Goal: Task Accomplishment & Management: Manage account settings

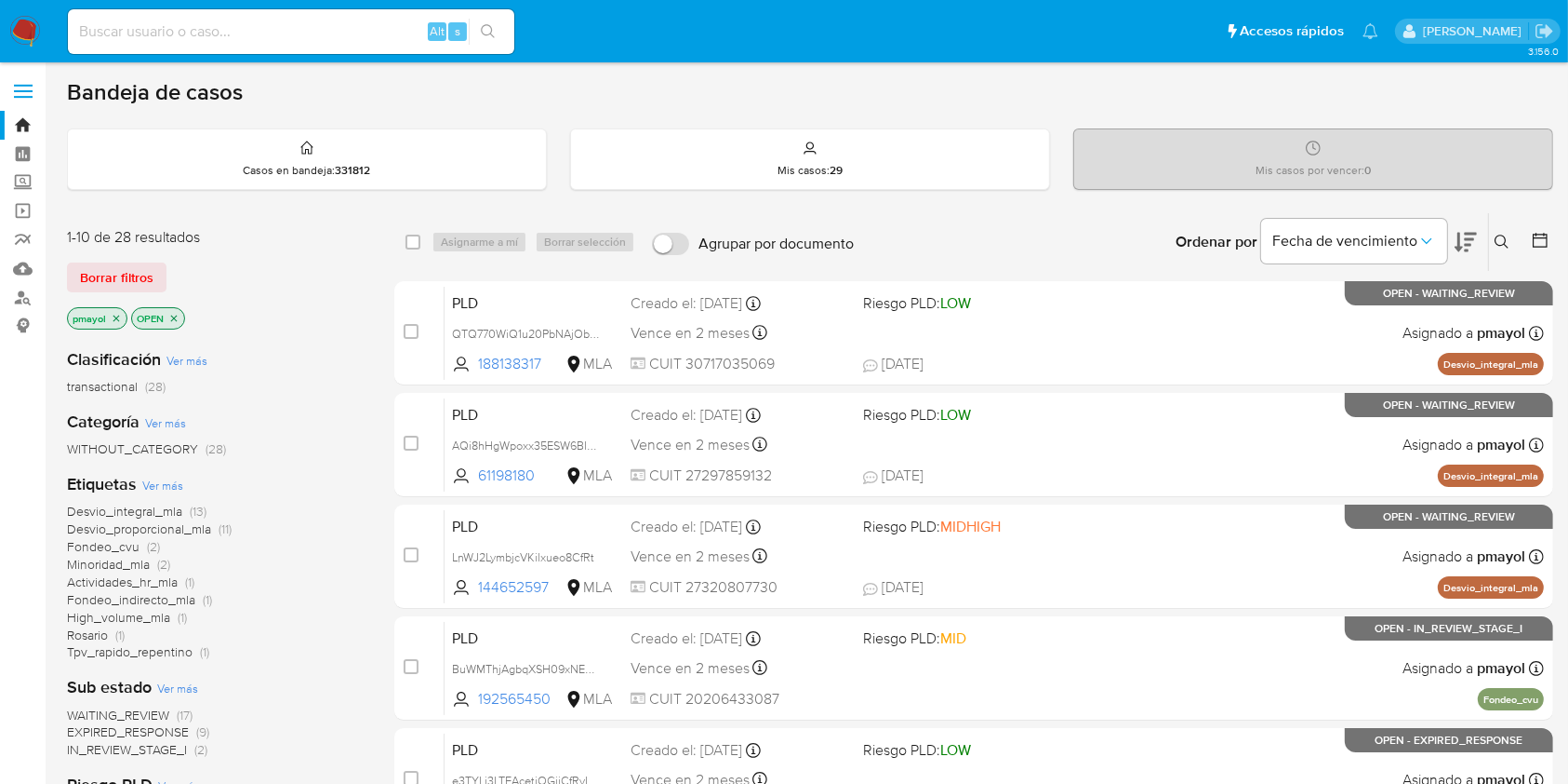
click at [282, 26] on input at bounding box center [291, 32] width 447 height 24
paste input "QTQ770WiQ1u20PbNAjObPCSX"
type input "QTQ770WiQ1u20PbNAjObPCSX"
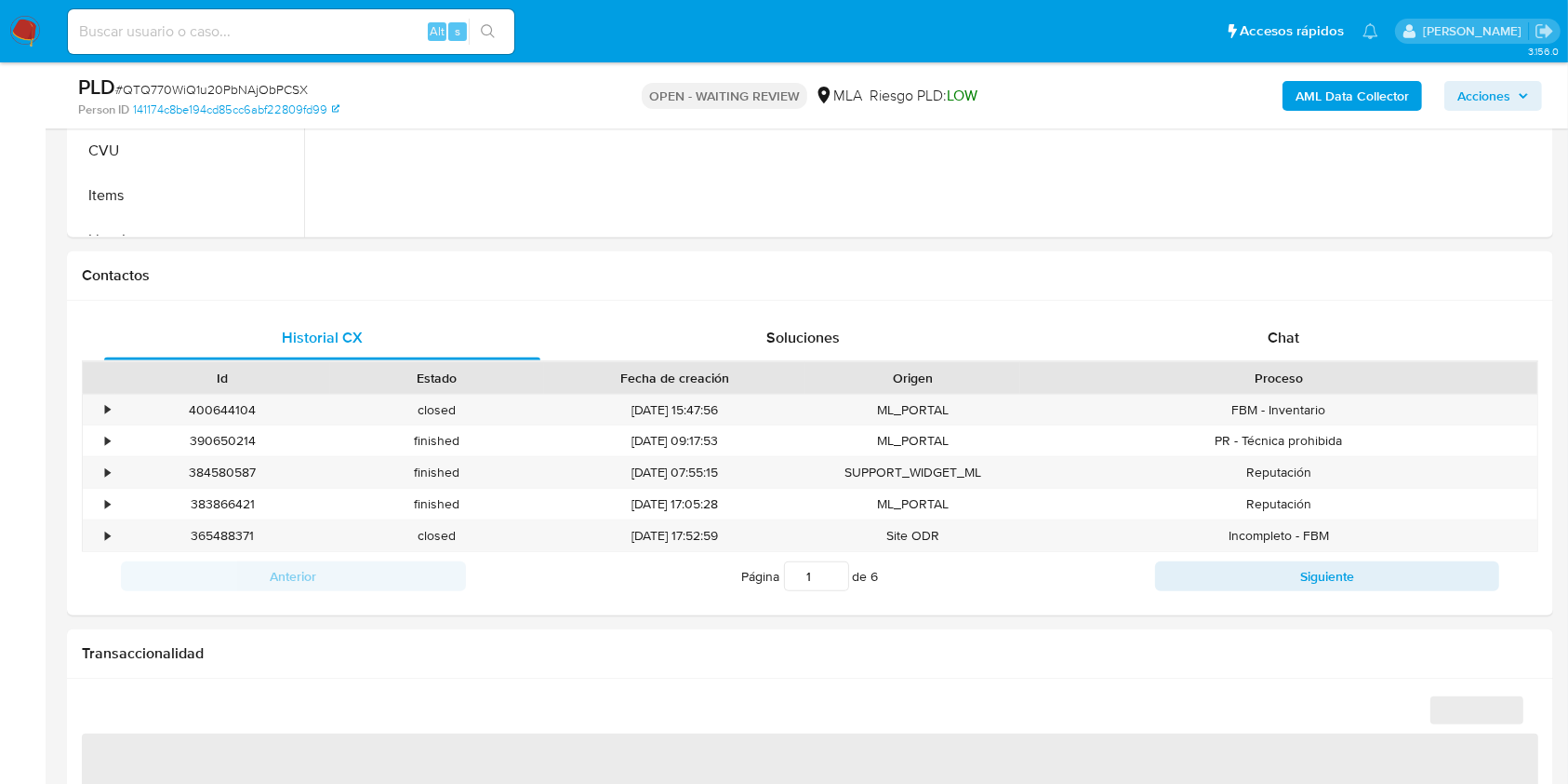
select select "10"
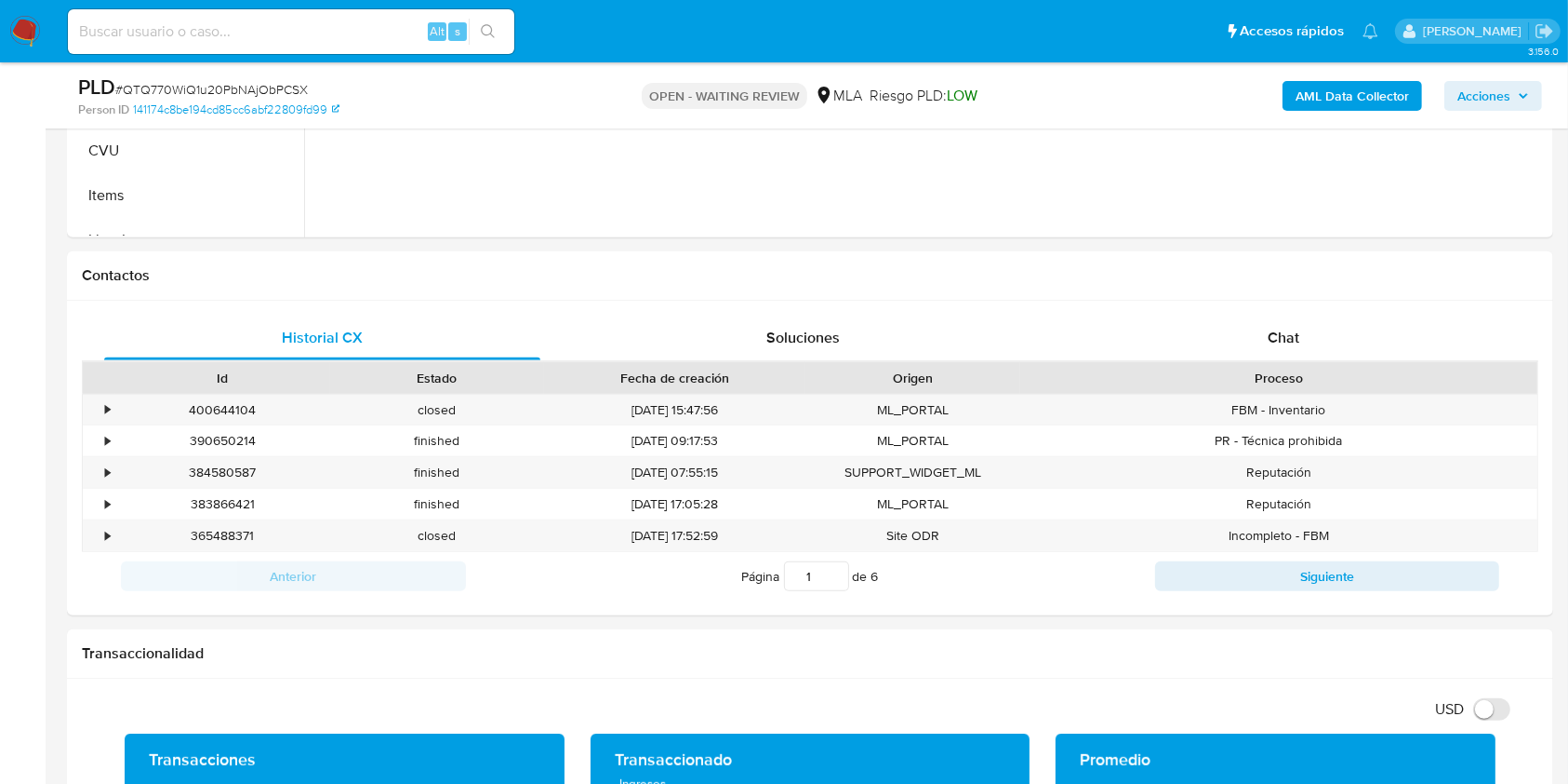
scroll to position [691, 0]
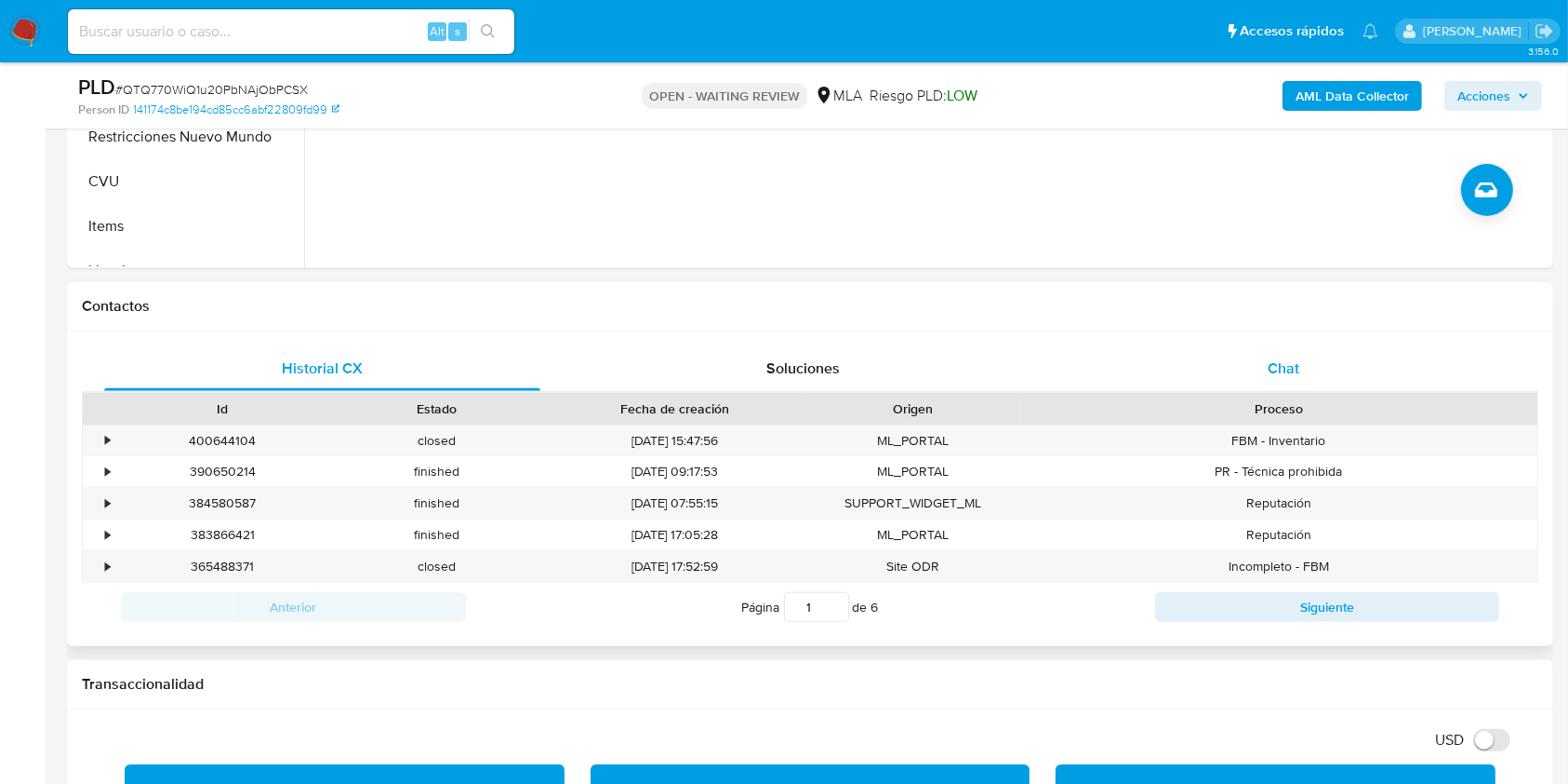
click at [1318, 363] on div "Chat" at bounding box center [1284, 368] width 437 height 45
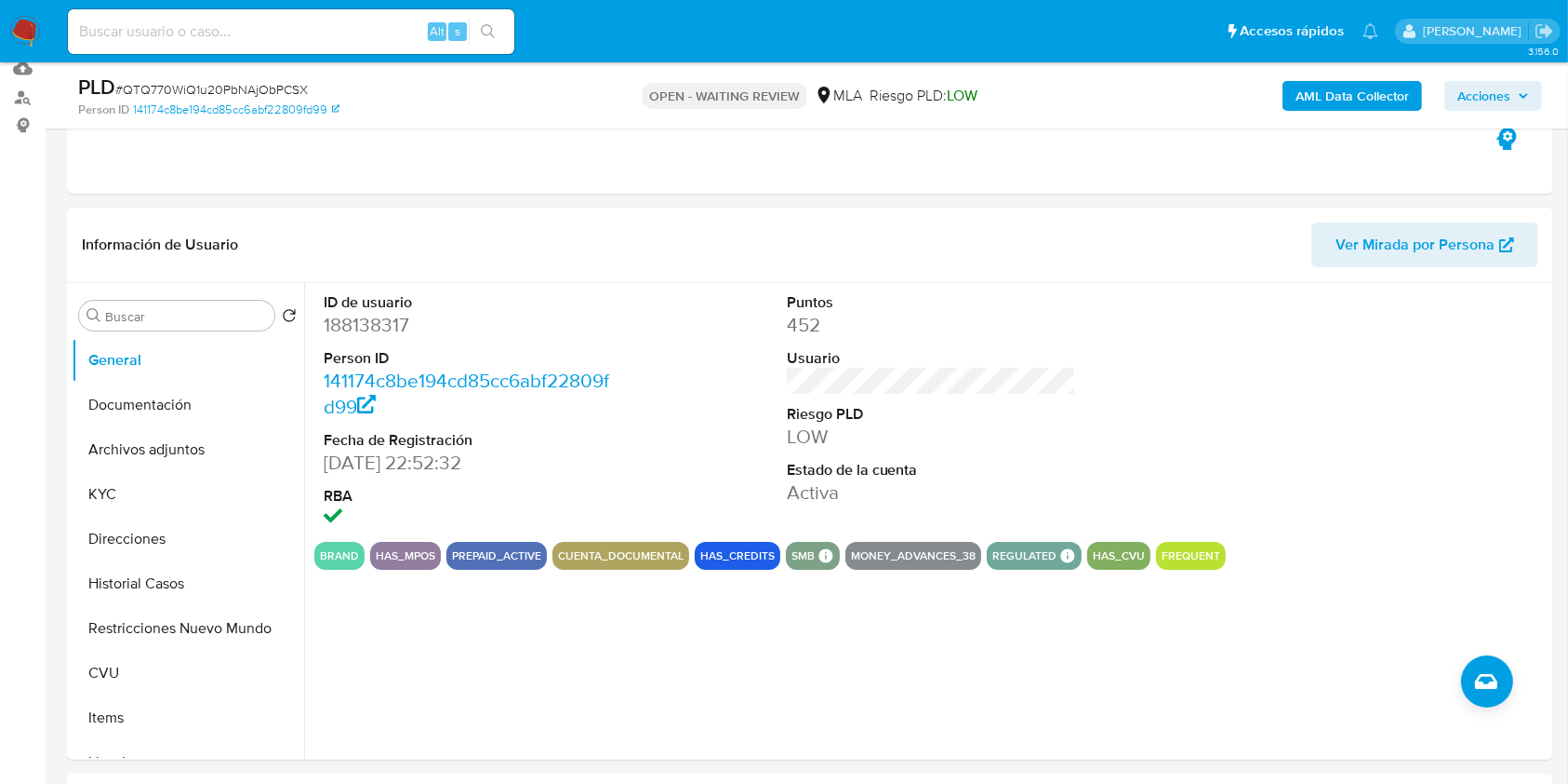
scroll to position [211, 0]
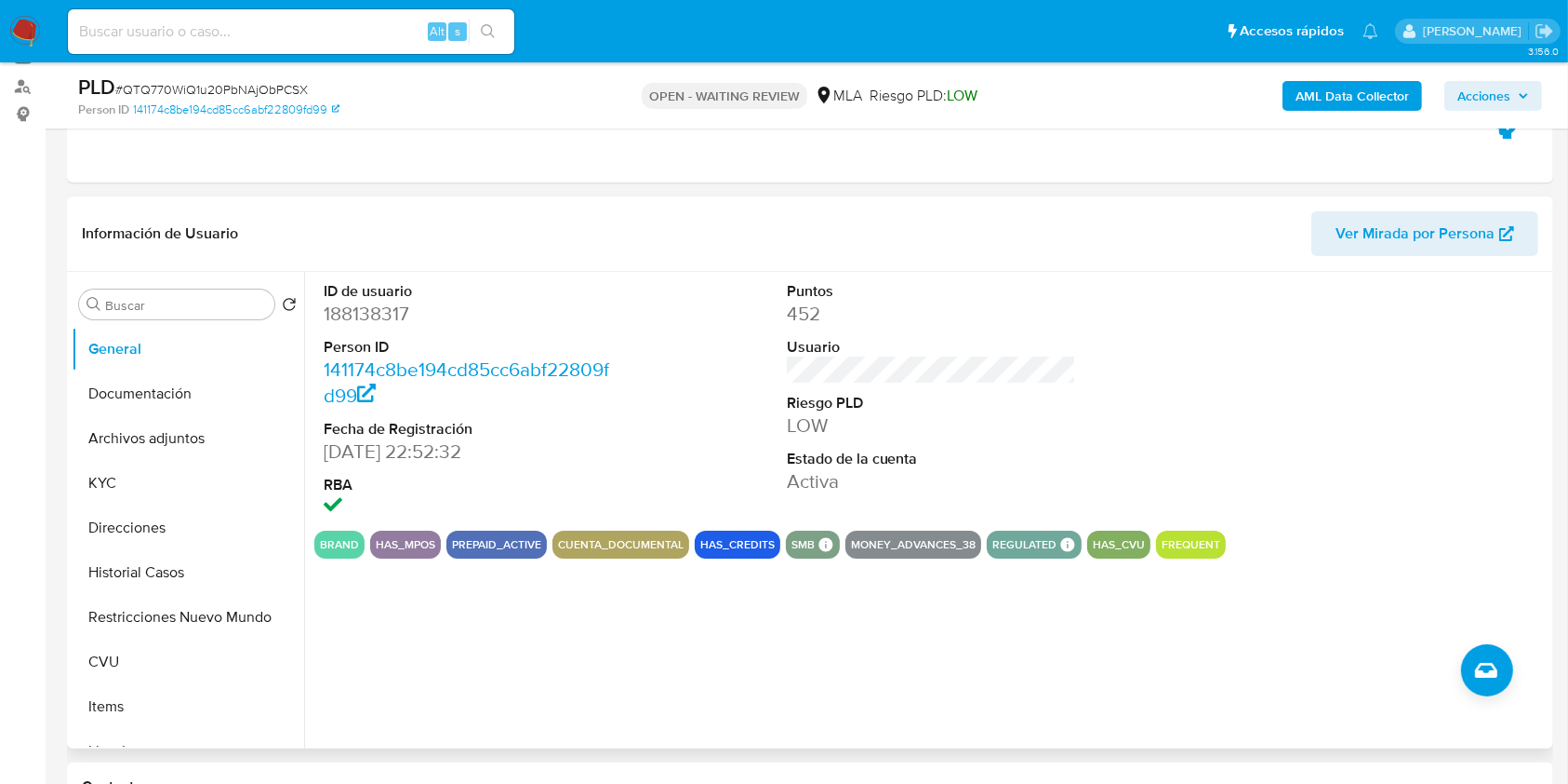
click at [347, 303] on dd "188138317" at bounding box center [469, 313] width 290 height 26
copy dd "188138317"
click at [201, 472] on button "KYC" at bounding box center [180, 483] width 217 height 45
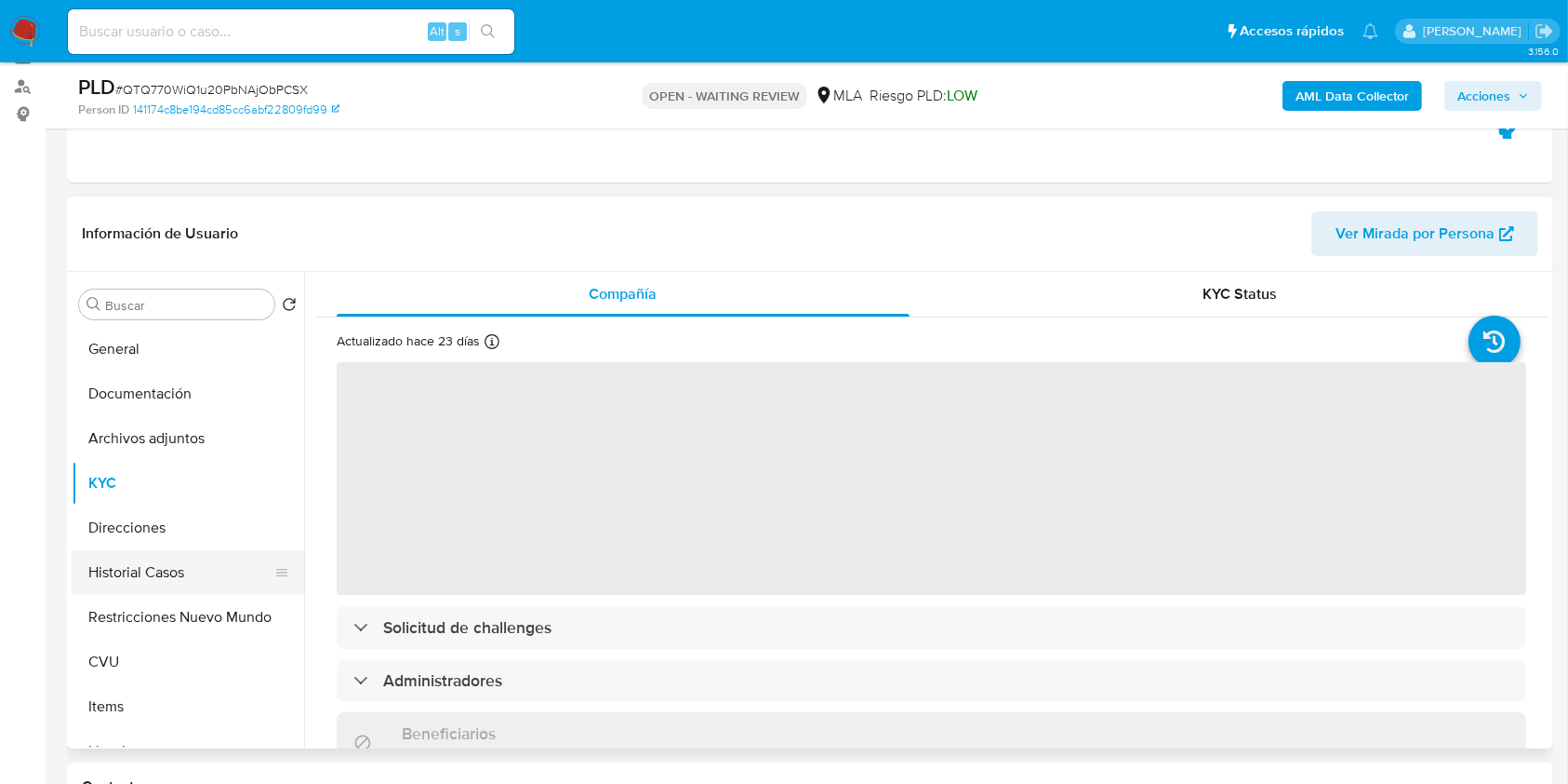
click at [203, 572] on button "Historial Casos" at bounding box center [180, 572] width 217 height 45
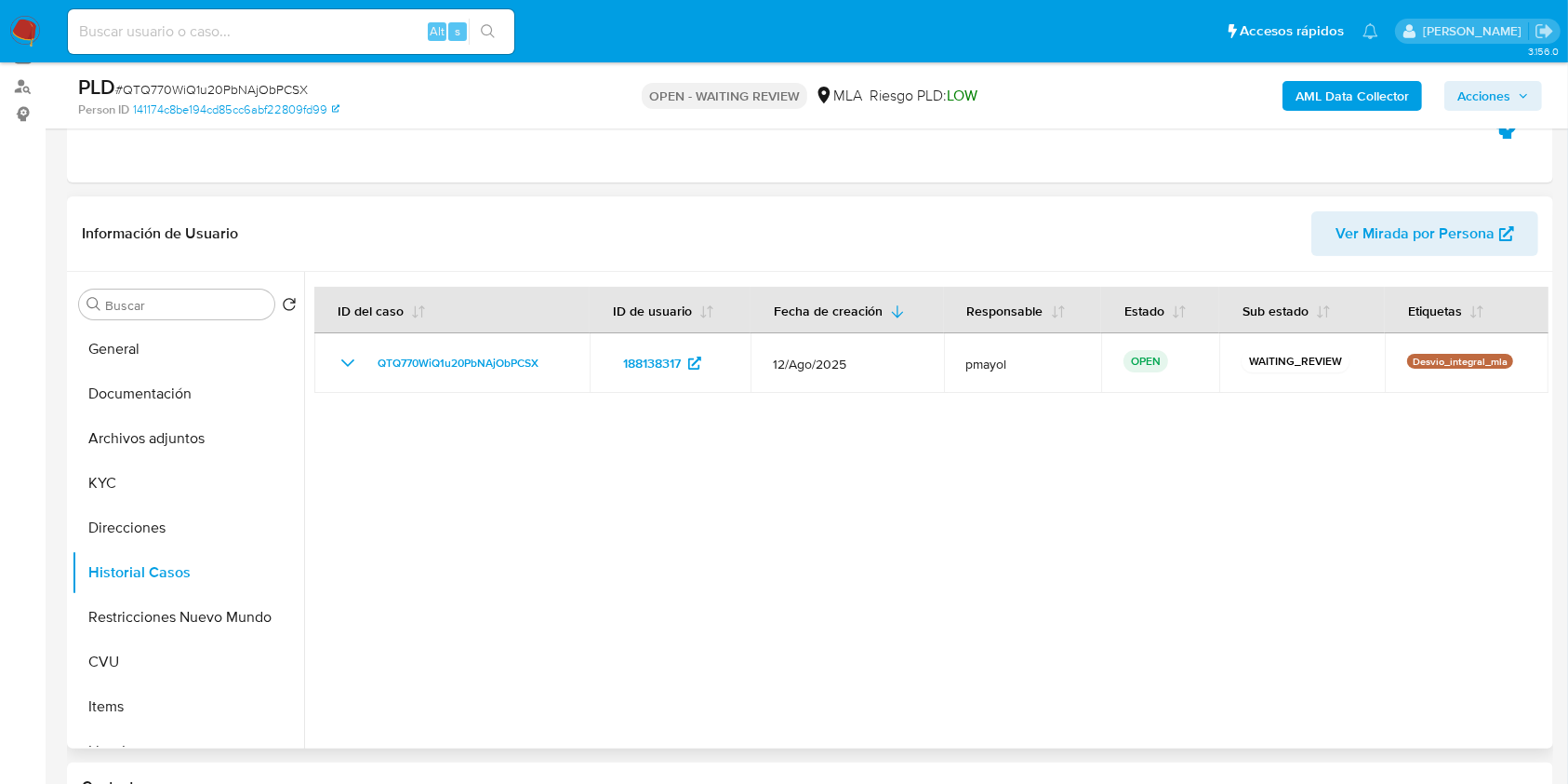
click at [1398, 220] on span "Ver Mirada por Persona" at bounding box center [1415, 233] width 159 height 45
click at [161, 334] on button "General" at bounding box center [180, 348] width 217 height 45
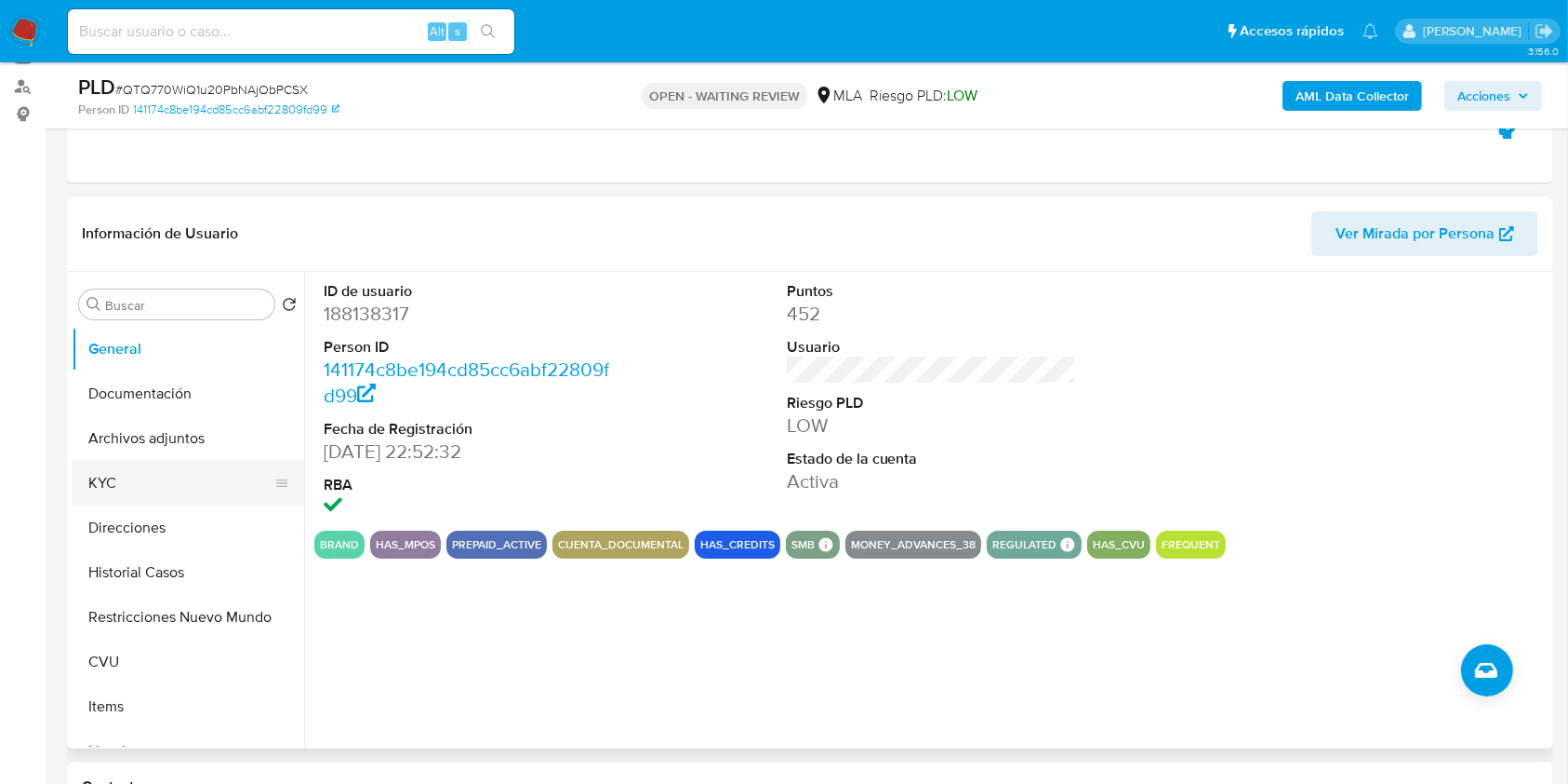
click at [152, 488] on button "KYC" at bounding box center [180, 483] width 217 height 45
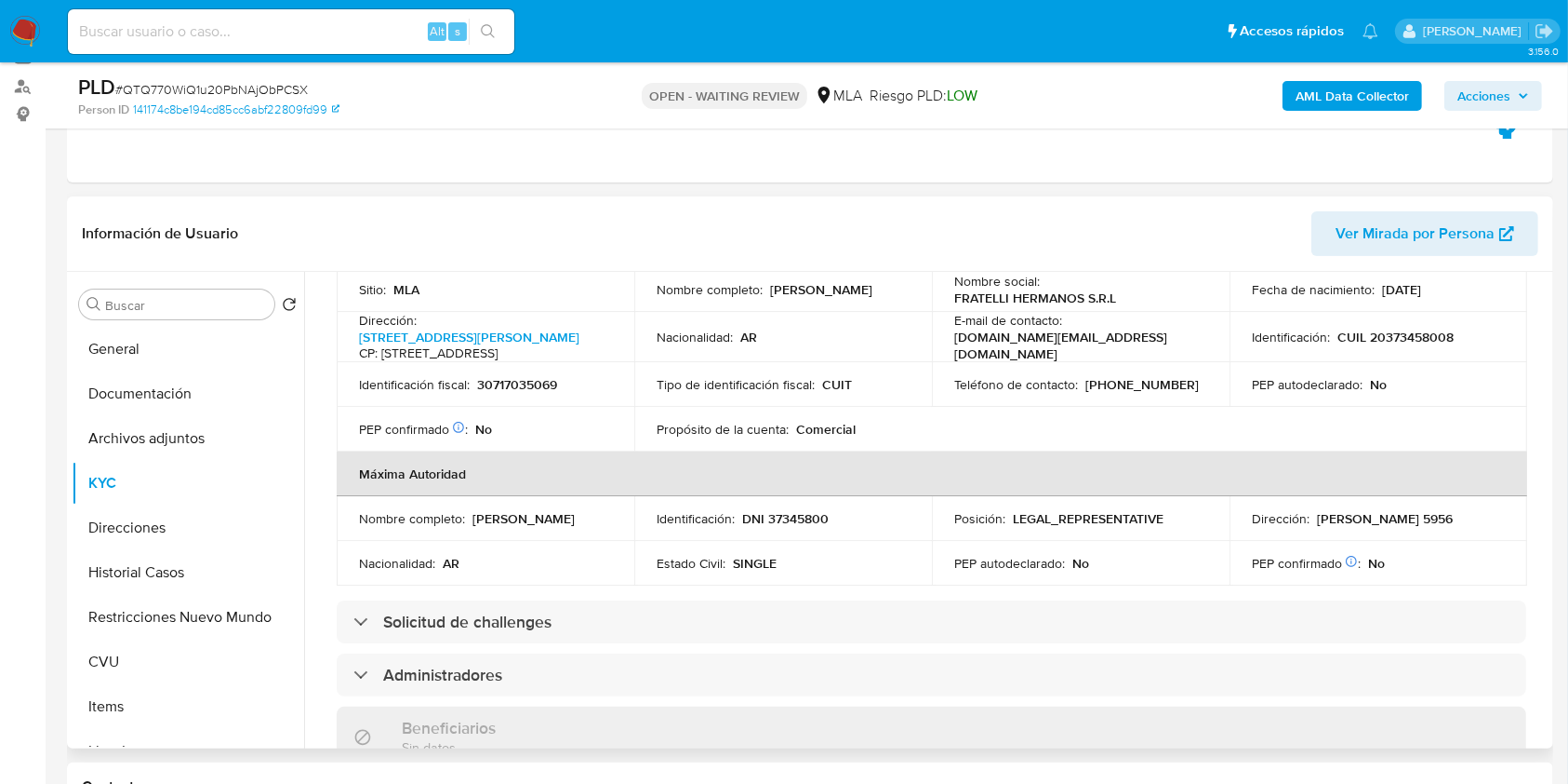
scroll to position [547, 0]
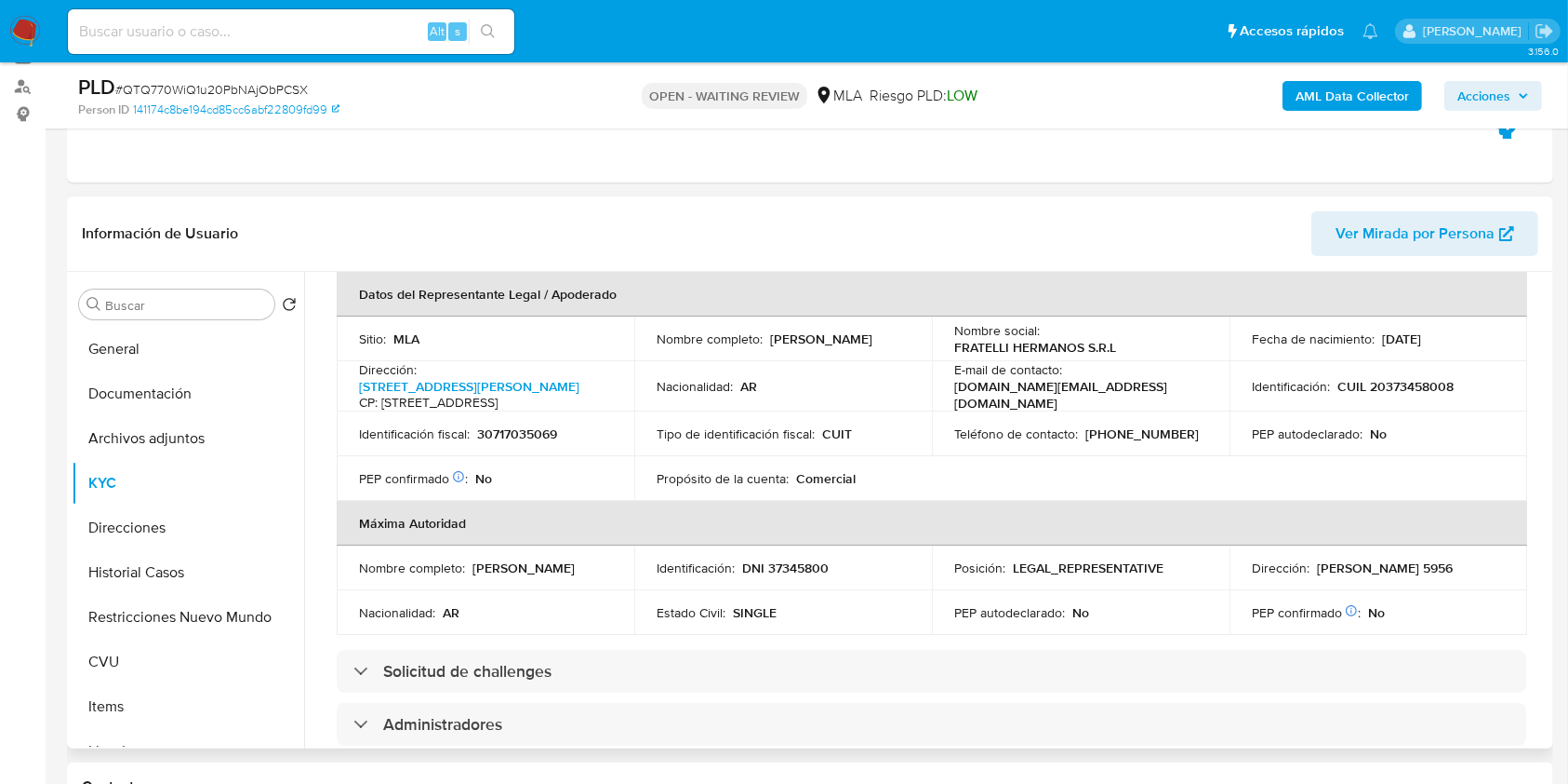
click at [528, 442] on p "30717035069" at bounding box center [517, 433] width 80 height 17
copy p "30717035069"
click at [1140, 446] on td "Teléfono de contacto : (11) 39145658" at bounding box center [1081, 433] width 298 height 45
click at [1145, 442] on p "[PHONE_NUMBER]" at bounding box center [1142, 433] width 114 height 17
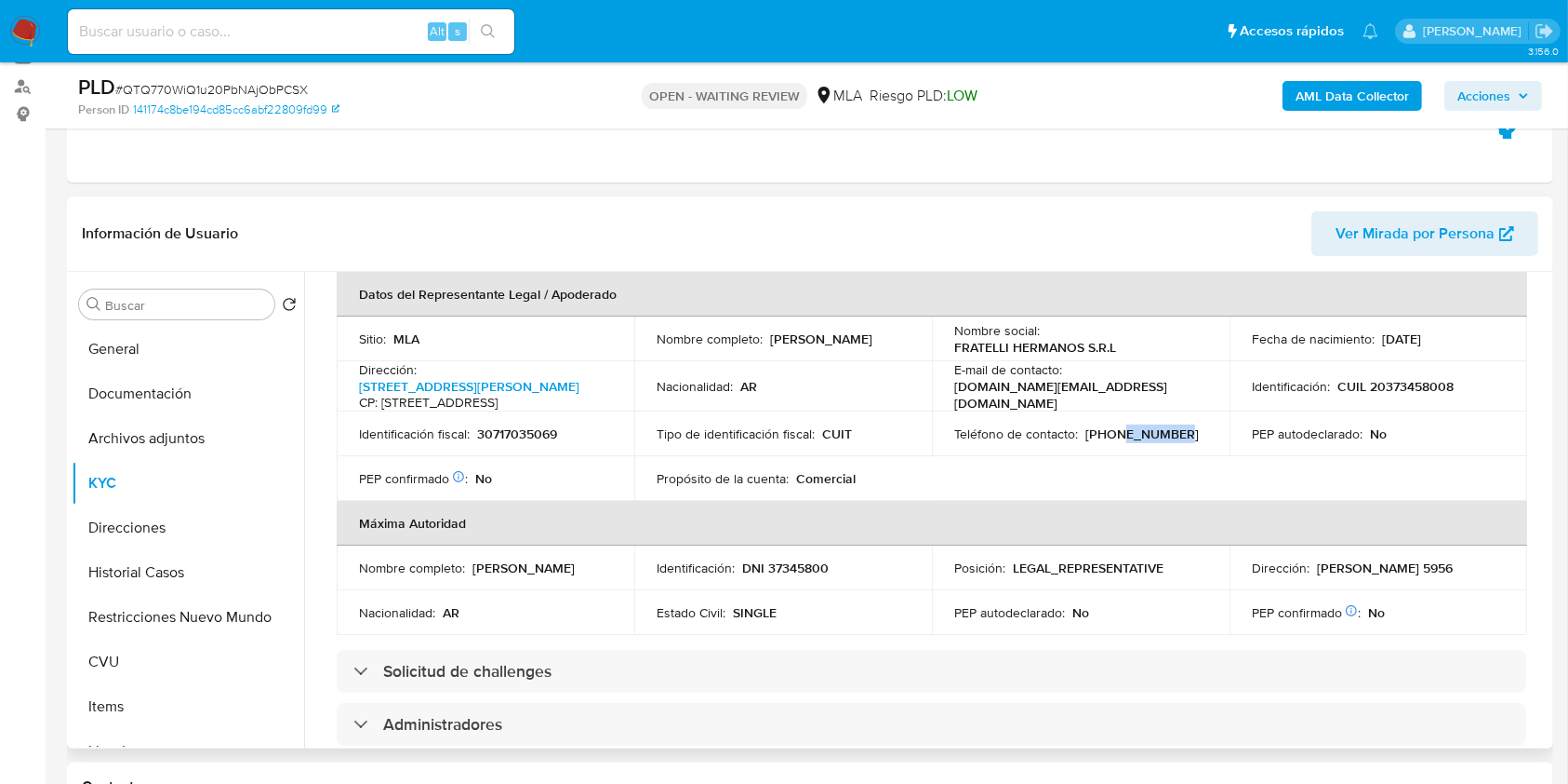
click at [1145, 442] on p "[PHONE_NUMBER]" at bounding box center [1142, 433] width 114 height 17
copy p "39145658"
drag, startPoint x: 1108, startPoint y: 414, endPoint x: 943, endPoint y: 412, distance: 165.0
click at [943, 411] on td "E-mail de contacto : serafina.arg.ml@gmail.com" at bounding box center [1081, 386] width 298 height 50
copy p "[PERSON_NAME][DOMAIN_NAME][EMAIL_ADDRESS][DOMAIN_NAME]"
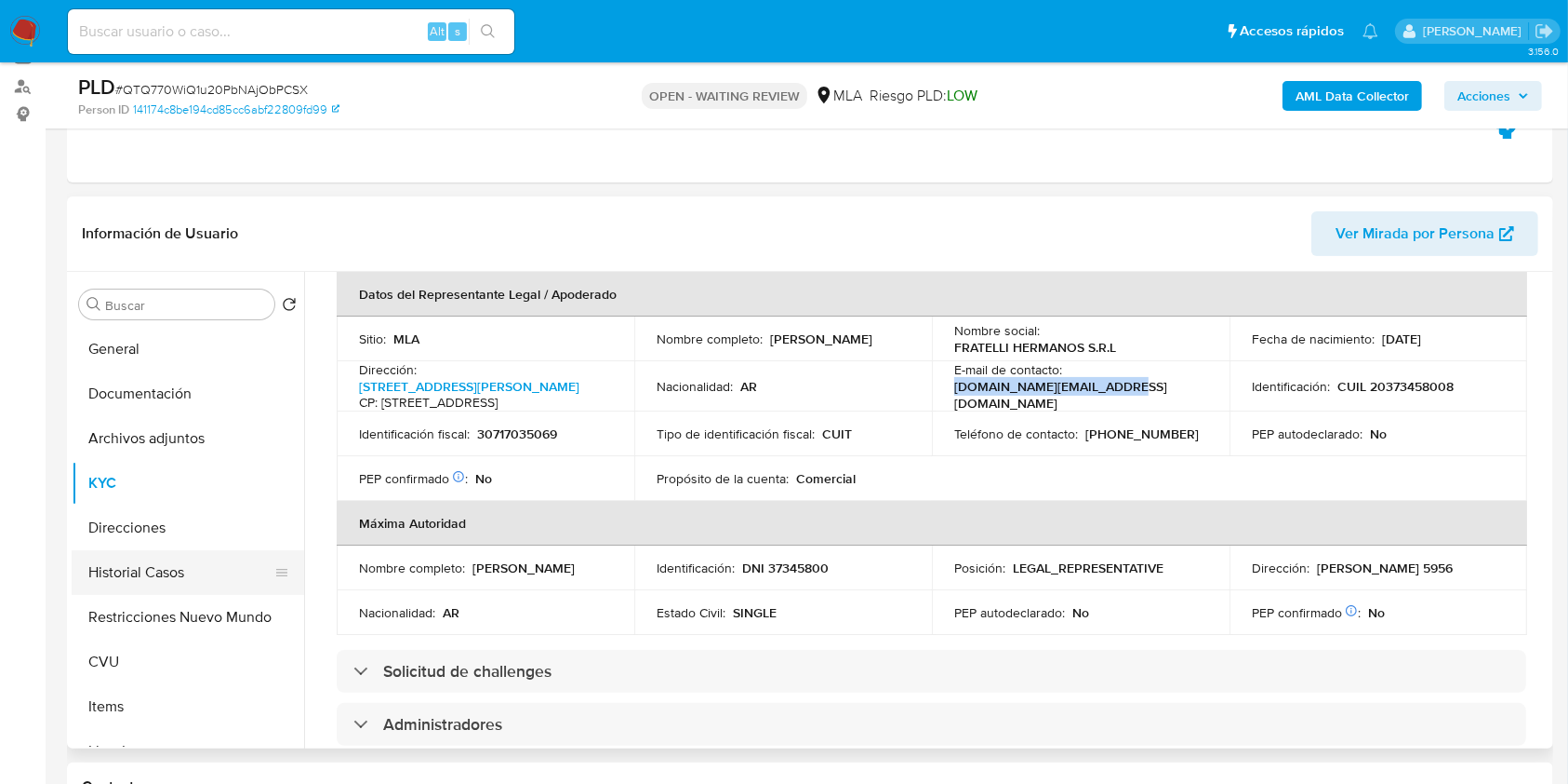
click at [141, 553] on button "Historial Casos" at bounding box center [180, 572] width 217 height 45
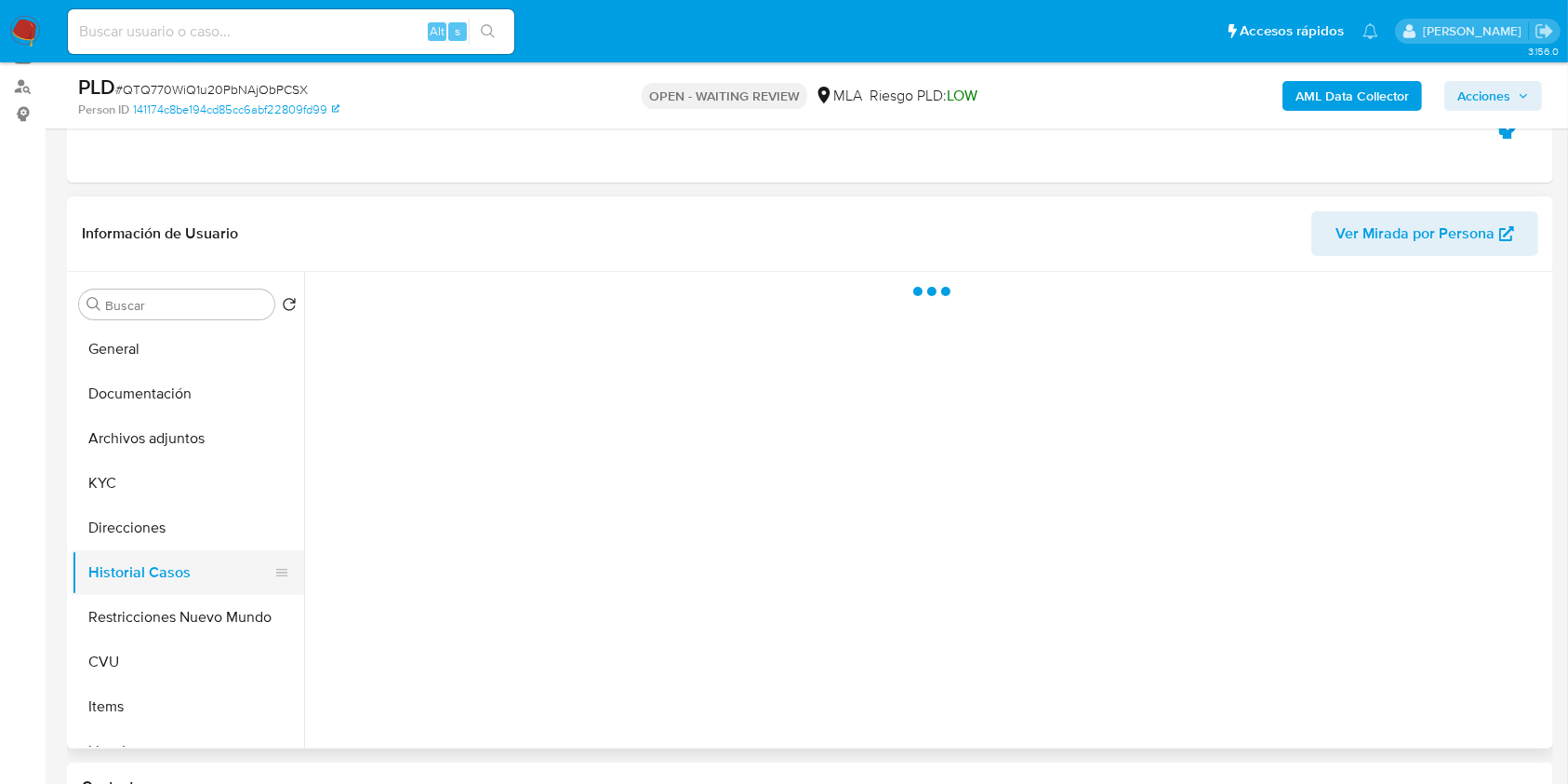
scroll to position [0, 0]
click at [139, 543] on button "Direcciones" at bounding box center [180, 528] width 217 height 45
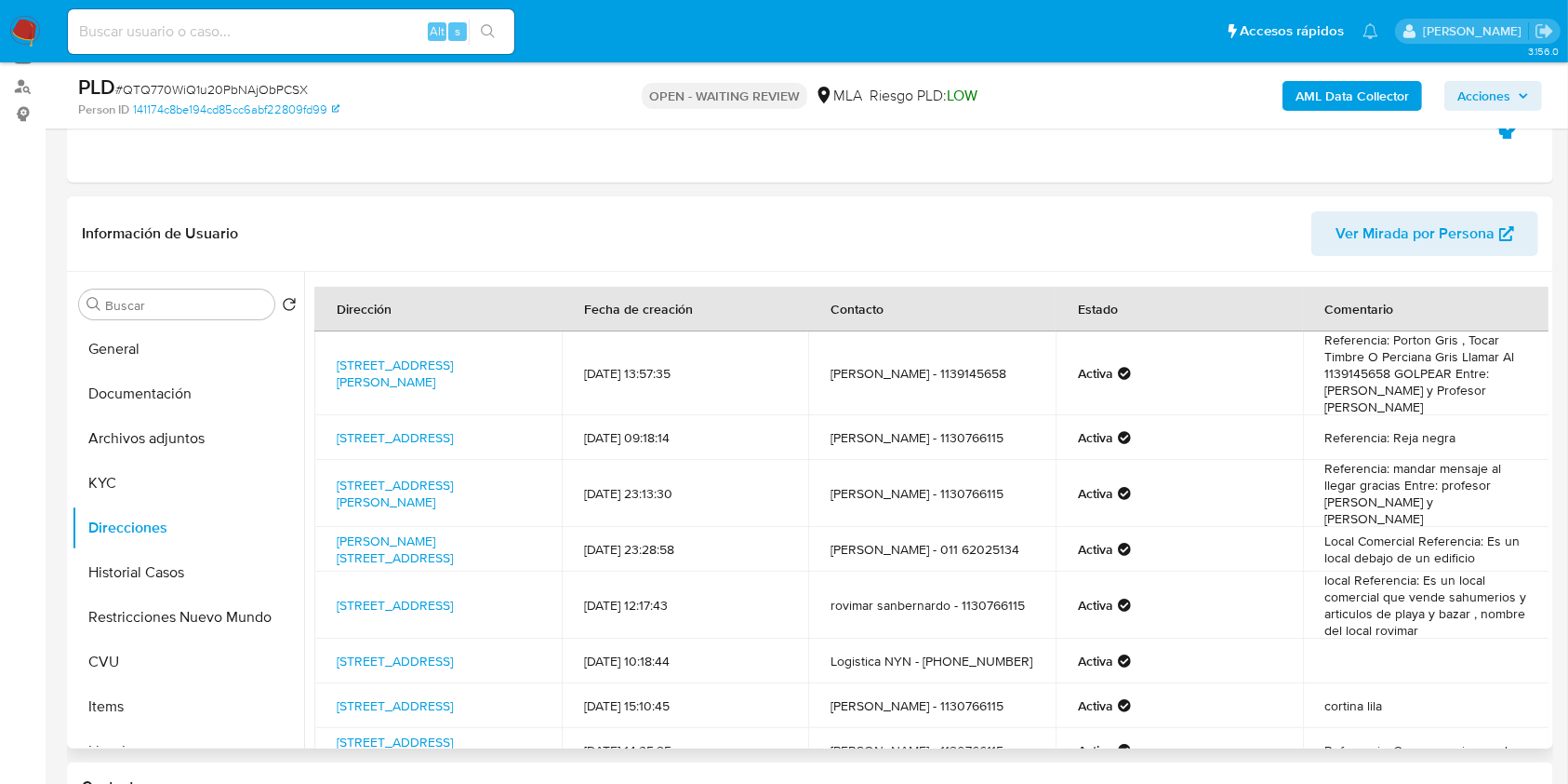
click at [1413, 572] on td "local Referencia: Es un local comercial que vende sahumerios y articulos de pla…" at bounding box center [1426, 604] width 247 height 67
click at [453, 595] on link "Chiozza 2536, San Bernardo Del Tuyu, Buenos Aires, 7111, Argentina 2536" at bounding box center [395, 604] width 117 height 19
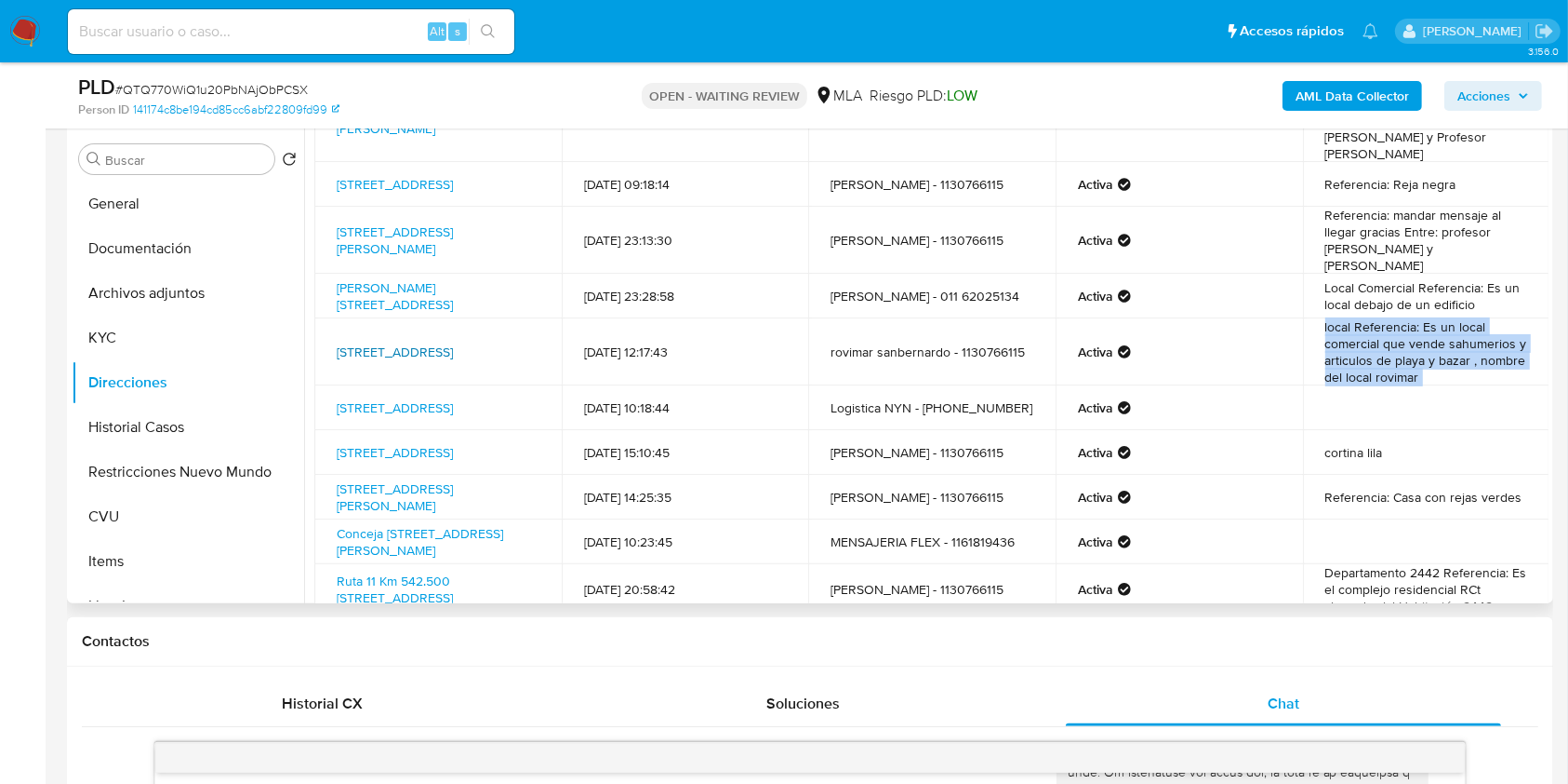
scroll to position [60, 0]
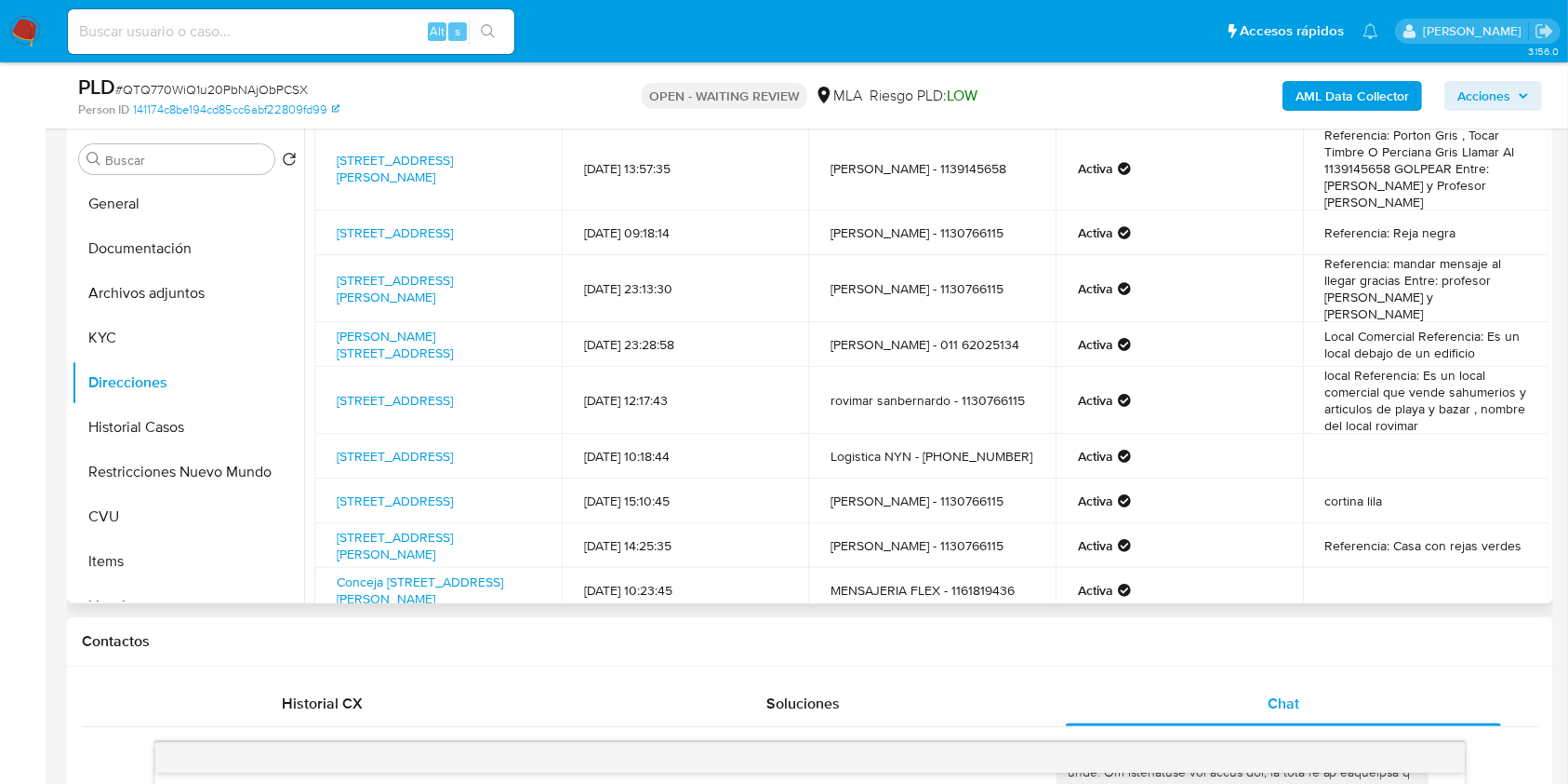
click at [1521, 434] on td at bounding box center [1426, 456] width 247 height 45
click at [157, 510] on button "CVU" at bounding box center [180, 516] width 217 height 45
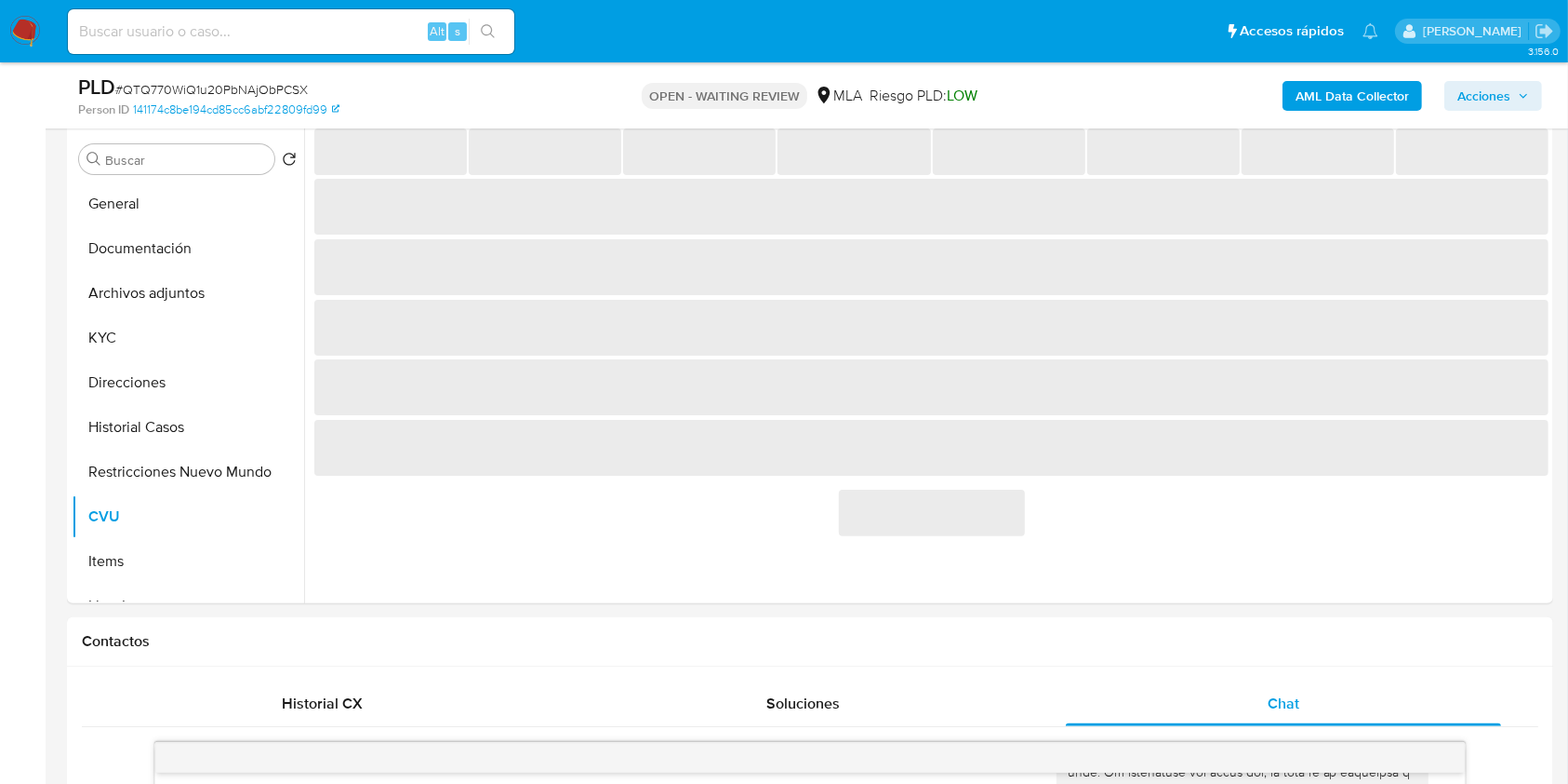
scroll to position [58, 0]
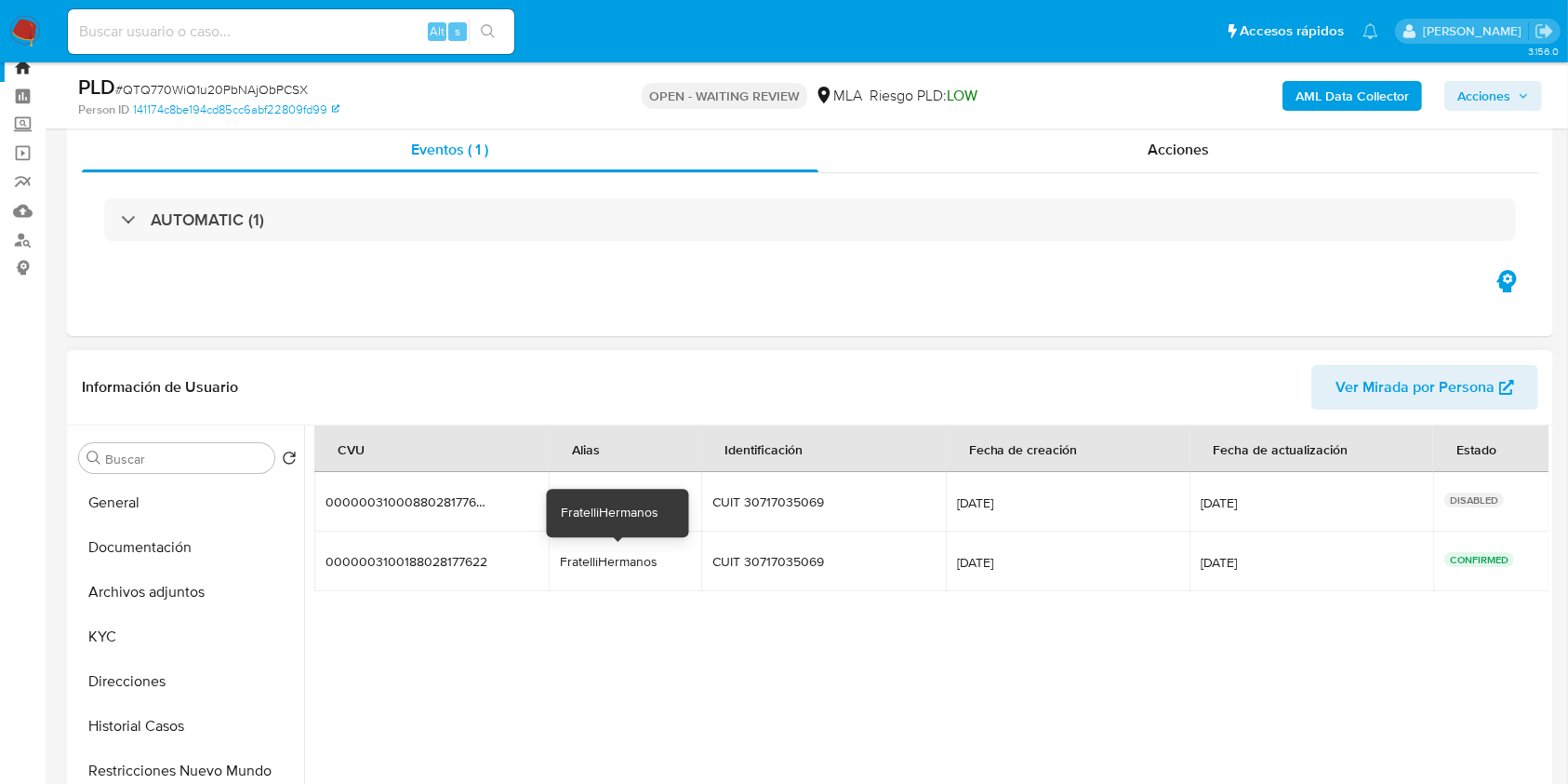
click at [575, 555] on div "FratelliHermanos" at bounding box center [619, 561] width 119 height 17
click at [238, 90] on span "# QTQ770WiQ1u20PbNAjObPCSX" at bounding box center [211, 89] width 192 height 19
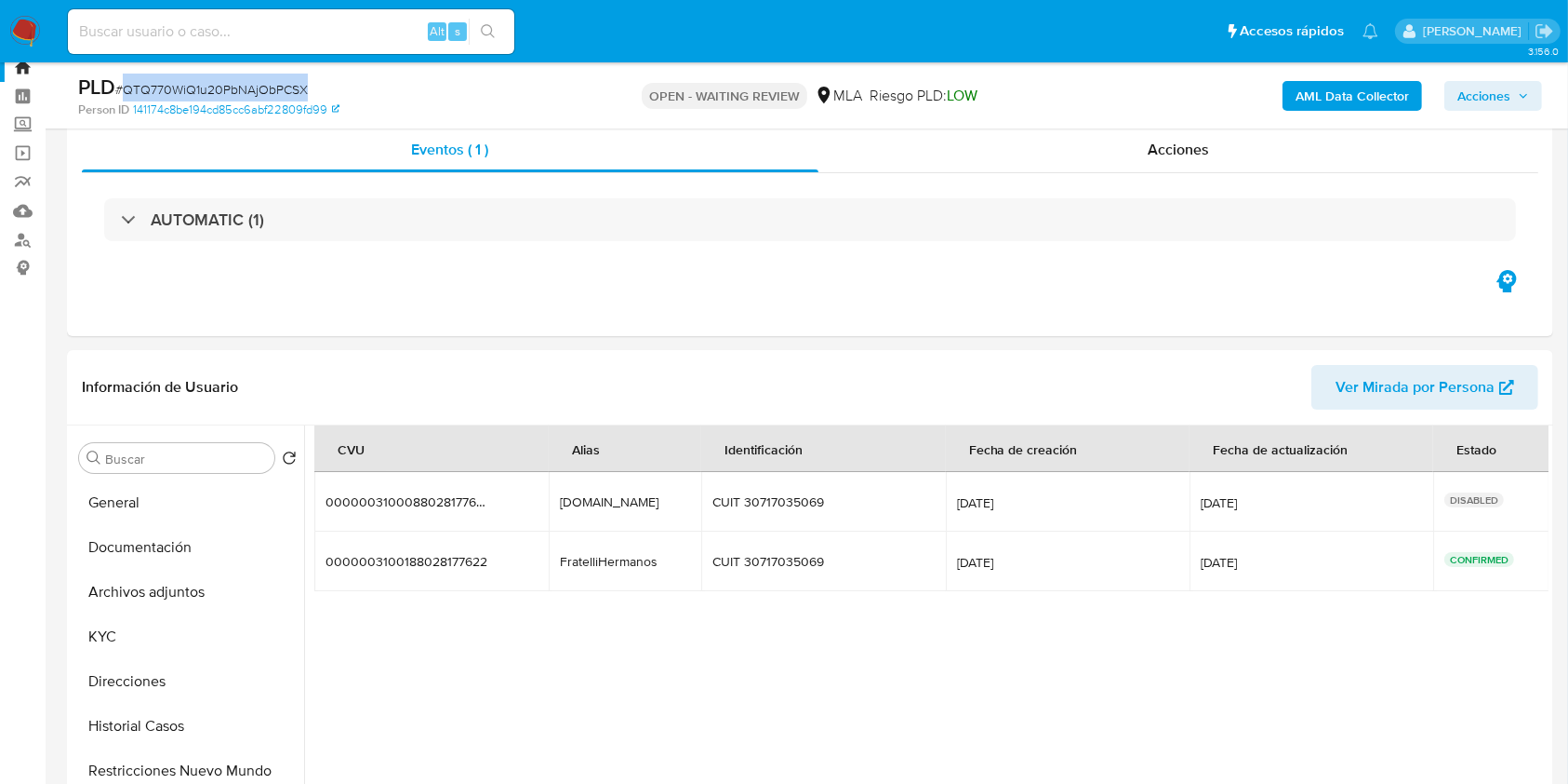
click at [238, 90] on span "# QTQ770WiQ1u20PbNAjObPCSX" at bounding box center [211, 89] width 192 height 19
copy span "QTQ770WiQ1u20PbNAjObPCSX"
click at [15, 38] on img at bounding box center [25, 32] width 32 height 32
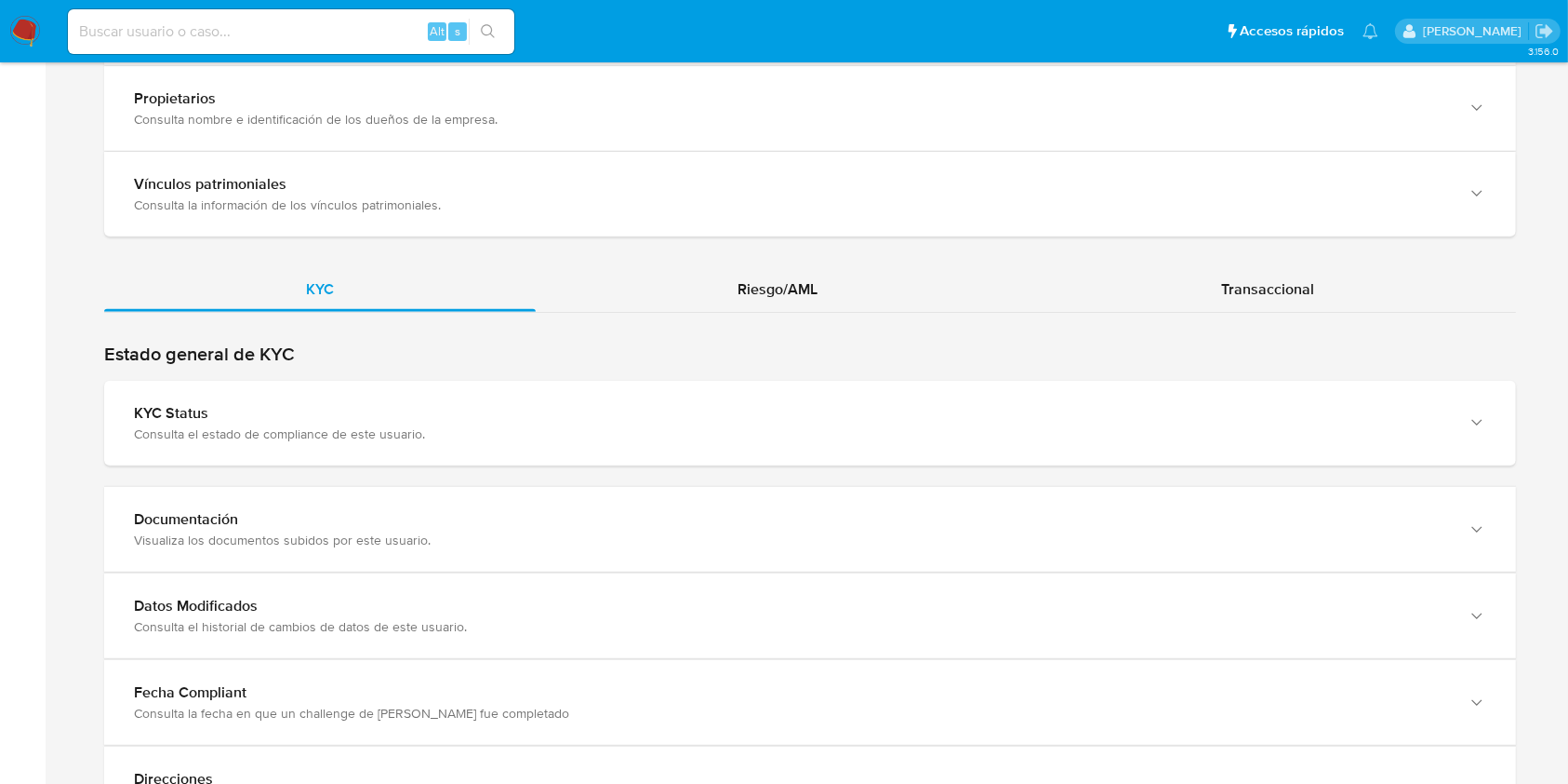
scroll to position [1807, 0]
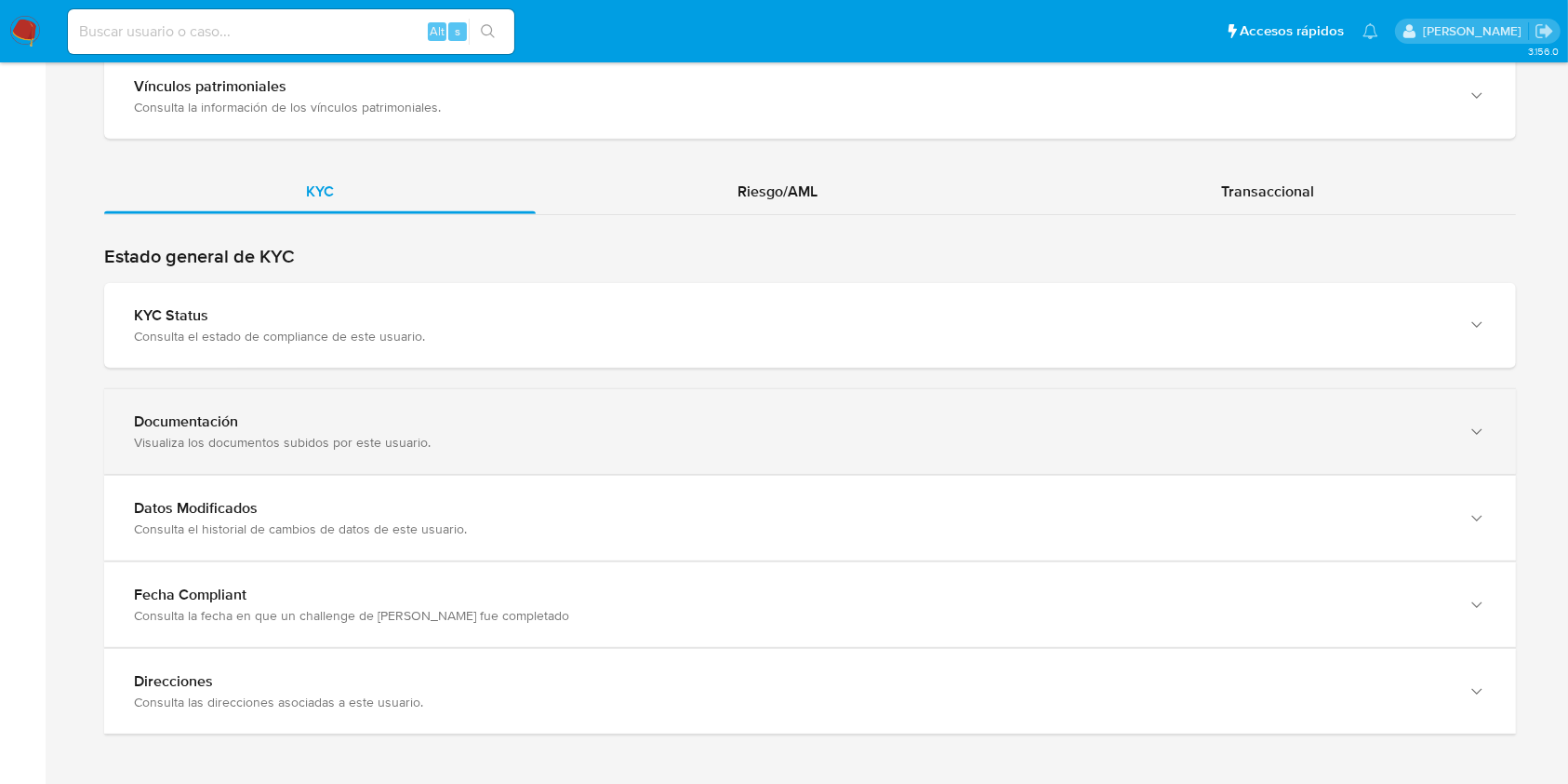
click at [1358, 444] on div "Documentación Visualiza los documentos subidos por este usuario." at bounding box center [809, 431] width 1411 height 85
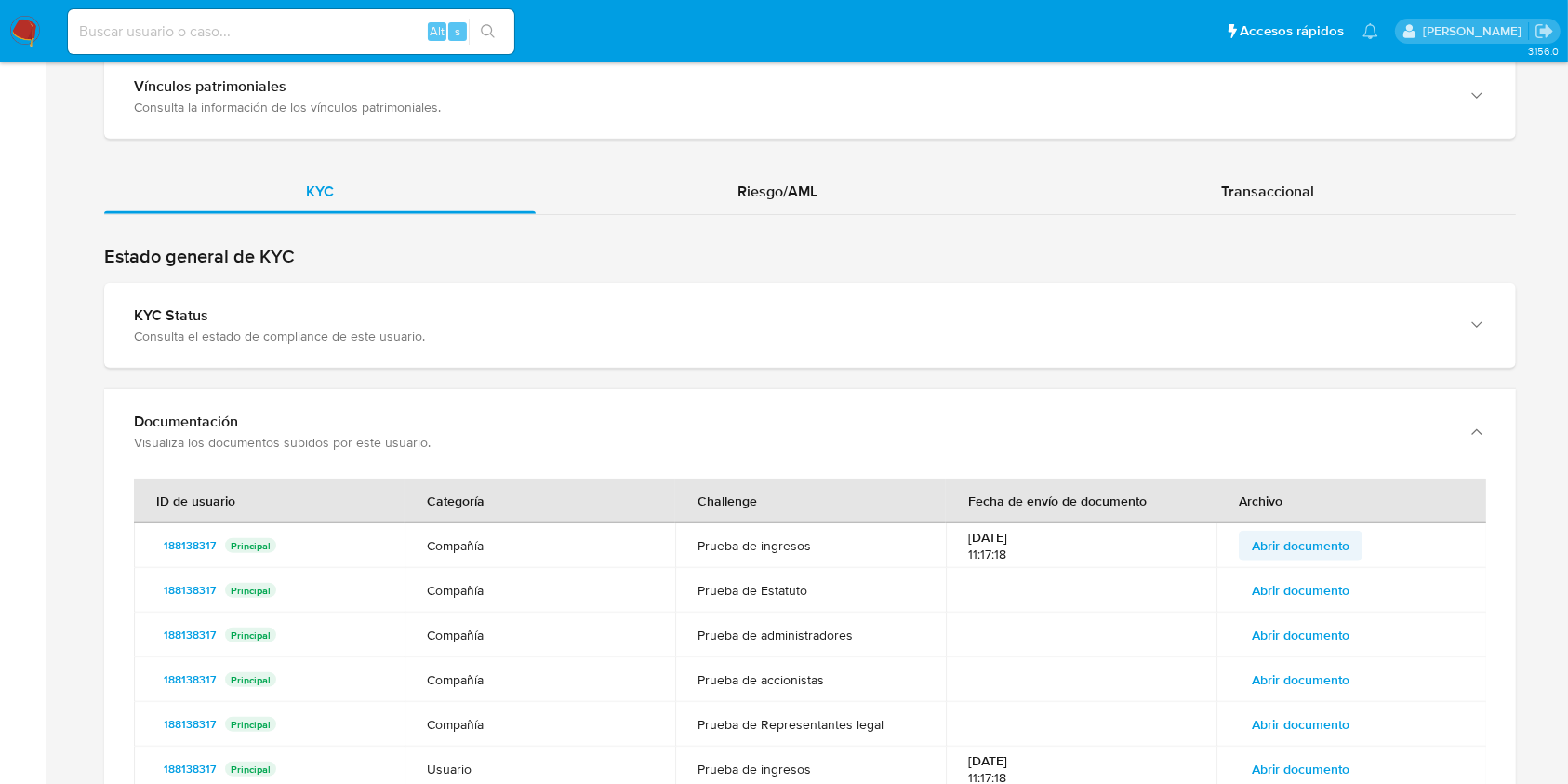
click at [1328, 536] on span "Abrir documento" at bounding box center [1301, 546] width 98 height 26
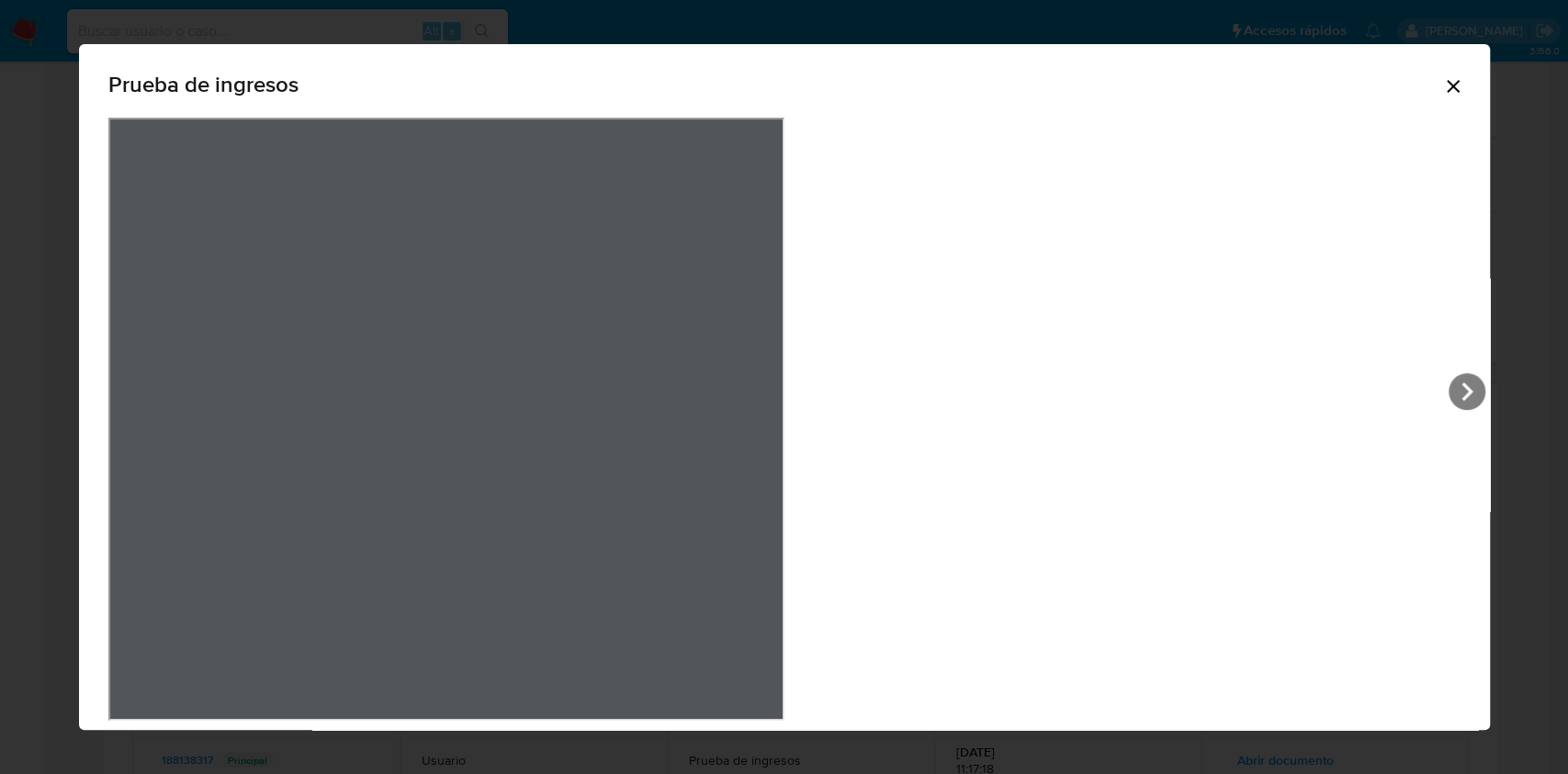
click at [1117, 91] on div "Prueba de ingresos" at bounding box center [784, 400] width 1411 height 711
click at [1443, 94] on icon "Cerrar" at bounding box center [1454, 86] width 22 height 22
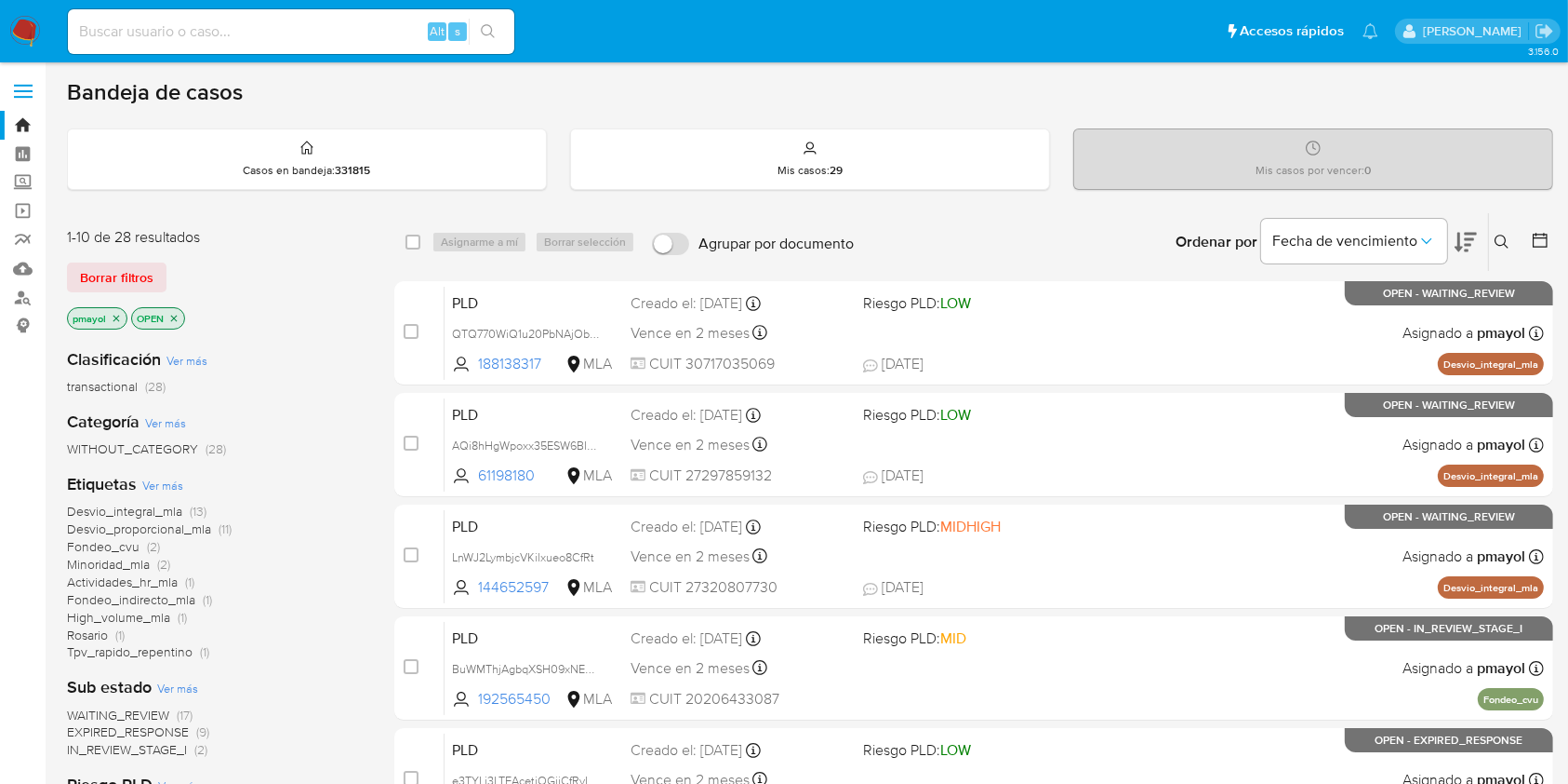
click at [1511, 238] on button at bounding box center [1504, 241] width 31 height 22
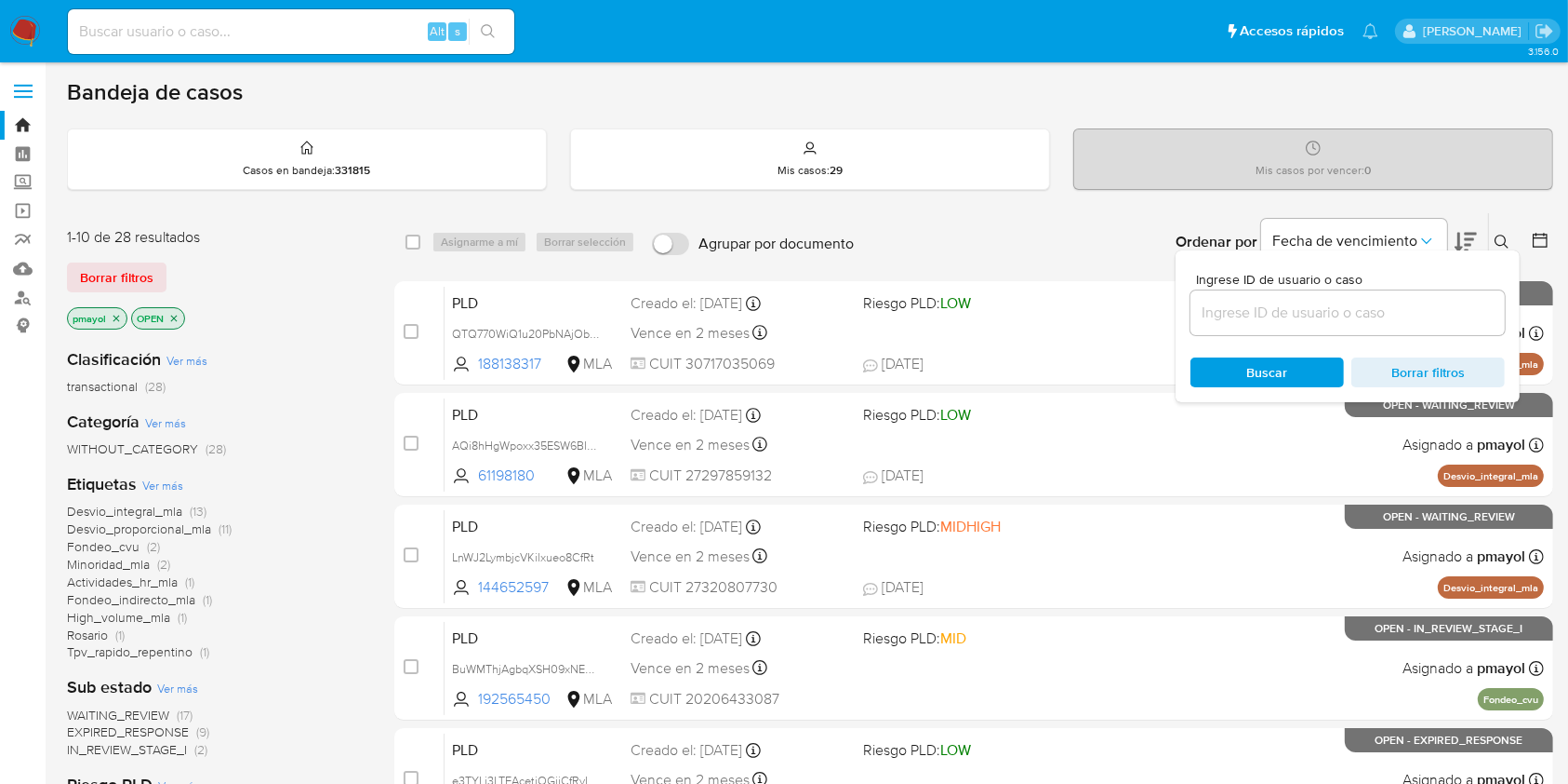
click at [1305, 304] on input at bounding box center [1347, 312] width 314 height 24
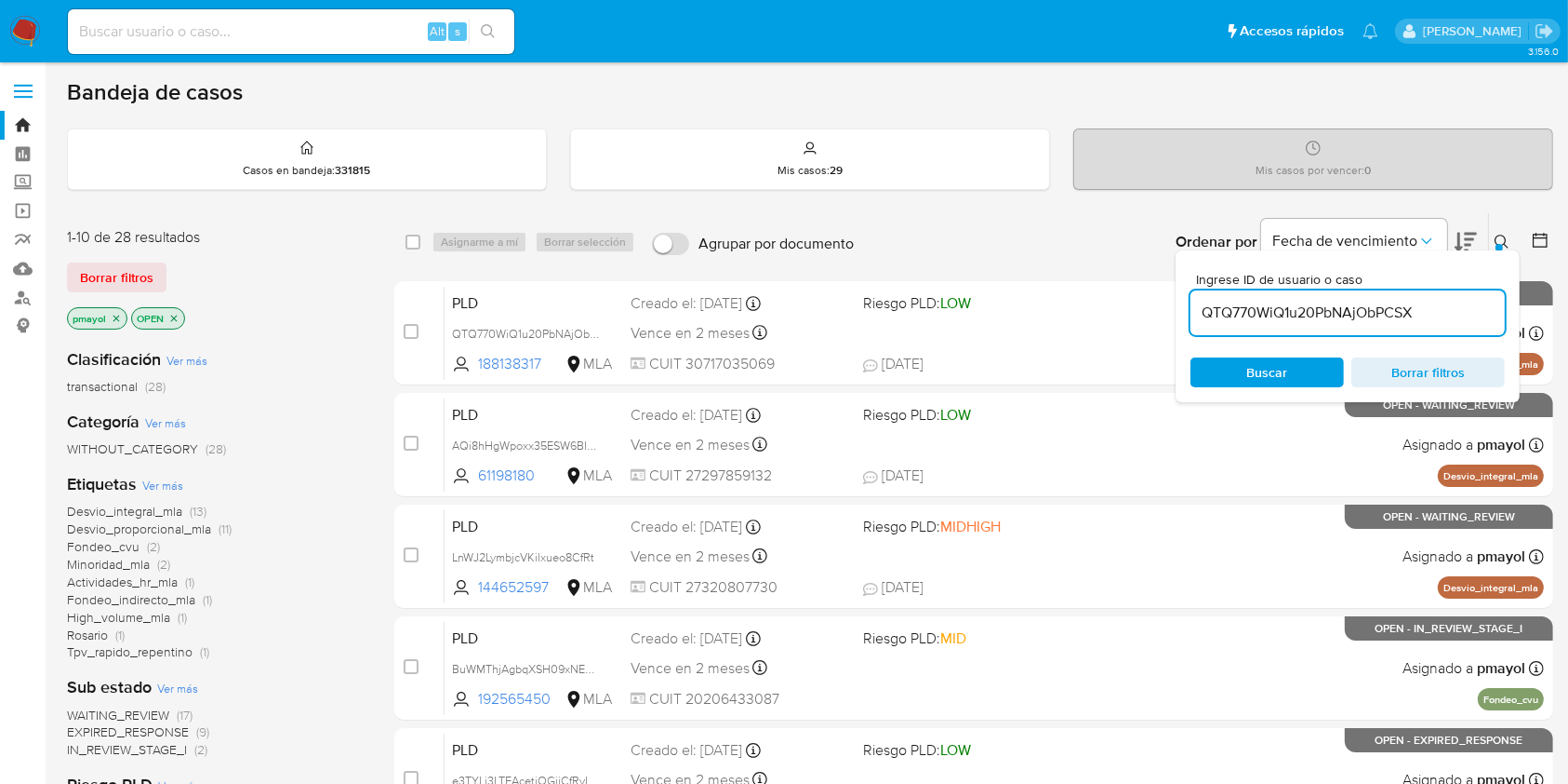
type input "QTQ770WiQ1u20PbNAjObPCSX"
click at [1256, 347] on div "Ingrese ID de usuario o caso QTQ770WiQ1u20PbNAjObPCSX Buscar Borrar filtros" at bounding box center [1347, 326] width 344 height 152
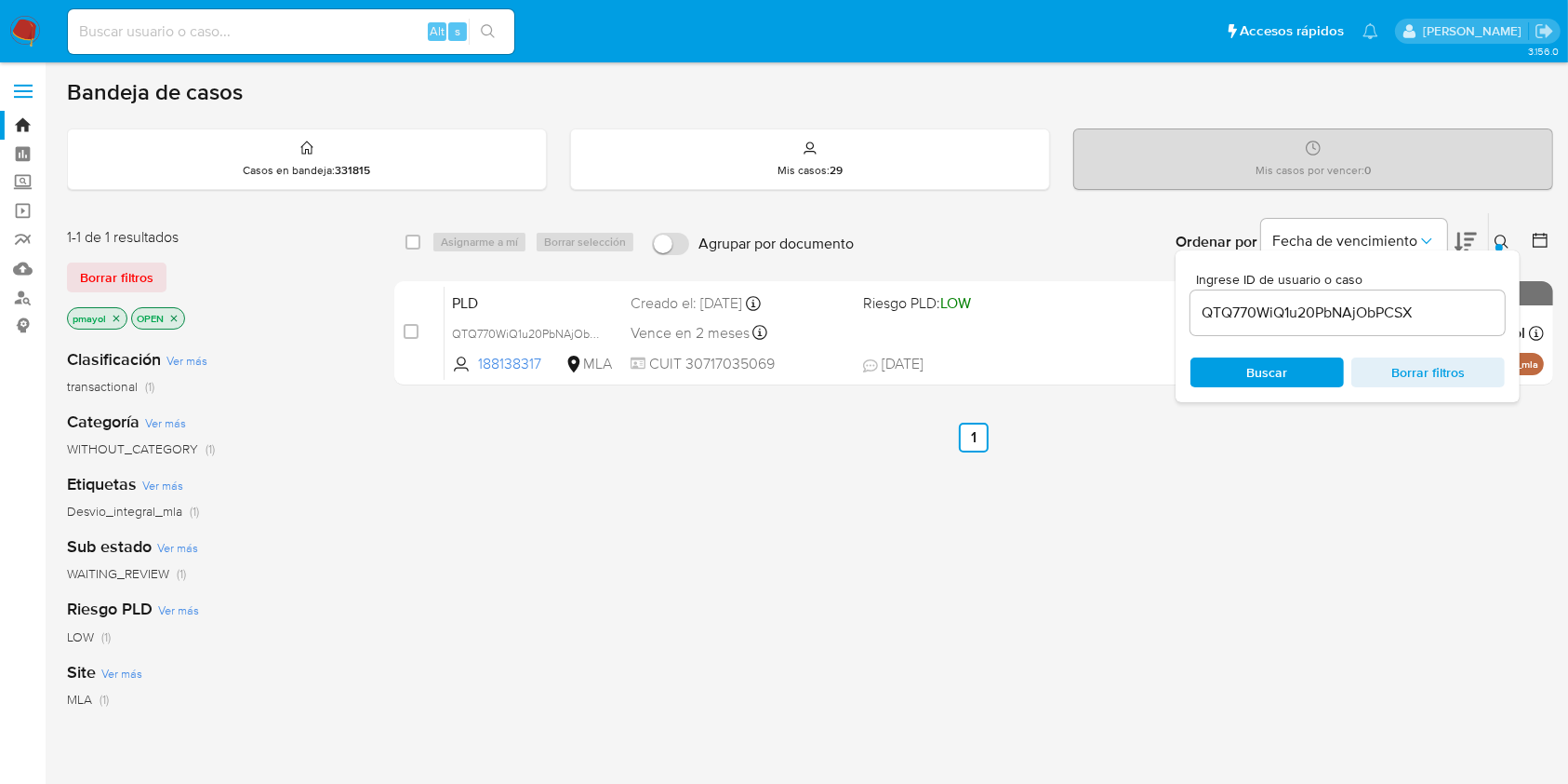
click at [1252, 371] on span "Buscar" at bounding box center [1267, 372] width 41 height 30
click at [411, 235] on input "checkbox" at bounding box center [413, 241] width 15 height 15
checkbox input "true"
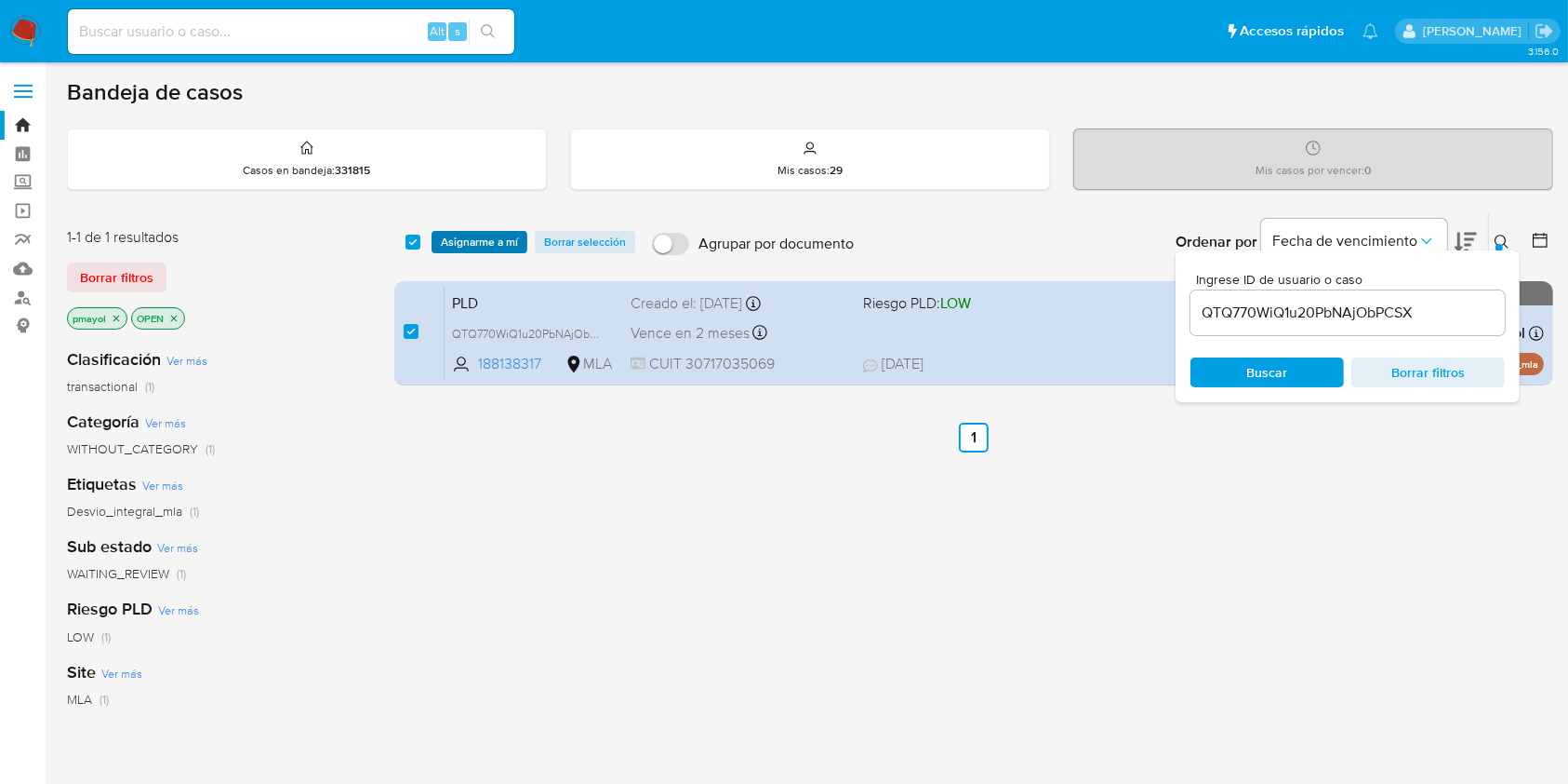
click at [471, 239] on span "Asignarme a mí" at bounding box center [478, 241] width 77 height 19
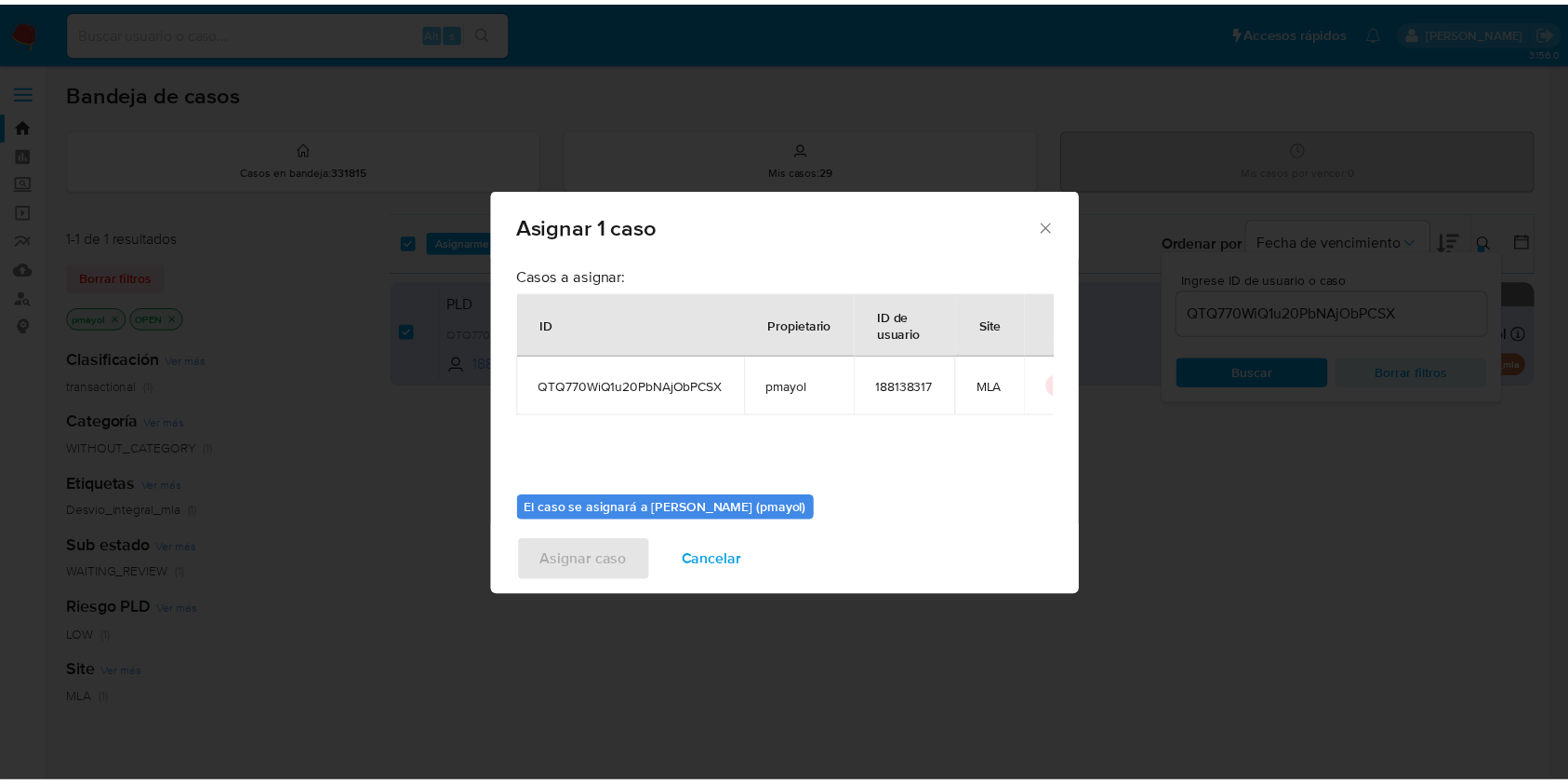
scroll to position [95, 0]
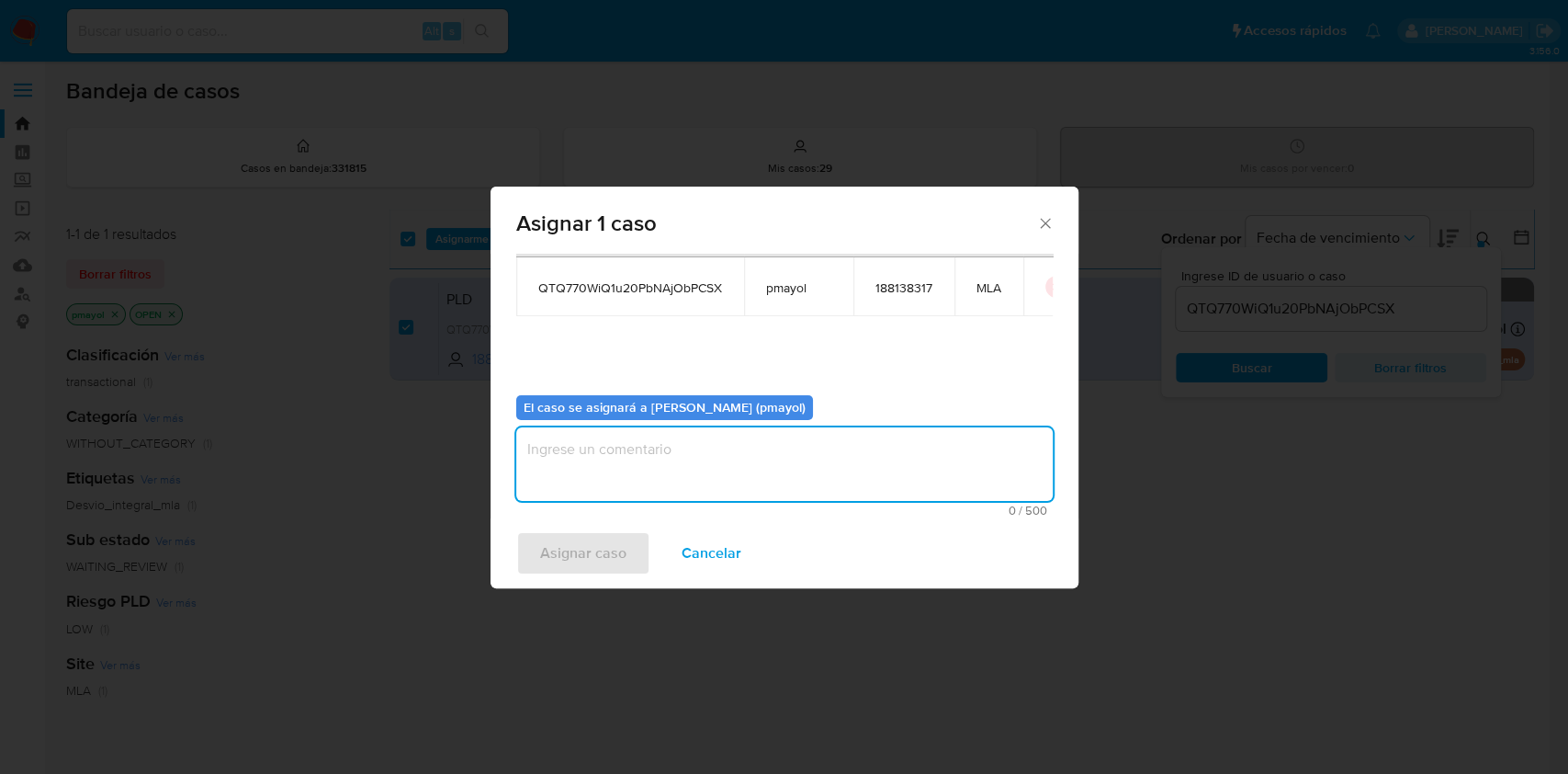
click at [882, 474] on textarea "assign-modal" at bounding box center [784, 464] width 537 height 74
type textarea "Asignación"
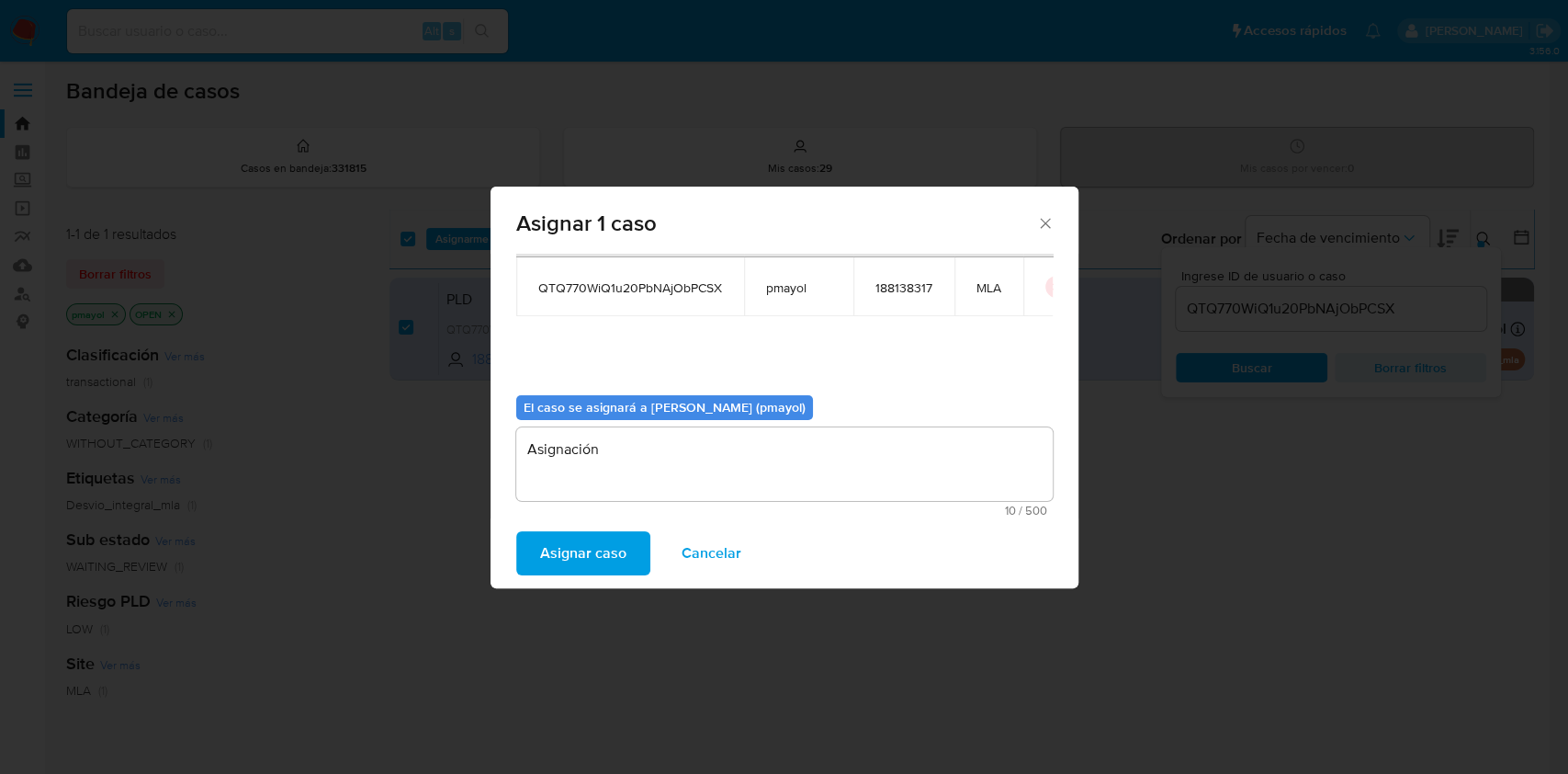
click at [625, 554] on button "Asignar caso" at bounding box center [583, 552] width 134 height 44
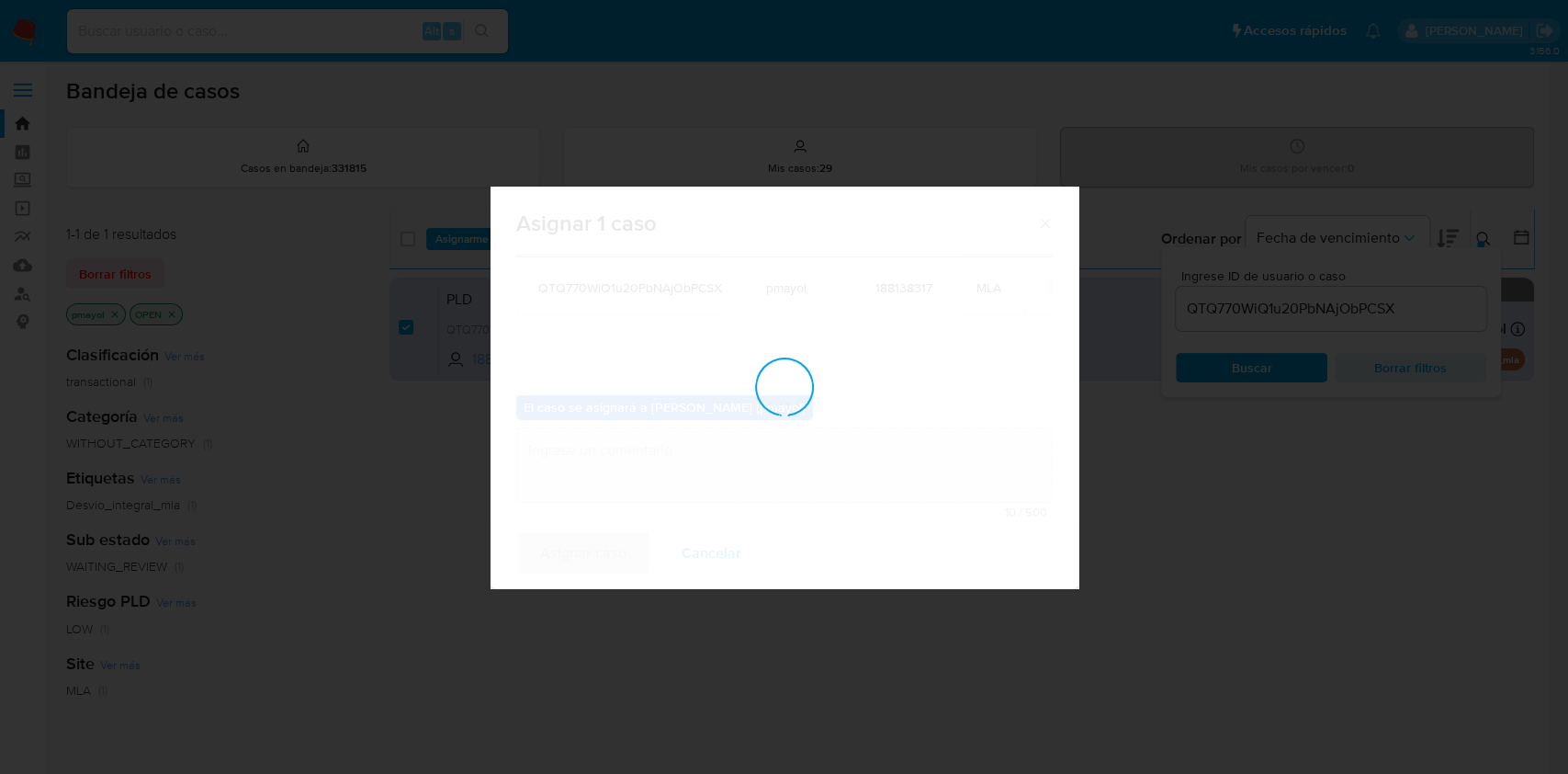
checkbox input "false"
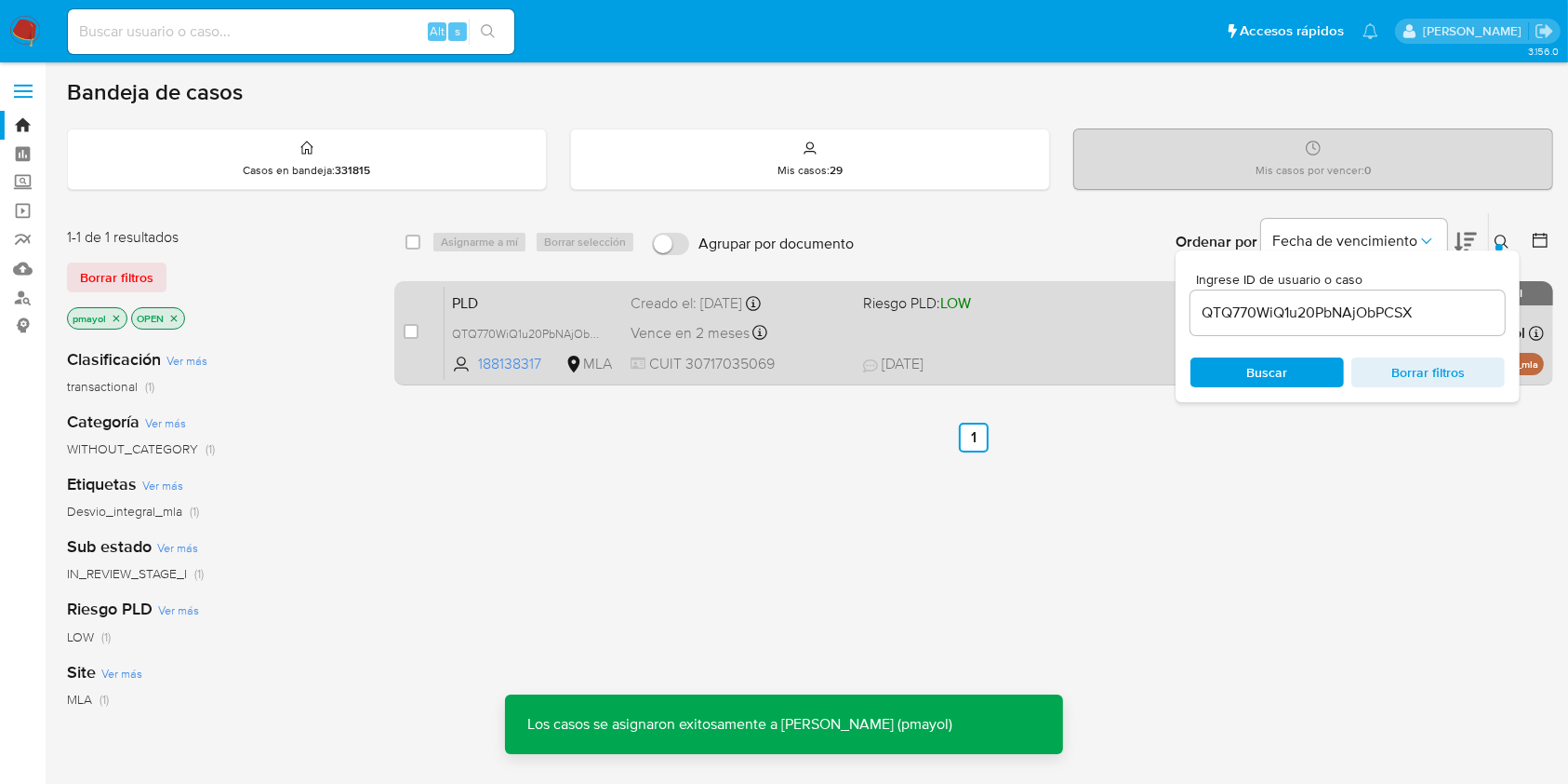
click at [1024, 364] on span "20/08/2025 20/08/2025 14:01" at bounding box center [1088, 364] width 450 height 21
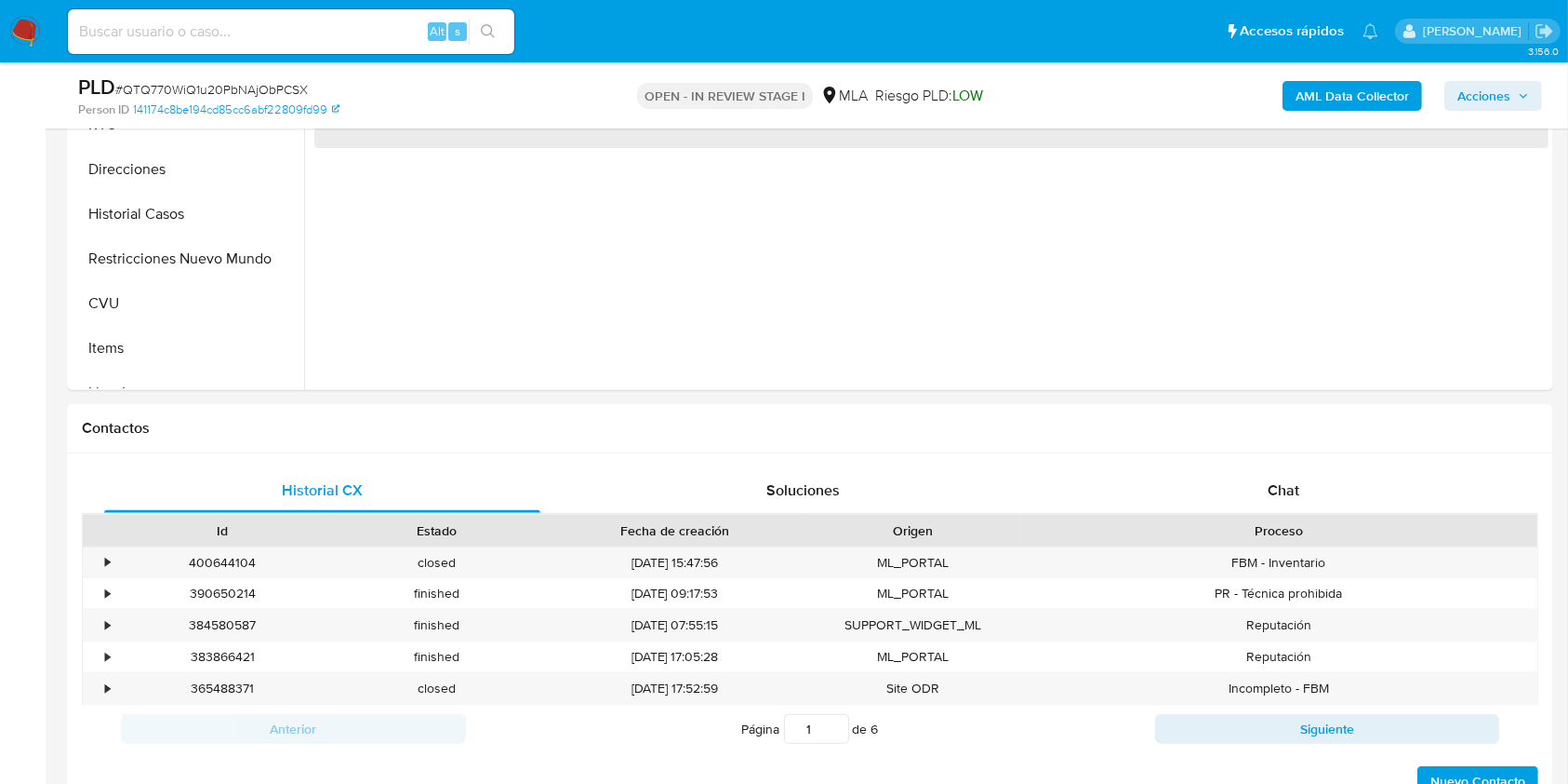
scroll to position [589, 0]
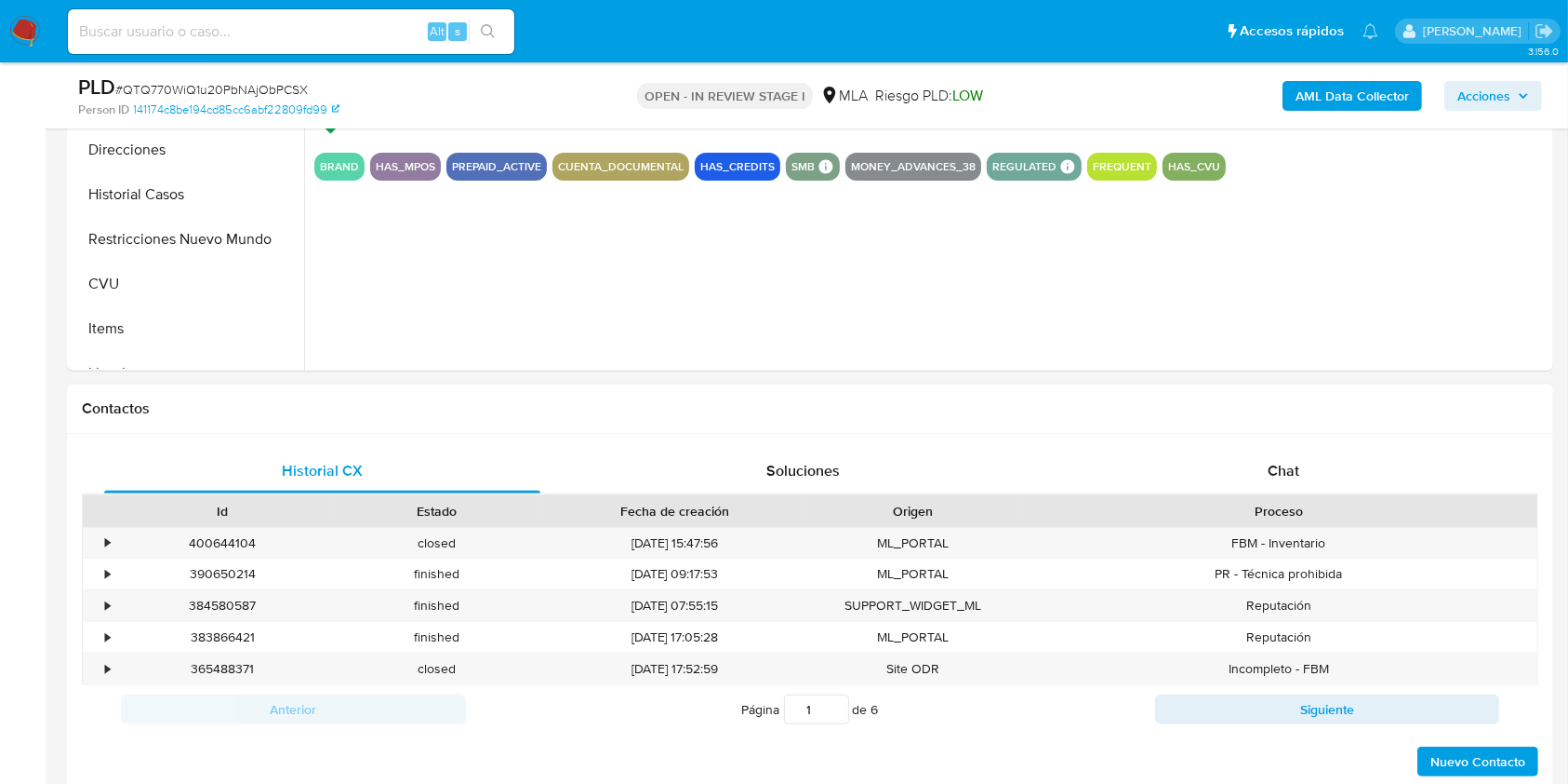
click at [1291, 441] on div "Historial CX Soluciones Chat Id Estado Fecha de creación Origen Proceso • 40064…" at bounding box center [809, 613] width 1486 height 359
select select "10"
click at [1291, 452] on div "Chat" at bounding box center [1284, 471] width 437 height 45
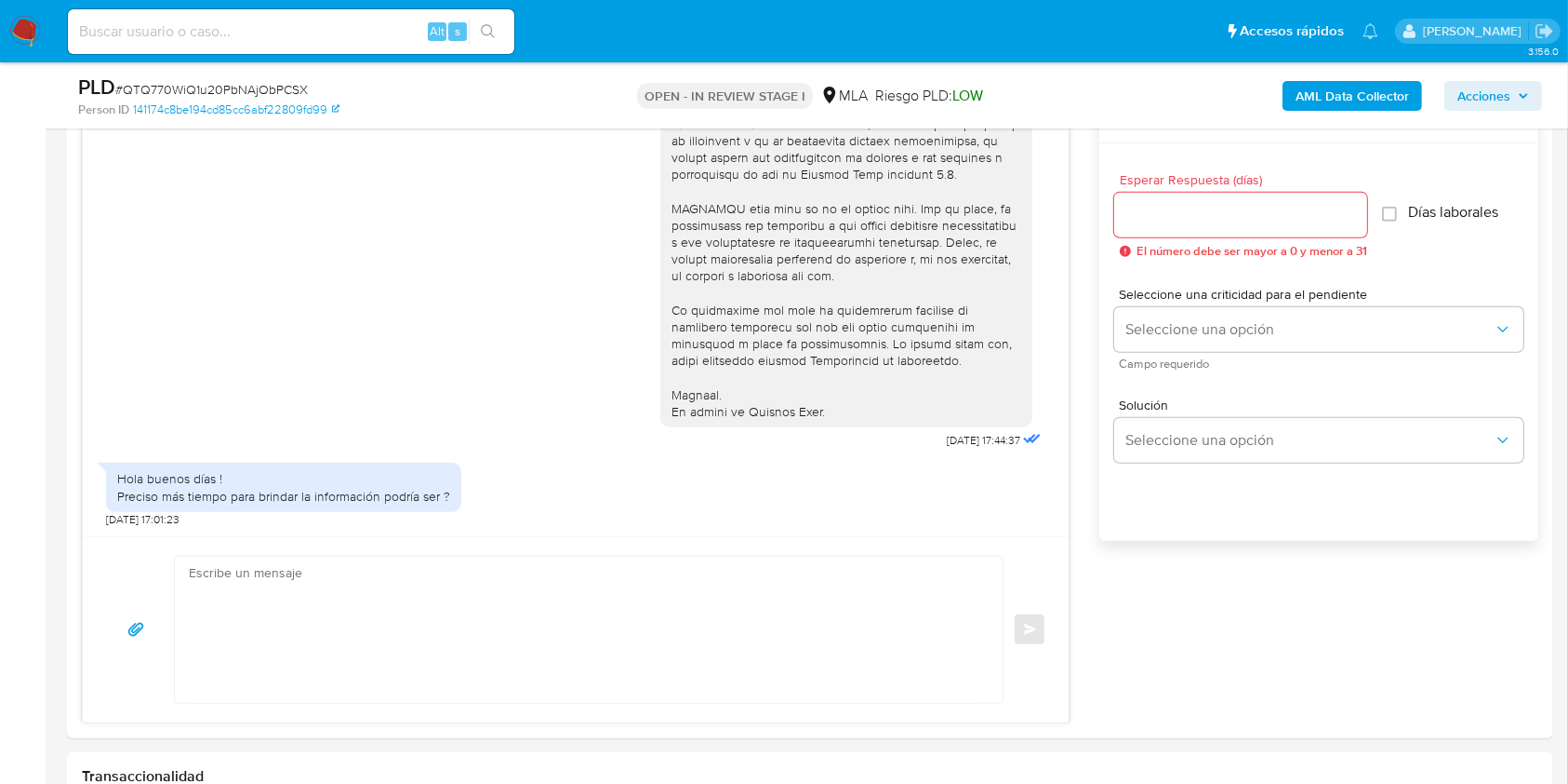
scroll to position [1184, 0]
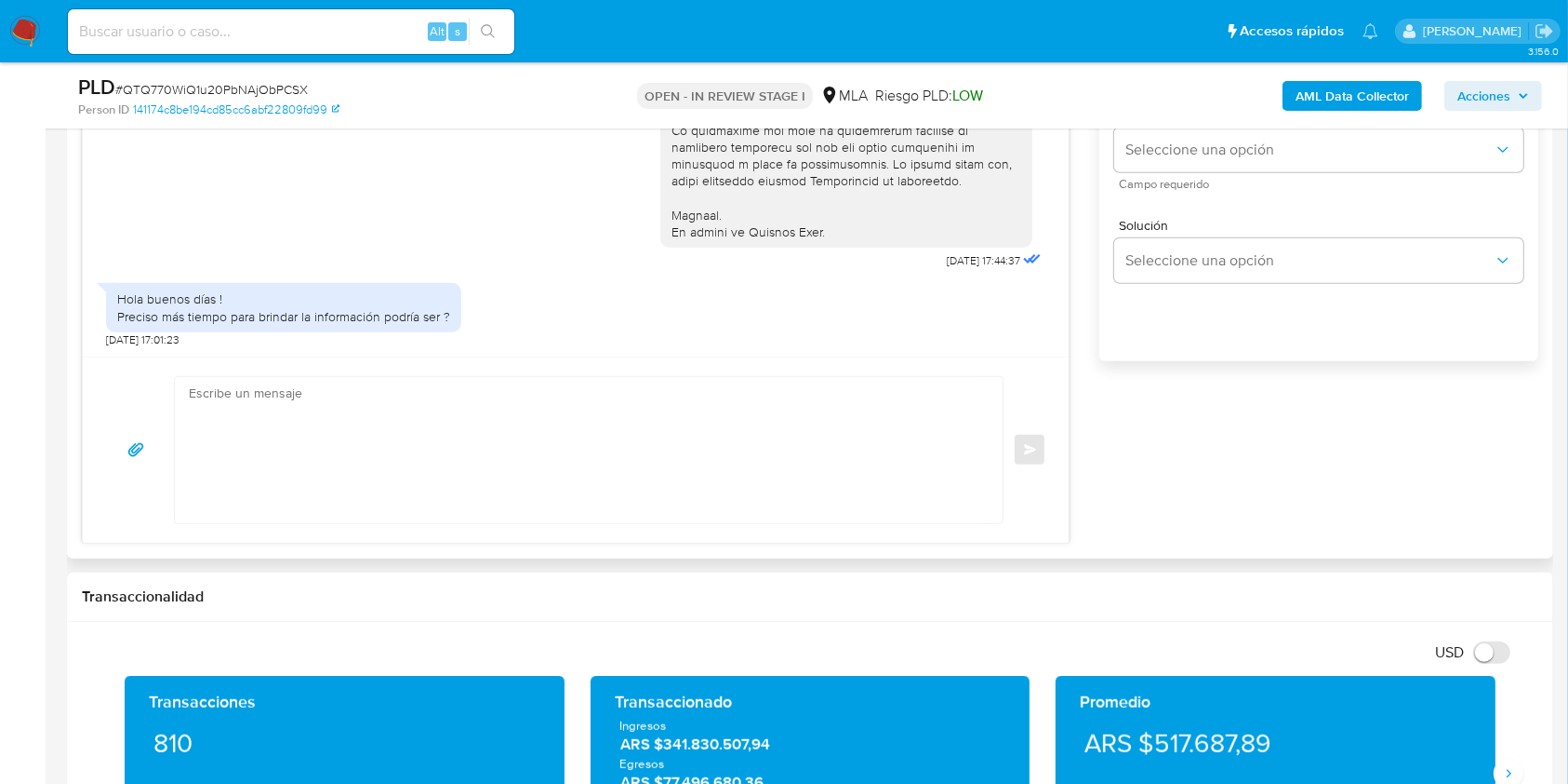
click at [625, 442] on textarea at bounding box center [583, 450] width 790 height 146
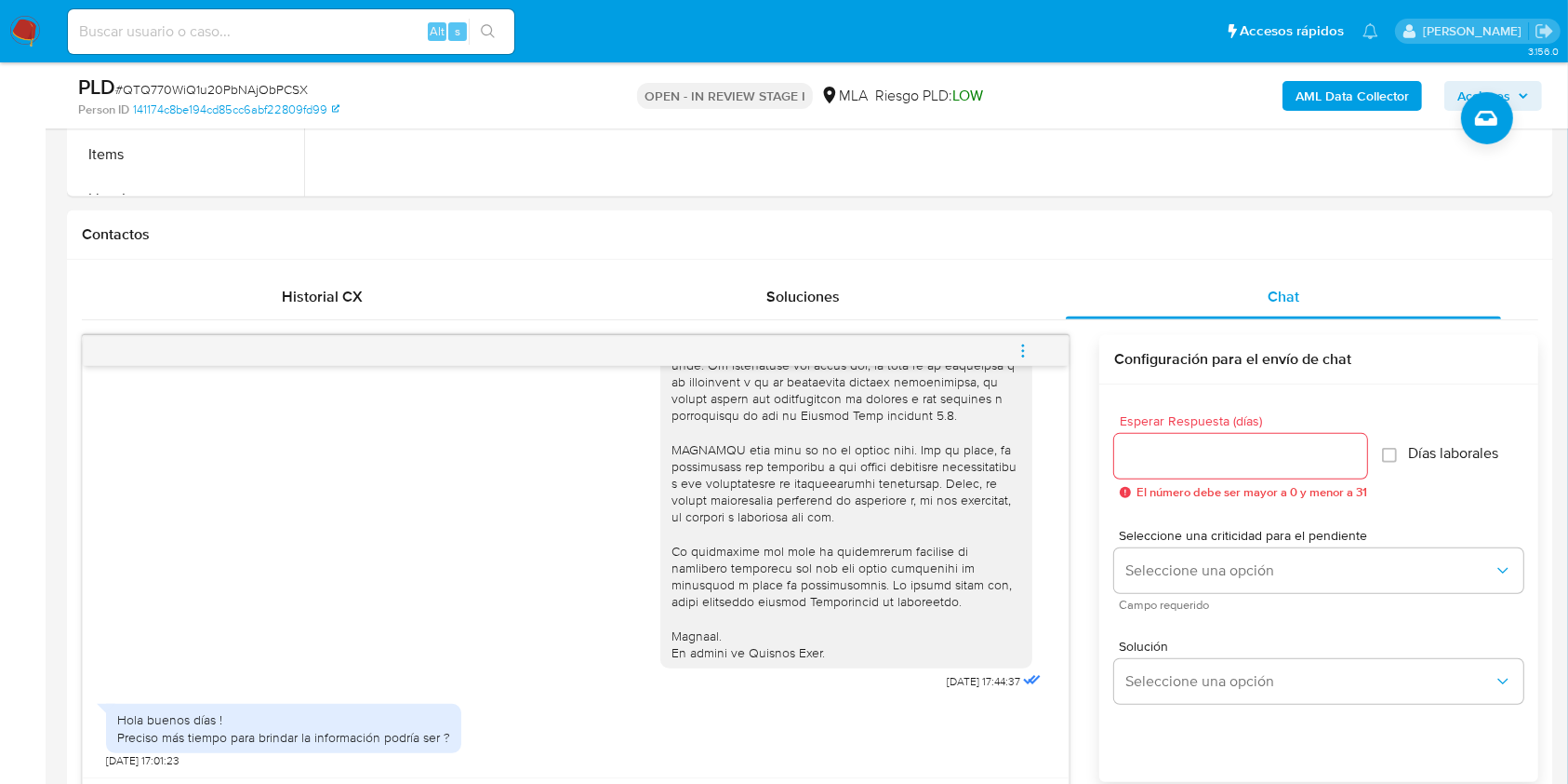
scroll to position [772, 0]
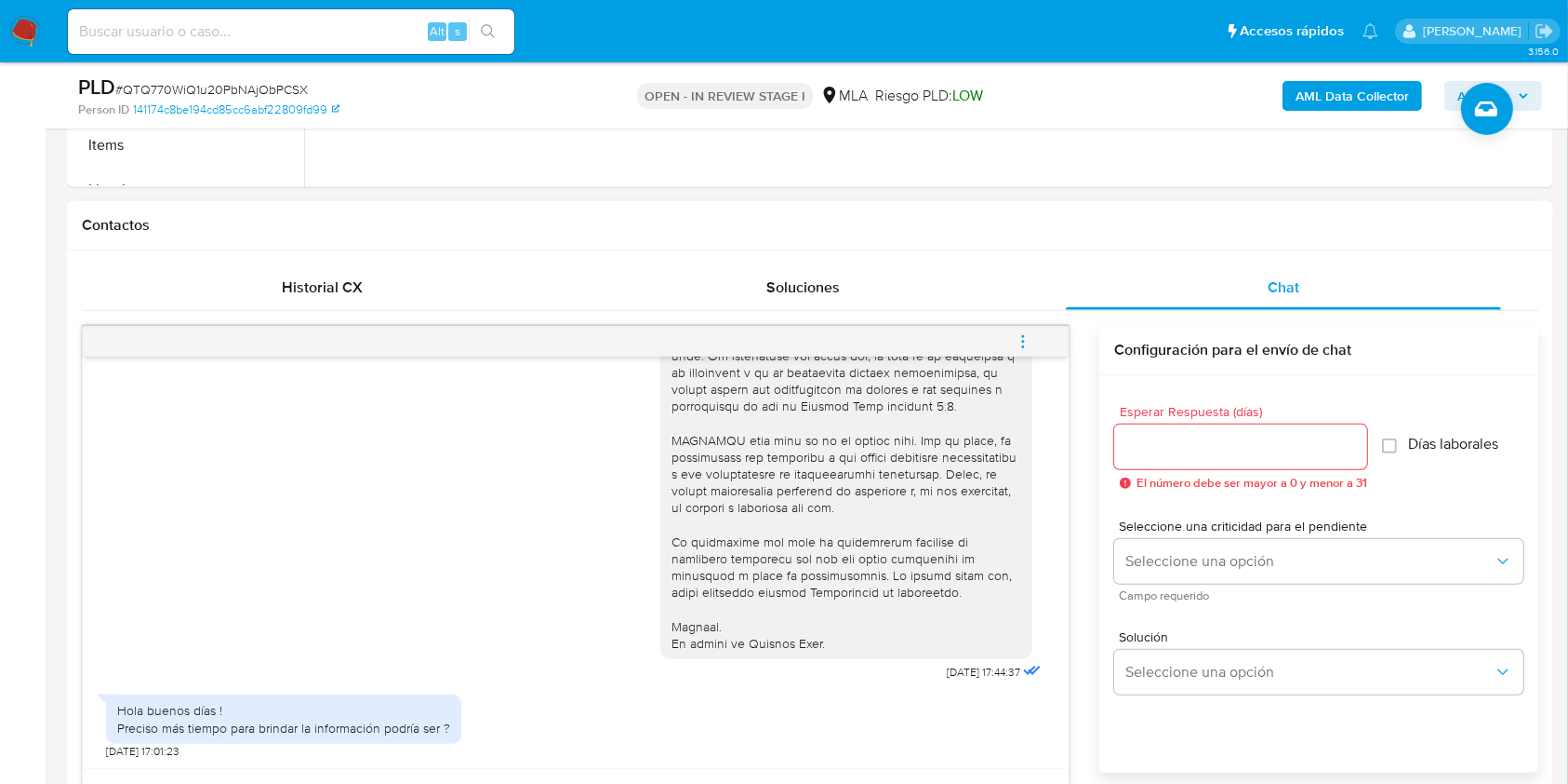
type textarea "Hola, Te consultamos si pudiste reunir la información y documentación requerida…"
click at [1199, 445] on input "Esperar Respuesta (días)" at bounding box center [1241, 447] width 253 height 24
type input "1"
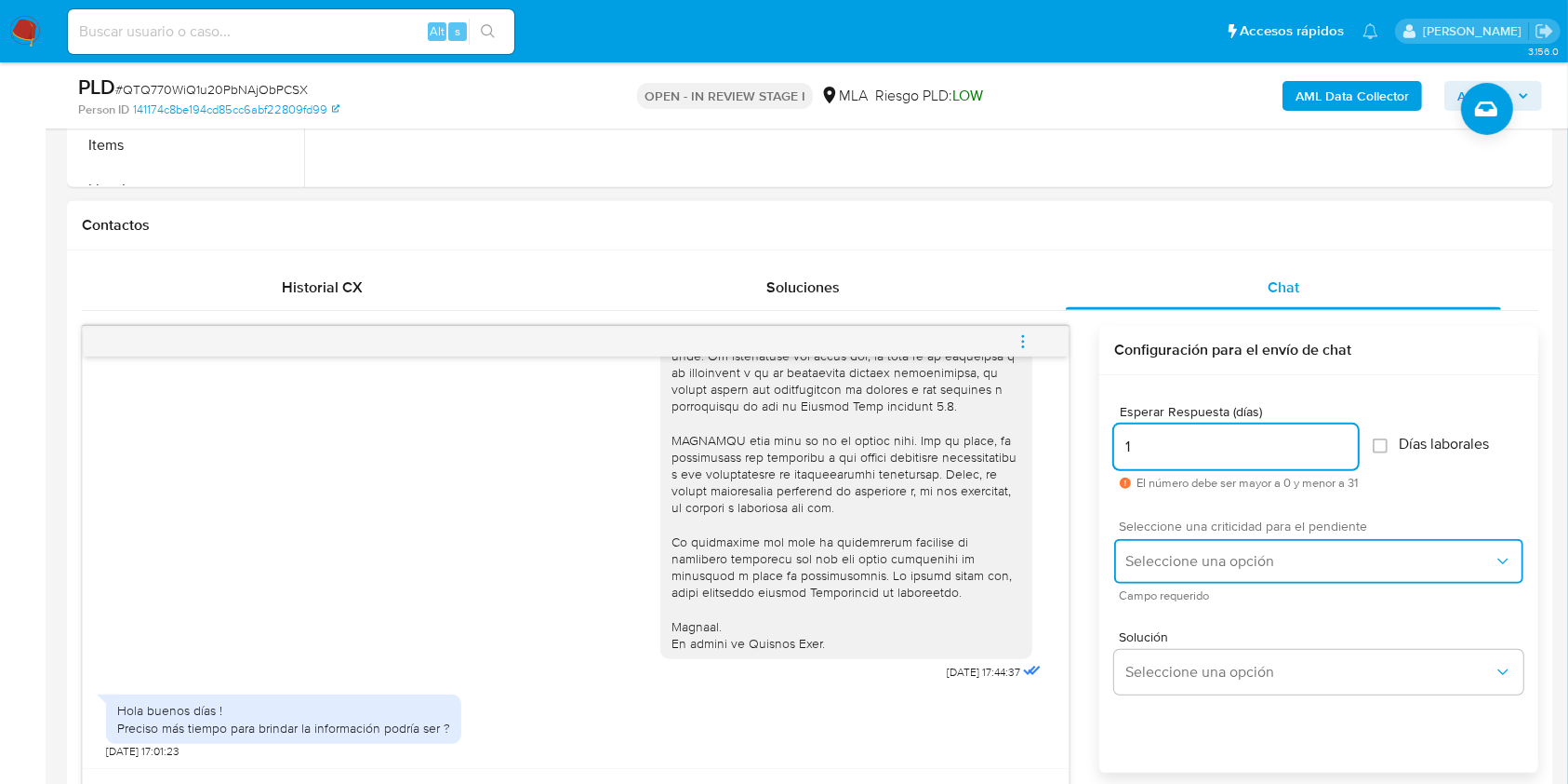
click at [1153, 562] on span "Seleccione una opción" at bounding box center [1309, 561] width 368 height 19
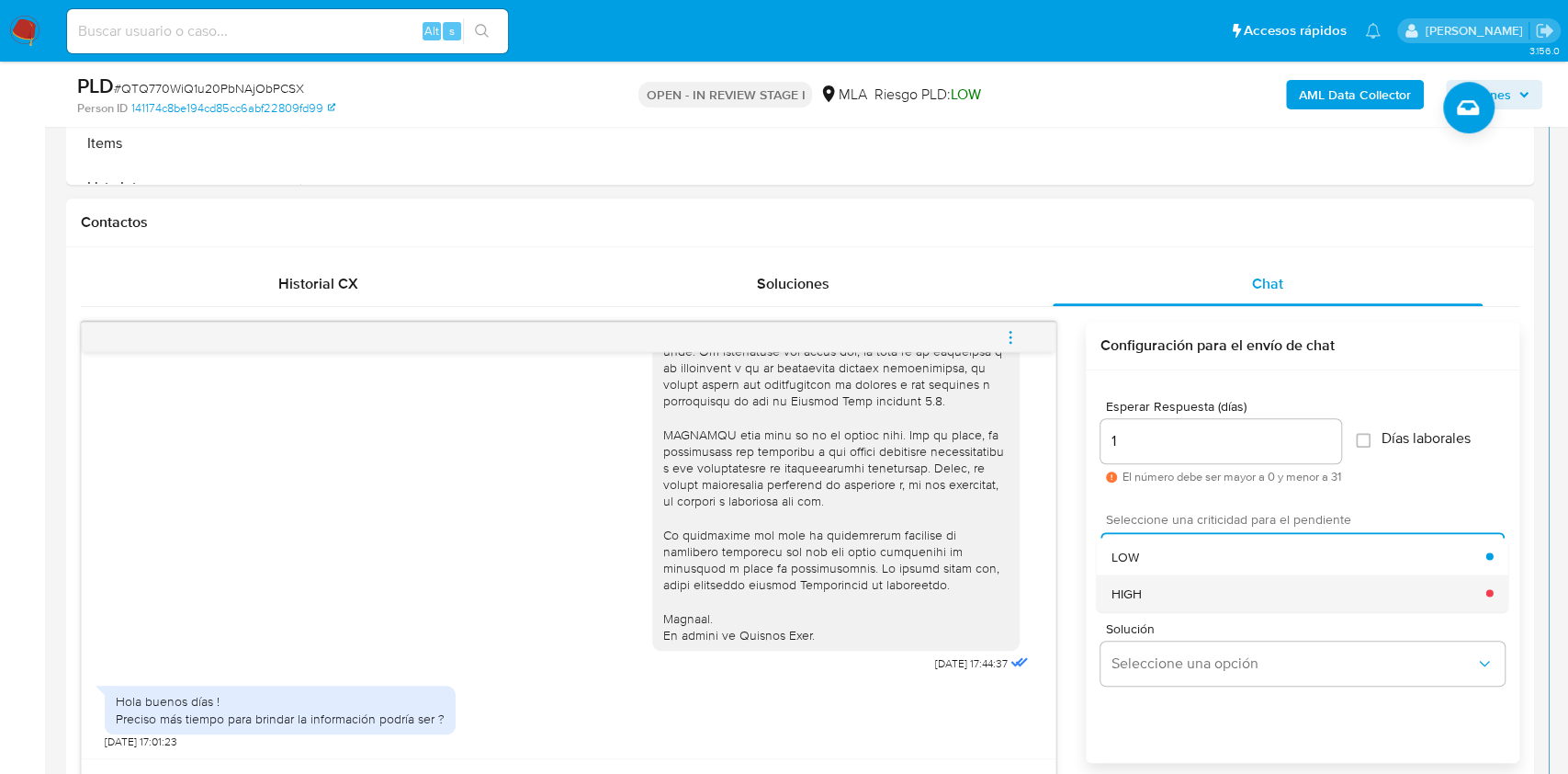
click at [1141, 593] on span "HIGH" at bounding box center [1127, 592] width 31 height 17
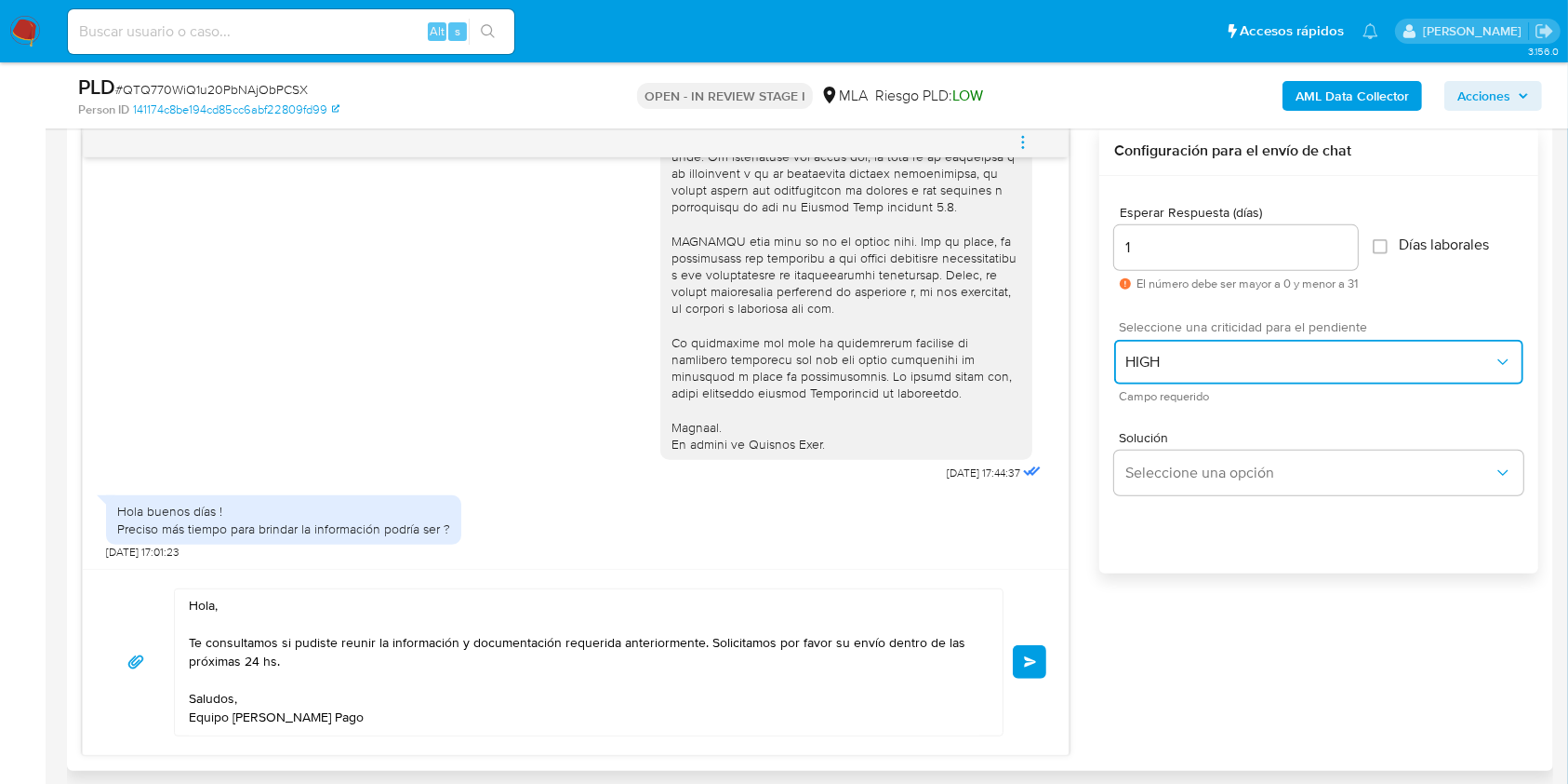
scroll to position [980, 0]
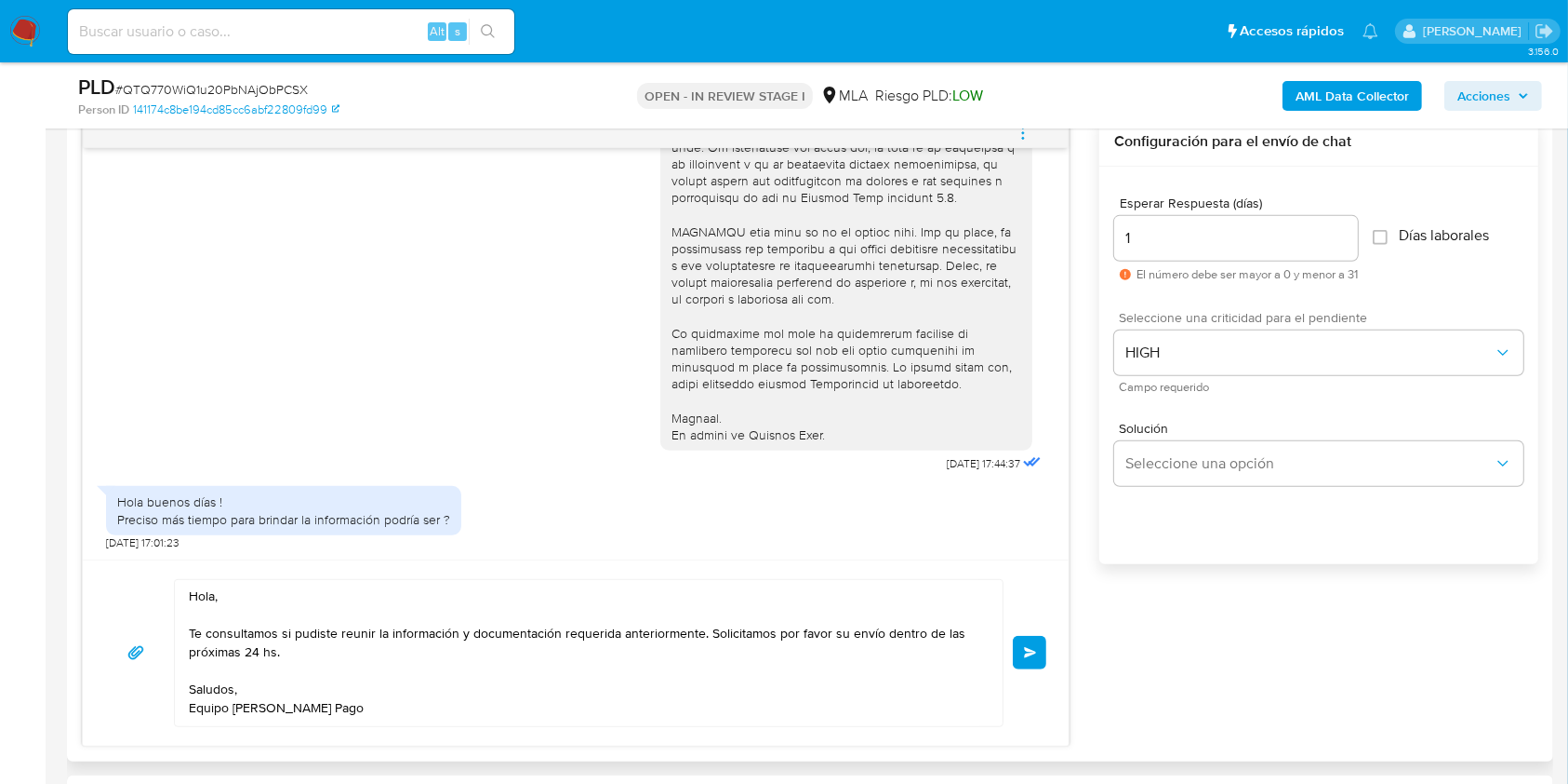
click at [1025, 653] on span "Enviar" at bounding box center [1030, 651] width 13 height 11
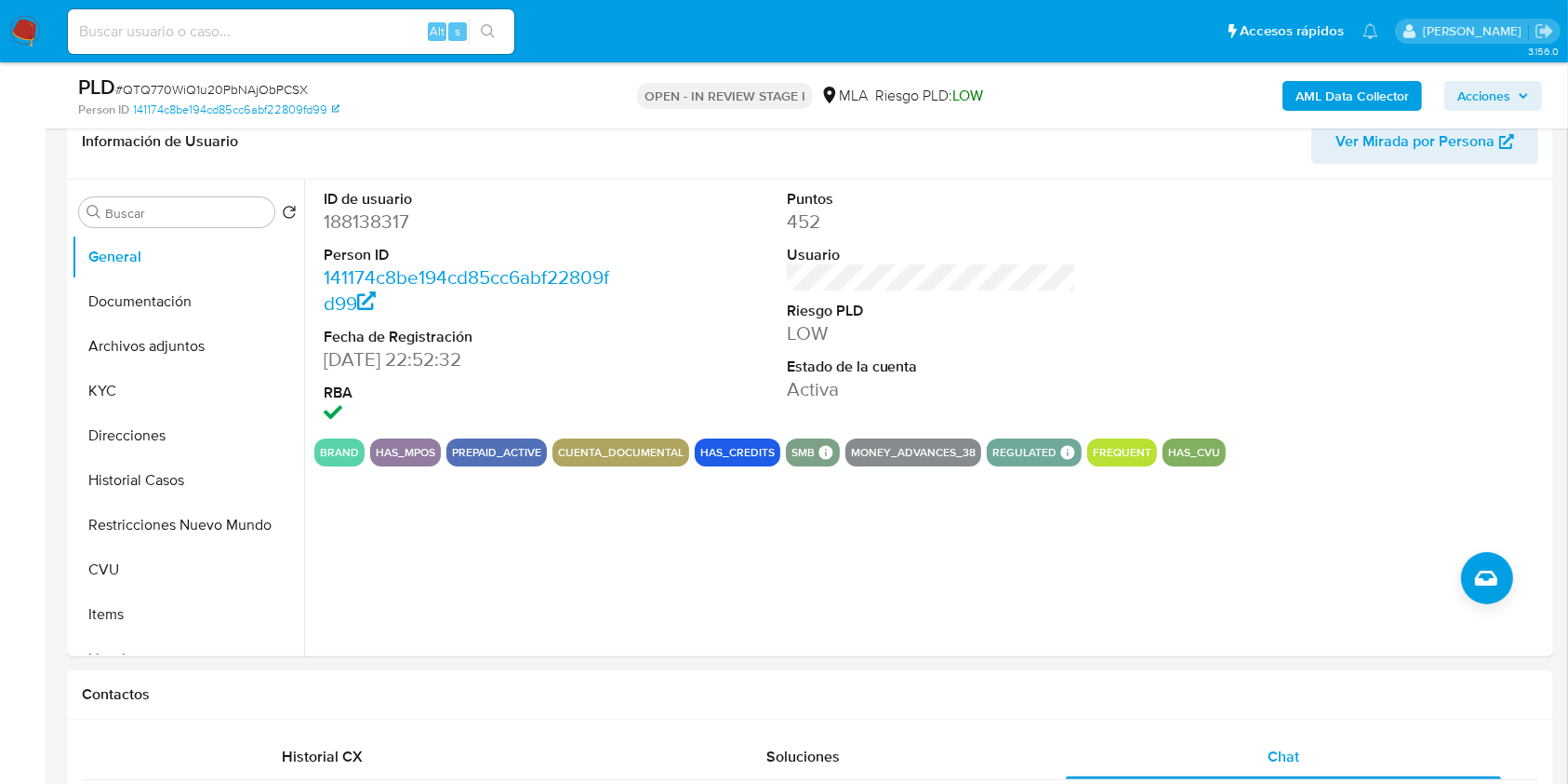
scroll to position [243, 0]
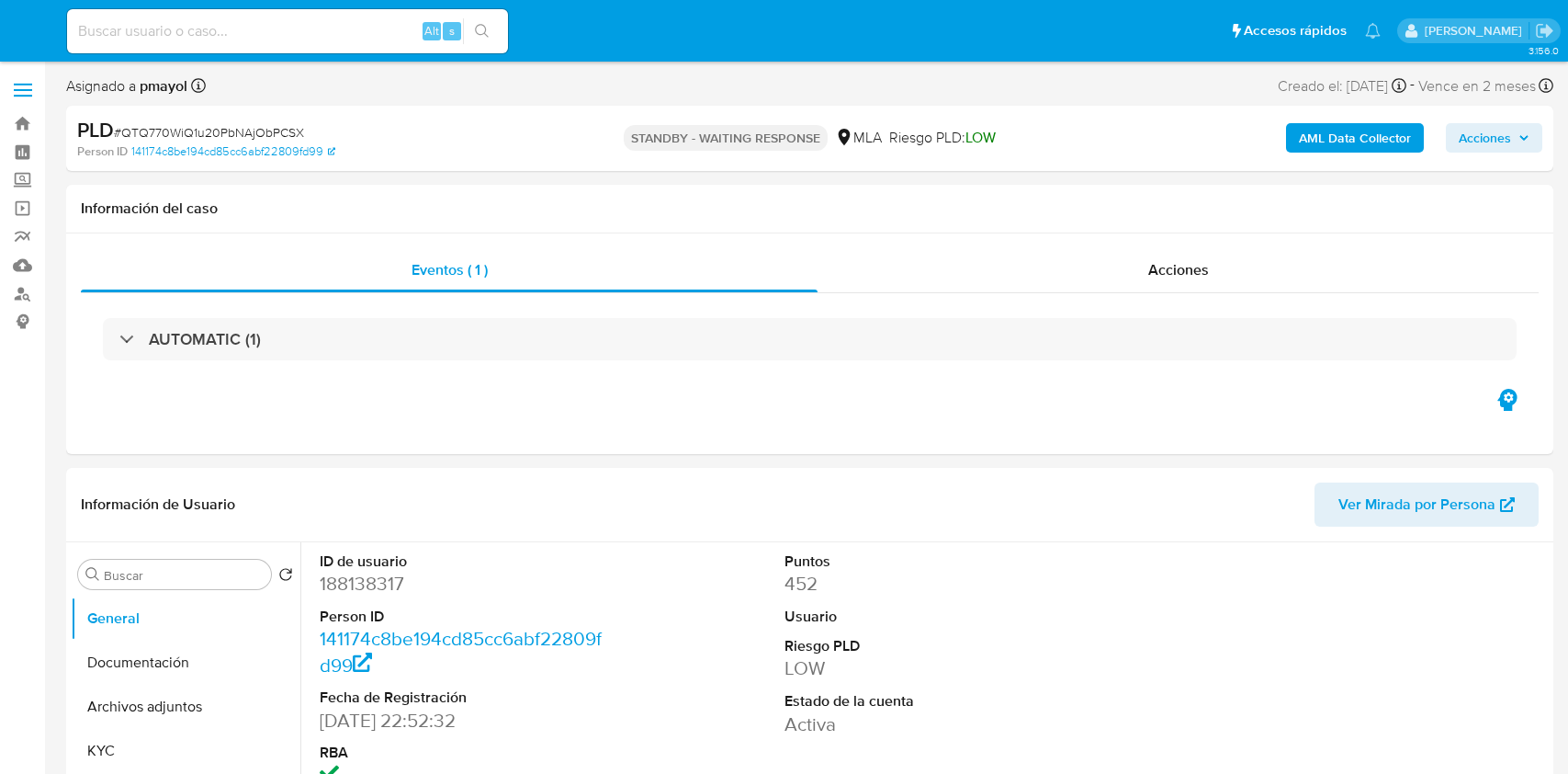
select select "10"
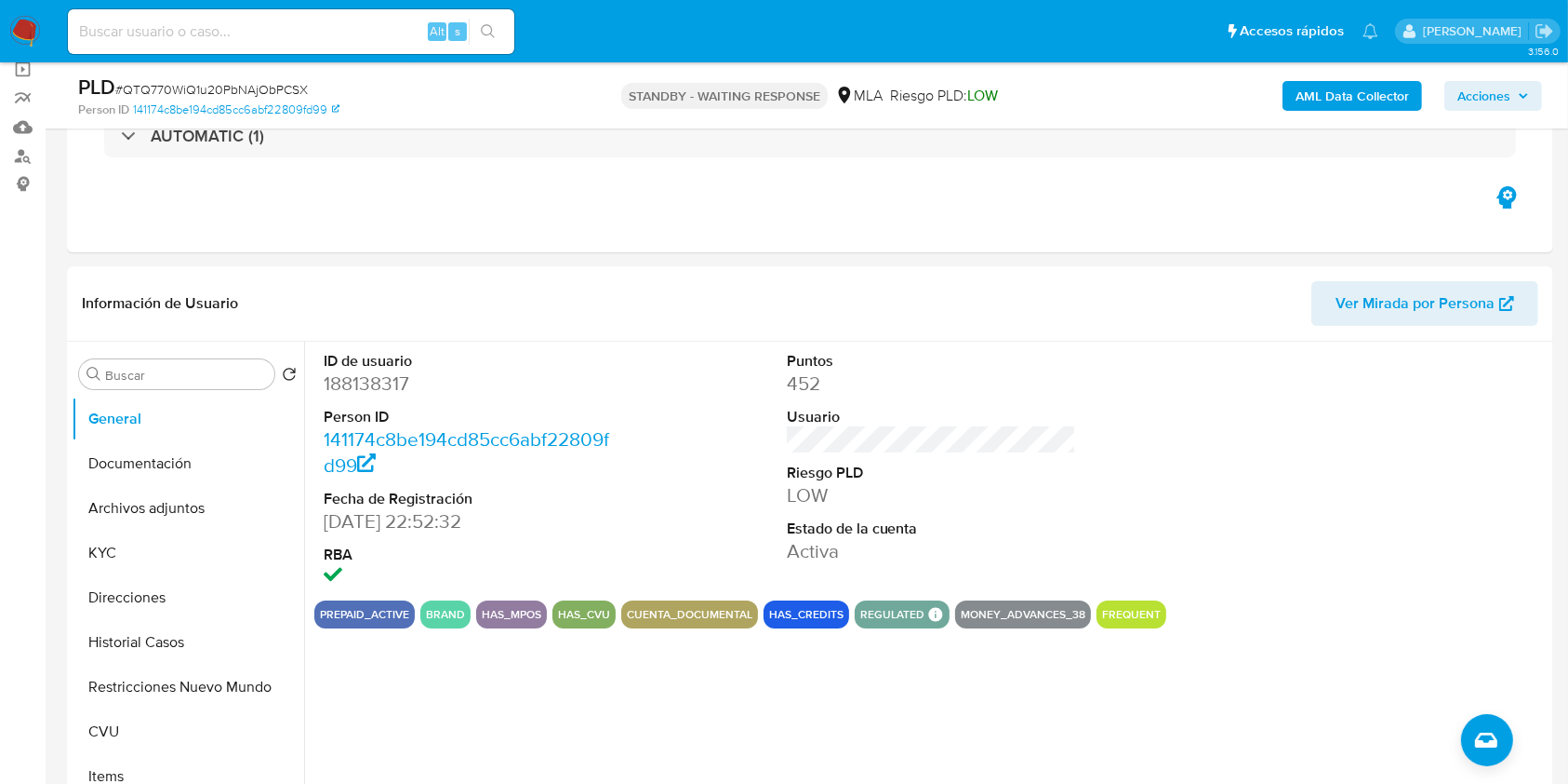
scroll to position [160, 0]
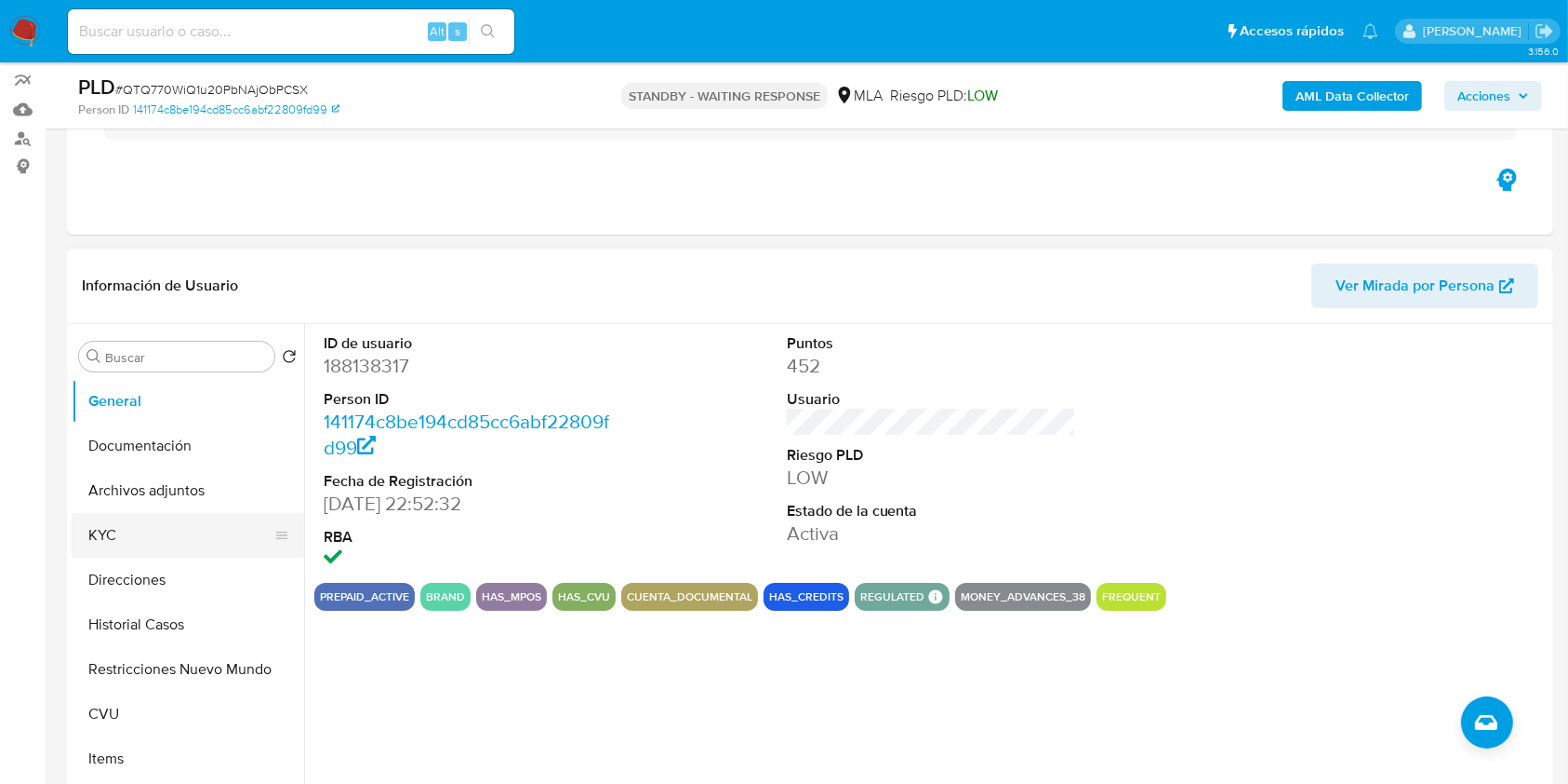
click at [150, 528] on button "KYC" at bounding box center [180, 535] width 217 height 45
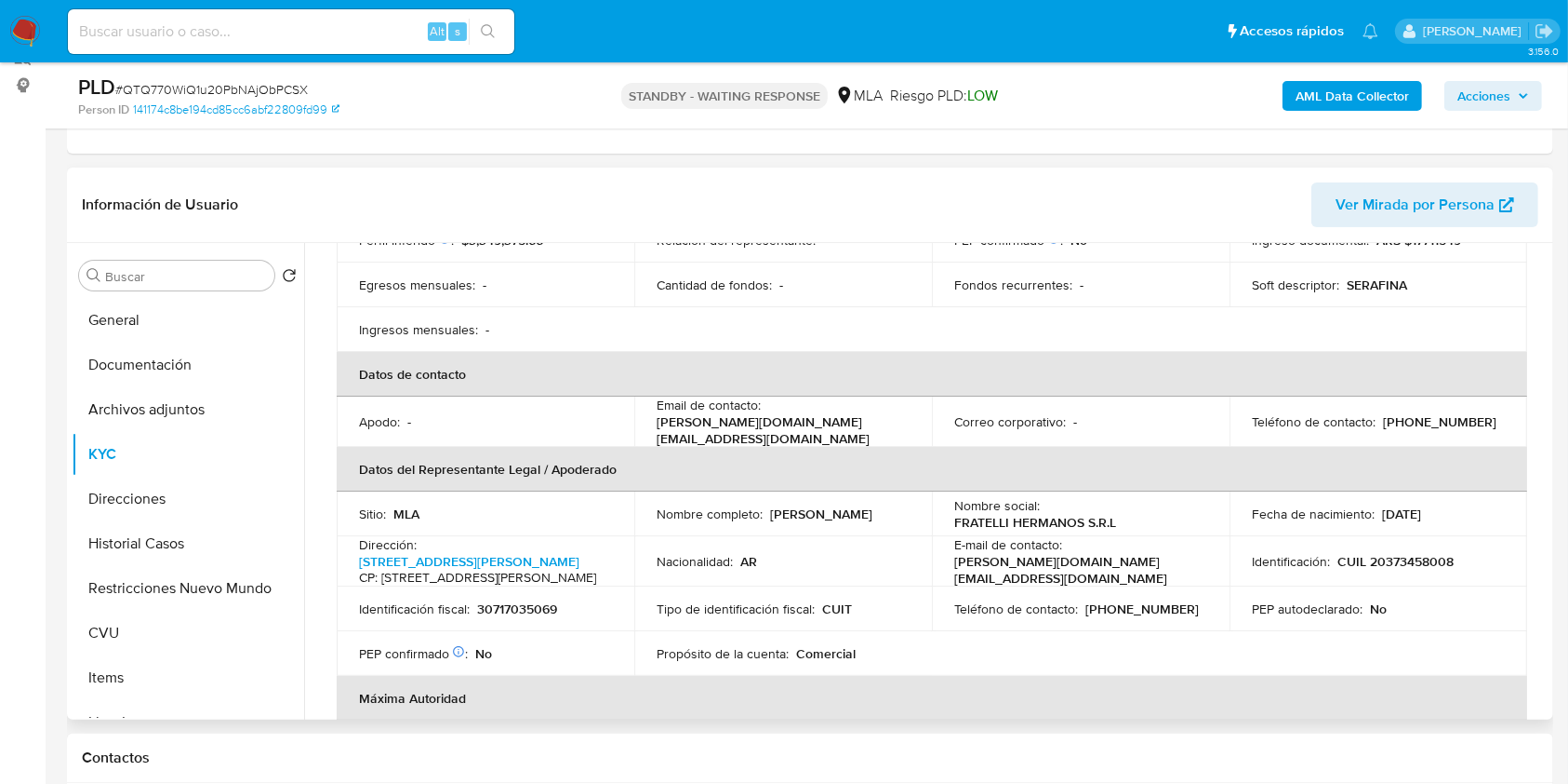
scroll to position [414, 0]
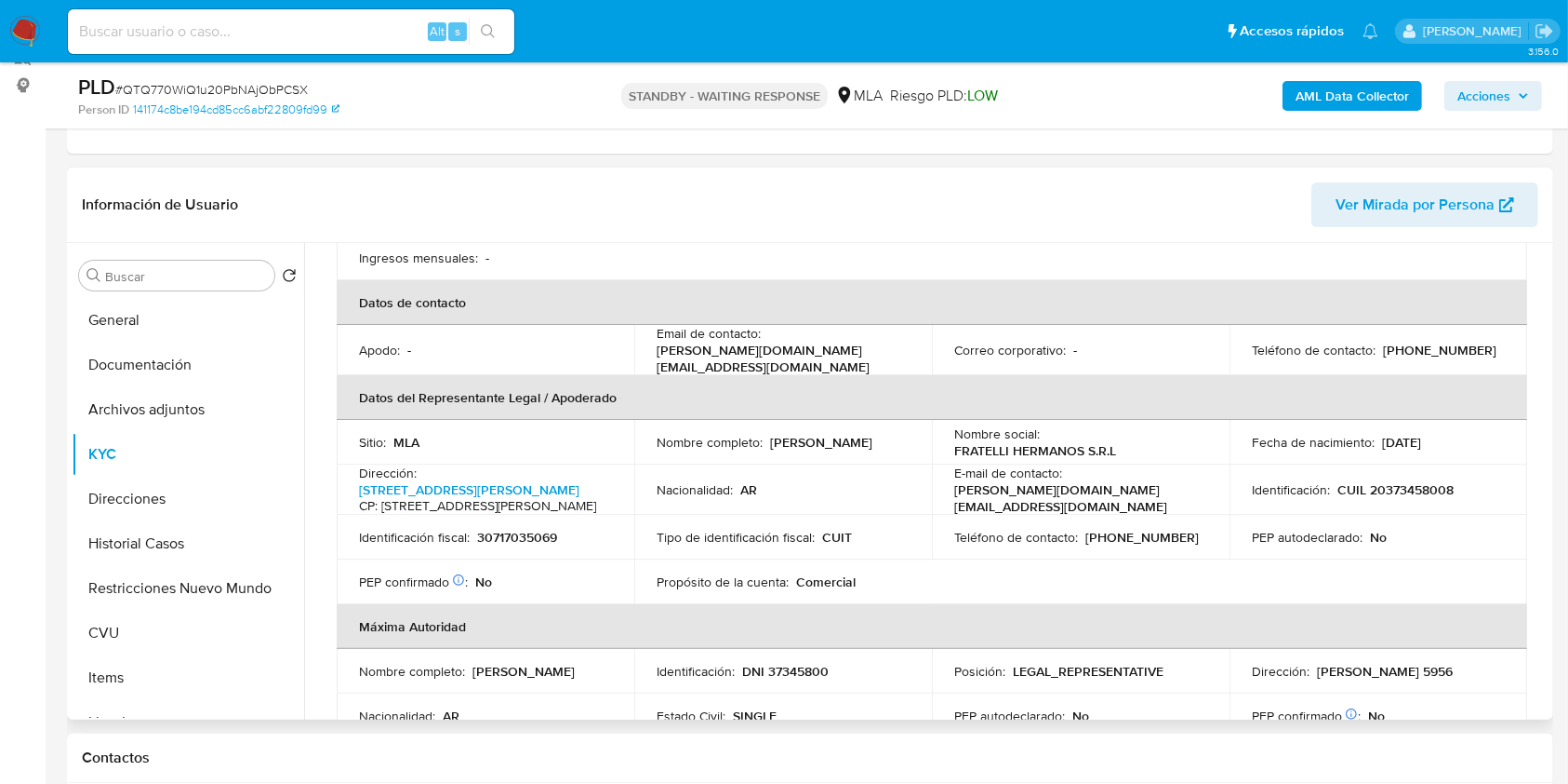
drag, startPoint x: 838, startPoint y: 460, endPoint x: 658, endPoint y: 459, distance: 180.0
click at [658, 451] on div "Nombre completo : Mauricio Roberto Nocciolino" at bounding box center [784, 442] width 253 height 17
copy p "Mauricio Roberto Nocciolino"
click at [512, 549] on td "Identificación fiscal : 30717035069" at bounding box center [485, 537] width 298 height 45
click at [1409, 498] on p "CUIL 20373458008" at bounding box center [1396, 489] width 117 height 17
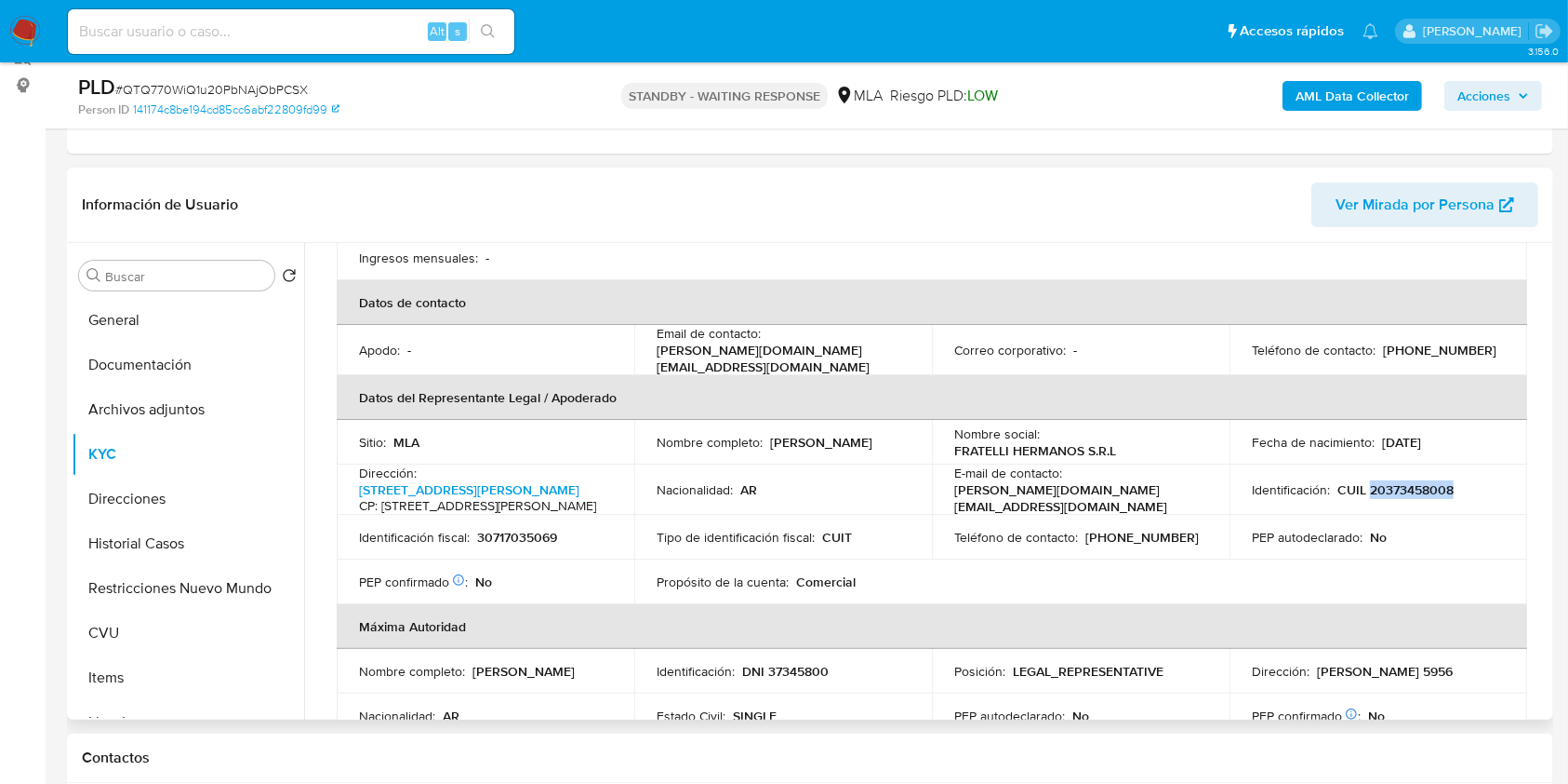
click at [1409, 498] on p "CUIL 20373458008" at bounding box center [1396, 489] width 117 height 17
copy p "20373458008"
click at [321, 30] on input at bounding box center [291, 32] width 447 height 24
paste input "HNfBbuEJvZUIkJlI8OfpvIK4"
type input "HNfBbuEJvZUIkJlI8OfpvIK4"
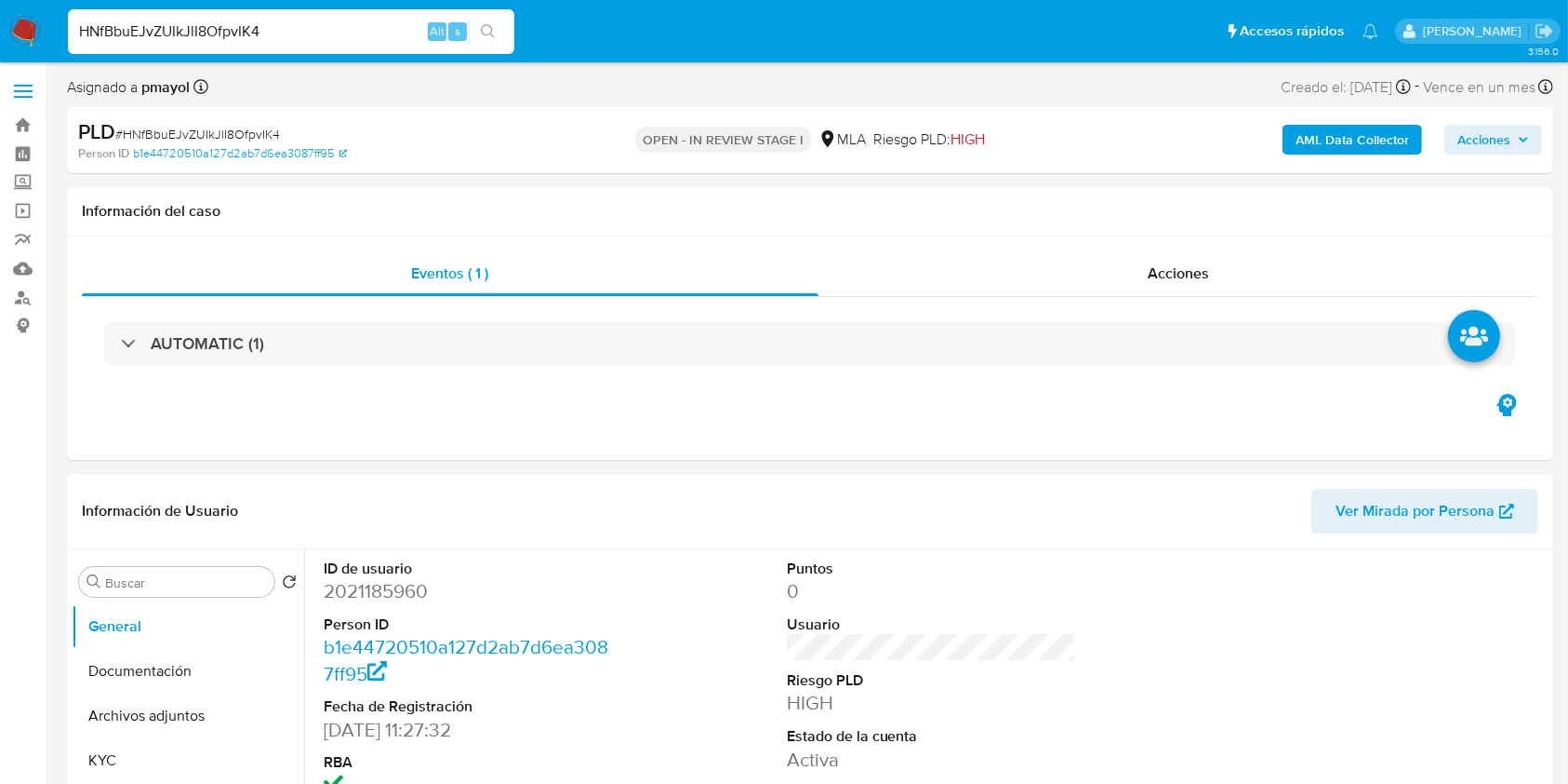
select select "10"
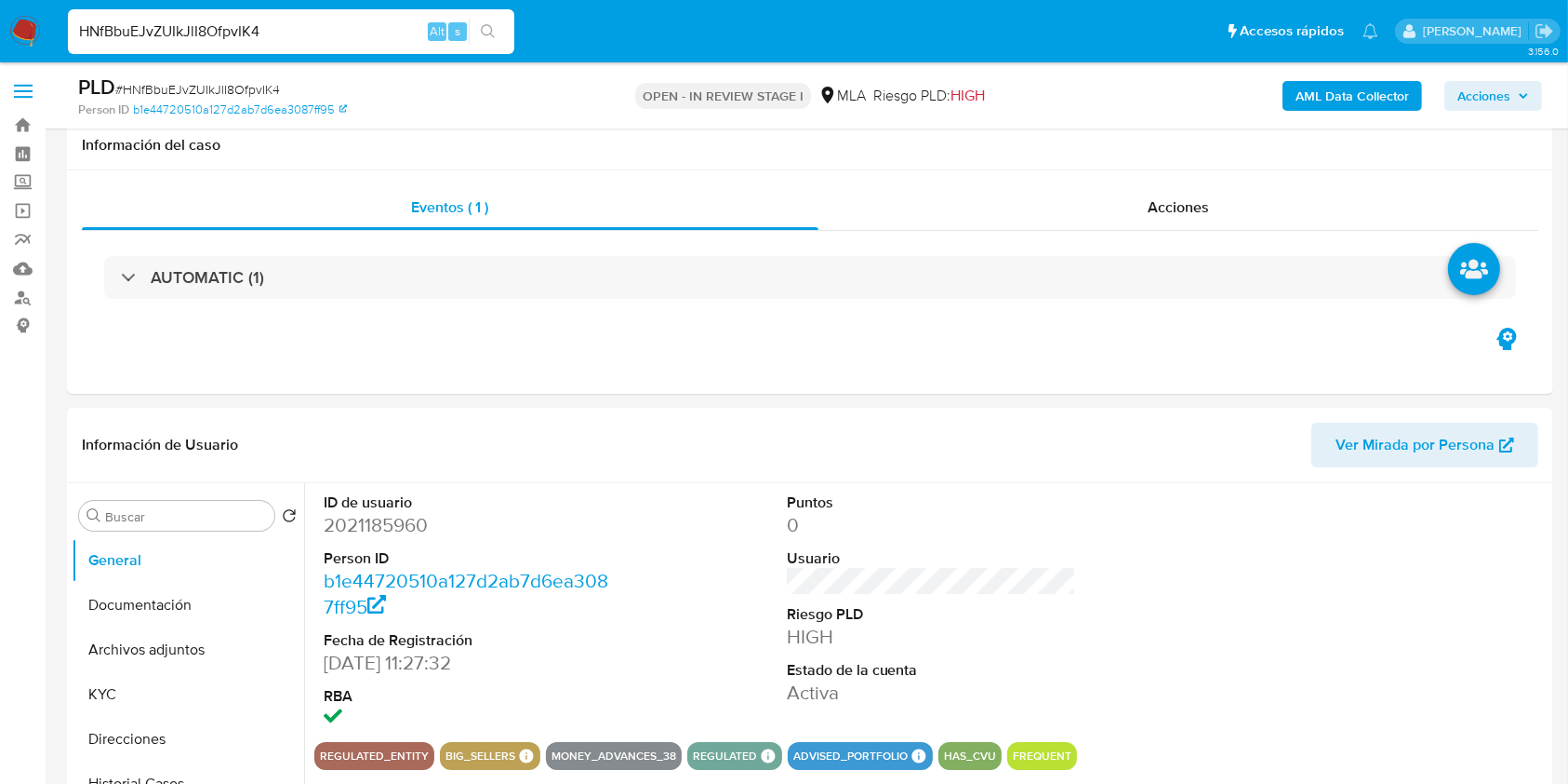
scroll to position [376, 0]
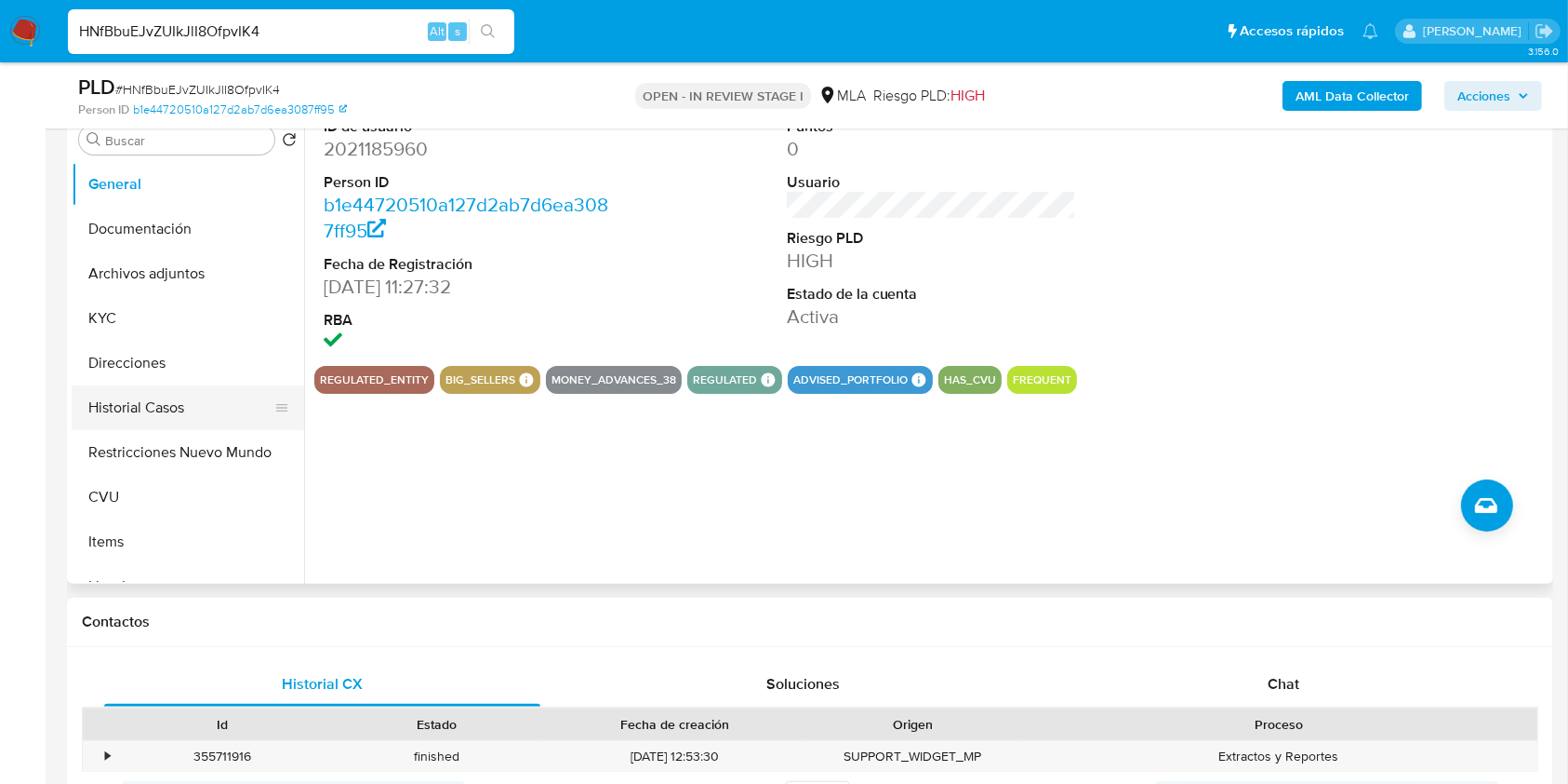
click at [169, 406] on button "Historial Casos" at bounding box center [180, 407] width 217 height 45
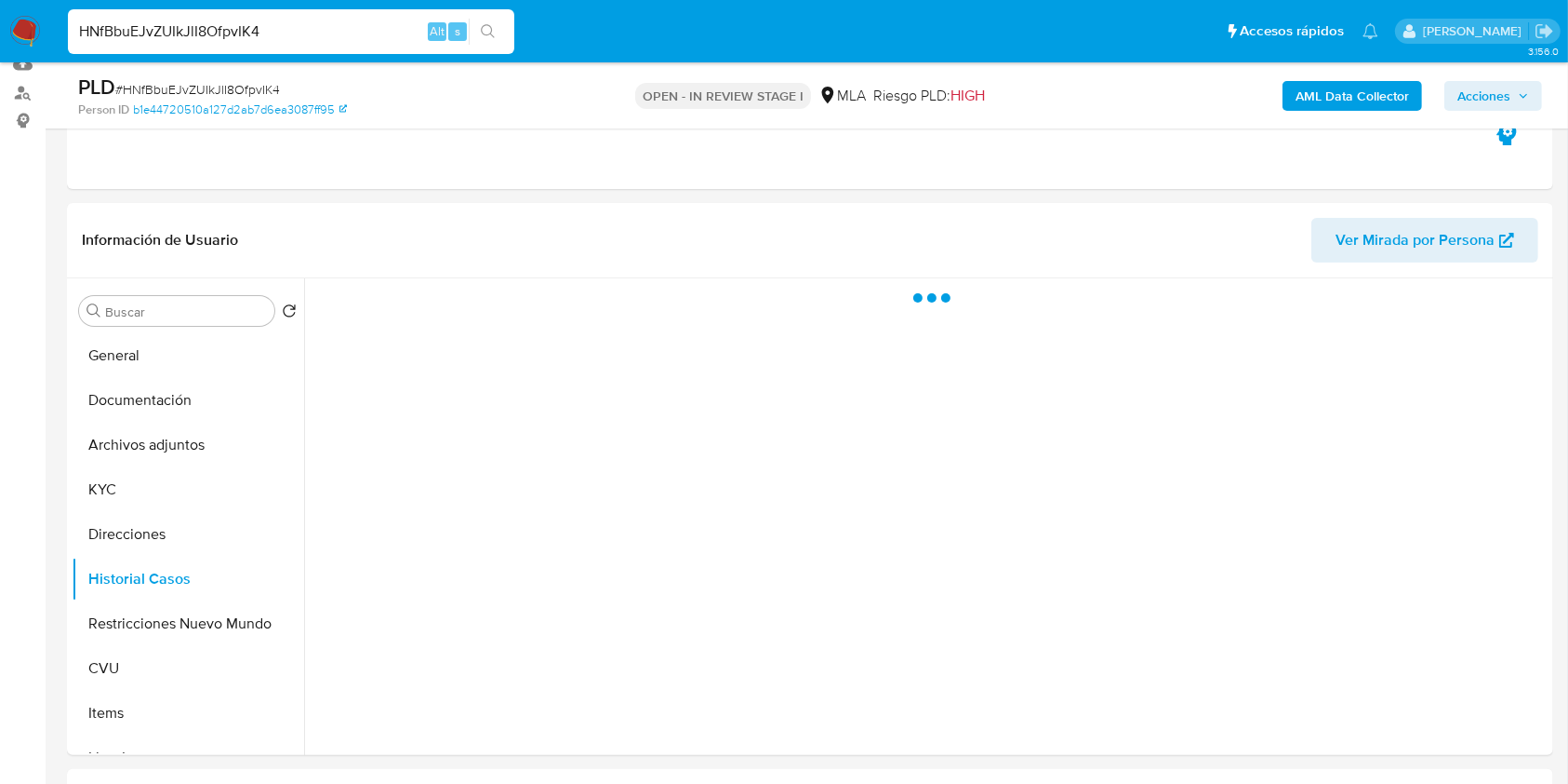
scroll to position [201, 0]
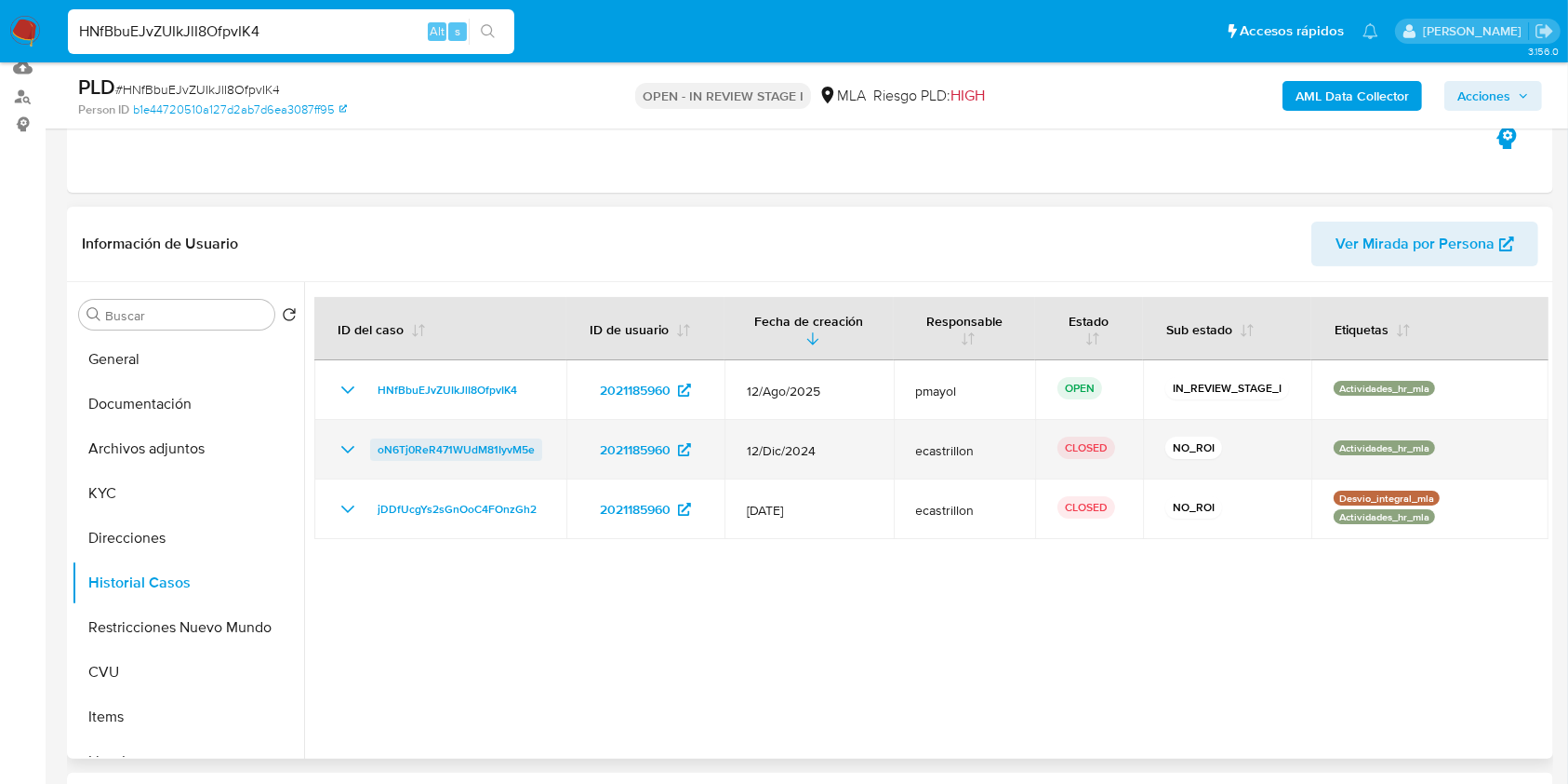
click at [417, 440] on span "oN6Tj0ReR471WUdM81IyvM5e" at bounding box center [457, 449] width 157 height 22
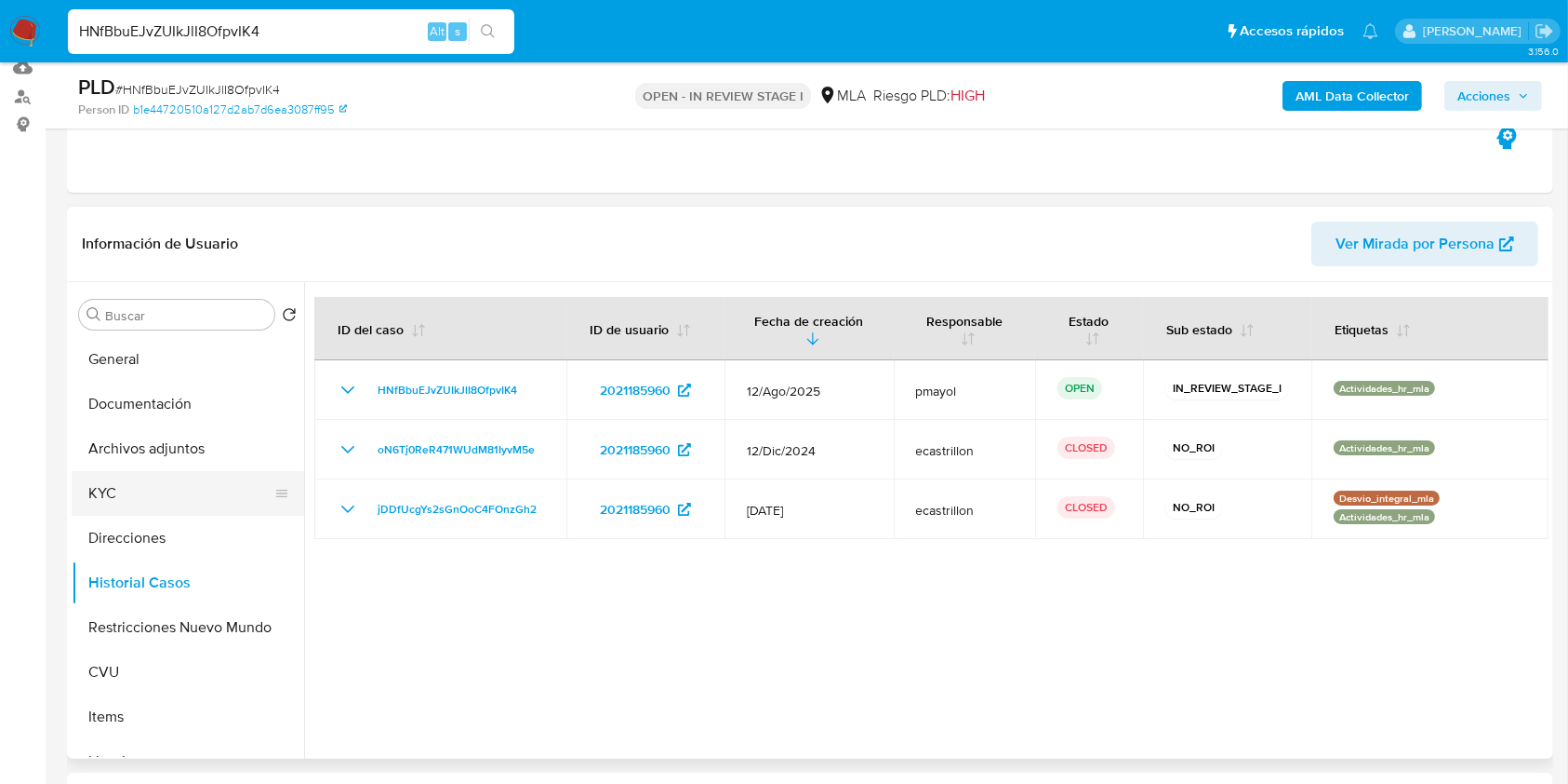
click at [118, 483] on button "KYC" at bounding box center [180, 493] width 217 height 45
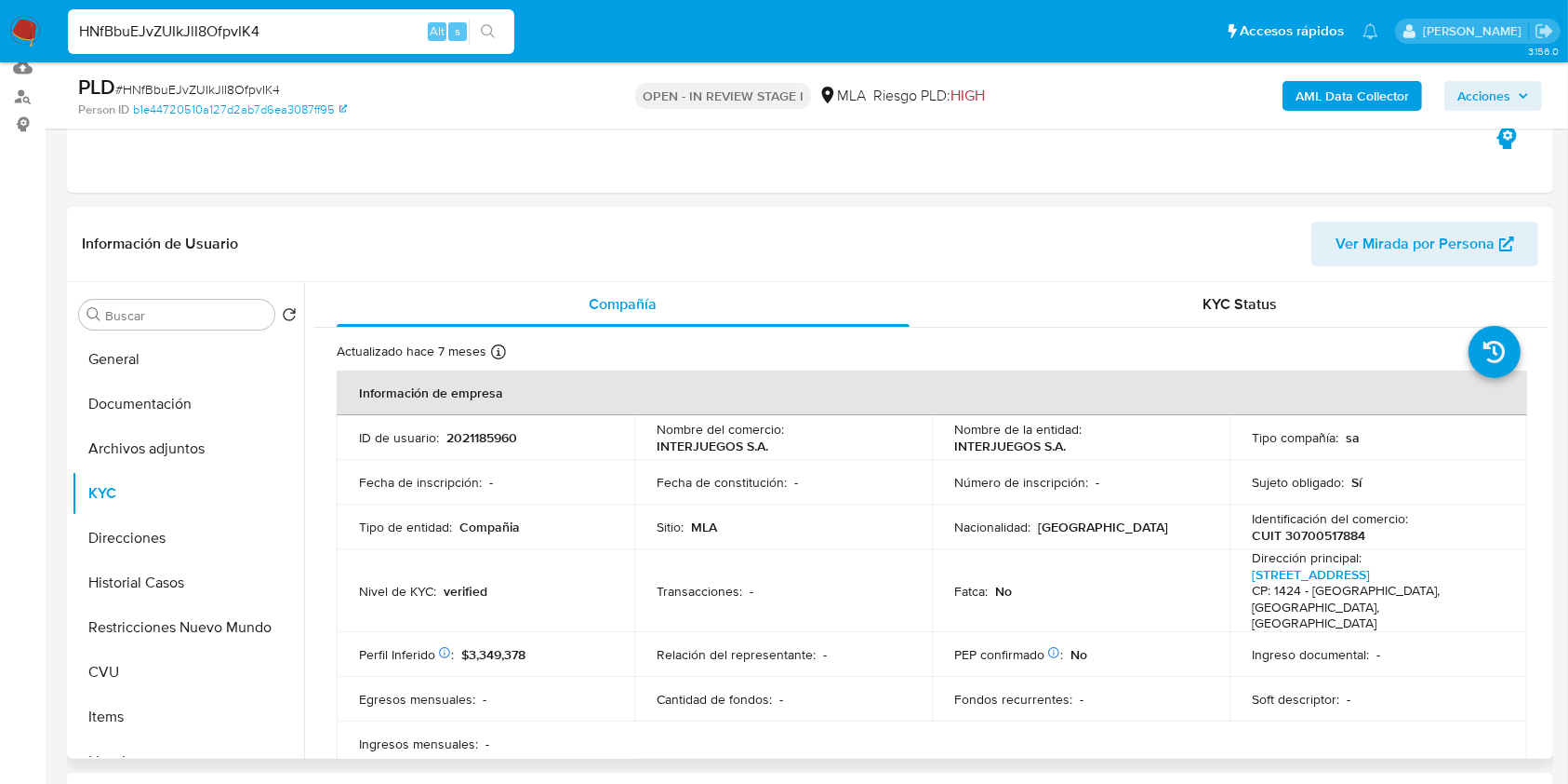
click at [482, 440] on p "2021185960" at bounding box center [481, 437] width 71 height 17
copy p "2021185960"
click at [774, 441] on div "Nombre del comercio : INTERJUEGOS S.A." at bounding box center [784, 438] width 253 height 34
drag, startPoint x: 774, startPoint y: 443, endPoint x: 654, endPoint y: 449, distance: 120.1
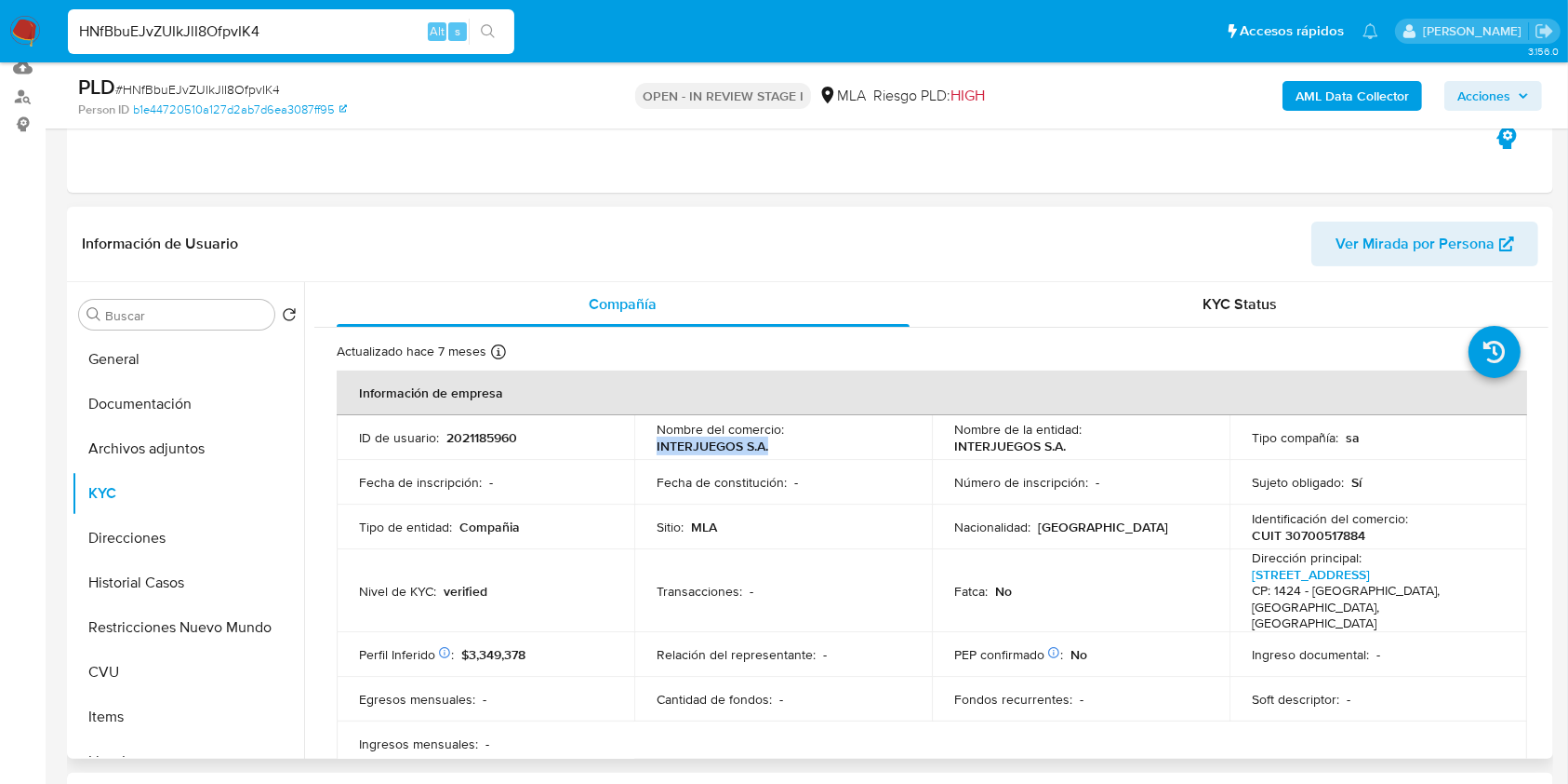
click at [654, 449] on td "Nombre del comercio : INTERJUEGOS S.A." at bounding box center [783, 437] width 298 height 45
copy p "INTERJUEGOS S.A."
click at [1373, 244] on span "Ver Mirada por Persona" at bounding box center [1415, 243] width 159 height 45
click at [502, 446] on p "2021185960" at bounding box center [481, 437] width 71 height 17
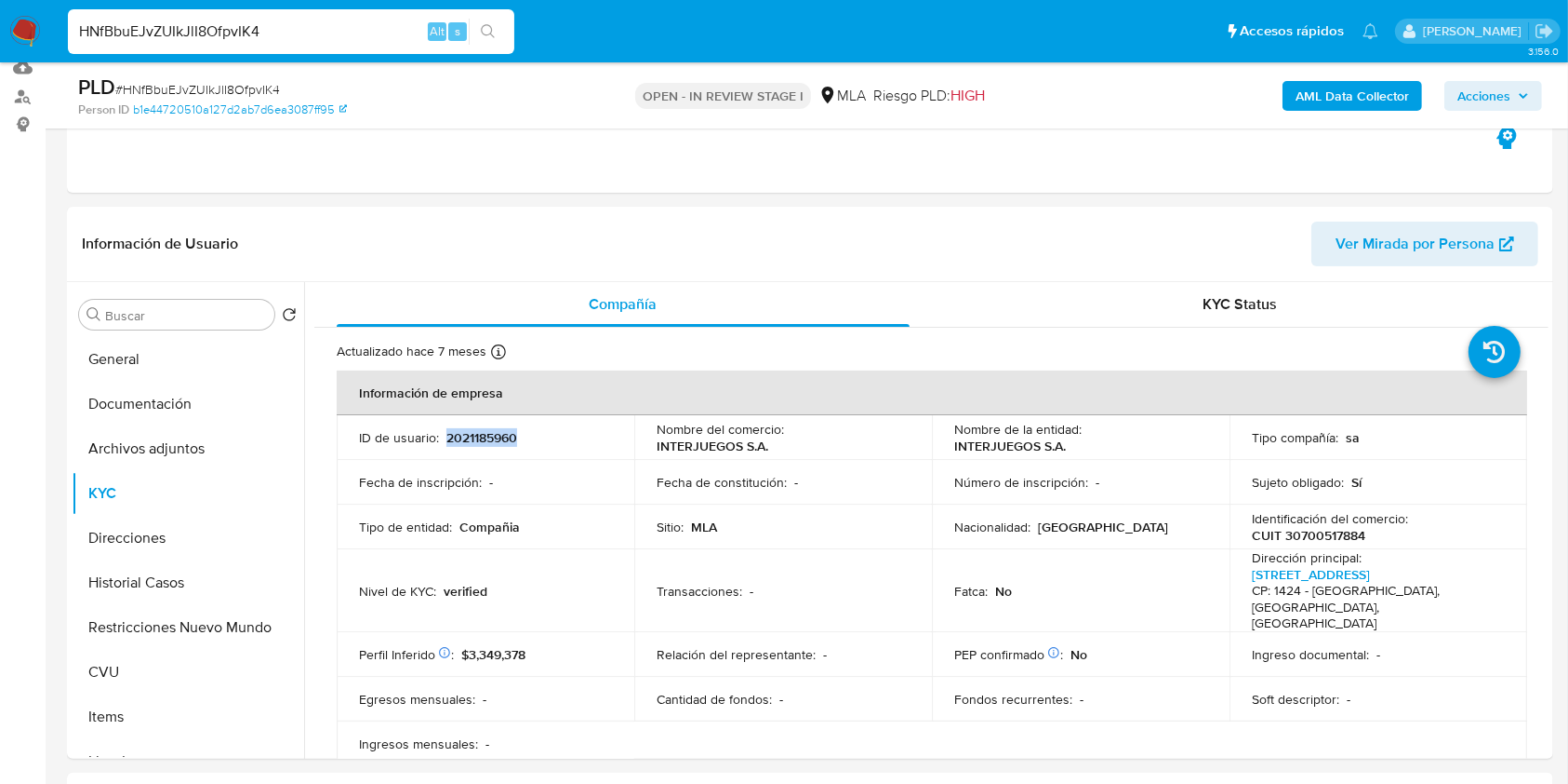
copy p "2021185960"
click at [1299, 531] on p "CUIT 30700517884" at bounding box center [1309, 535] width 114 height 17
copy p "30700517884"
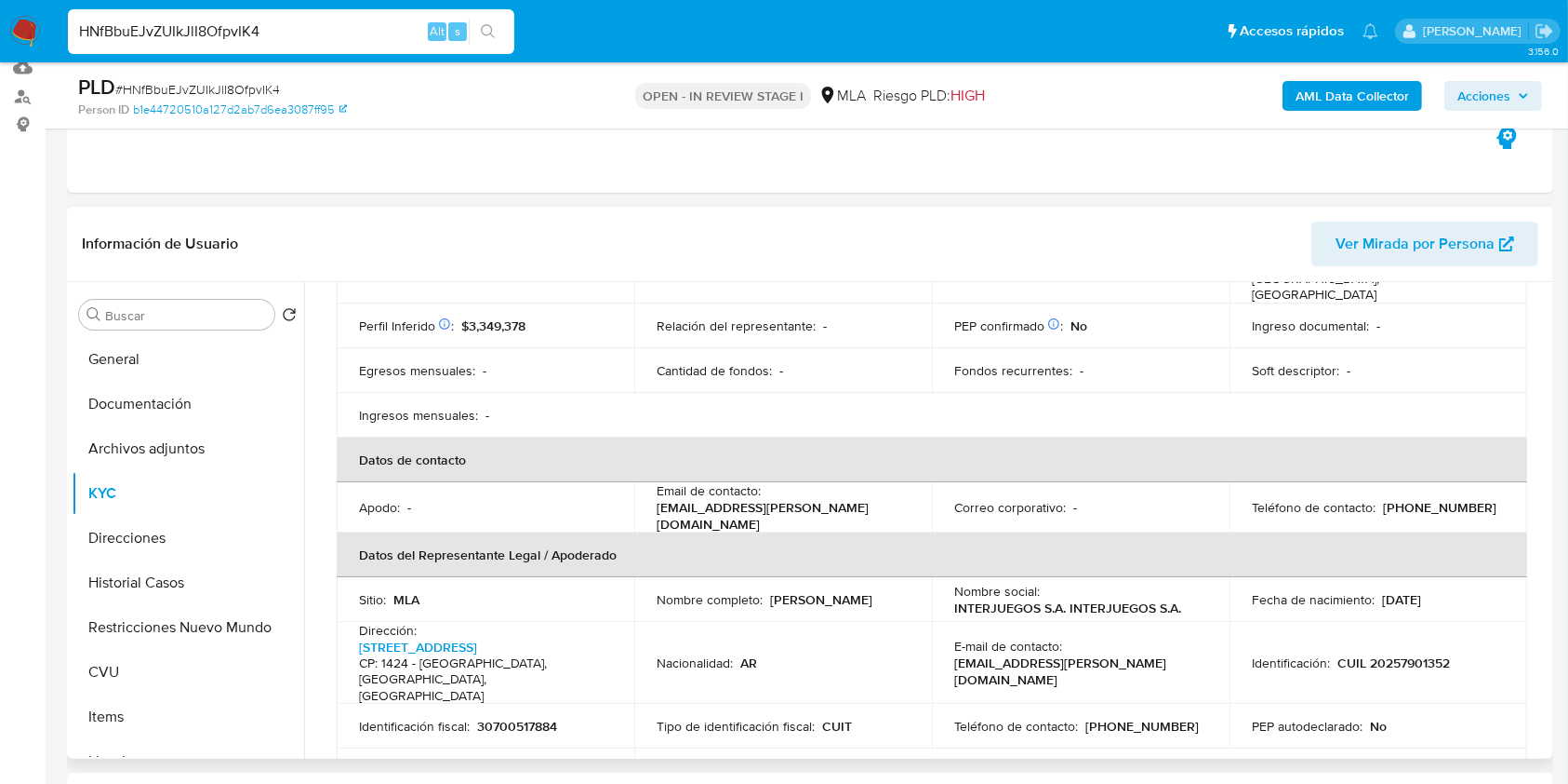
scroll to position [348, 0]
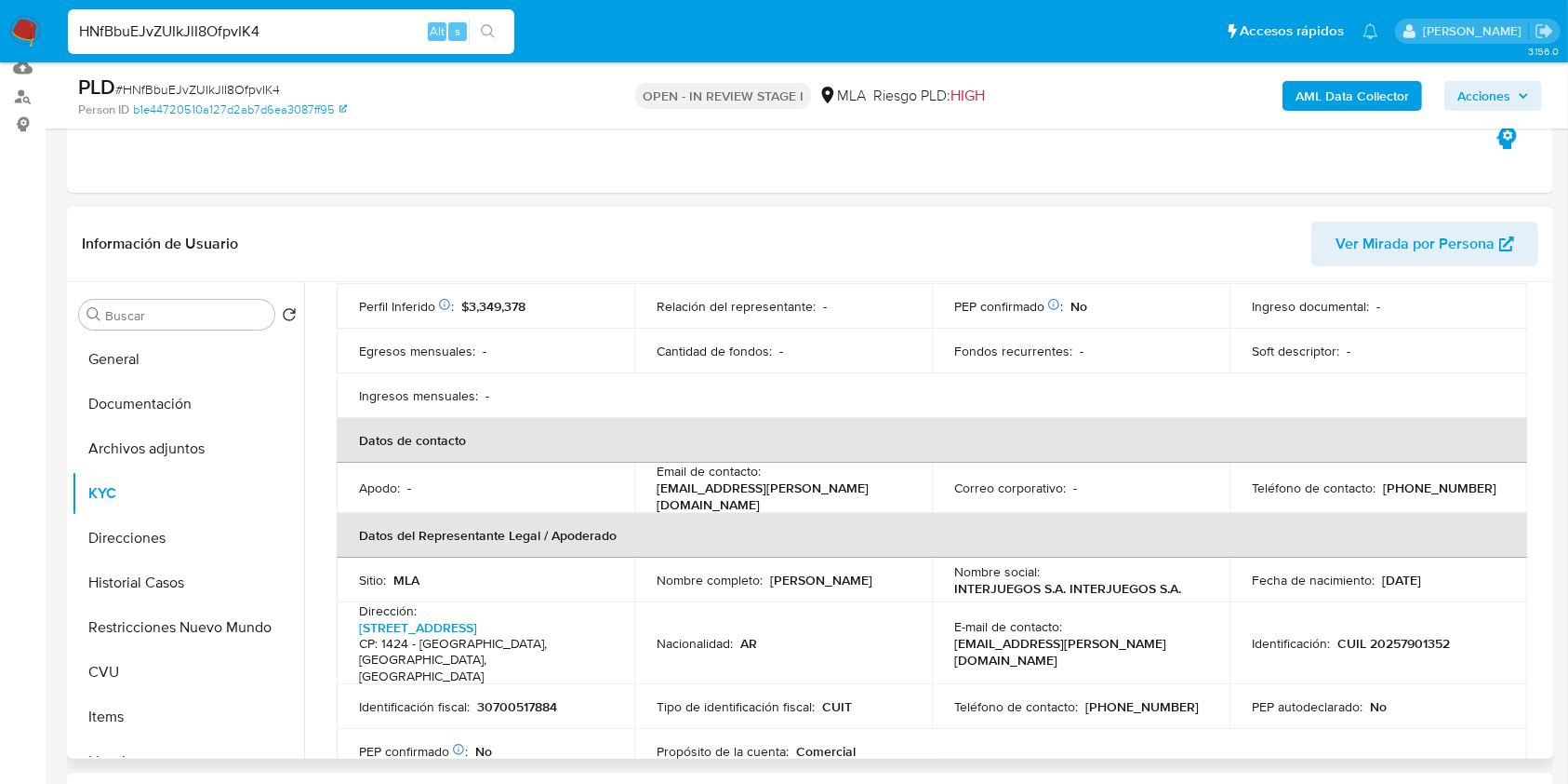
click at [1433, 479] on p "(11) 44085881" at bounding box center [1439, 487] width 114 height 17
copy p "44085881"
drag, startPoint x: 1121, startPoint y: 619, endPoint x: 948, endPoint y: 621, distance: 173.0
click at [948, 621] on td "E-mail de contacto : slot.inte.arg@codere.com" at bounding box center [1081, 643] width 298 height 83
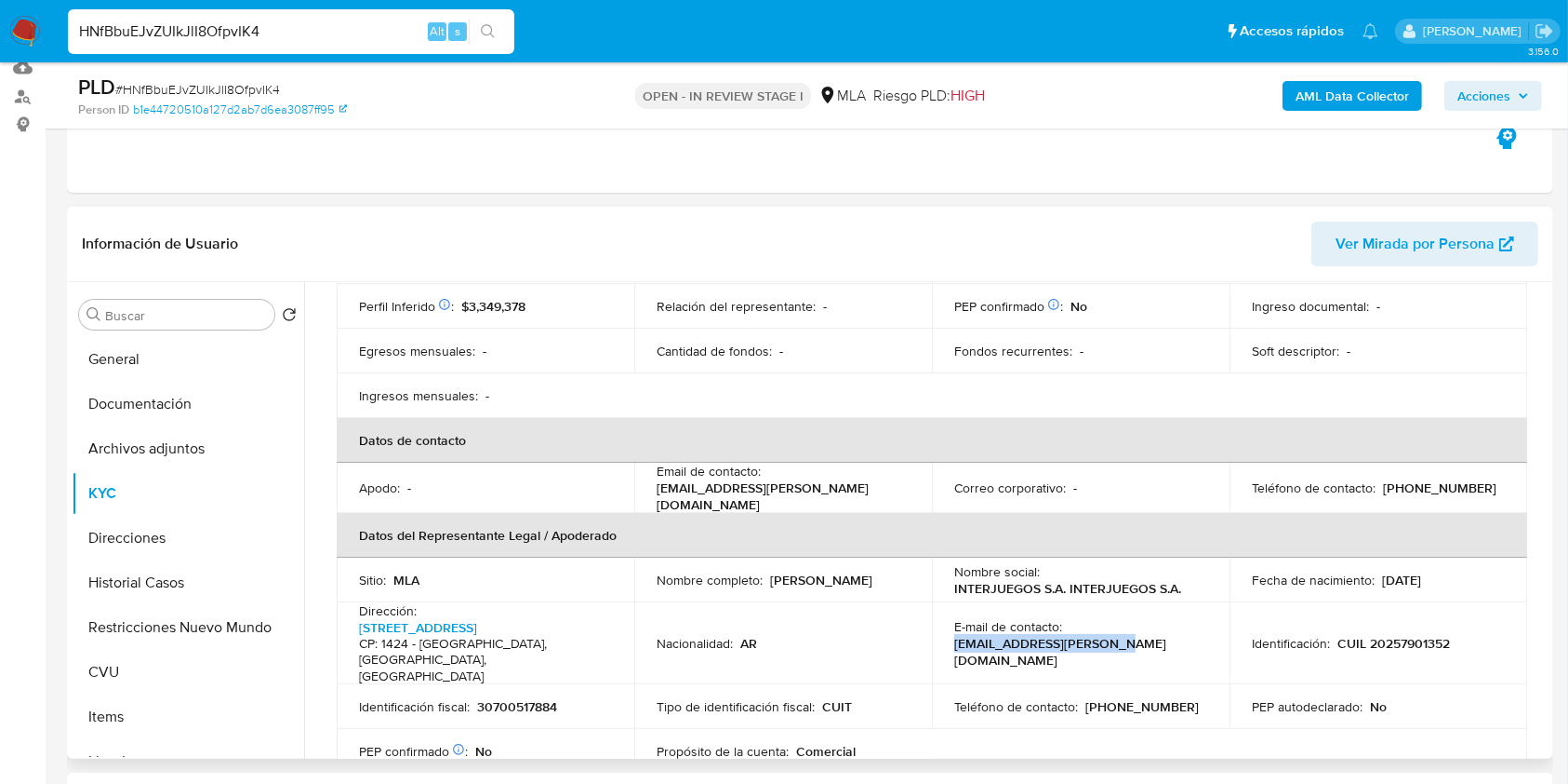
copy p "slot.inte.arg@codere.com"
click at [132, 550] on button "Direcciones" at bounding box center [180, 538] width 217 height 45
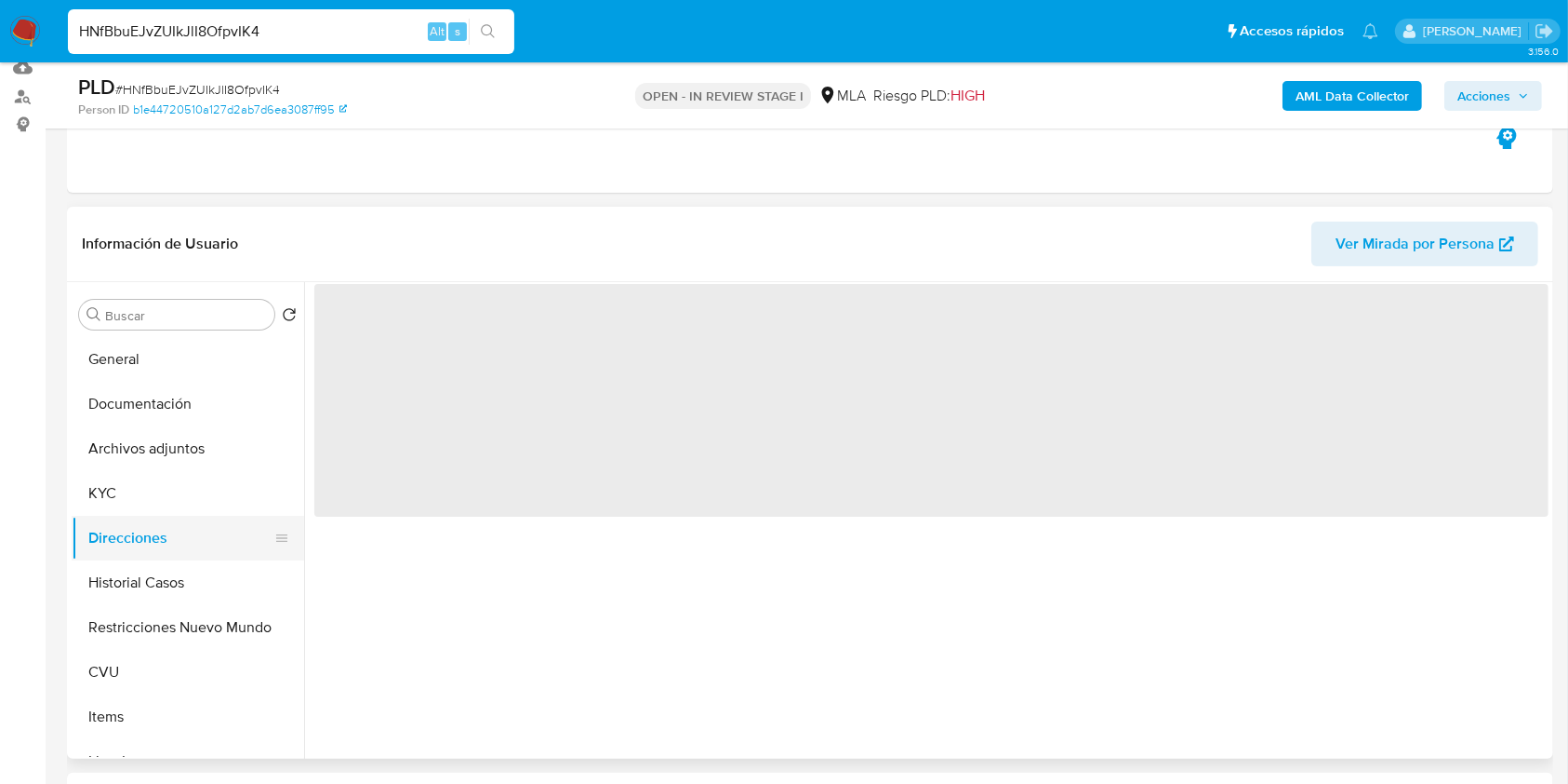
scroll to position [0, 0]
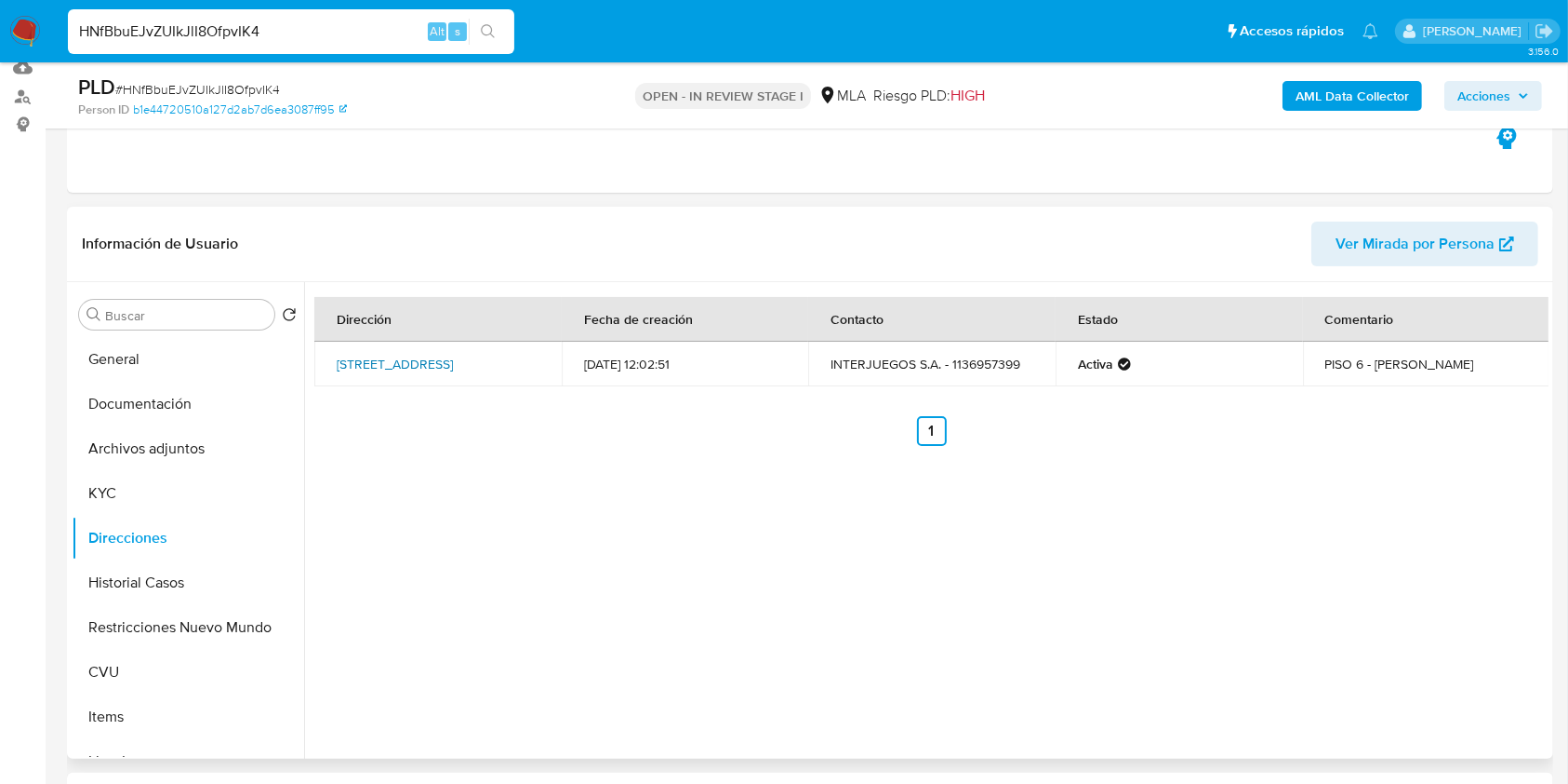
click at [453, 373] on link "Reconquista 1088, Caba, Capital Federal, 1003, Argentina 1088" at bounding box center [395, 363] width 117 height 19
click at [178, 453] on button "Archivos adjuntos" at bounding box center [180, 448] width 217 height 45
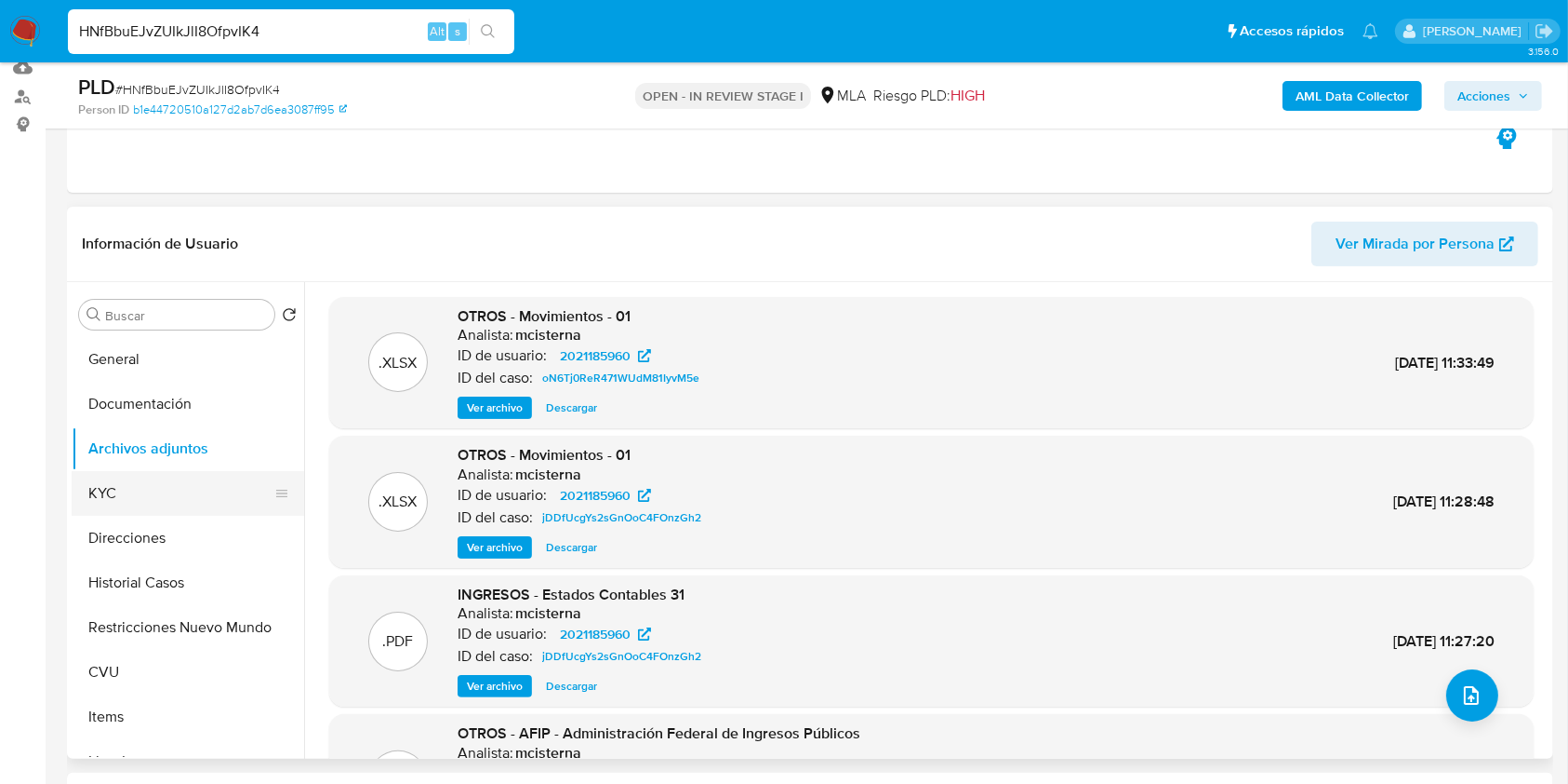
click at [178, 472] on button "KYC" at bounding box center [180, 493] width 217 height 45
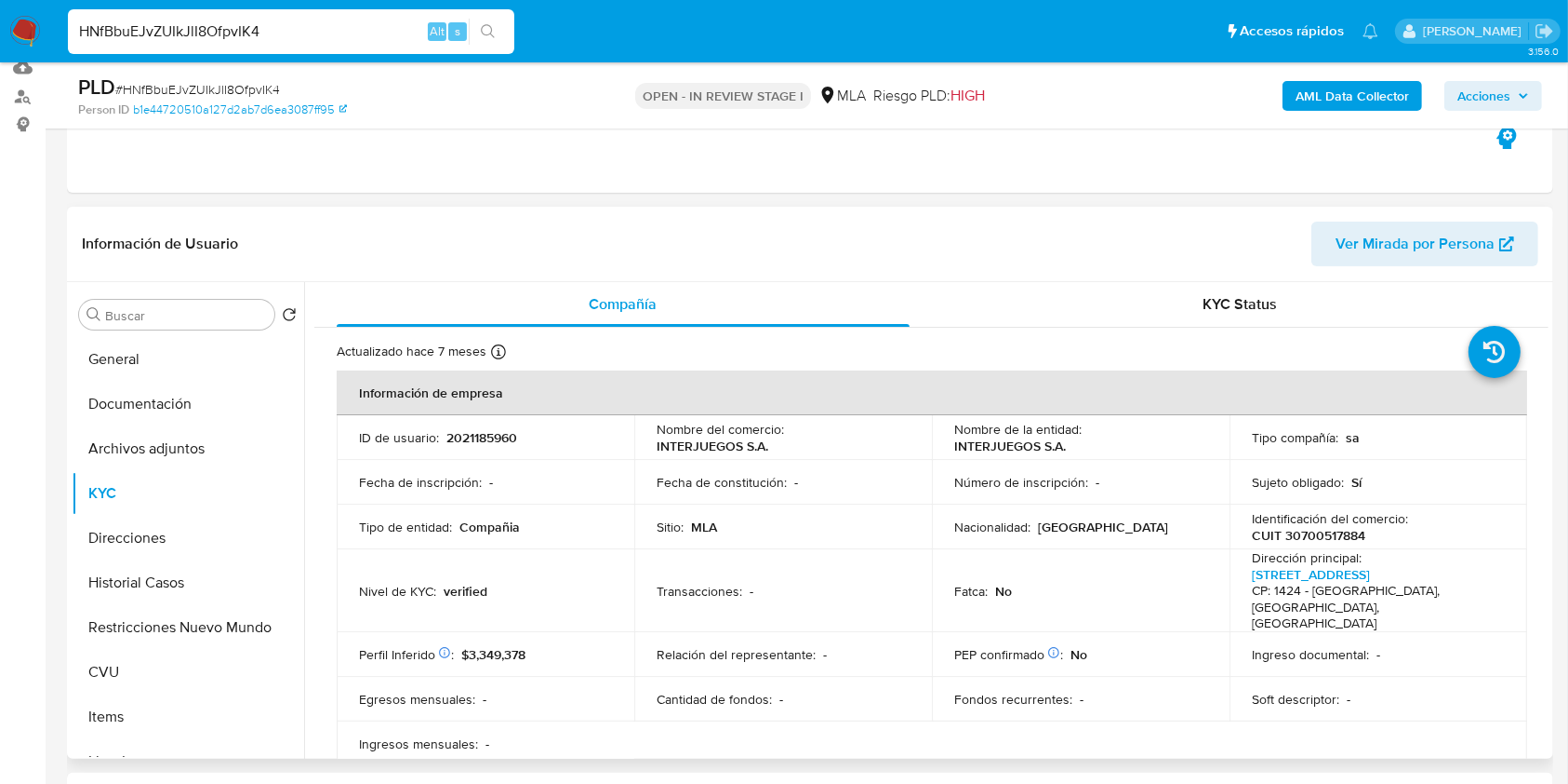
click at [1306, 539] on p "CUIT 30700517884" at bounding box center [1309, 535] width 114 height 17
copy p "30700517884"
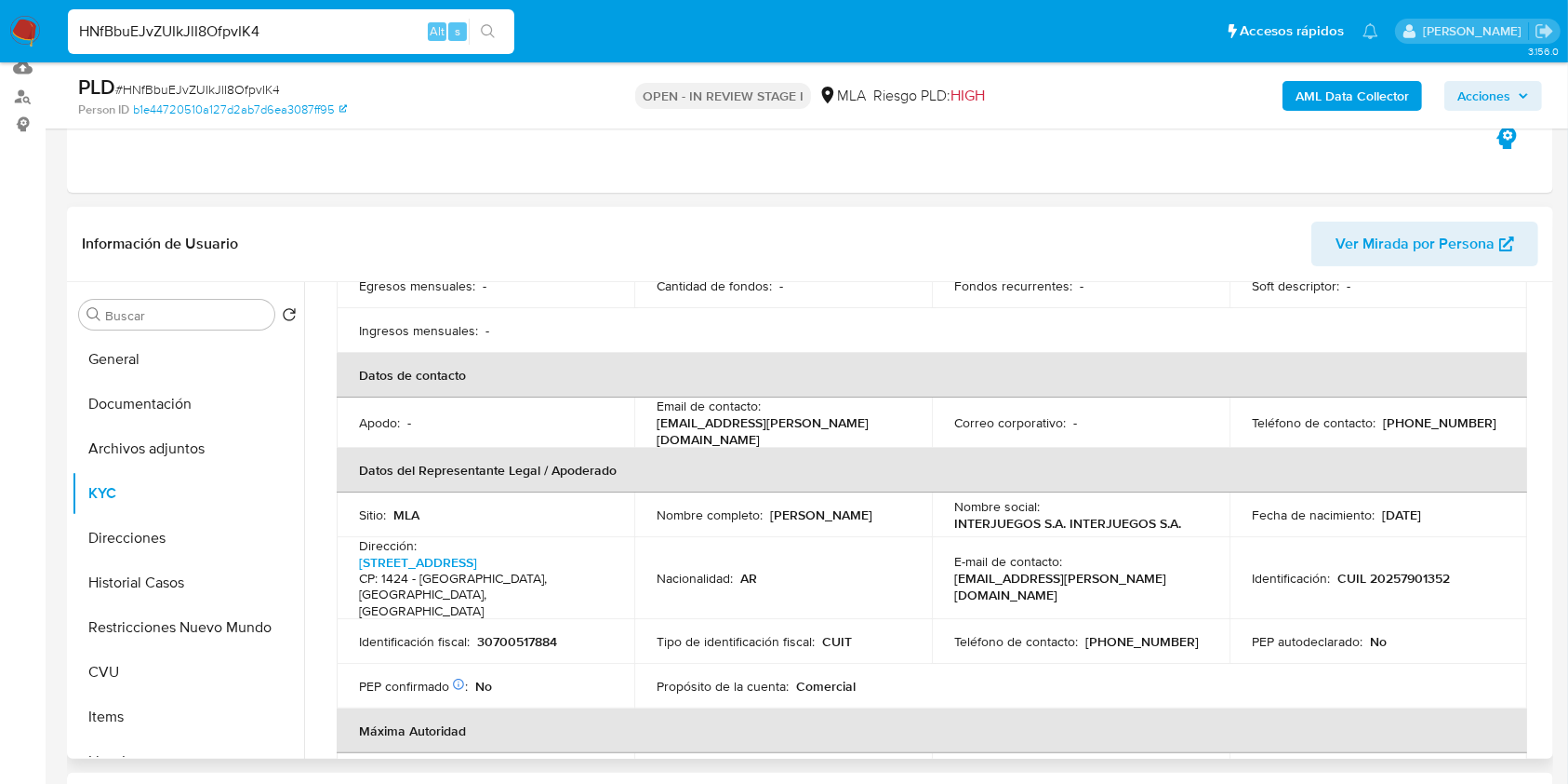
scroll to position [430, 0]
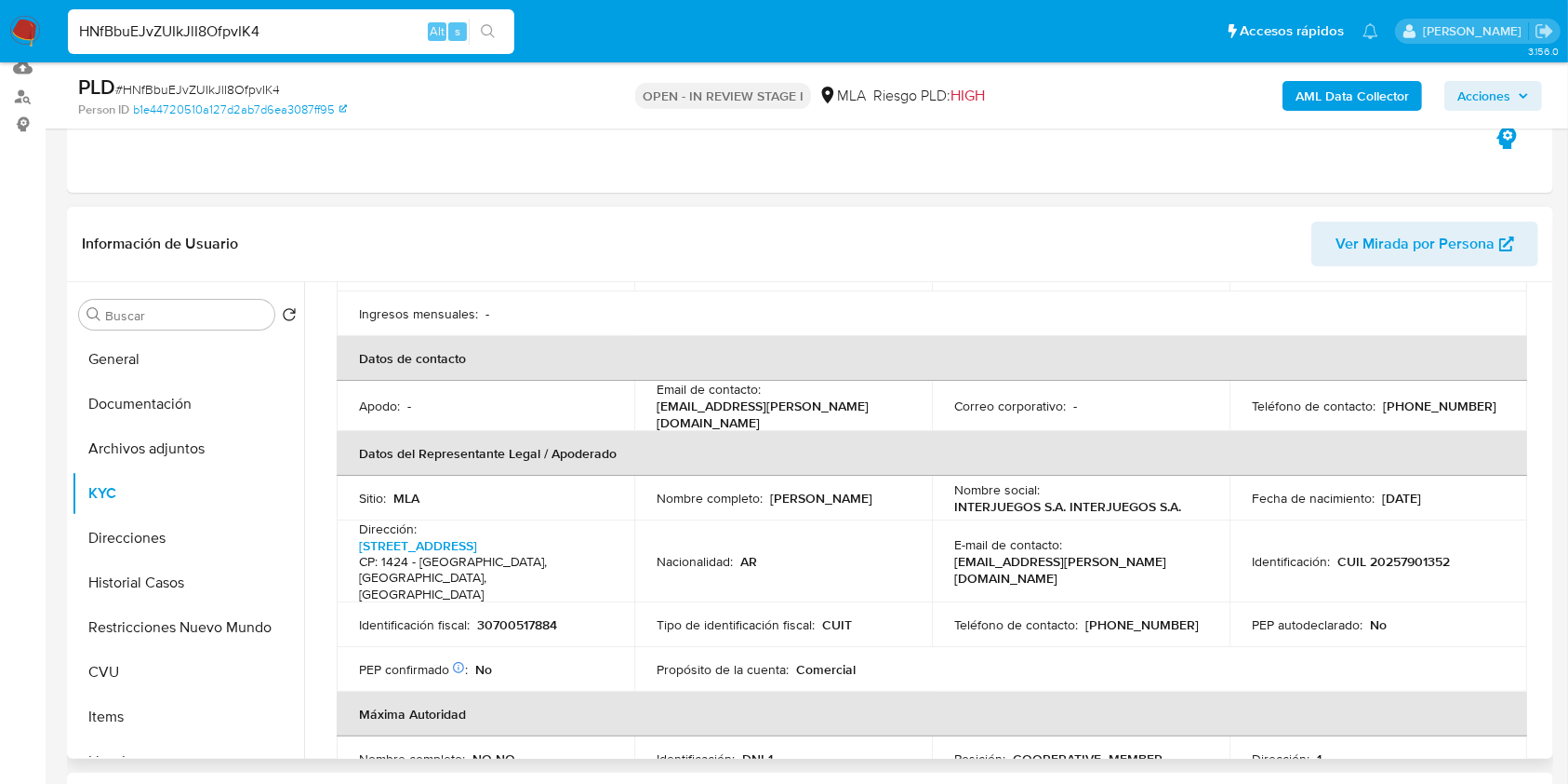
drag, startPoint x: 864, startPoint y: 481, endPoint x: 772, endPoint y: 477, distance: 92.1
click at [772, 490] on div "Nombre completo : Martin Ciapero" at bounding box center [784, 498] width 253 height 17
copy p "Martin Ciapero"
click at [1405, 541] on td "Identificación : CUIL 20257901352" at bounding box center [1378, 561] width 298 height 83
click at [1397, 553] on p "CUIL 20257901352" at bounding box center [1394, 561] width 113 height 17
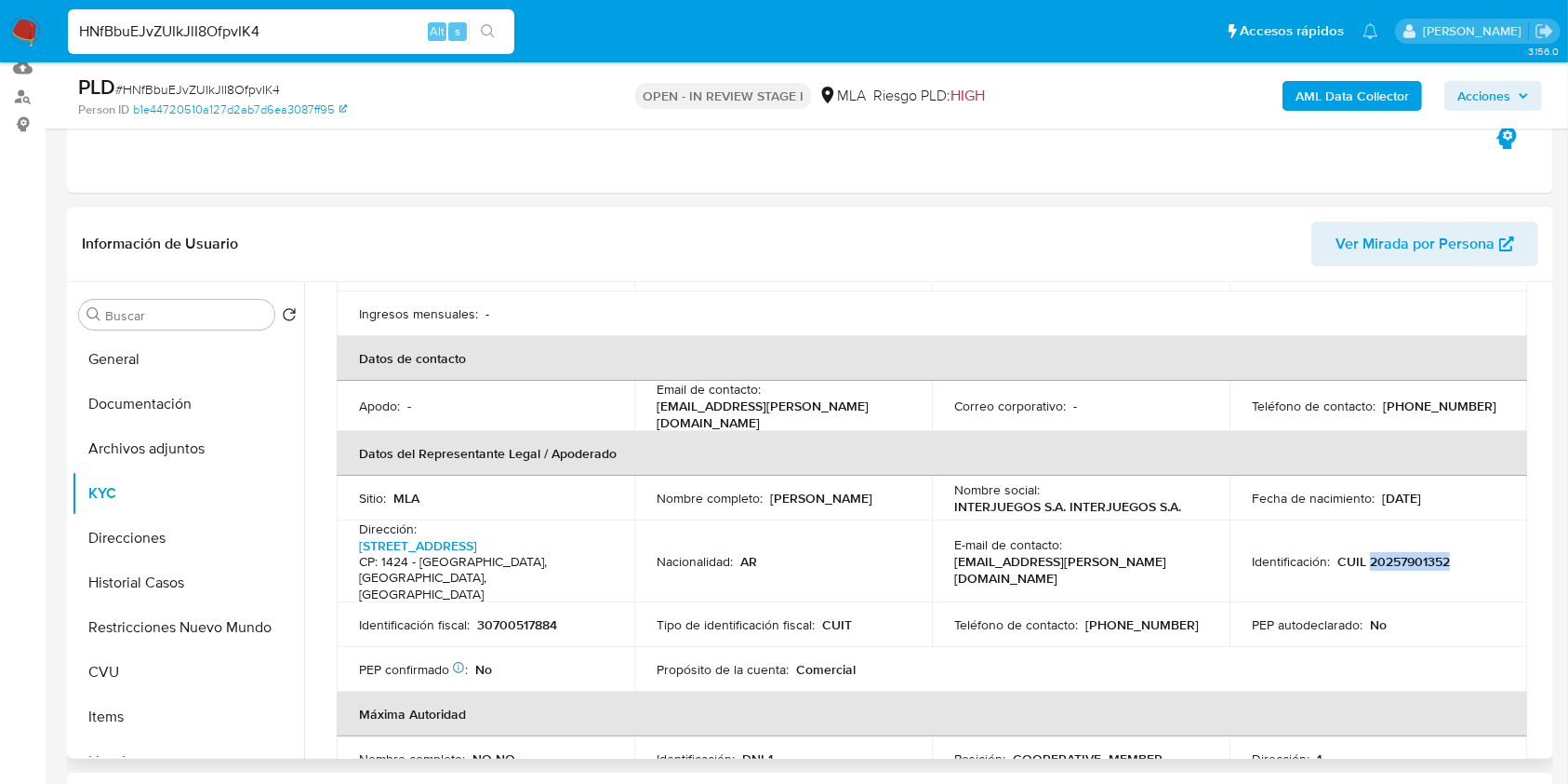
click at [1397, 553] on p "CUIL 20257901352" at bounding box center [1394, 561] width 113 height 17
click at [517, 616] on p "30700517884" at bounding box center [517, 624] width 80 height 17
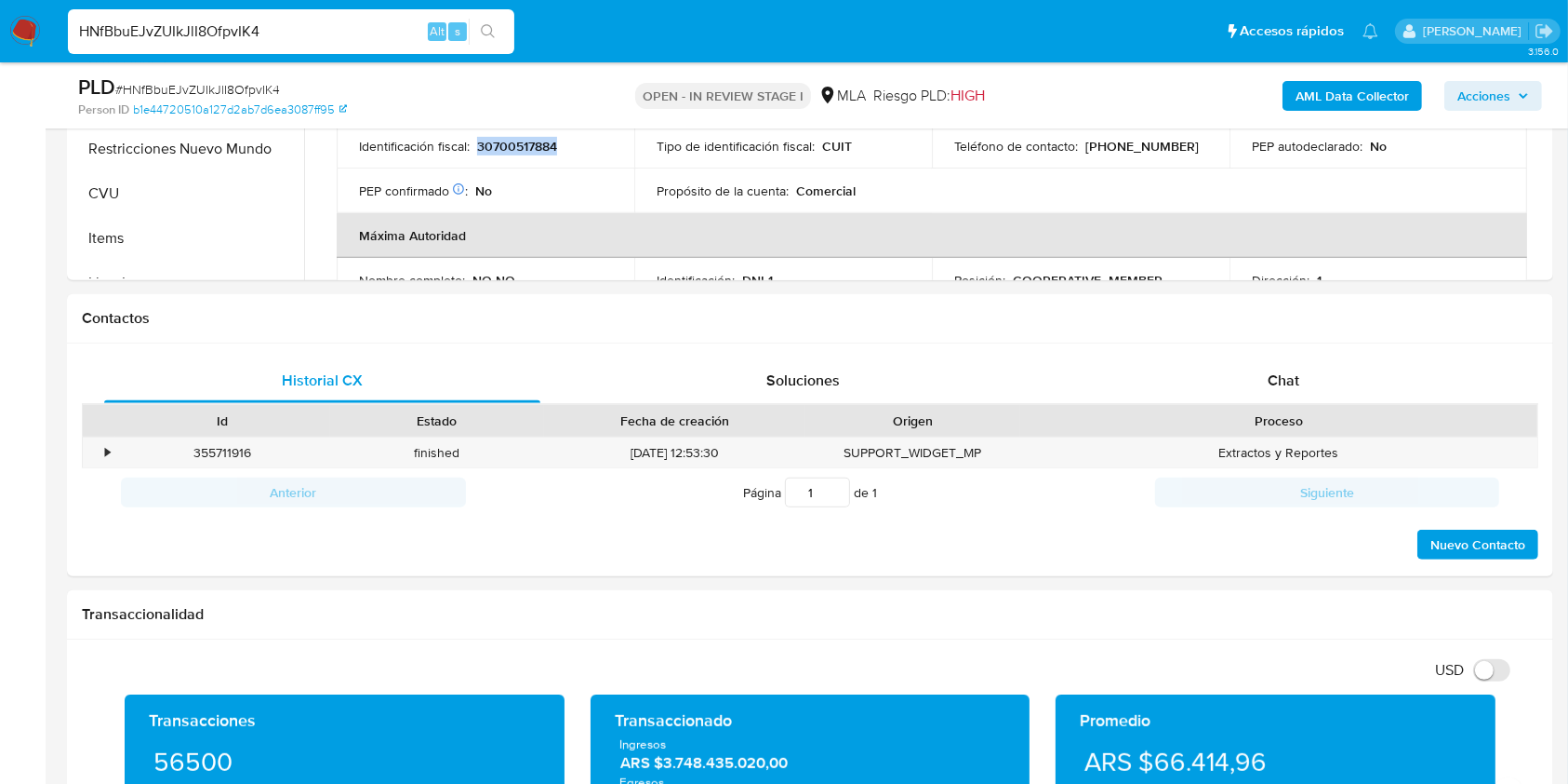
scroll to position [756, 0]
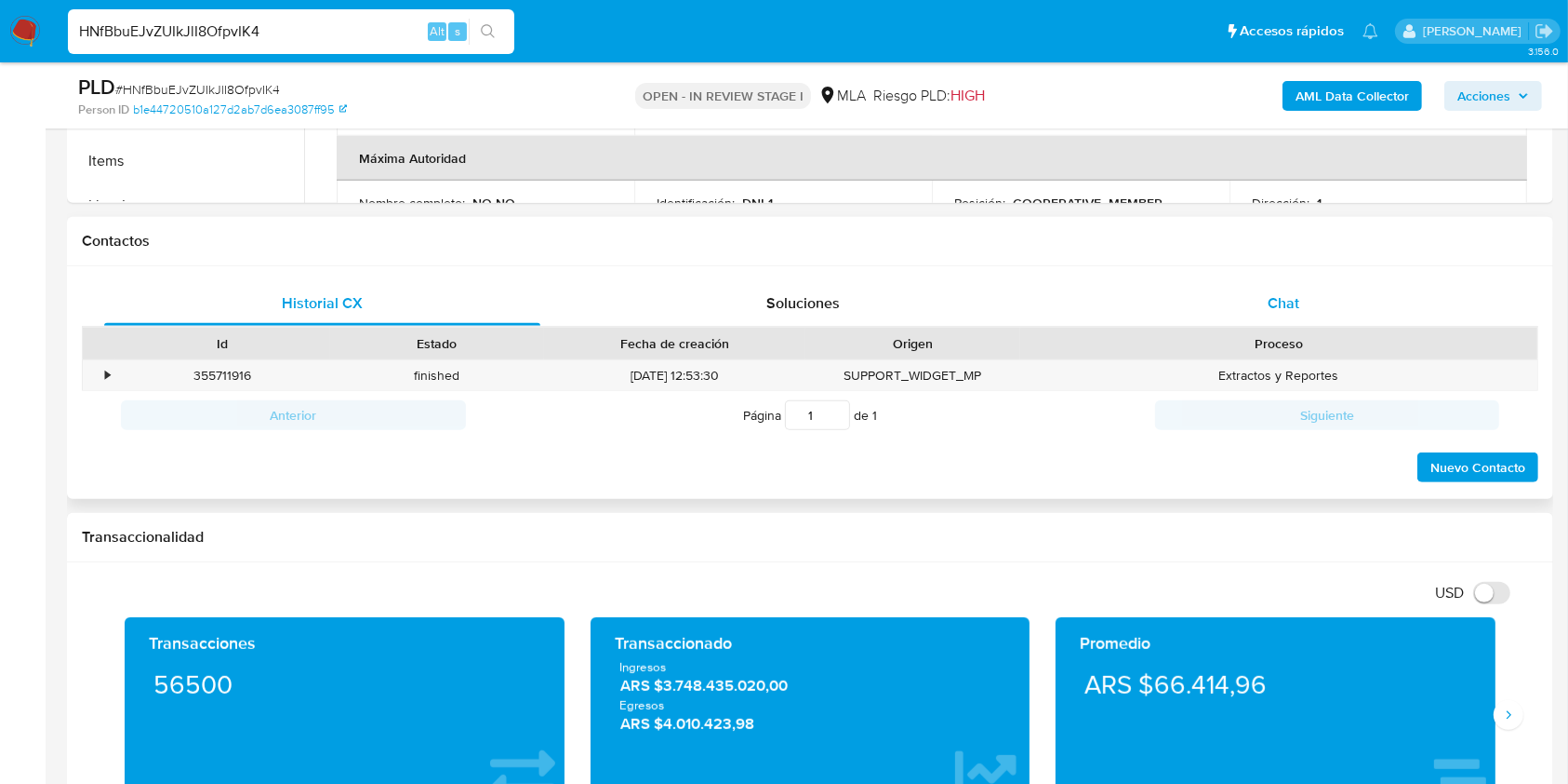
click at [1286, 299] on span "Chat" at bounding box center [1284, 302] width 32 height 21
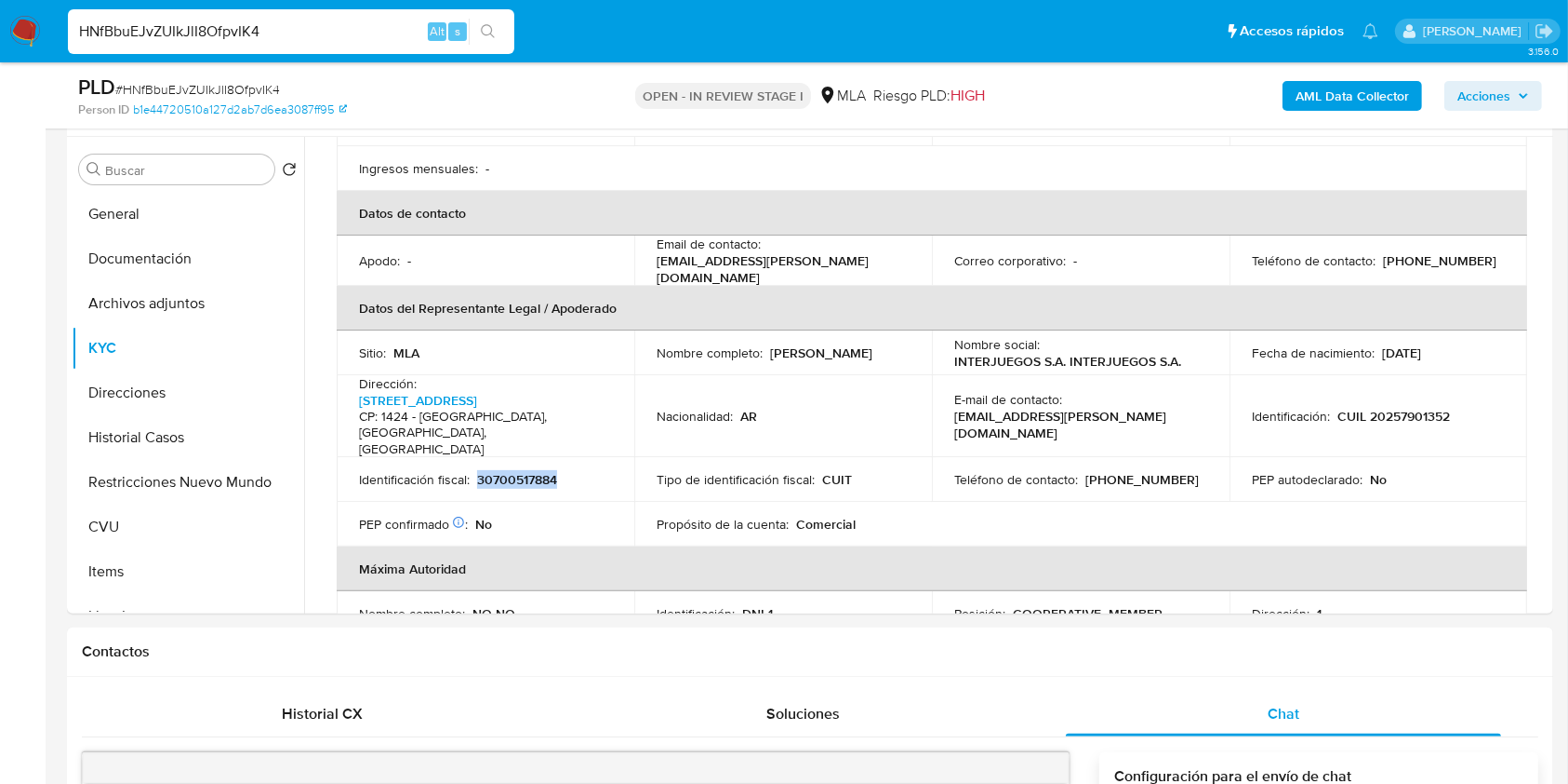
scroll to position [228, 0]
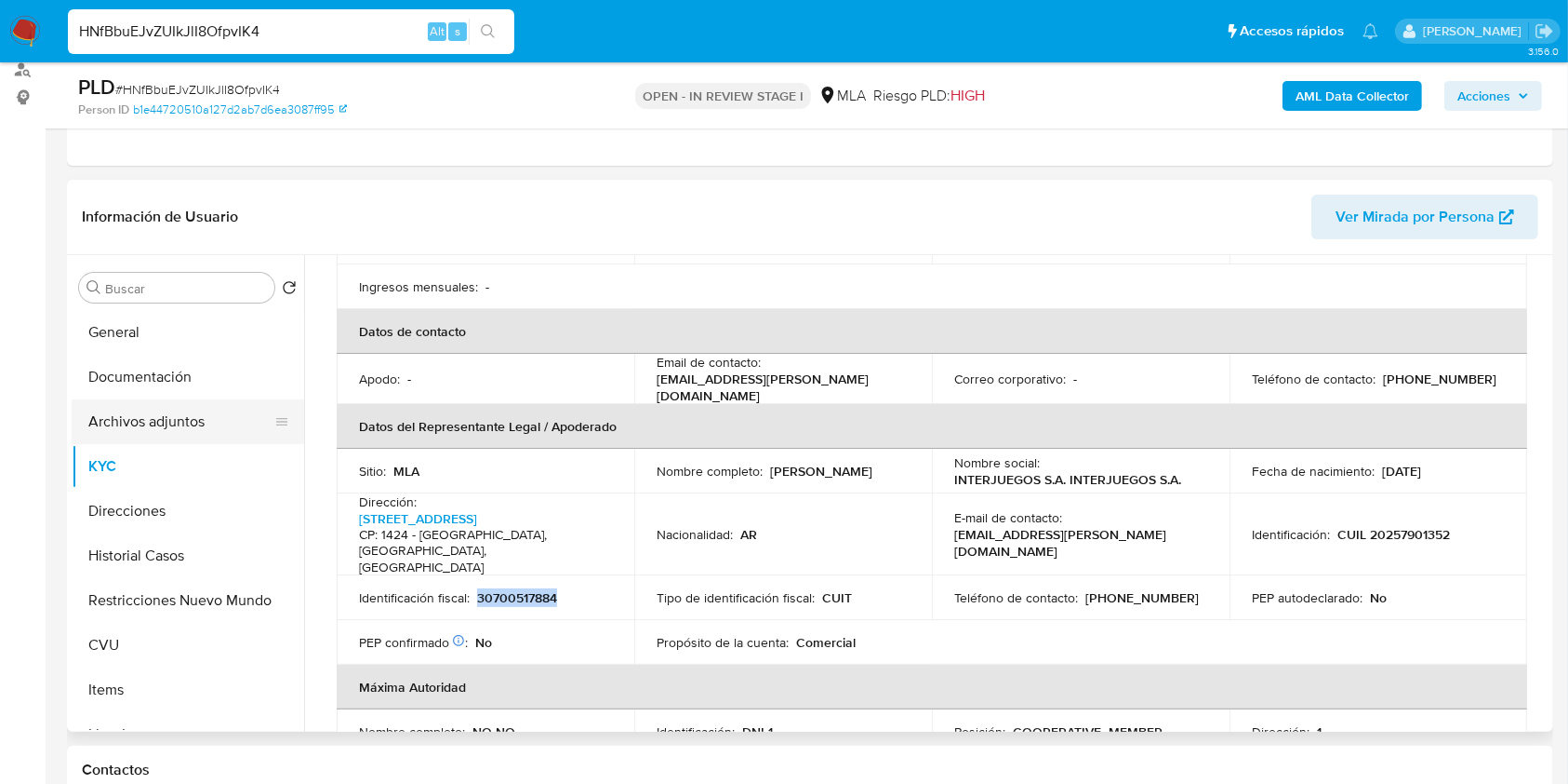
click at [173, 409] on button "Archivos adjuntos" at bounding box center [180, 421] width 217 height 45
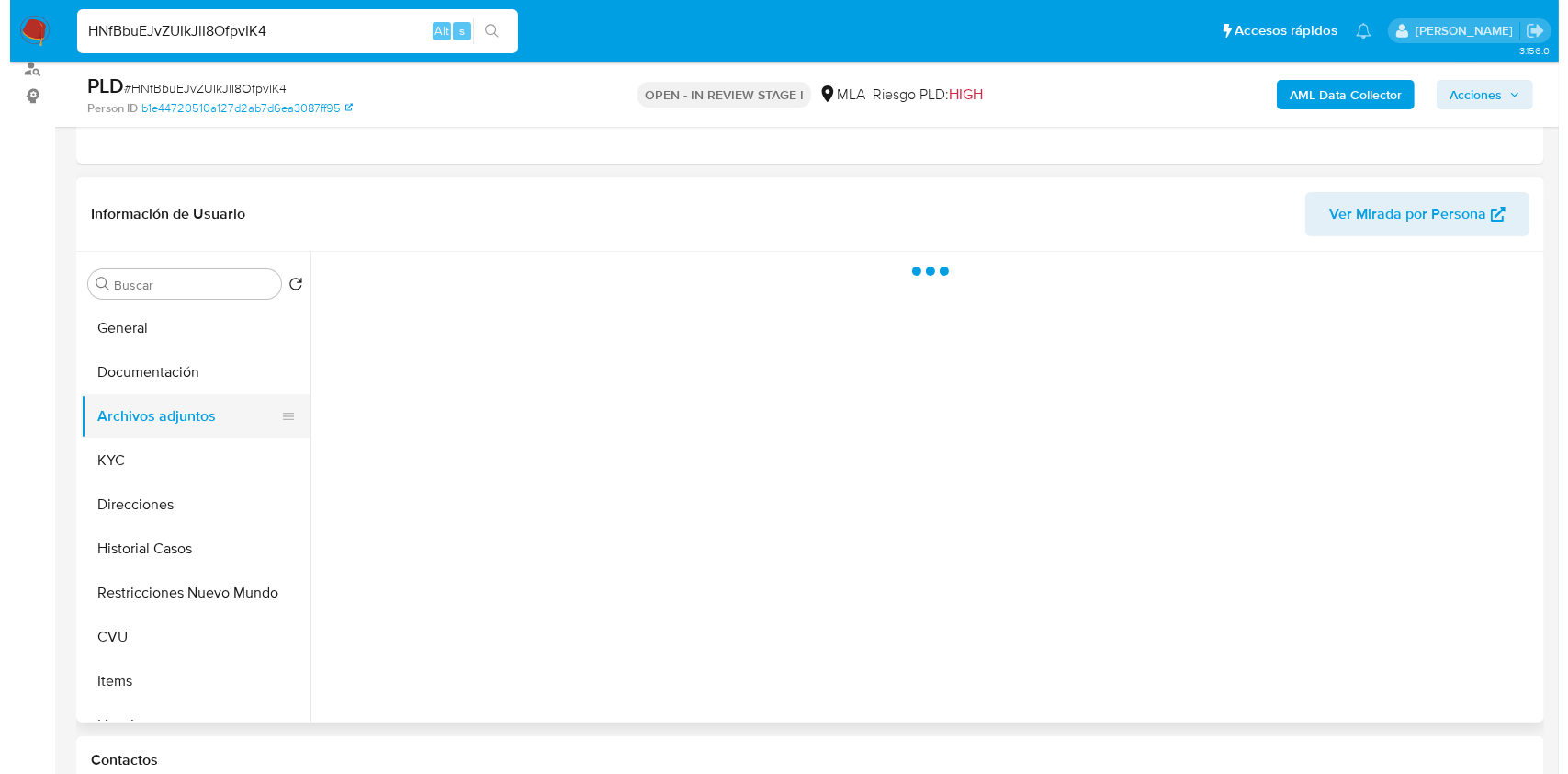
scroll to position [0, 0]
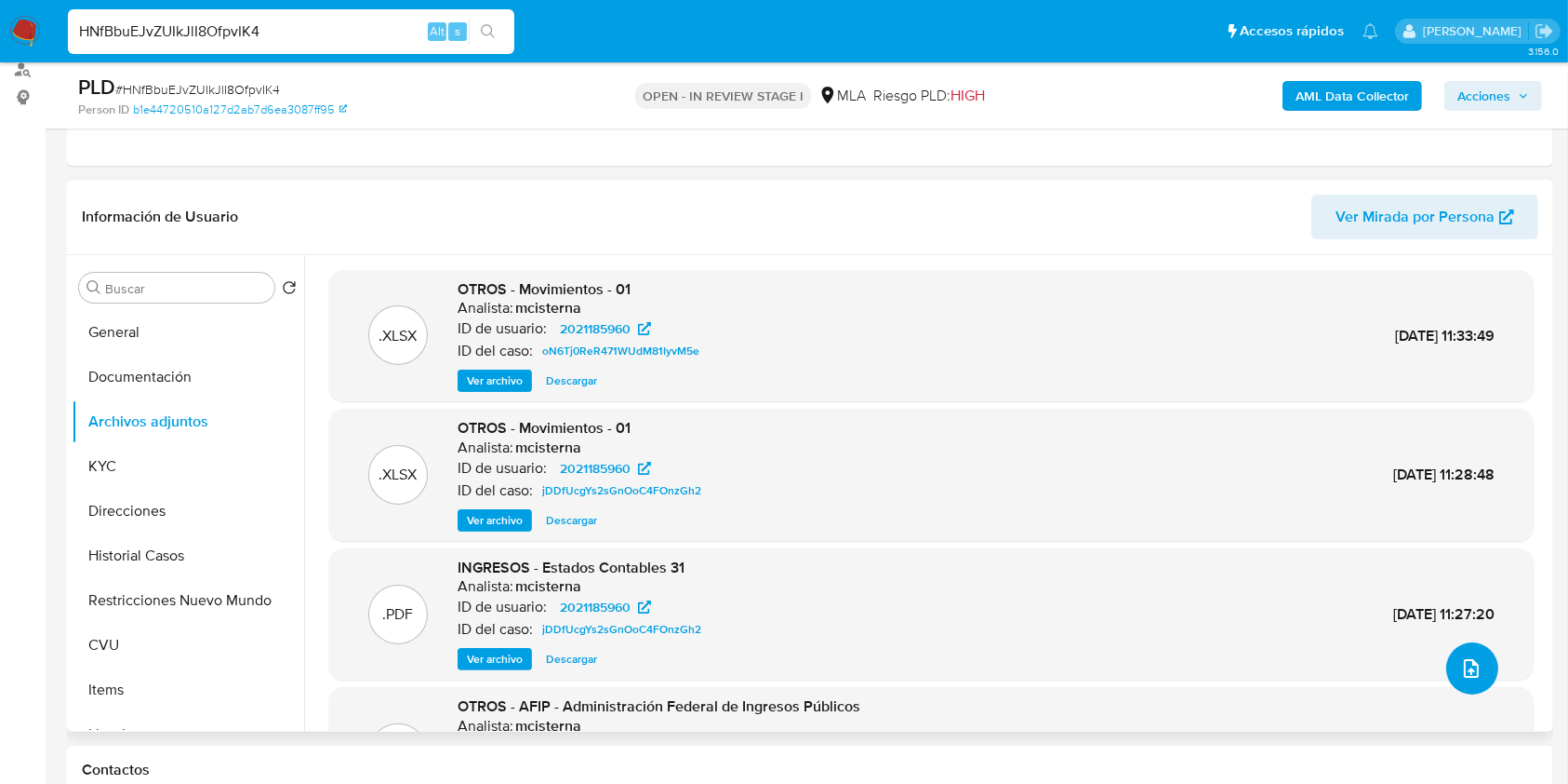
click at [1481, 680] on button "upload-file" at bounding box center [1472, 668] width 52 height 52
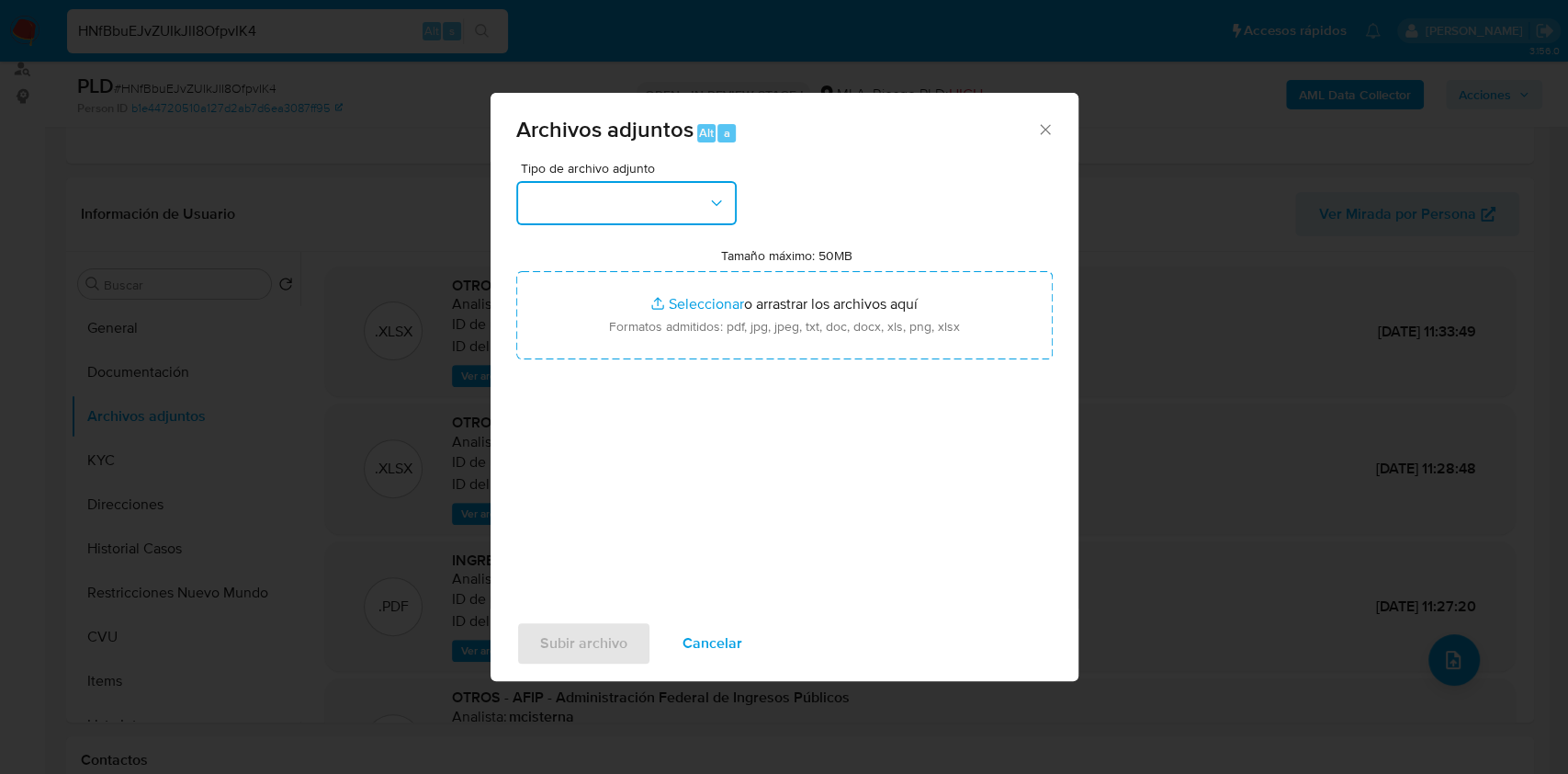
click at [650, 189] on button "button" at bounding box center [626, 203] width 221 height 44
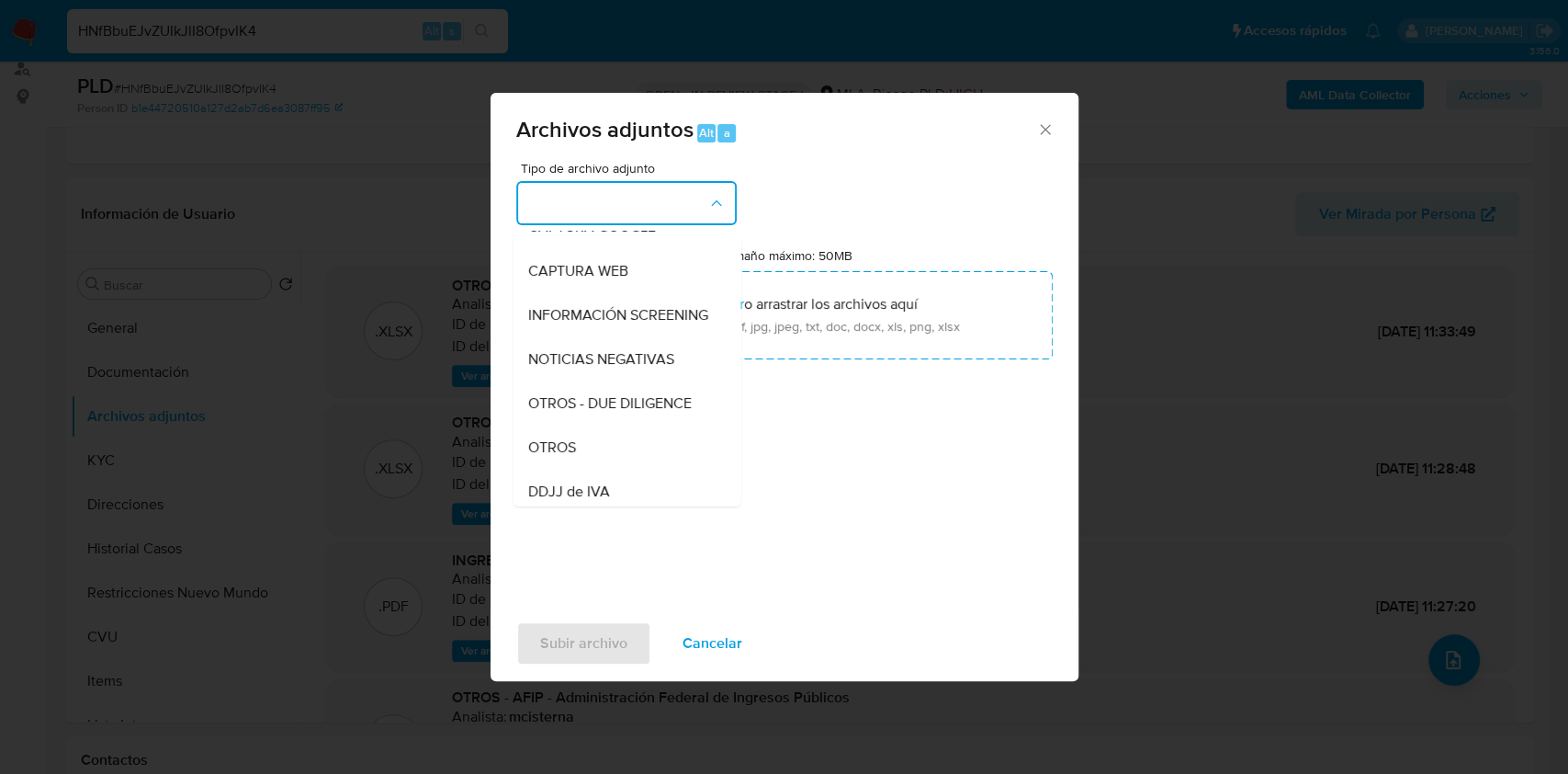
scroll to position [244, 0]
click at [526, 383] on li "OTROS" at bounding box center [626, 360] width 228 height 44
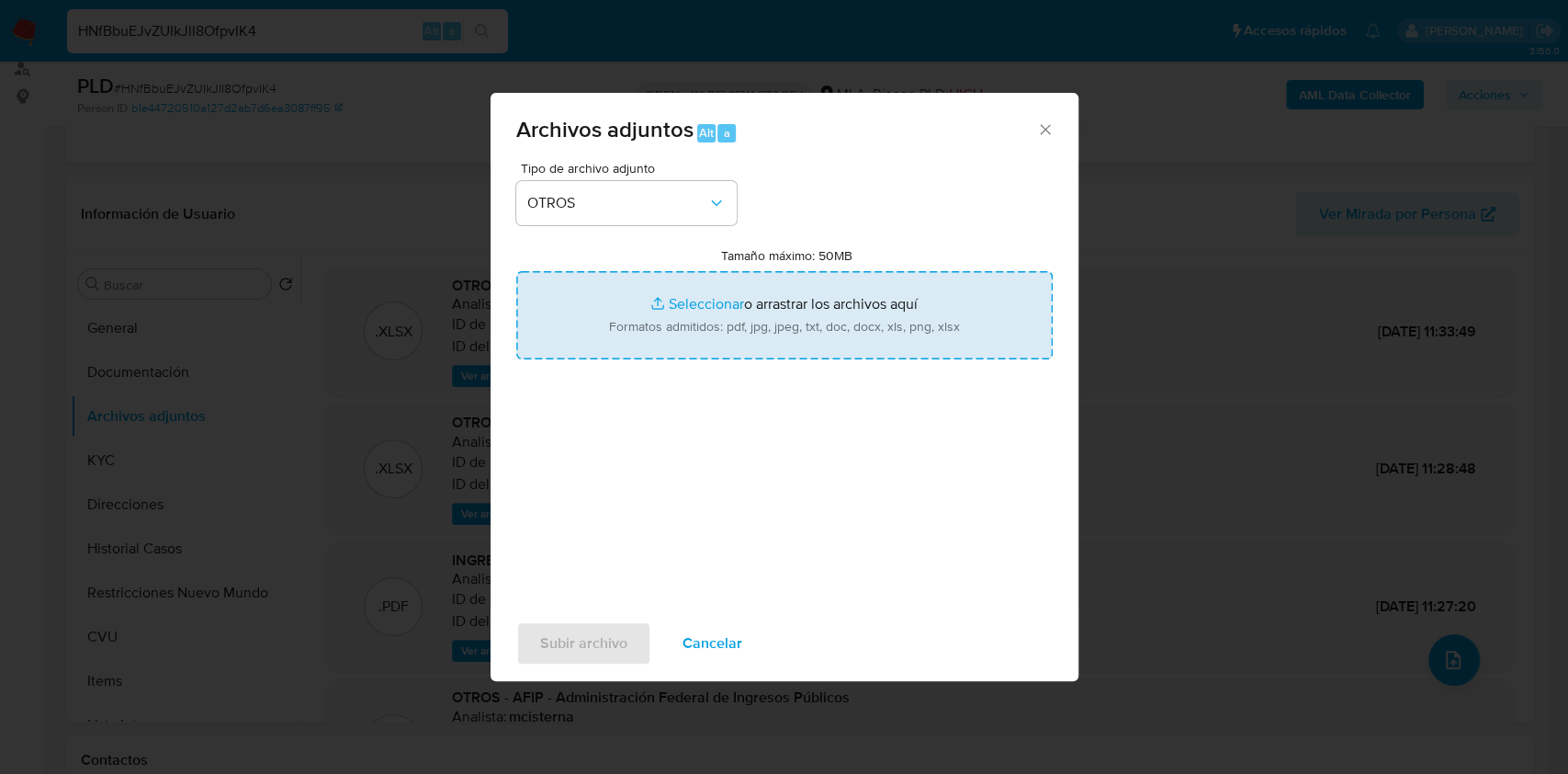
click at [709, 313] on input "Tamaño máximo: 50MB Seleccionar archivos" at bounding box center [784, 315] width 537 height 89
type input "C:\fakepath\Caselog HNfBbuEJvZUIkJlI8OfpvIK4.docx"
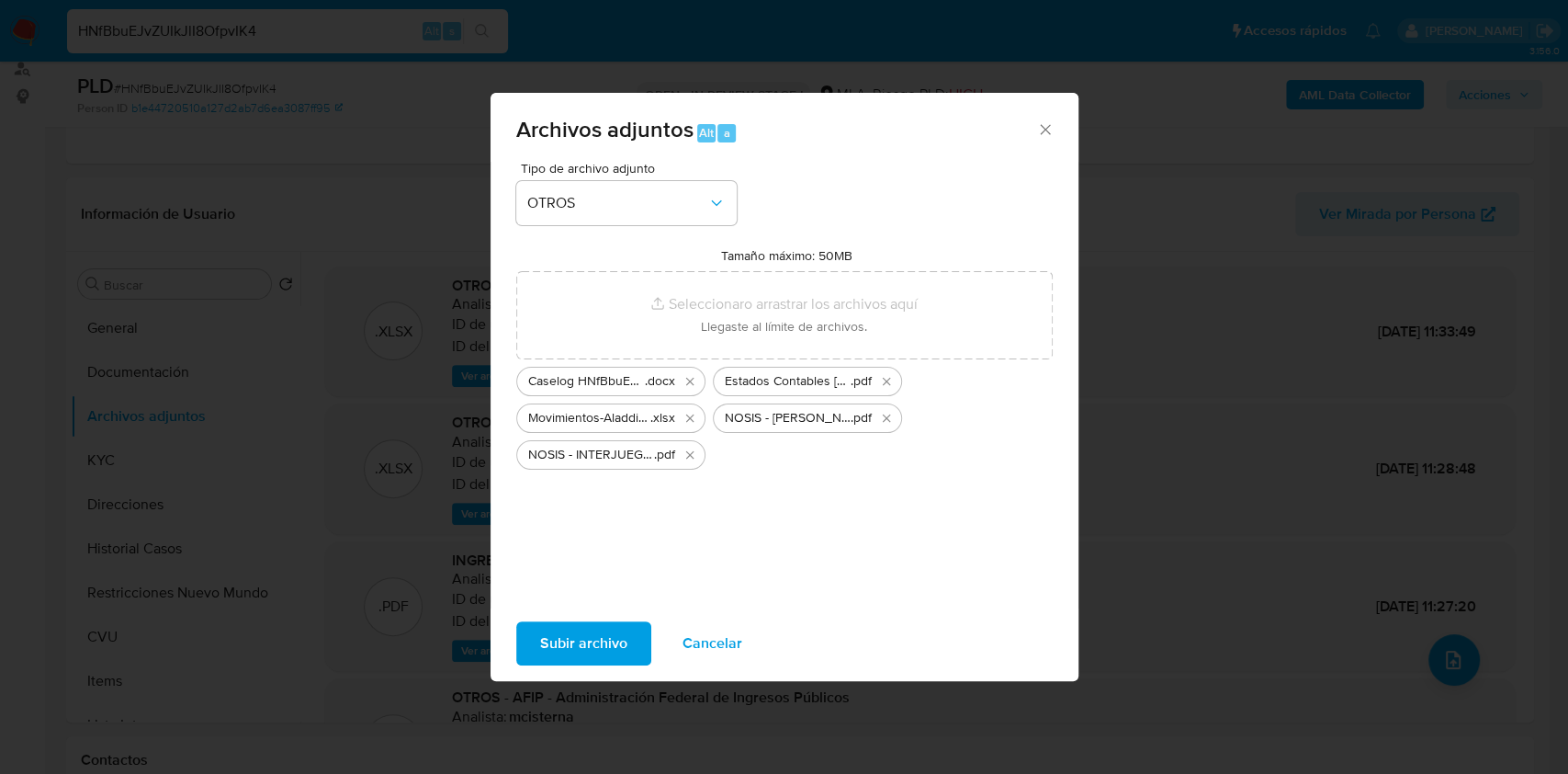
click at [582, 644] on span "Subir archivo" at bounding box center [584, 643] width 88 height 40
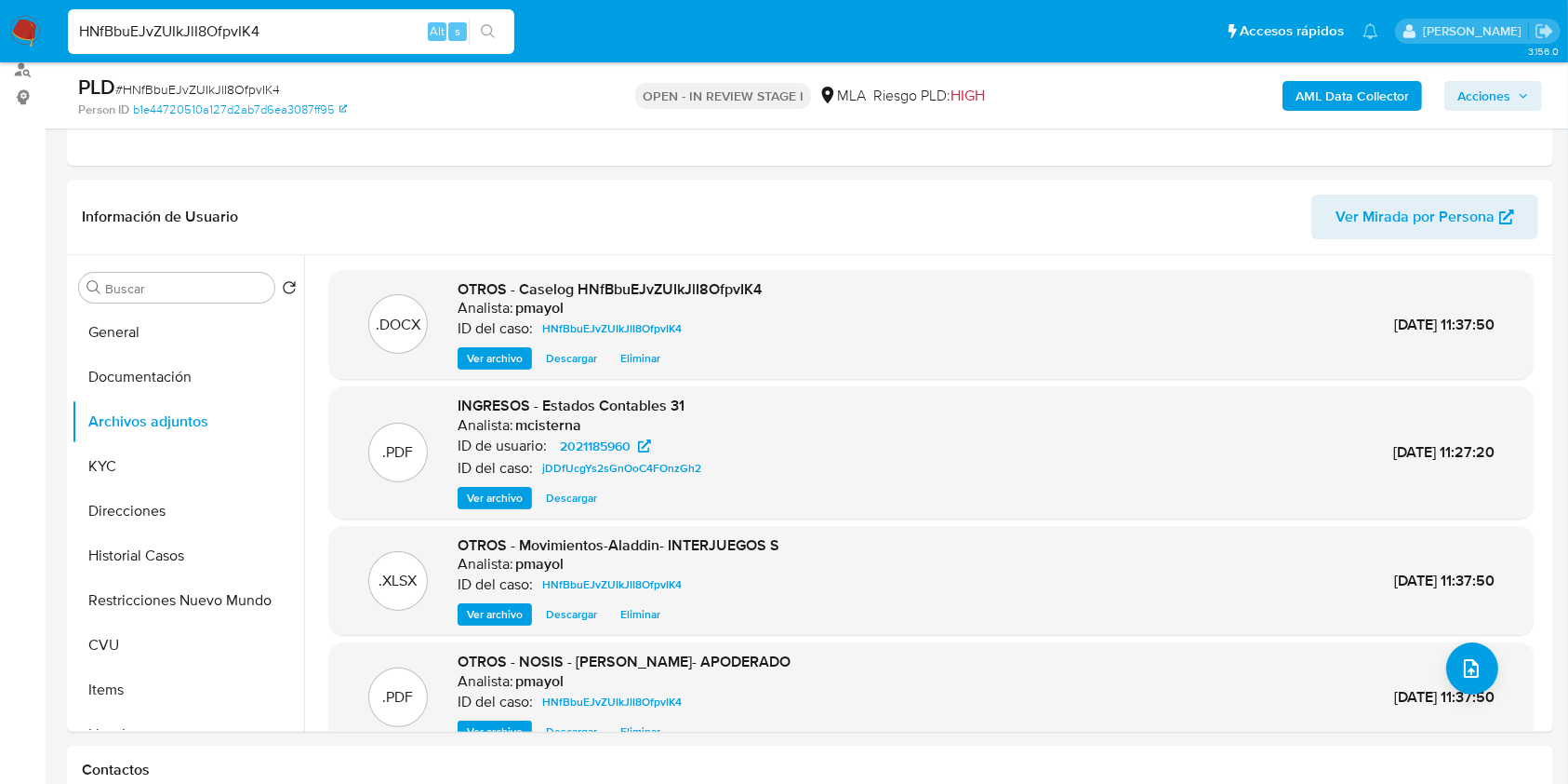
click at [1349, 99] on b "AML Data Collector" at bounding box center [1353, 96] width 114 height 30
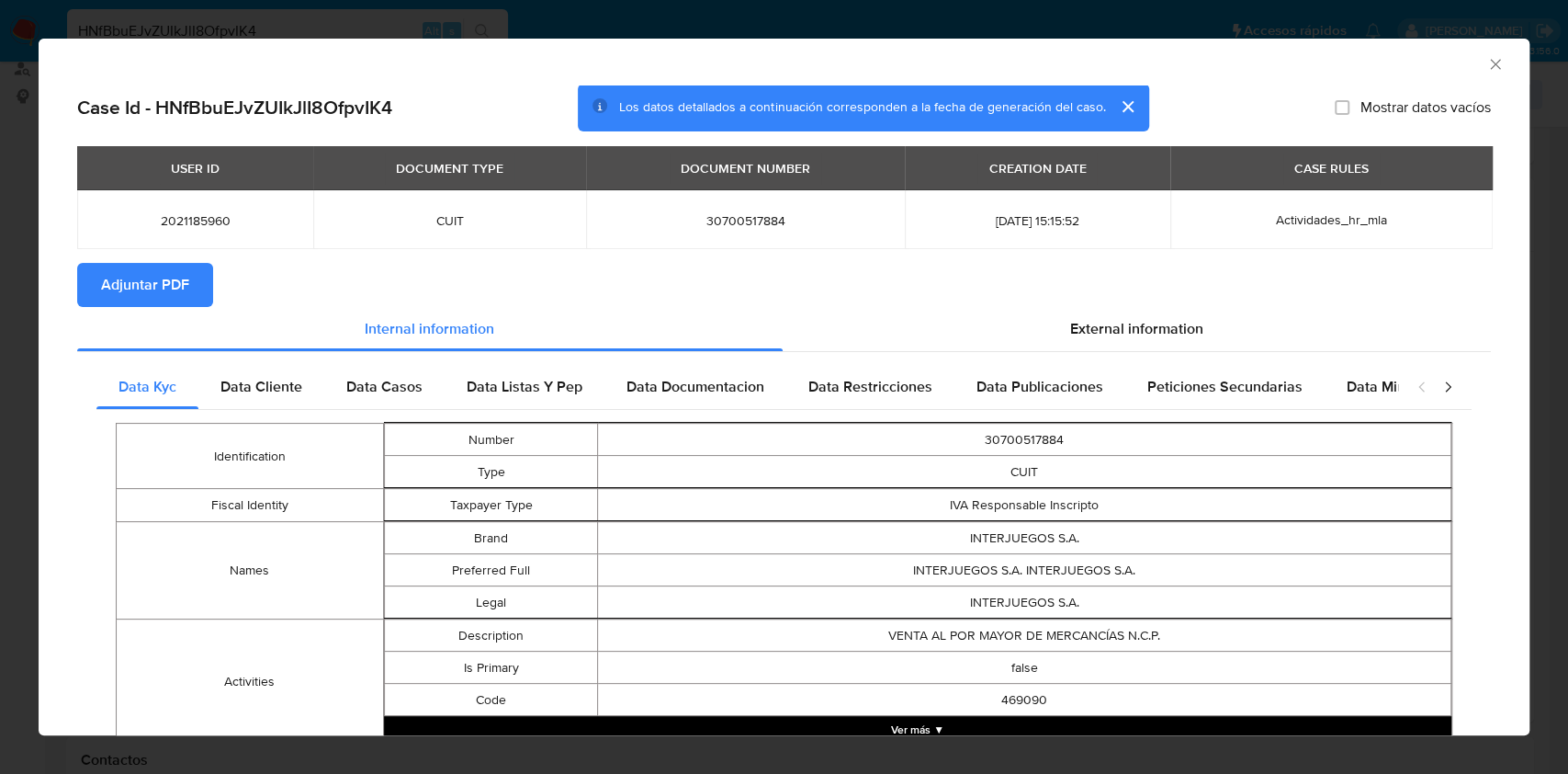
click at [170, 287] on span "Adjuntar PDF" at bounding box center [146, 285] width 89 height 40
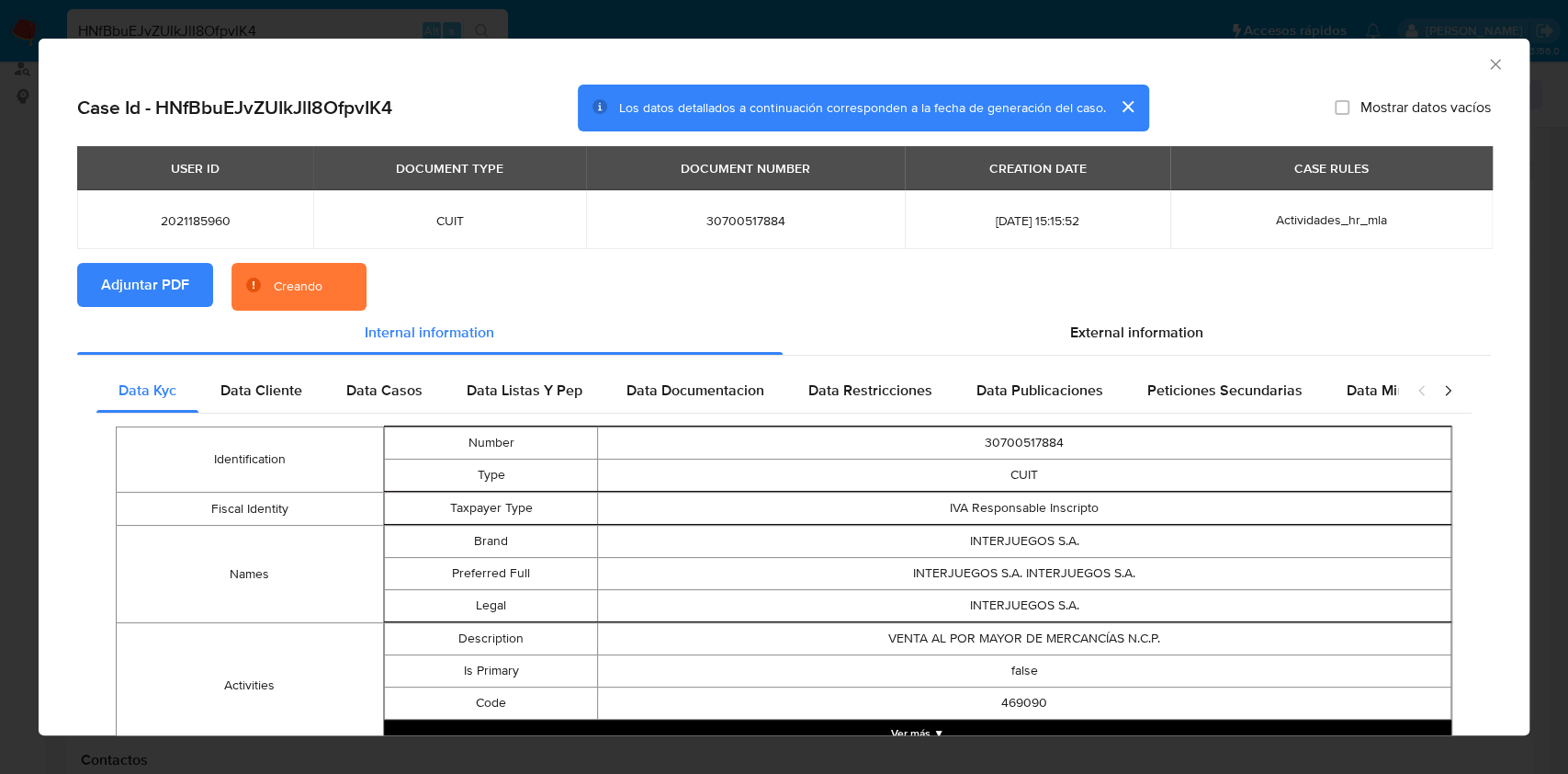
click at [1490, 65] on icon "Cerrar ventana" at bounding box center [1495, 64] width 10 height 10
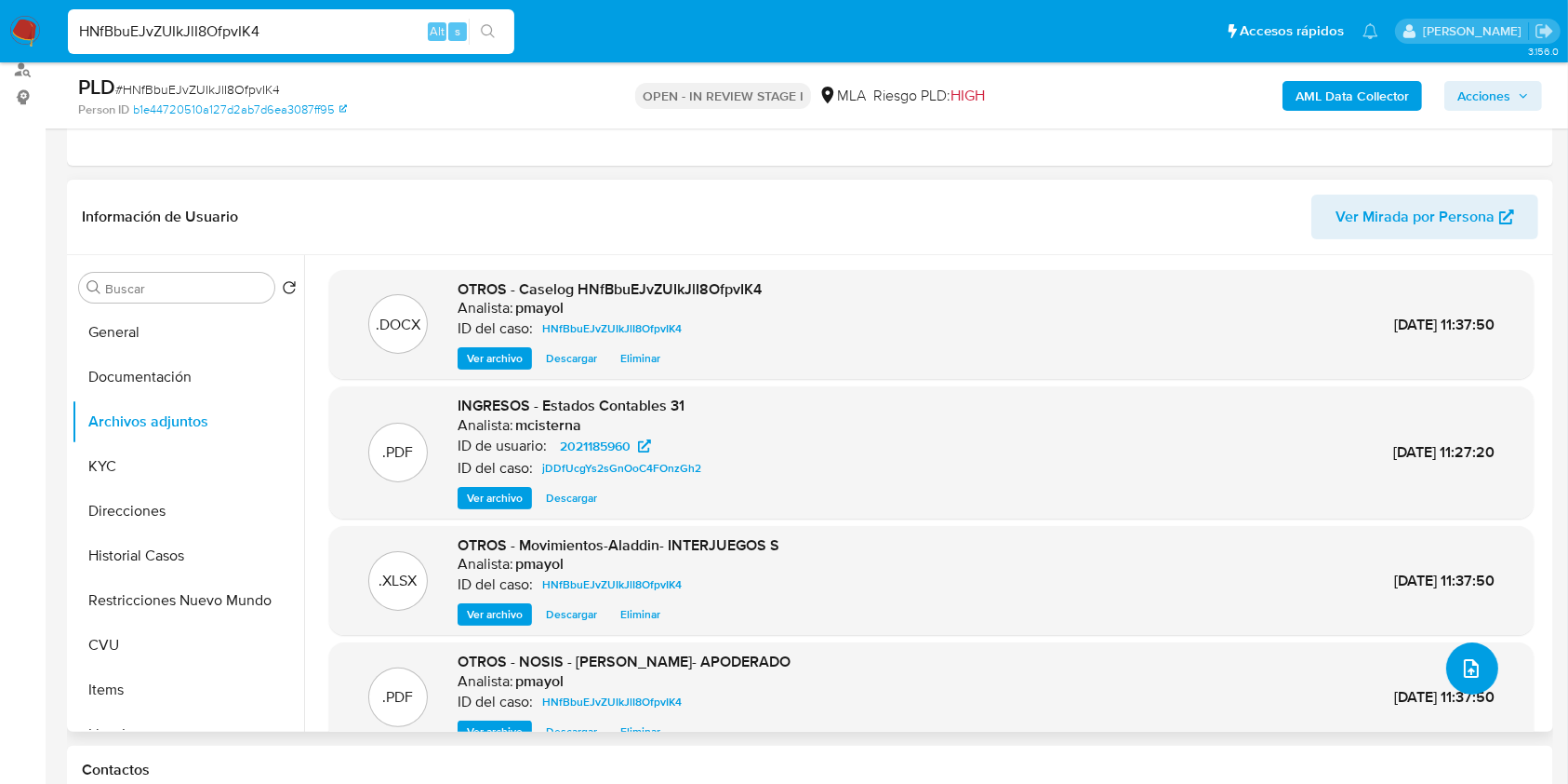
click at [1460, 665] on icon "upload-file" at bounding box center [1471, 668] width 22 height 22
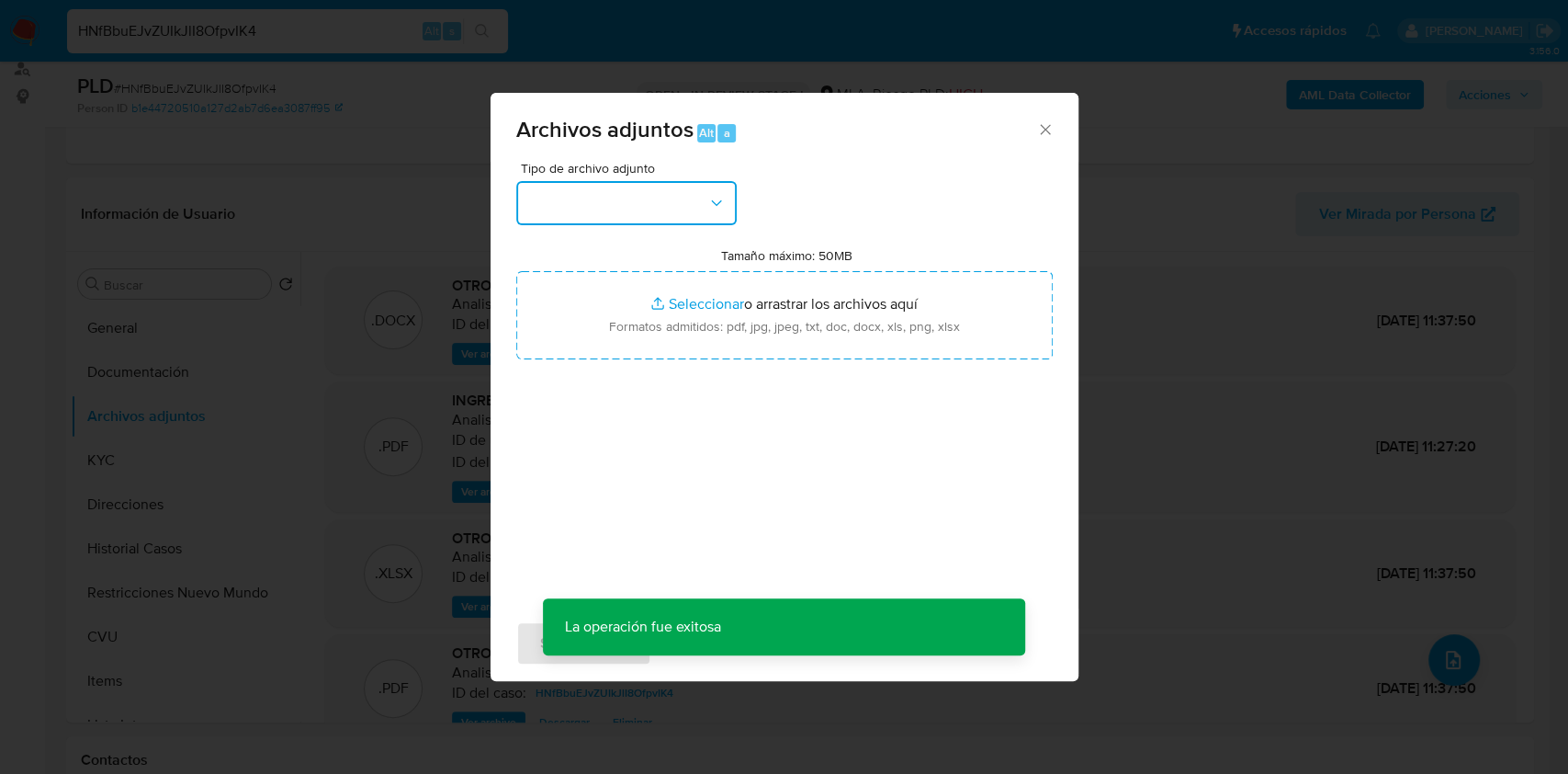
click at [667, 198] on button "button" at bounding box center [626, 203] width 221 height 44
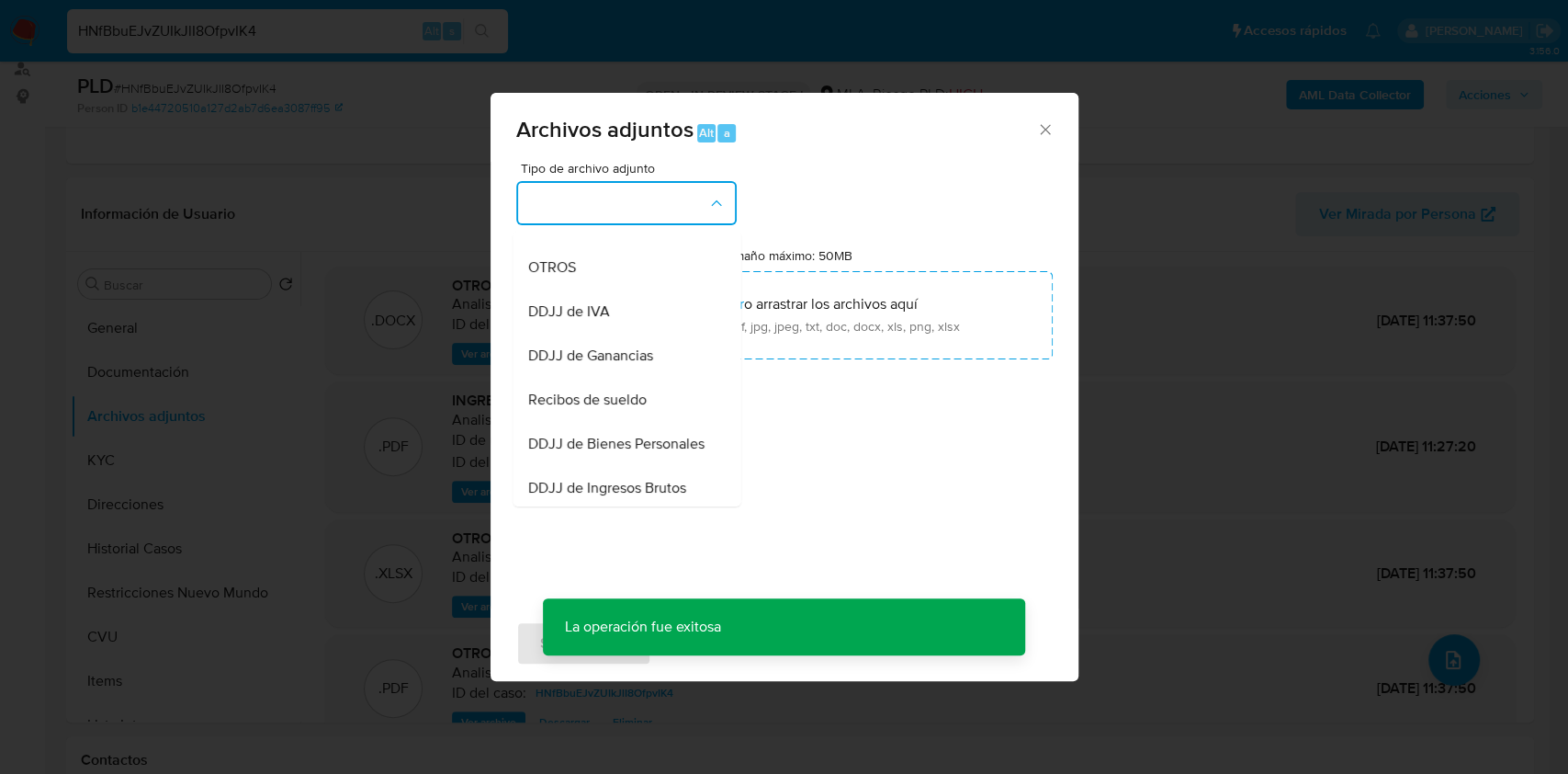
scroll to position [362, 0]
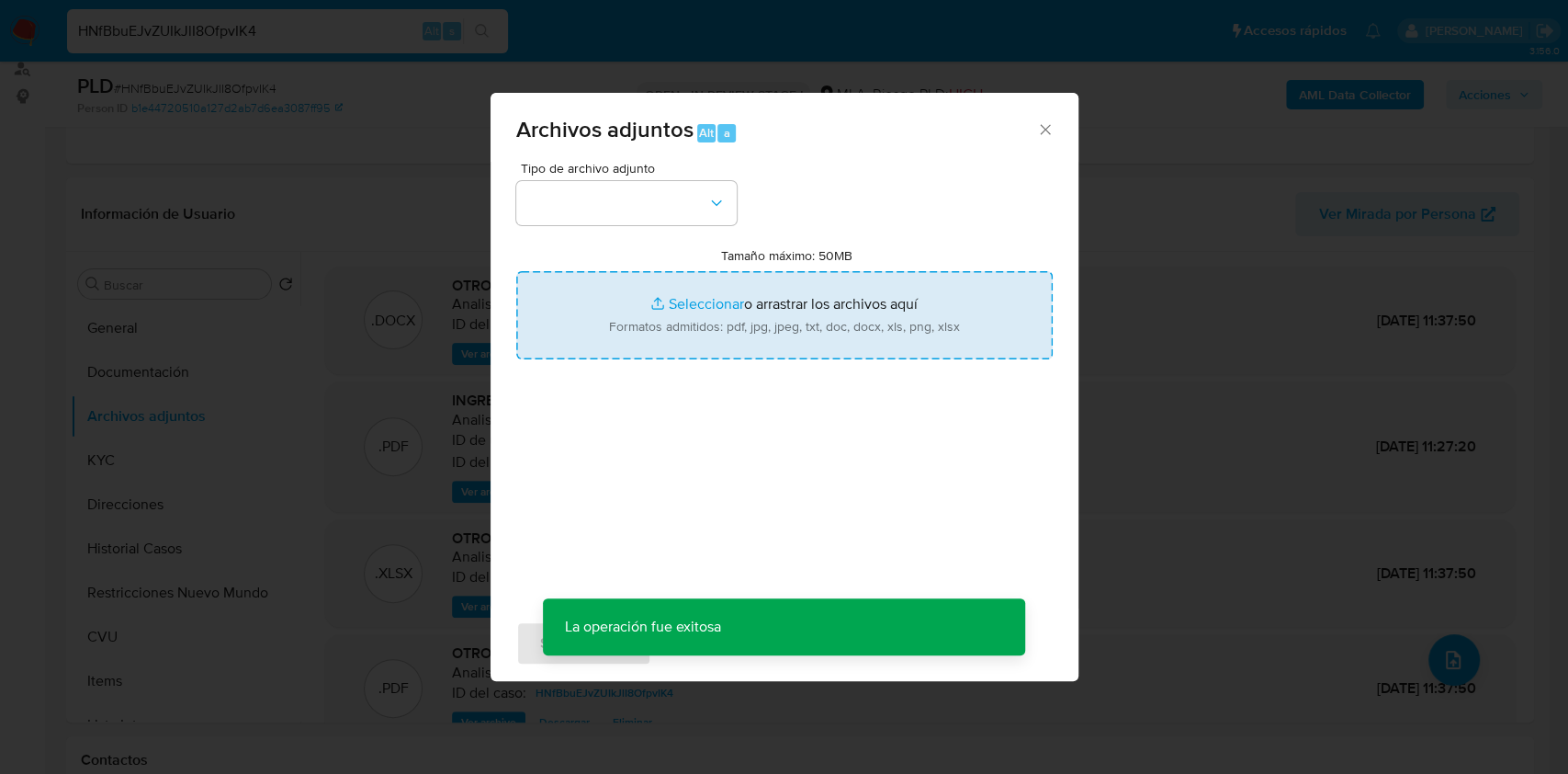
click at [751, 348] on input "Tamaño máximo: 50MB Seleccionar archivos" at bounding box center [784, 315] width 537 height 89
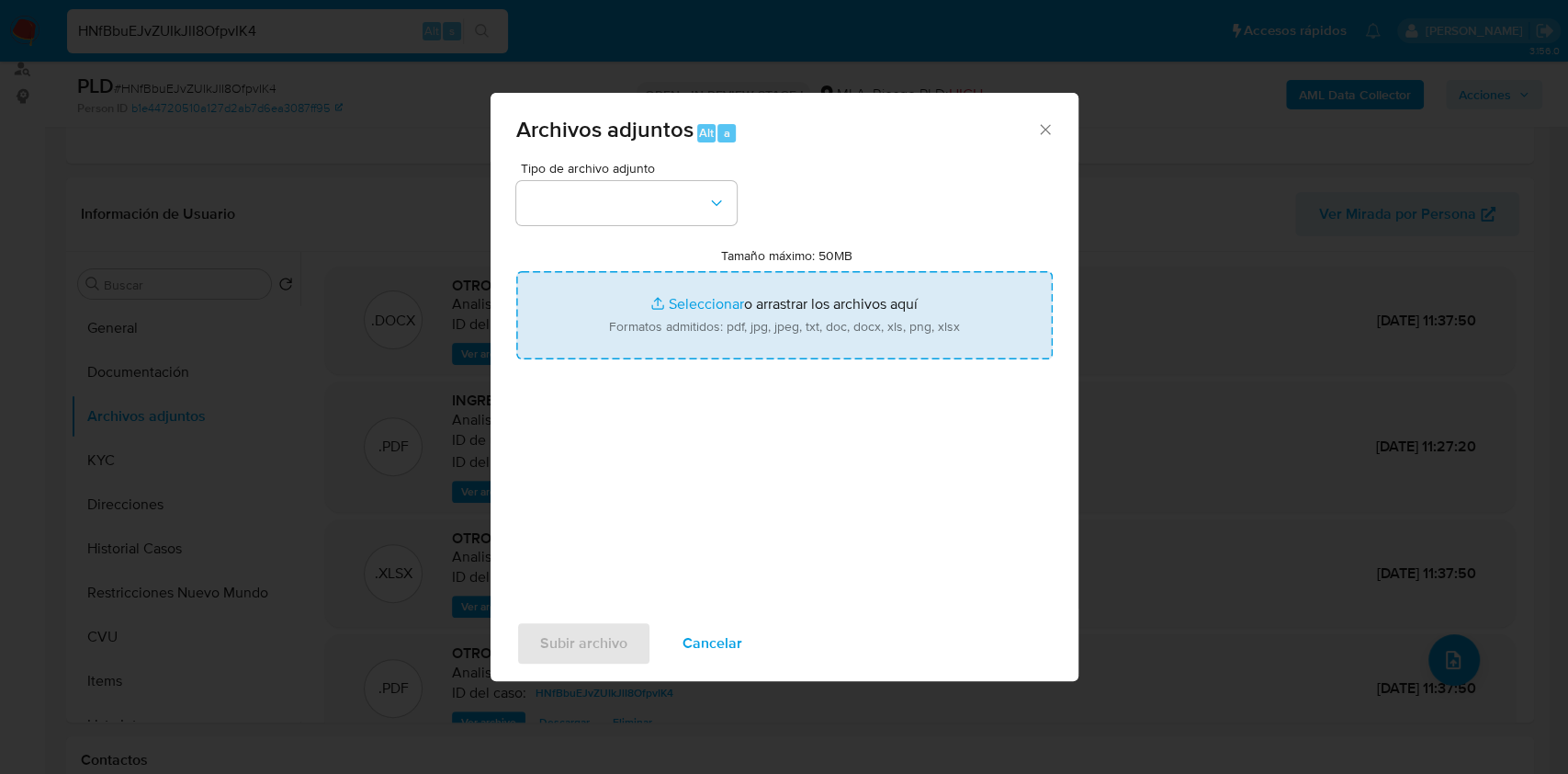
type input "C:\fakepath\SO - INTERJUEGOS SA.pdf"
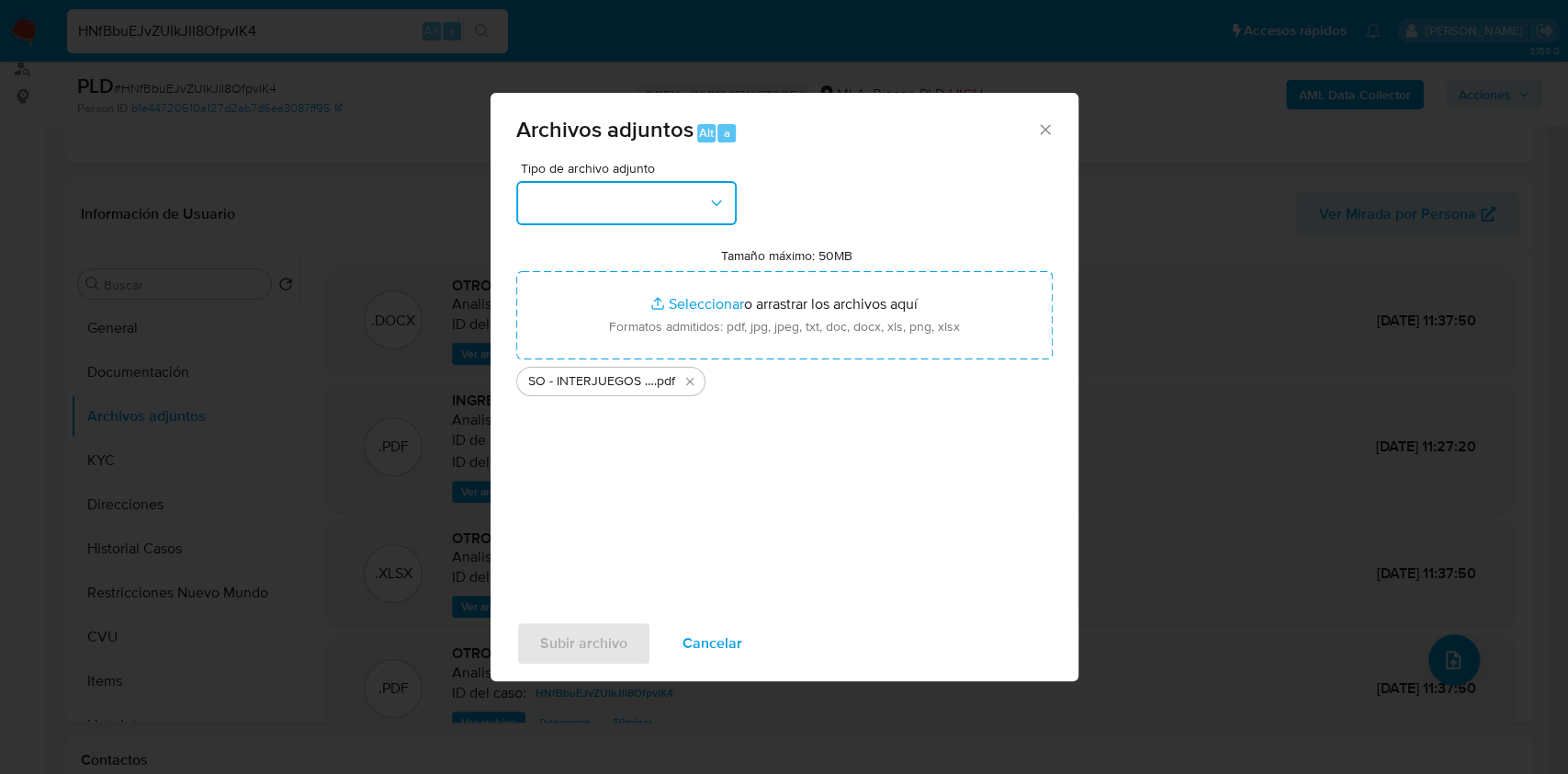
click at [674, 208] on button "button" at bounding box center [626, 203] width 221 height 44
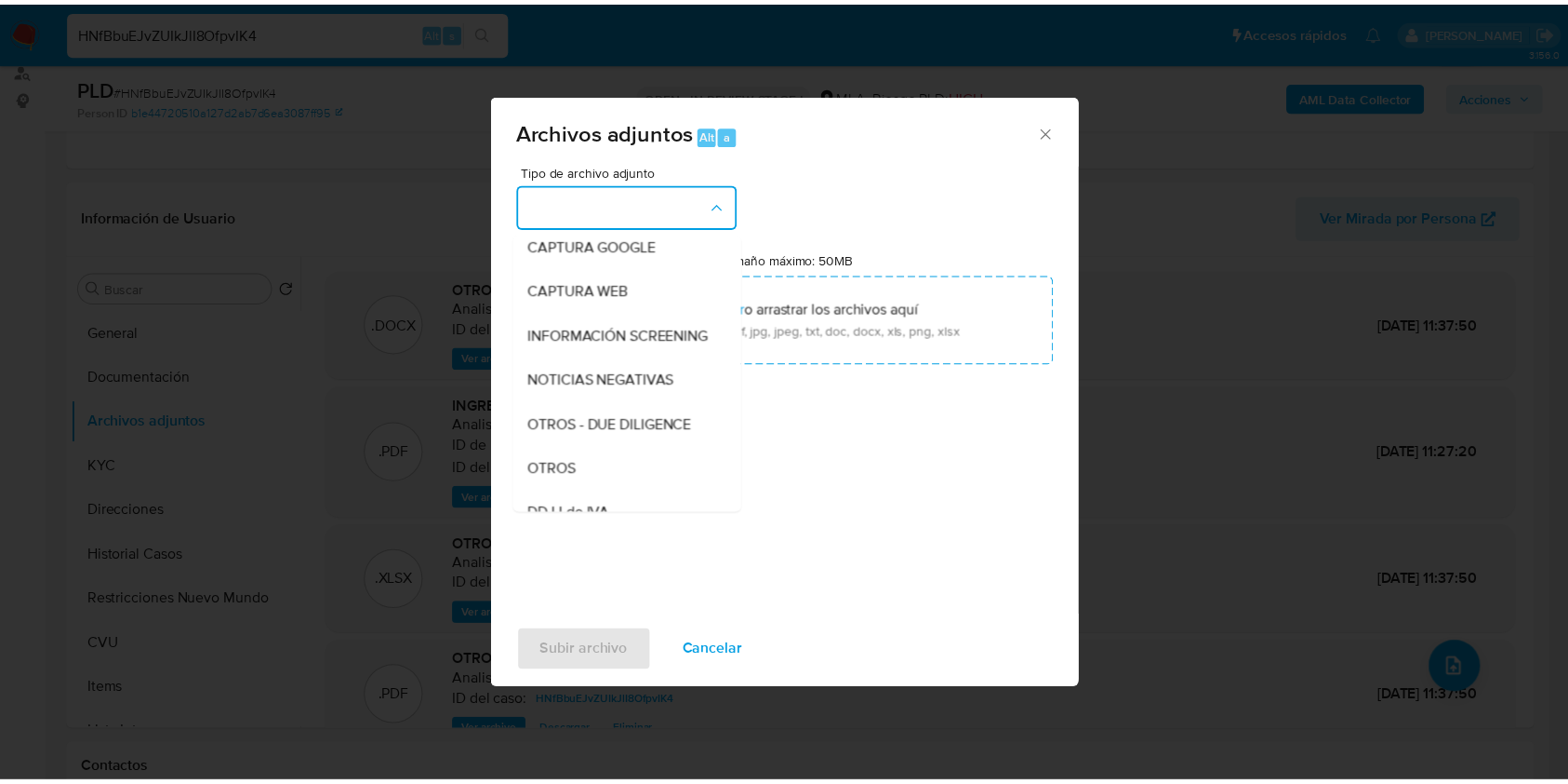
scroll to position [259, 0]
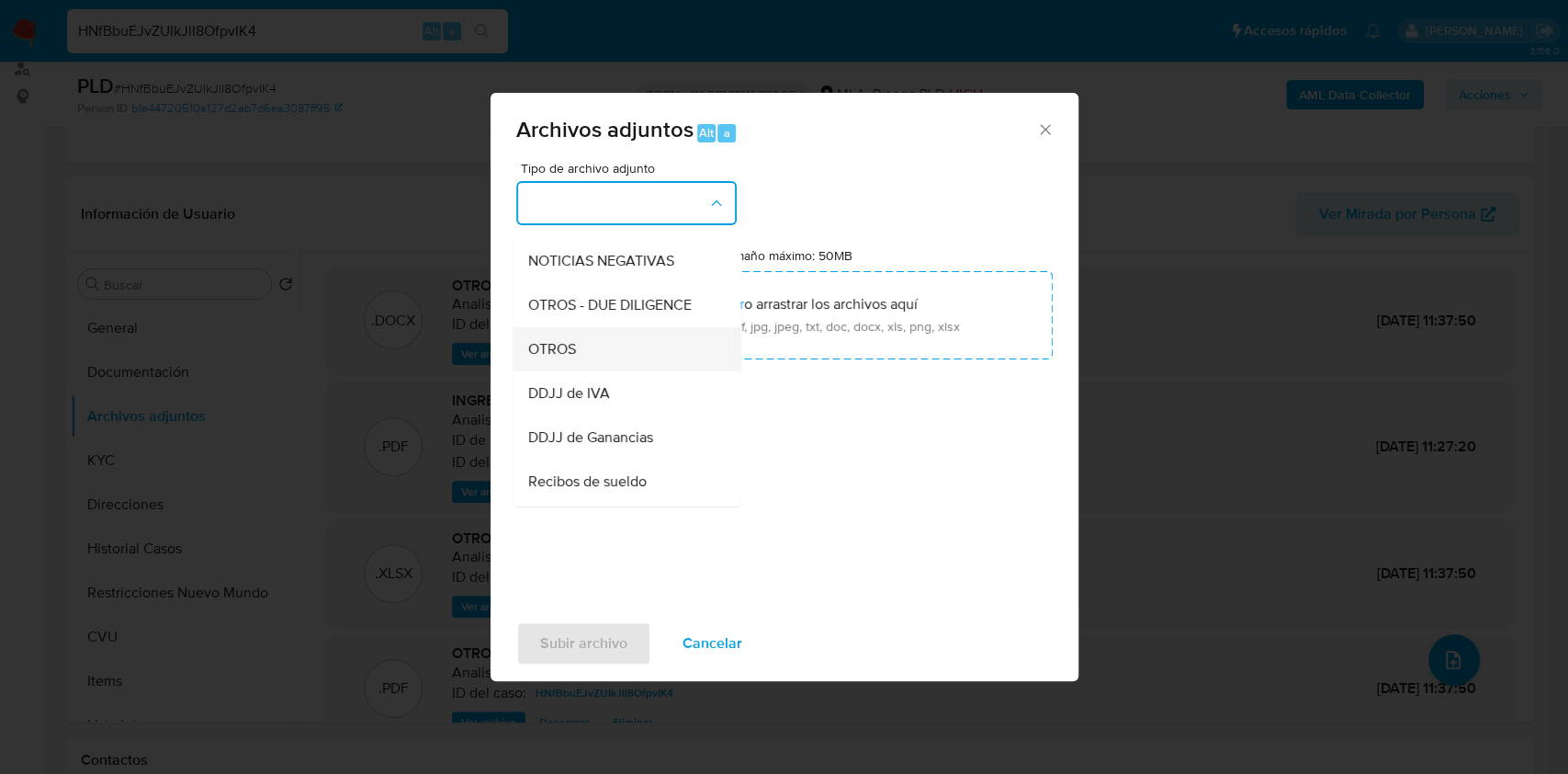
click at [628, 370] on div "OTROS" at bounding box center [621, 349] width 187 height 44
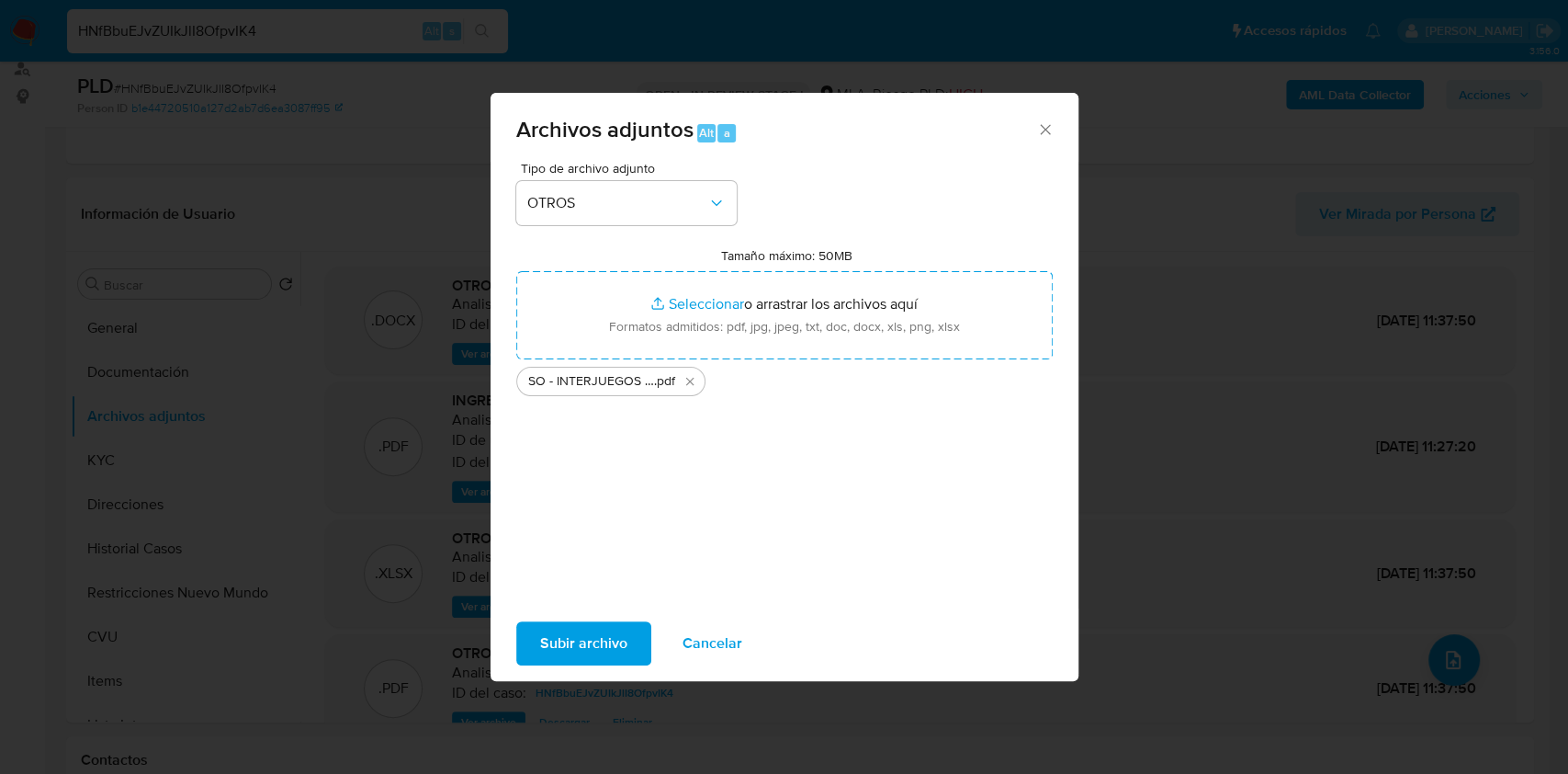
click at [569, 643] on span "Subir archivo" at bounding box center [584, 643] width 88 height 40
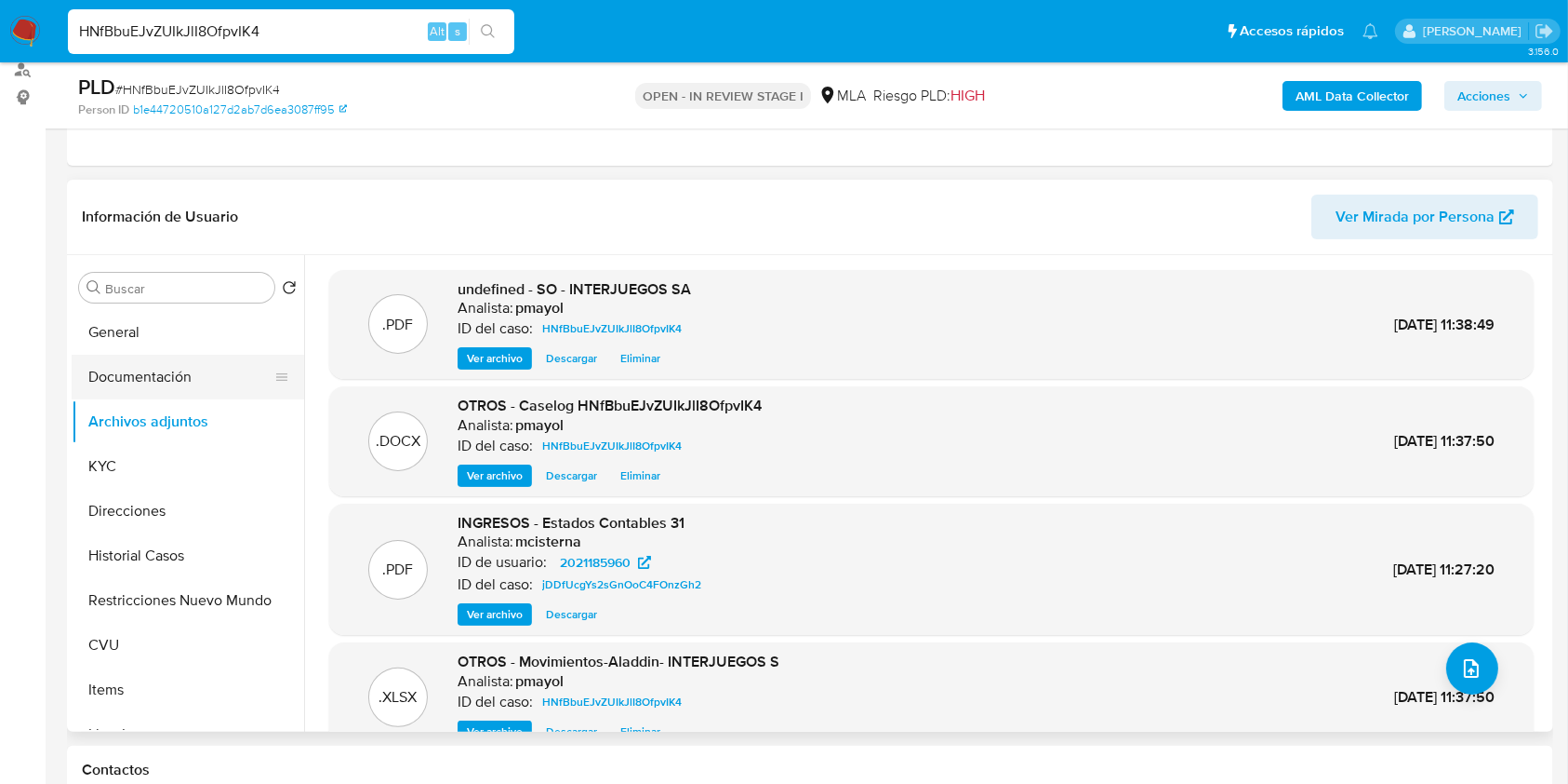
click at [202, 368] on button "Documentación" at bounding box center [180, 376] width 217 height 45
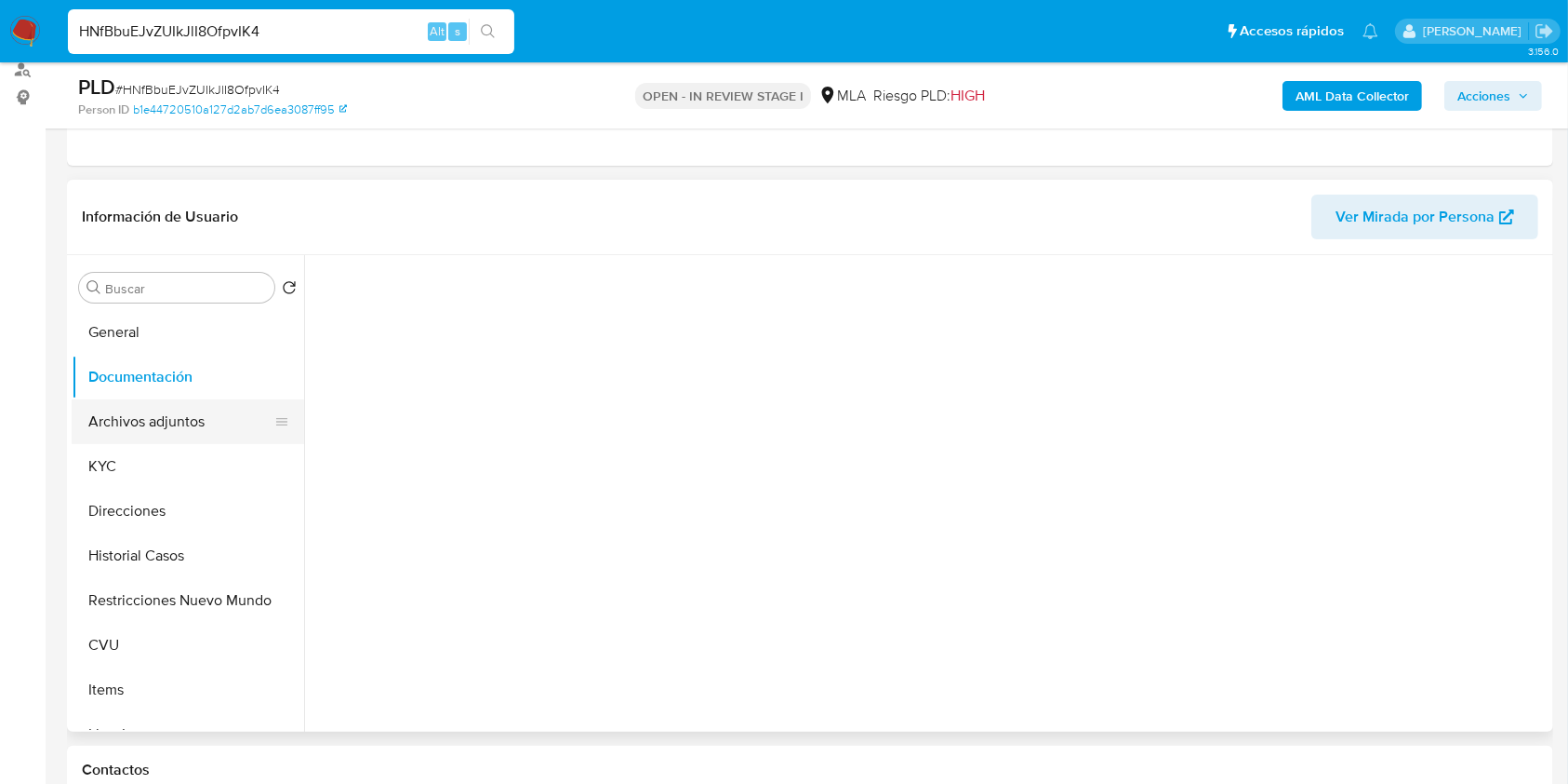
click at [199, 409] on button "Archivos adjuntos" at bounding box center [180, 421] width 217 height 45
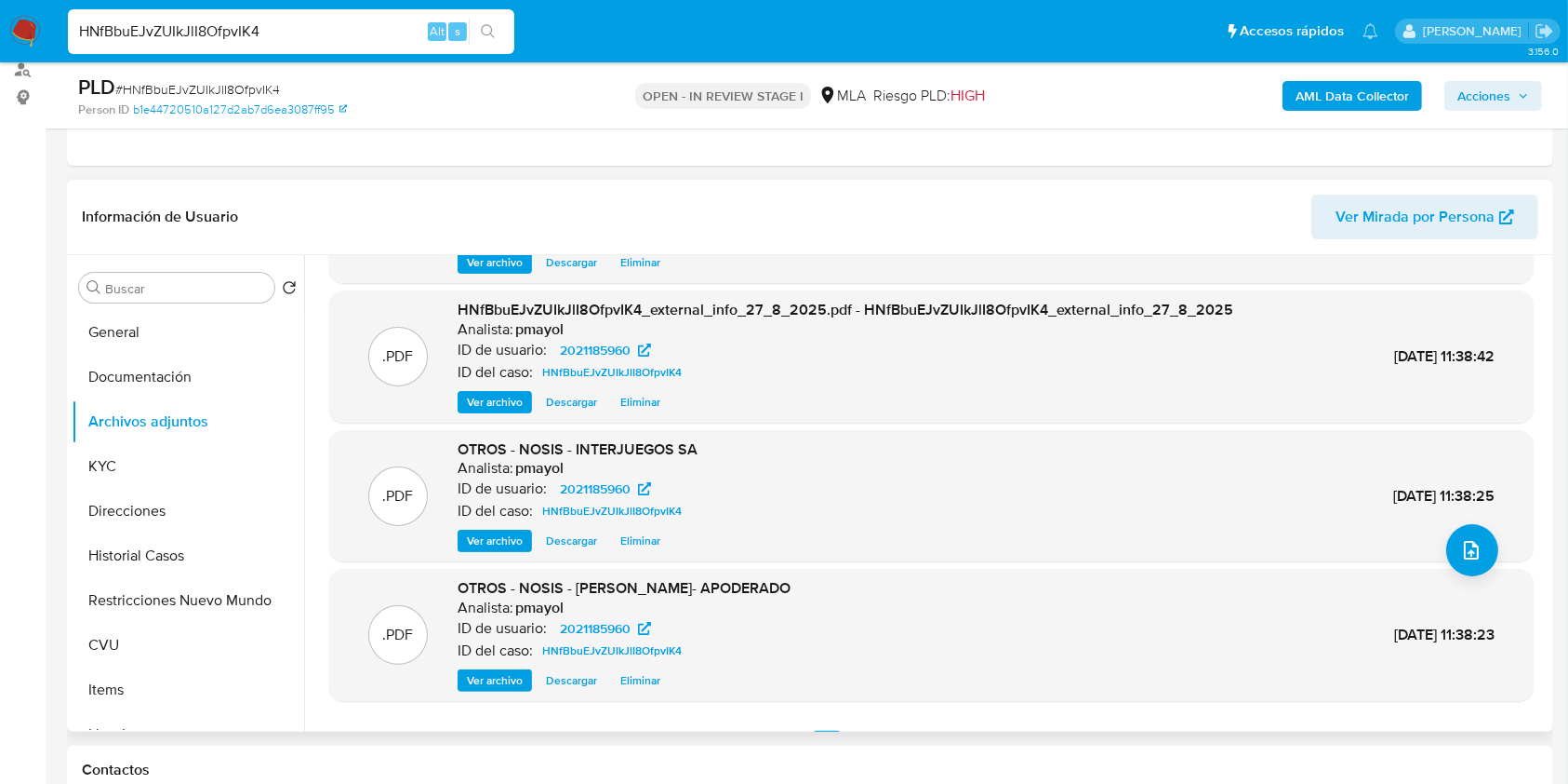
scroll to position [157, 0]
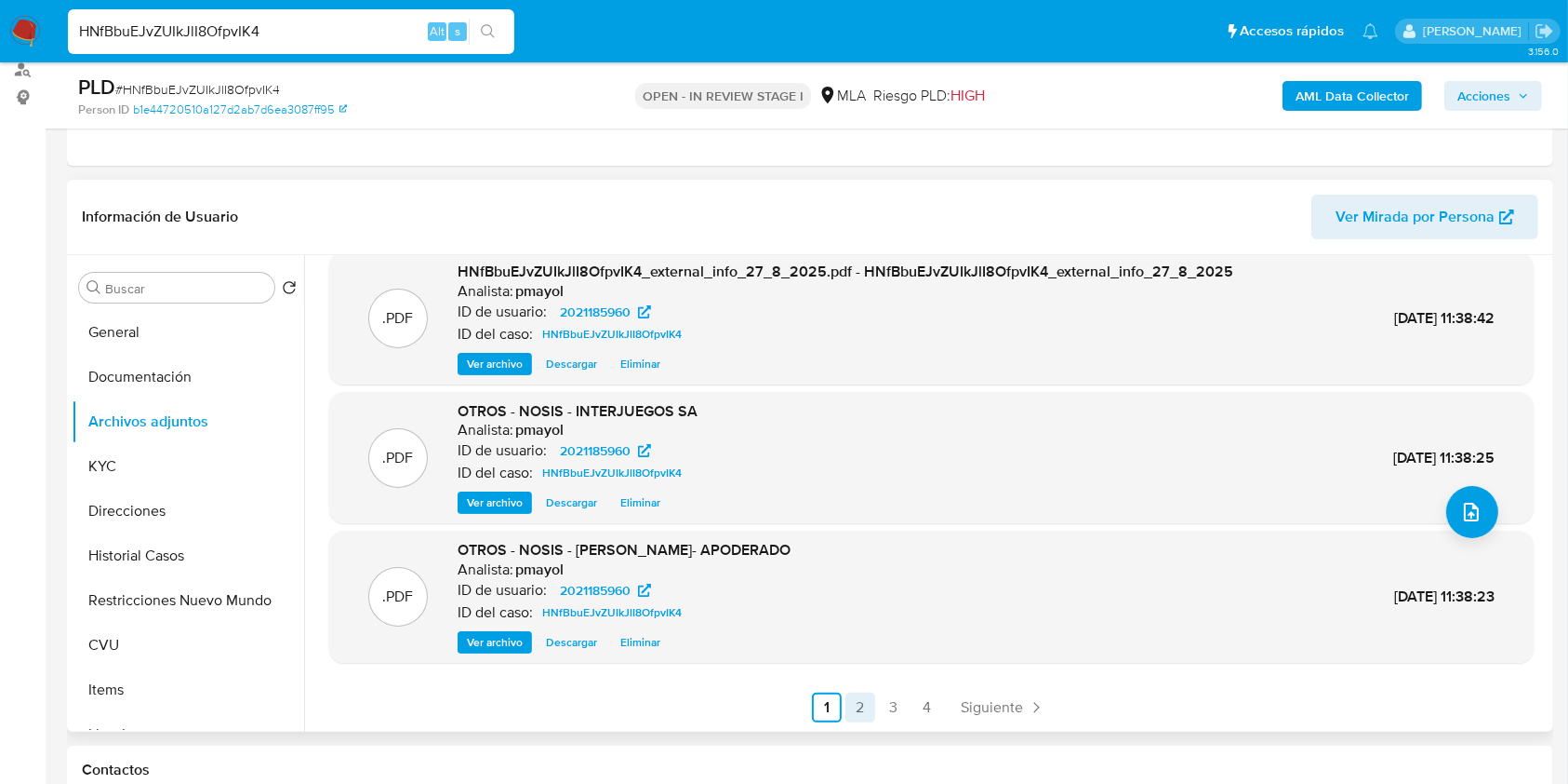
click at [858, 699] on link "2" at bounding box center [860, 707] width 30 height 30
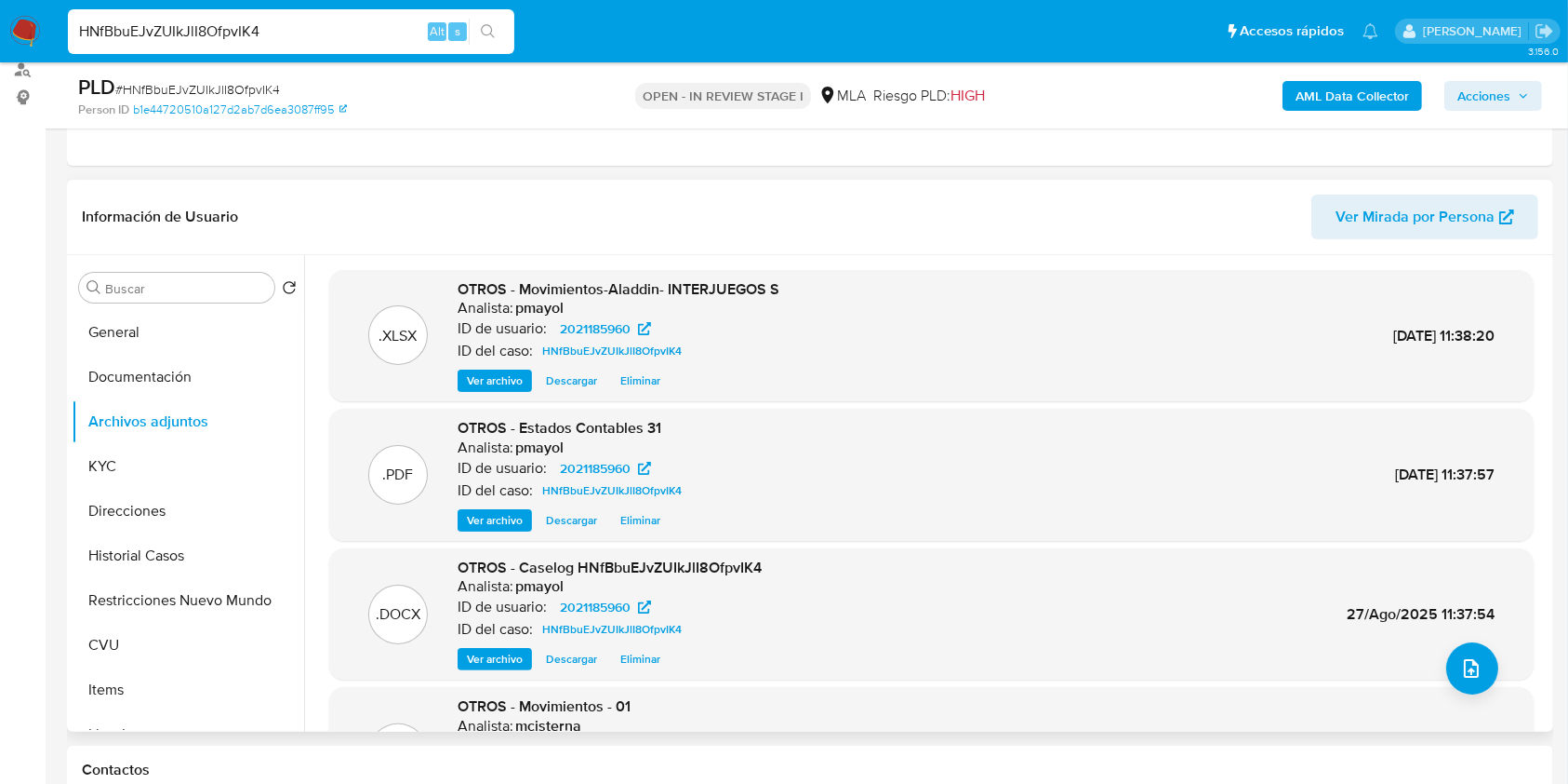
scroll to position [0, 0]
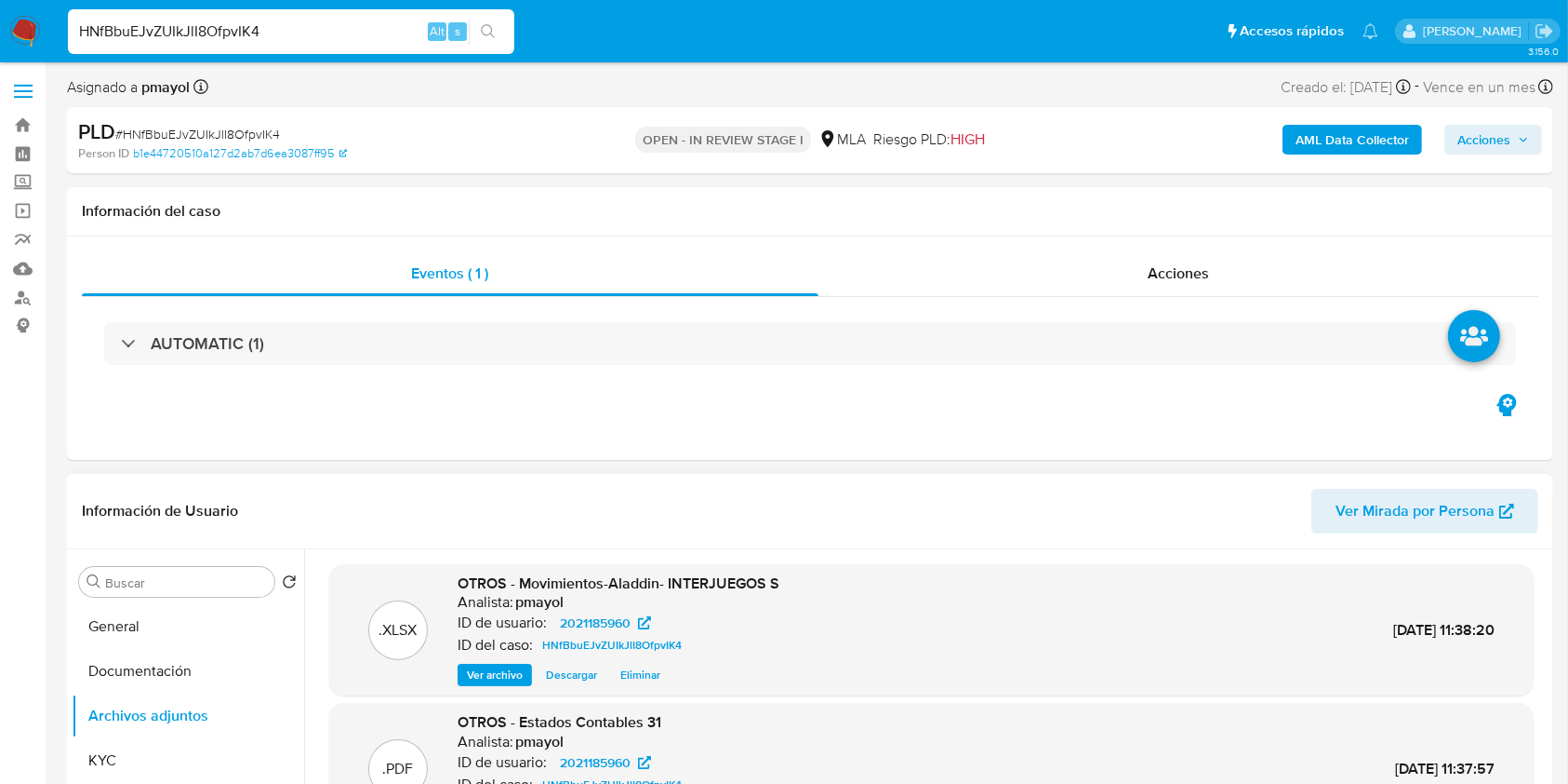
click at [1478, 129] on span "Acciones" at bounding box center [1483, 140] width 53 height 30
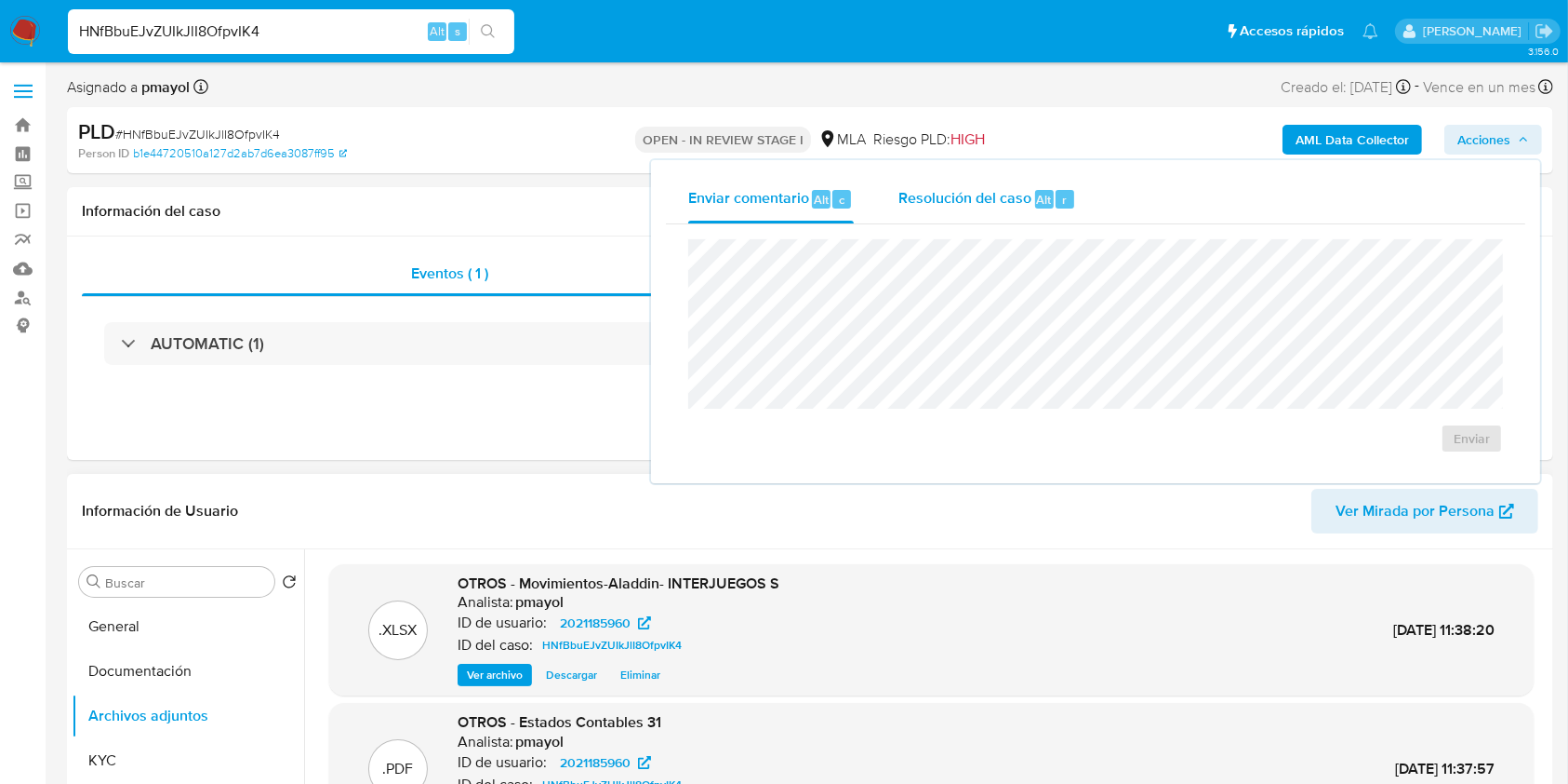
click at [986, 193] on span "Resolución del caso" at bounding box center [964, 197] width 133 height 21
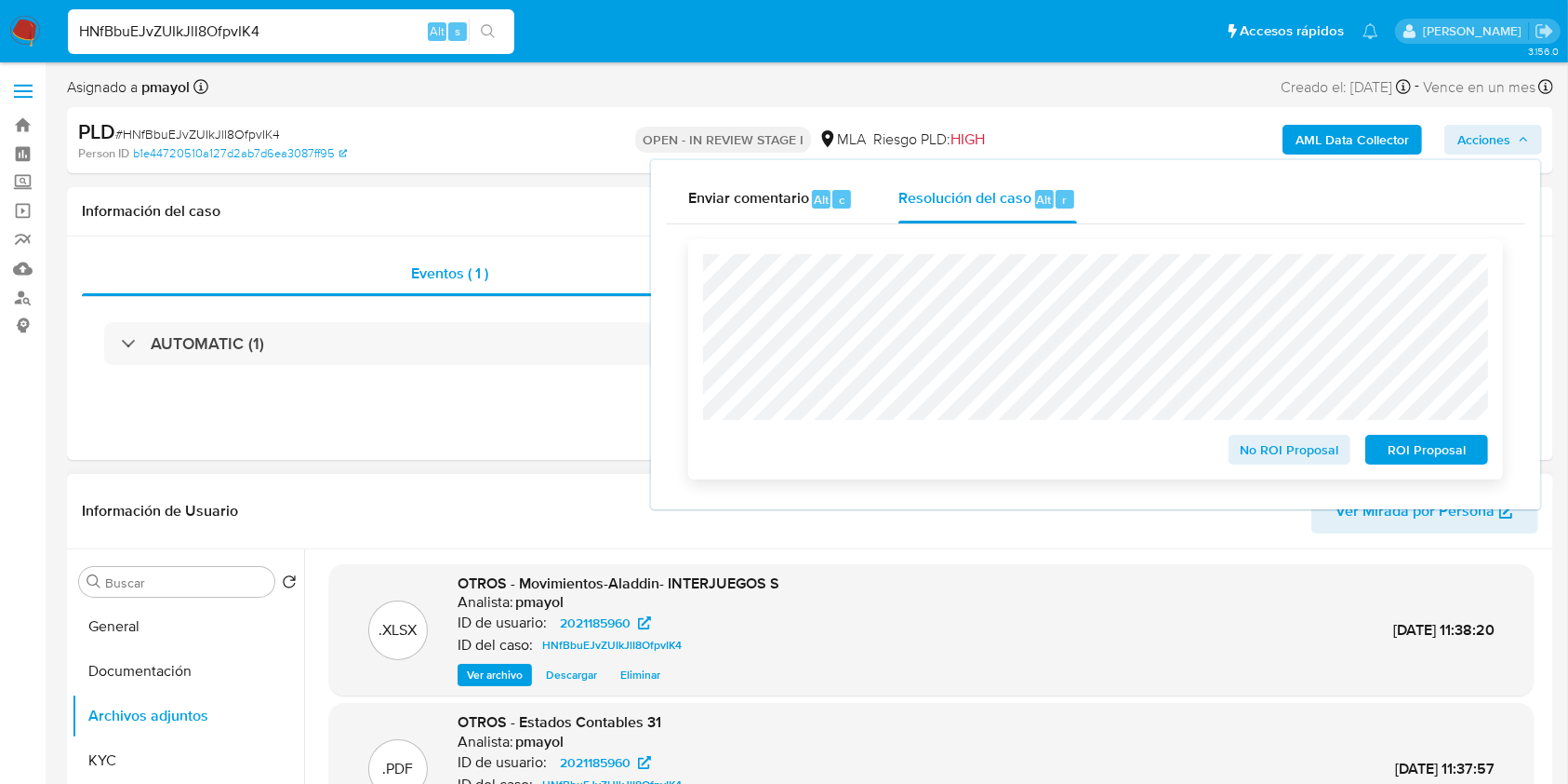
click at [1296, 454] on span "No ROI Proposal" at bounding box center [1289, 450] width 97 height 26
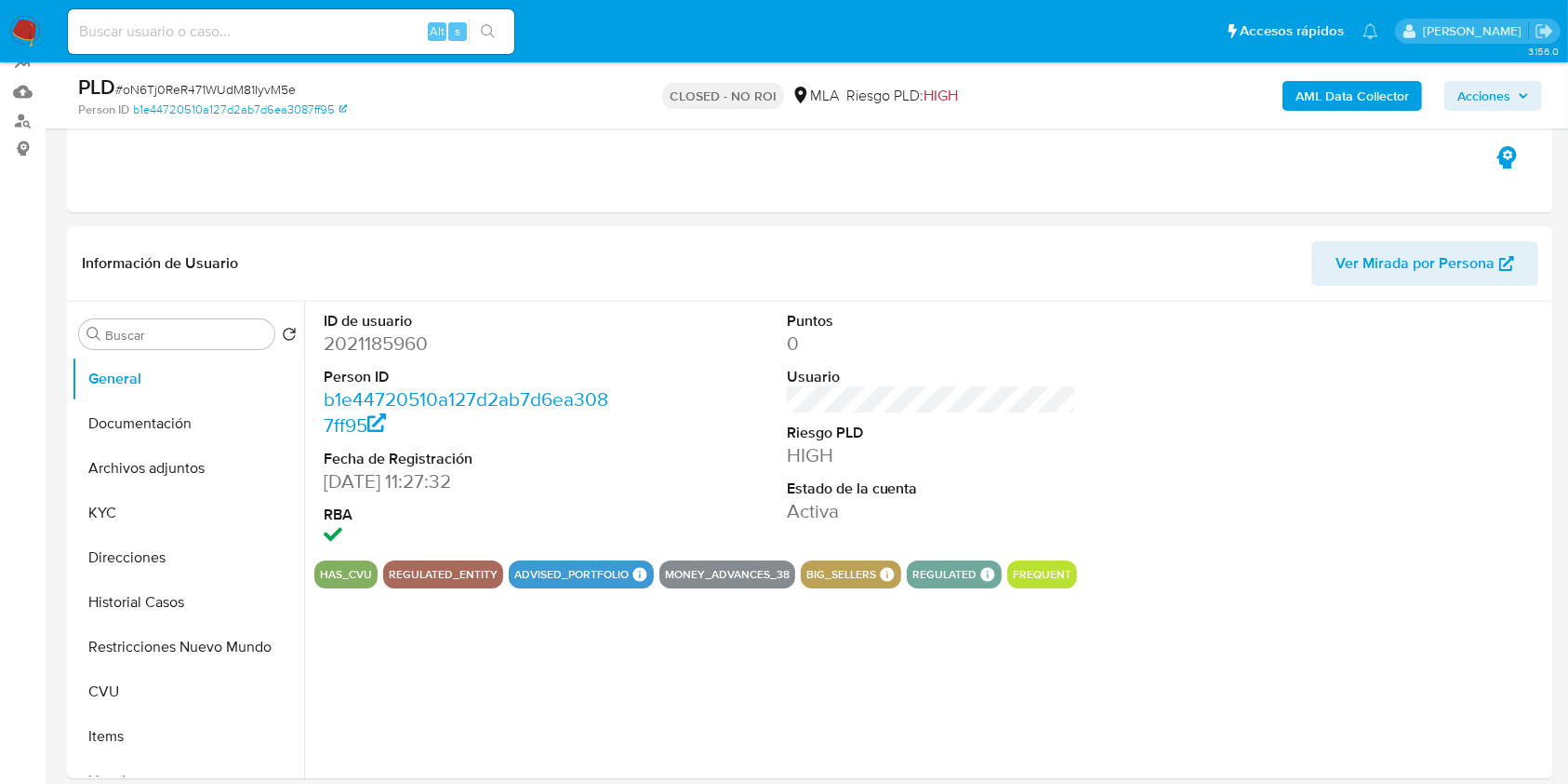
select select "10"
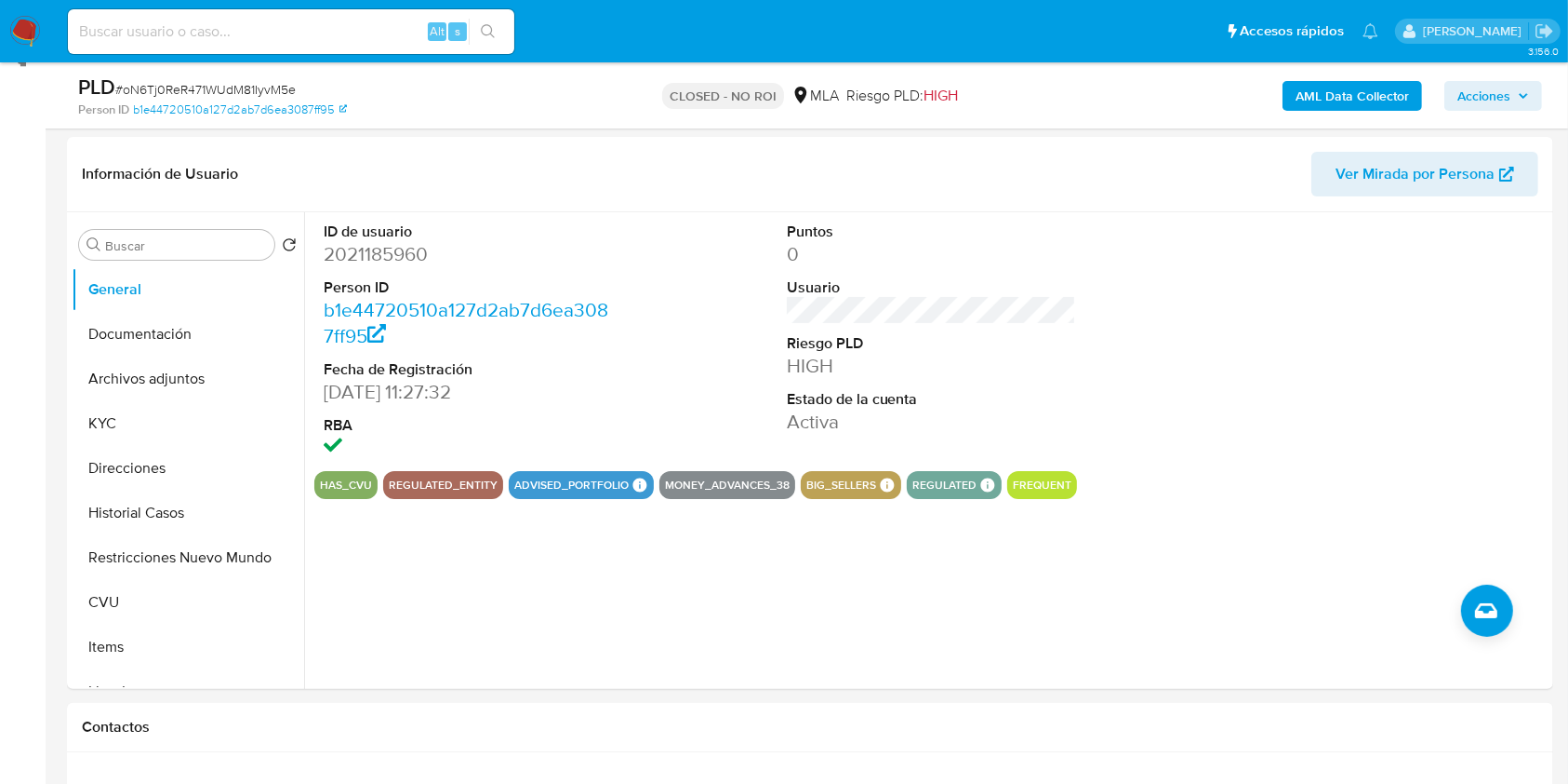
scroll to position [223, 0]
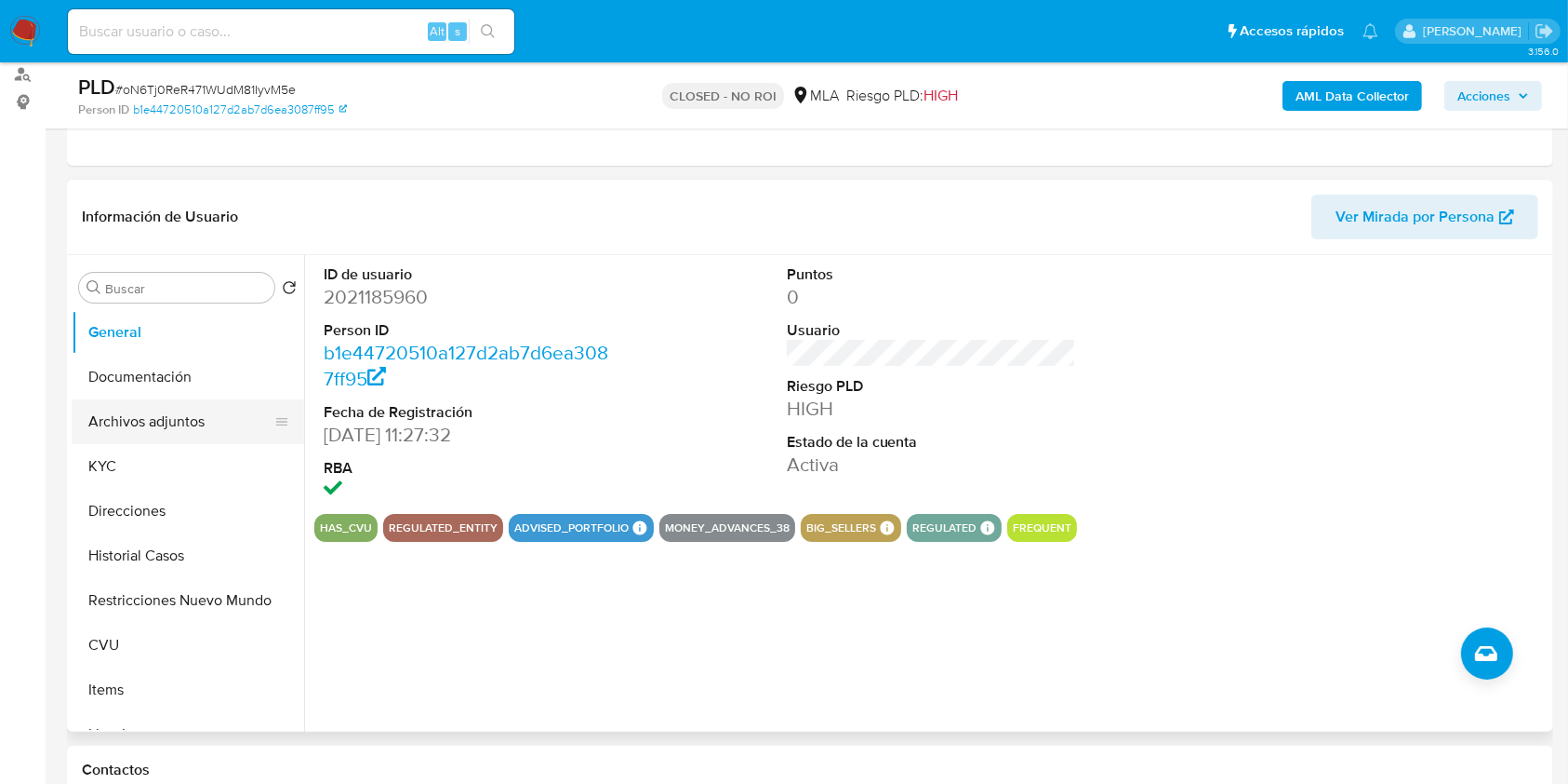
click at [201, 414] on button "Archivos adjuntos" at bounding box center [180, 421] width 217 height 45
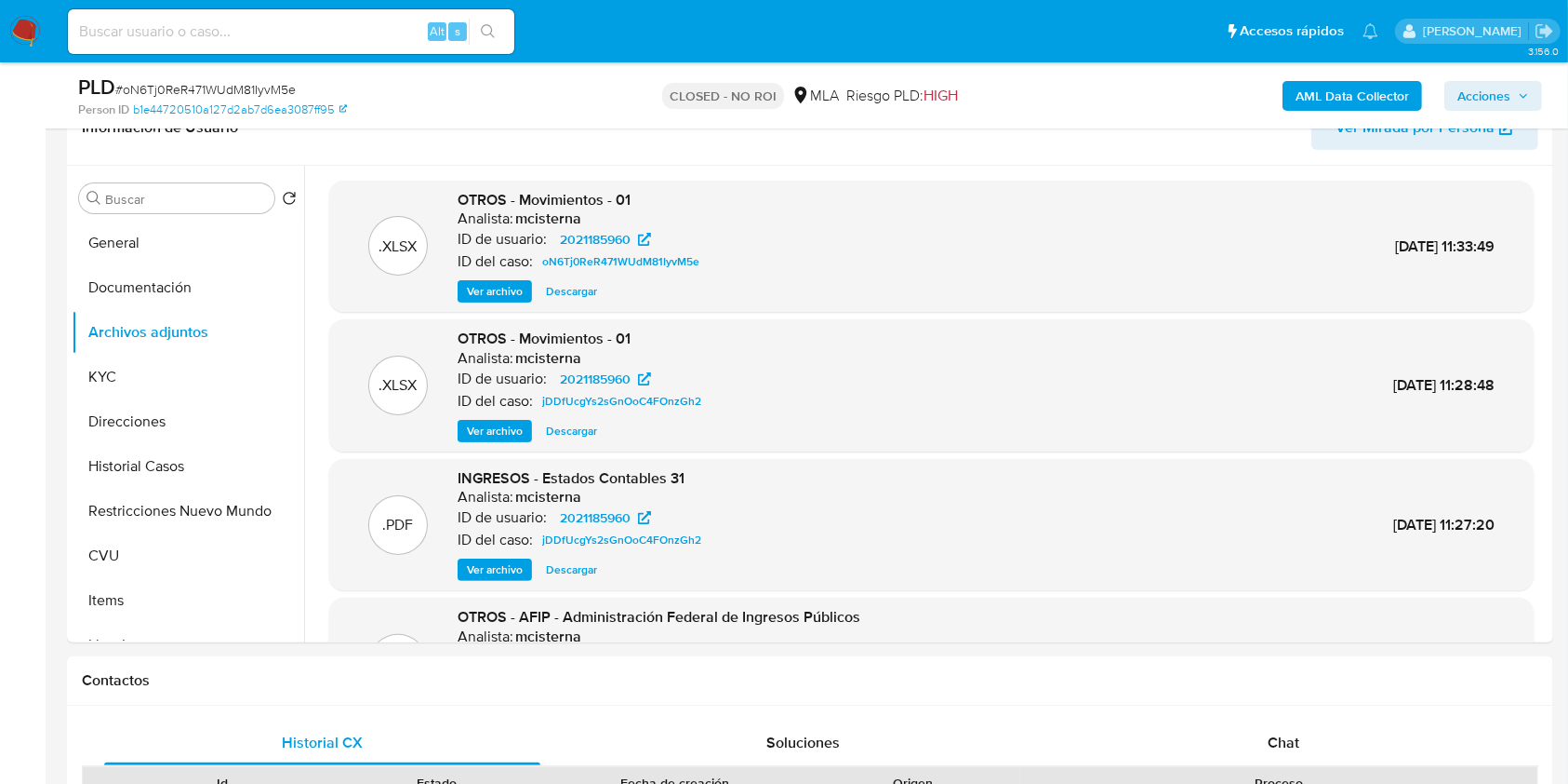
scroll to position [320, 0]
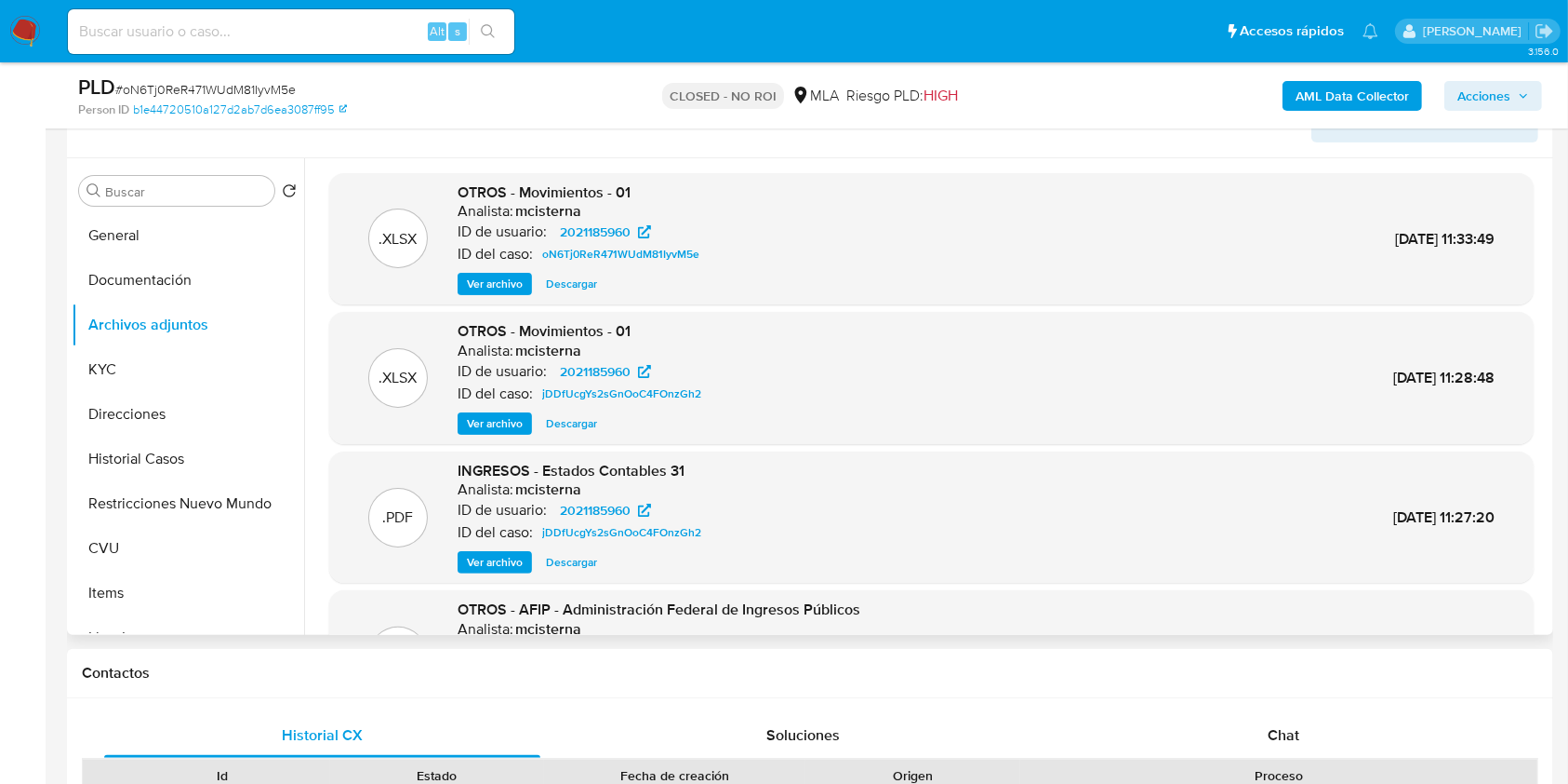
click at [504, 561] on span "Ver archivo" at bounding box center [494, 562] width 56 height 19
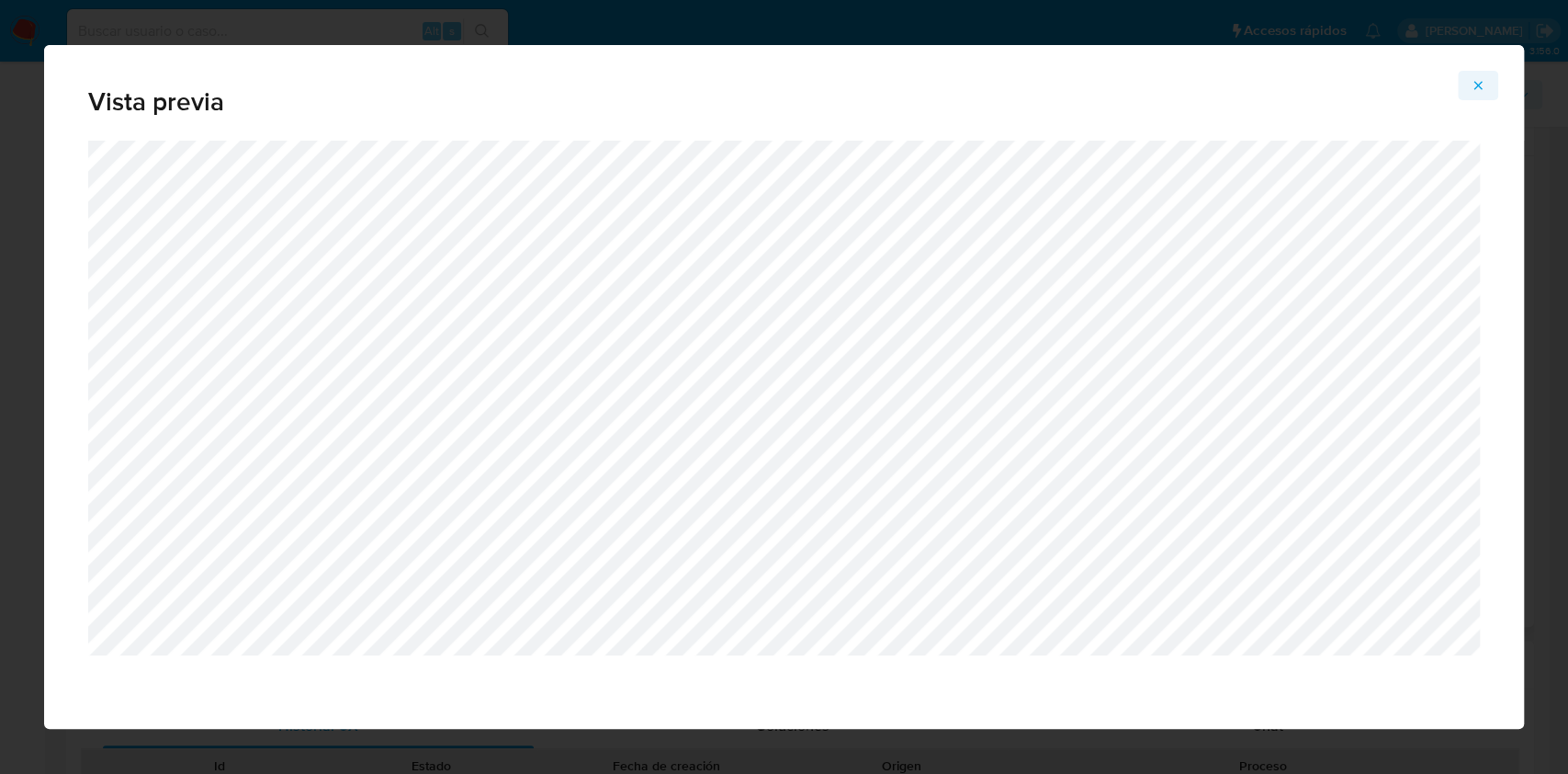
click at [1476, 92] on icon "Attachment preview" at bounding box center [1478, 85] width 15 height 15
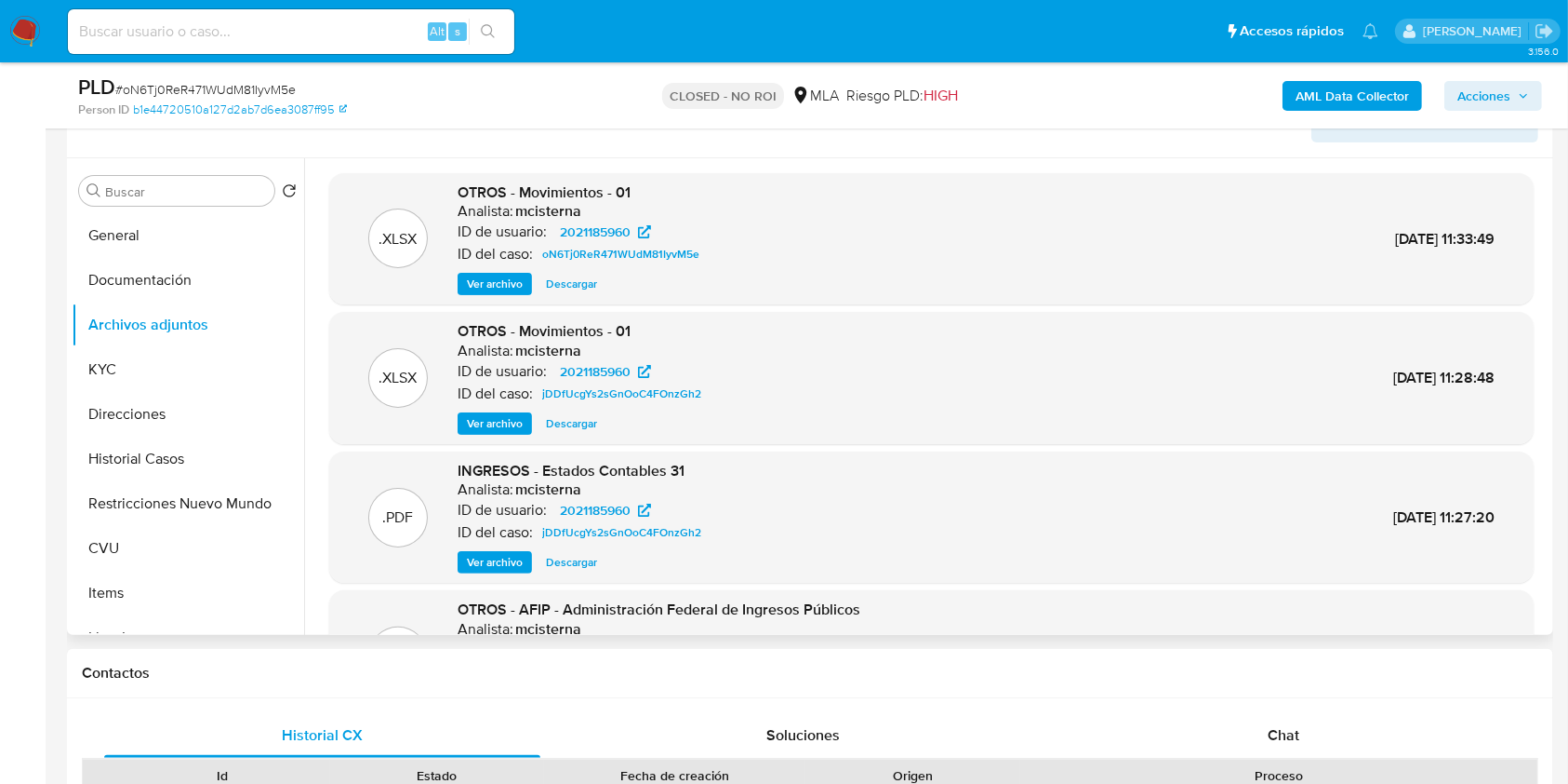
click at [582, 561] on span "Descargar" at bounding box center [571, 562] width 51 height 19
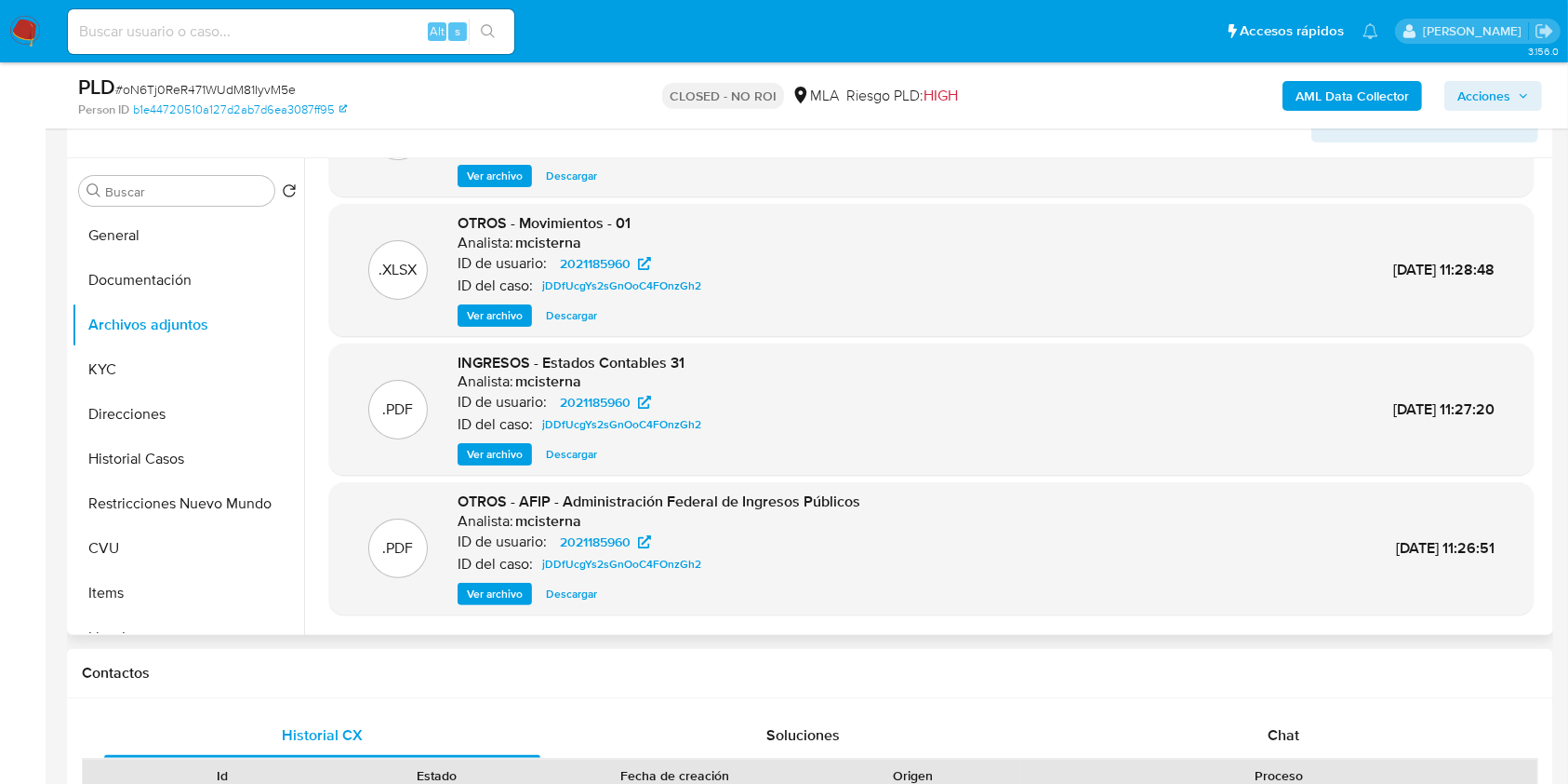
scroll to position [157, 0]
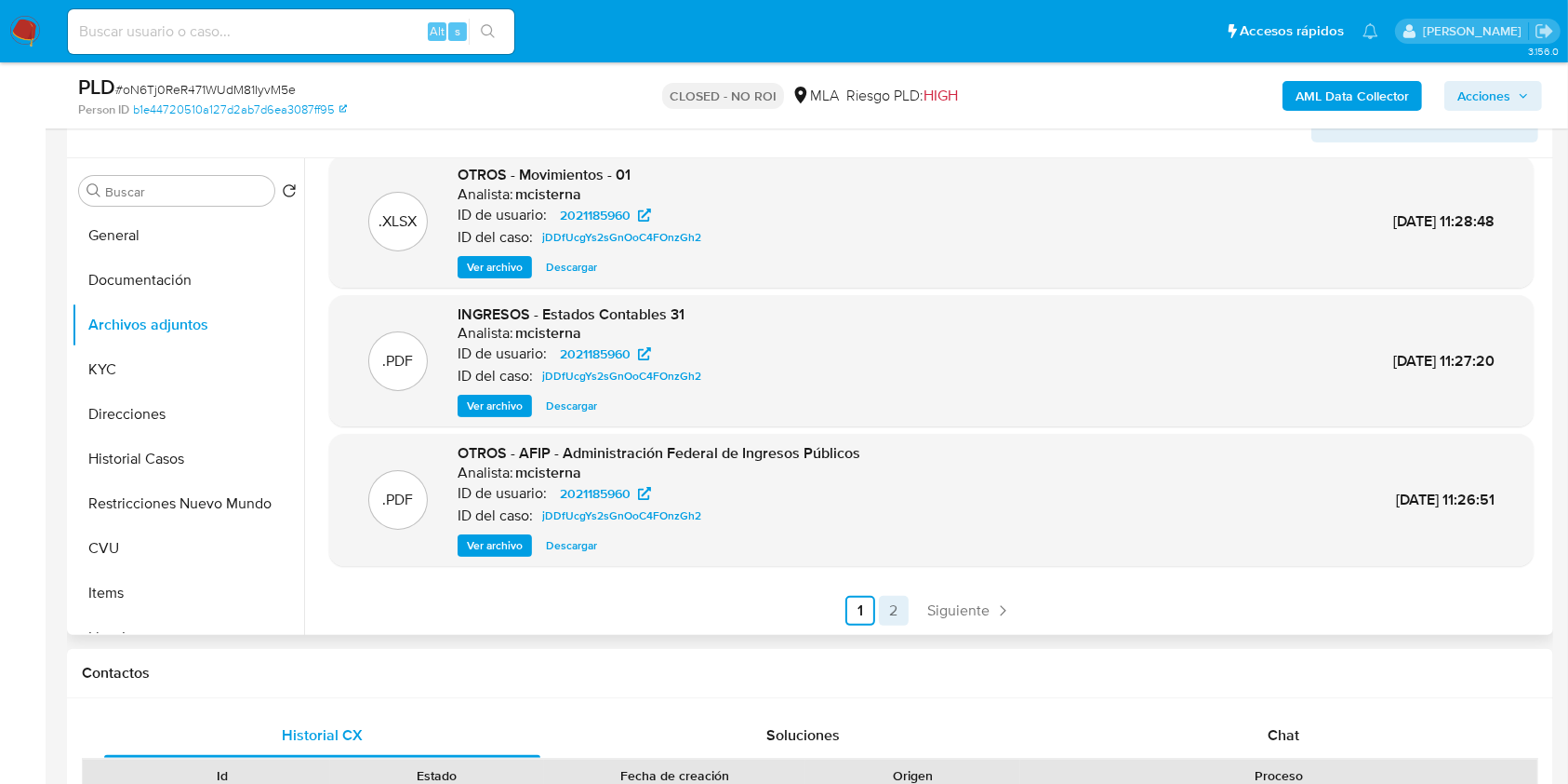
click at [891, 614] on link "2" at bounding box center [894, 610] width 30 height 30
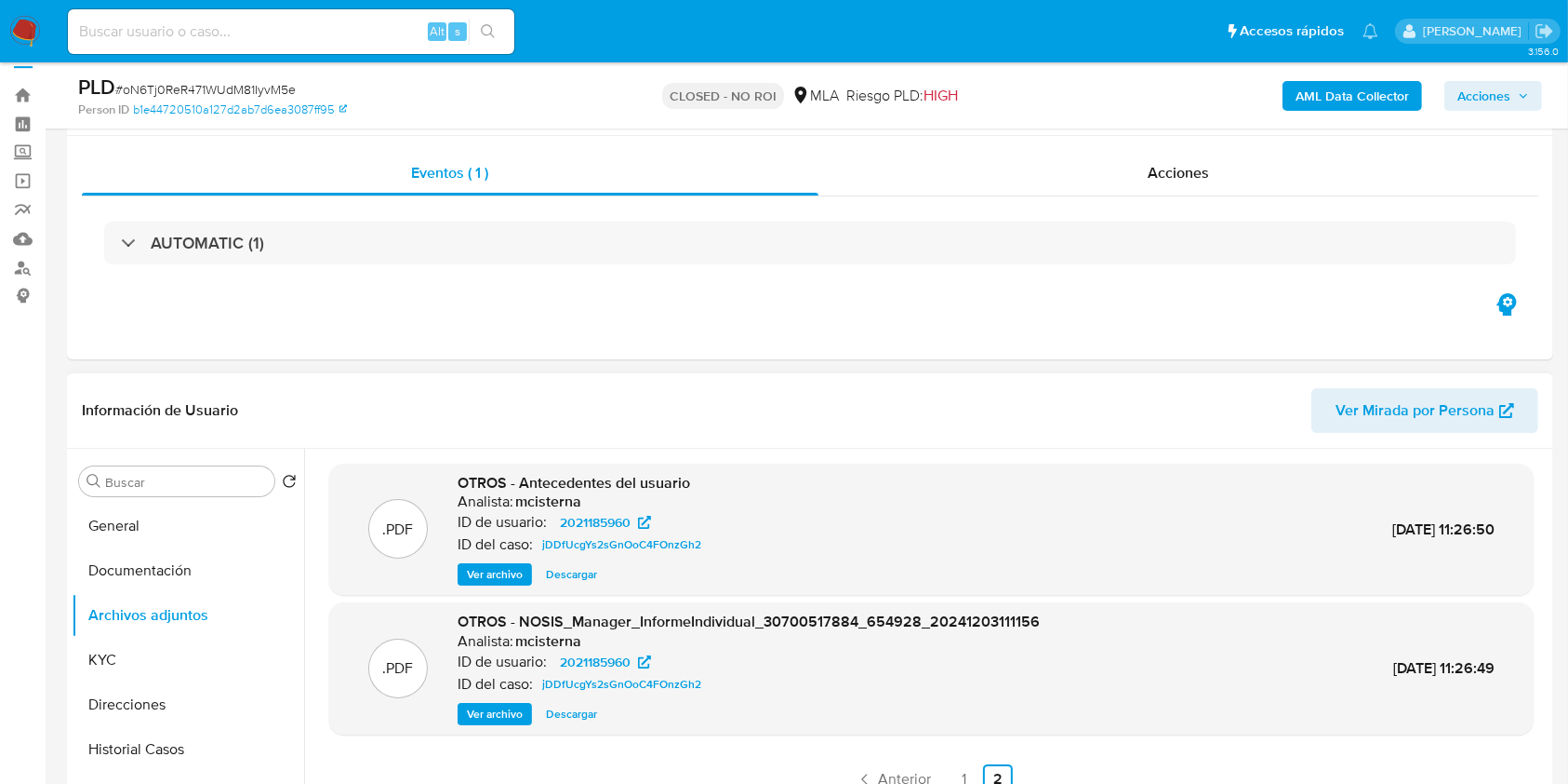
scroll to position [7, 0]
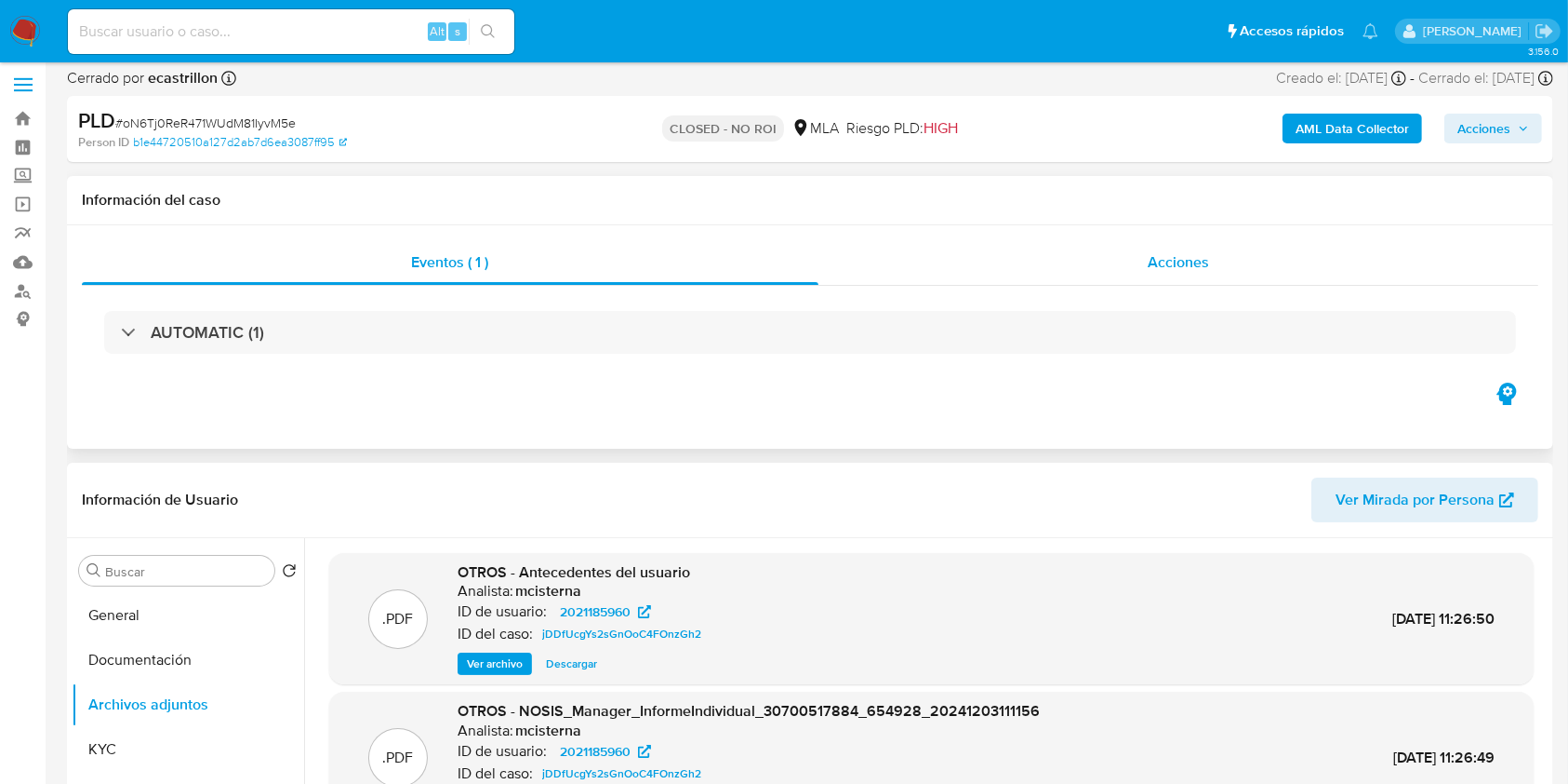
click at [1234, 245] on div "Acciones" at bounding box center [1178, 262] width 721 height 45
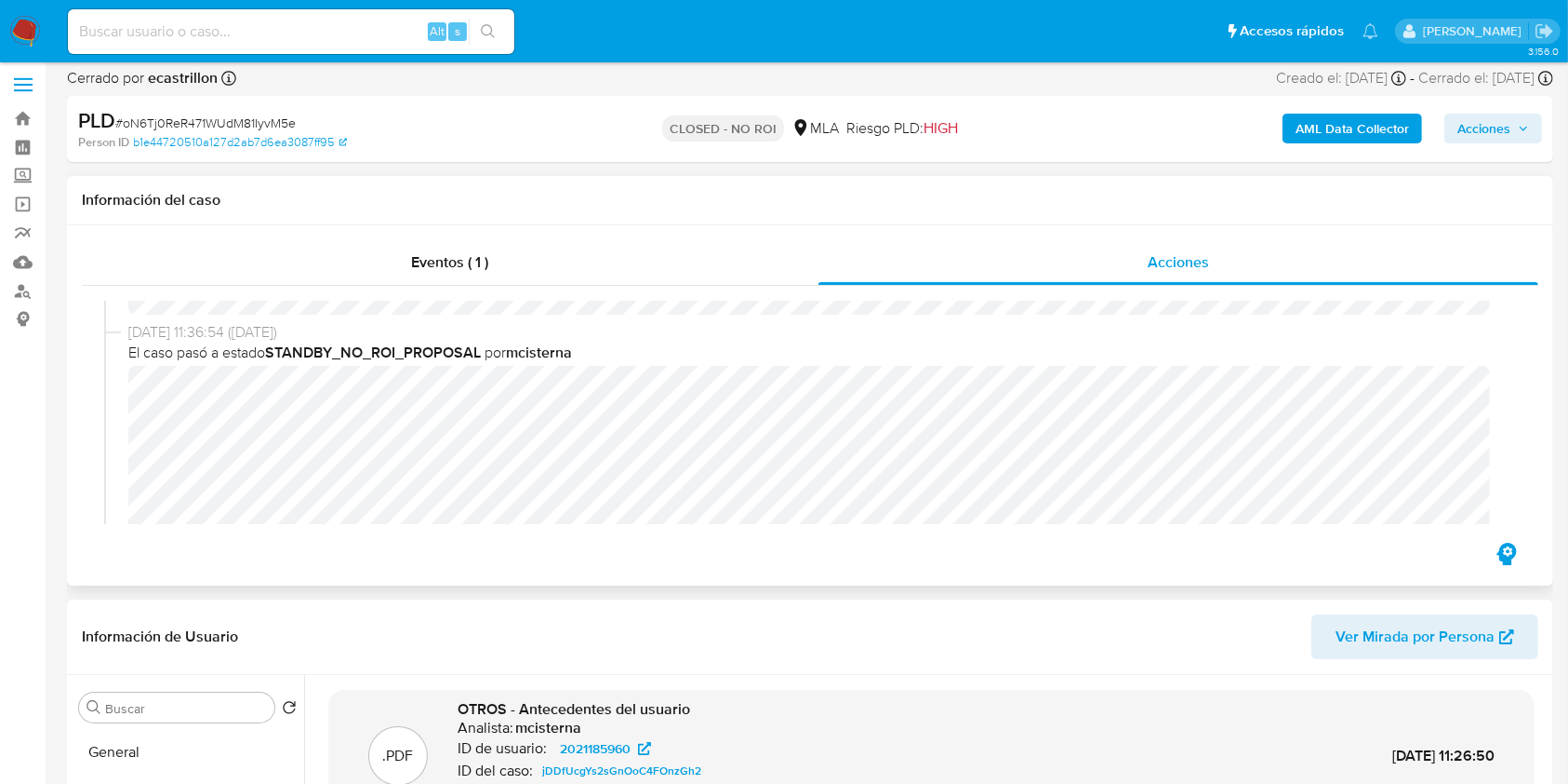
scroll to position [241, 0]
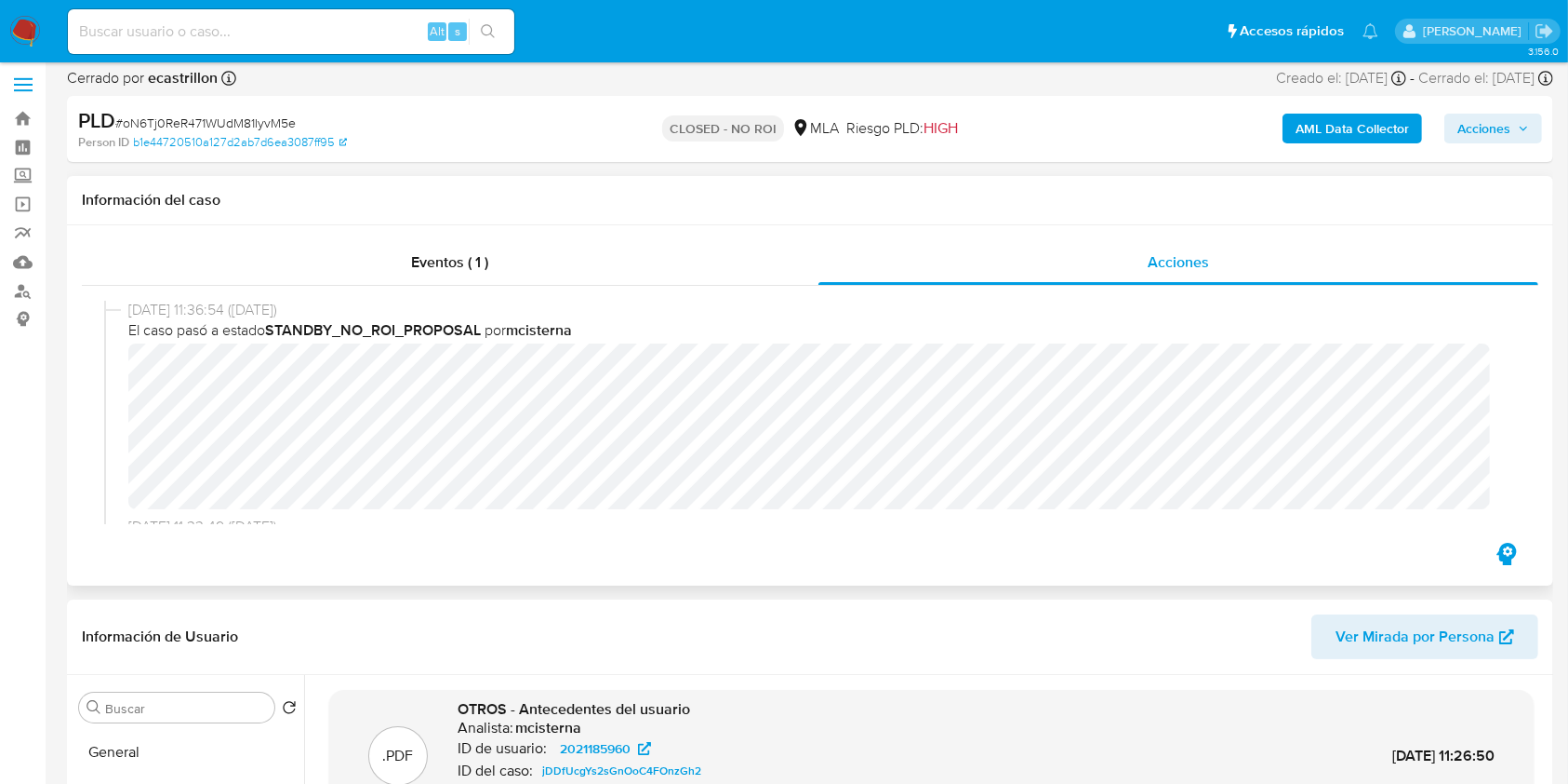
click at [108, 364] on div "23/12/2024 11:36:54 (hace 8 meses) El caso pasó a estado STANDBY_NO_ROI_PROPOSA…" at bounding box center [809, 407] width 1411 height 216
click at [112, 368] on div "23/12/2024 11:36:54 (hace 8 meses) El caso pasó a estado STANDBY_NO_ROI_PROPOSA…" at bounding box center [809, 407] width 1411 height 216
click at [1513, 212] on div "Información del caso" at bounding box center [809, 199] width 1486 height 49
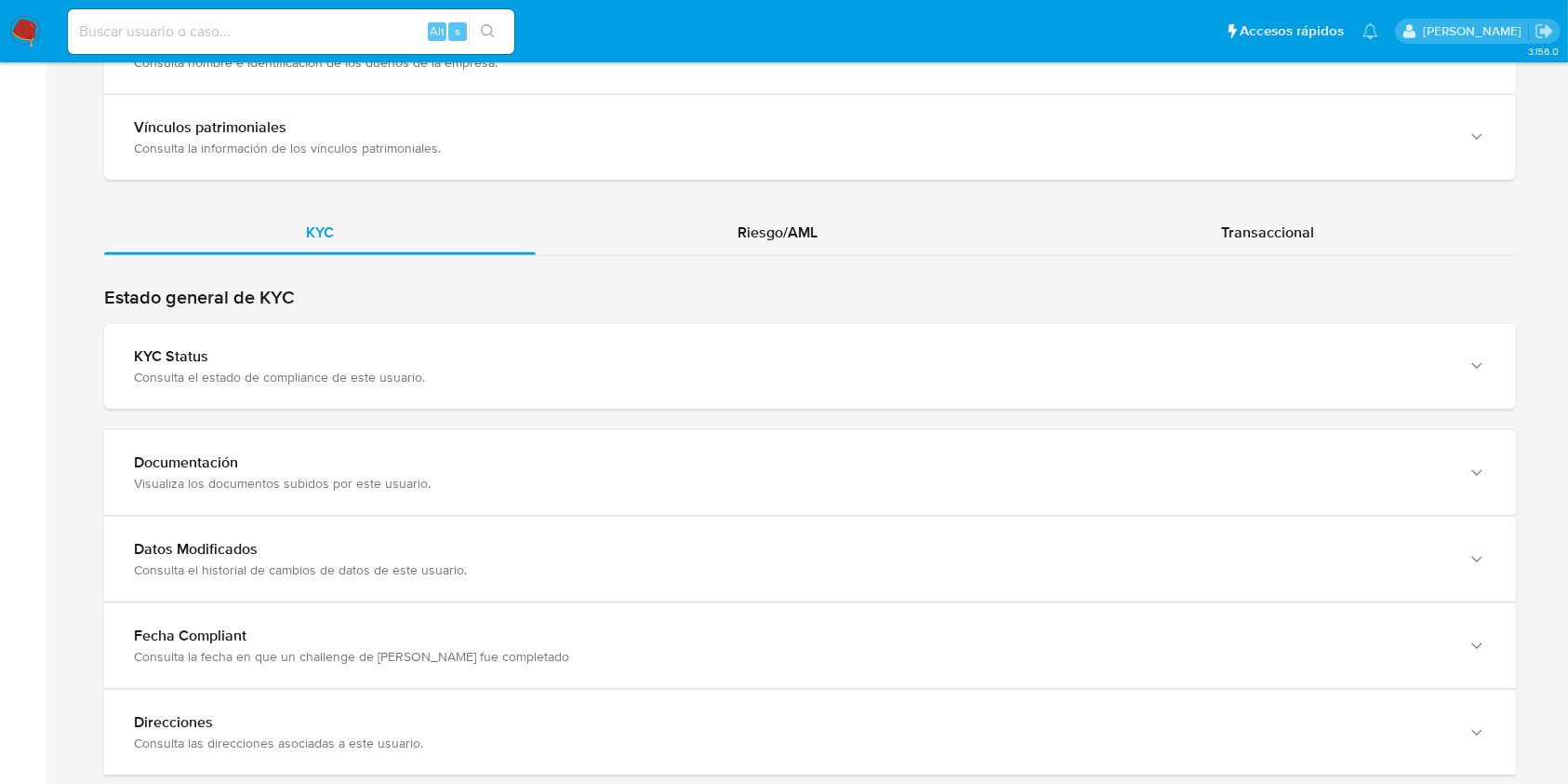
scroll to position [1807, 0]
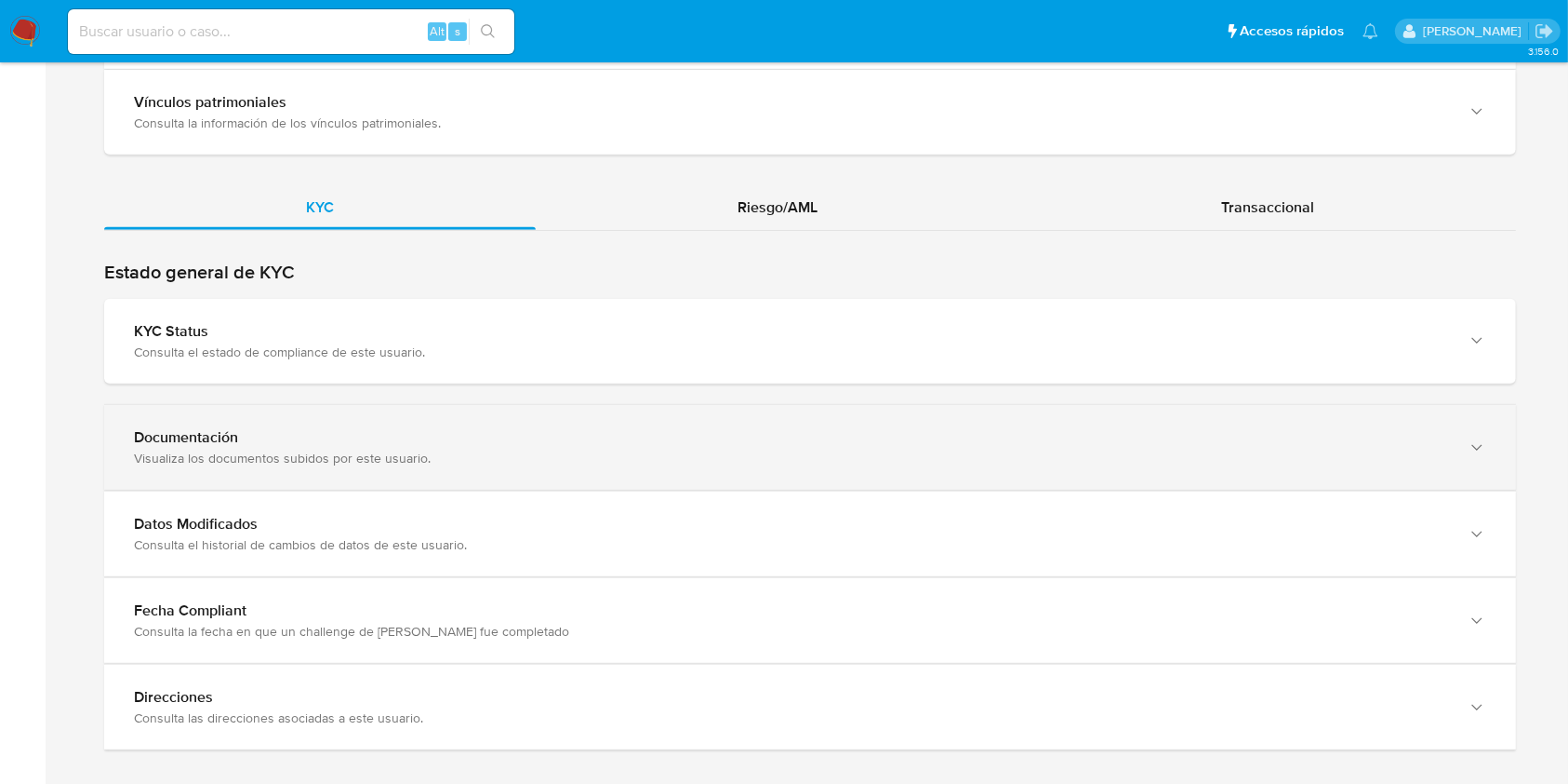
click at [1451, 430] on div "Documentación Visualiza los documentos subidos por este usuario." at bounding box center [809, 447] width 1411 height 85
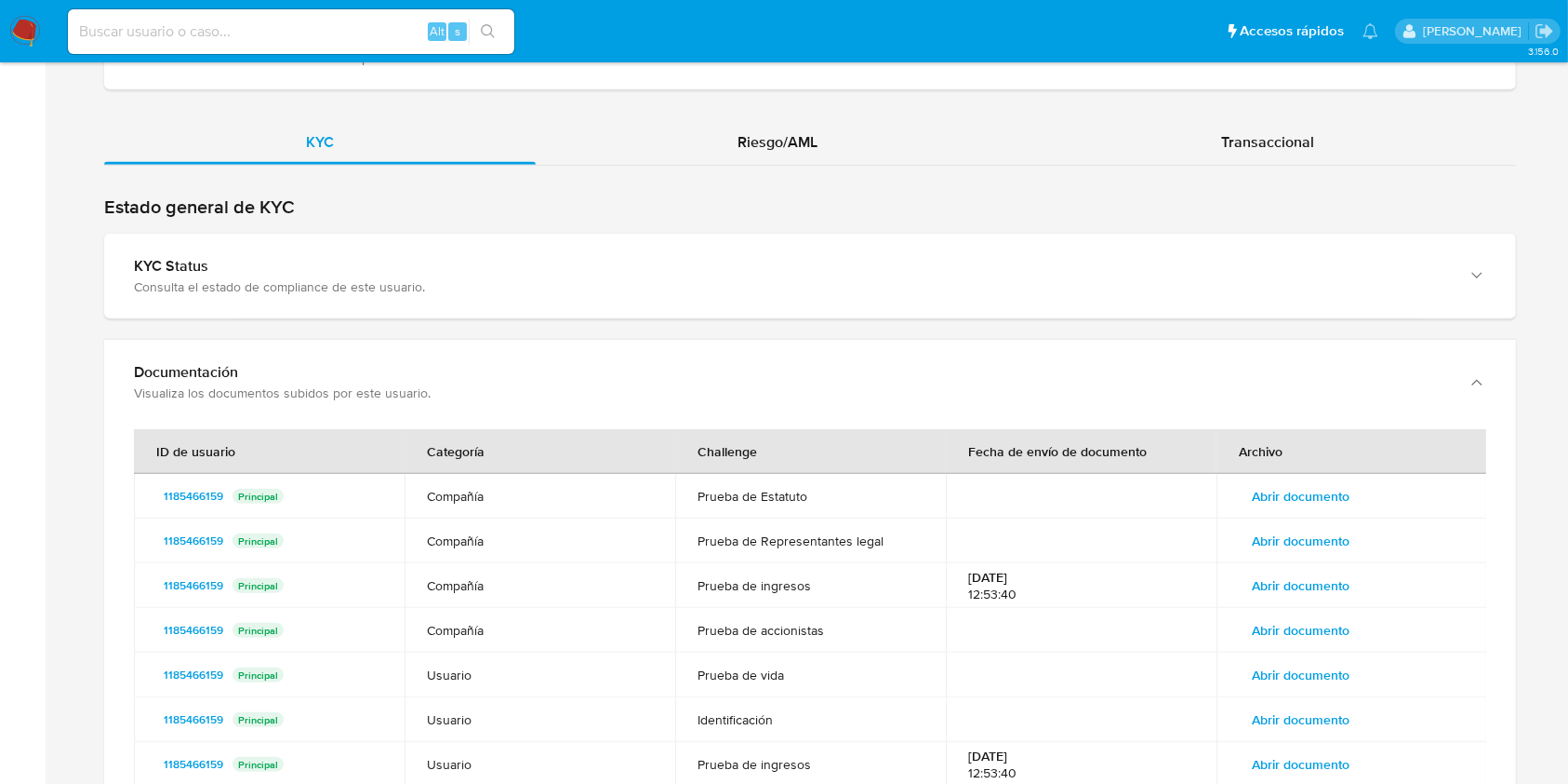
scroll to position [1905, 0]
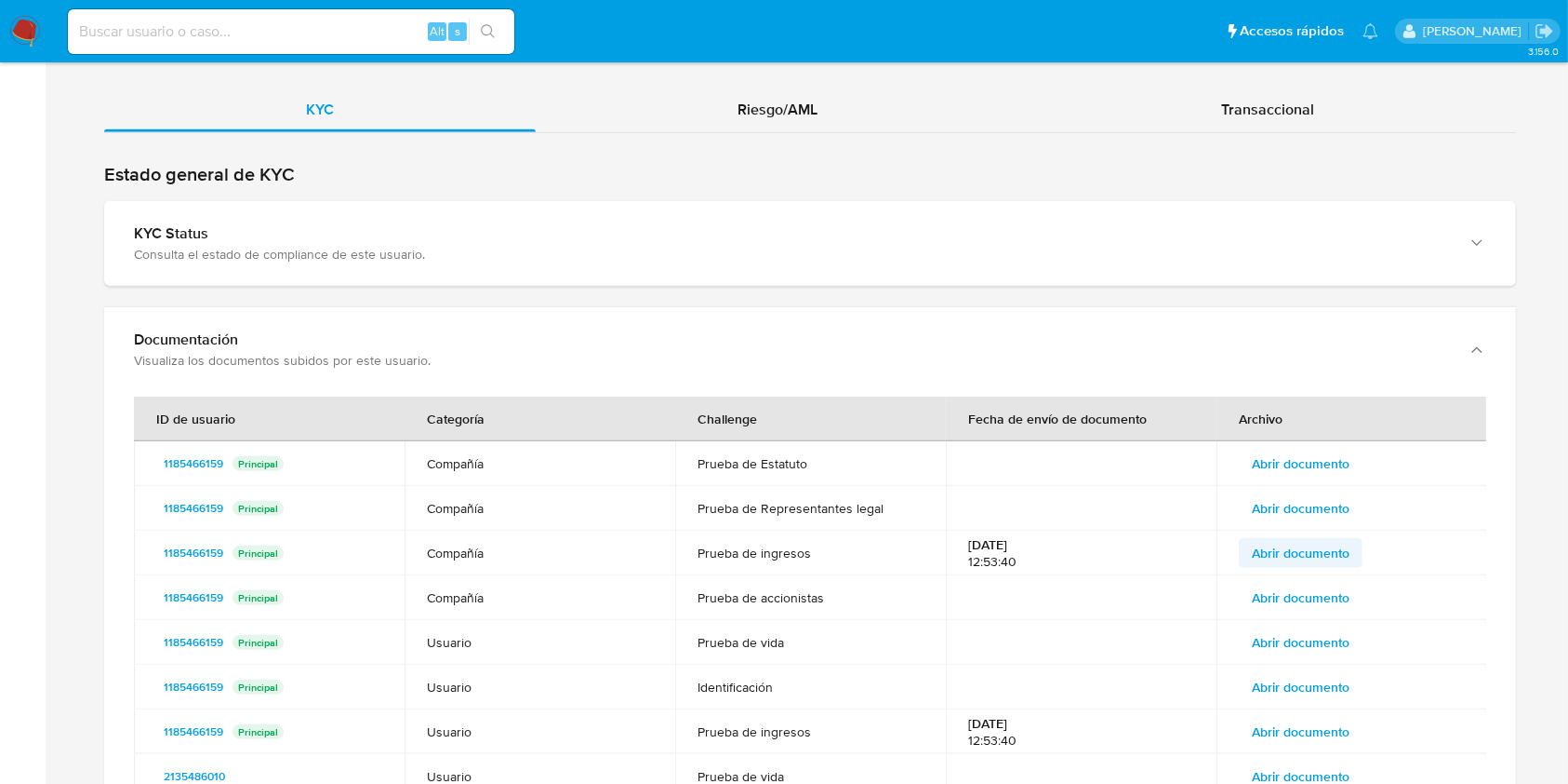
click at [1278, 540] on span "Abrir documento" at bounding box center [1301, 553] width 98 height 26
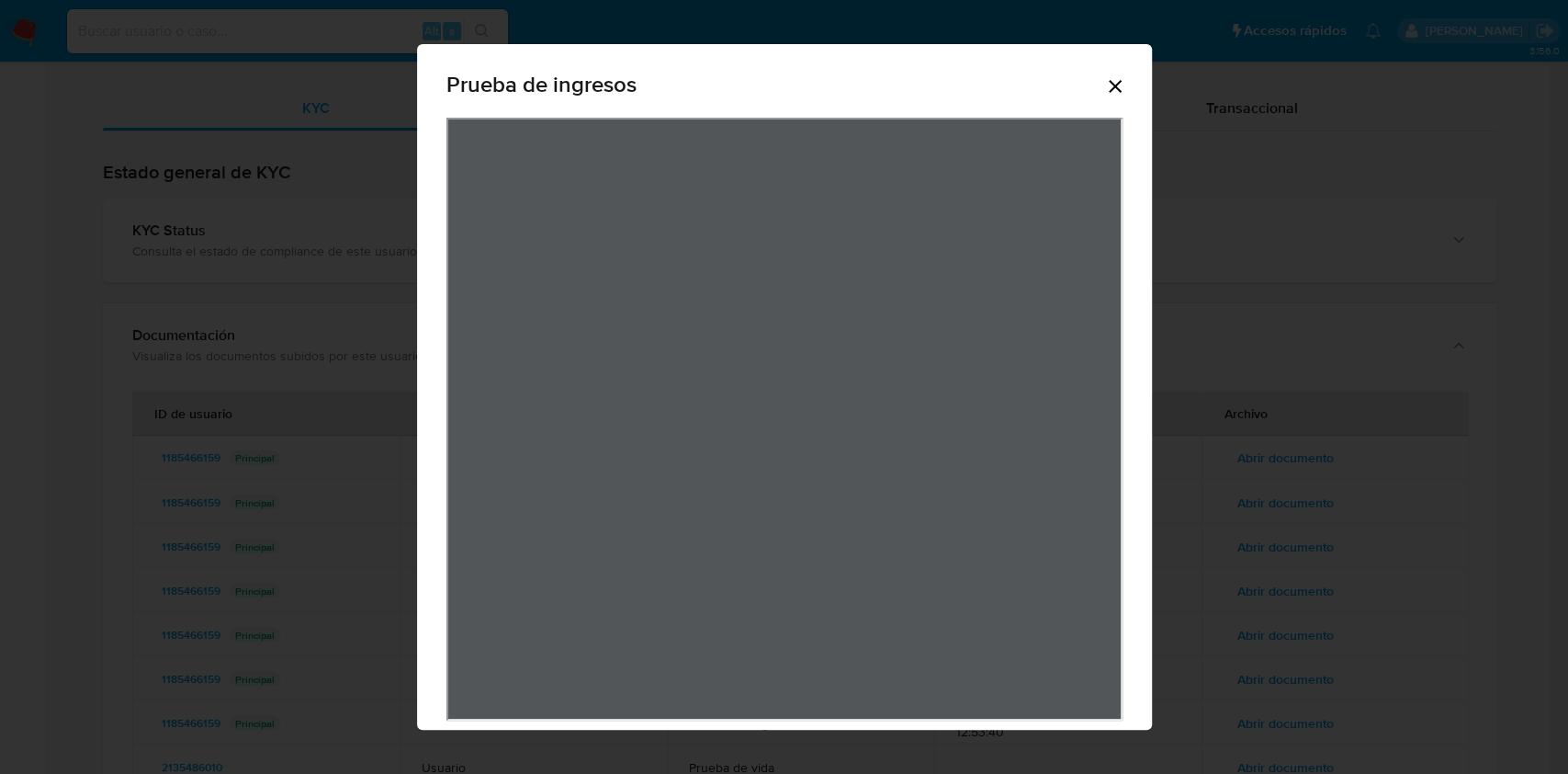
click at [1104, 92] on icon "Cerrar" at bounding box center [1115, 86] width 22 height 22
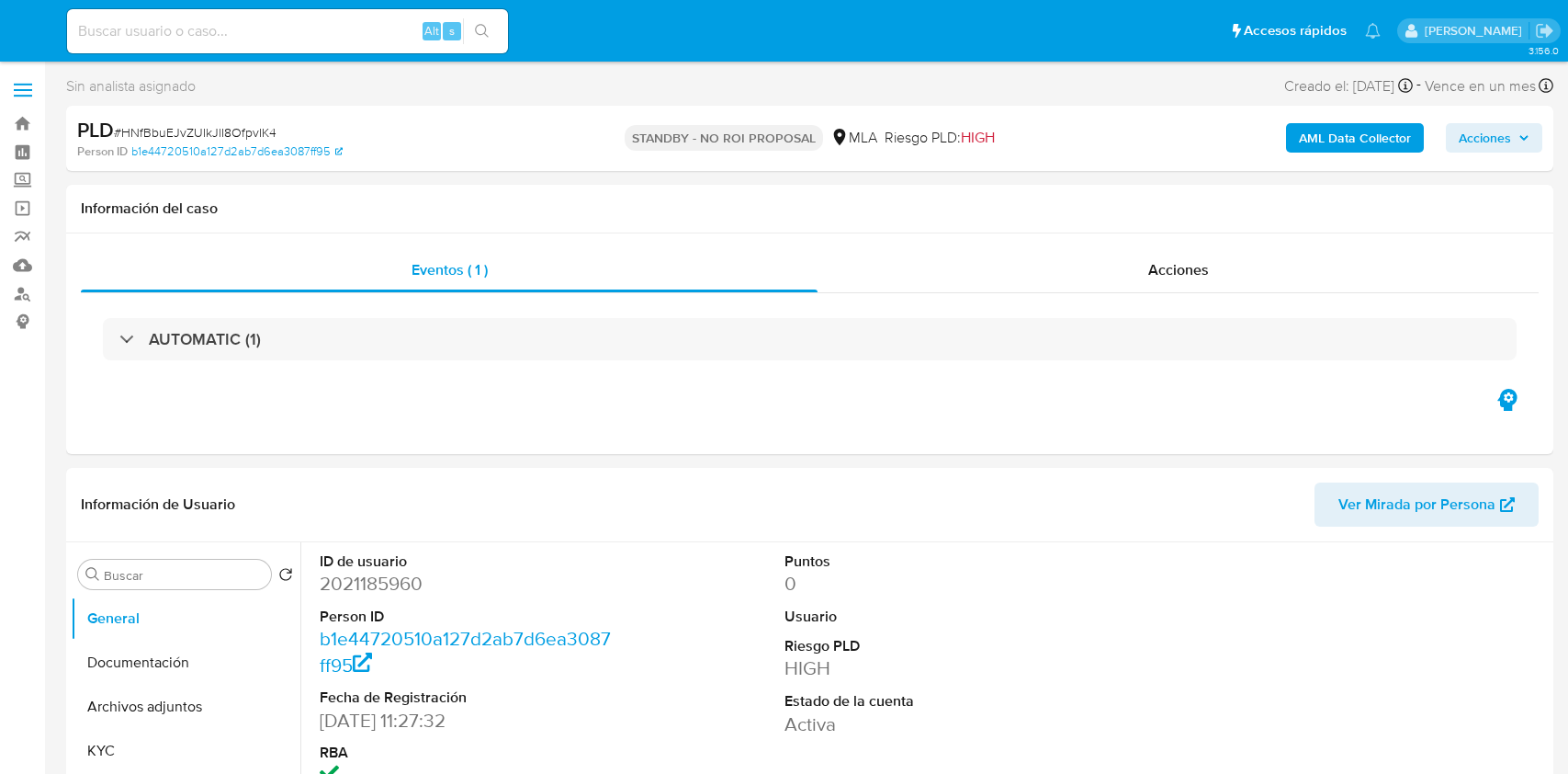
select select "10"
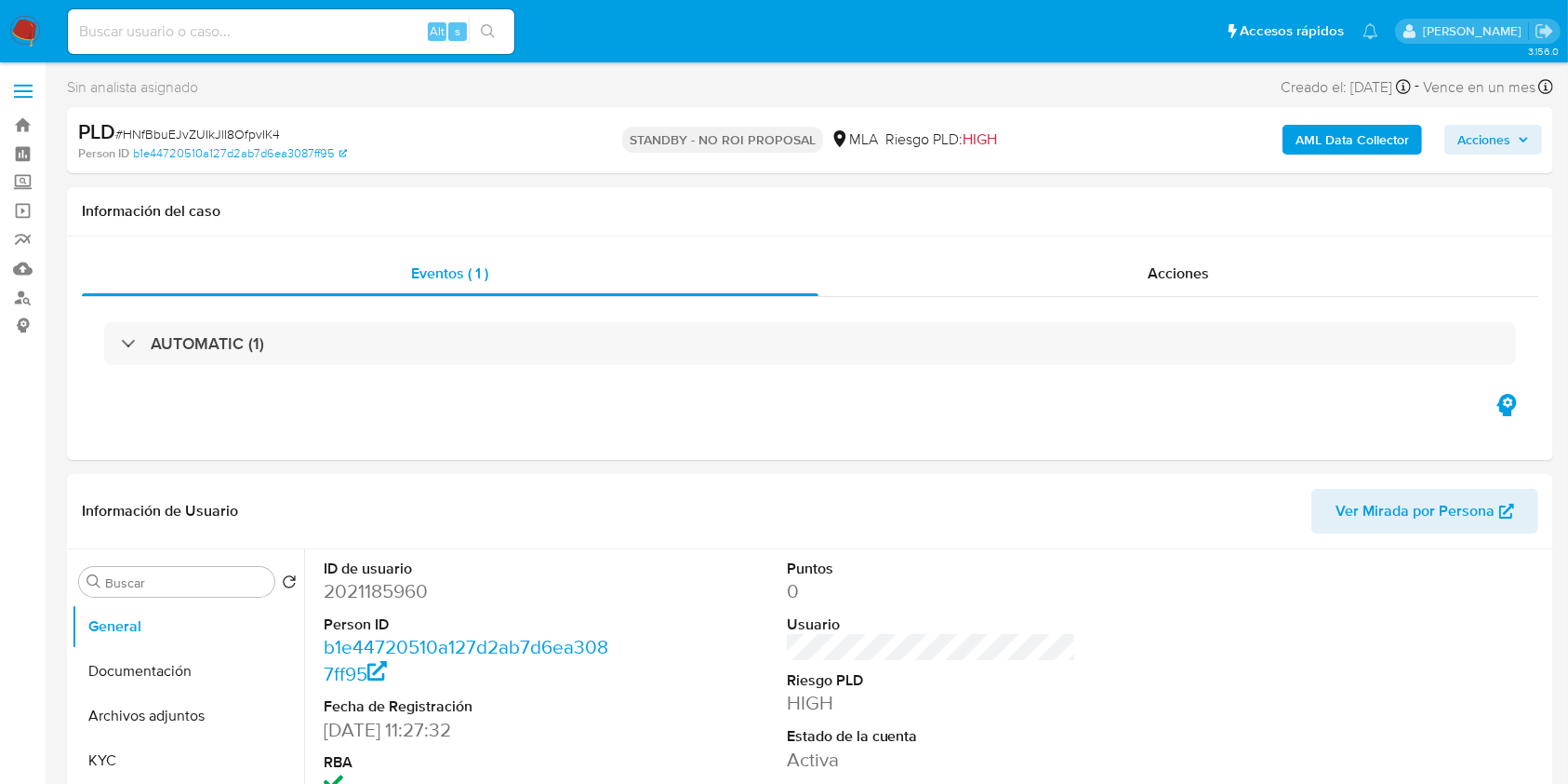
click at [361, 36] on input at bounding box center [291, 32] width 447 height 24
paste input "QTQ770WiQ1u20PbNAjObPCSX"
type input "QTQ770WiQ1u20PbNAjObPCSX"
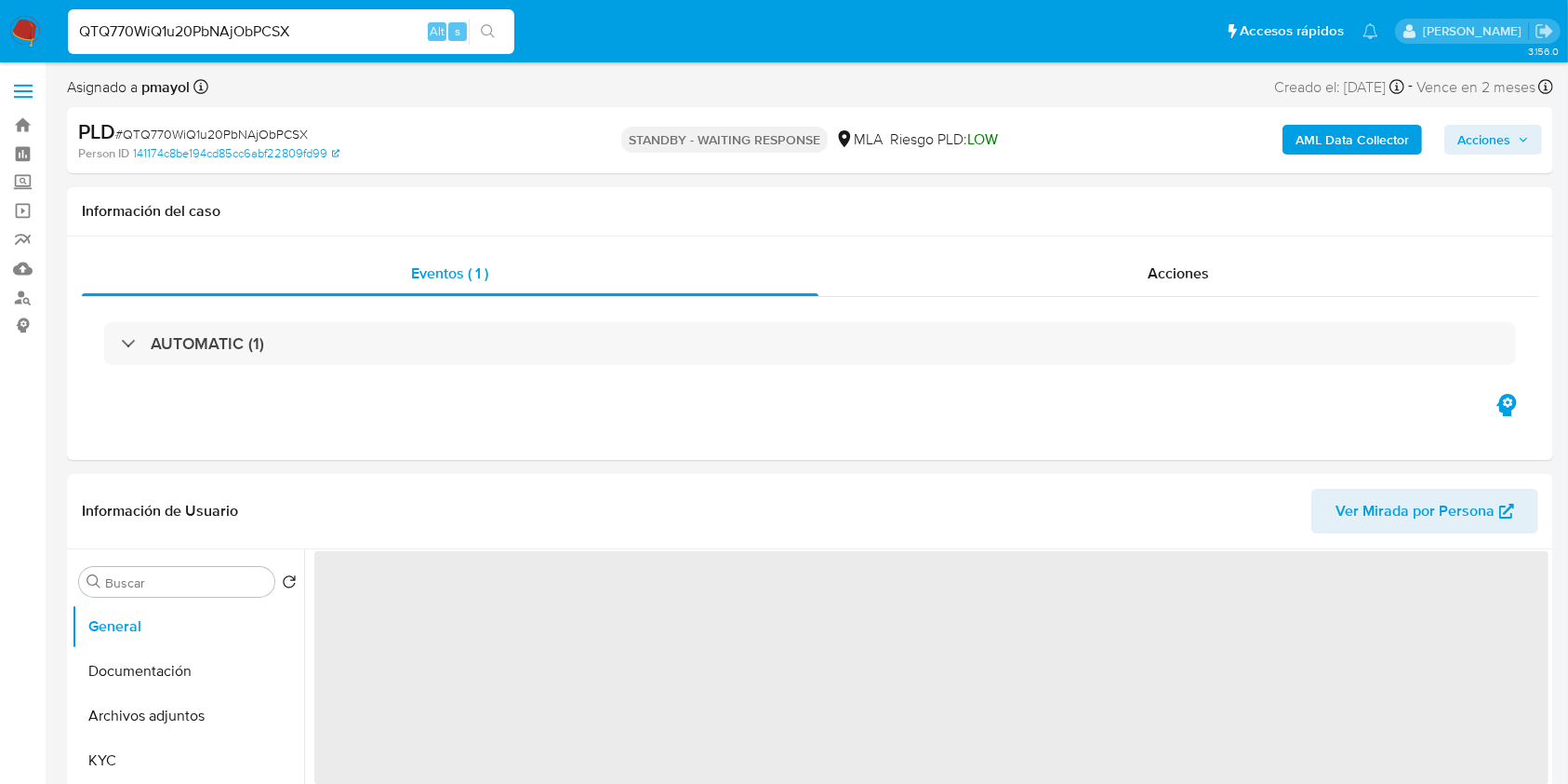
select select "10"
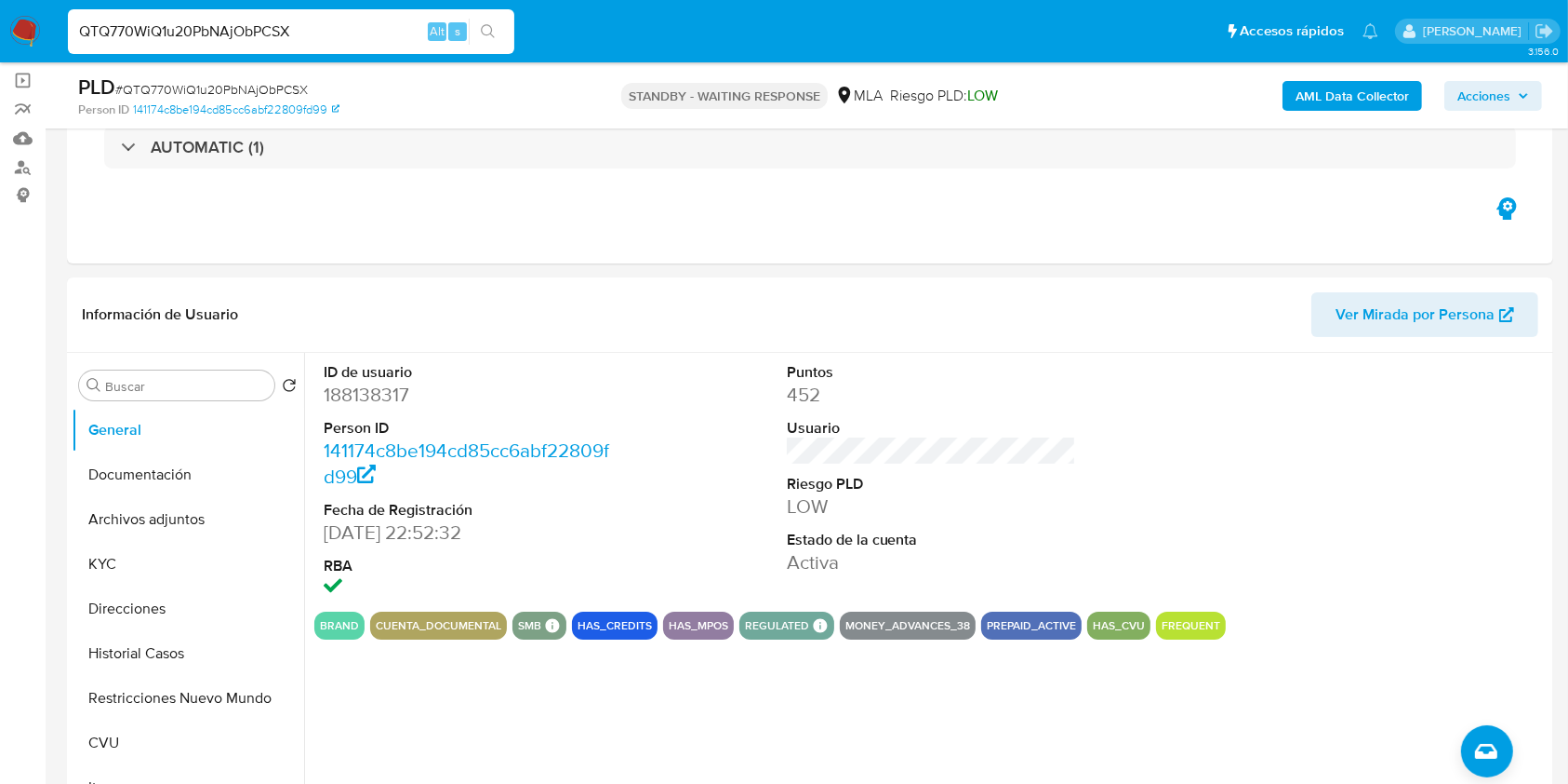
scroll to position [156, 0]
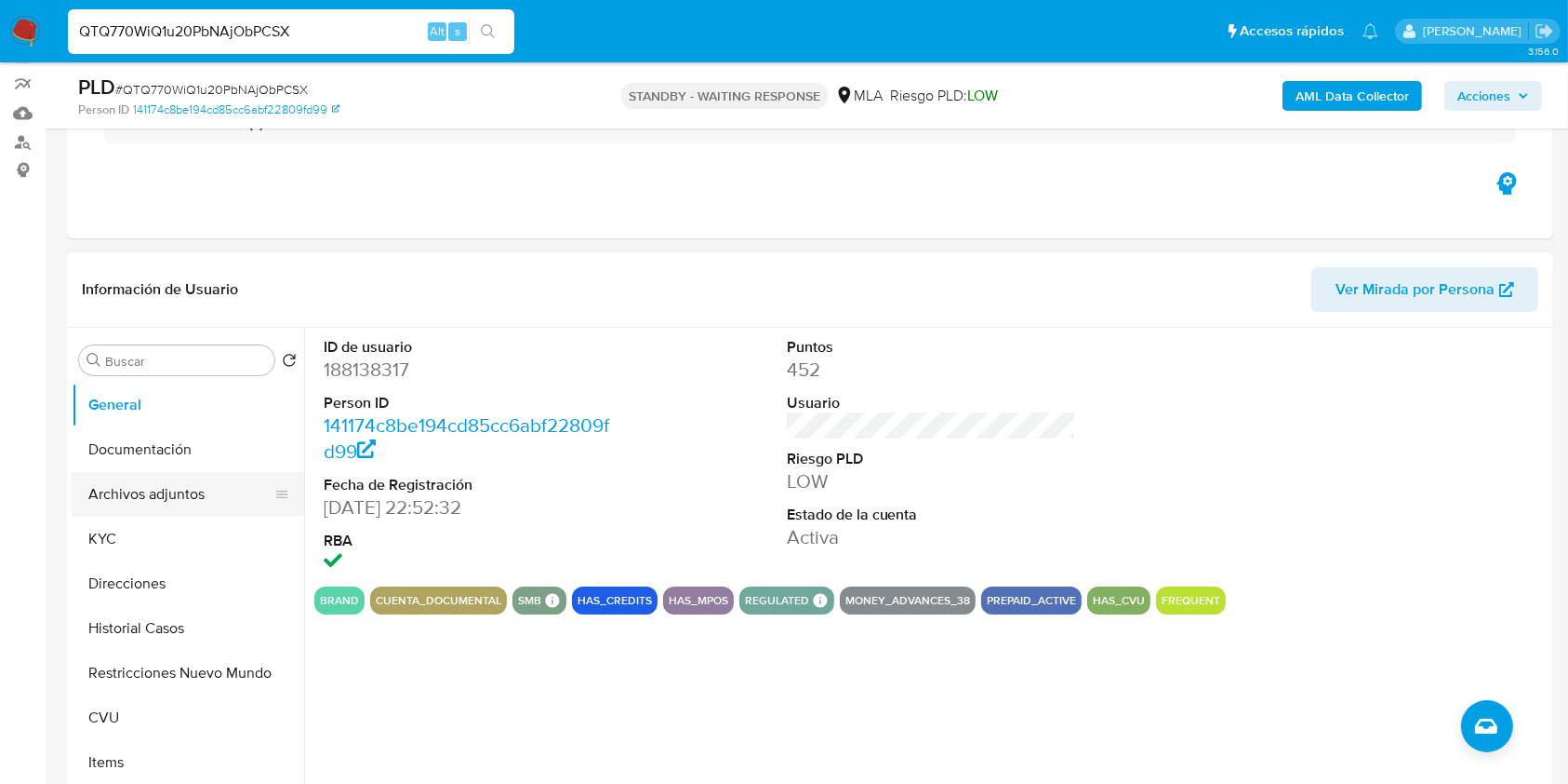
click at [158, 494] on button "Archivos adjuntos" at bounding box center [180, 494] width 217 height 45
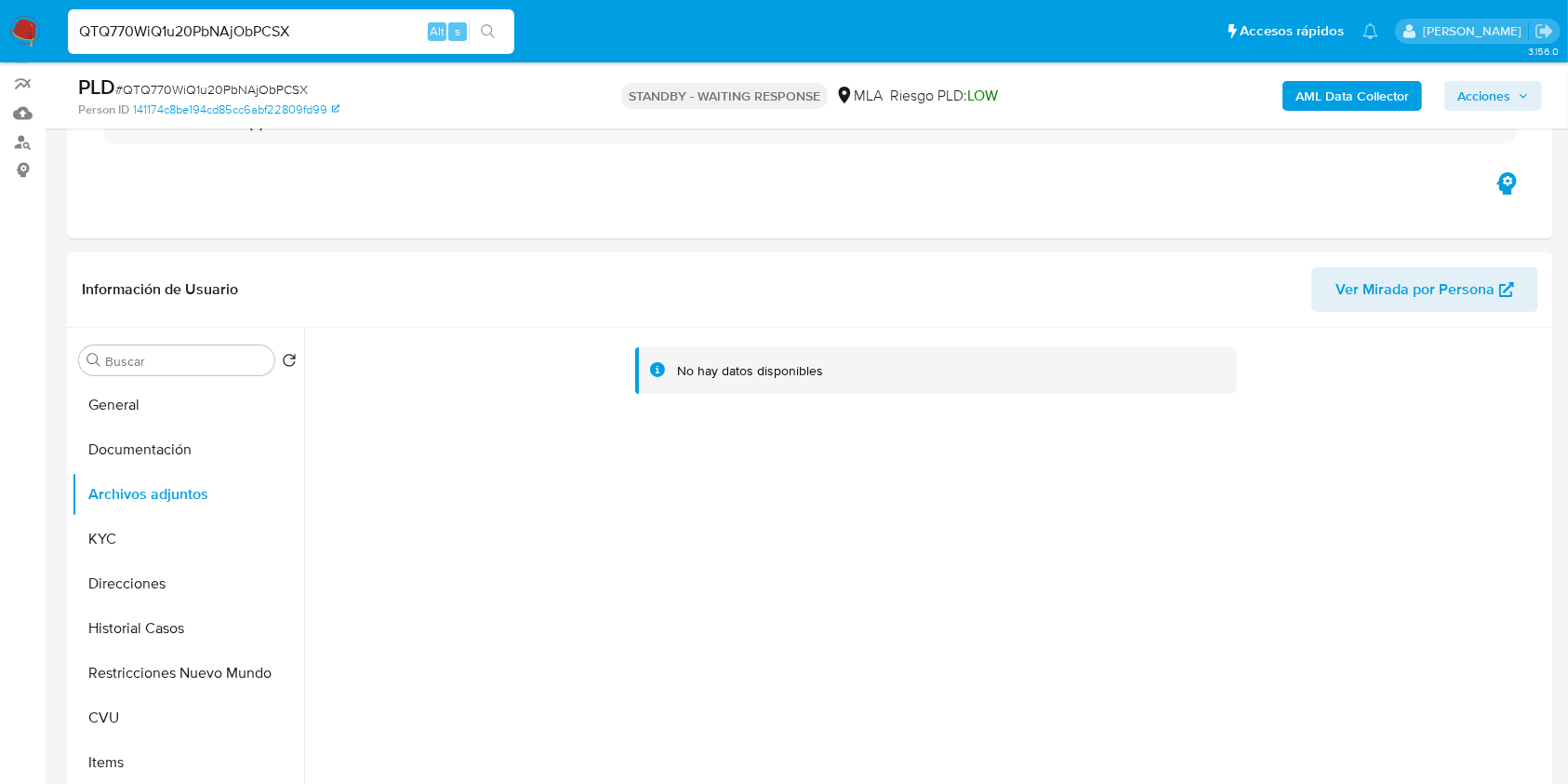
click at [1370, 95] on b "AML Data Collector" at bounding box center [1353, 96] width 114 height 30
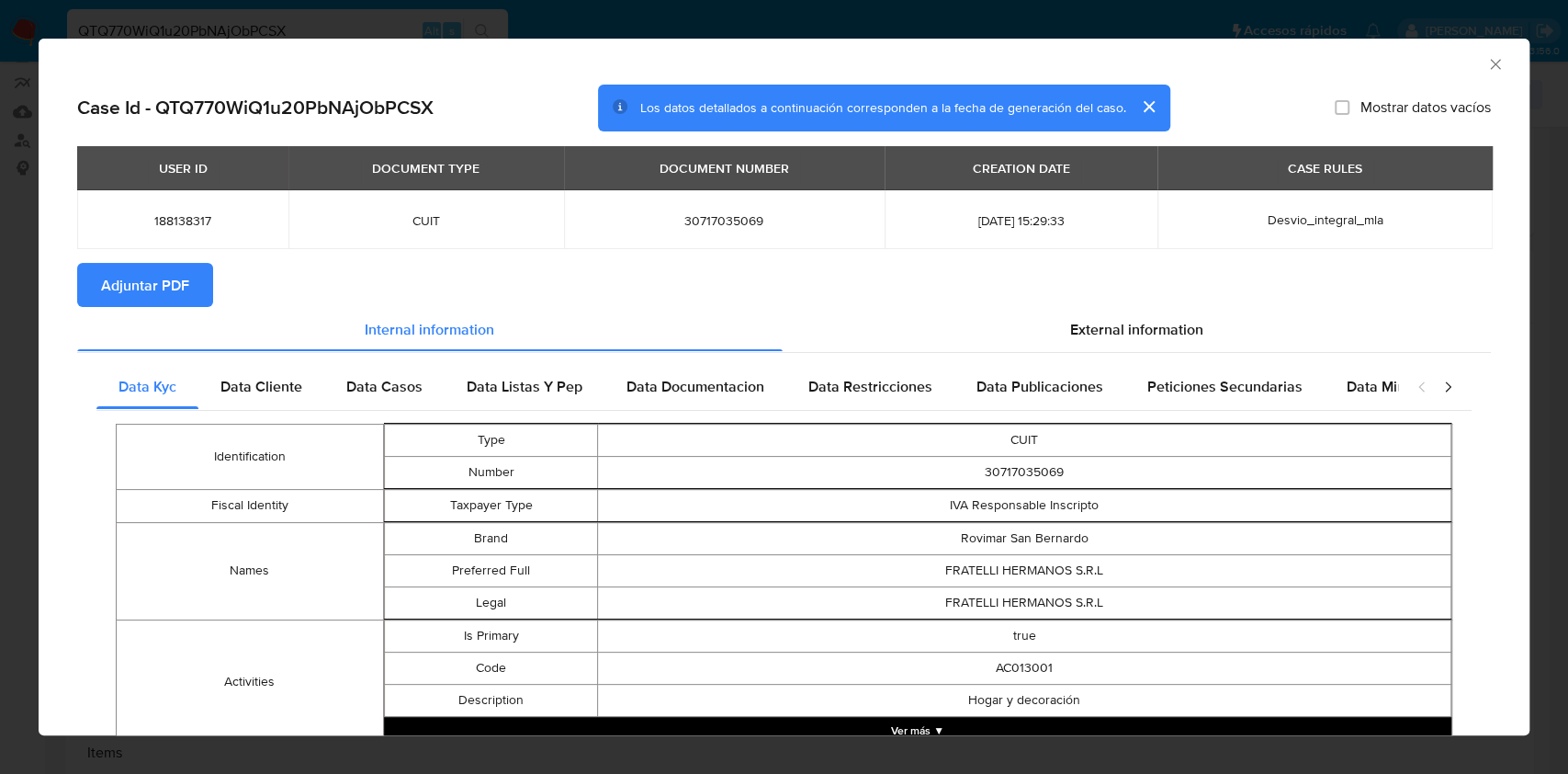
click at [206, 268] on button "Adjuntar PDF" at bounding box center [145, 285] width 136 height 44
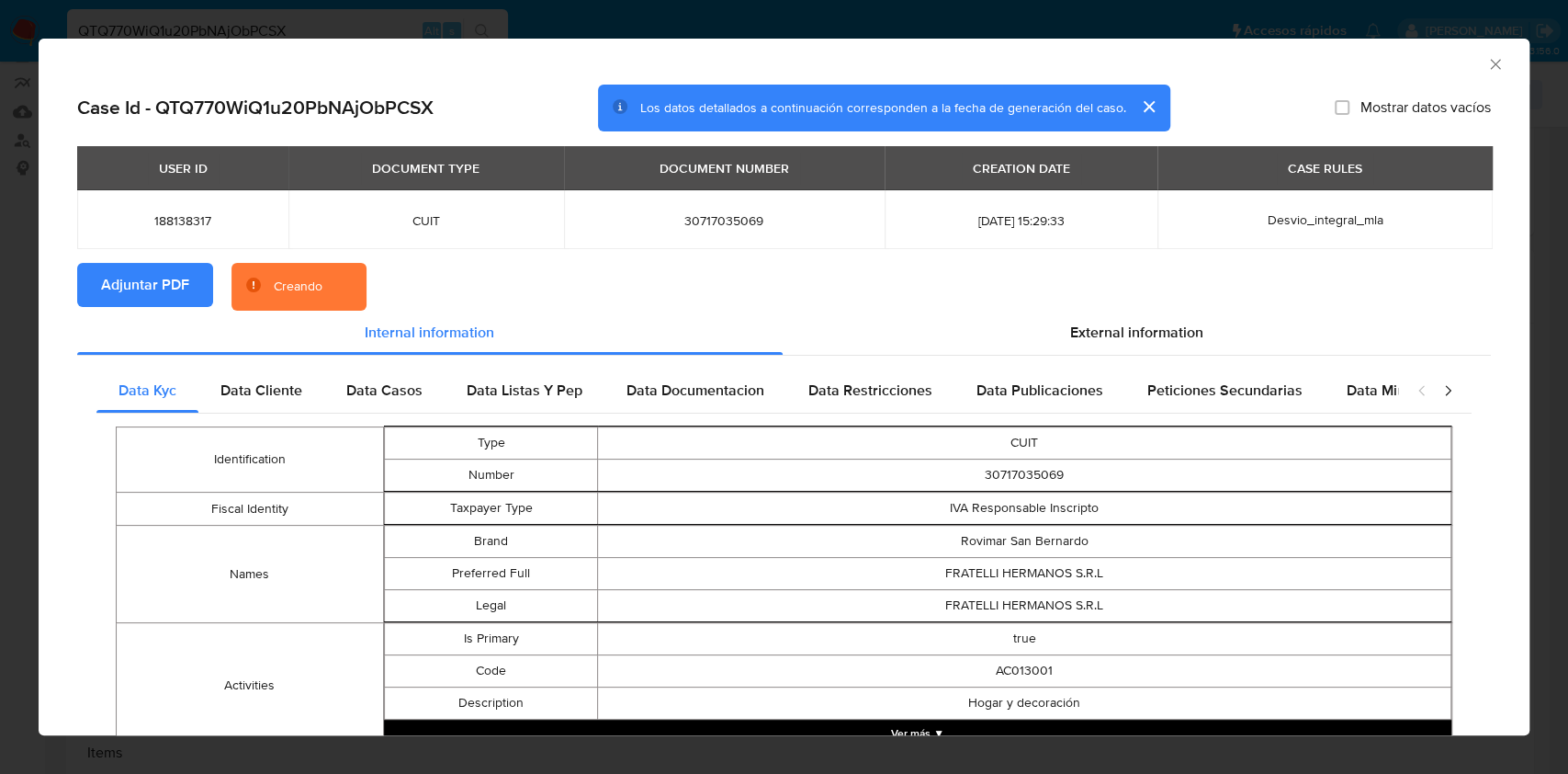
click at [1486, 63] on icon "Cerrar ventana" at bounding box center [1495, 64] width 19 height 19
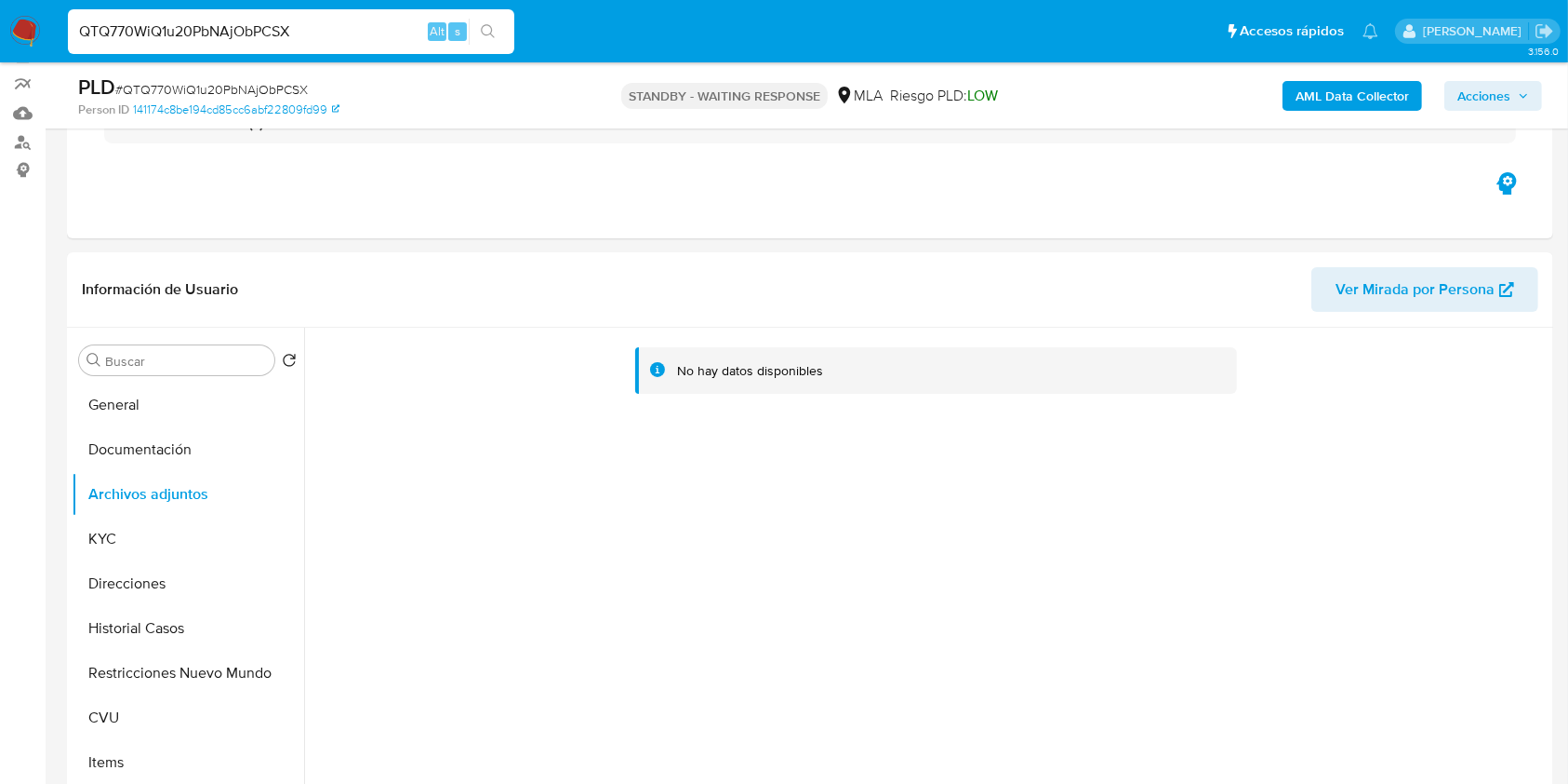
click at [340, 25] on input "QTQ770WiQ1u20PbNAjObPCSX" at bounding box center [291, 32] width 447 height 24
paste input "e3TYLj3LTFAcetjOGjjCfRvI"
type input "e3TYLj3LTFAcetjOGjjCfRvI"
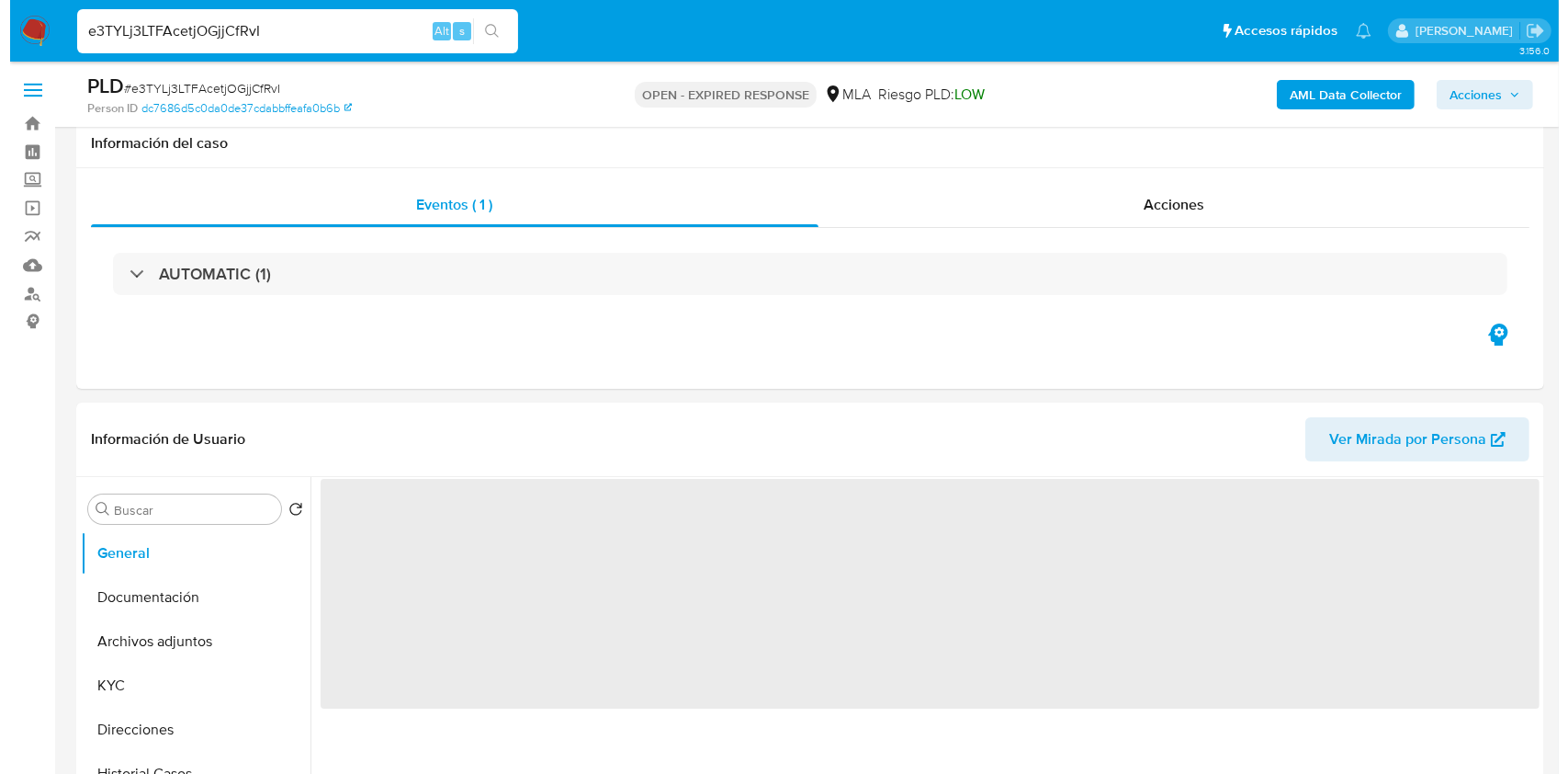
scroll to position [163, 0]
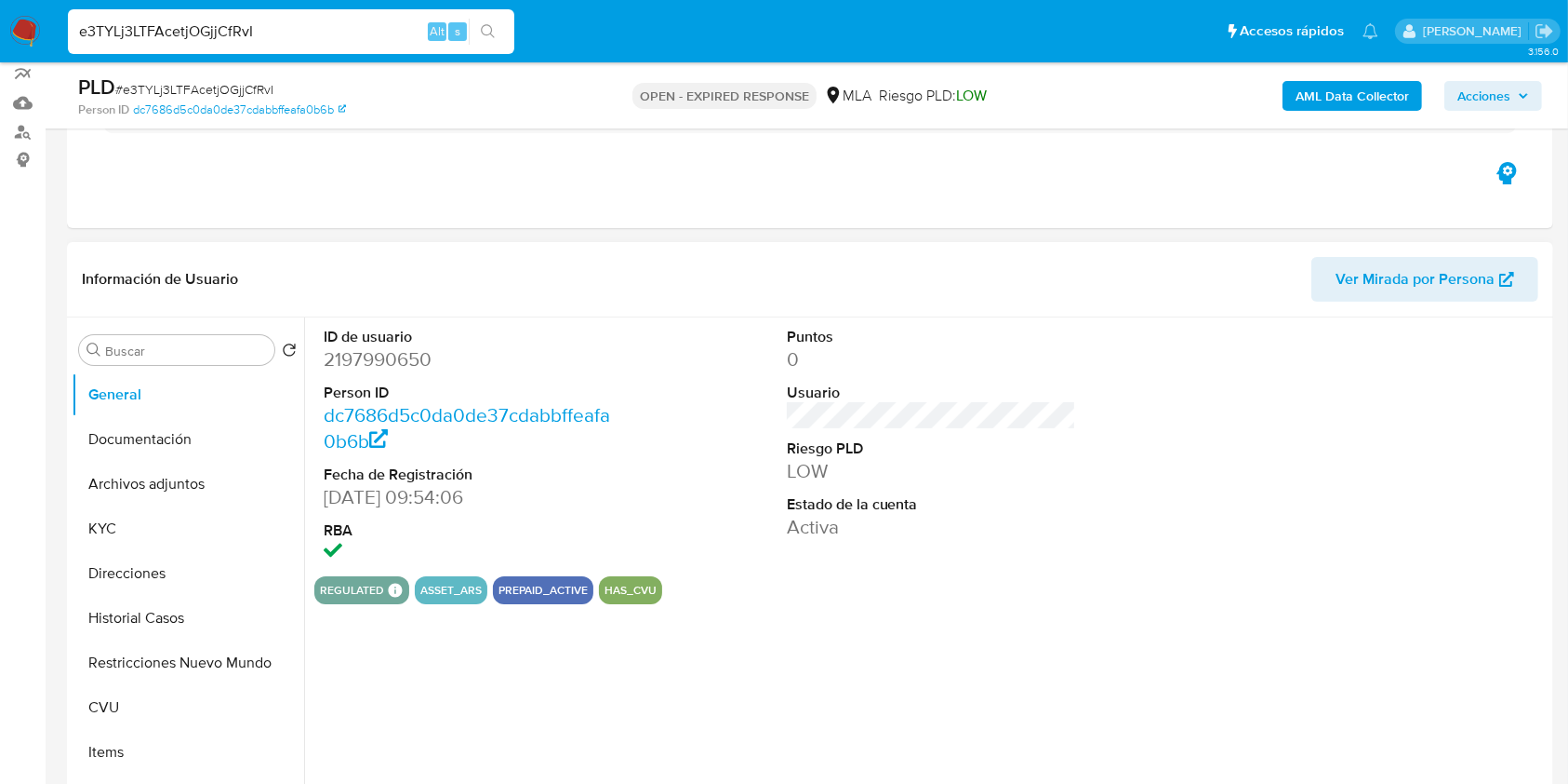
select select "10"
click at [415, 352] on dd "2197990650" at bounding box center [469, 359] width 290 height 26
copy dd "2197990650"
click at [141, 522] on button "KYC" at bounding box center [180, 529] width 217 height 45
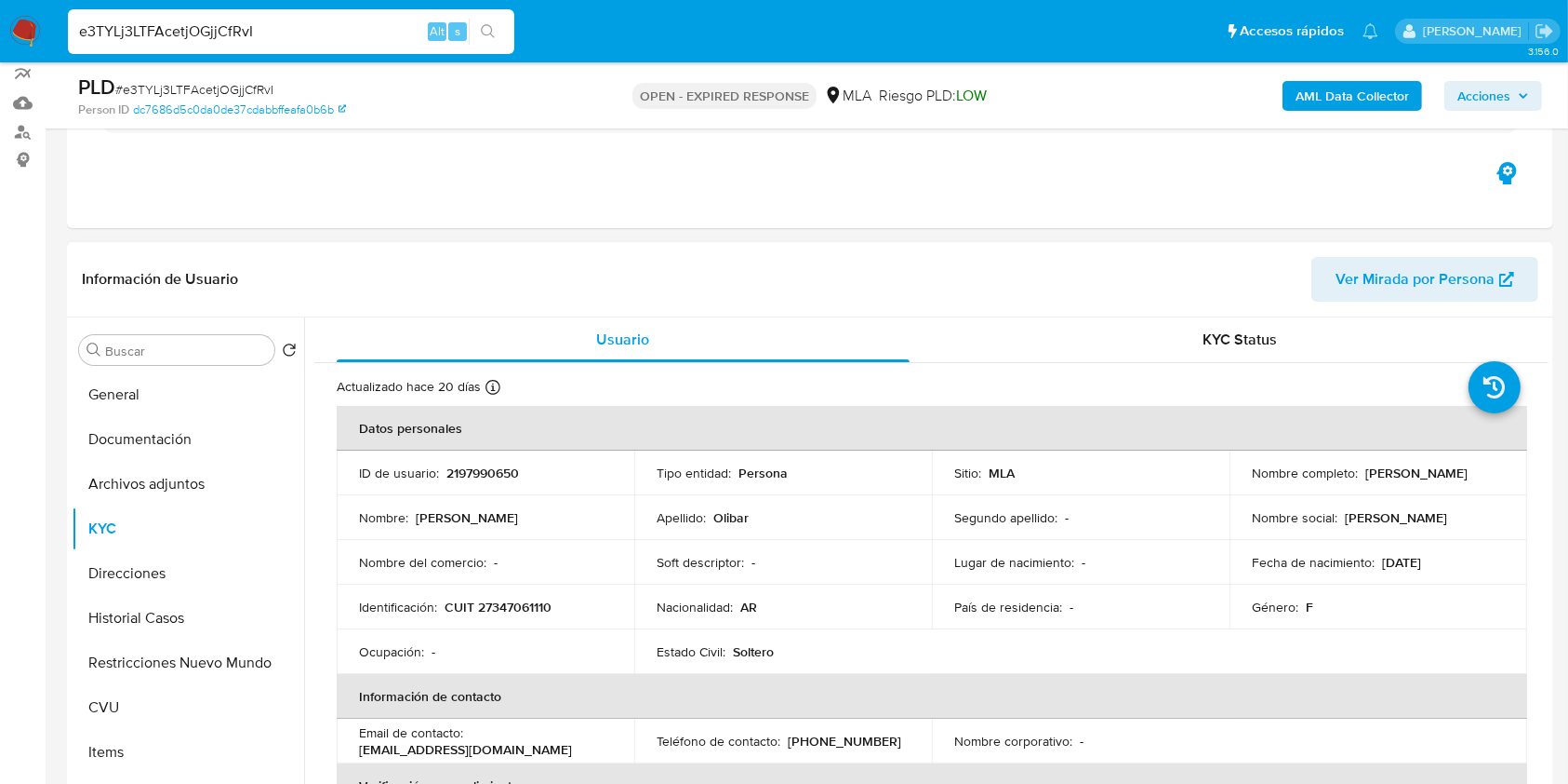
click at [513, 603] on p "CUIT 27347061110" at bounding box center [497, 606] width 107 height 17
copy p "27347061110"
click at [1323, 105] on b "AML Data Collector" at bounding box center [1353, 96] width 114 height 30
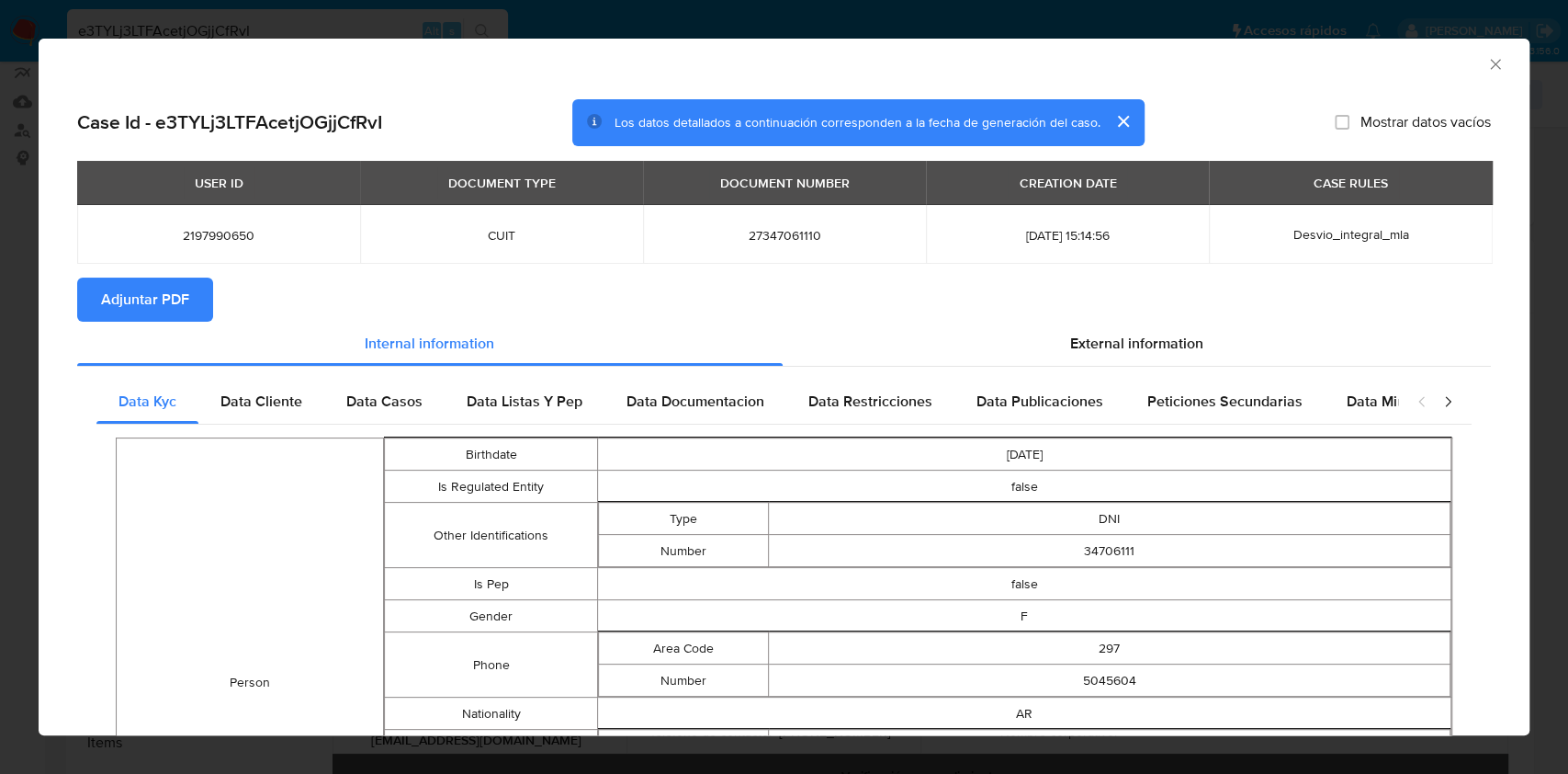
click at [152, 276] on div "USER ID DOCUMENT TYPE DOCUMENT NUMBER CREATION DATE CASE RULES 2197990650 CUIT …" at bounding box center [784, 219] width 1414 height 116
click at [167, 300] on span "Adjuntar PDF" at bounding box center [146, 299] width 89 height 40
click at [998, 335] on div "External information" at bounding box center [1138, 344] width 709 height 44
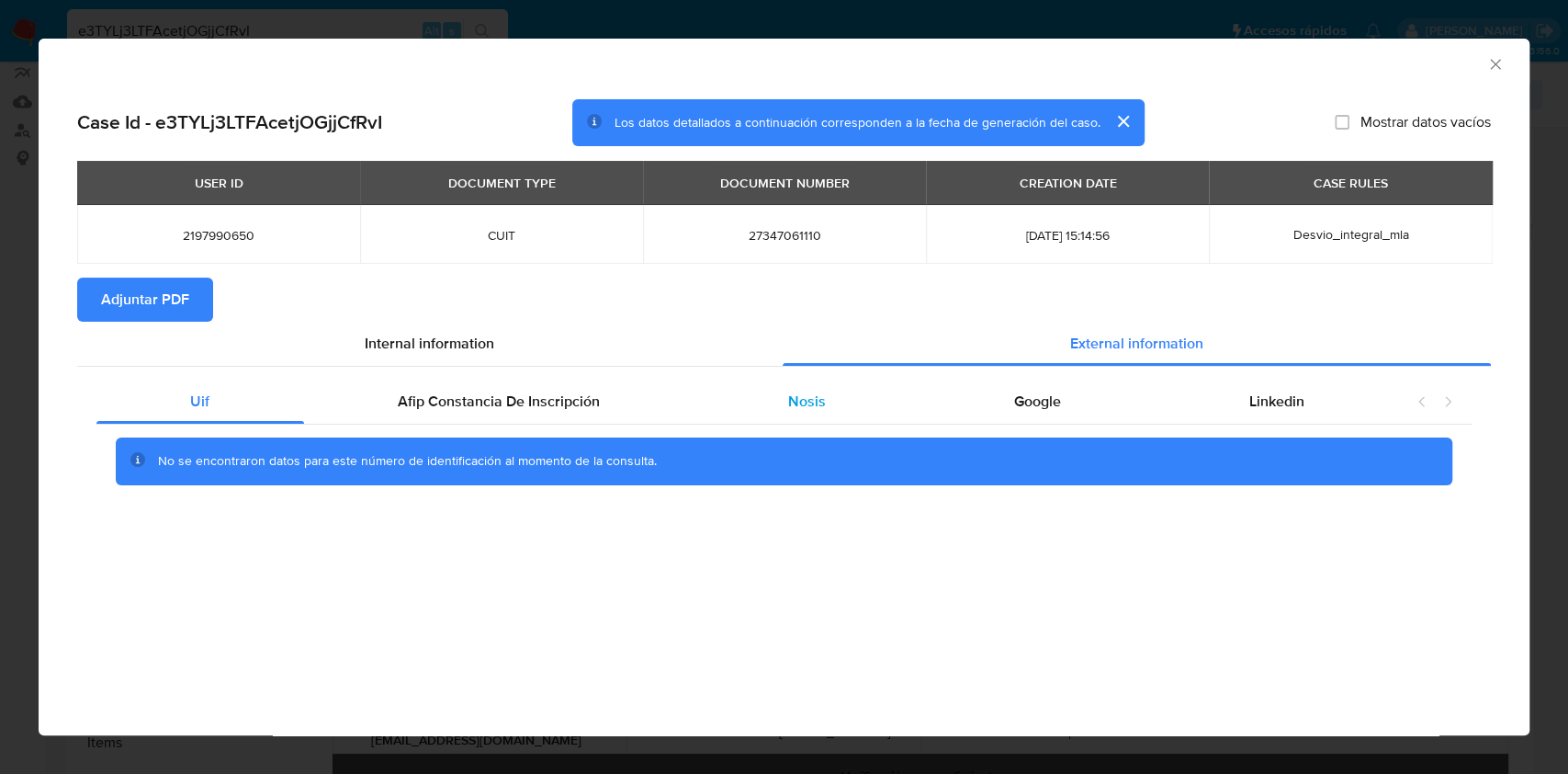
click at [842, 386] on div "Nosis" at bounding box center [807, 401] width 226 height 44
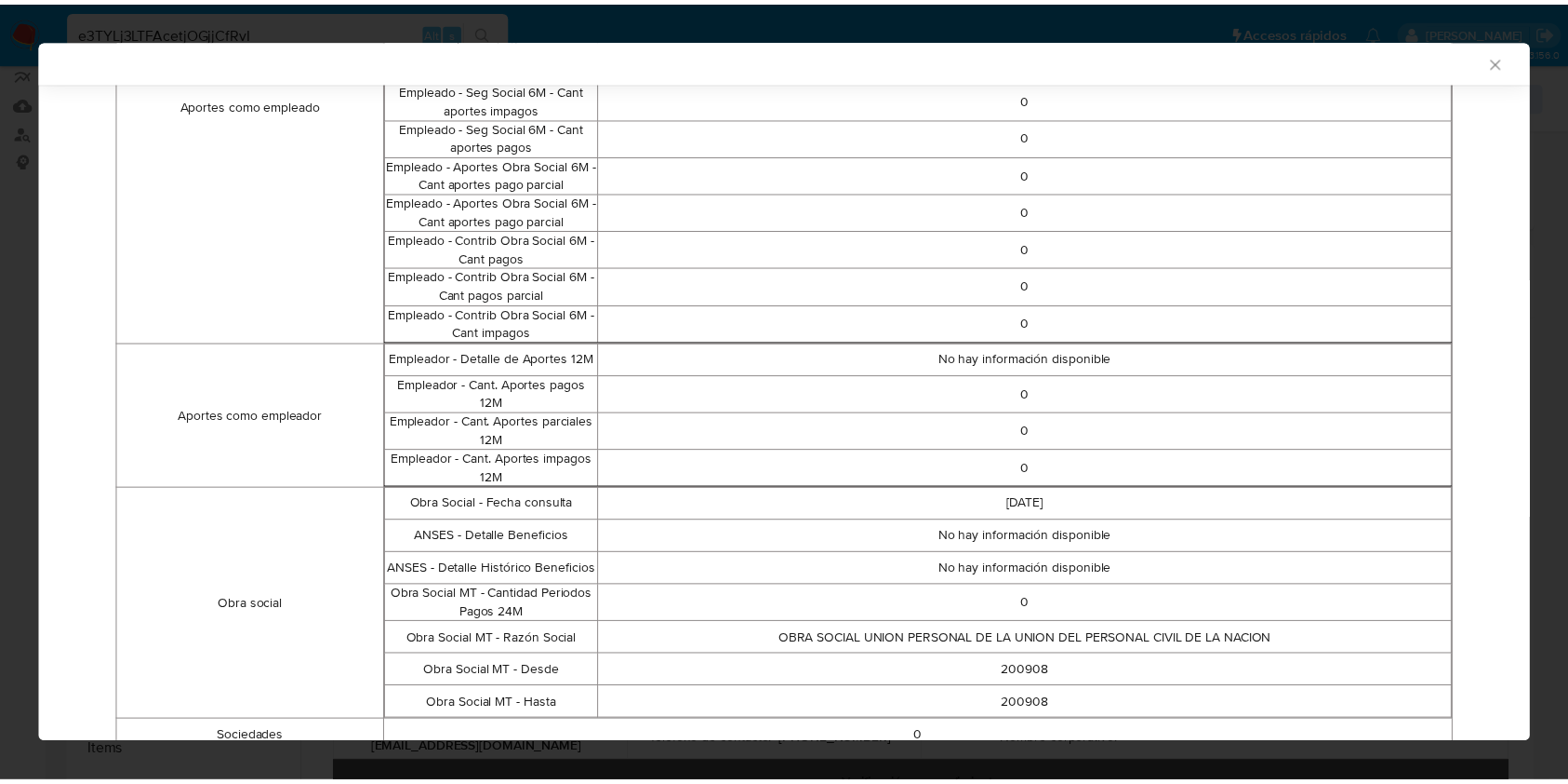
scroll to position [1143, 0]
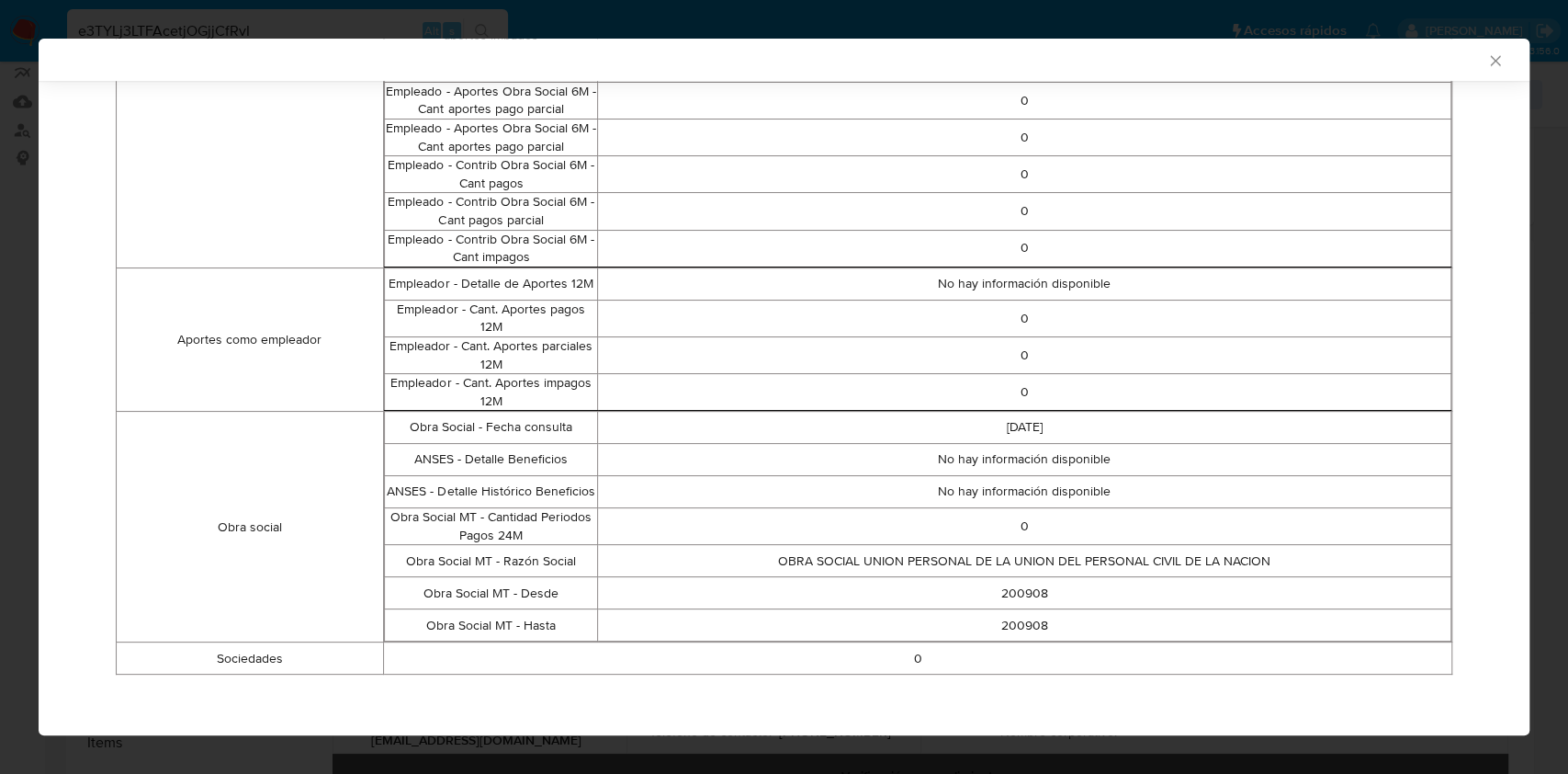
click at [1486, 62] on icon "Cerrar ventana" at bounding box center [1495, 60] width 19 height 19
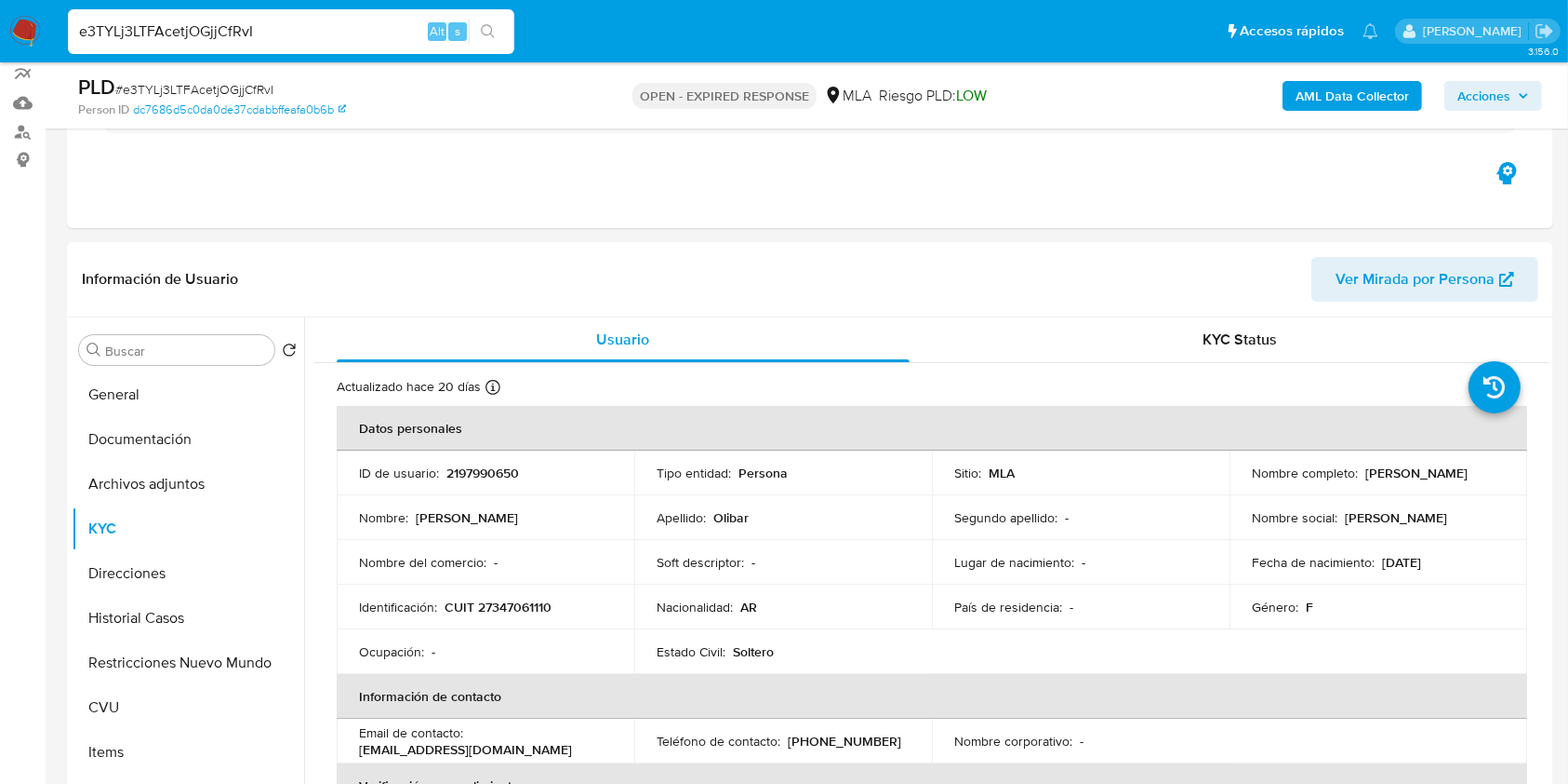
click at [253, 93] on span "# e3TYLj3LTFAcetjOGjjCfRvI" at bounding box center [194, 89] width 158 height 19
copy span "e3TYLj3LTFAcetjOGjjCfRvI"
click at [21, 21] on img at bounding box center [25, 32] width 32 height 32
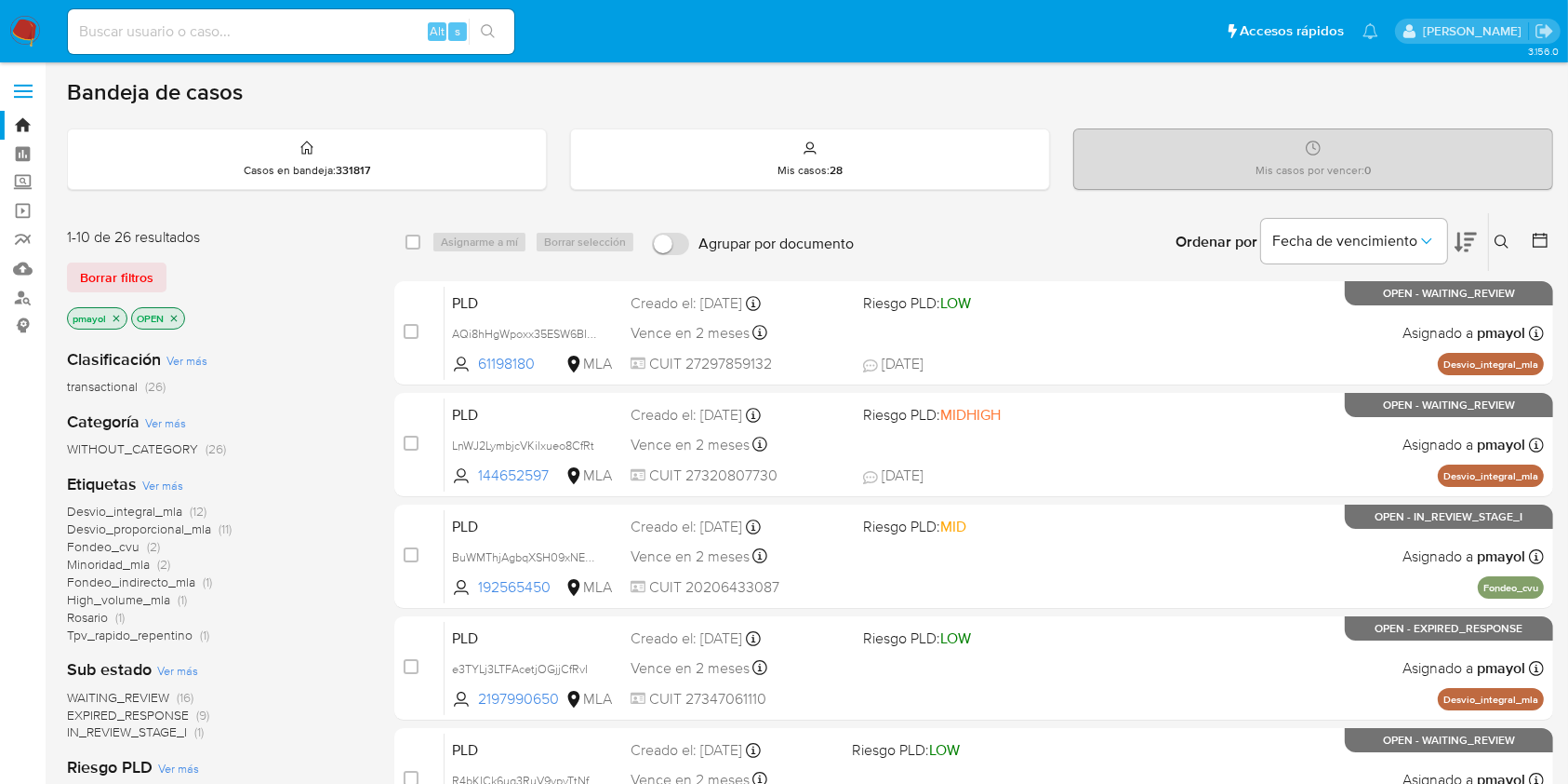
click at [1497, 246] on icon at bounding box center [1501, 241] width 15 height 15
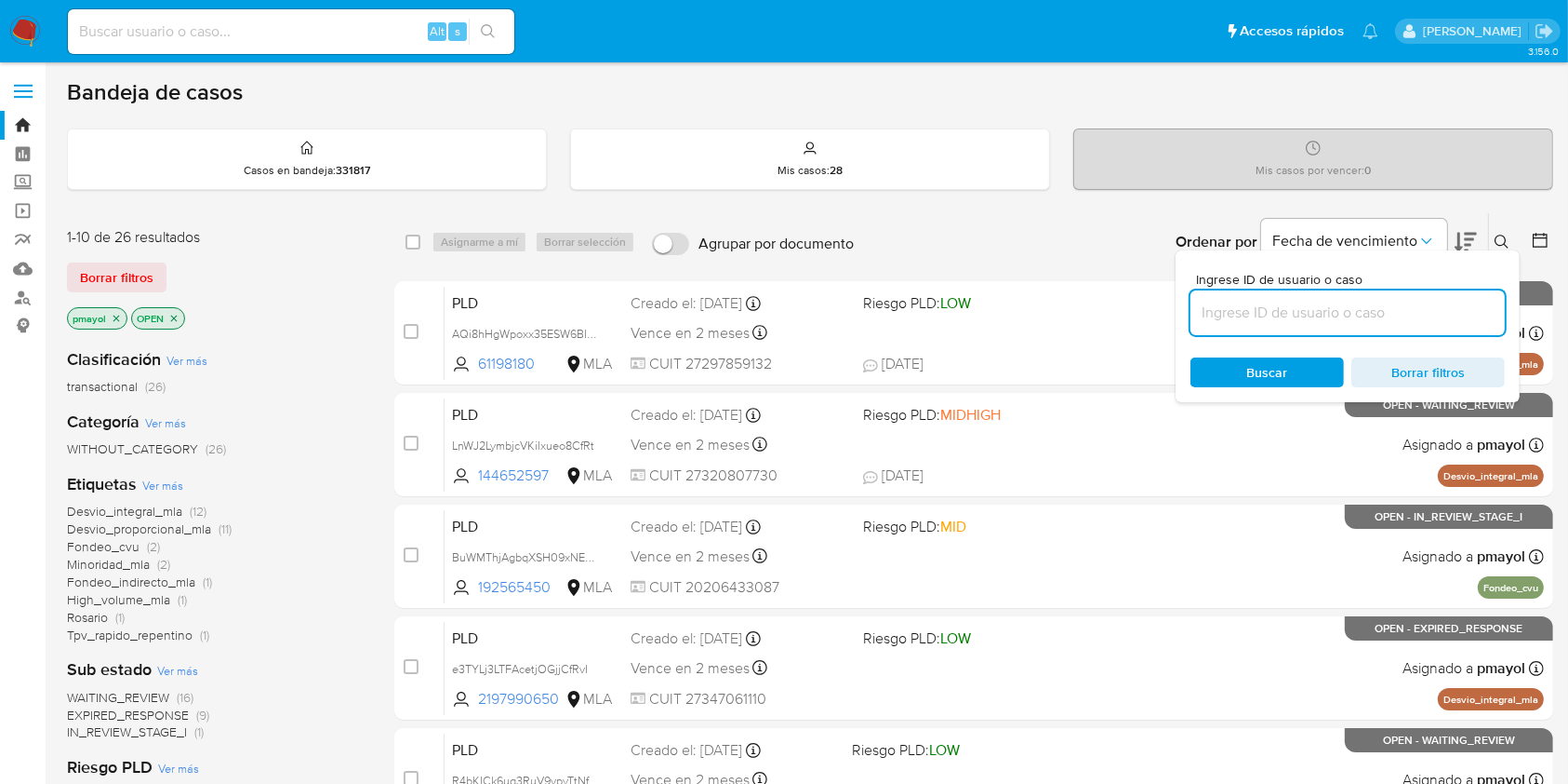
click at [1276, 310] on input at bounding box center [1347, 312] width 314 height 24
type input "e3TYLj3LTFAcetjOGjjCfRvI"
click at [1248, 381] on span "Buscar" at bounding box center [1267, 372] width 41 height 30
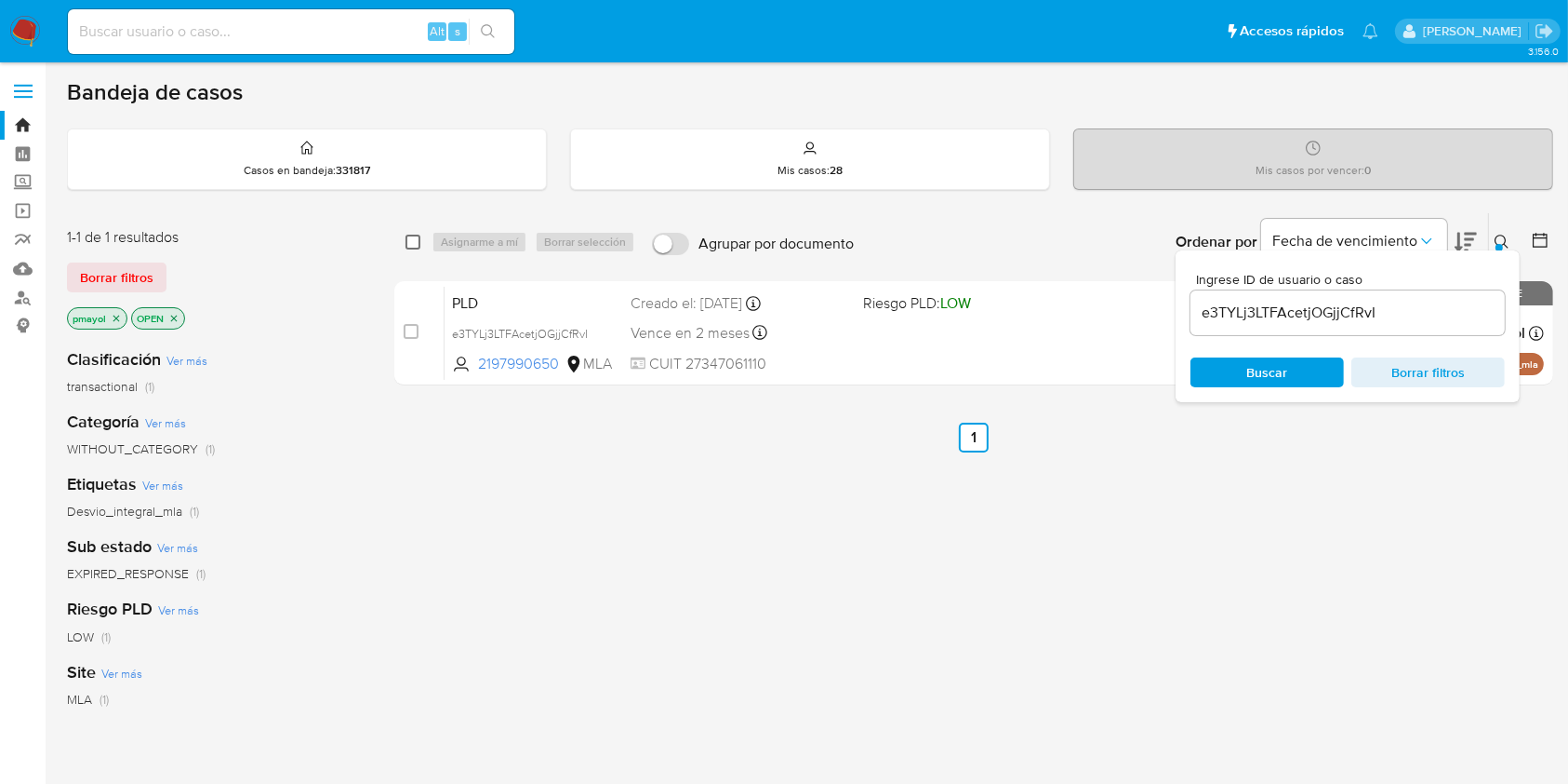
click at [413, 239] on input "checkbox" at bounding box center [413, 241] width 15 height 15
checkbox input "true"
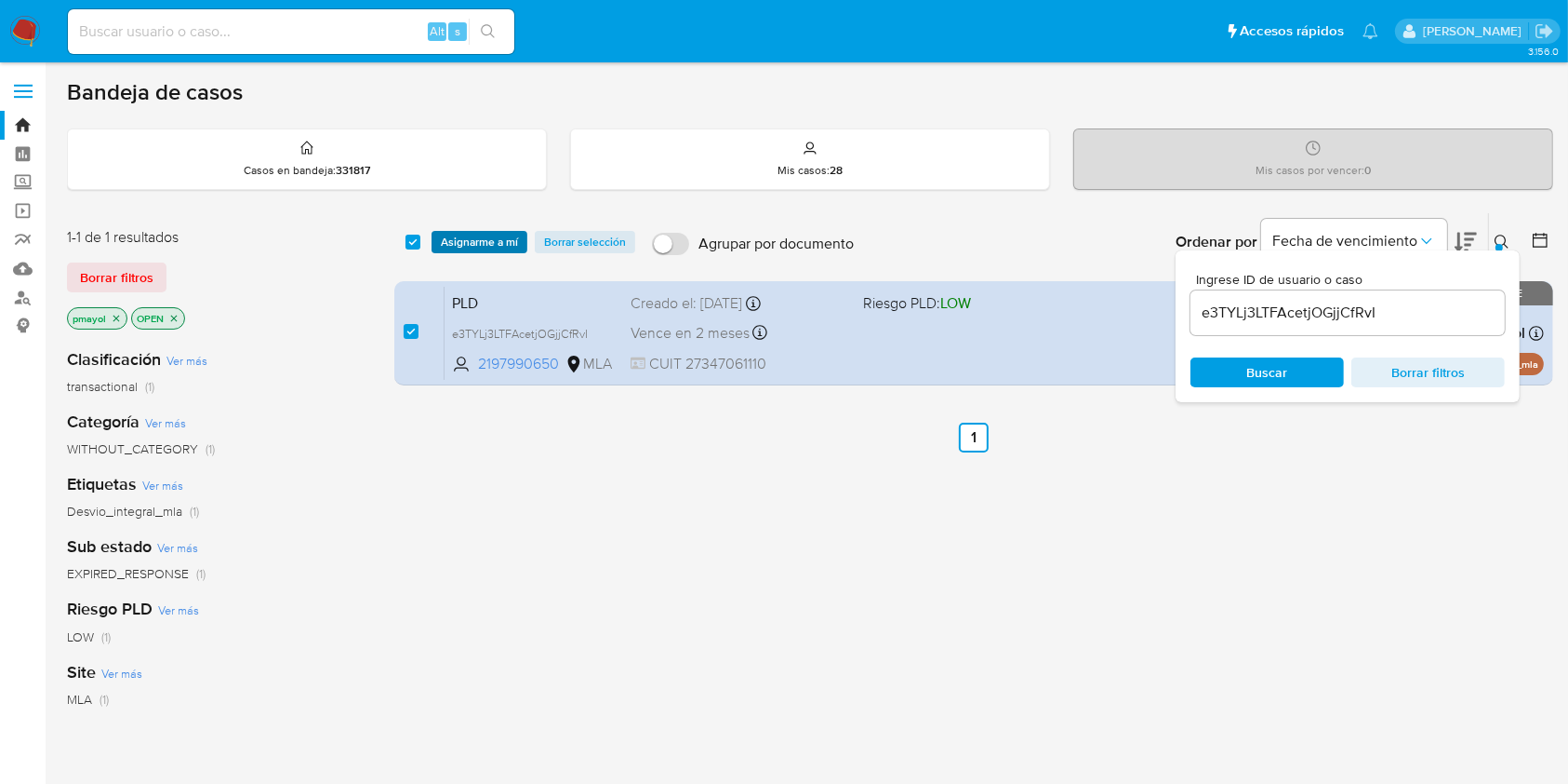
click at [477, 238] on span "Asignarme a mí" at bounding box center [478, 241] width 77 height 19
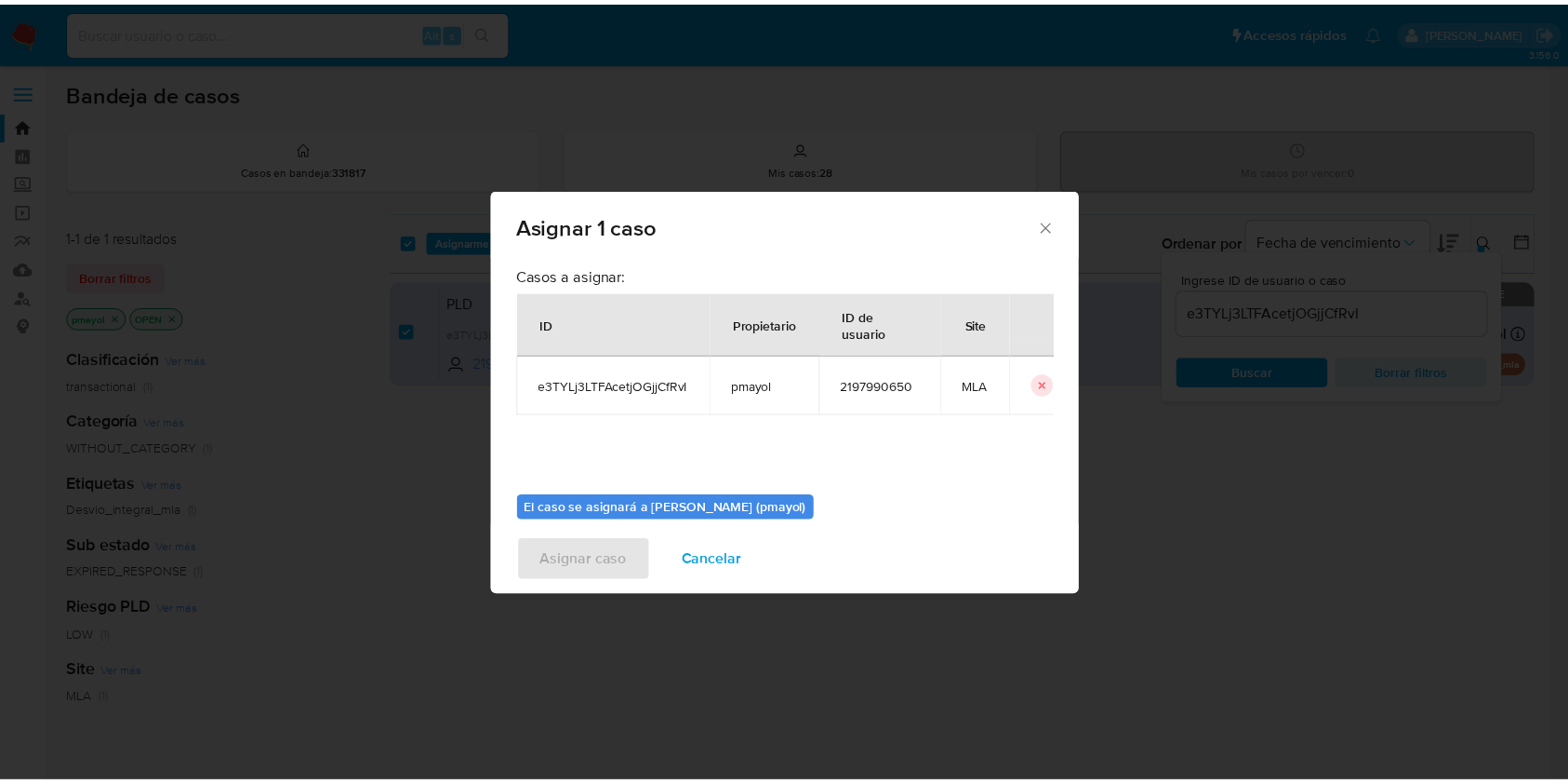
scroll to position [95, 0]
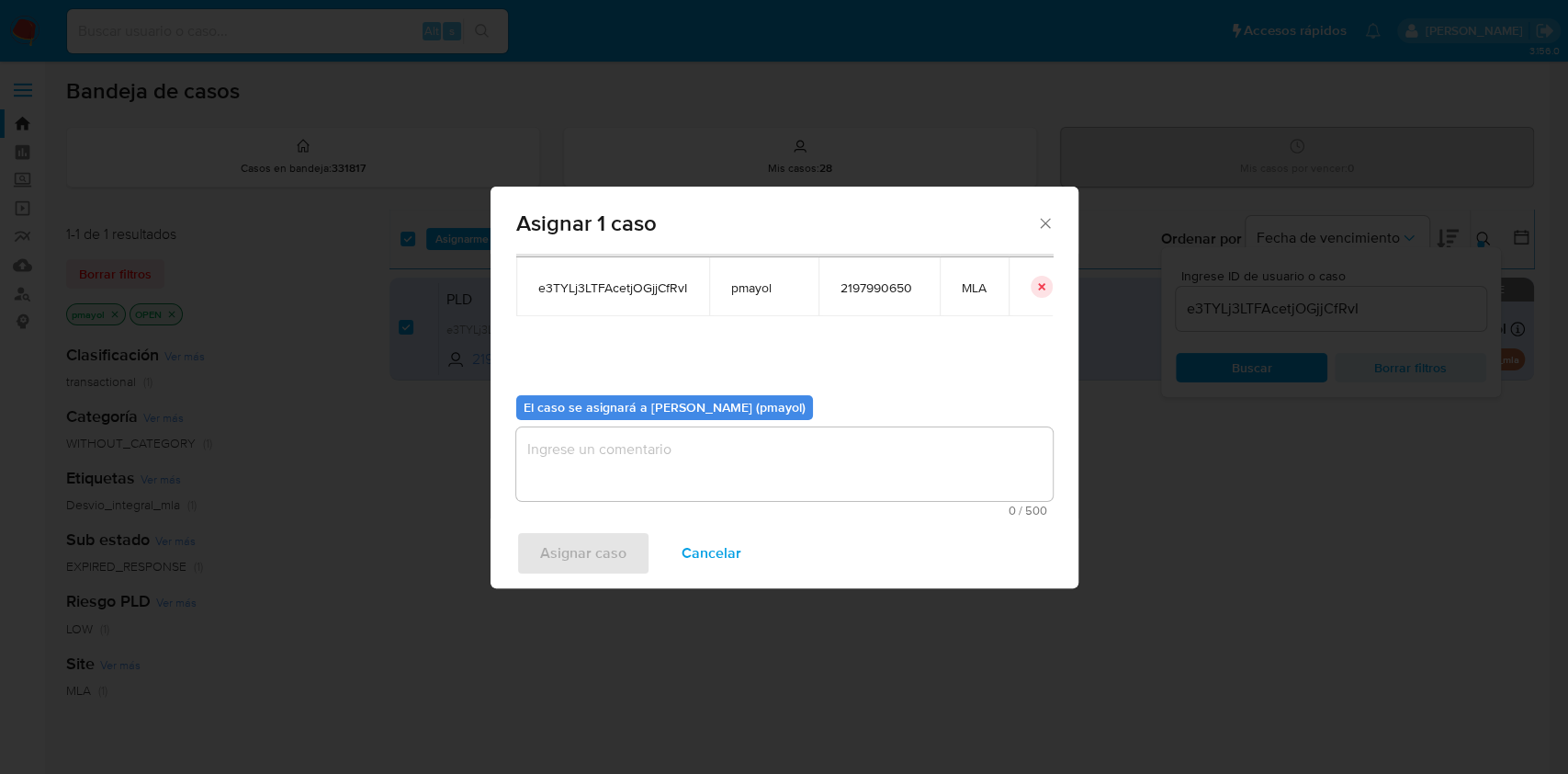
click at [892, 496] on textarea "assign-modal" at bounding box center [784, 464] width 537 height 74
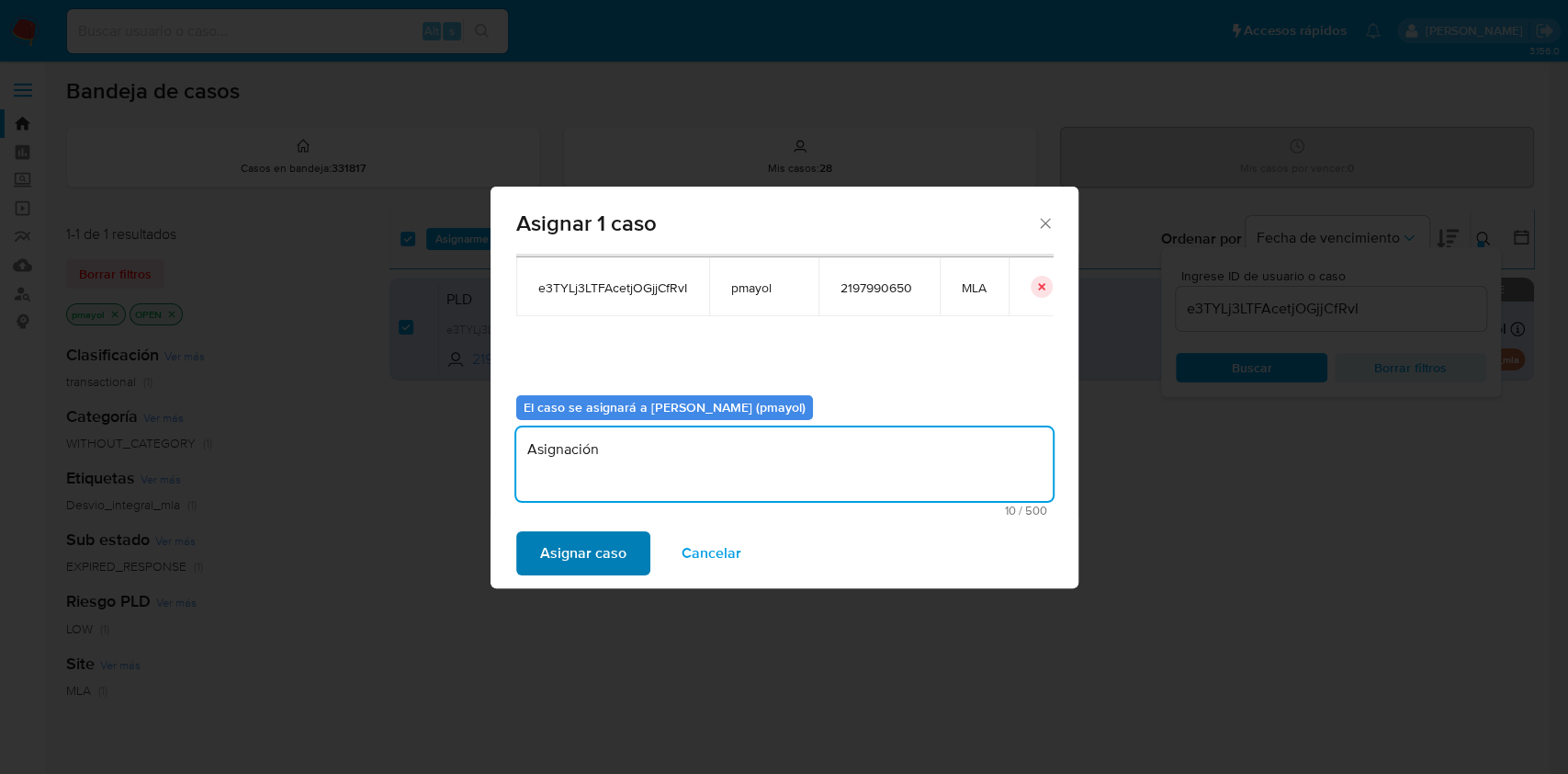
type textarea "Asignación"
click at [599, 564] on span "Asignar caso" at bounding box center [584, 552] width 87 height 40
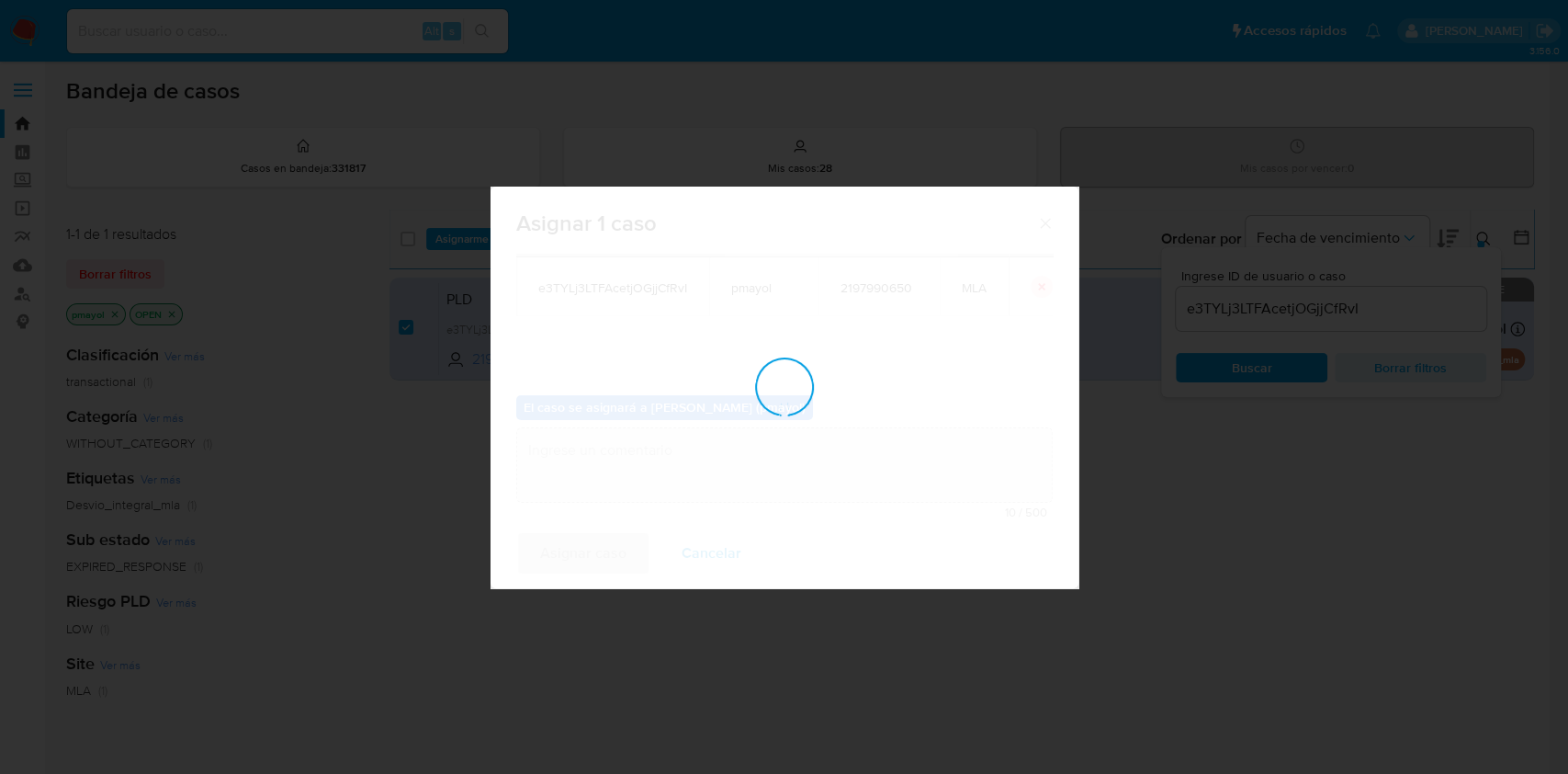
checkbox input "false"
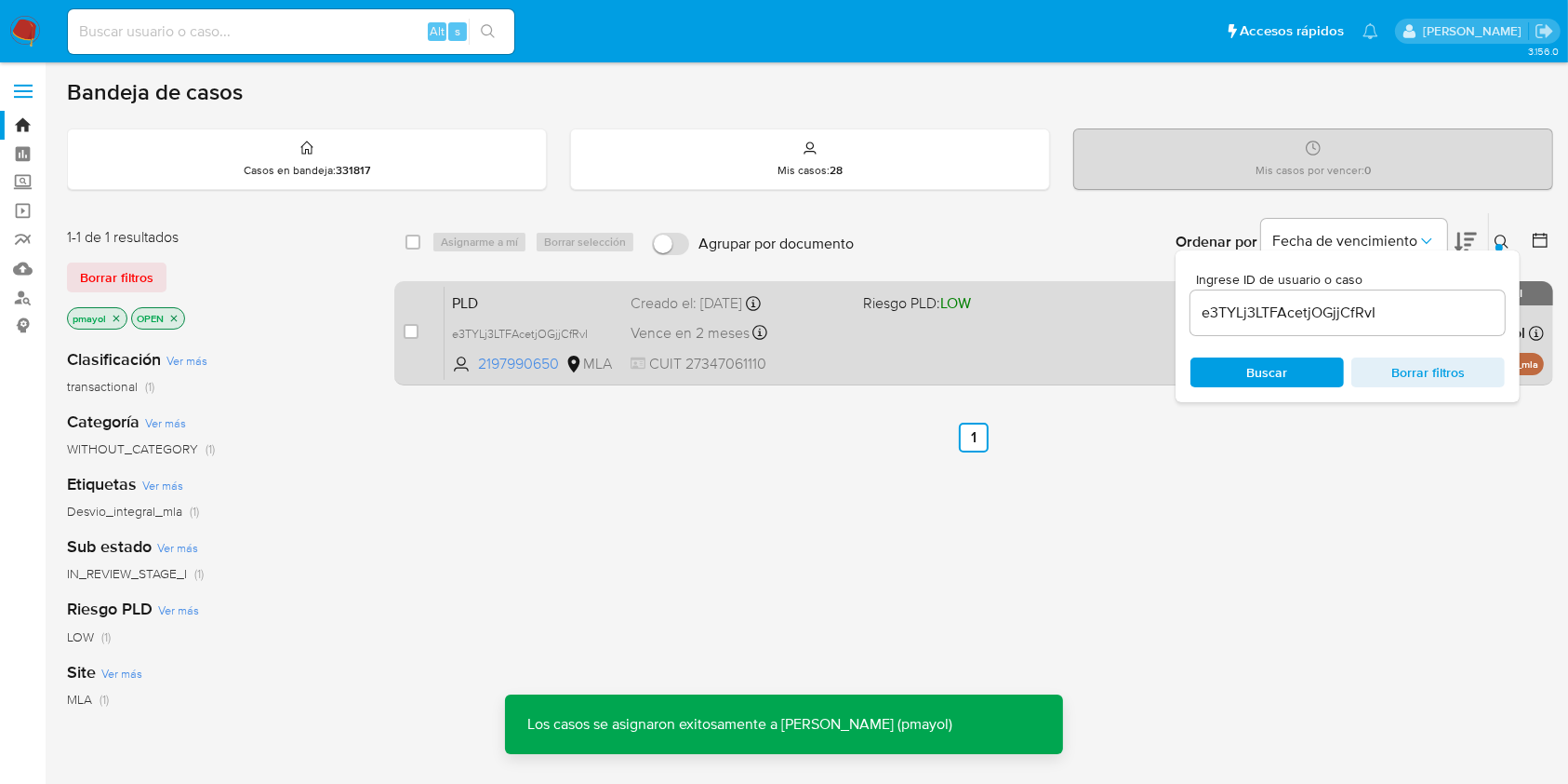
click at [921, 329] on div "PLD e3TYLj3LTFAcetjOGjjCfRvI 2197990650 MLA Riesgo PLD: LOW Creado el: 12/08/20…" at bounding box center [994, 332] width 1099 height 94
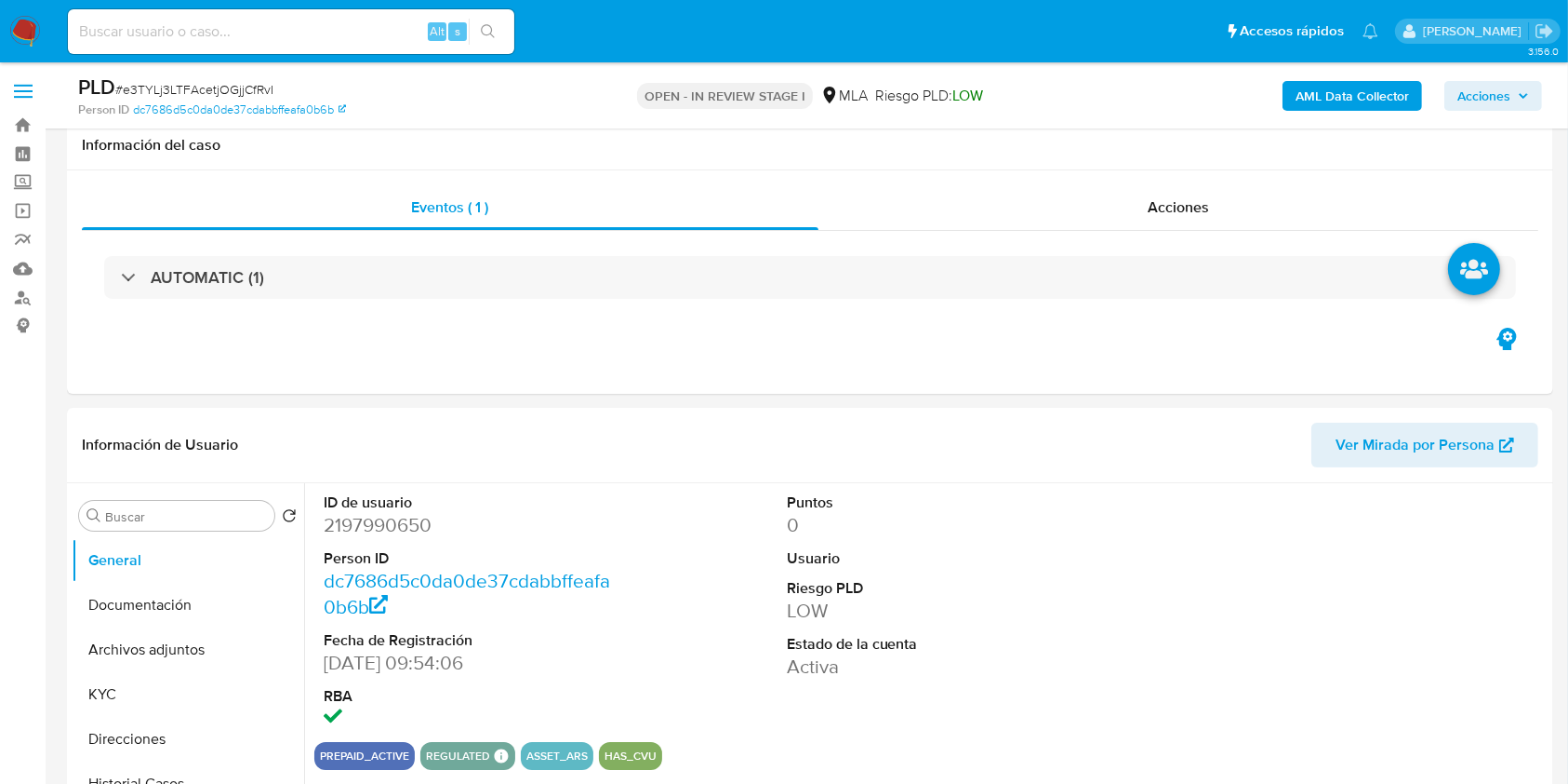
scroll to position [940, 0]
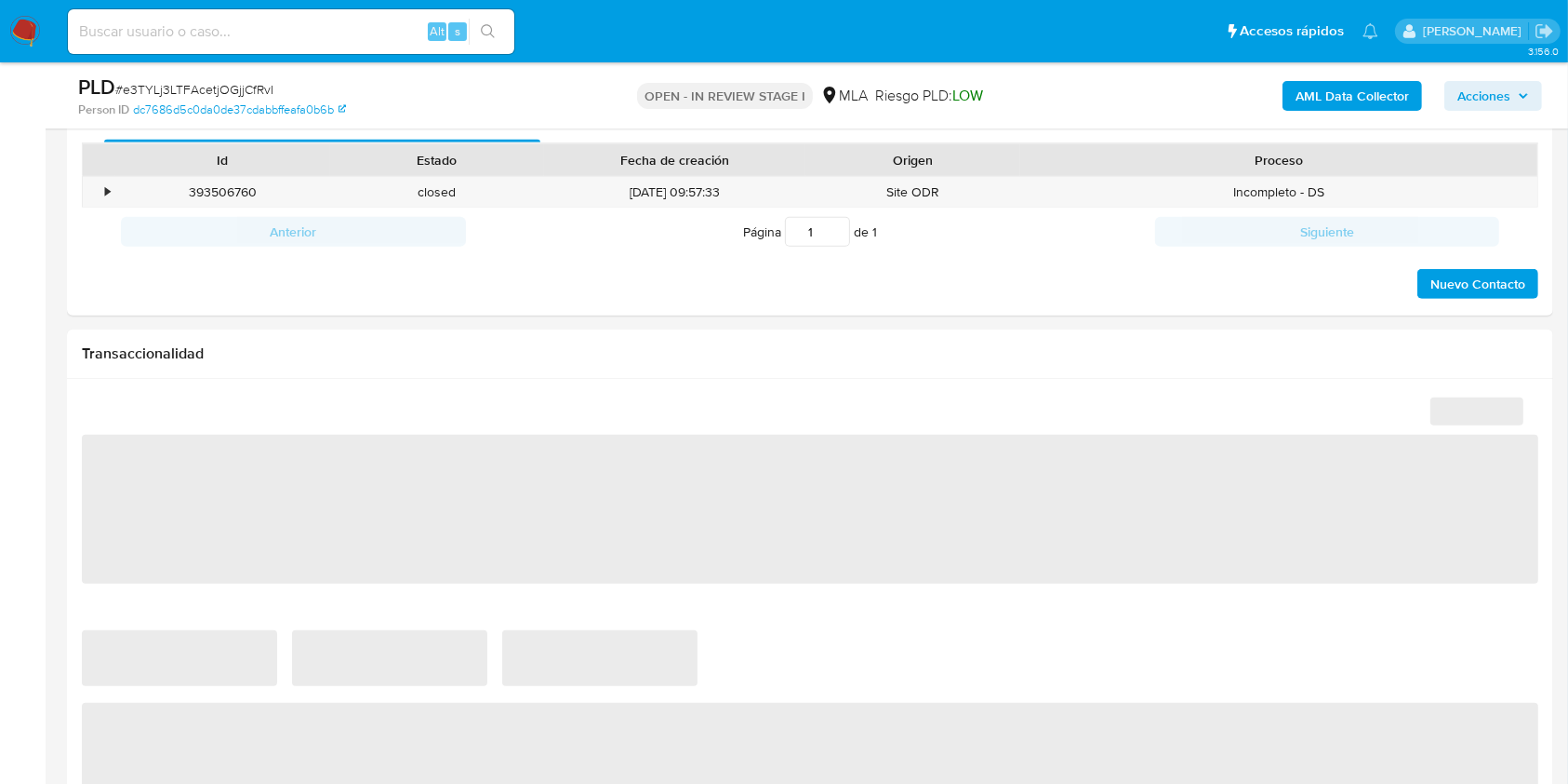
select select "10"
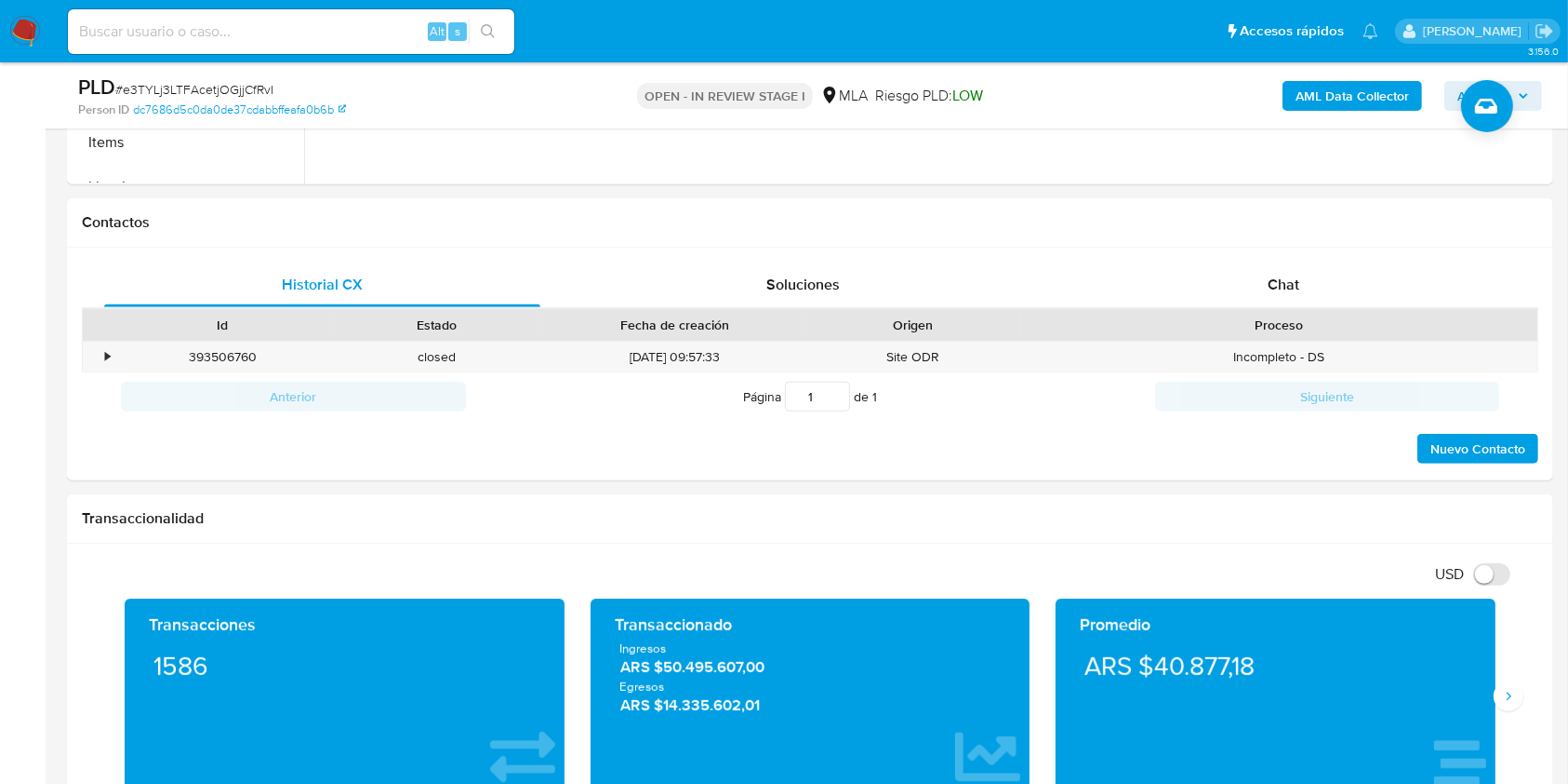
scroll to position [771, 0]
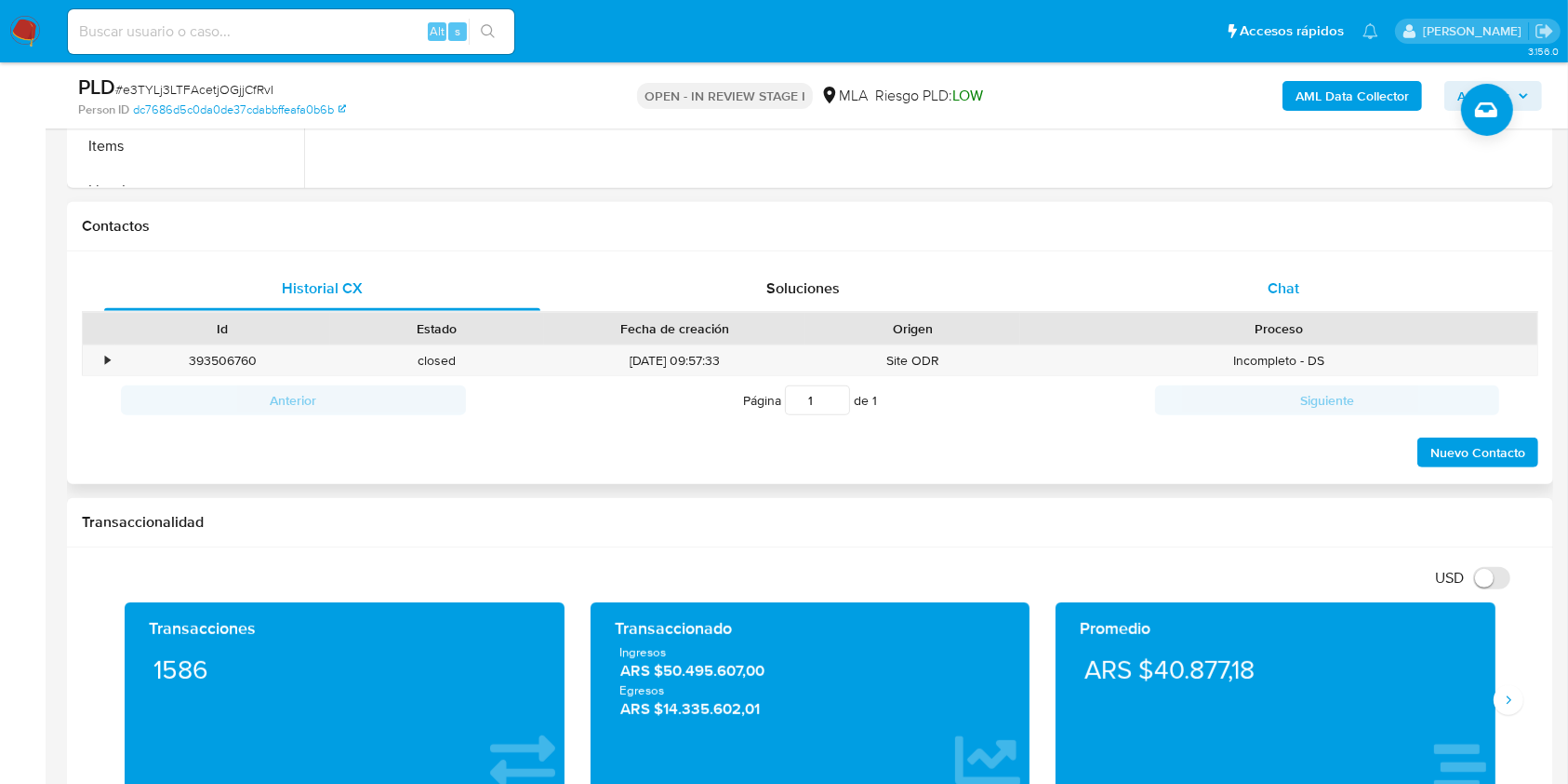
click at [1277, 274] on div "Chat" at bounding box center [1284, 288] width 437 height 45
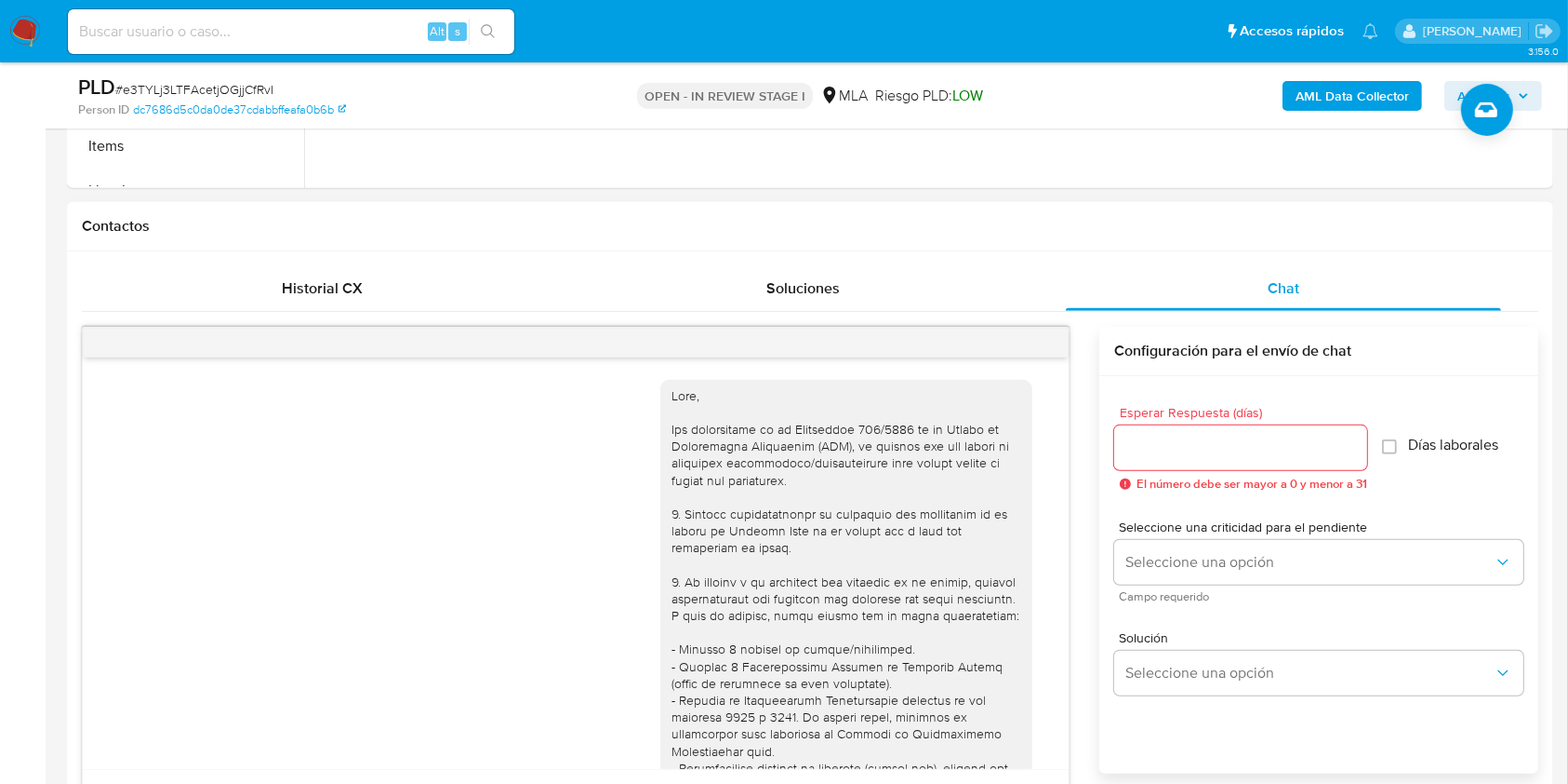
scroll to position [1051, 0]
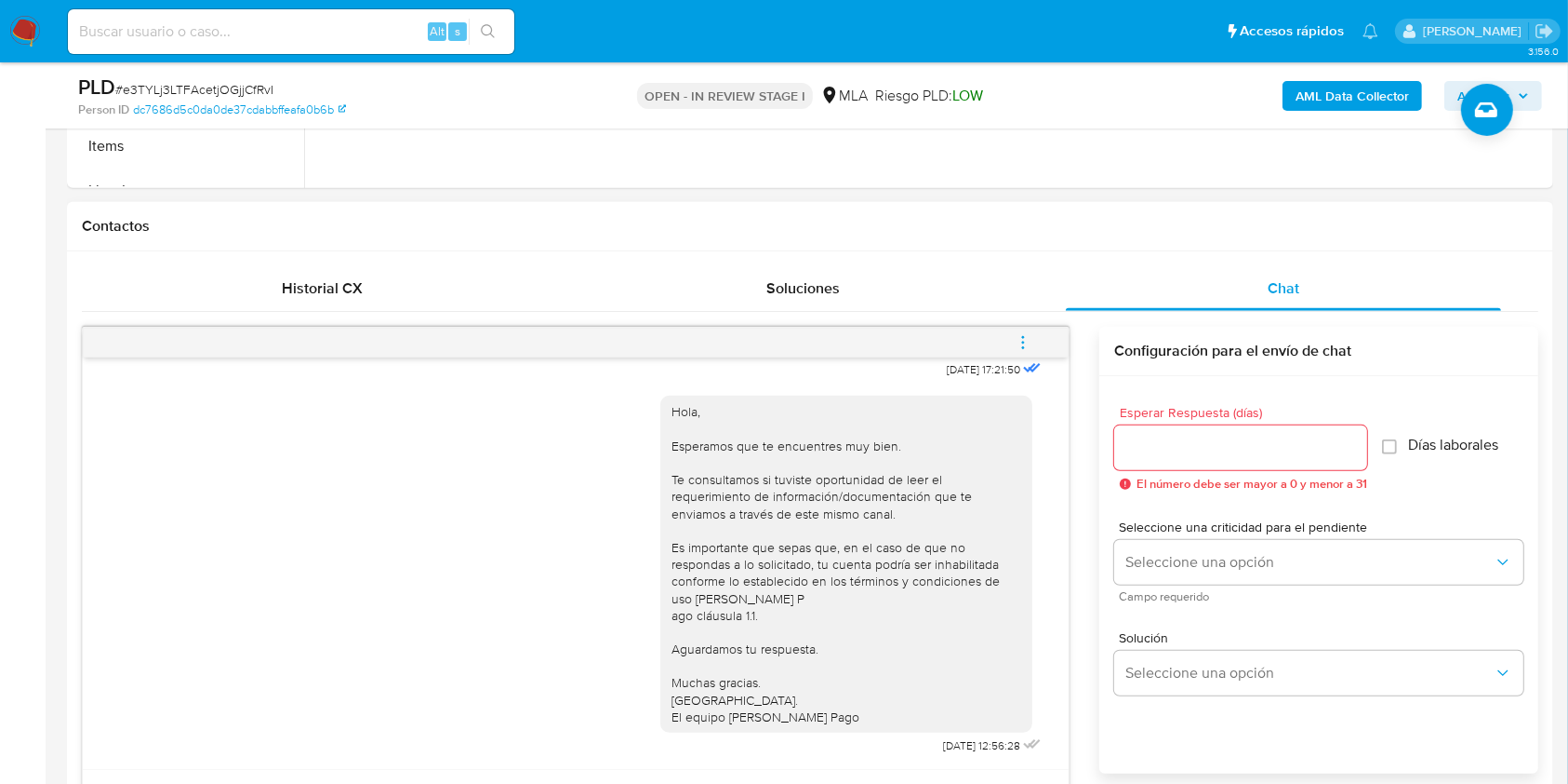
click at [1037, 341] on button "menu-action" at bounding box center [1023, 342] width 62 height 45
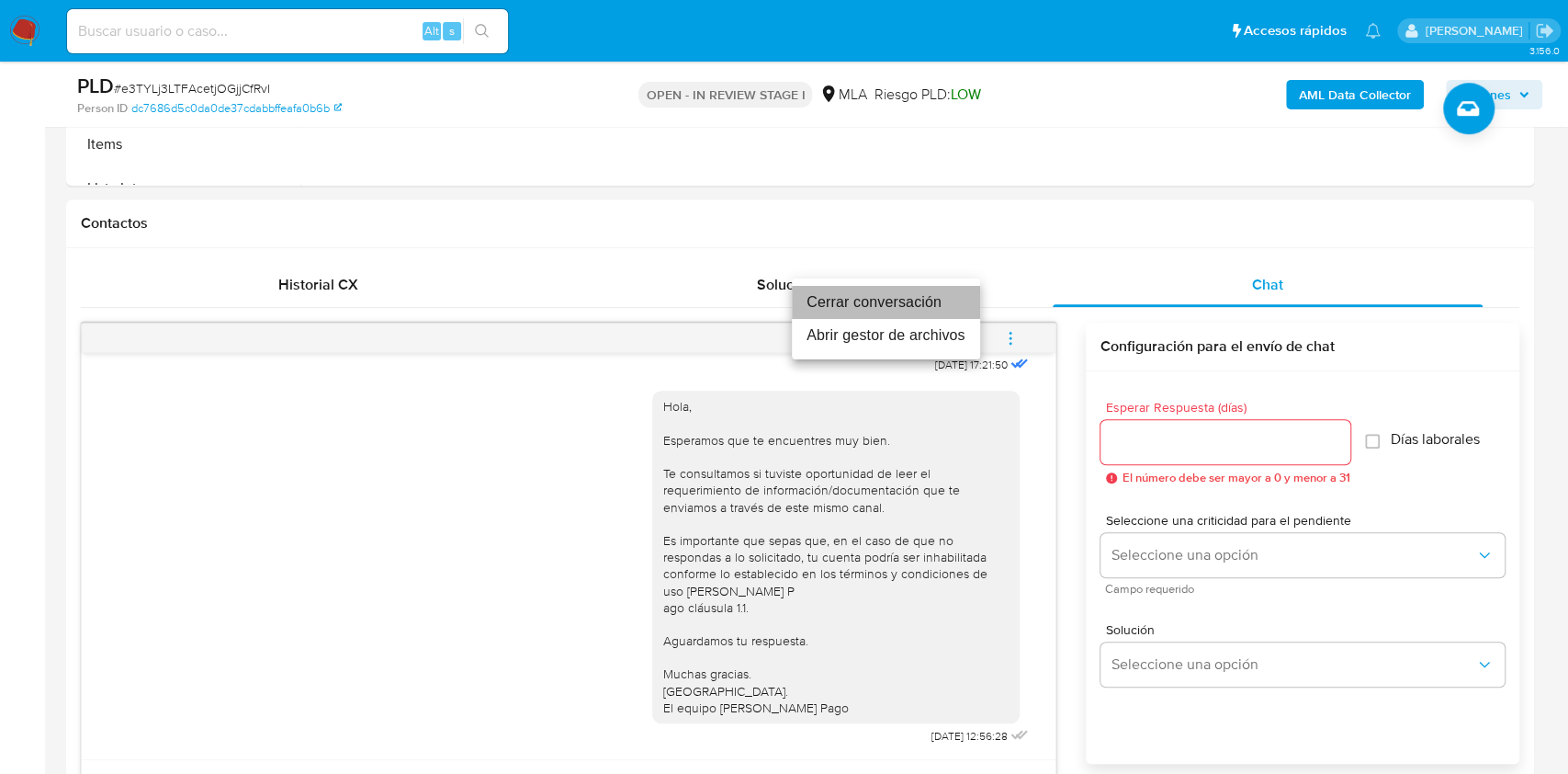
click at [926, 304] on li "Cerrar conversación" at bounding box center [885, 302] width 188 height 33
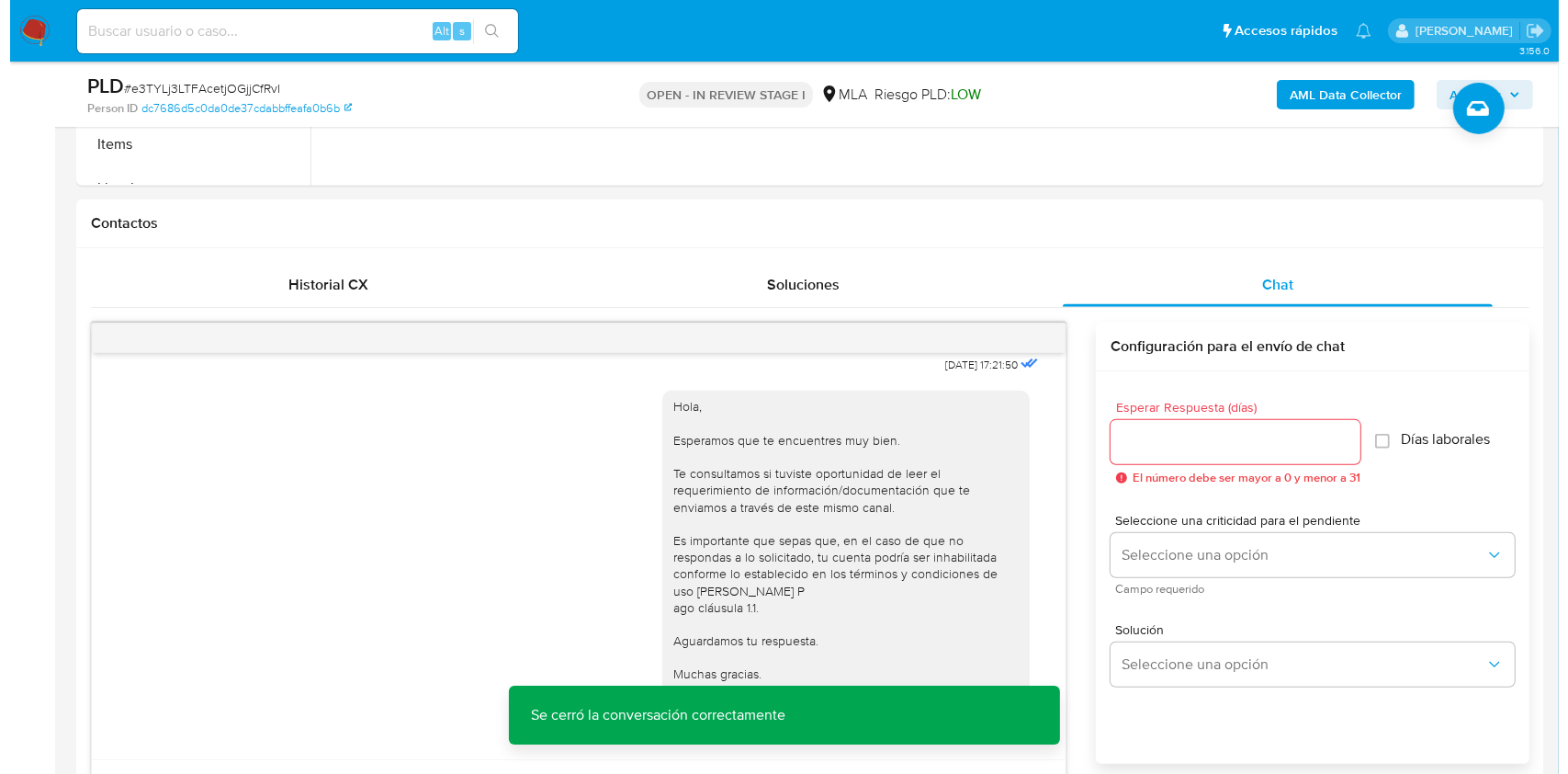
scroll to position [3394, 0]
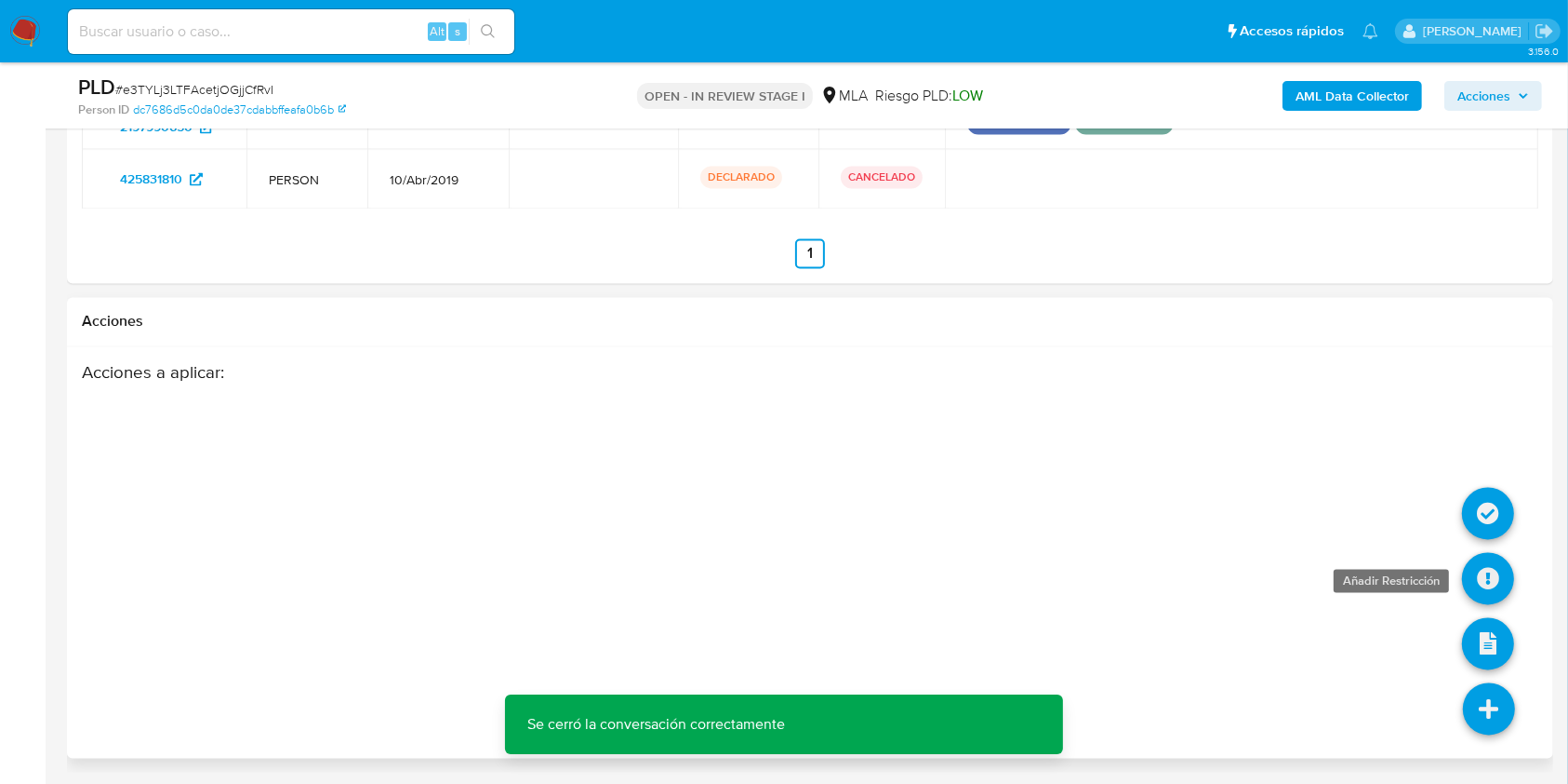
click at [1481, 562] on icon at bounding box center [1488, 579] width 52 height 52
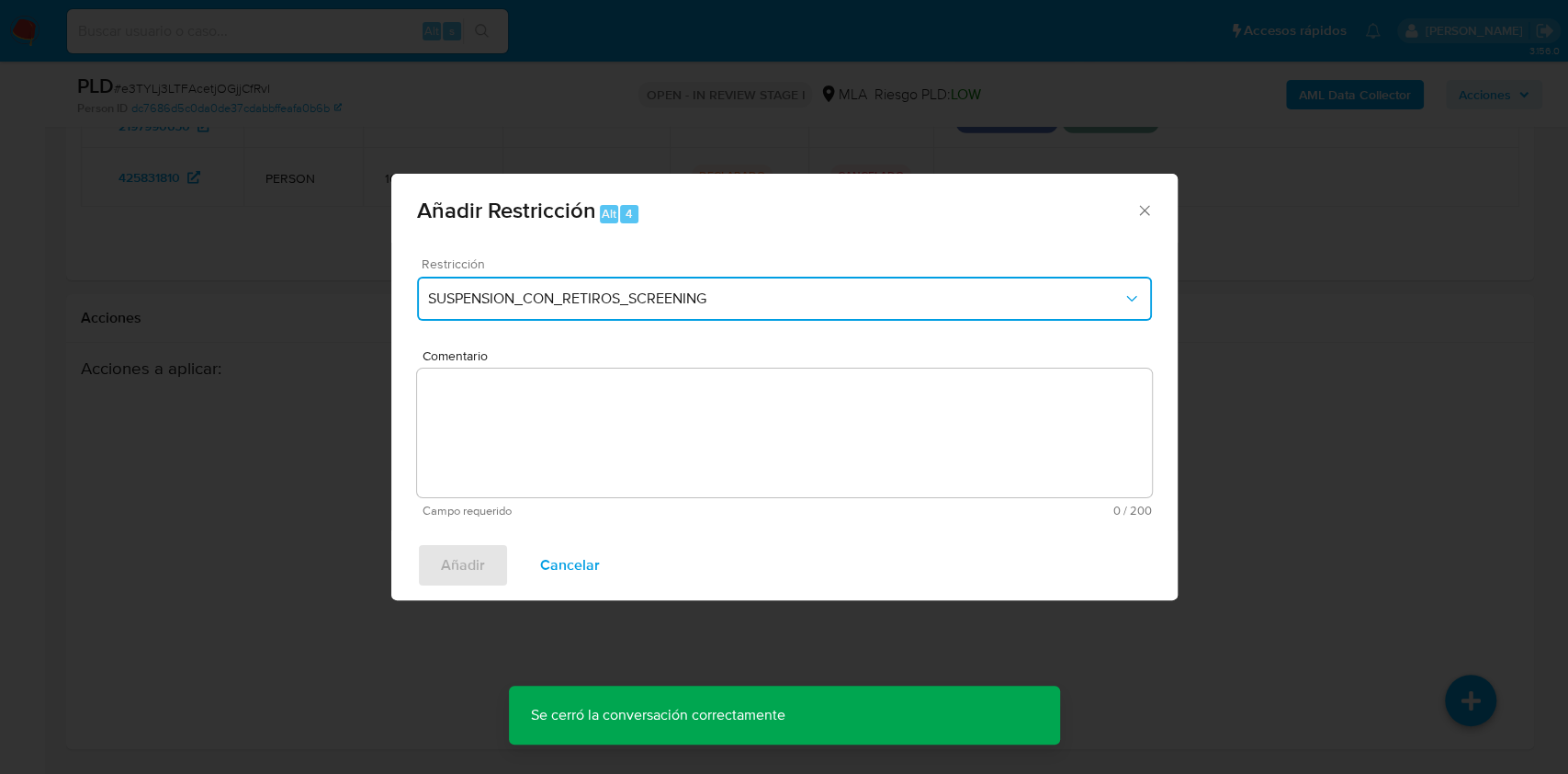
click at [758, 297] on span "SUSPENSION_CON_RETIROS_SCREENING" at bounding box center [775, 298] width 694 height 19
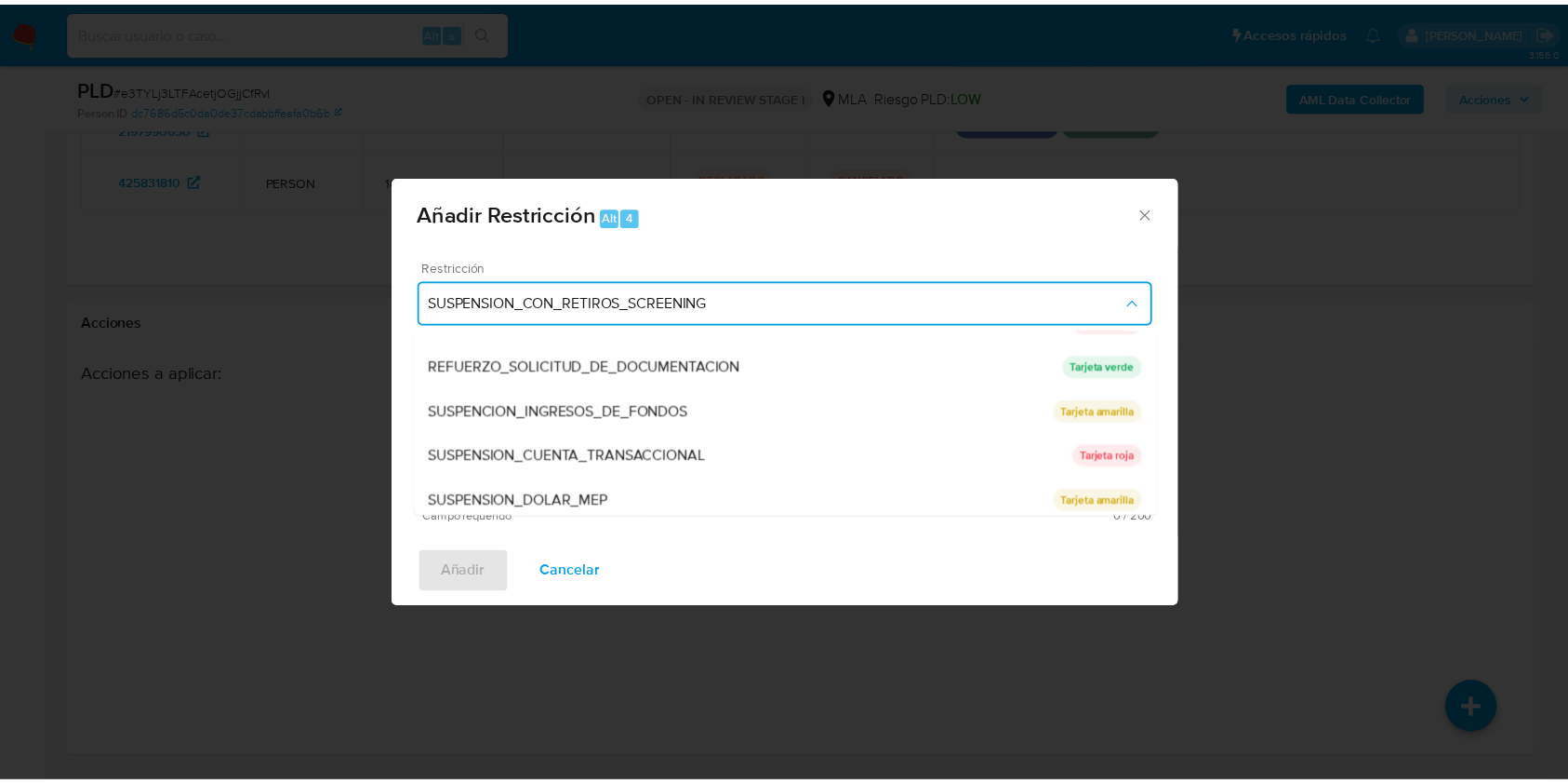
scroll to position [392, 0]
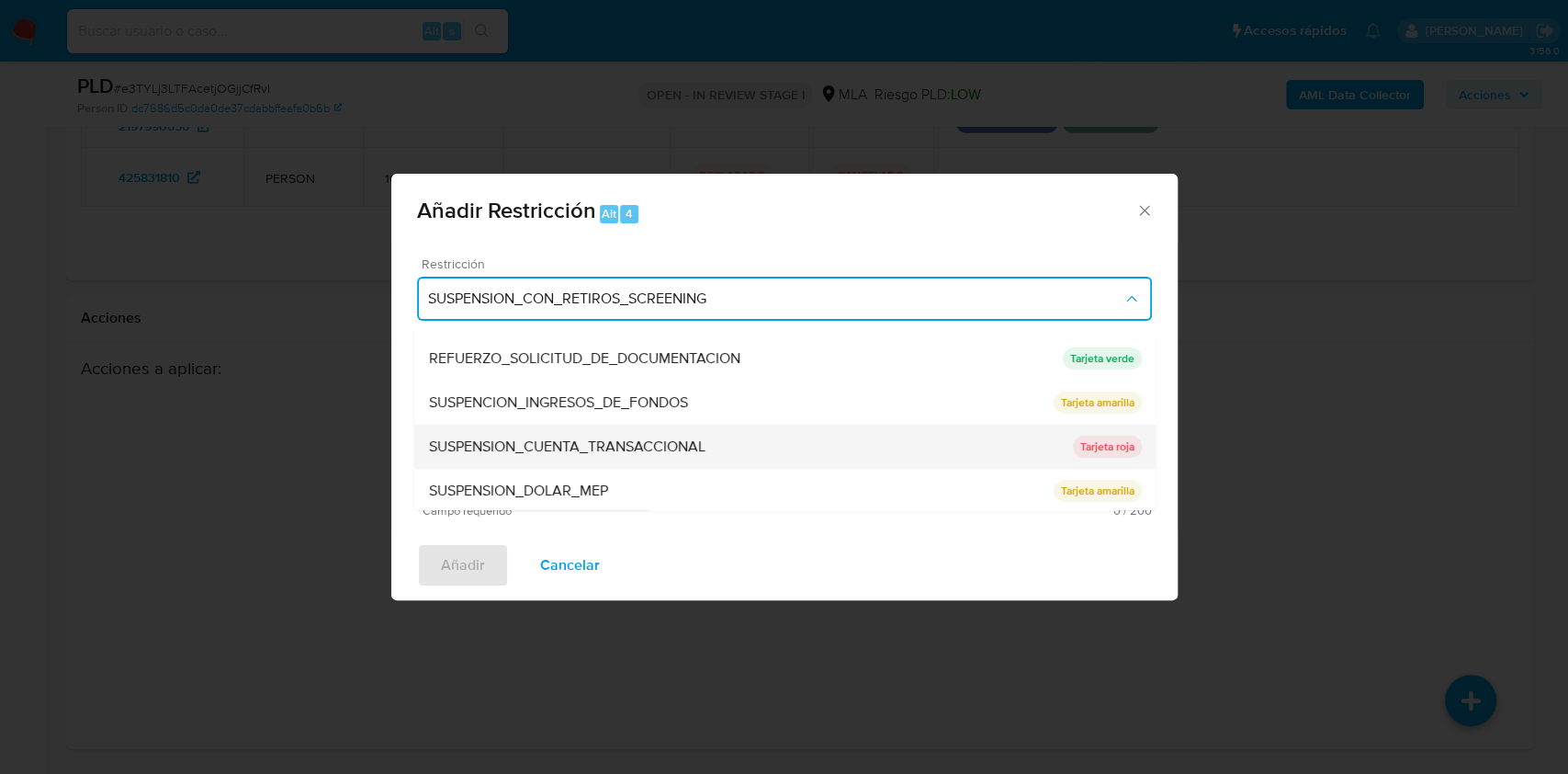
click at [954, 442] on div "SUSPENSION_CUENTA_TRANSACCIONAL" at bounding box center [751, 446] width 644 height 44
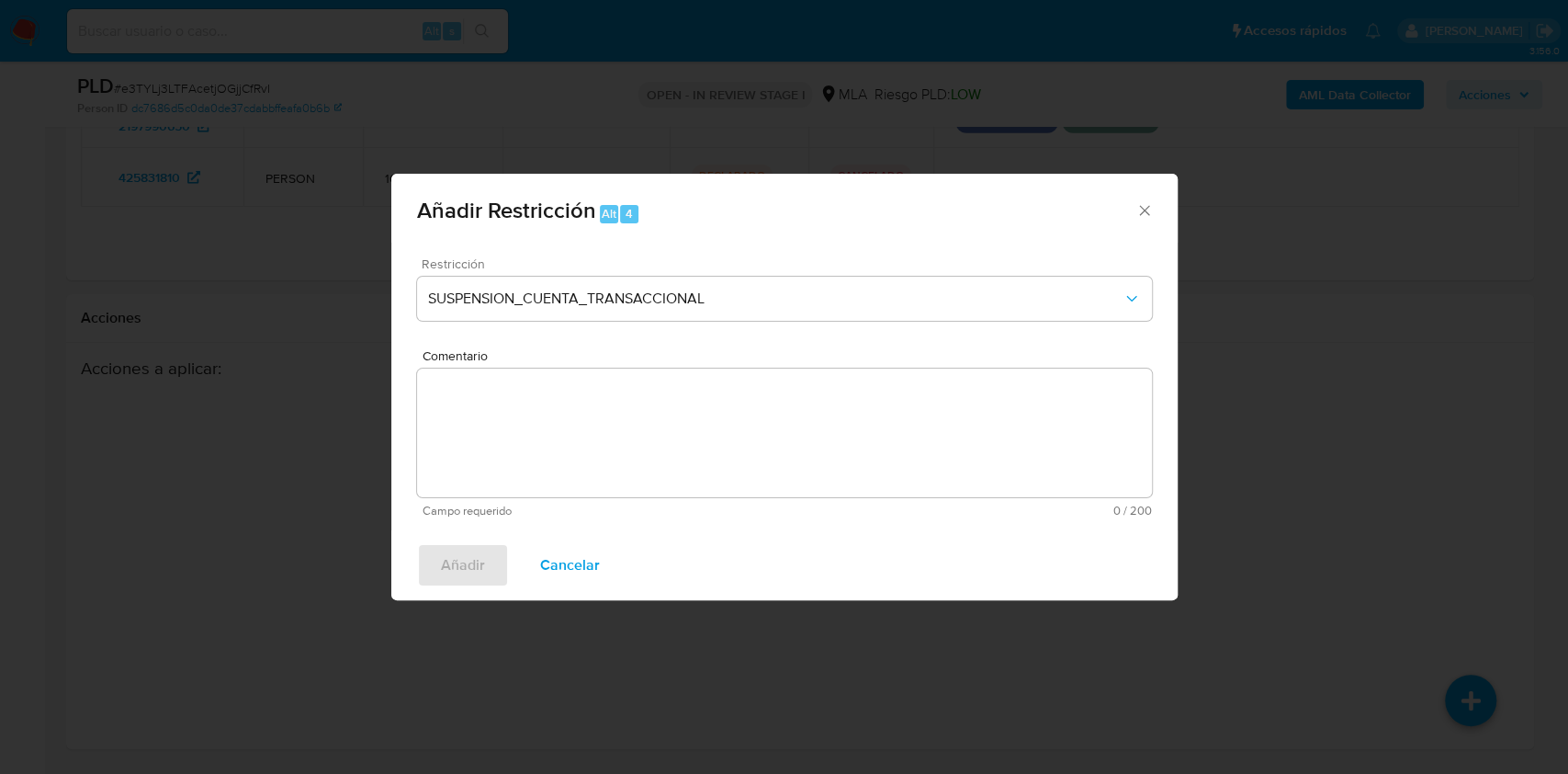
click at [868, 451] on textarea "Comentario" at bounding box center [785, 432] width 735 height 129
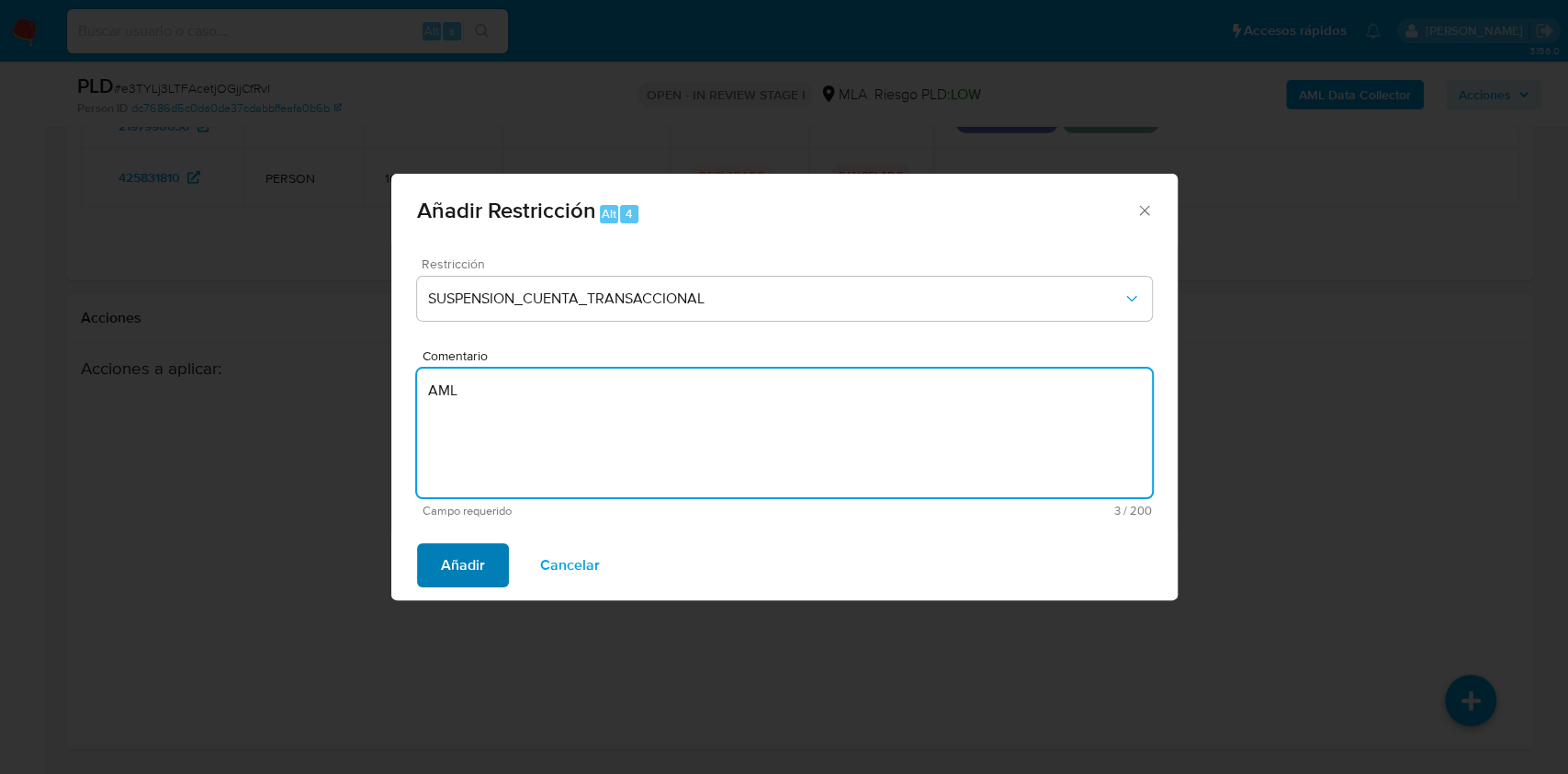
type textarea "AML"
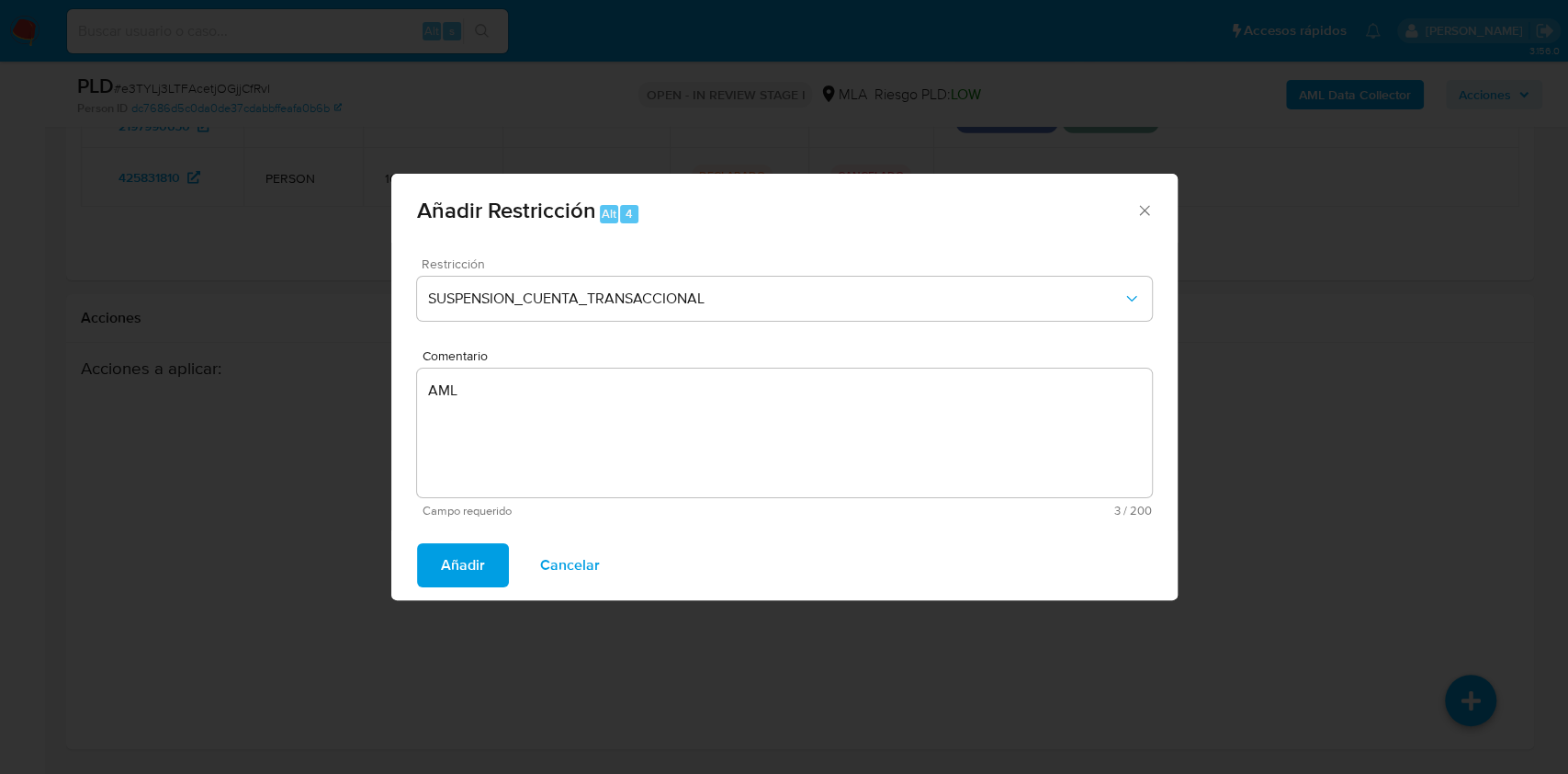
click at [454, 569] on span "Añadir" at bounding box center [463, 564] width 44 height 40
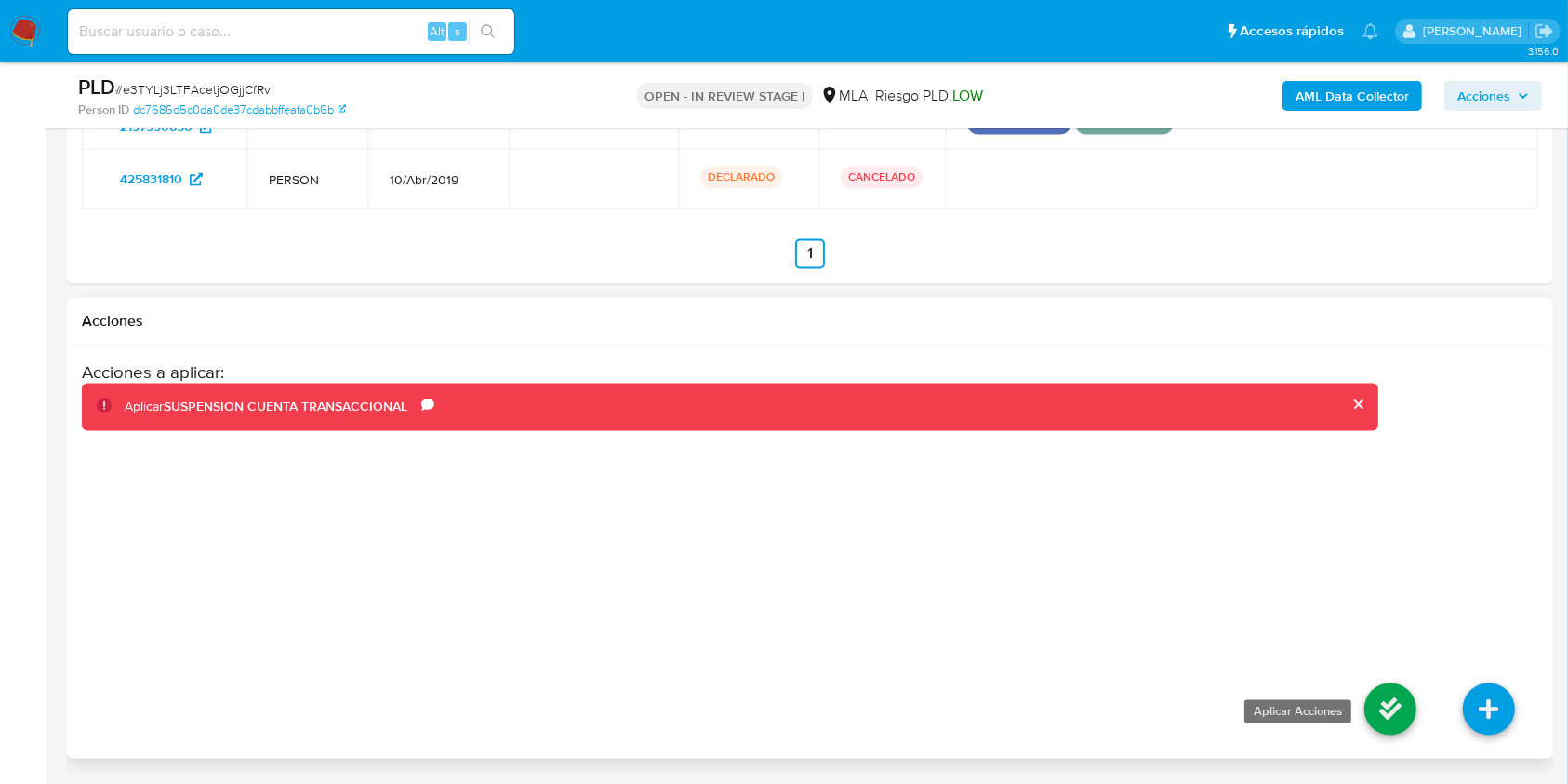
click at [1380, 714] on icon at bounding box center [1391, 709] width 52 height 52
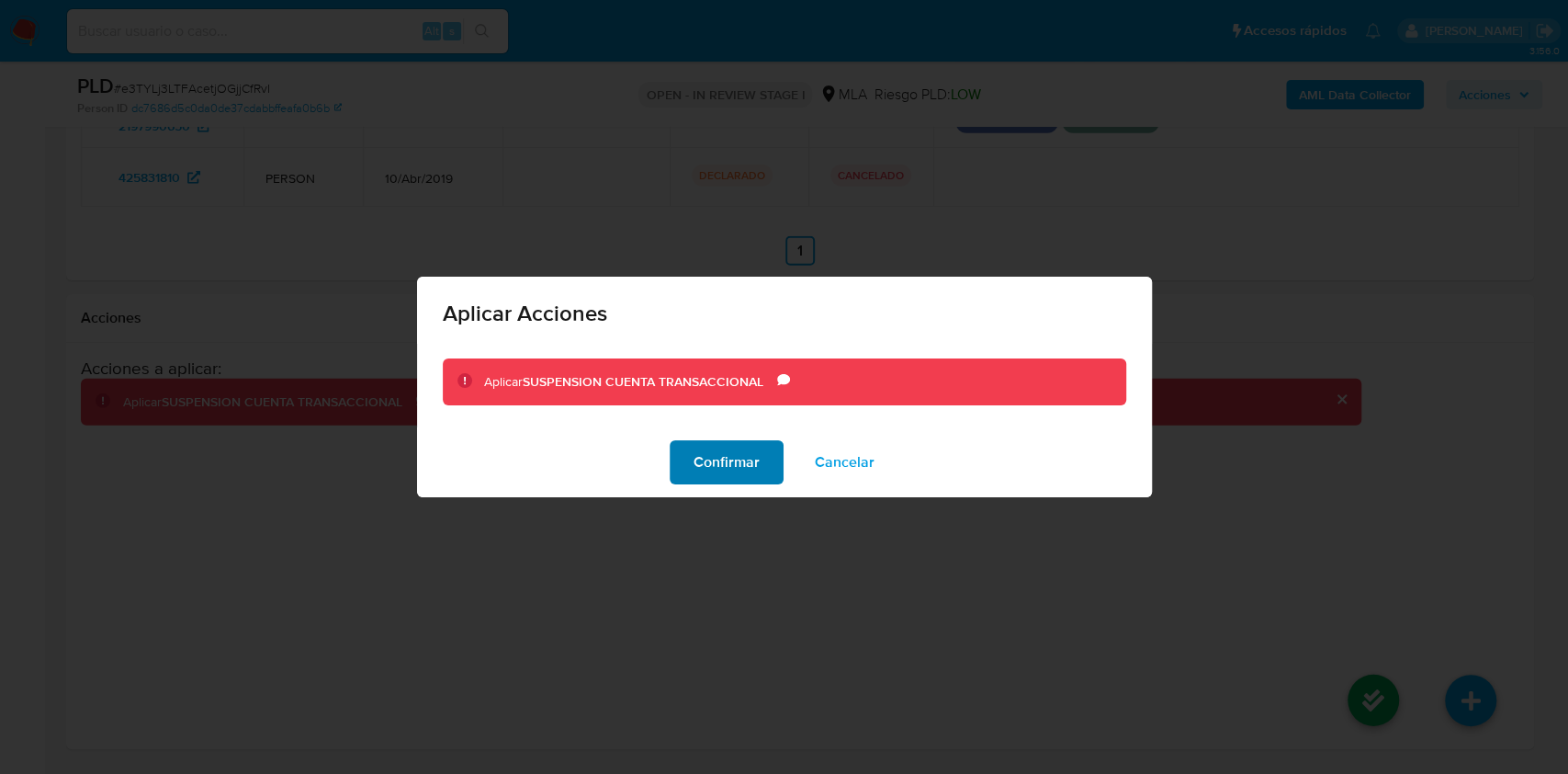
click at [708, 454] on span "Confirmar" at bounding box center [726, 462] width 66 height 40
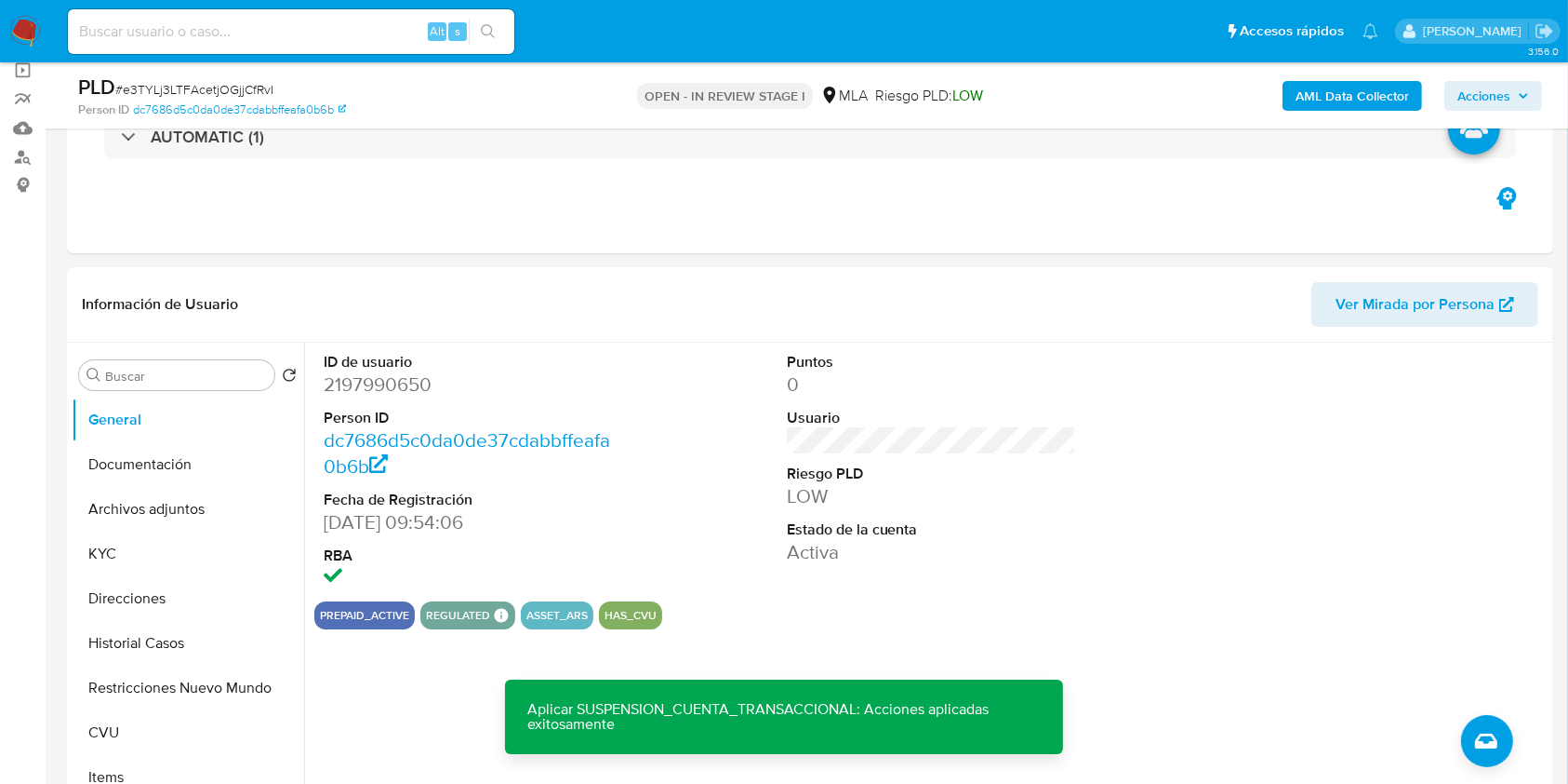
scroll to position [220, 0]
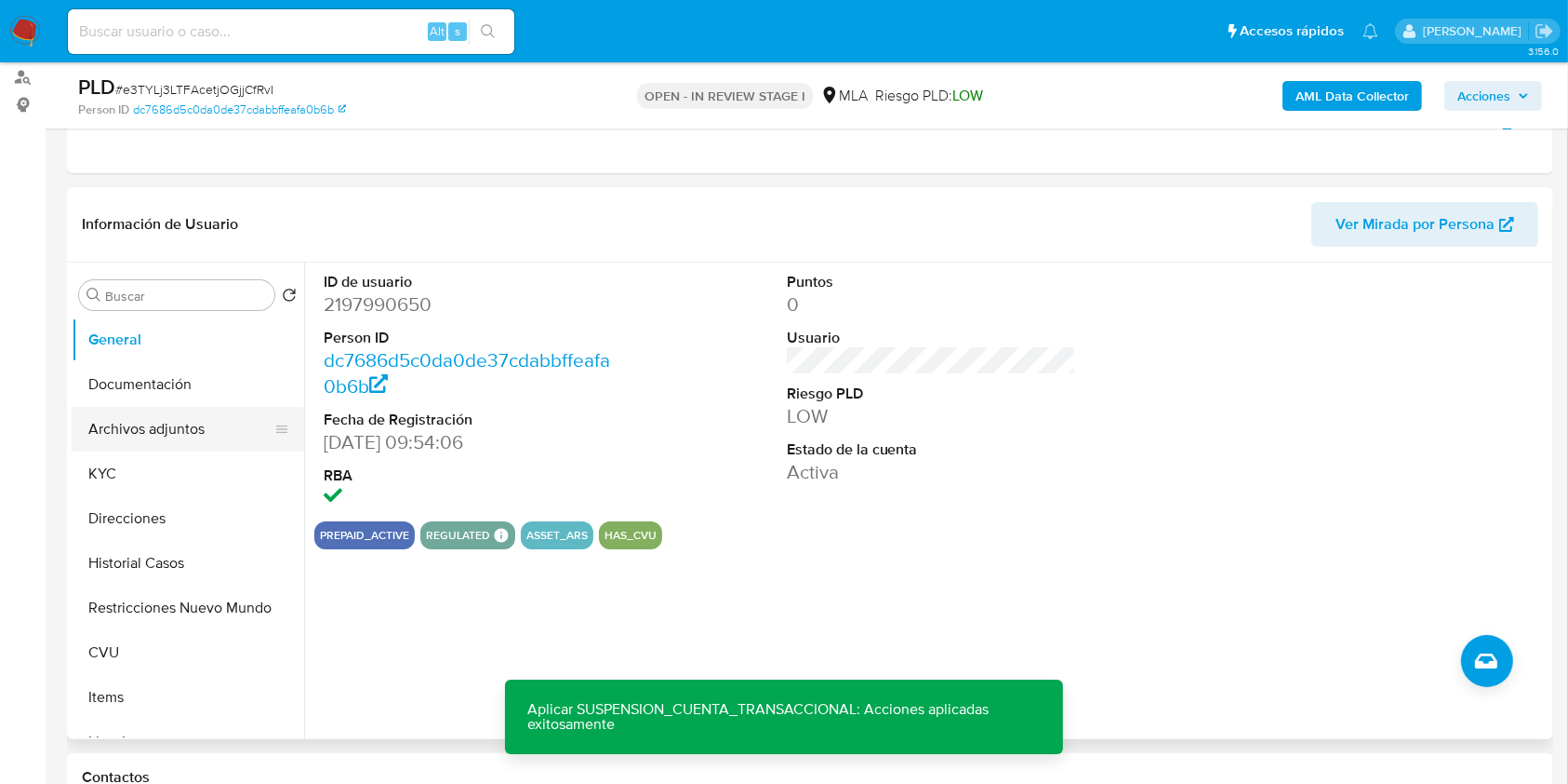
click at [179, 414] on button "Archivos adjuntos" at bounding box center [180, 429] width 217 height 45
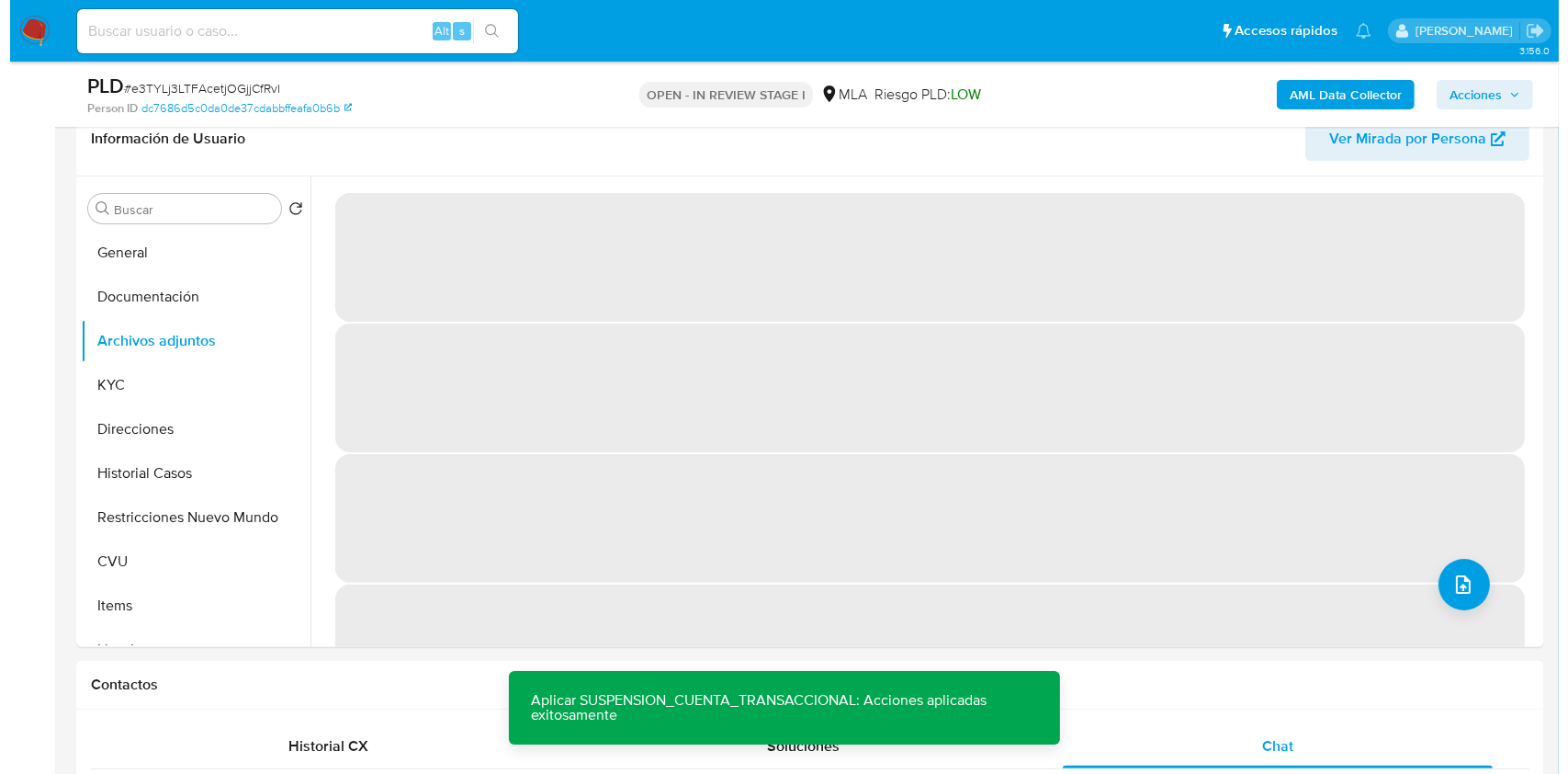
scroll to position [323, 0]
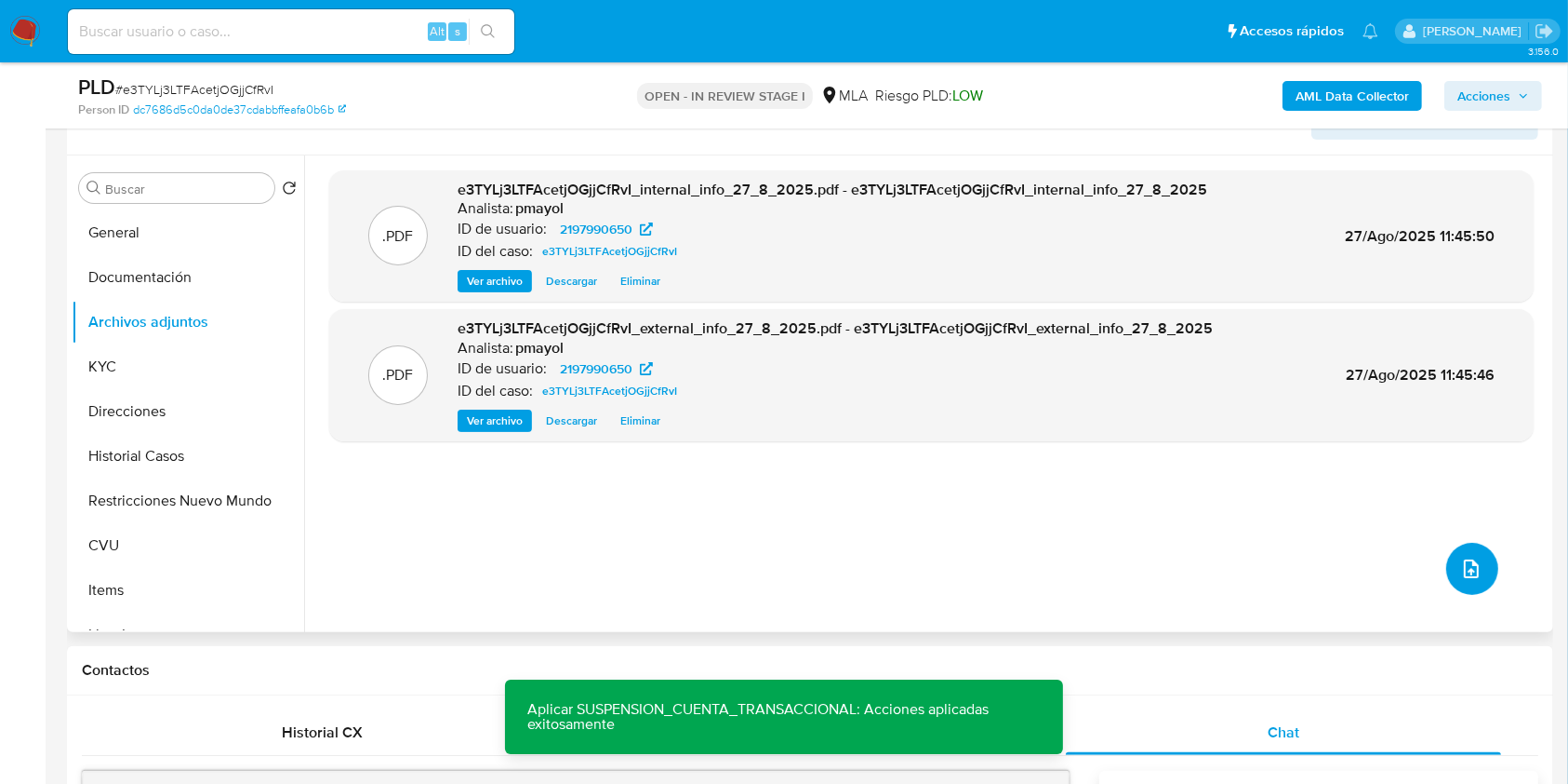
click at [1455, 587] on button "upload-file" at bounding box center [1472, 569] width 52 height 52
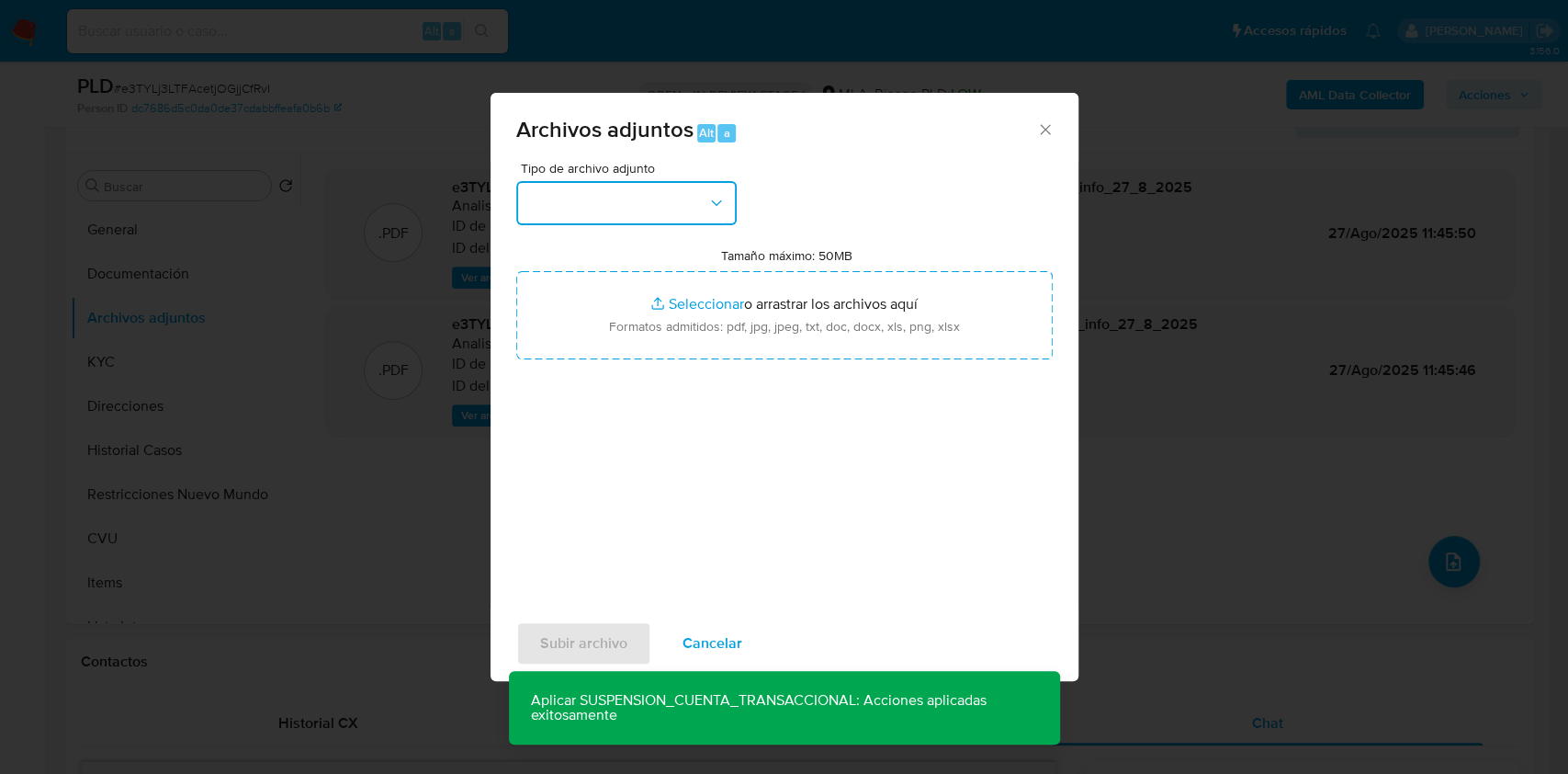
click at [696, 187] on button "button" at bounding box center [626, 203] width 221 height 44
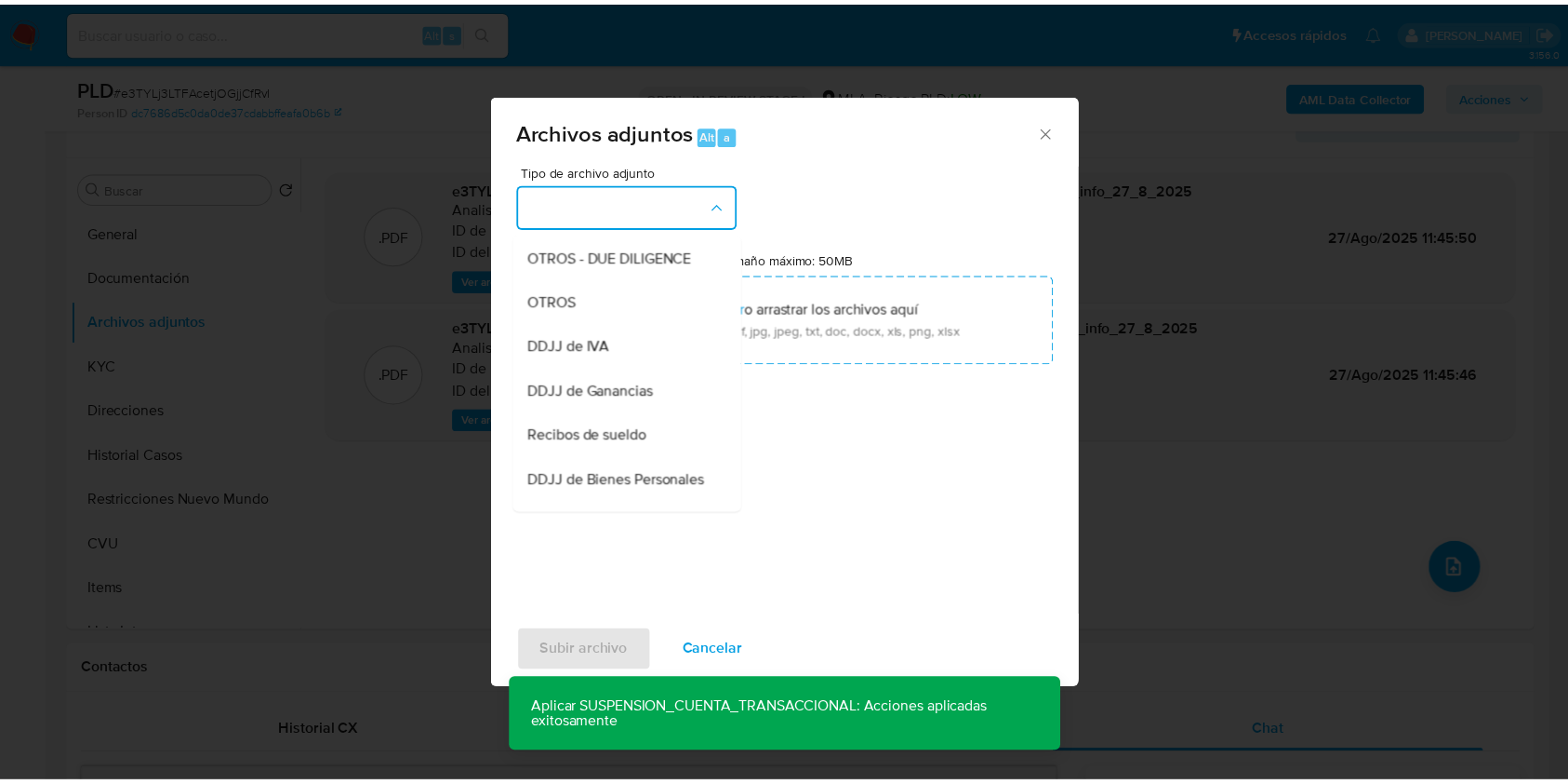
scroll to position [331, 0]
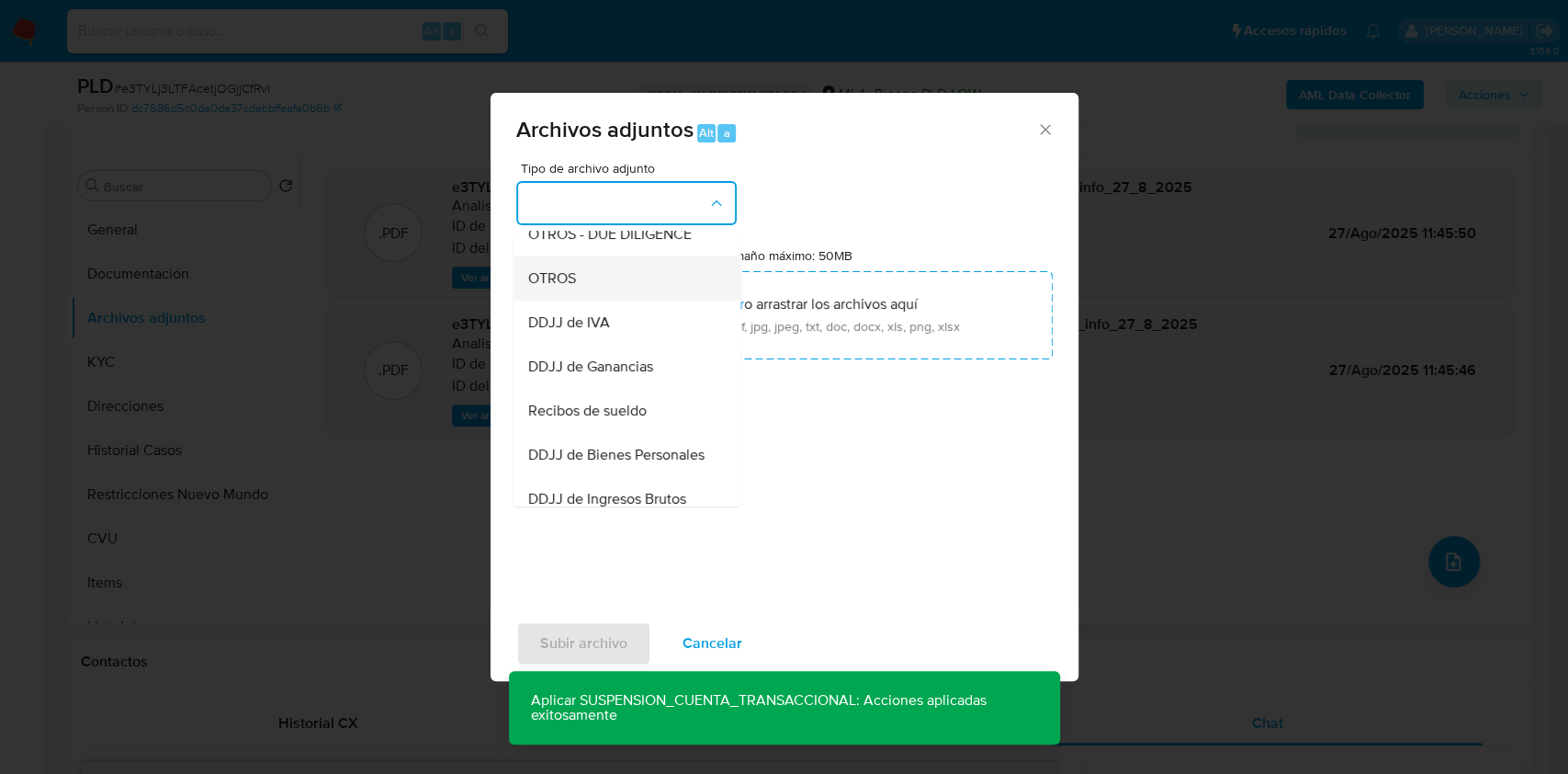
click at [615, 300] on div "OTROS" at bounding box center [621, 278] width 187 height 44
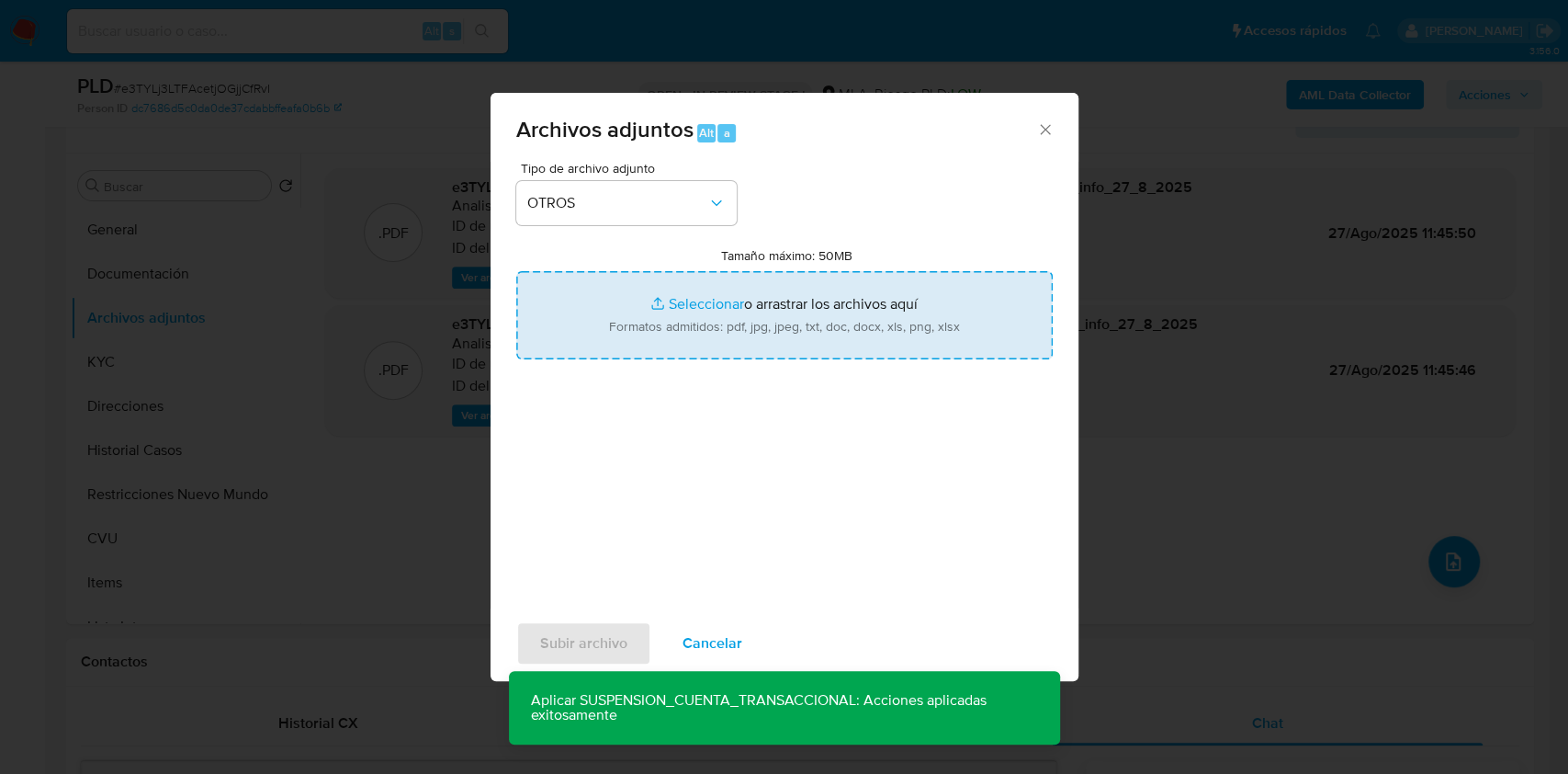
click at [669, 311] on input "Tamaño máximo: 50MB Seleccionar archivos" at bounding box center [784, 315] width 537 height 89
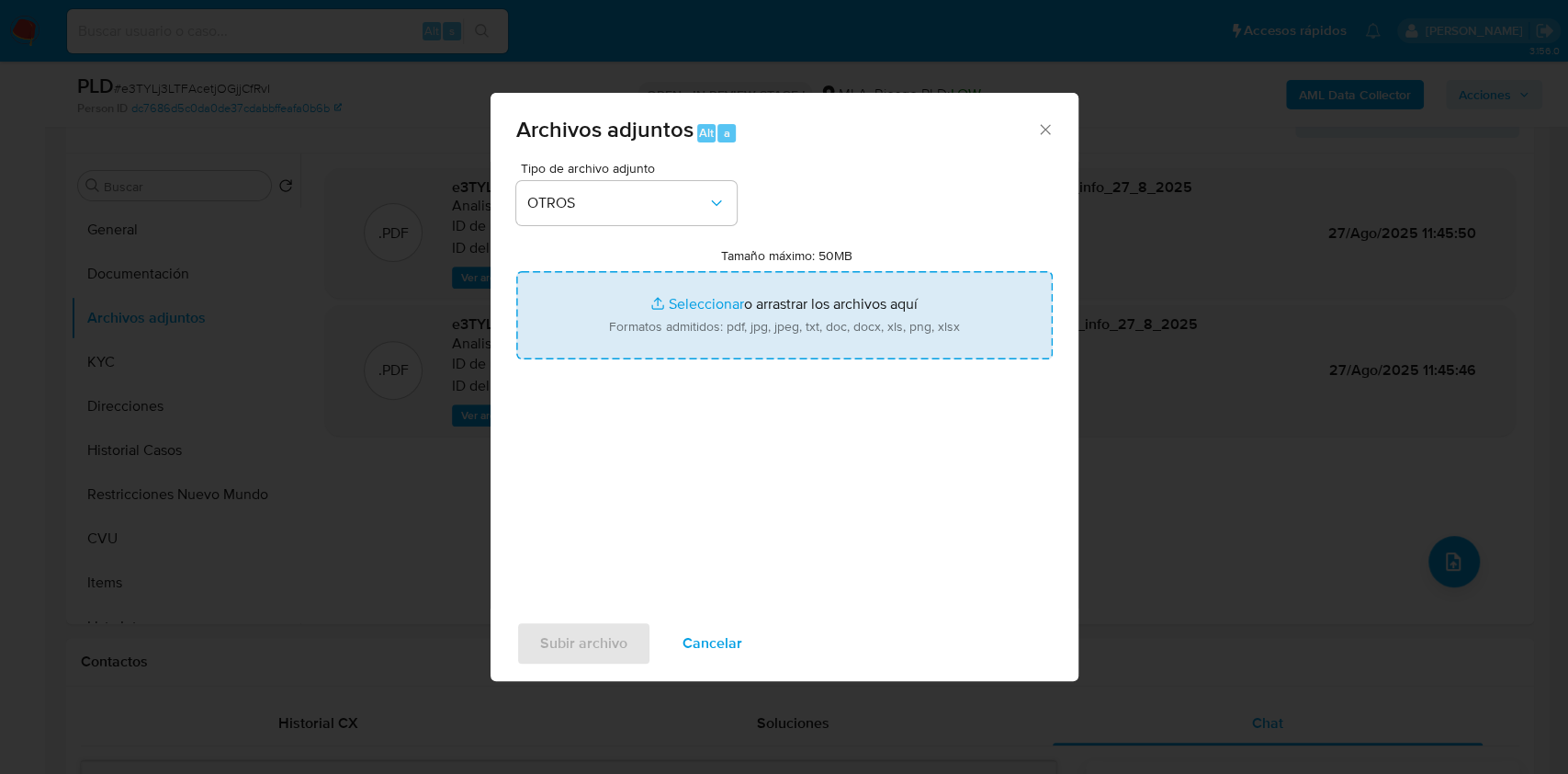
type input "C:\fakepath\Caselog e3TYLj3LTFAcetjOGjjCfRvI.docx"
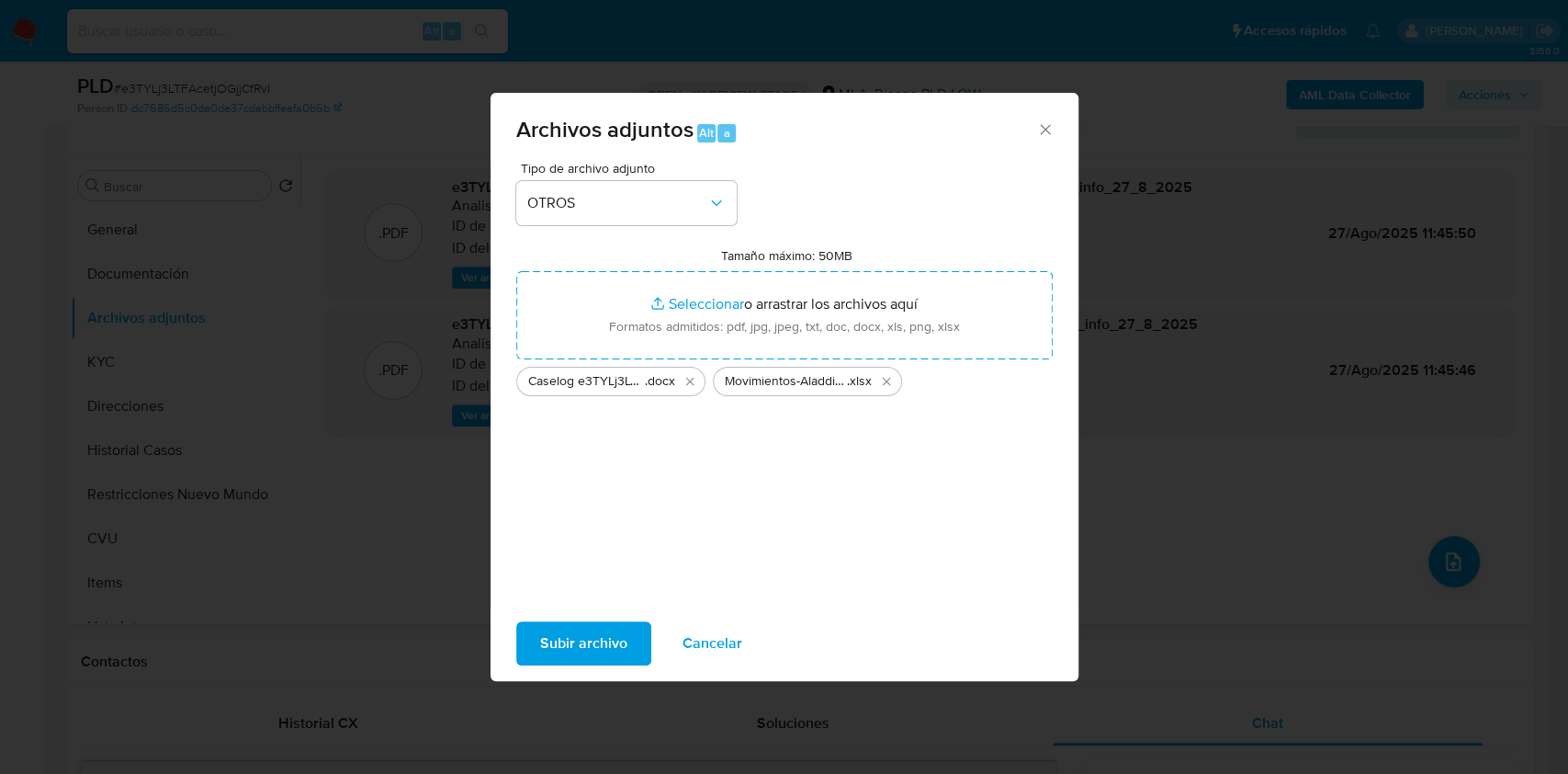
click at [593, 643] on span "Subir archivo" at bounding box center [584, 643] width 88 height 40
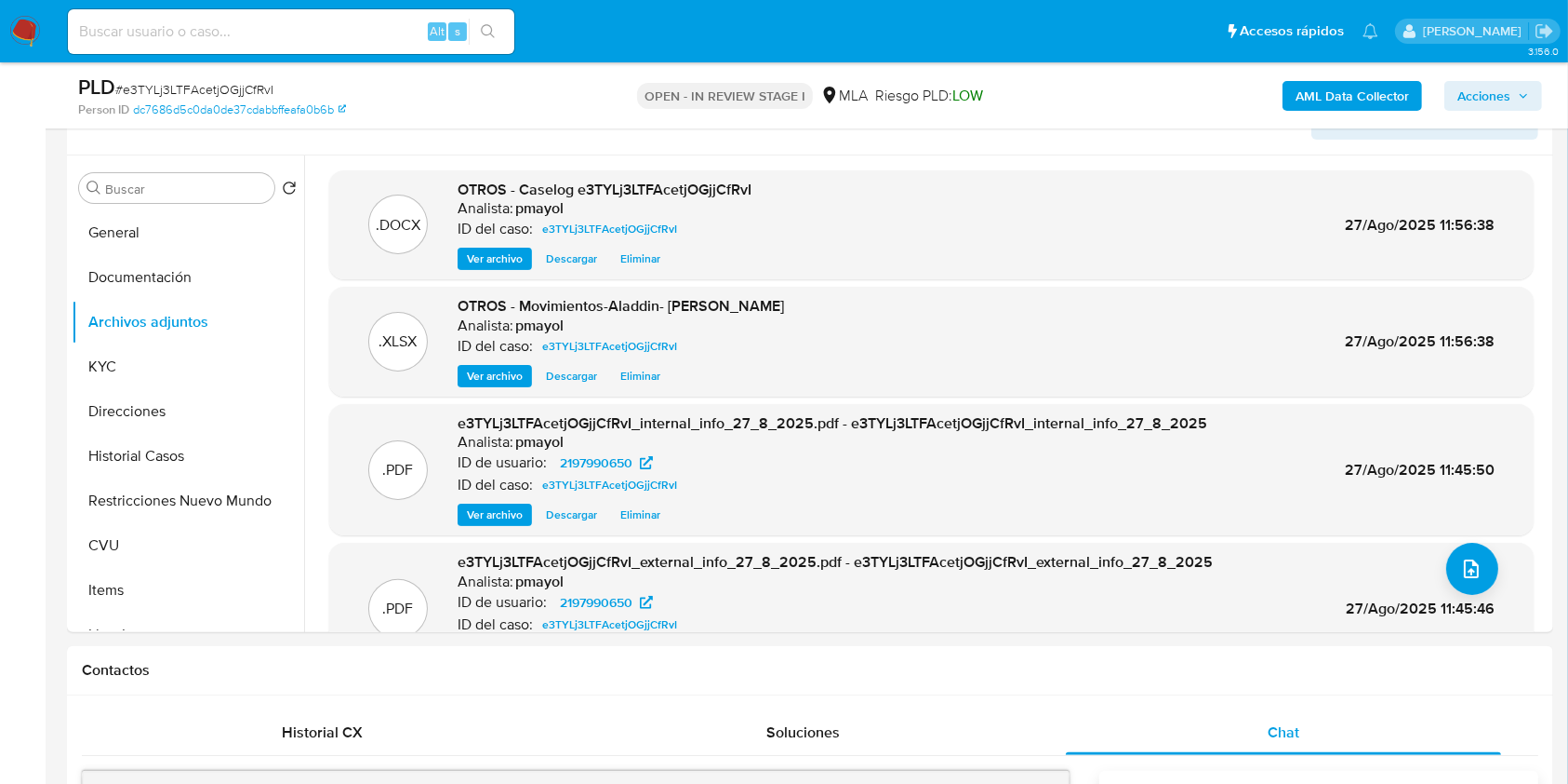
click at [1496, 88] on span "Acciones" at bounding box center [1483, 96] width 53 height 30
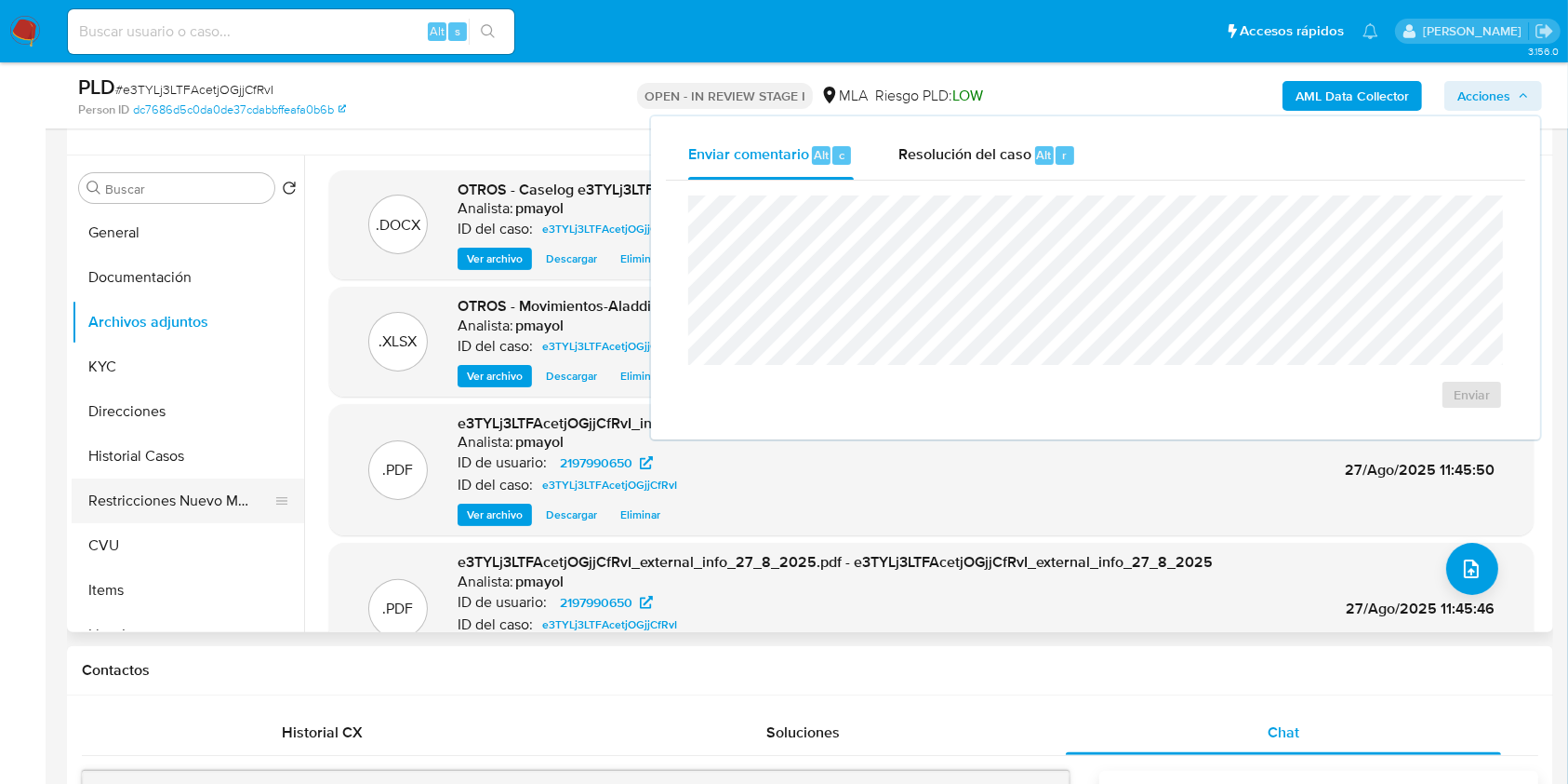
click at [214, 502] on button "Restricciones Nuevo Mundo" at bounding box center [180, 501] width 217 height 45
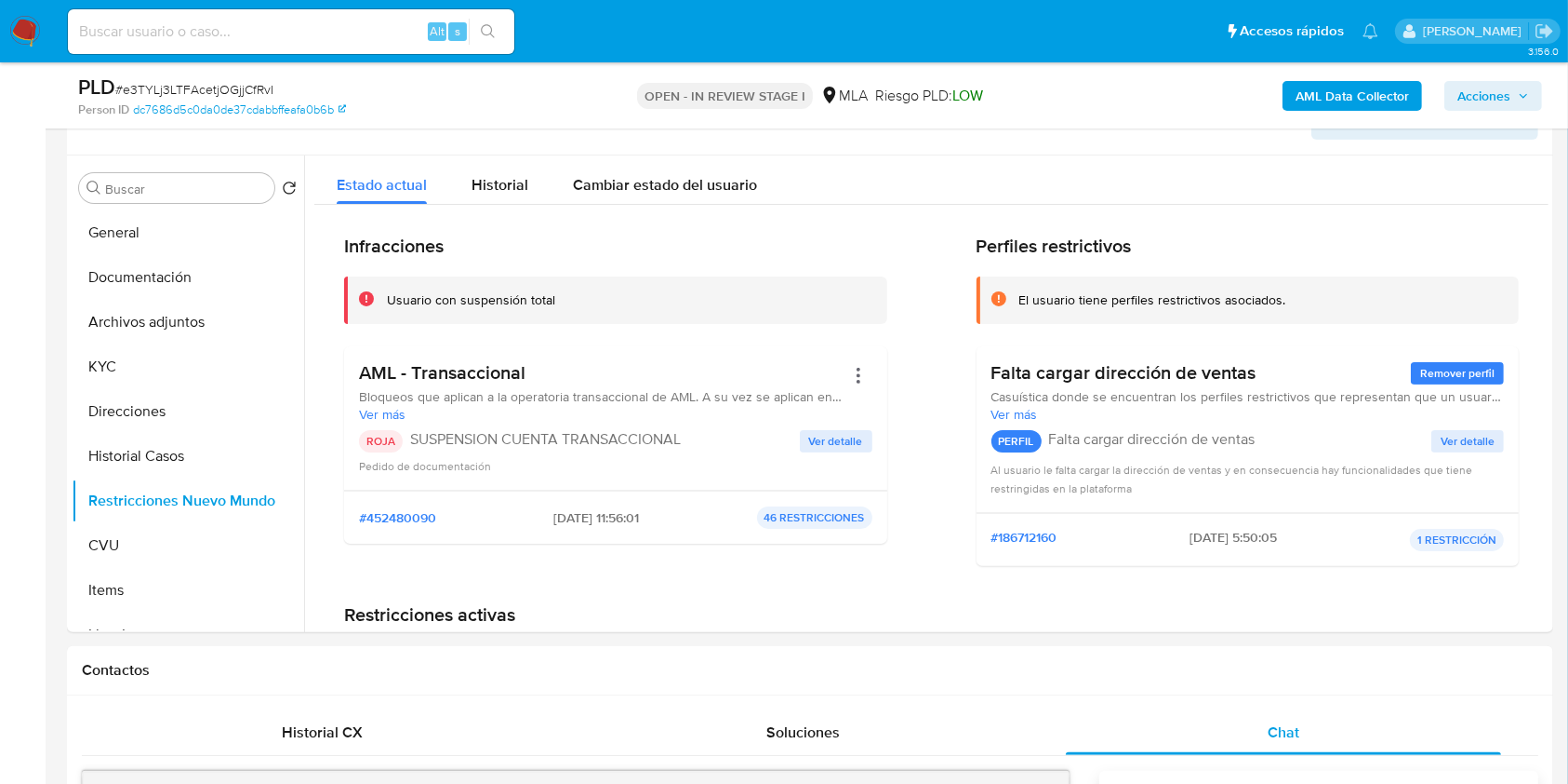
click at [1476, 98] on span "Acciones" at bounding box center [1483, 96] width 53 height 30
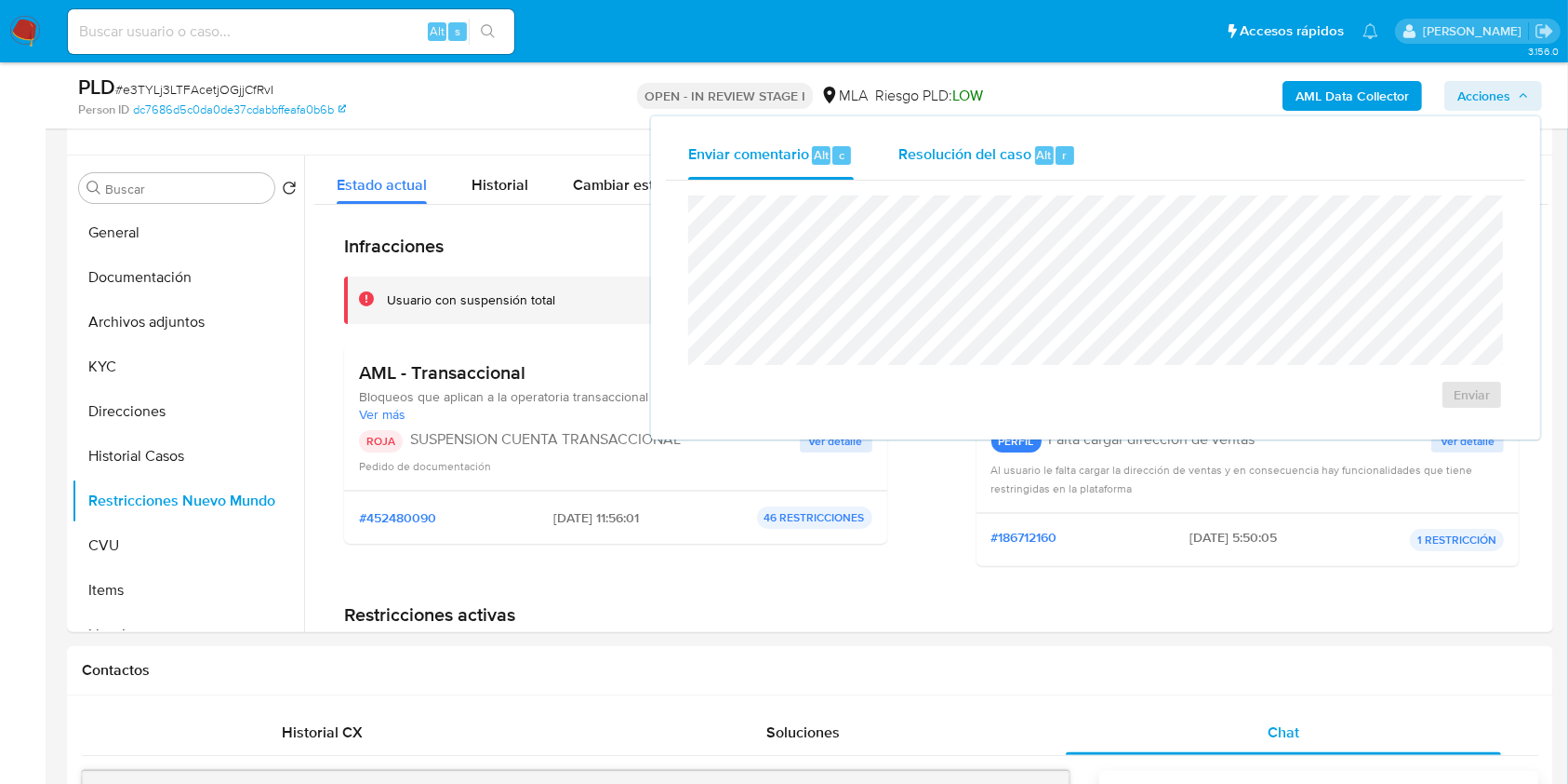
click at [953, 146] on span "Resolución del caso" at bounding box center [964, 154] width 133 height 21
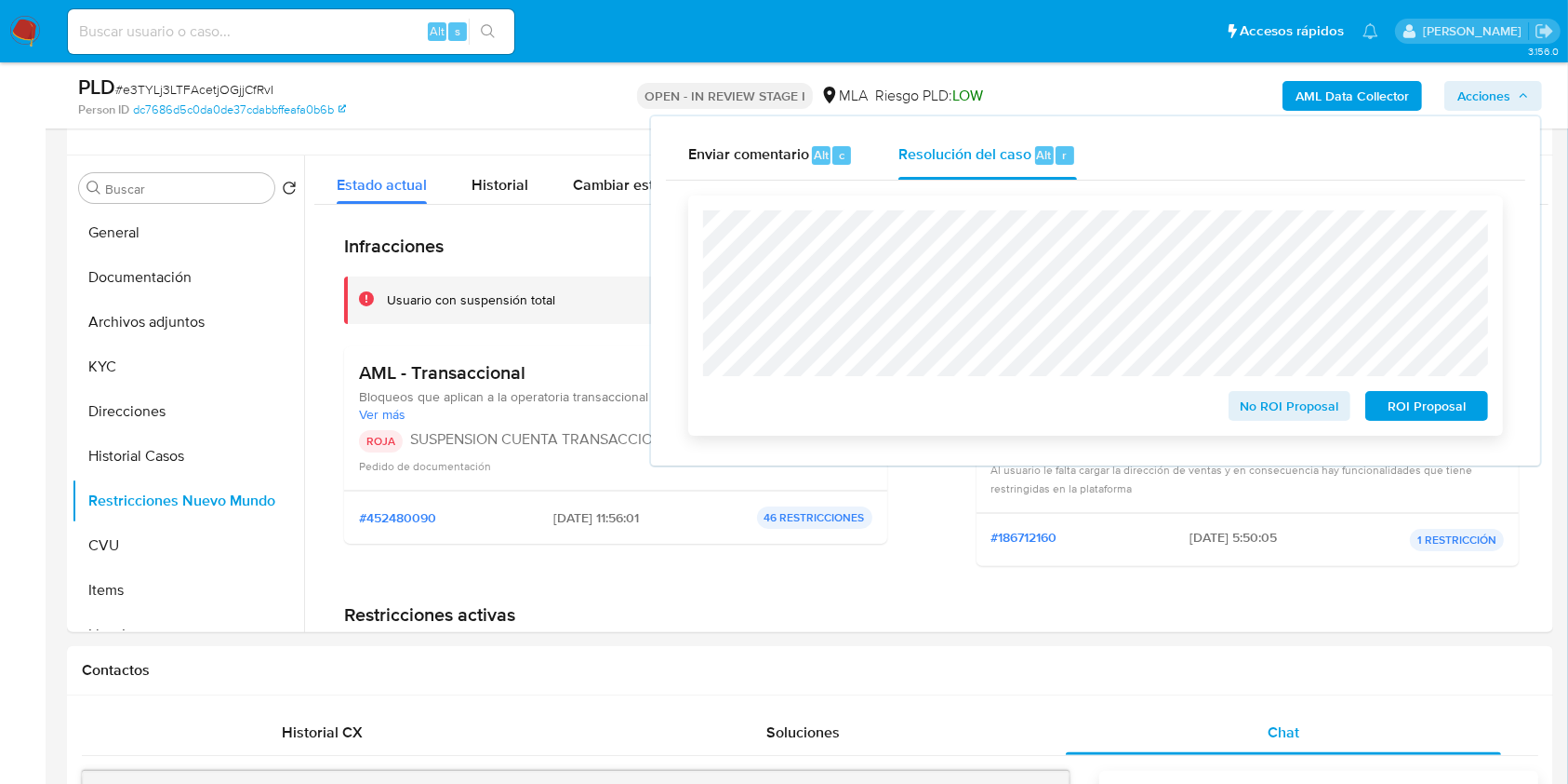
click at [1430, 408] on span "ROI Proposal" at bounding box center [1426, 406] width 97 height 26
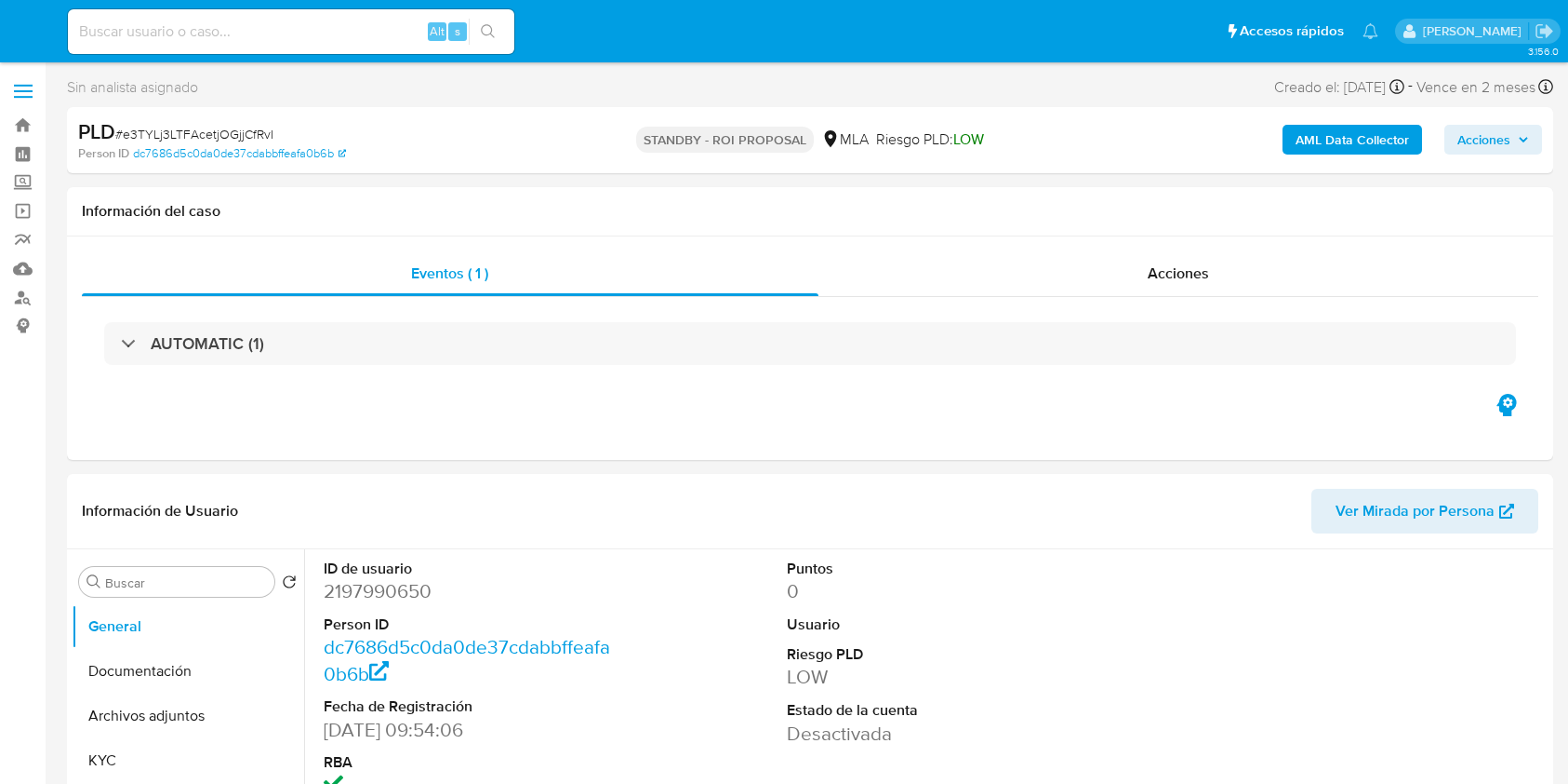
select select "10"
click at [368, 35] on input at bounding box center [291, 32] width 447 height 24
paste input "LnWJ2LymbjcVKilxueo8CfRt"
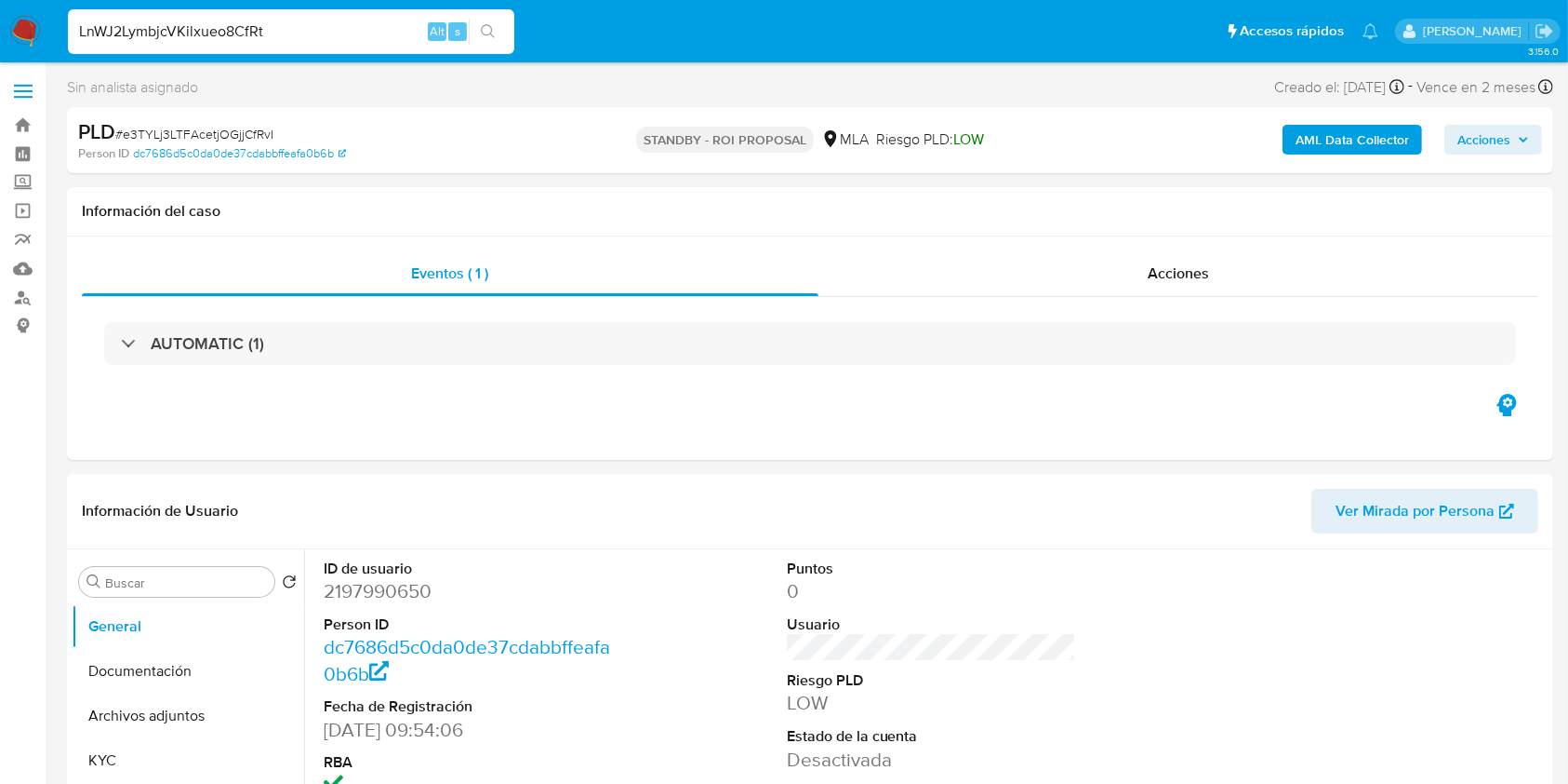
type input "LnWJ2LymbjcVKilxueo8CfRt"
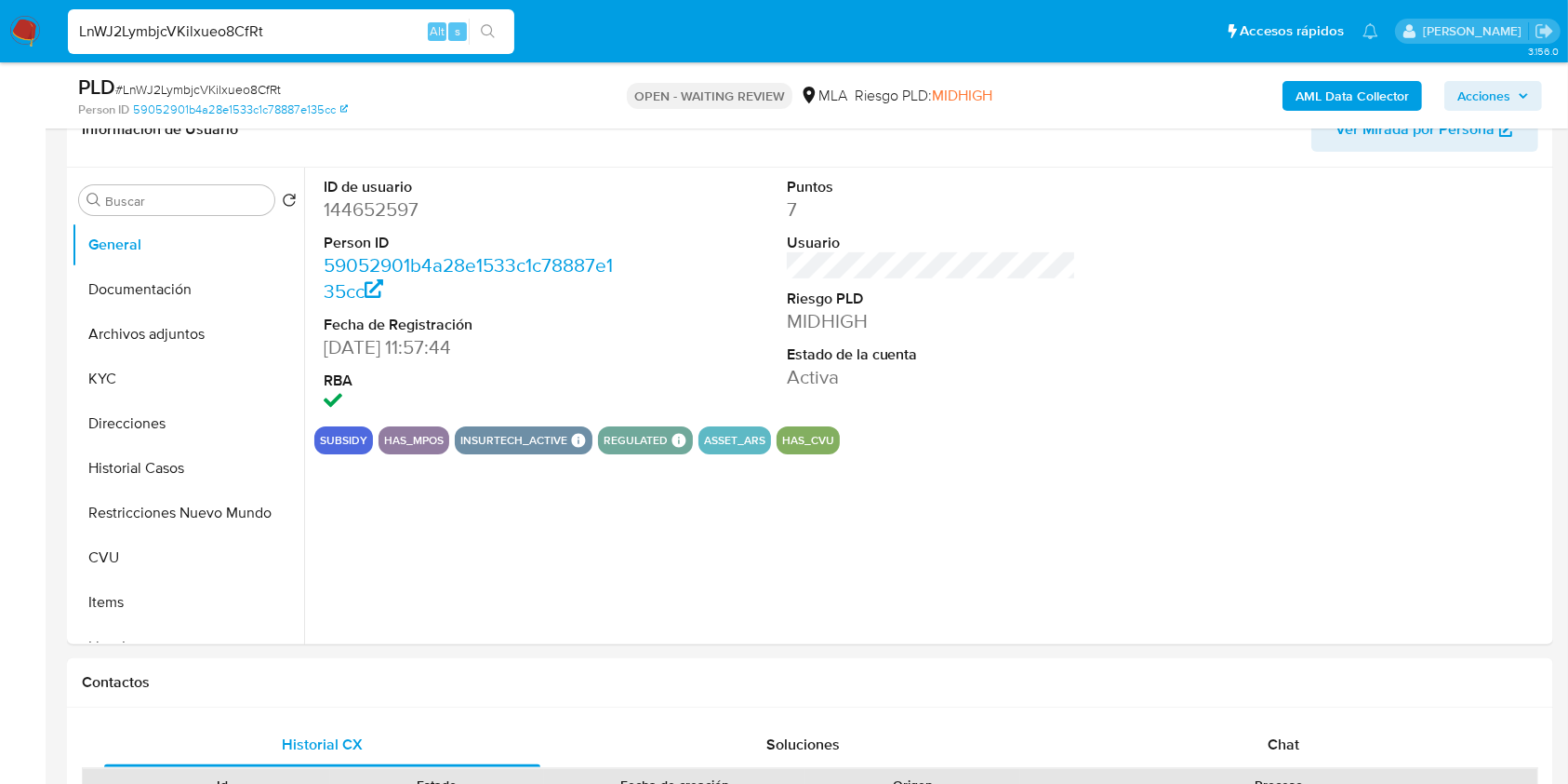
scroll to position [454, 0]
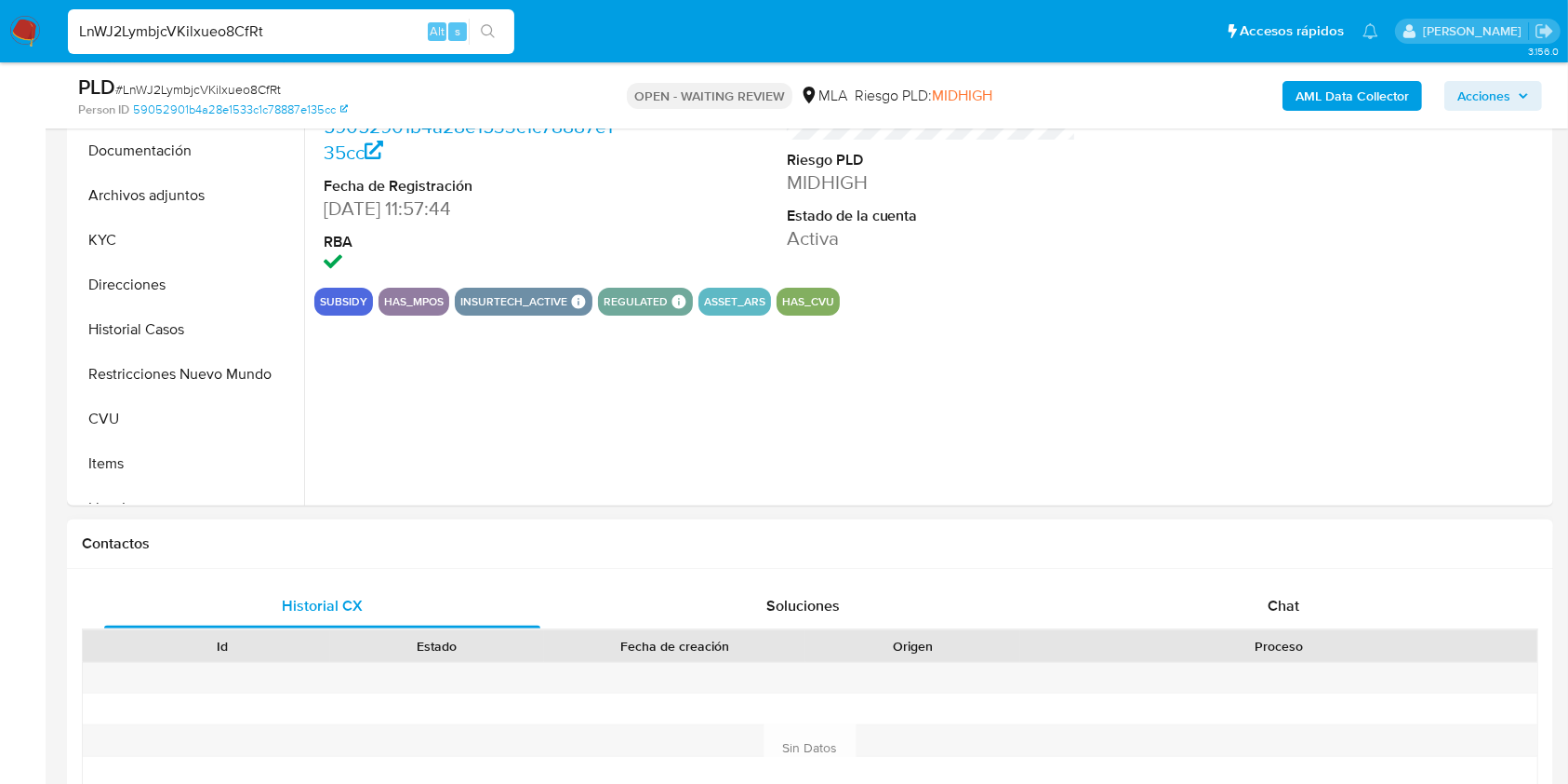
select select "10"
click at [1296, 615] on div "Chat" at bounding box center [1284, 605] width 437 height 45
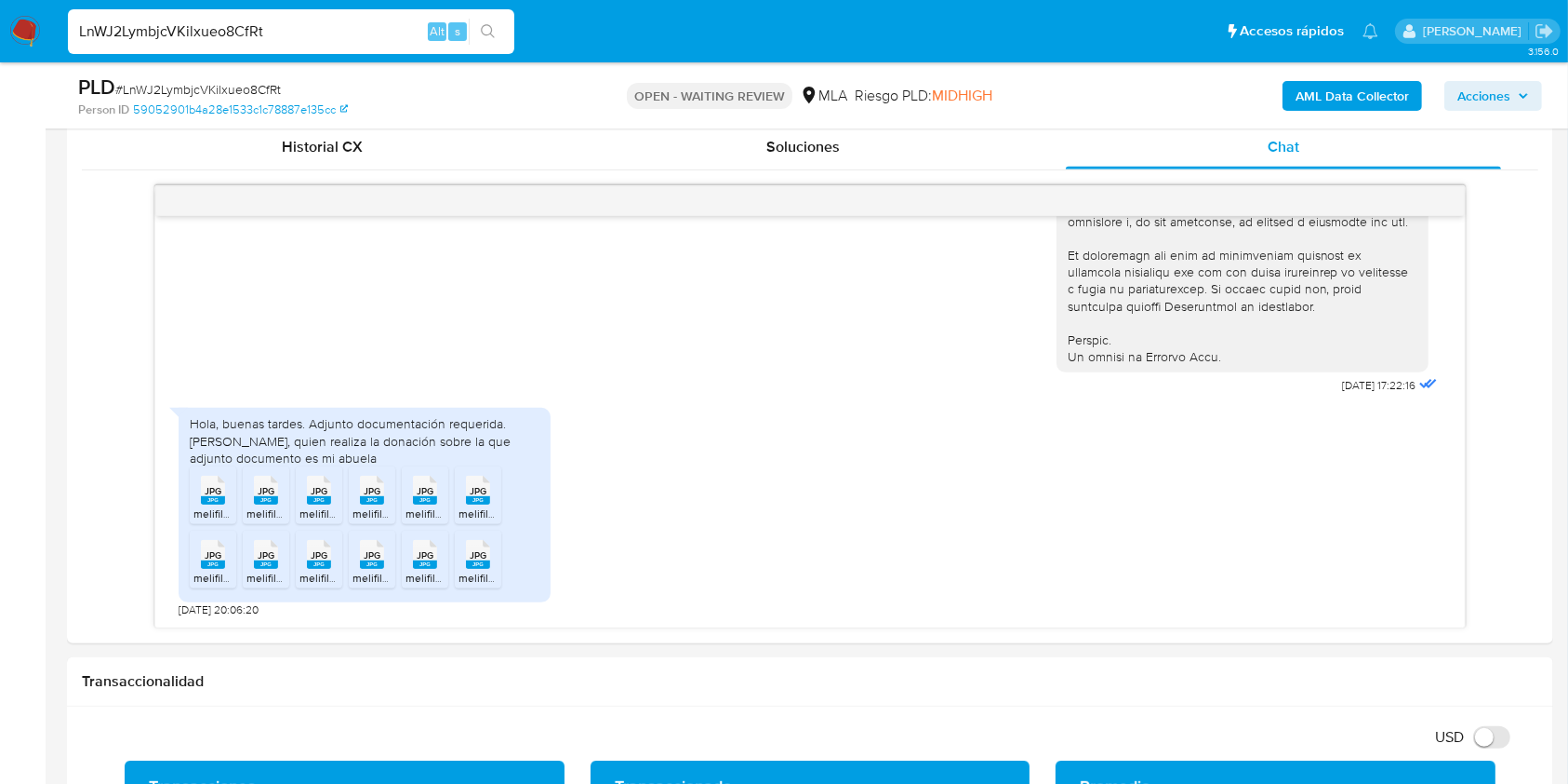
scroll to position [992, 0]
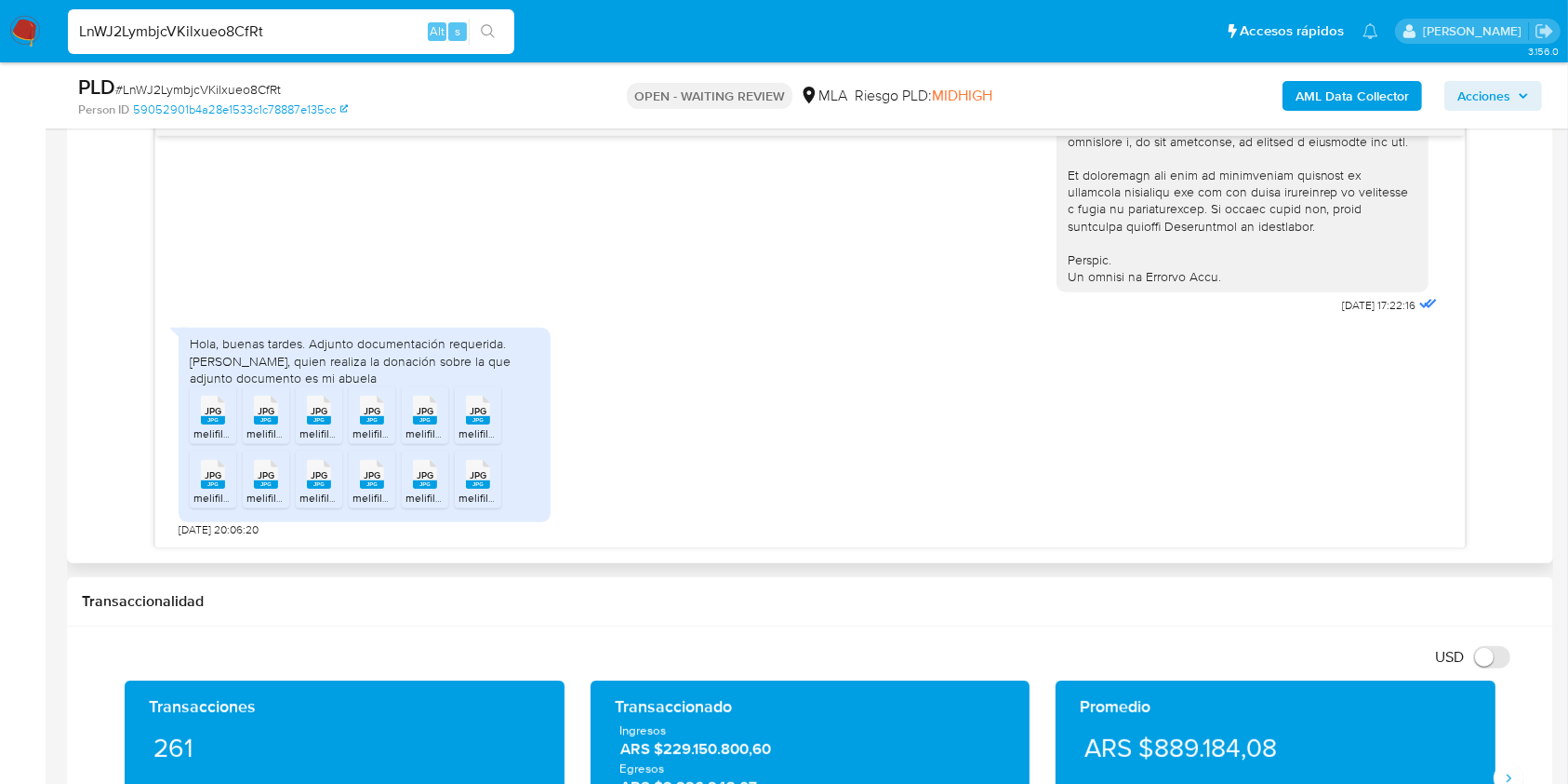
click at [213, 409] on span "JPG" at bounding box center [212, 411] width 17 height 12
click at [260, 423] on icon "JPG" at bounding box center [266, 410] width 24 height 33
click at [319, 423] on icon "JPG" at bounding box center [319, 410] width 24 height 33
click at [393, 427] on span "melifile8895971841671486927.jpg" at bounding box center [436, 433] width 166 height 16
click at [440, 427] on span "melifile5251534133583530531.jpg" at bounding box center [490, 433] width 170 height 16
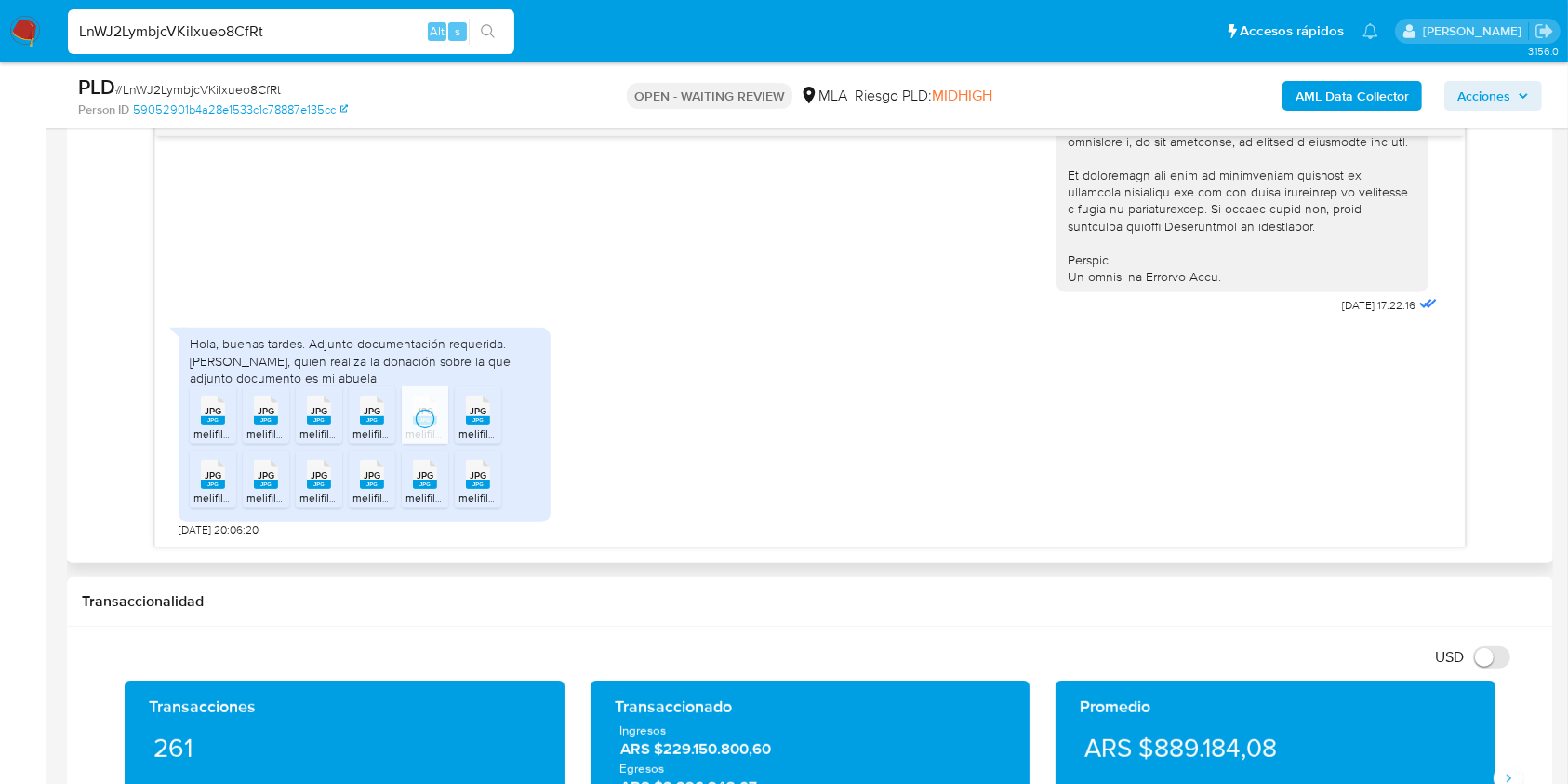
click at [484, 423] on icon "JPG" at bounding box center [477, 410] width 24 height 33
click at [217, 483] on rect at bounding box center [213, 484] width 24 height 8
click at [269, 490] on span "melifile8214065758382523518.jpg" at bounding box center [332, 498] width 172 height 16
click at [326, 491] on span "melifile130370577999124160.jpg" at bounding box center [379, 498] width 160 height 16
click at [363, 491] on span "melifile3369759904282089565.jpg" at bounding box center [442, 498] width 177 height 16
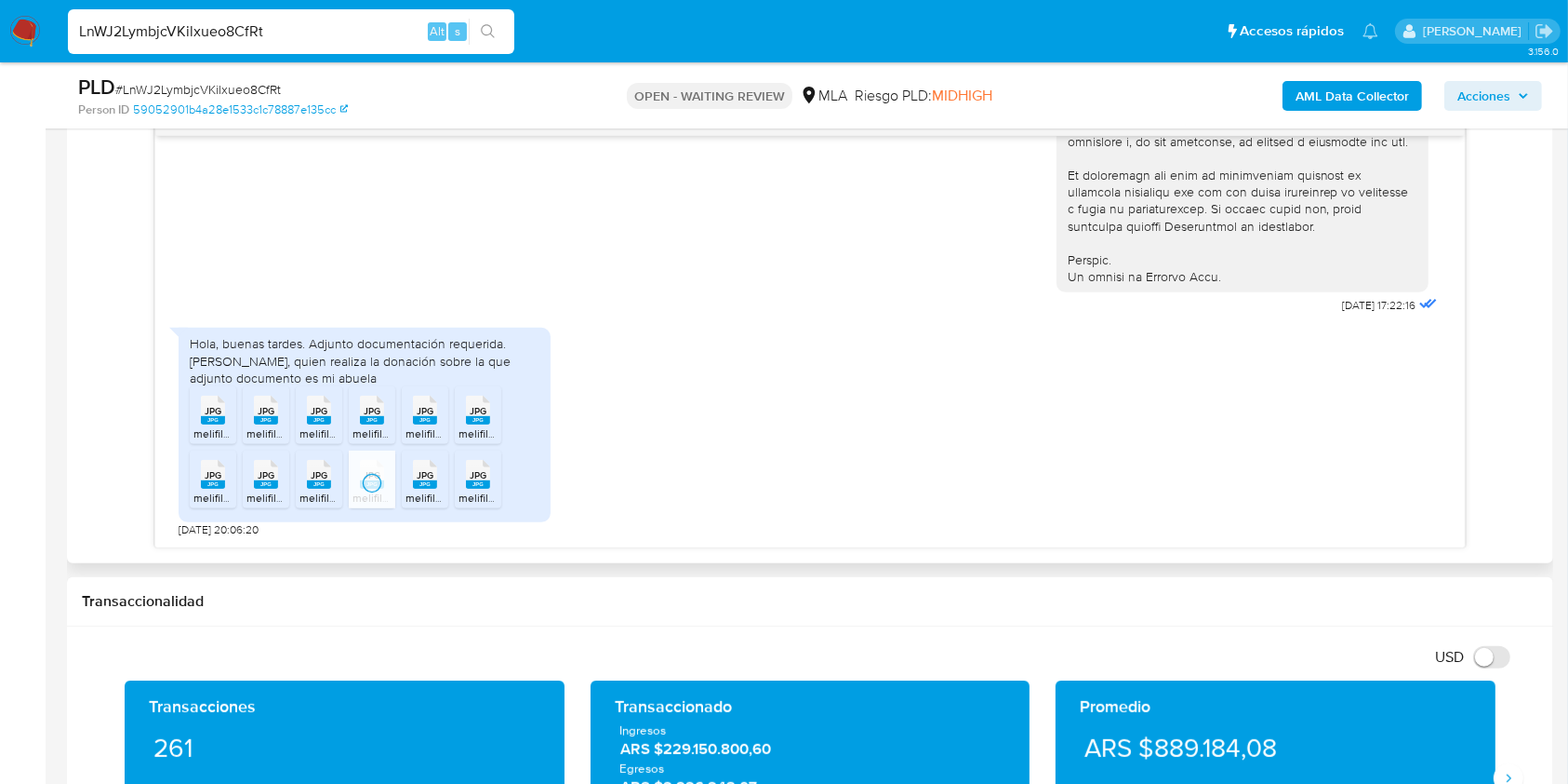
click at [430, 490] on span "melifile5174023183717210170.jpg" at bounding box center [485, 498] width 160 height 16
click at [469, 488] on rect at bounding box center [477, 484] width 24 height 8
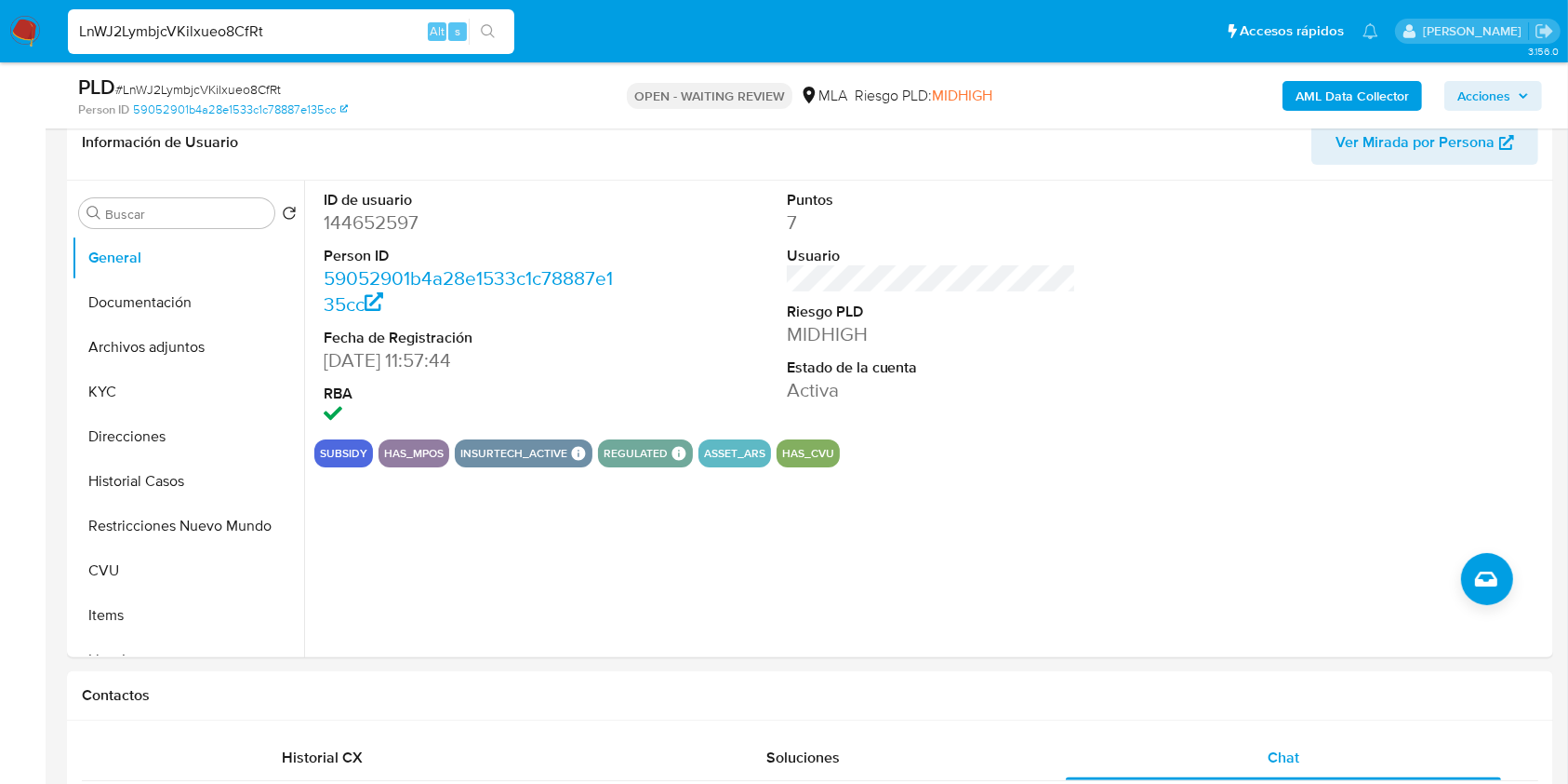
scroll to position [249, 0]
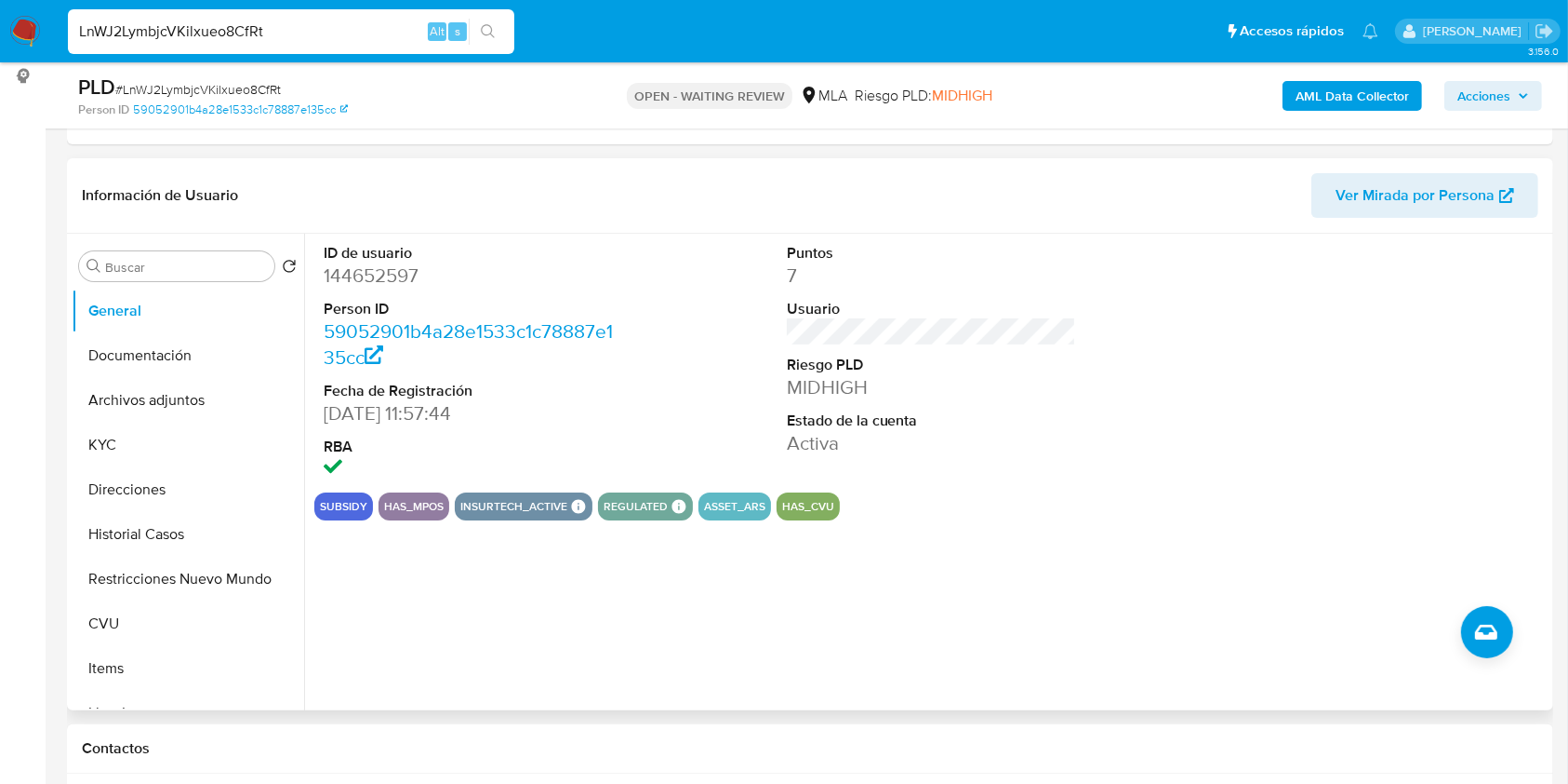
click at [382, 274] on dd "144652597" at bounding box center [469, 275] width 290 height 26
copy dd "144652597"
click at [163, 525] on button "Historial Casos" at bounding box center [180, 534] width 217 height 45
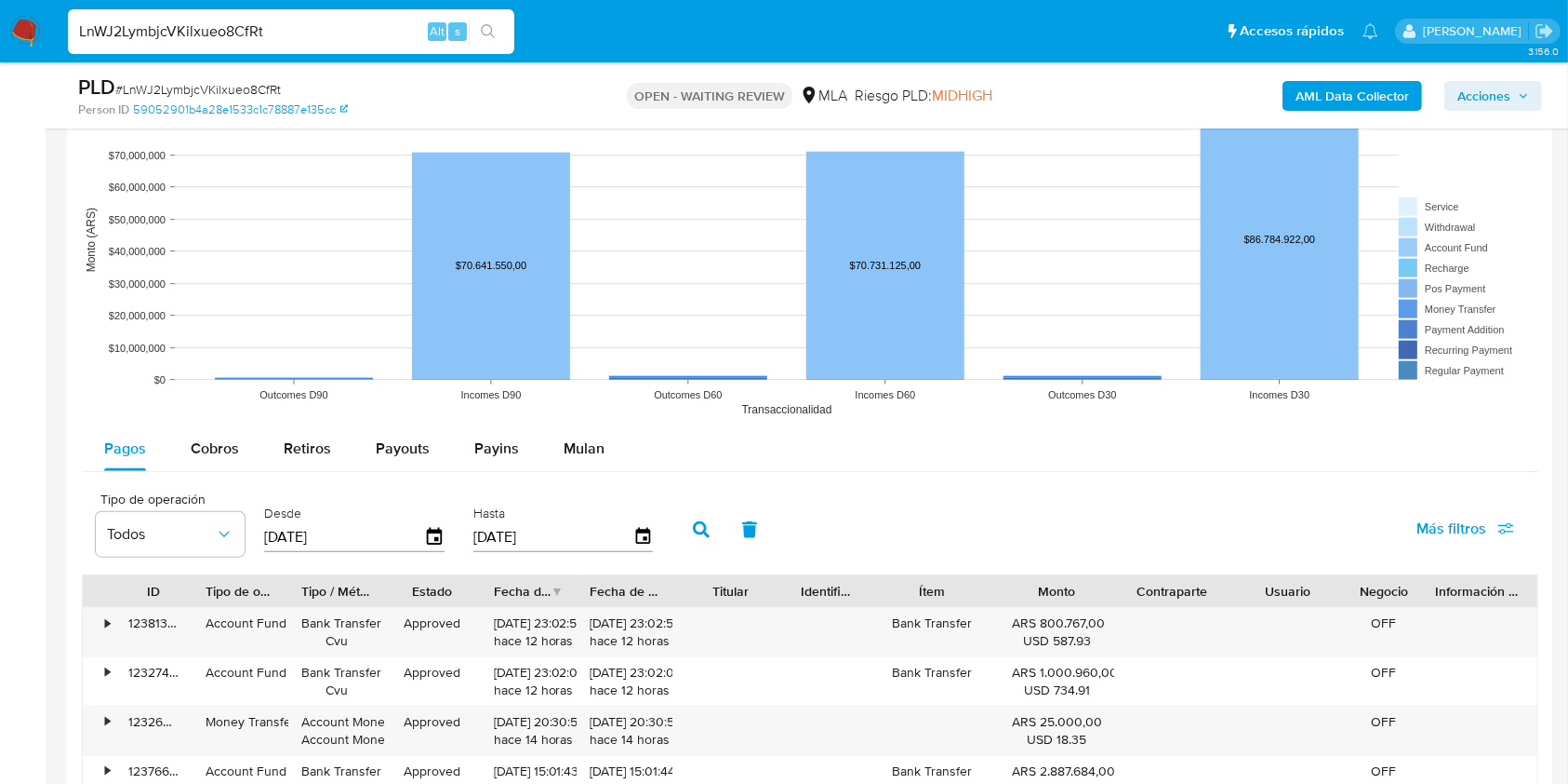
scroll to position [2002, 0]
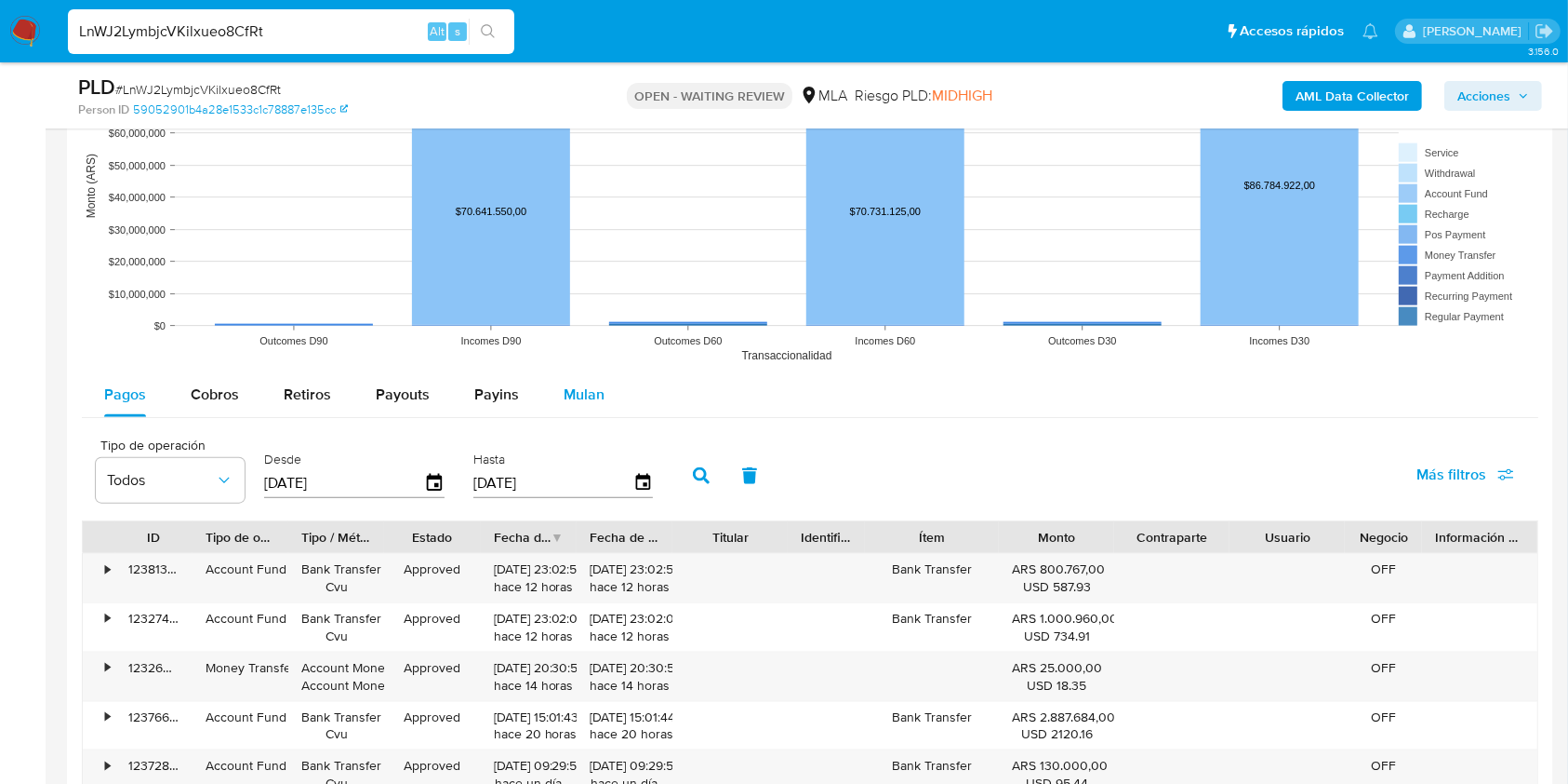
click at [592, 388] on span "Mulan" at bounding box center [583, 393] width 41 height 21
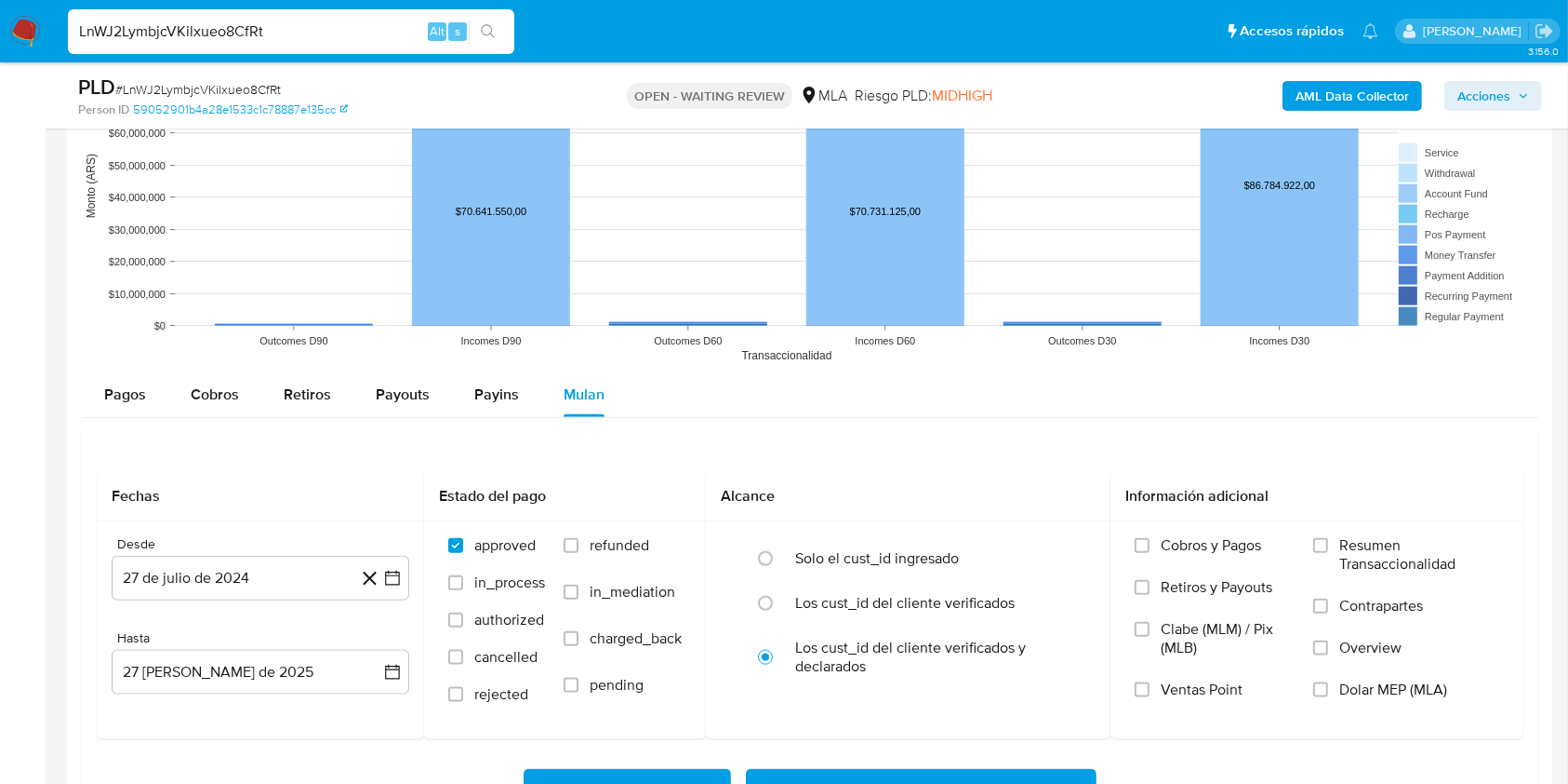
scroll to position [2085, 0]
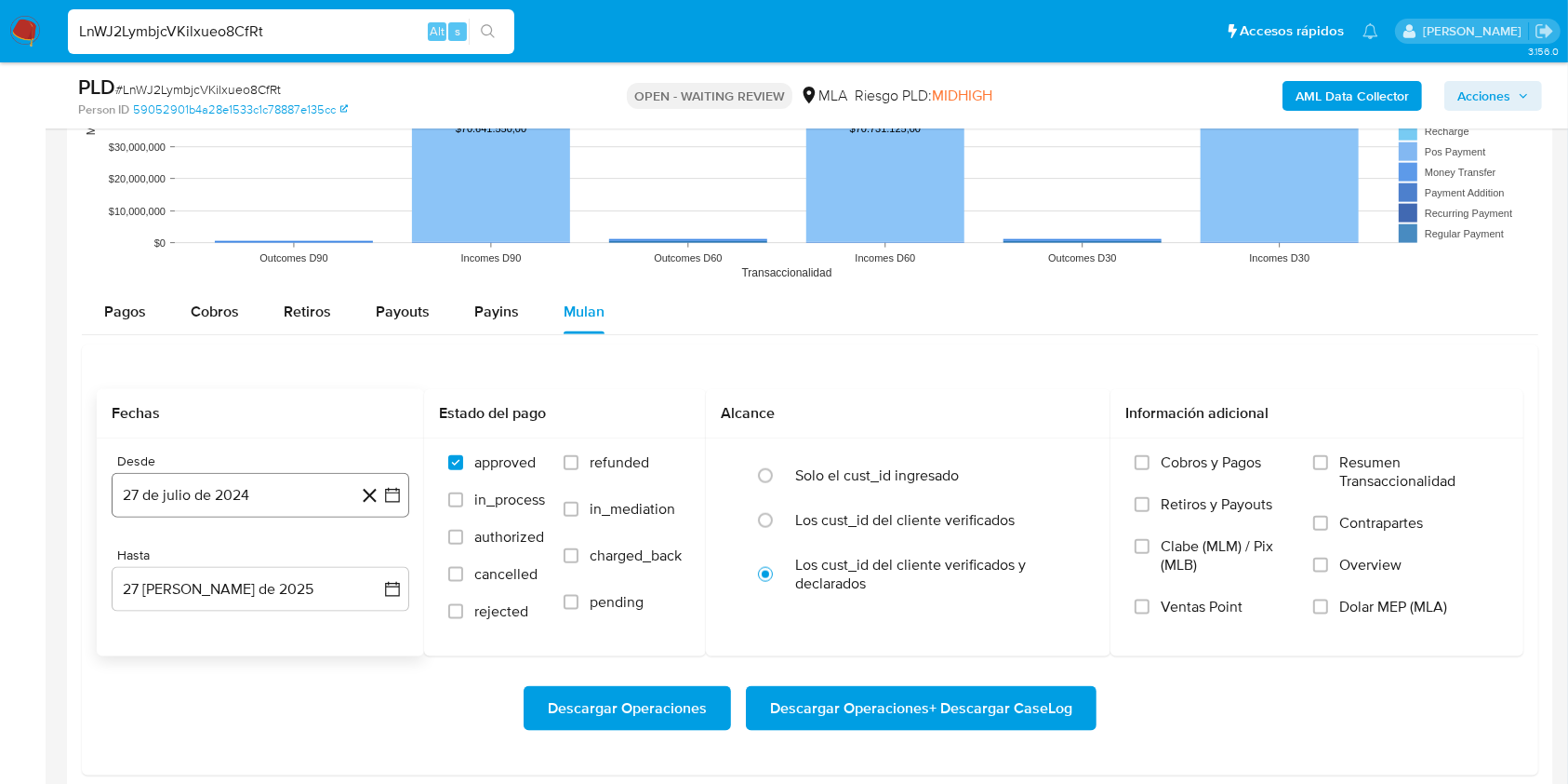
click at [267, 508] on button "27 de julio de 2024" at bounding box center [260, 495] width 298 height 45
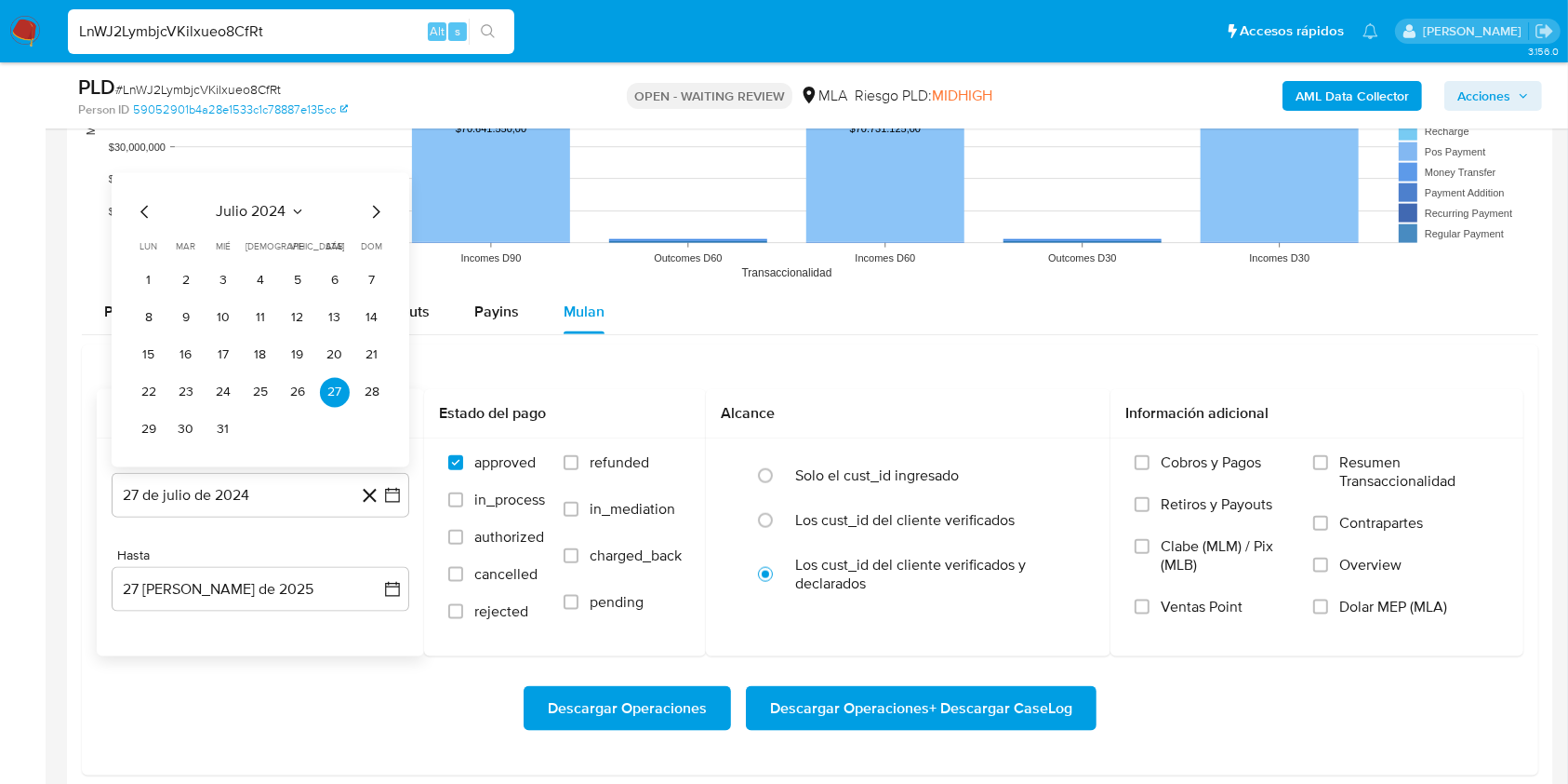
click at [292, 210] on icon "Seleccionar mes y año" at bounding box center [297, 211] width 15 height 15
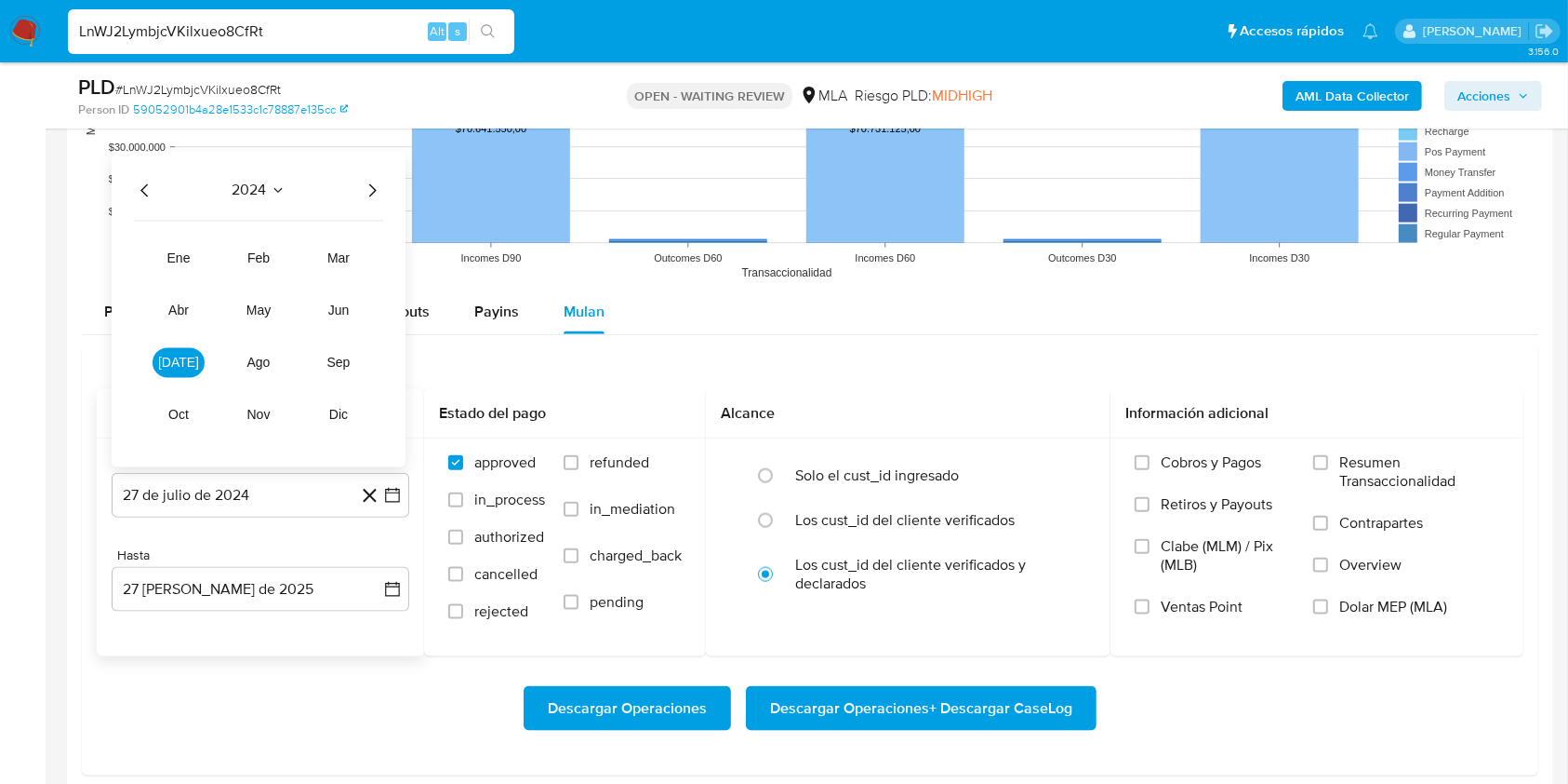
click at [366, 197] on icon "Año siguiente" at bounding box center [372, 191] width 22 height 22
click at [172, 368] on span "jul" at bounding box center [178, 362] width 41 height 15
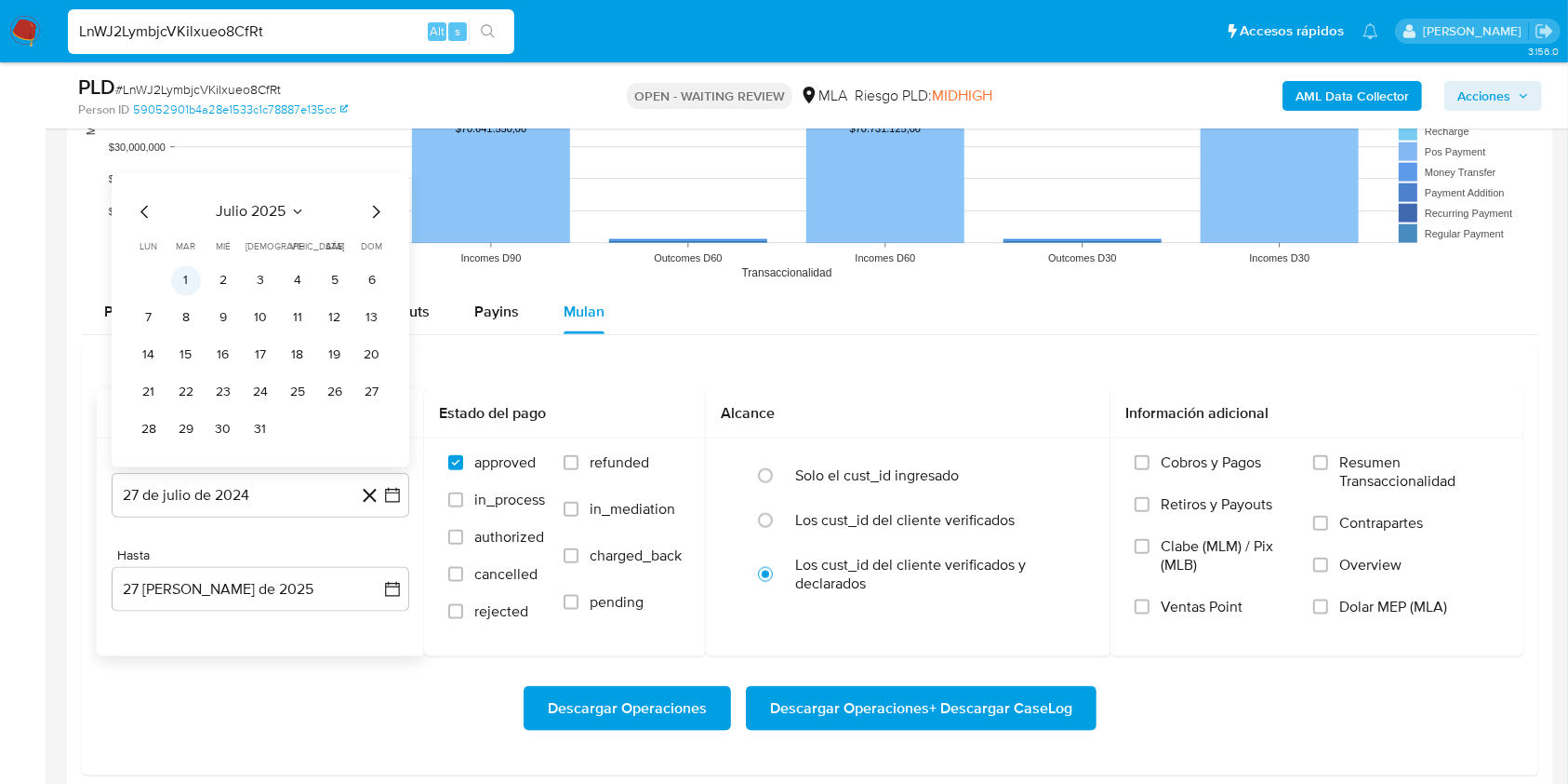
click at [186, 272] on button "1" at bounding box center [186, 281] width 30 height 30
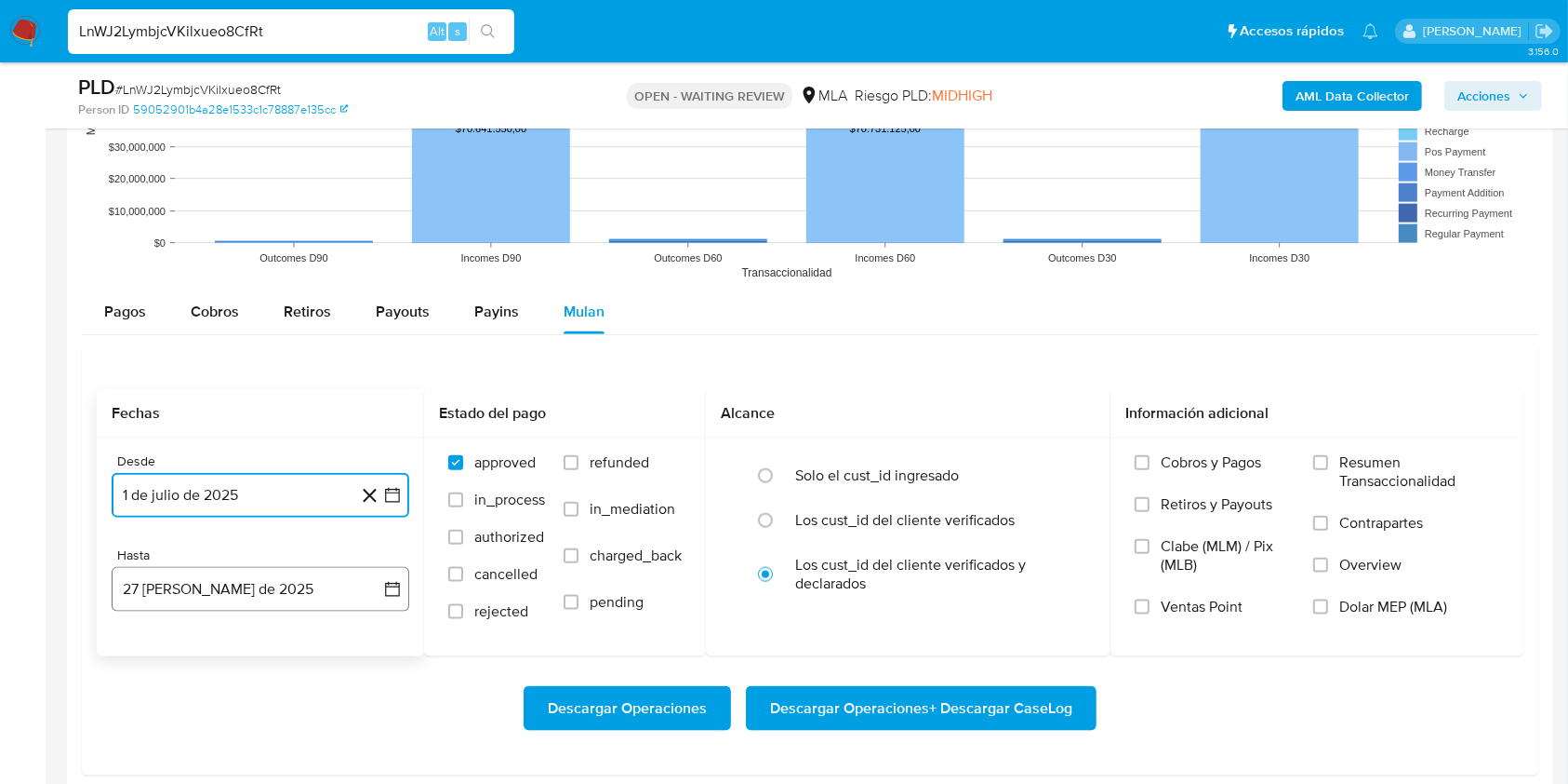
click at [201, 585] on button "27 de agosto de 2025" at bounding box center [260, 588] width 298 height 45
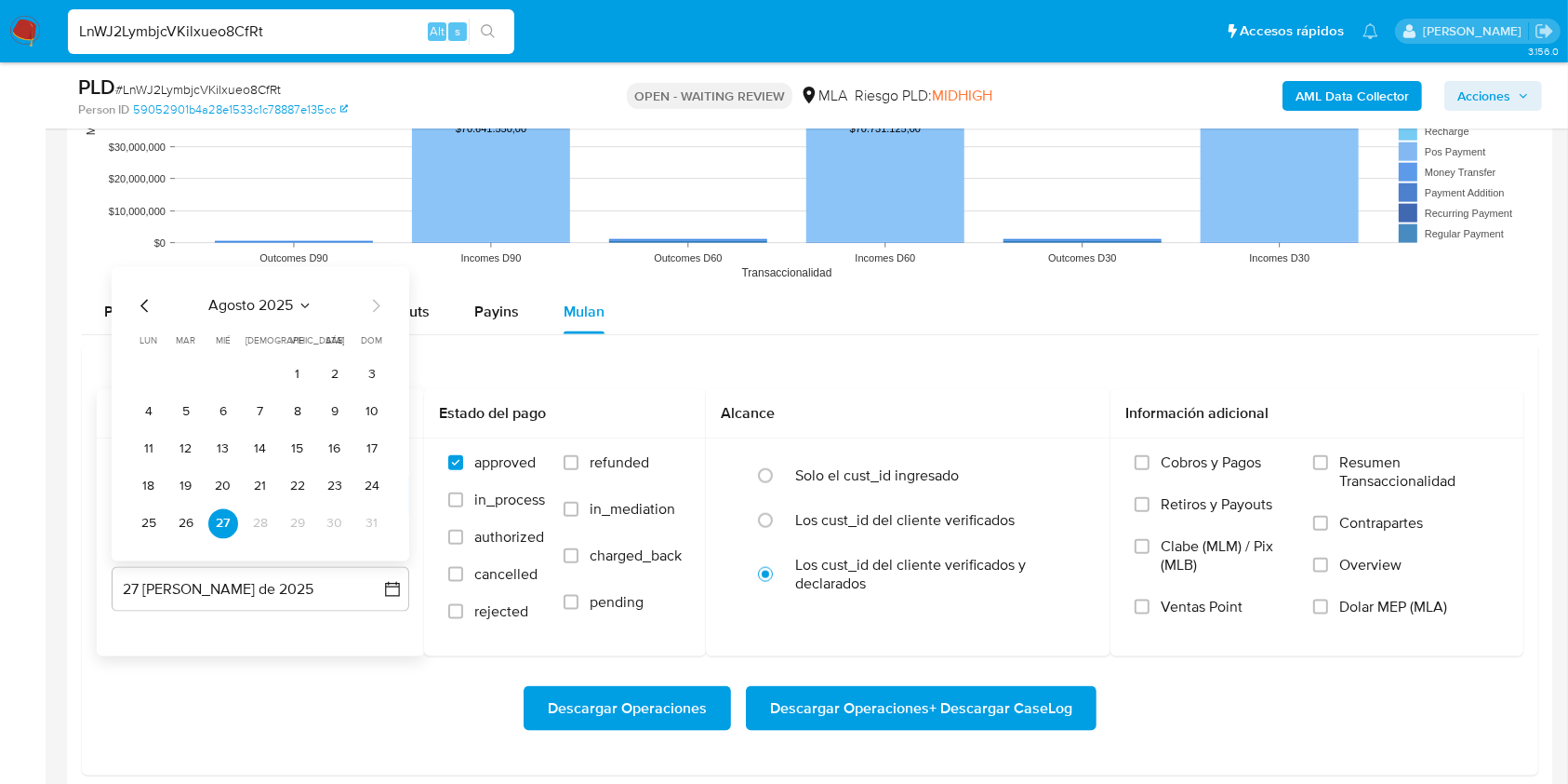
click at [147, 299] on icon "Mes anterior" at bounding box center [144, 305] width 7 height 13
click at [269, 522] on button "31" at bounding box center [260, 524] width 30 height 30
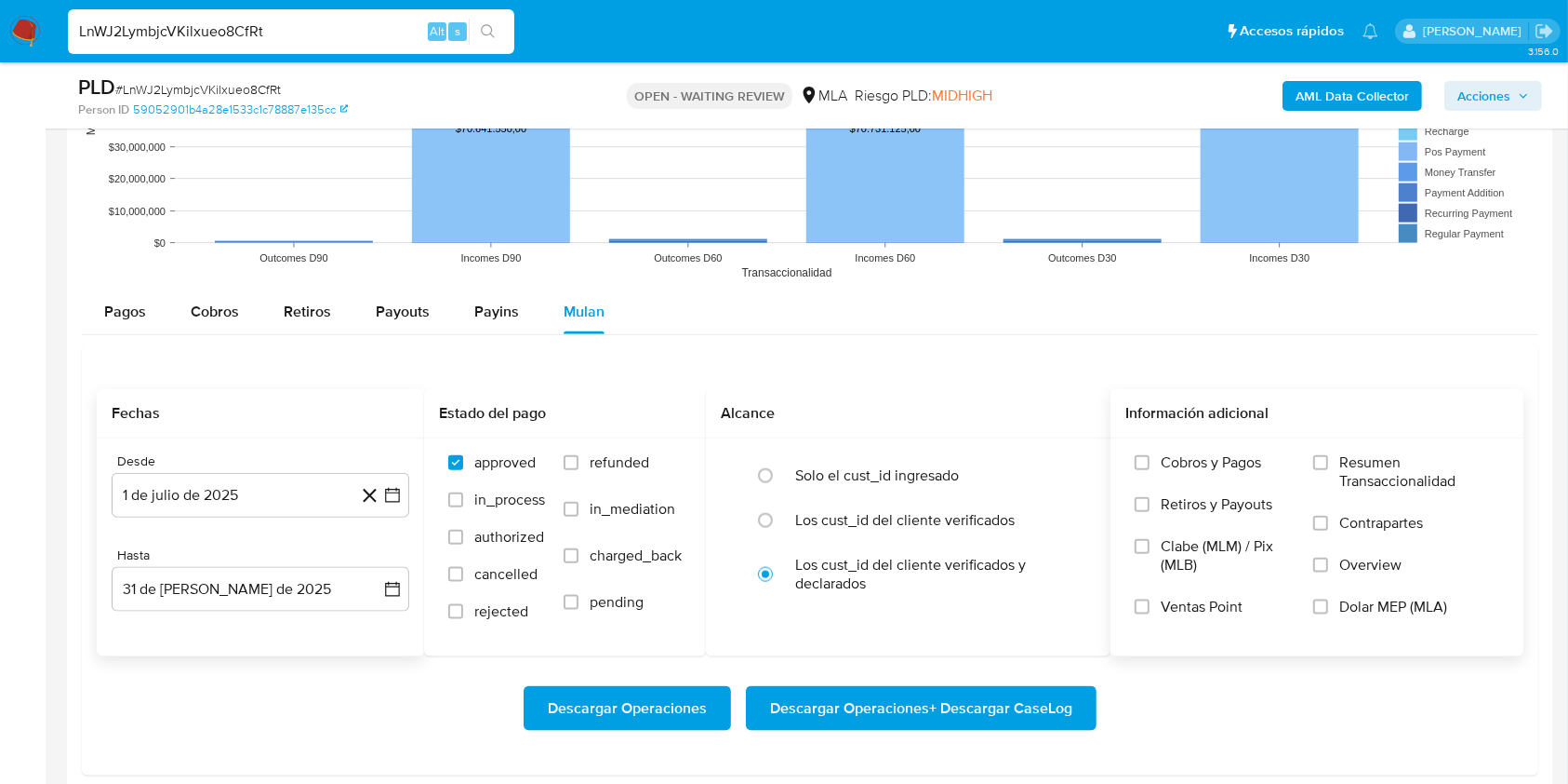
click at [1390, 618] on label "Dolar MEP (MLA)" at bounding box center [1406, 618] width 186 height 42
click at [1328, 614] on input "Dolar MEP (MLA)" at bounding box center [1320, 606] width 15 height 15
click at [1040, 699] on span "Descargar Operaciones + Descargar CaseLog" at bounding box center [920, 707] width 302 height 41
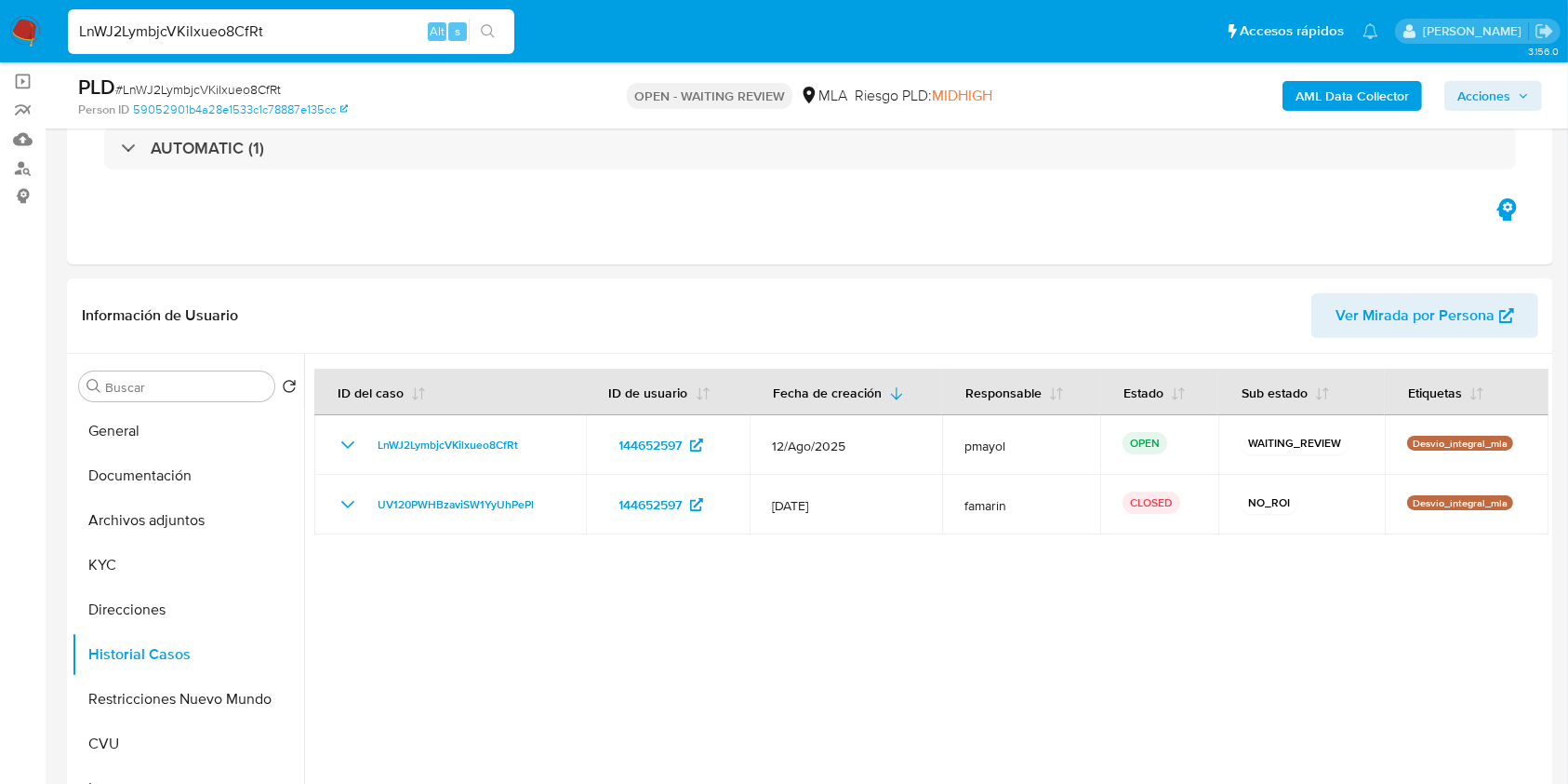
scroll to position [133, 0]
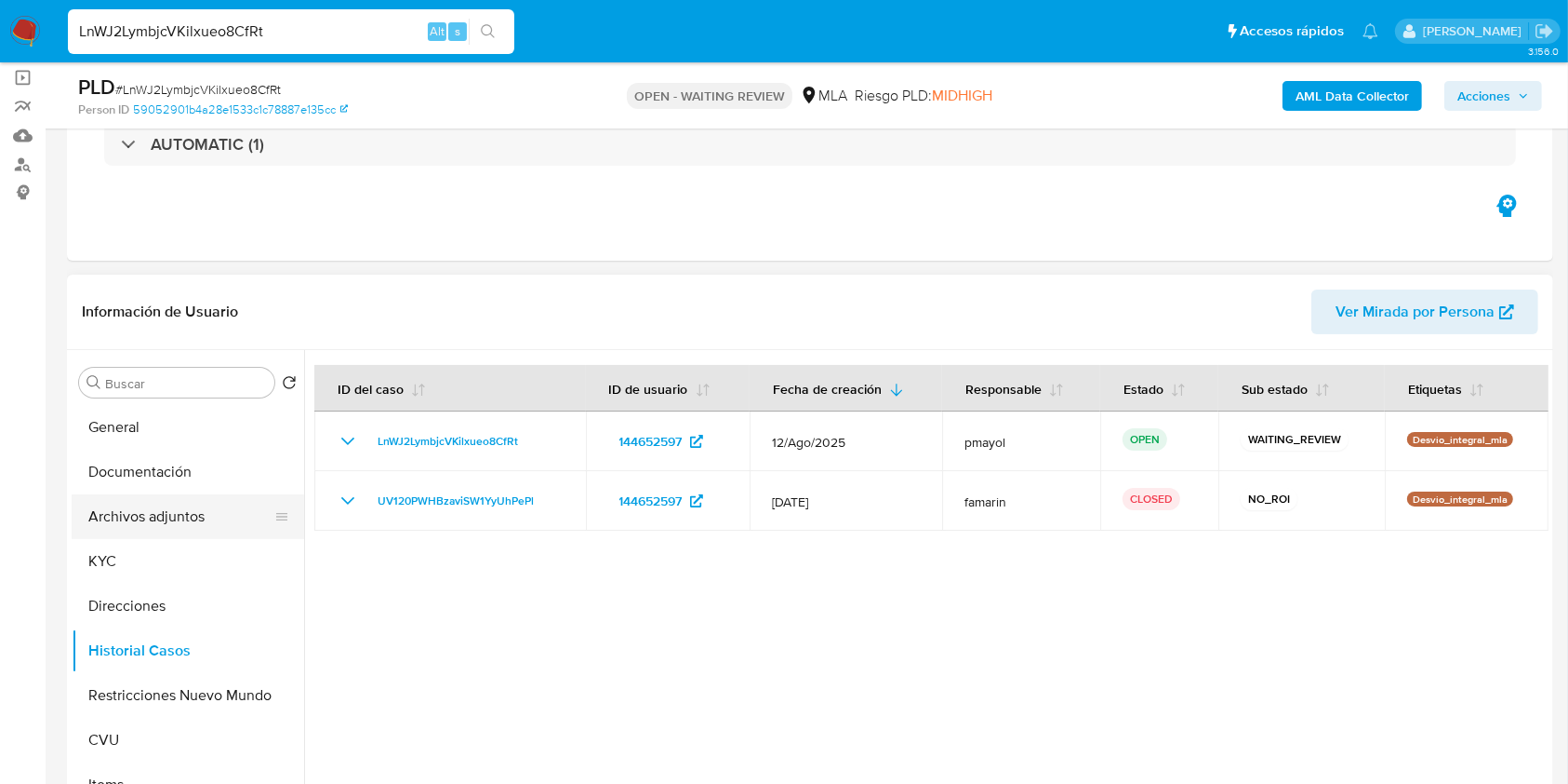
click at [127, 510] on button "Archivos adjuntos" at bounding box center [180, 516] width 217 height 45
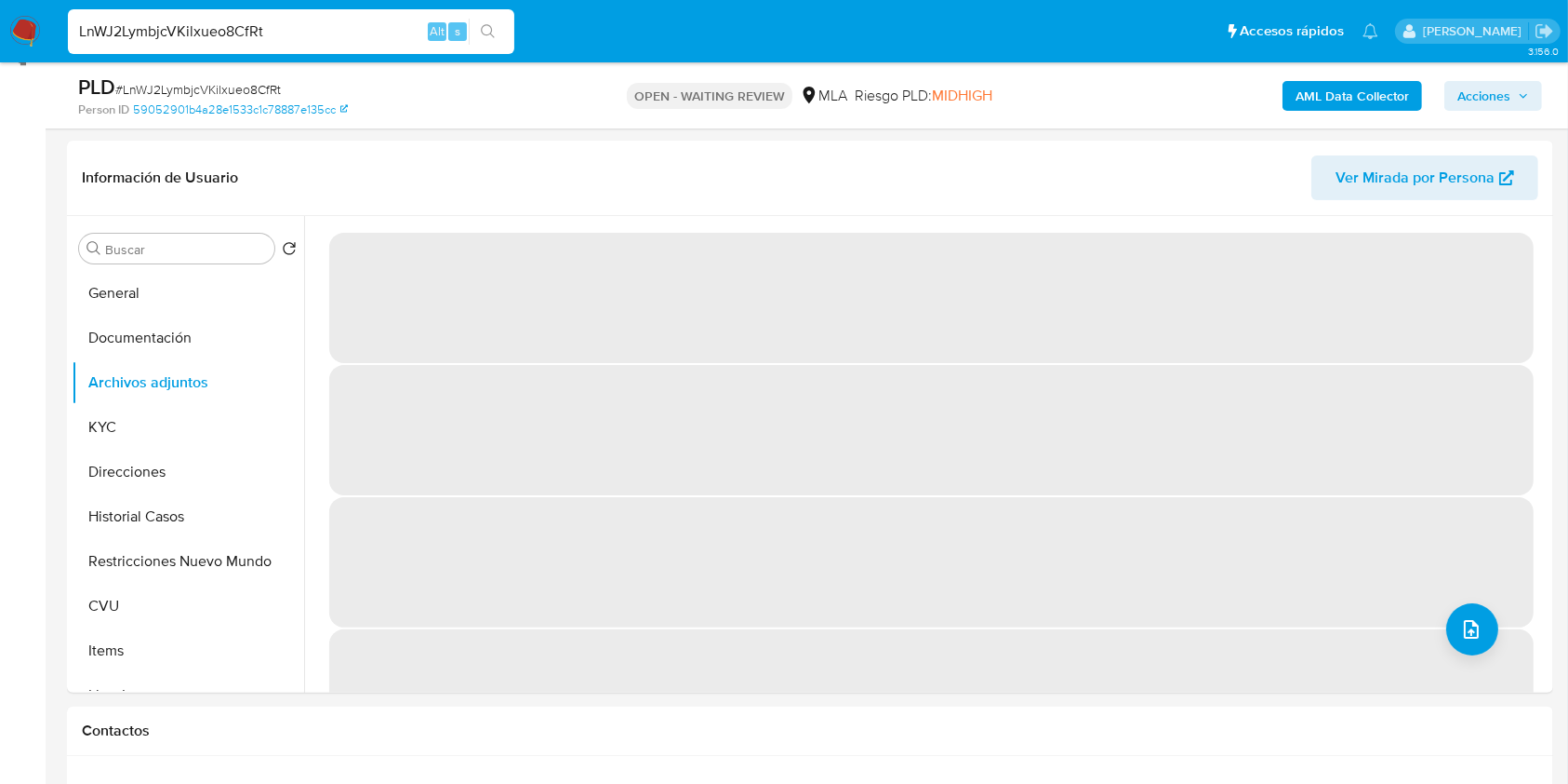
scroll to position [284, 0]
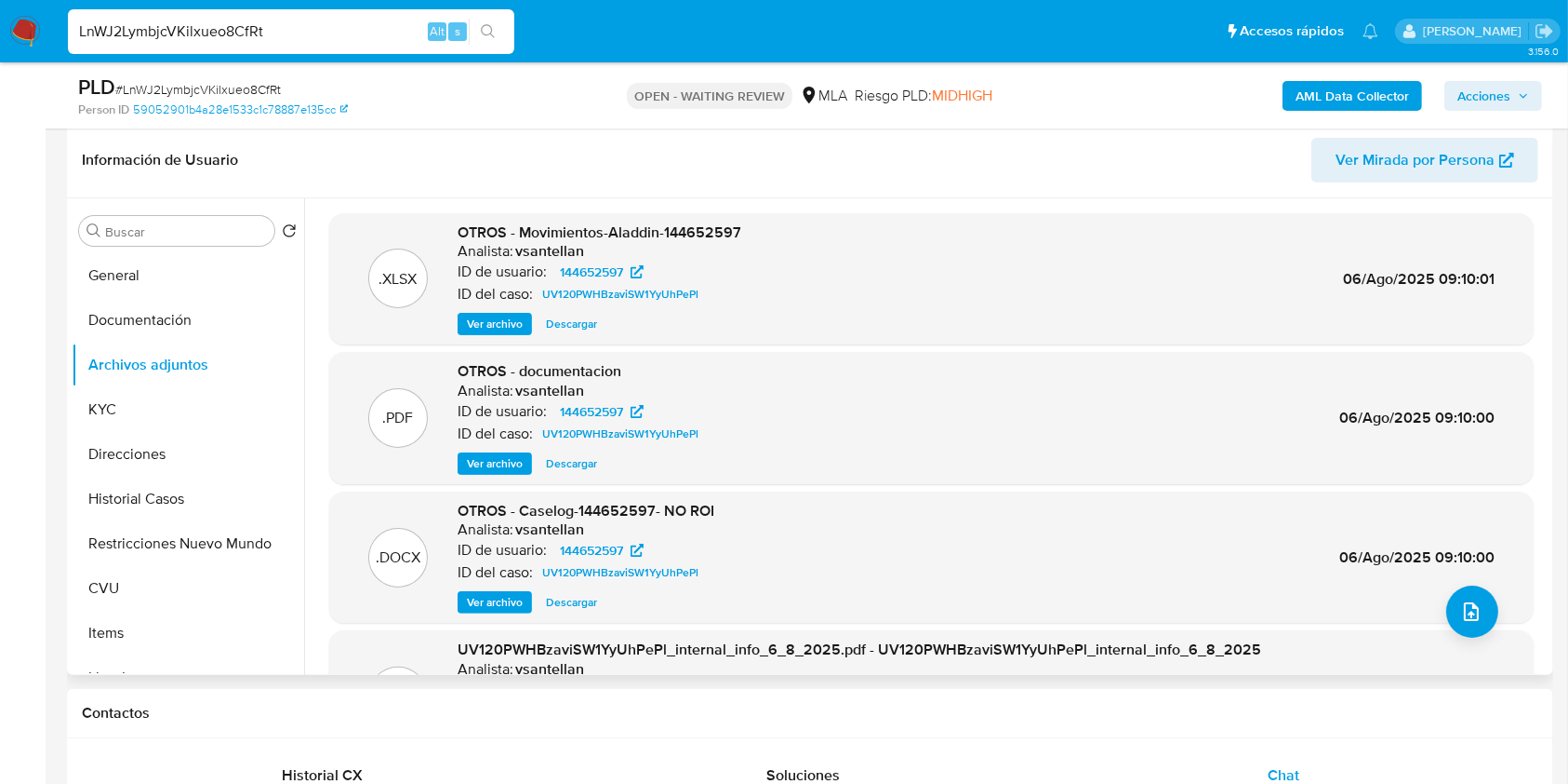
click at [509, 458] on span "Ver archivo" at bounding box center [494, 463] width 56 height 19
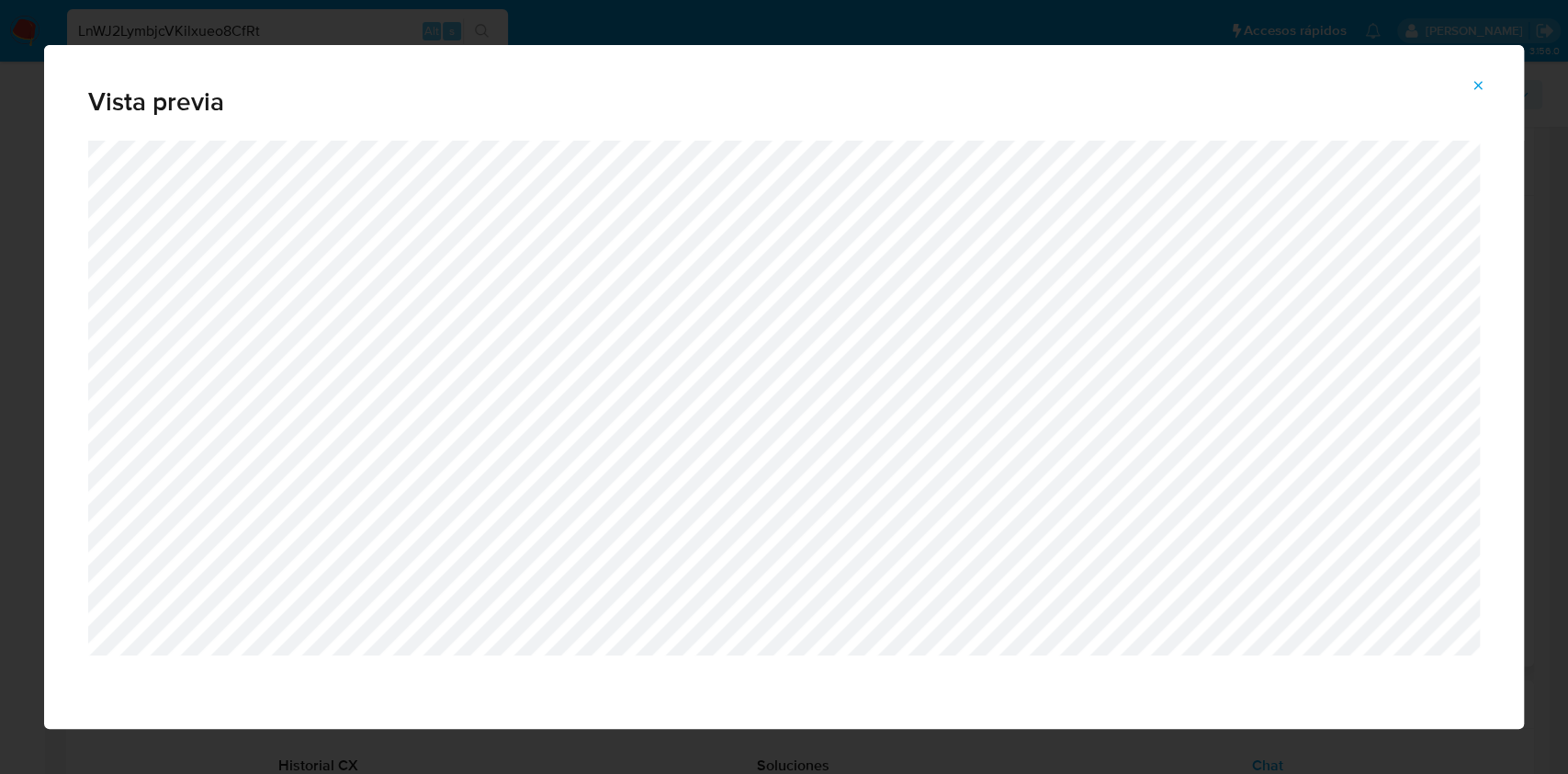
click at [1471, 91] on icon "Attachment preview" at bounding box center [1478, 85] width 15 height 15
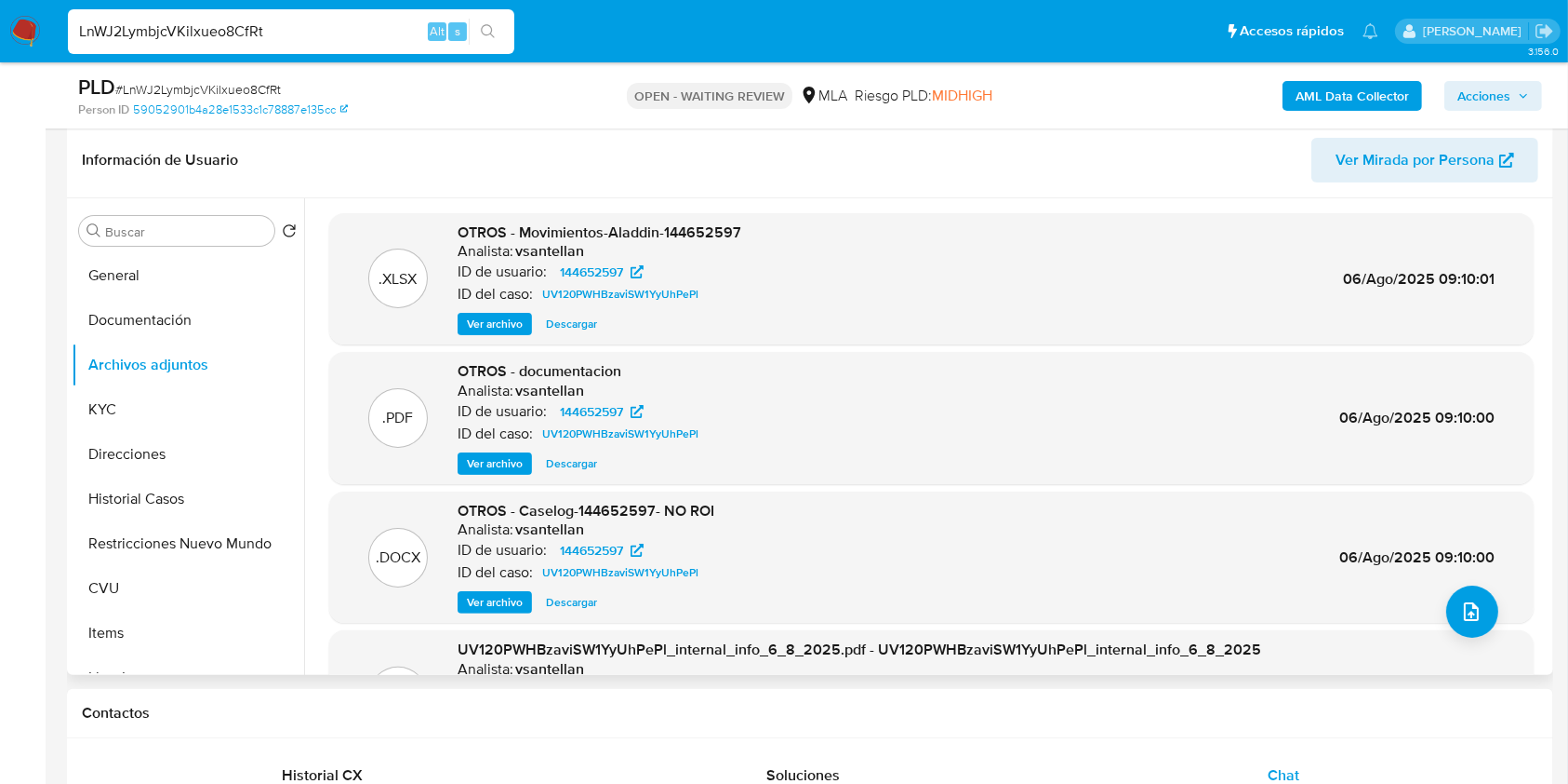
click at [557, 602] on span "Descargar" at bounding box center [571, 601] width 51 height 19
click at [364, 43] on div "LnWJ2LymbjcVKilxueo8CfRt Alt s" at bounding box center [291, 31] width 447 height 45
click at [350, 34] on input "LnWJ2LymbjcVKilxueo8CfRt" at bounding box center [291, 32] width 447 height 24
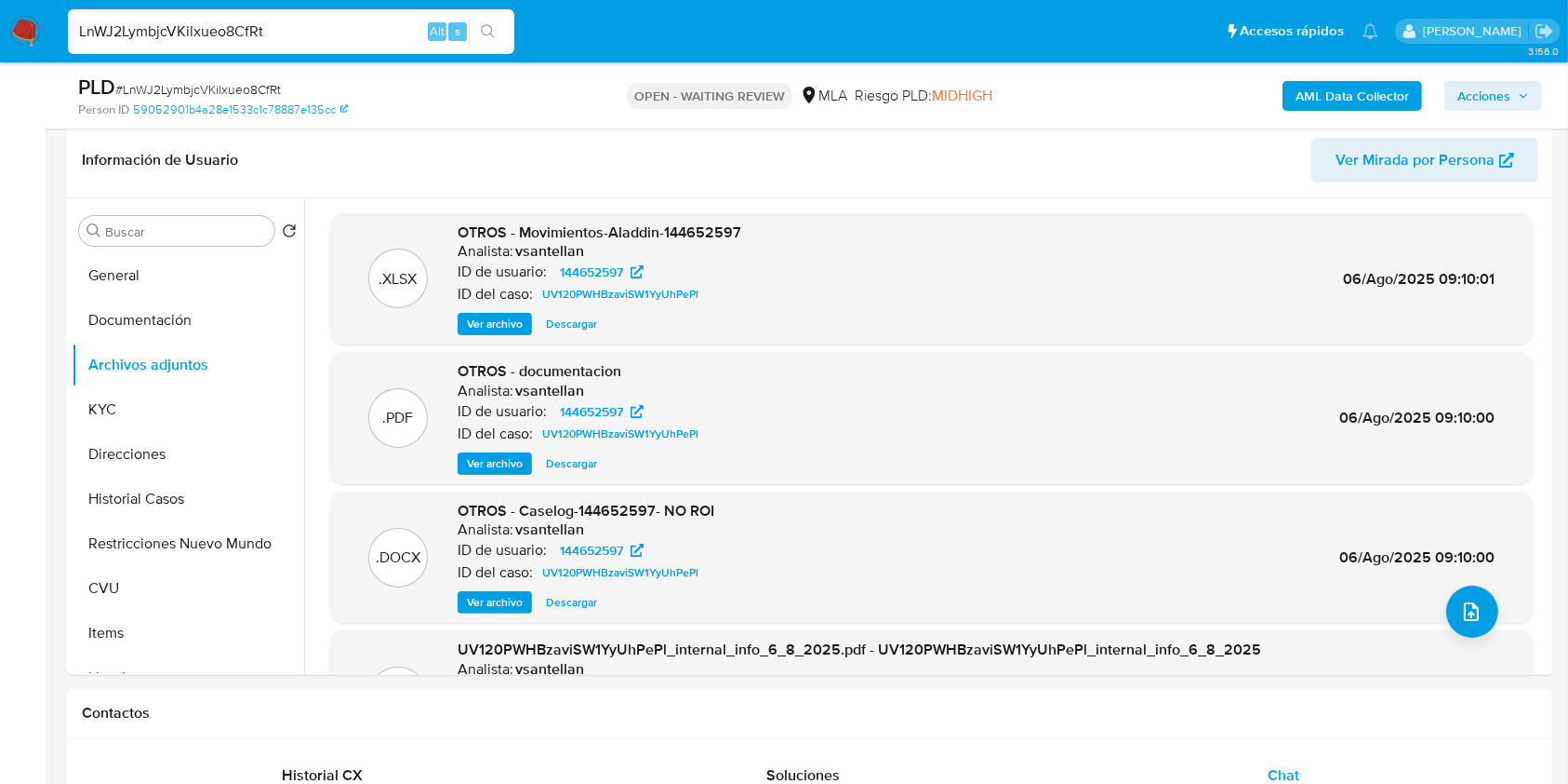
paste input "hpUozcy1mOcosDB6Xzxiotm8"
type input "hpUozcy1mOcosDB6Xzxiotm8"
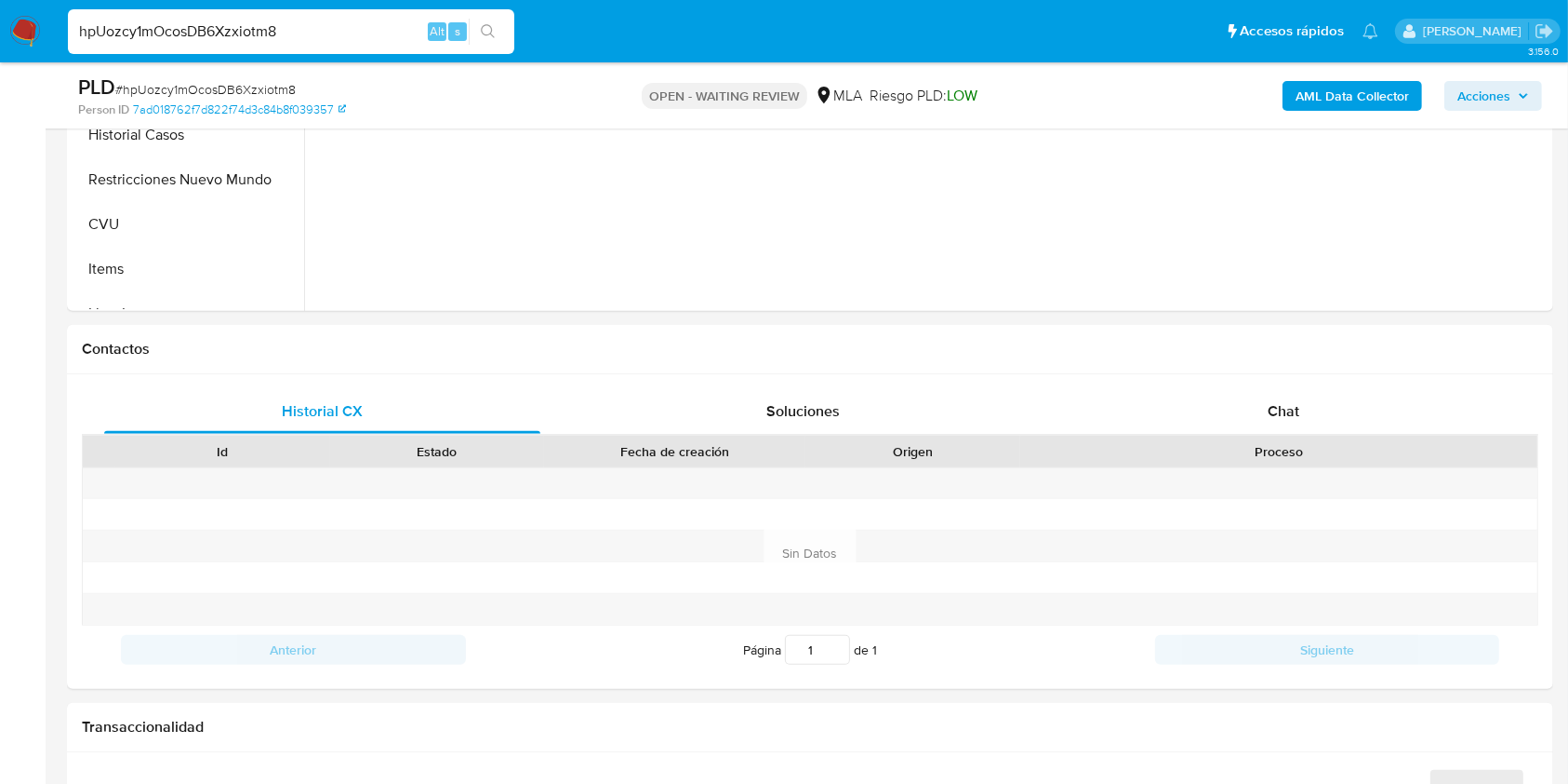
scroll to position [729, 0]
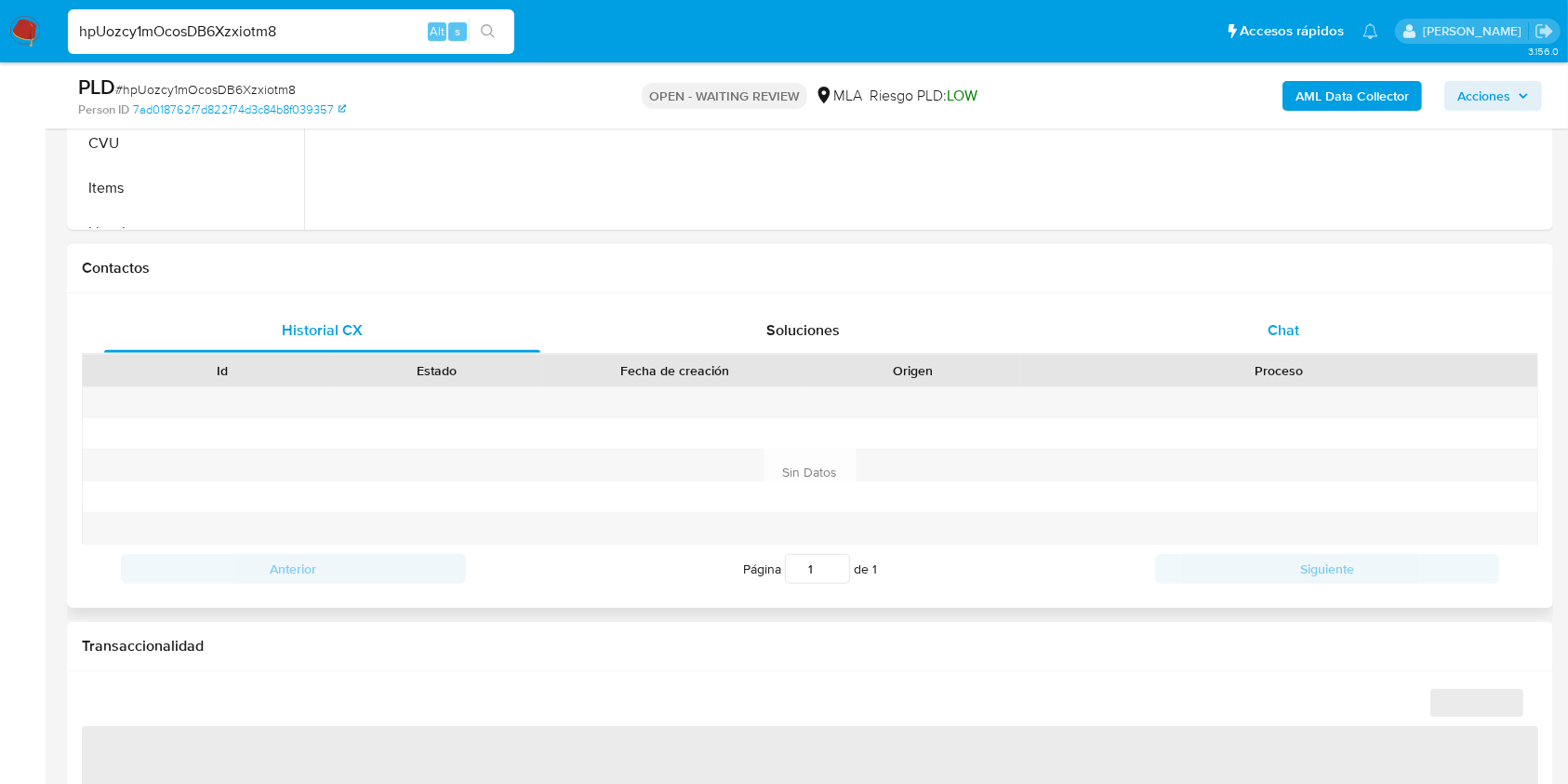
select select "10"
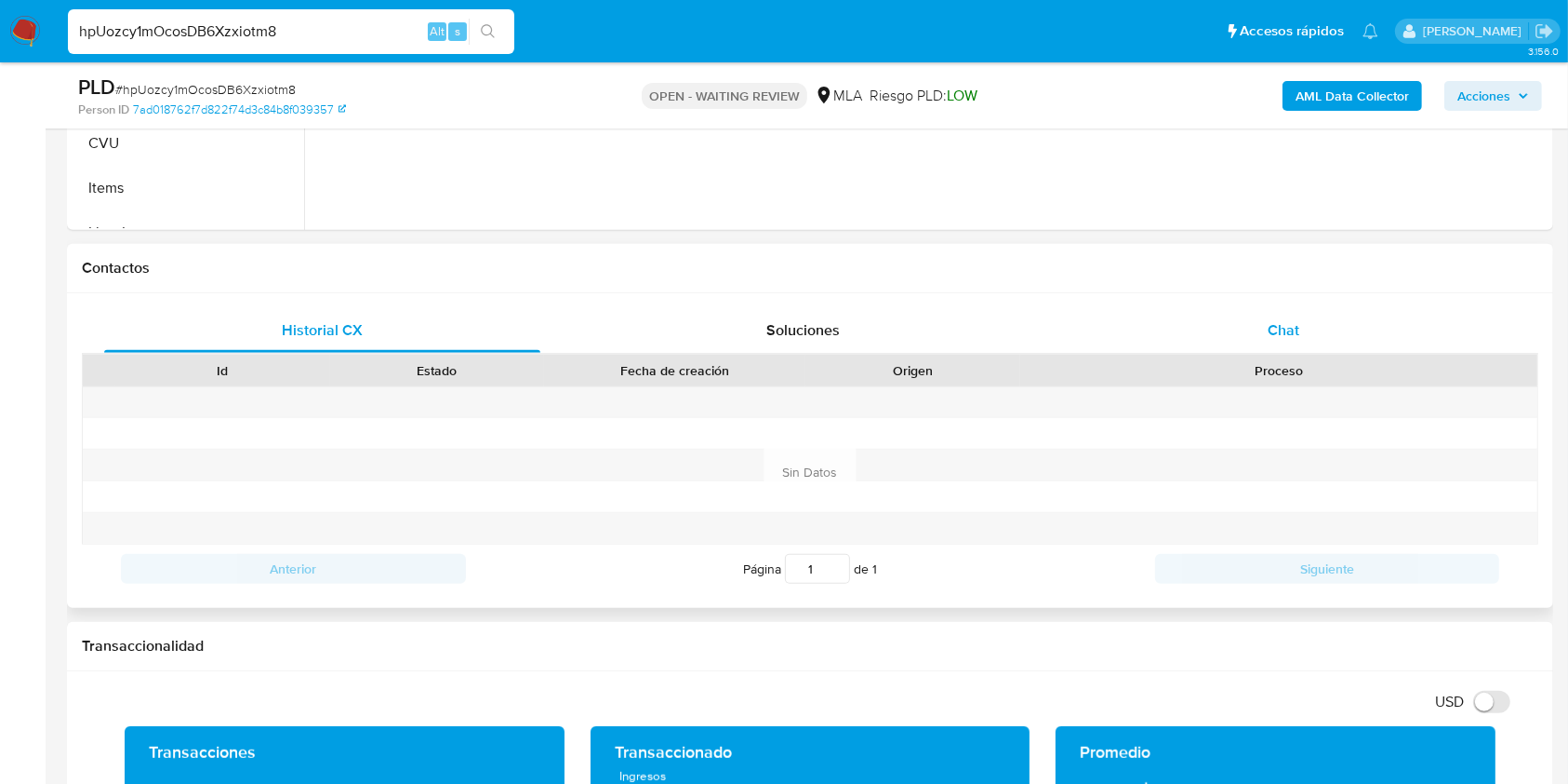
click at [1334, 324] on div "Chat" at bounding box center [1284, 330] width 437 height 45
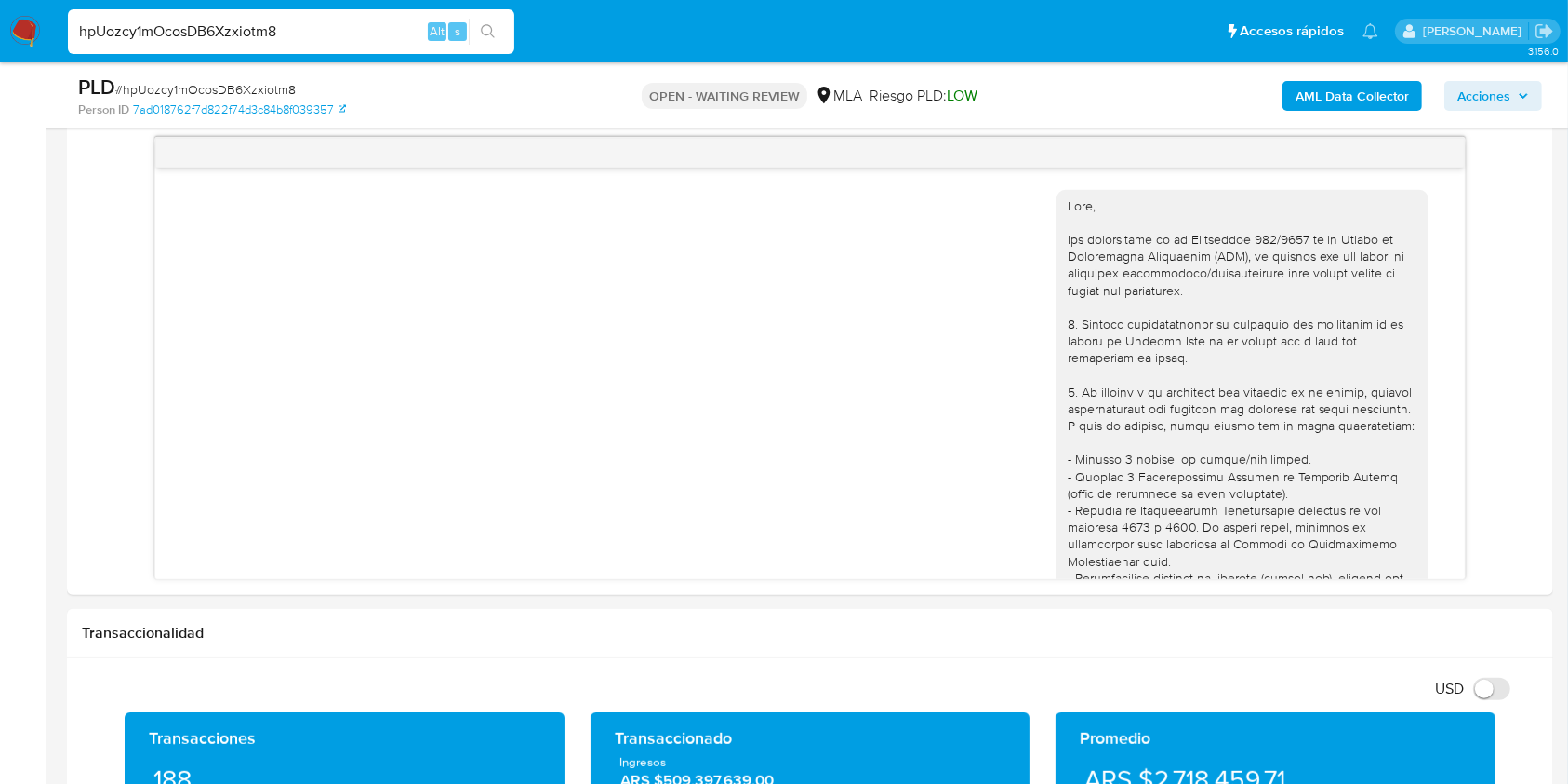
scroll to position [999, 0]
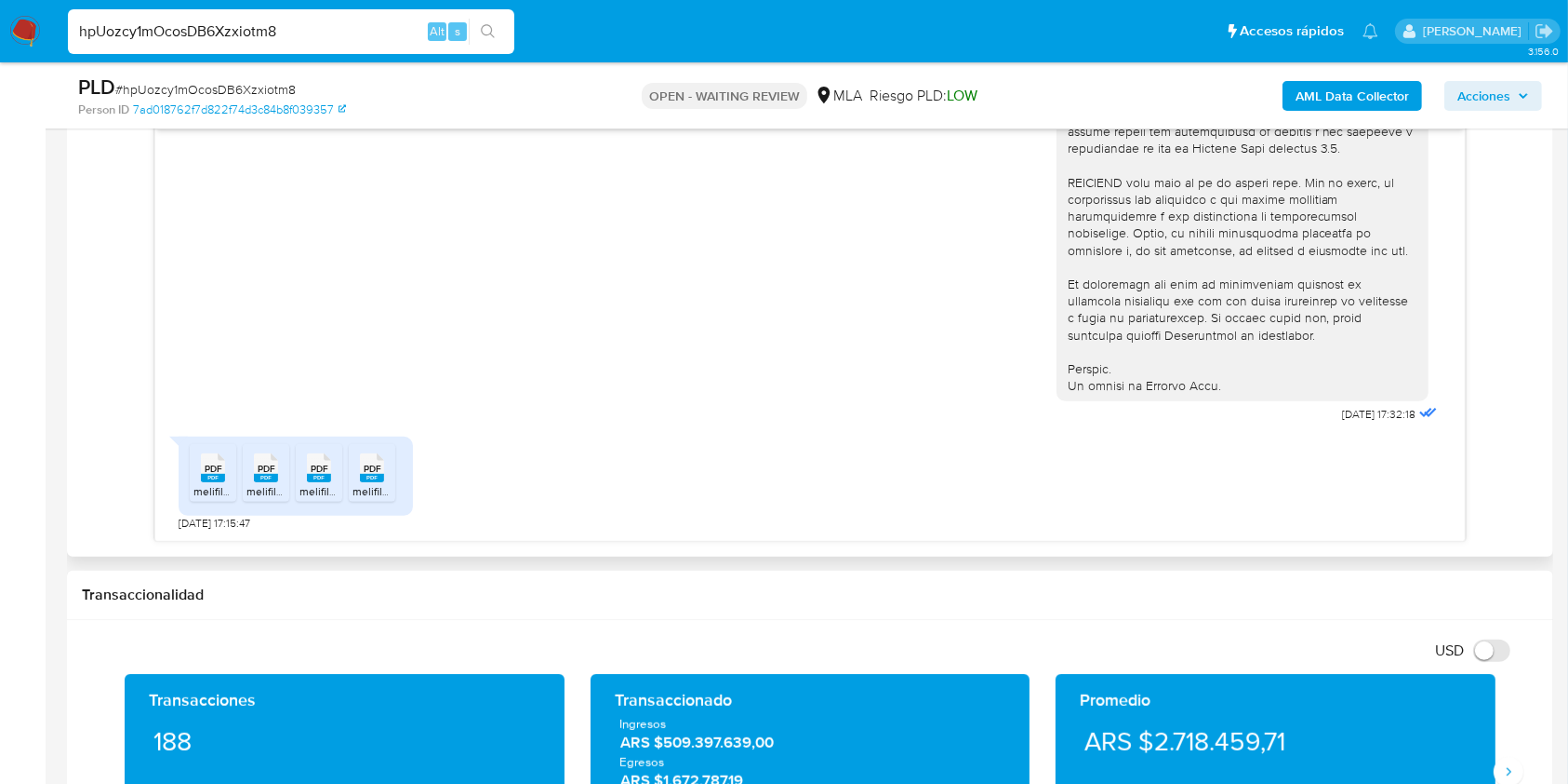
click at [217, 488] on span "melifile7144712880034553854.pdf" at bounding box center [279, 491] width 171 height 16
click at [256, 484] on span "melifile384227058066557512.pdf" at bounding box center [330, 491] width 167 height 16
click at [313, 479] on rect at bounding box center [319, 478] width 24 height 8
click at [362, 473] on icon at bounding box center [372, 467] width 24 height 29
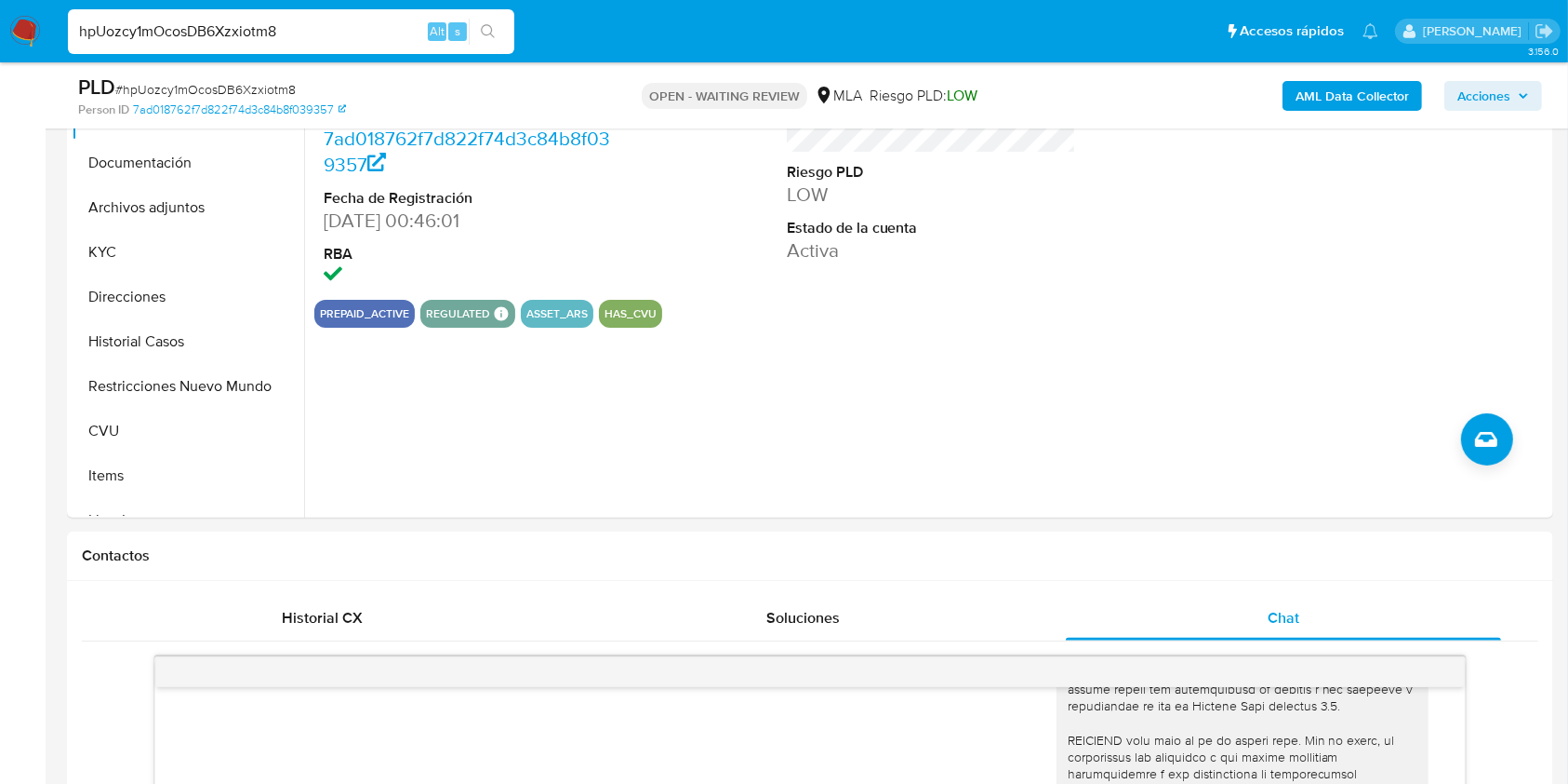
scroll to position [270, 0]
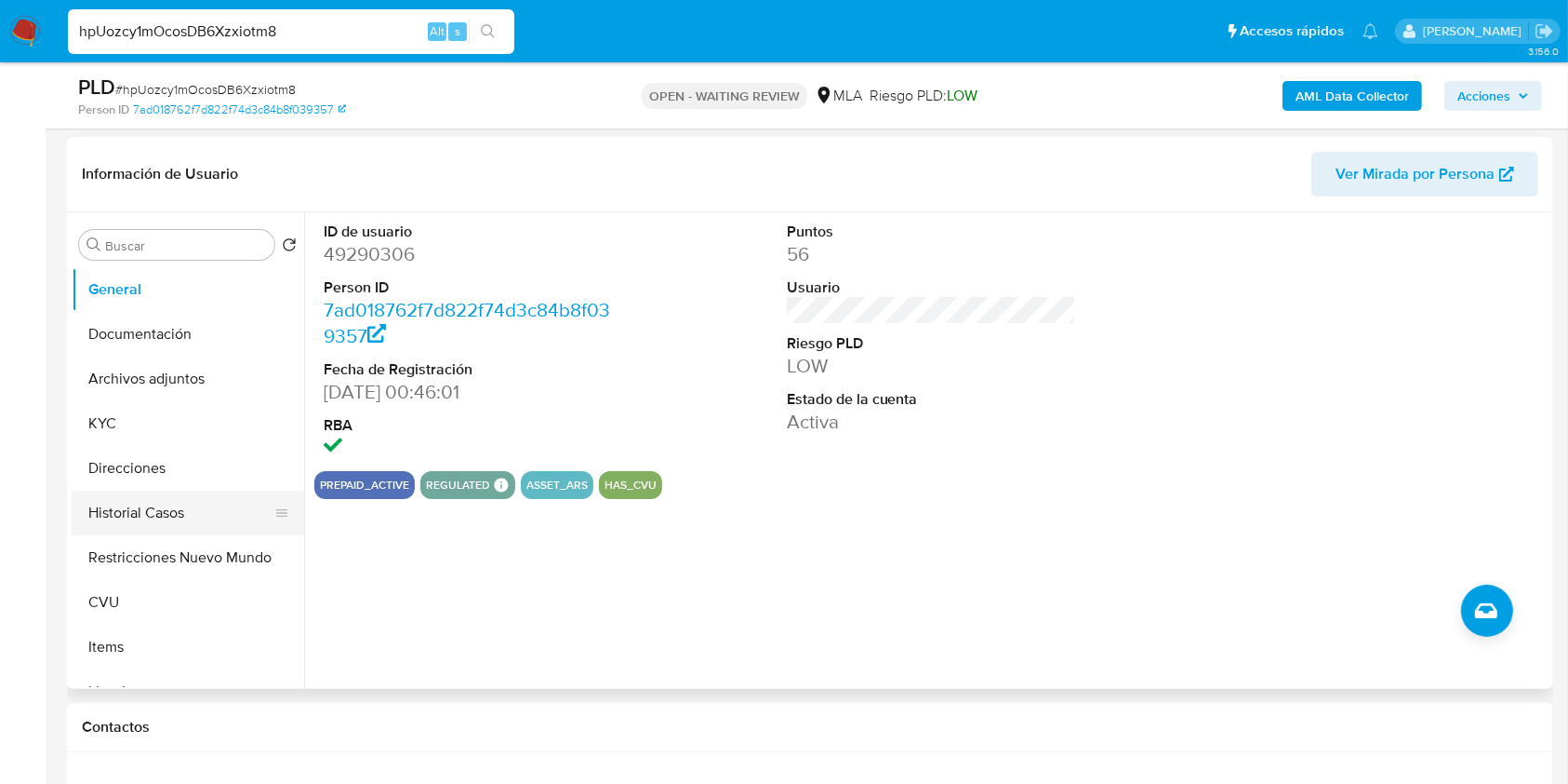
click at [172, 509] on button "Historial Casos" at bounding box center [180, 513] width 217 height 45
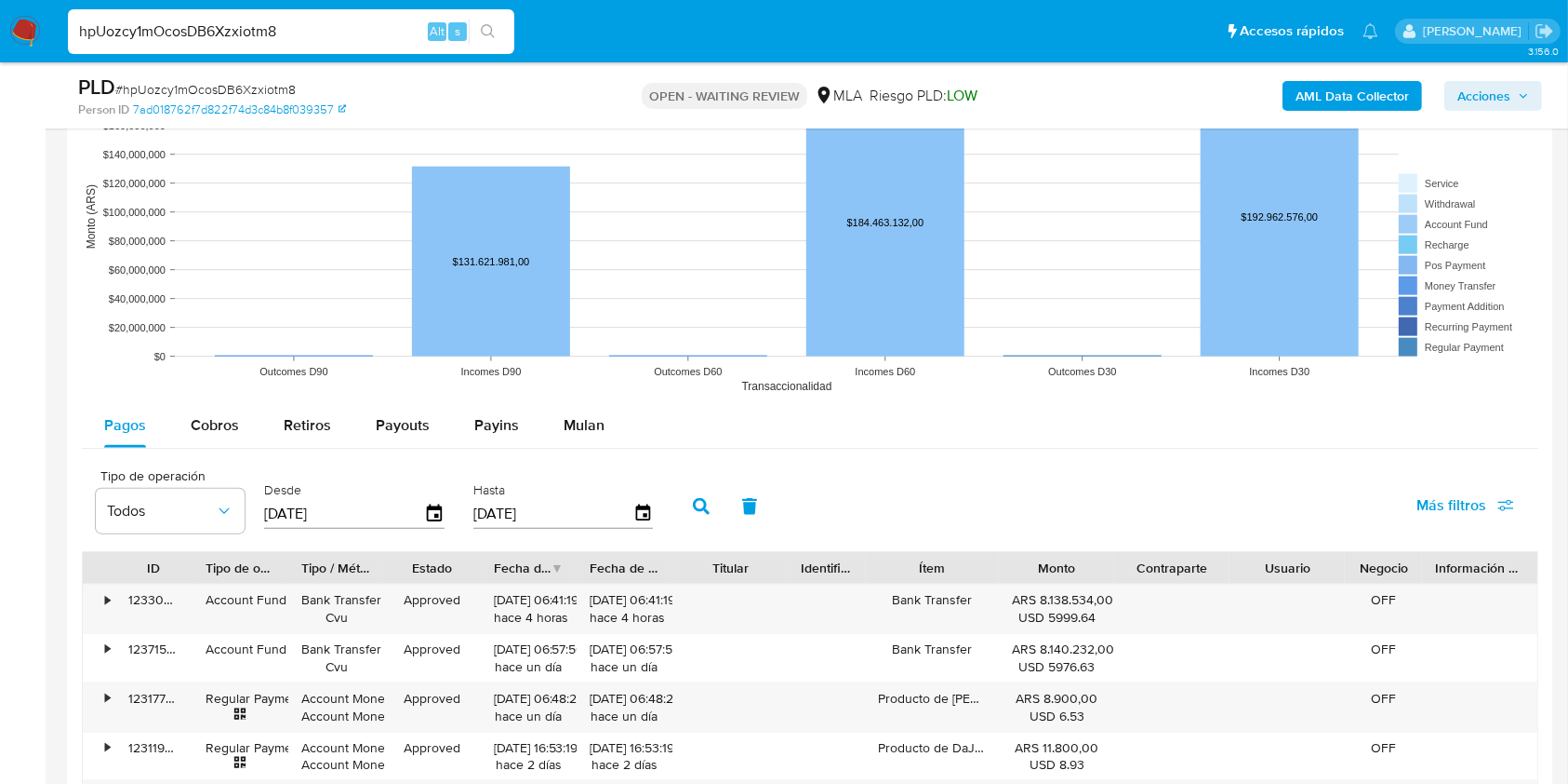
scroll to position [1990, 0]
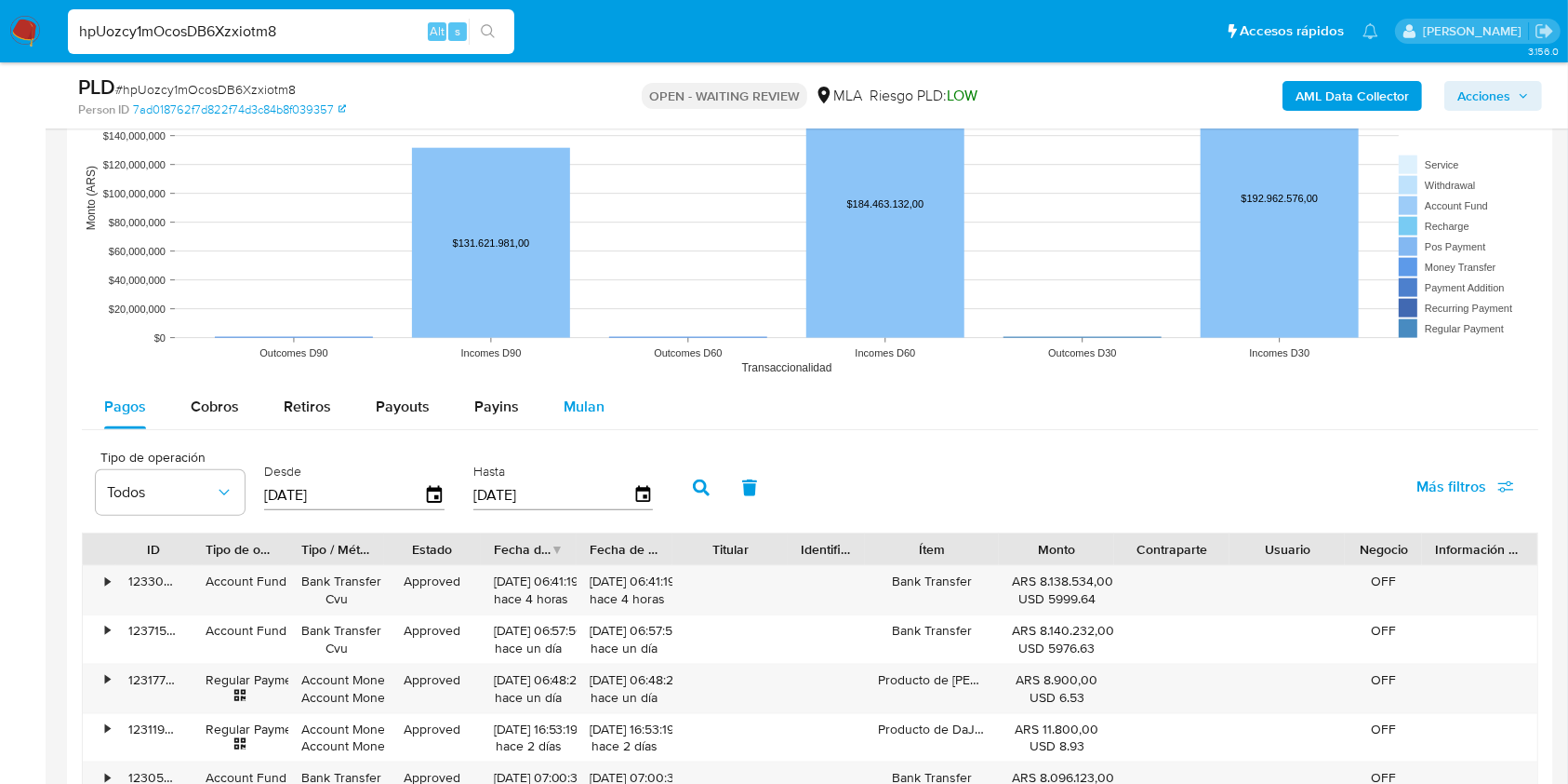
click at [586, 385] on div "Mulan" at bounding box center [583, 406] width 41 height 45
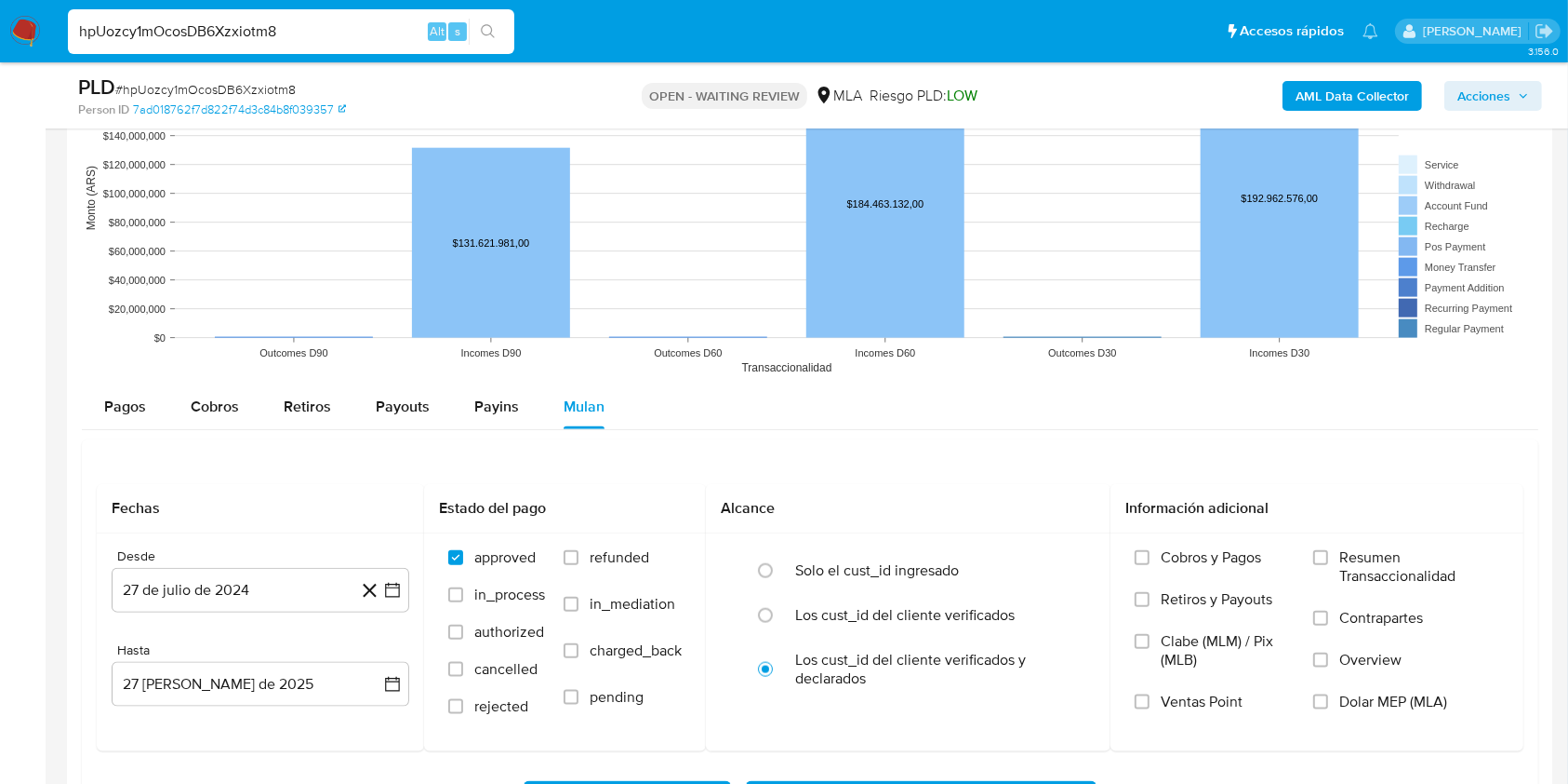
scroll to position [2168, 0]
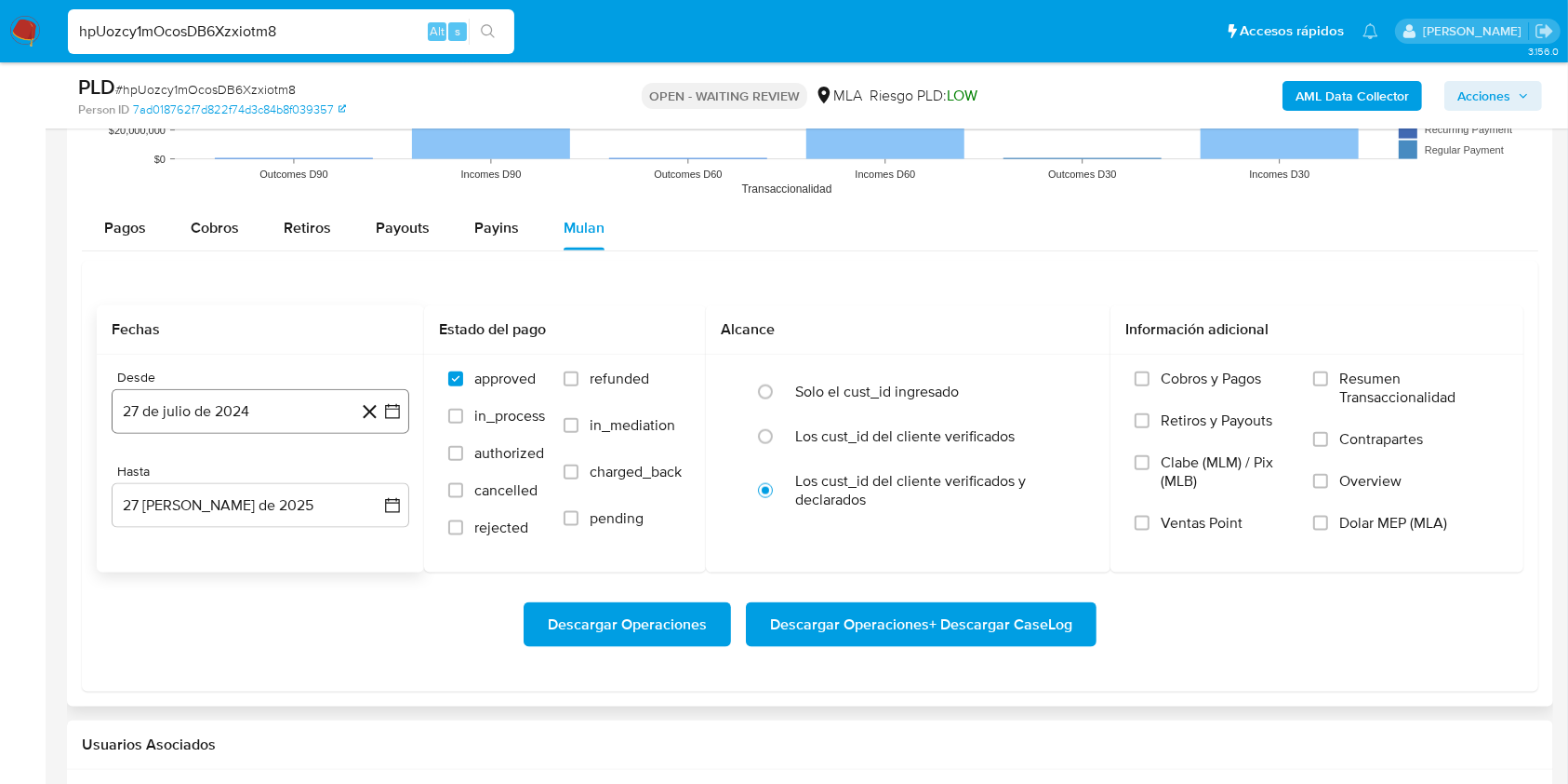
click at [275, 406] on button "27 de julio de 2024" at bounding box center [260, 411] width 298 height 45
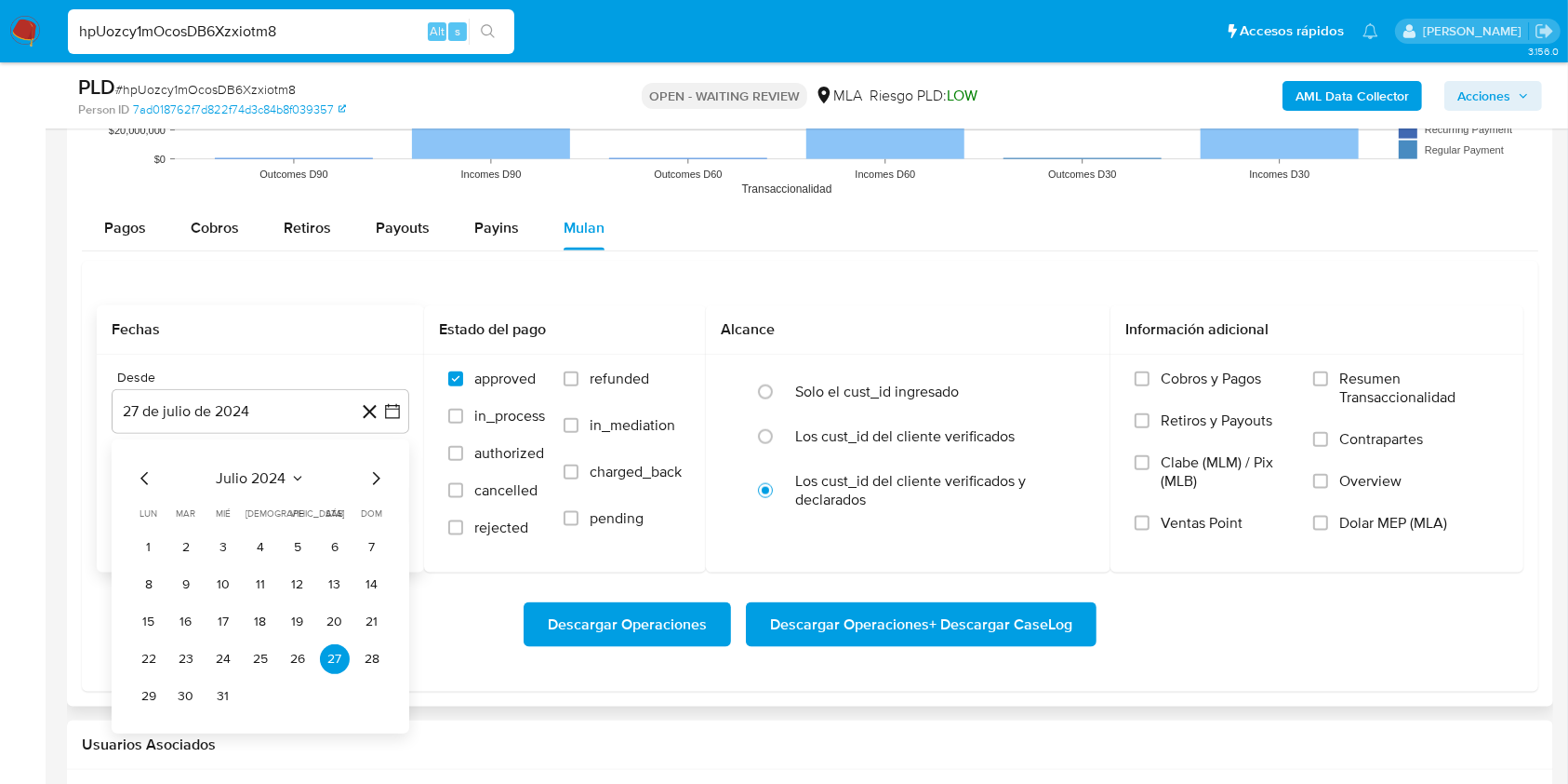
click at [292, 472] on icon "Seleccionar mes y año" at bounding box center [297, 478] width 15 height 15
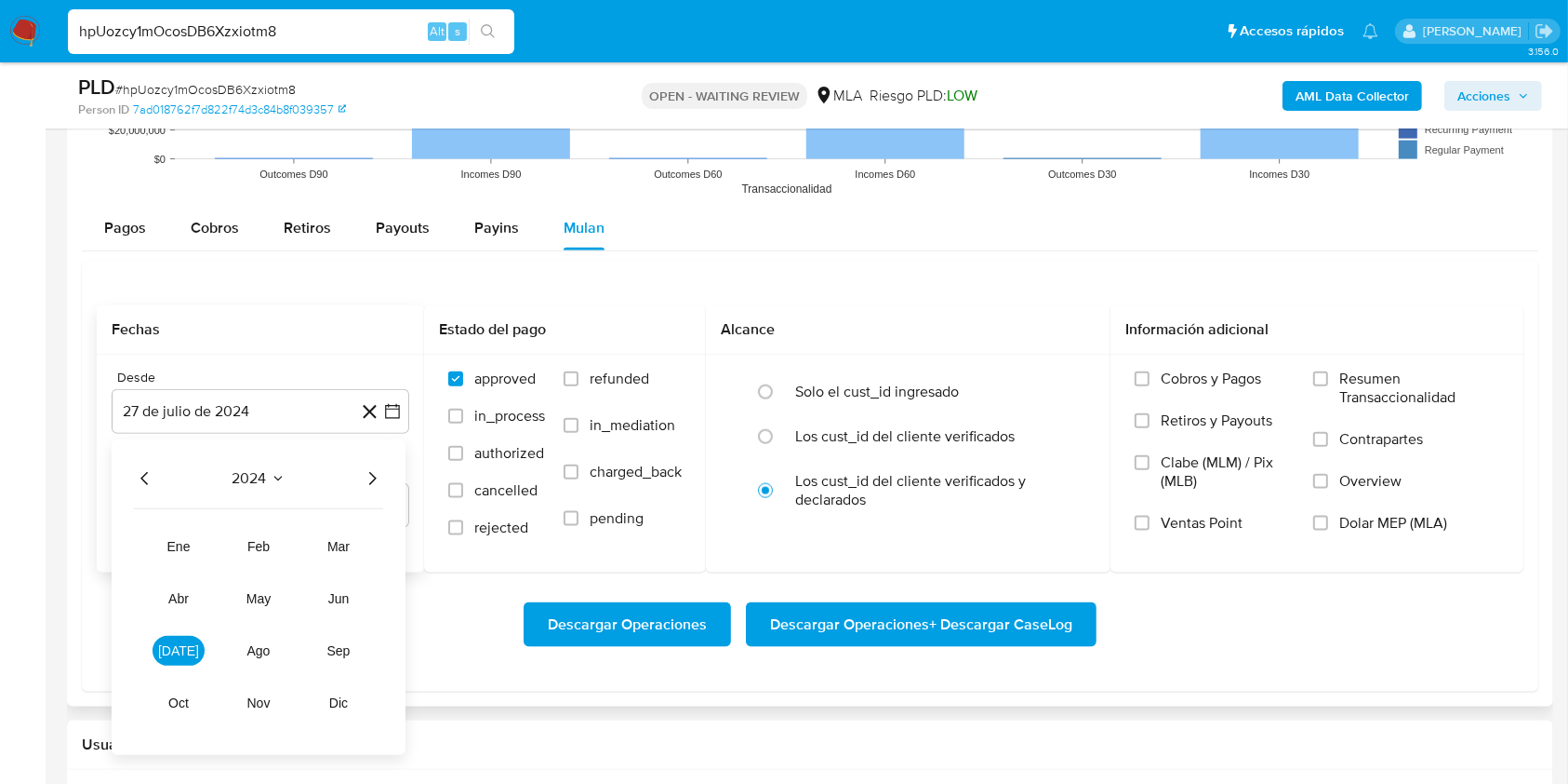
click at [368, 480] on icon "Año siguiente" at bounding box center [372, 478] width 22 height 22
click at [187, 647] on button "jul" at bounding box center [178, 650] width 52 height 30
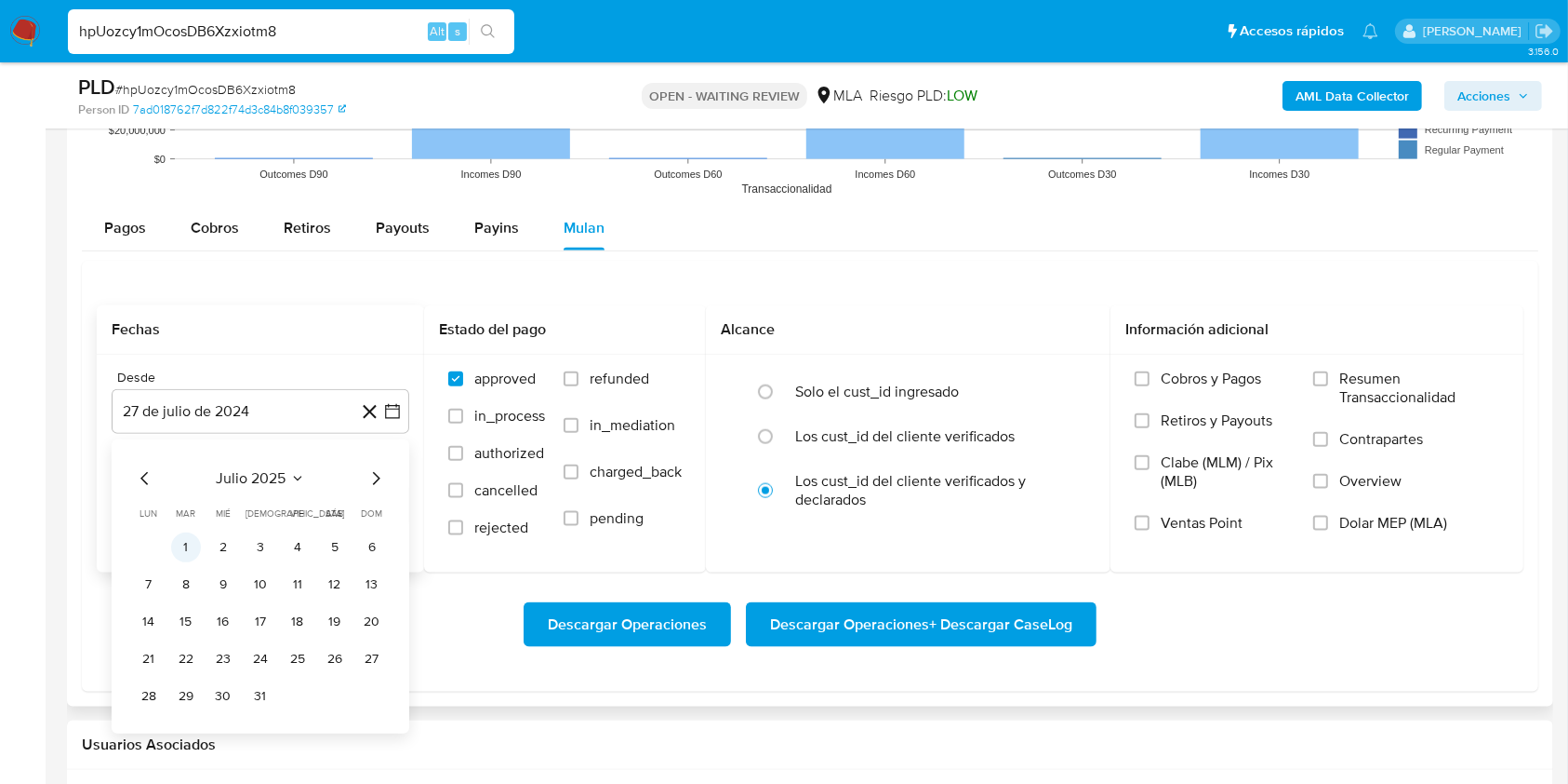
click at [186, 546] on button "1" at bounding box center [186, 548] width 30 height 30
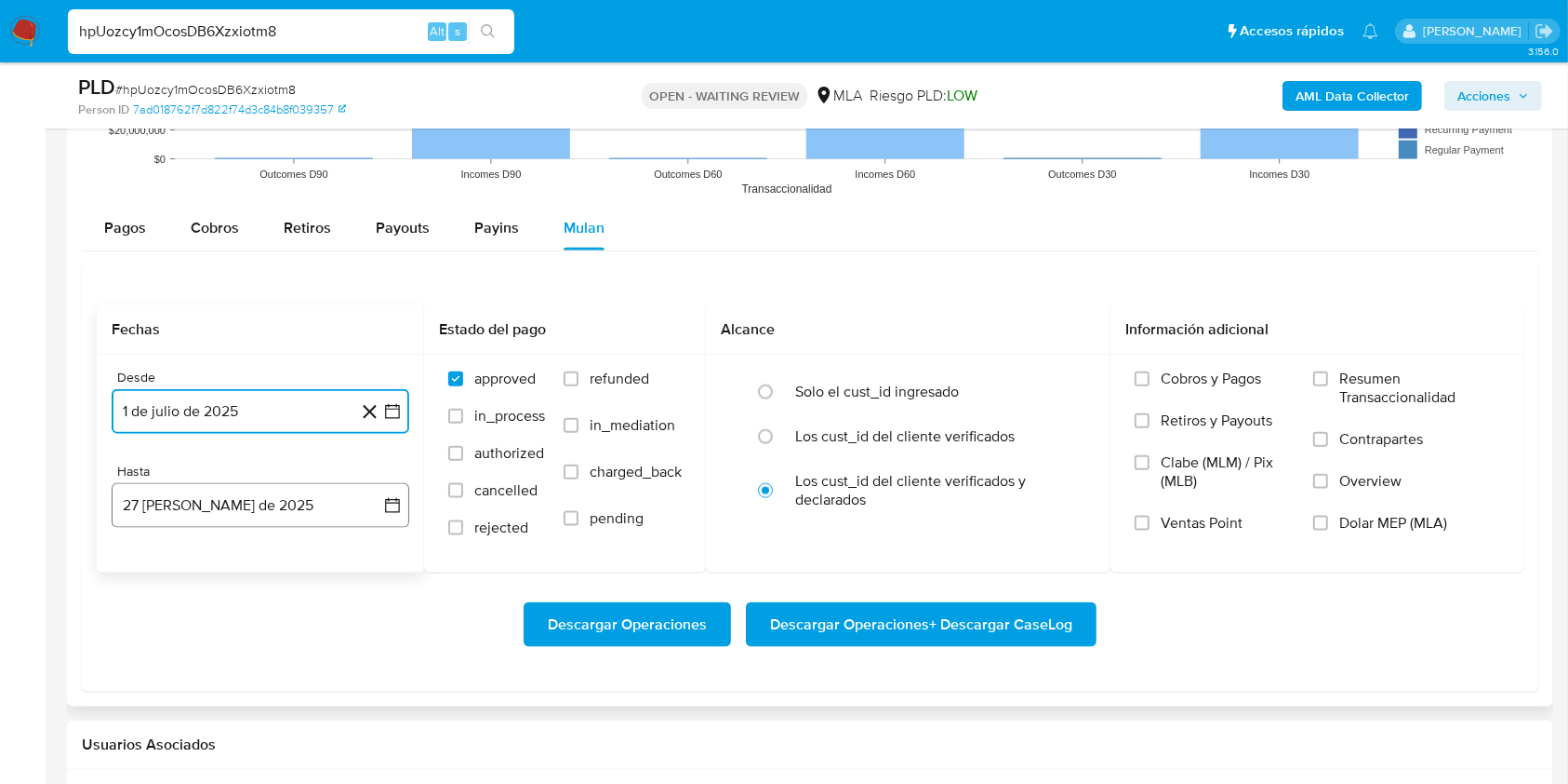
click at [268, 511] on button "27 de agosto de 2025" at bounding box center [260, 505] width 298 height 45
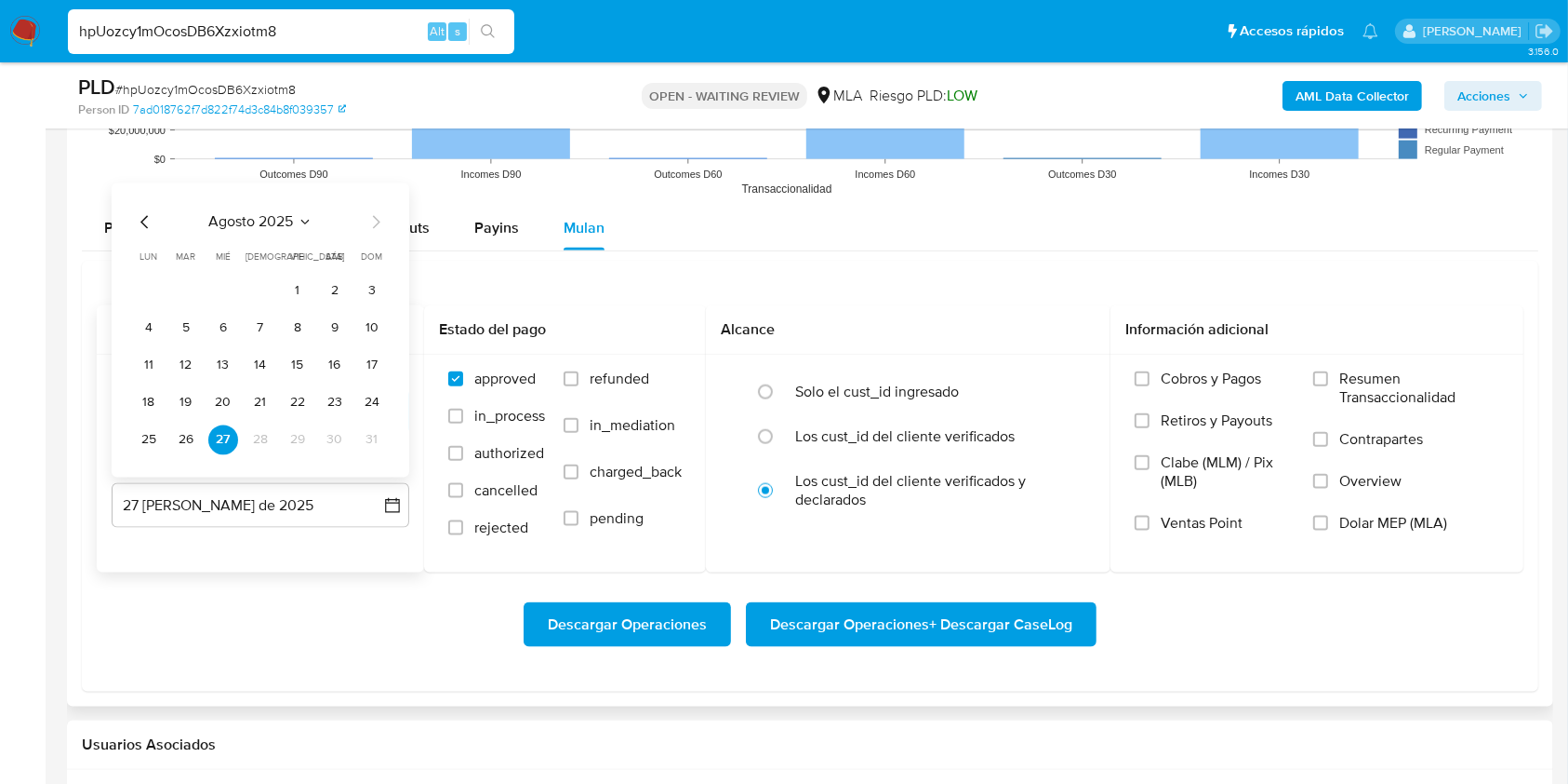
click at [145, 216] on icon "Mes anterior" at bounding box center [144, 221] width 7 height 13
click at [258, 436] on button "31" at bounding box center [260, 440] width 30 height 30
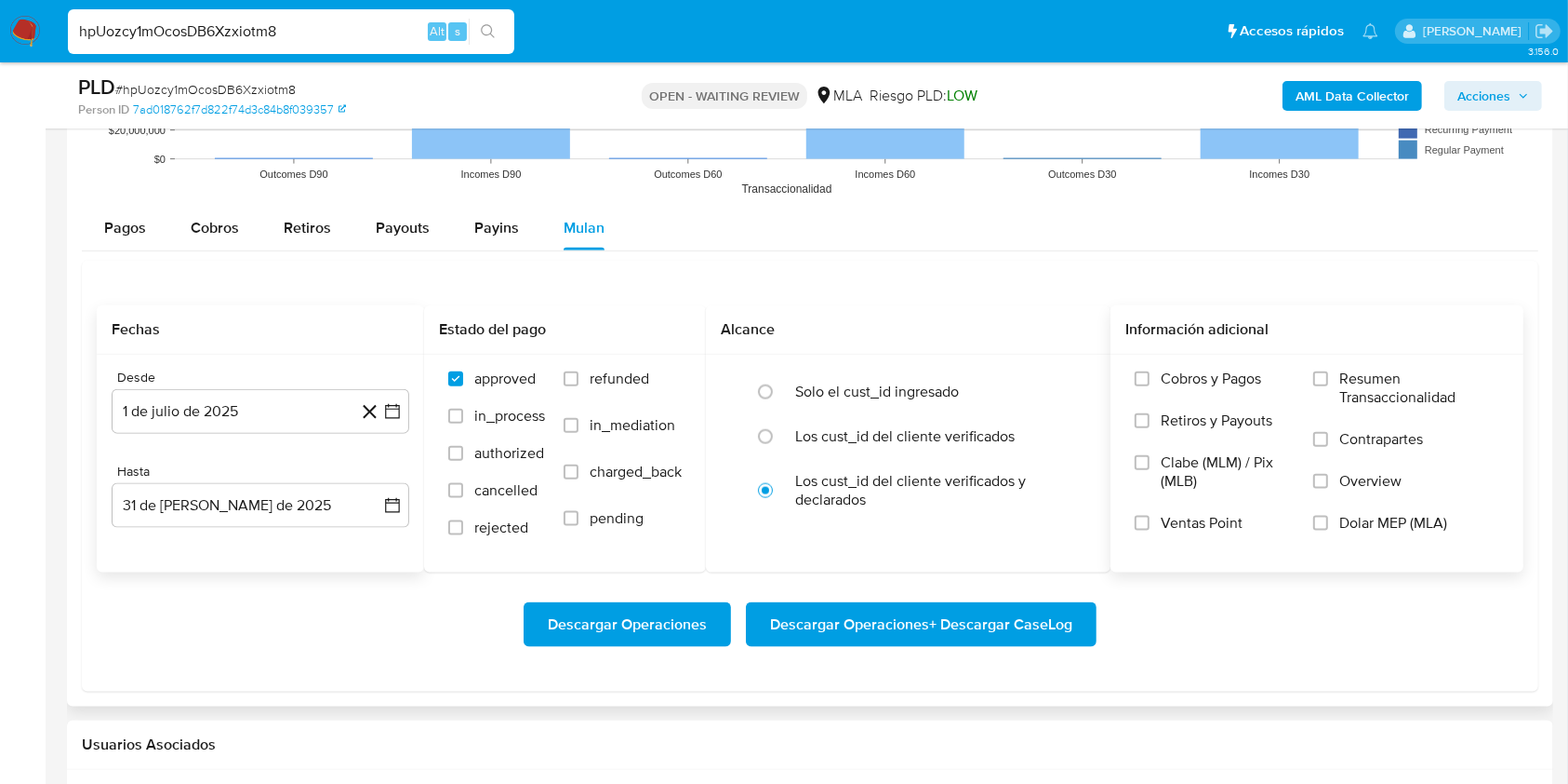
click at [1394, 525] on span "Dolar MEP (MLA)" at bounding box center [1393, 523] width 108 height 19
click at [1328, 525] on input "Dolar MEP (MLA)" at bounding box center [1320, 523] width 15 height 15
click at [1053, 606] on span "Descargar Operaciones + Descargar CaseLog" at bounding box center [920, 623] width 302 height 41
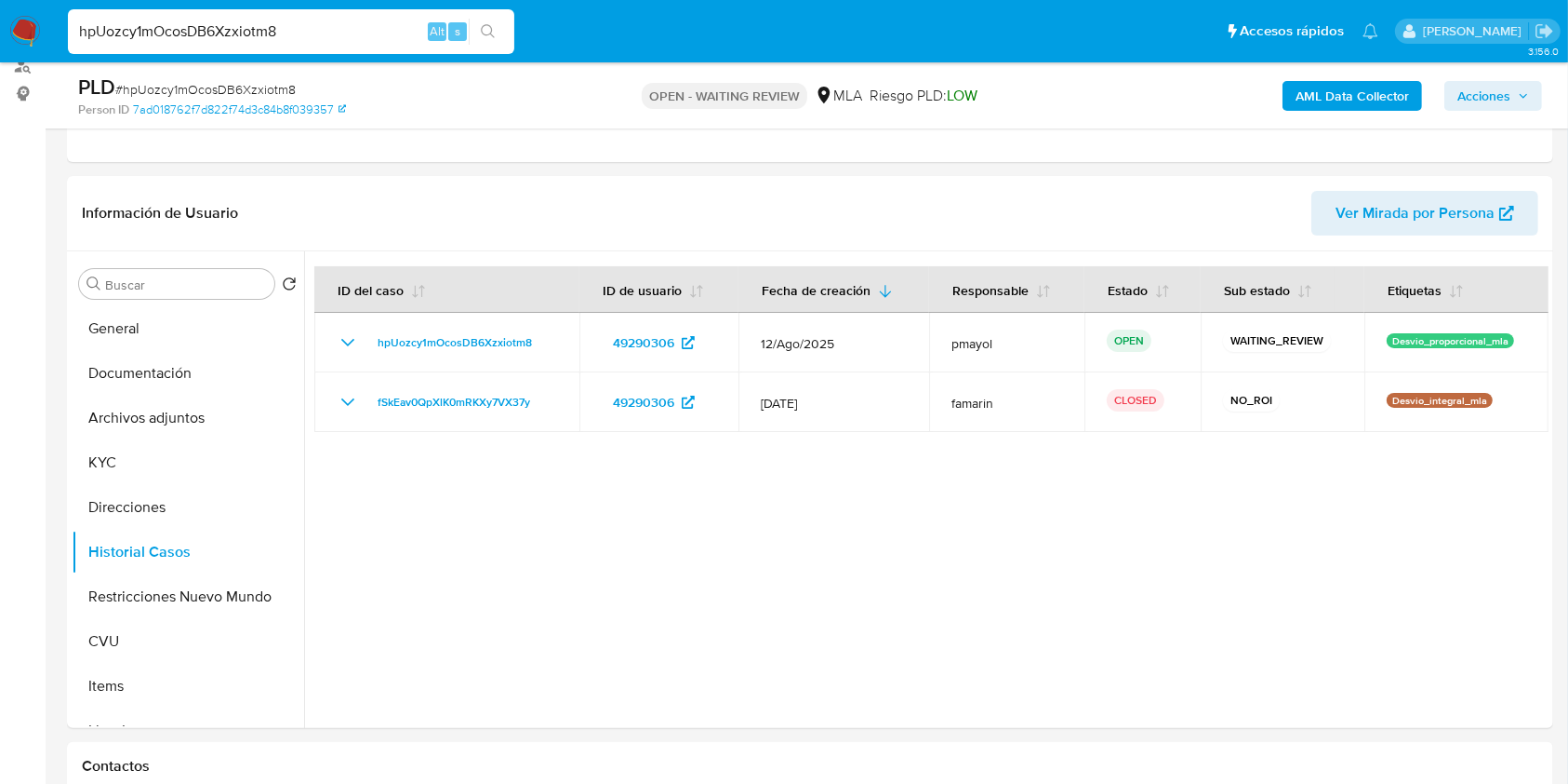
scroll to position [196, 0]
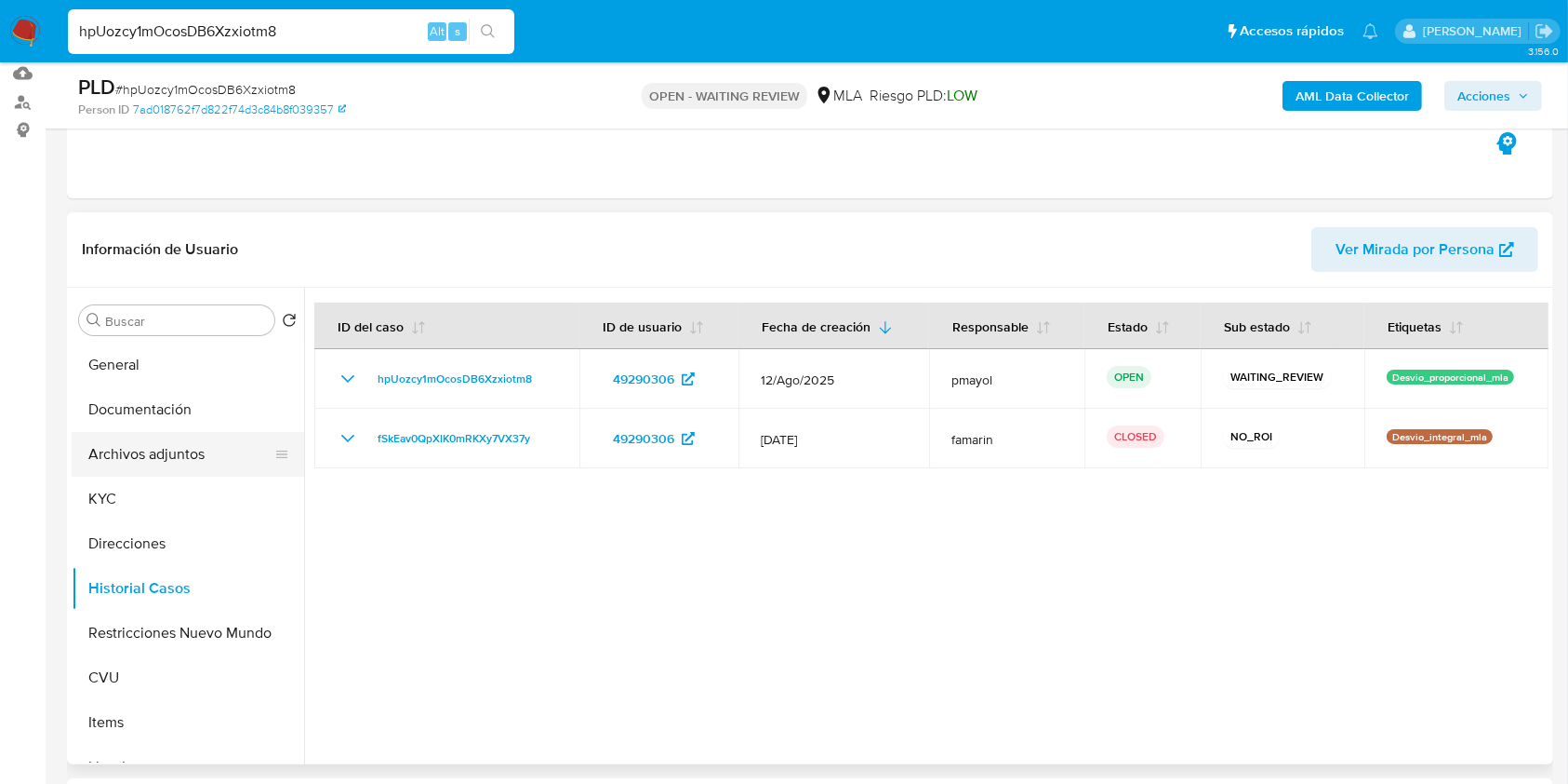
click at [187, 451] on button "Archivos adjuntos" at bounding box center [180, 454] width 217 height 45
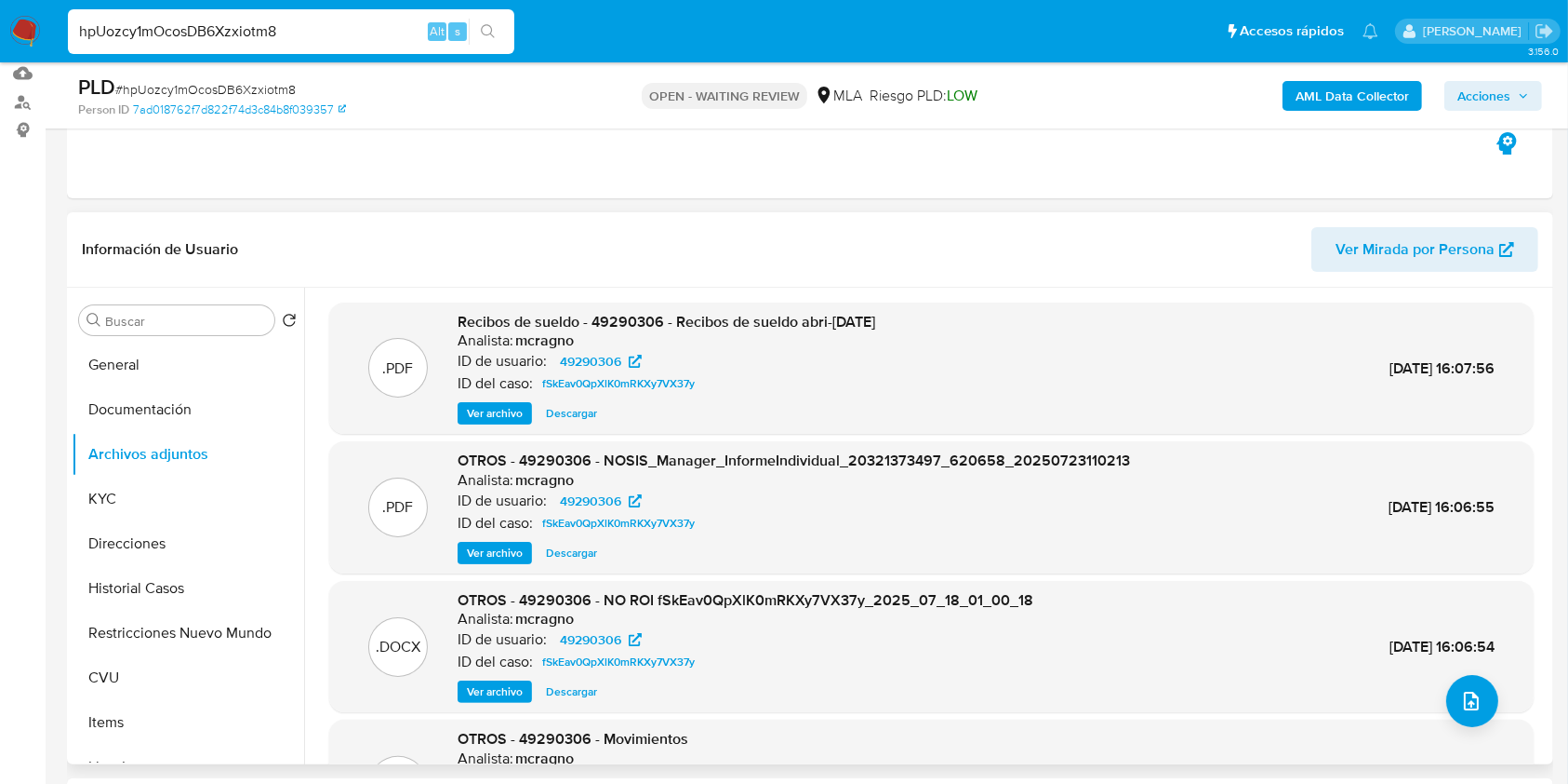
click at [555, 697] on span "Descargar" at bounding box center [571, 691] width 51 height 19
click at [1316, 76] on div "AML Data Collector Acciones" at bounding box center [1301, 96] width 482 height 44
click at [21, 21] on img at bounding box center [25, 32] width 32 height 32
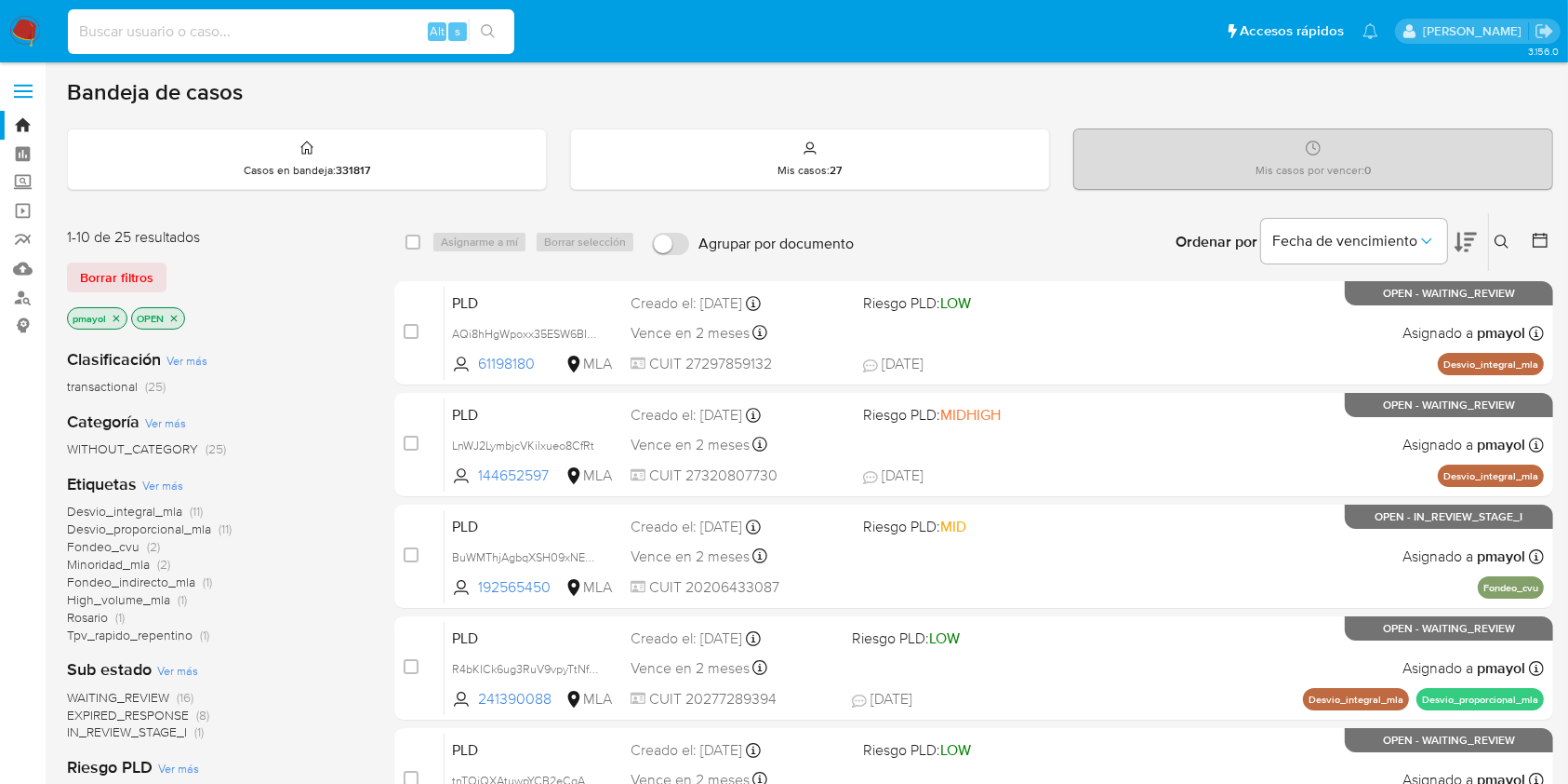
click at [384, 32] on input at bounding box center [291, 32] width 447 height 24
paste input "R9dHJE7rkp6hYGsp68ih5YgH"
type input "R9dHJE7rkp6hYGsp68ih5YgH"
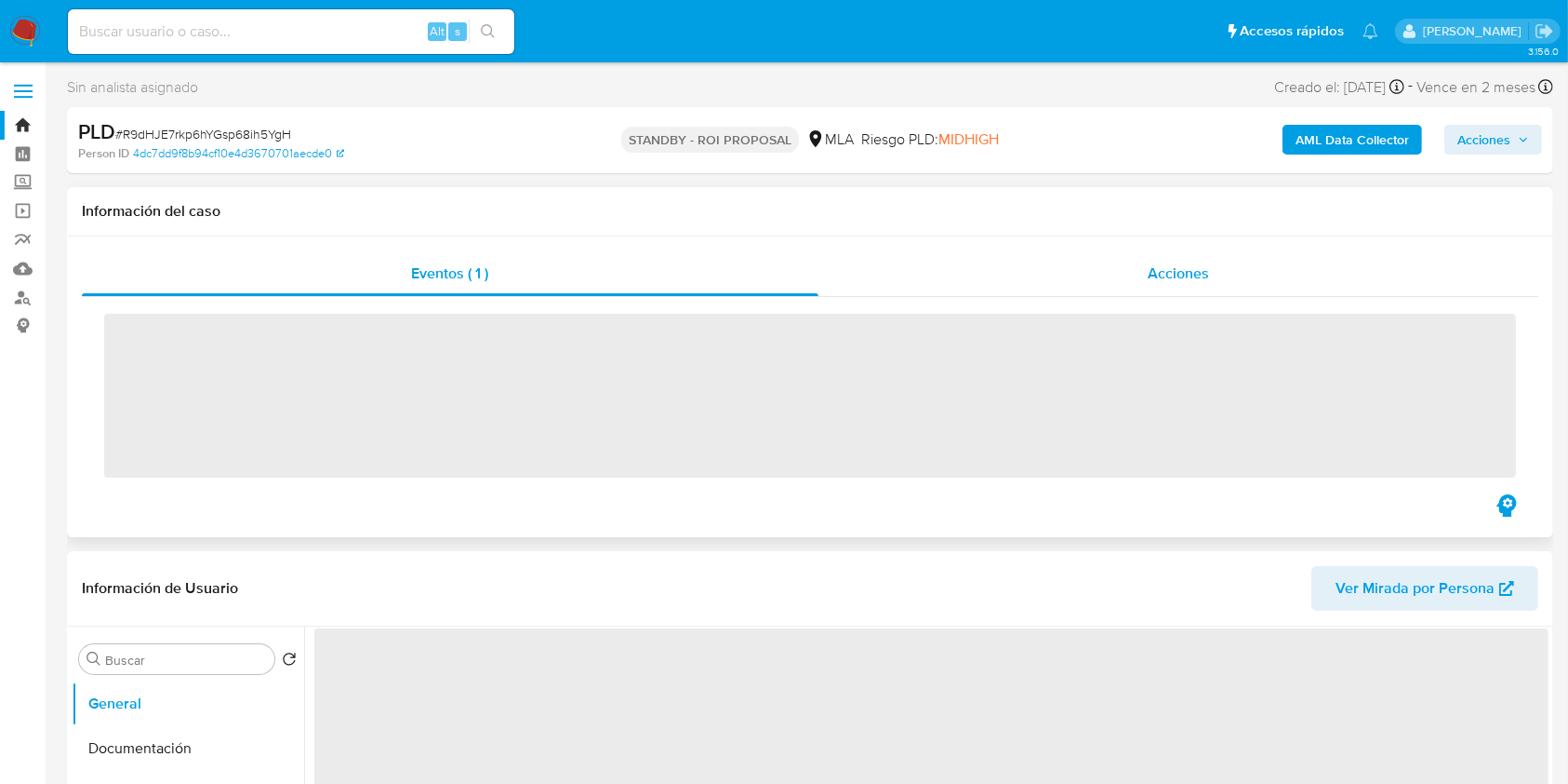
click at [1123, 269] on div "Acciones" at bounding box center [1178, 273] width 721 height 45
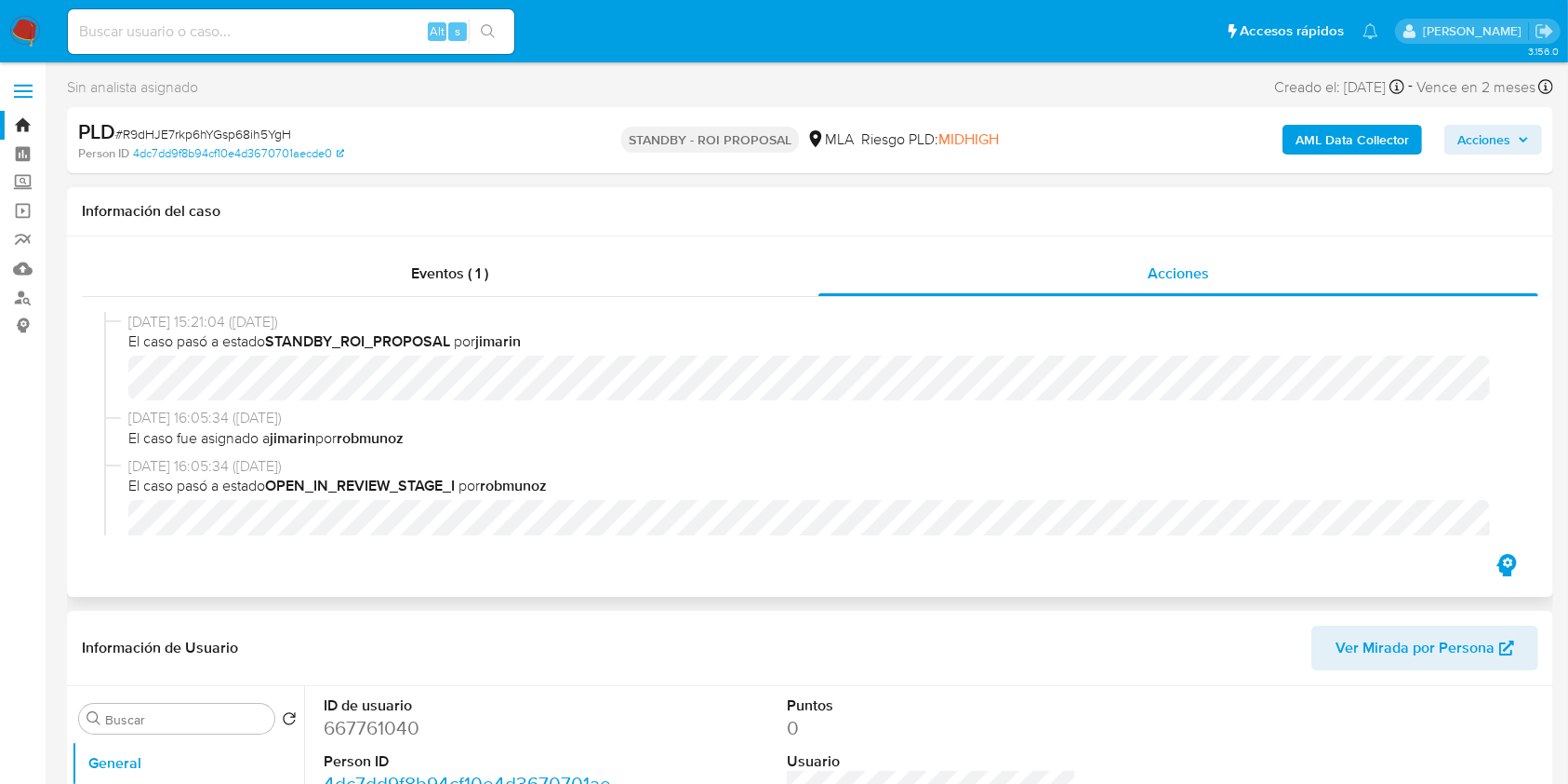
select select "10"
click at [374, 32] on input at bounding box center [291, 32] width 447 height 24
paste input "IXPgrVDOpuEClGZE03GrwSz8"
type input "IXPgrVDOpuEClGZE03GrwSz8"
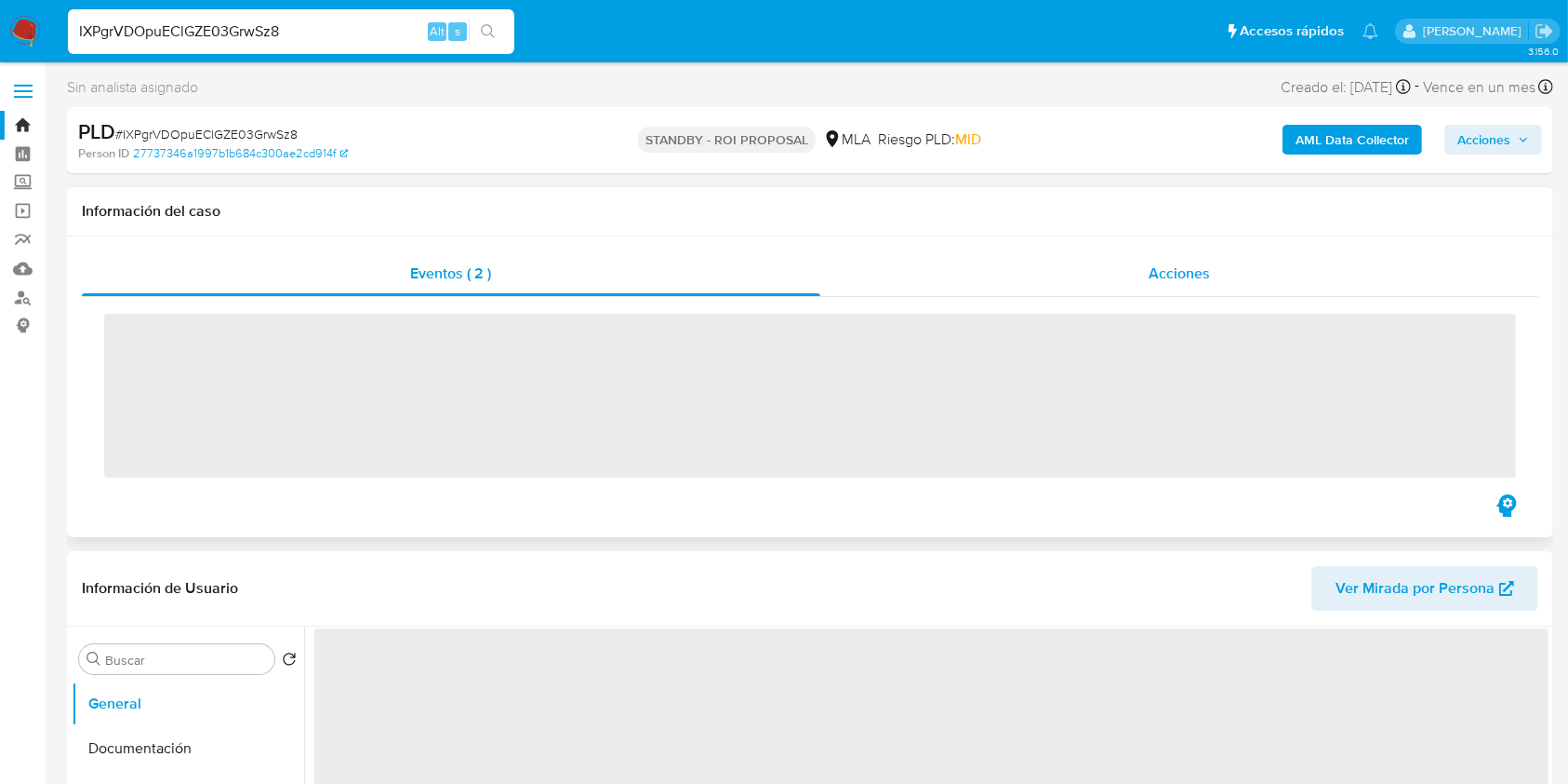
click at [1187, 271] on span "Acciones" at bounding box center [1179, 272] width 62 height 21
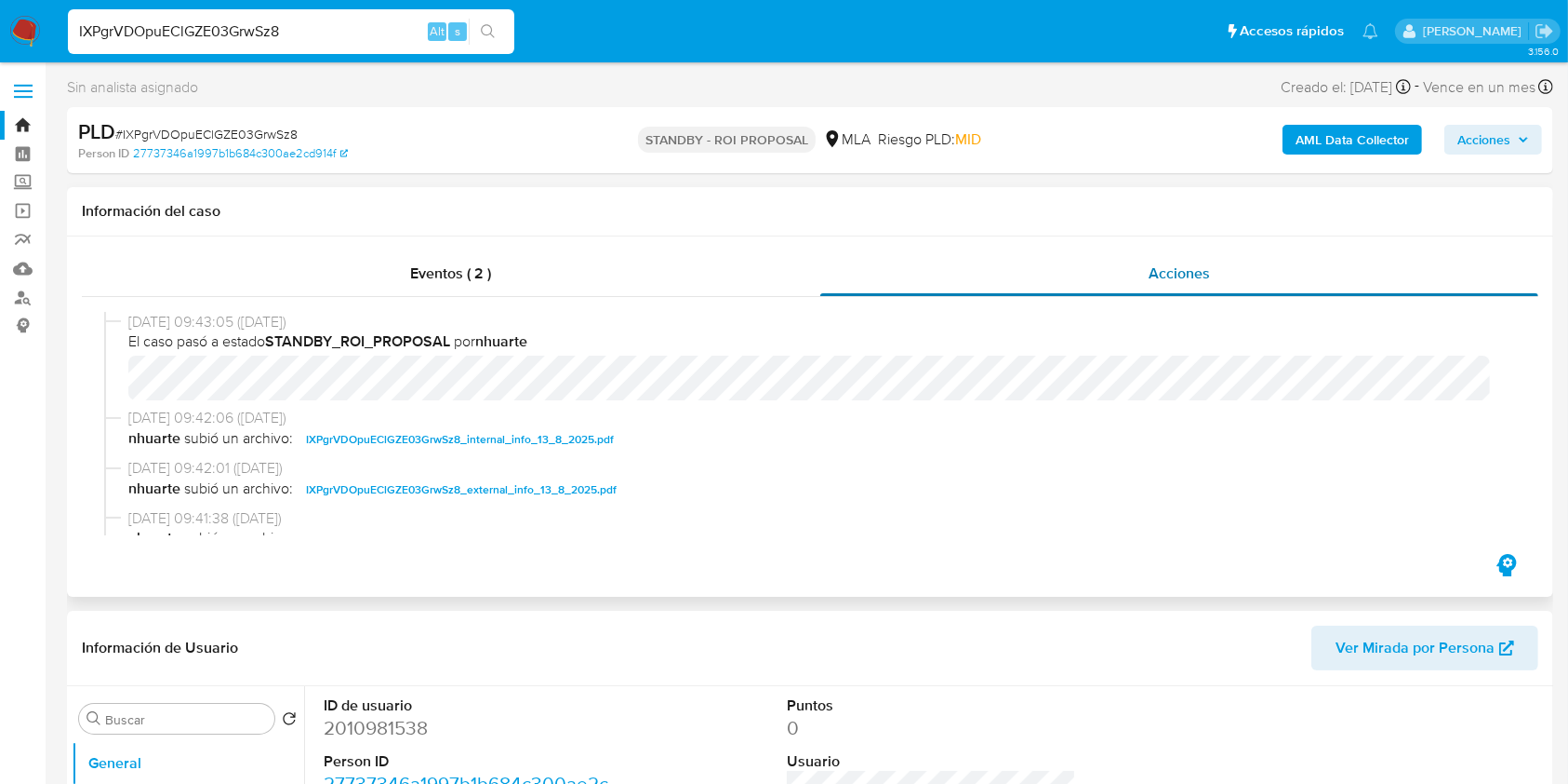
select select "10"
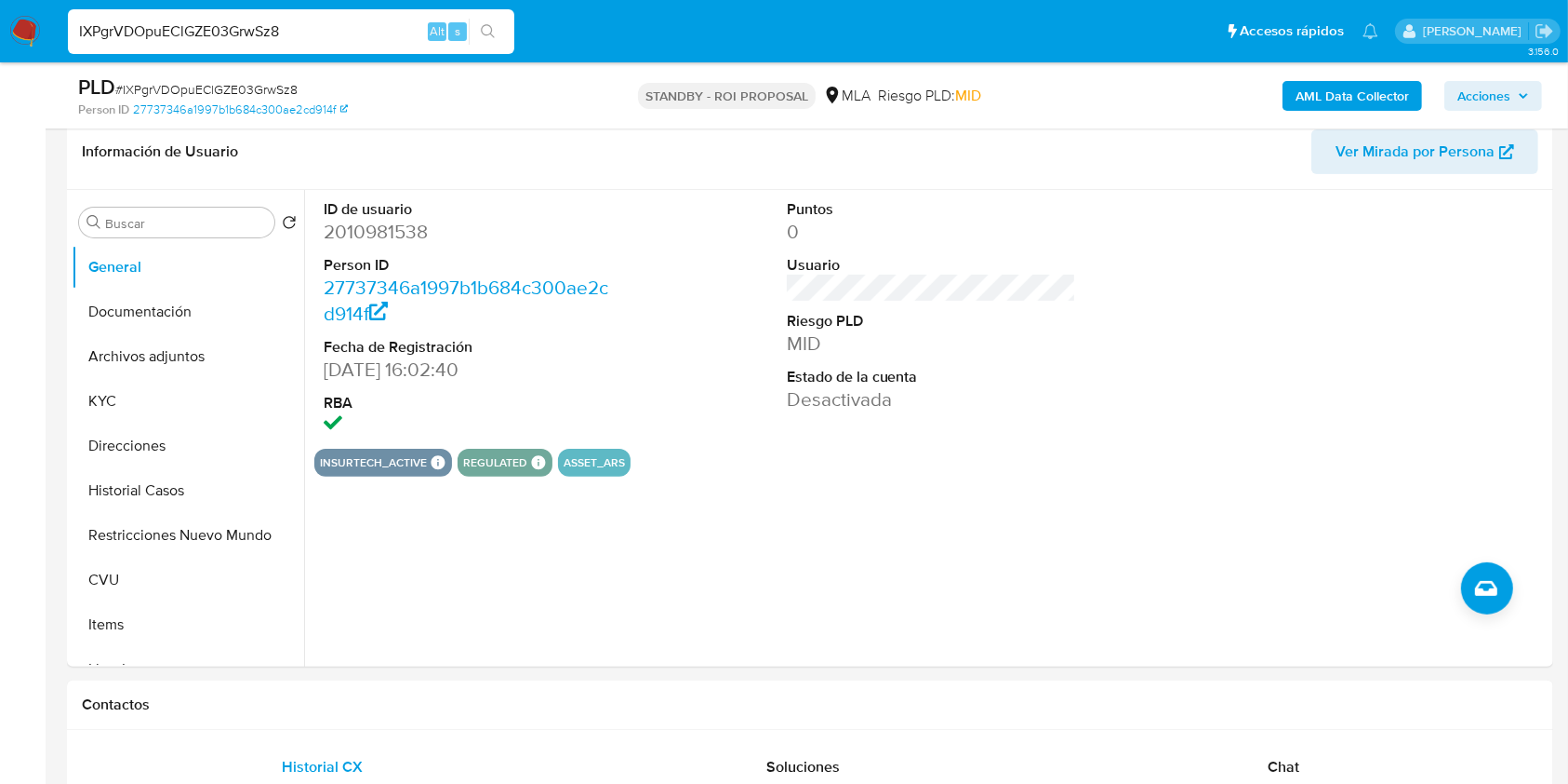
scroll to position [494, 0]
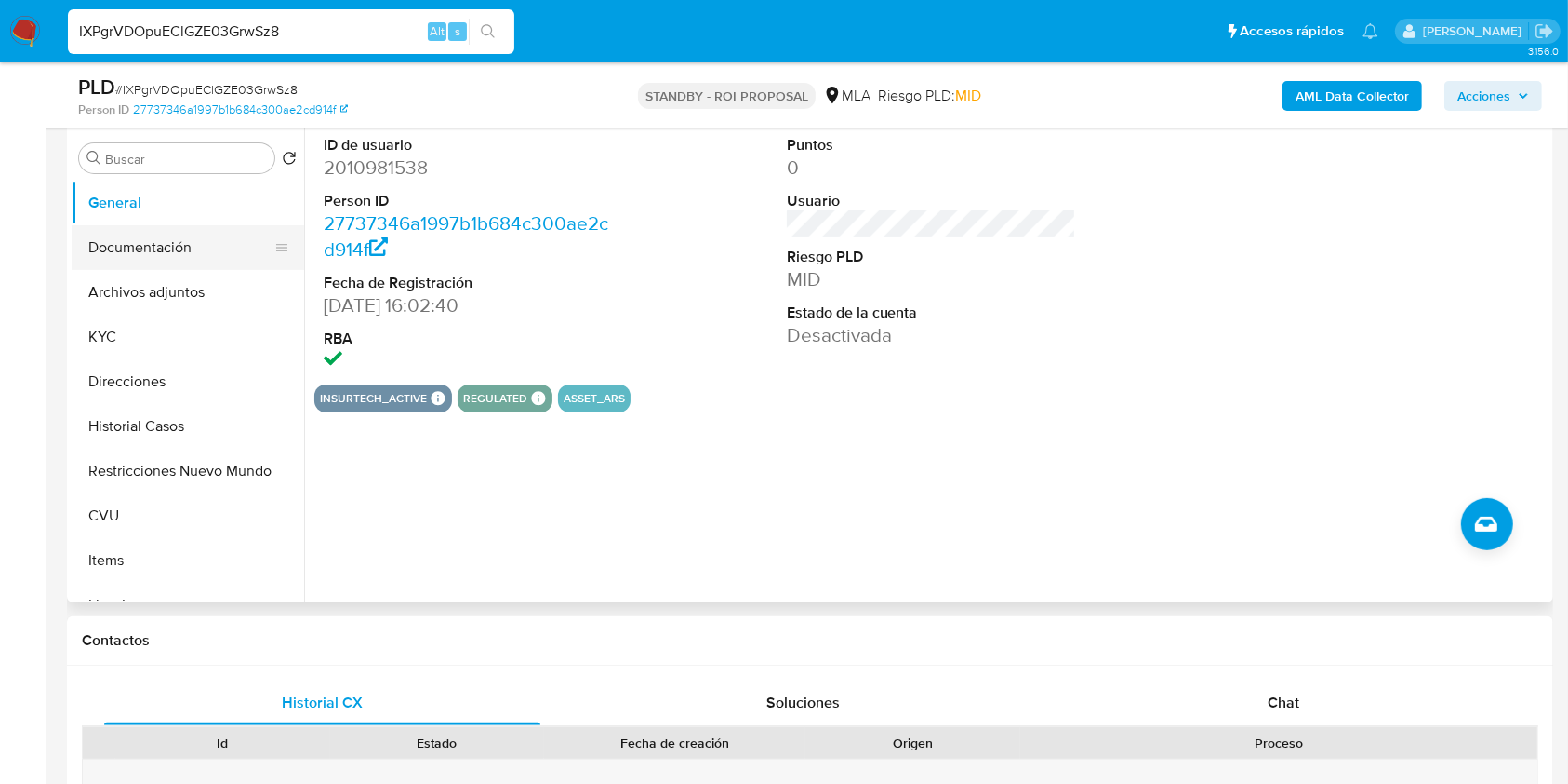
click at [189, 260] on button "Documentación" at bounding box center [180, 247] width 217 height 45
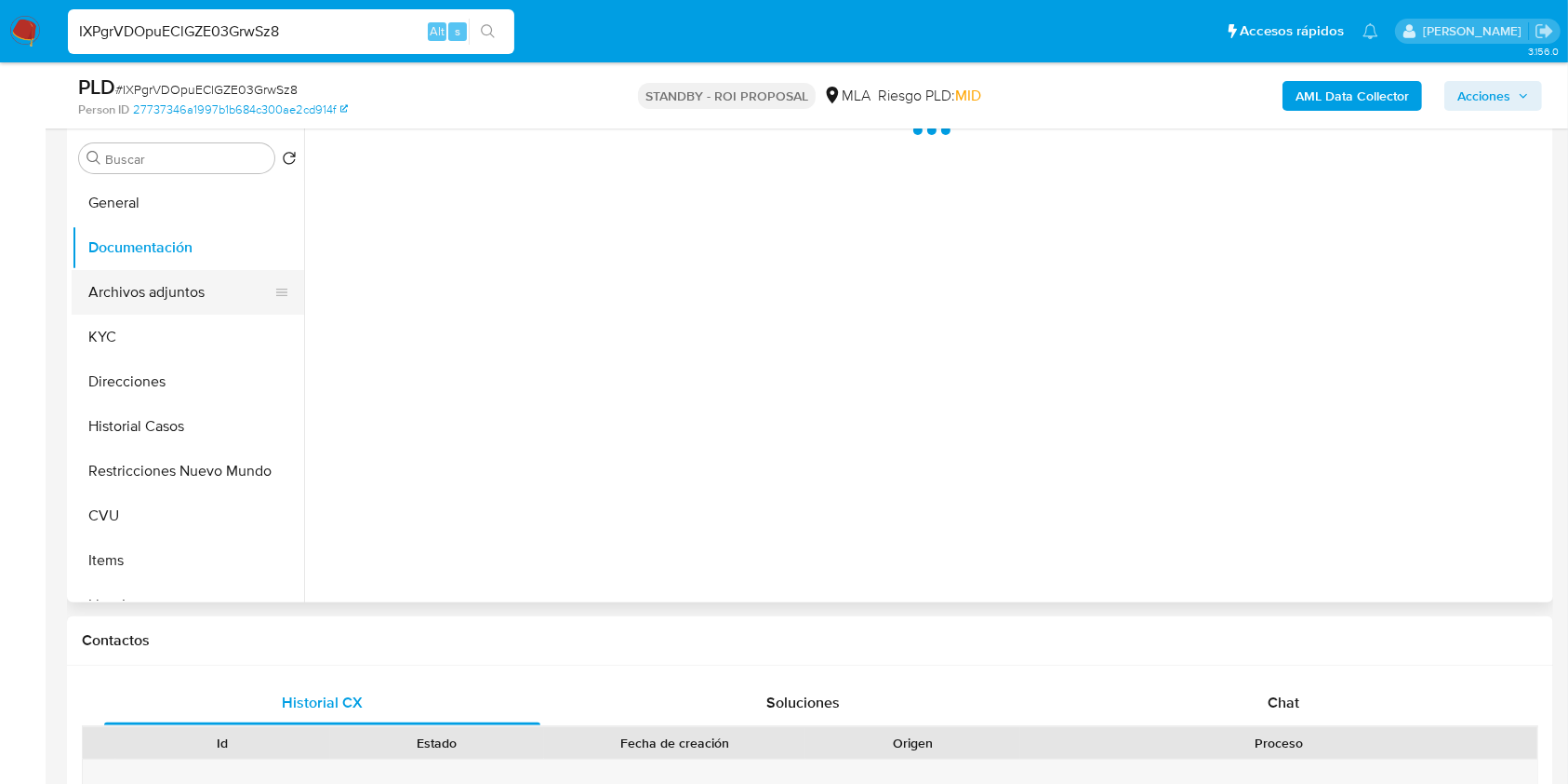
click at [188, 283] on button "Archivos adjuntos" at bounding box center [180, 292] width 217 height 45
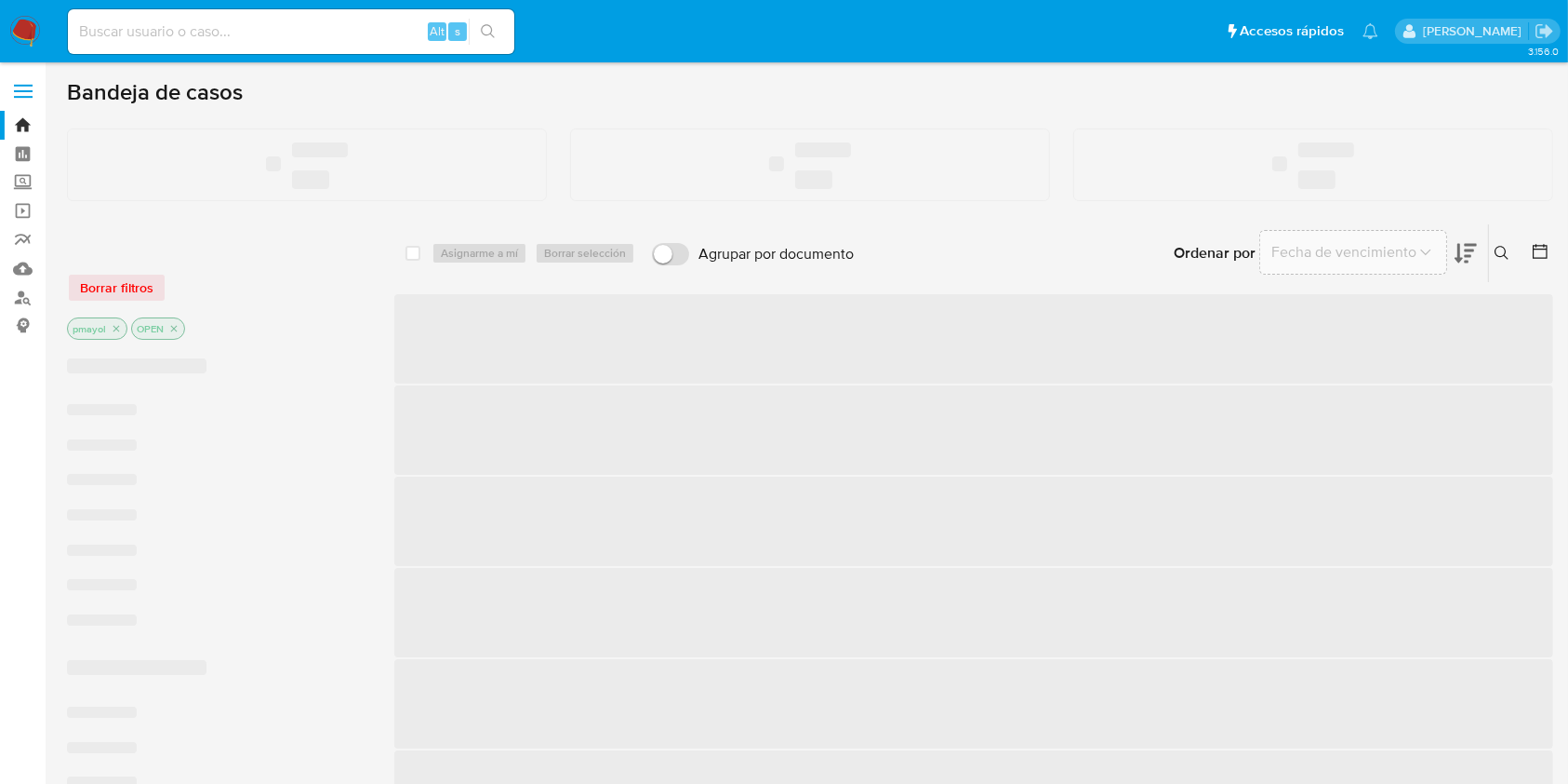
click at [329, 30] on input at bounding box center [291, 32] width 447 height 24
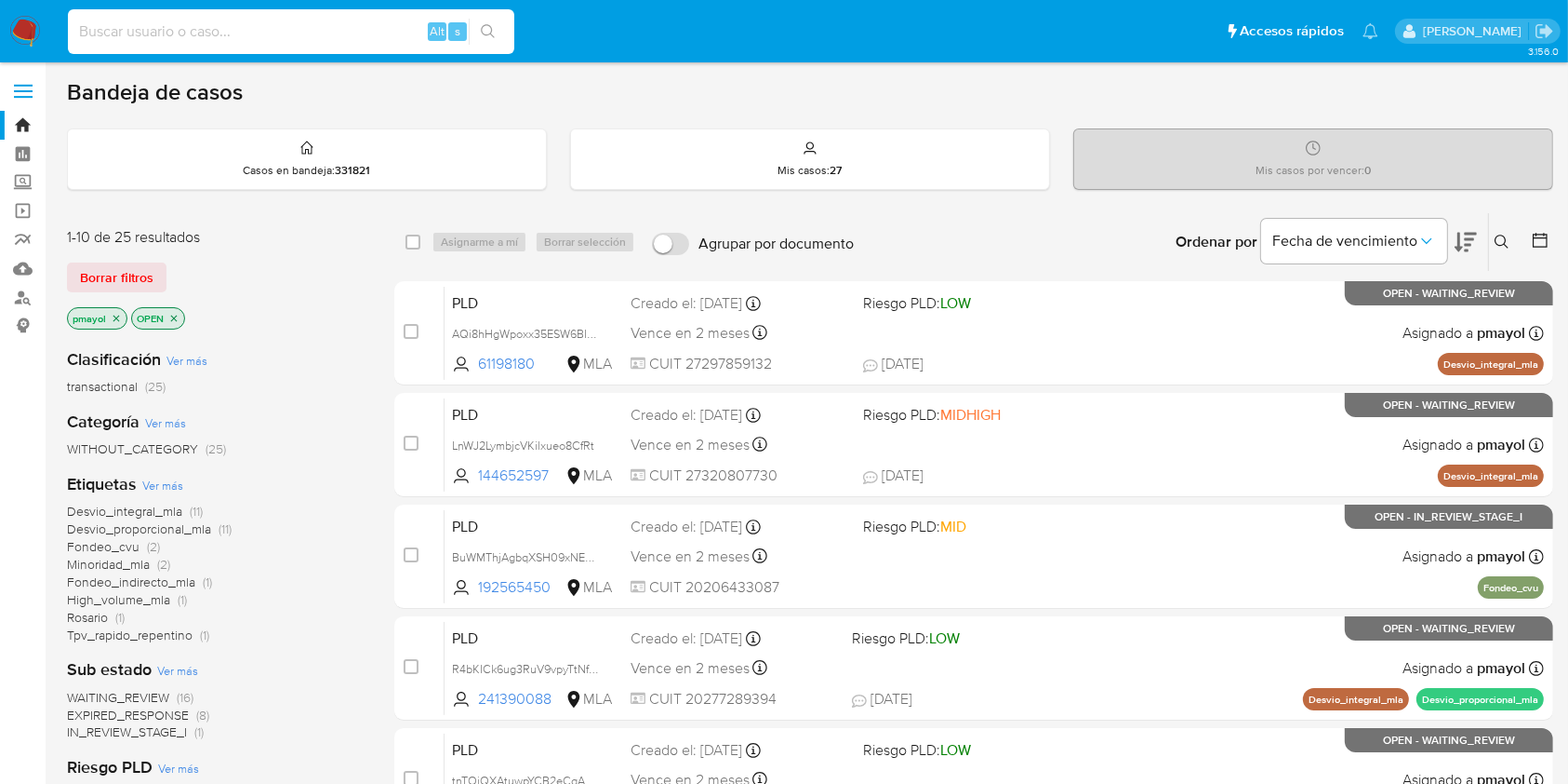
paste input "l9FXX1PJNyQ8qYz5KuHuG8hq"
type input "l9FXX1PJNyQ8qYz5KuHuG8hq"
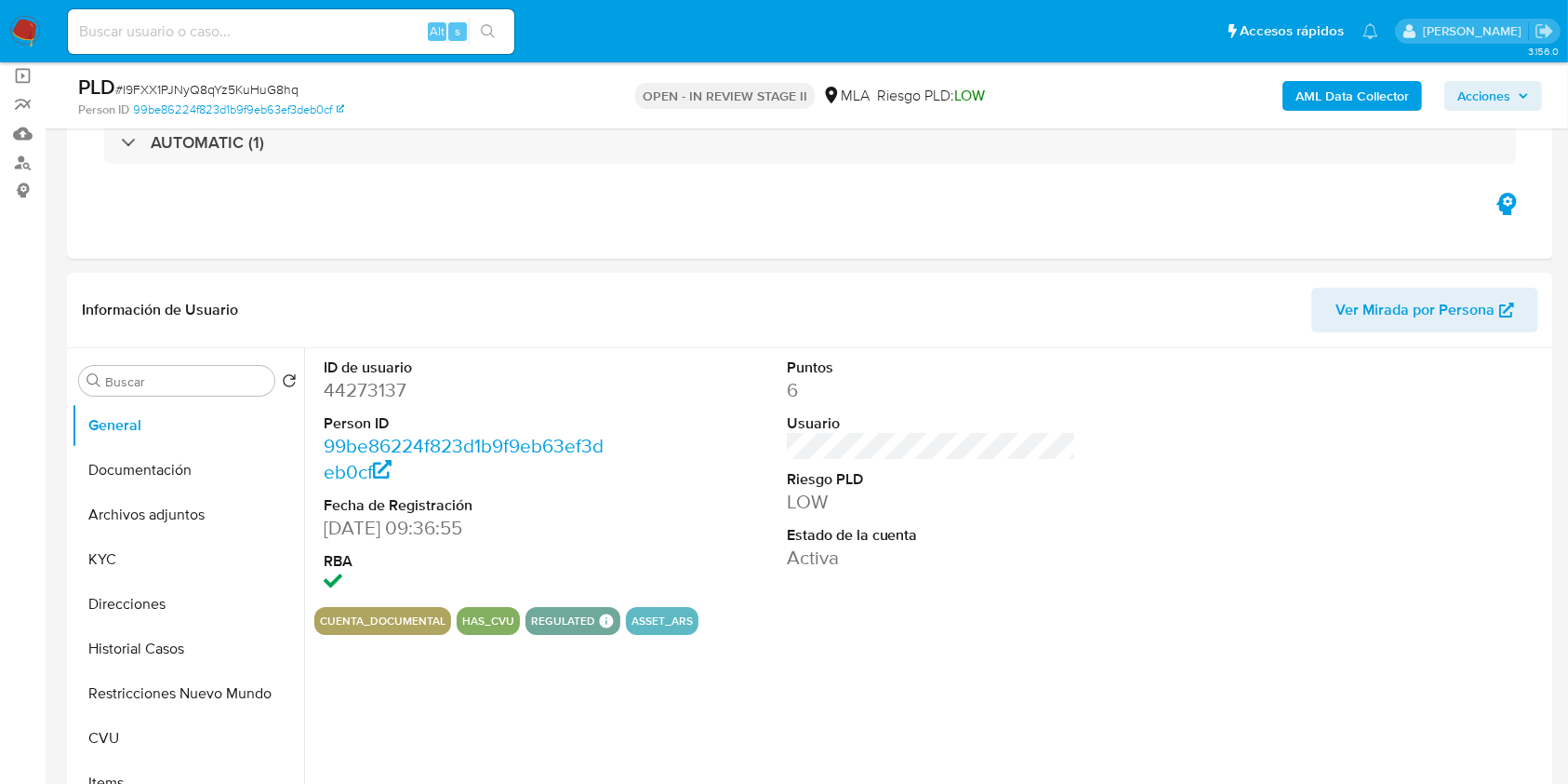
scroll to position [147, 0]
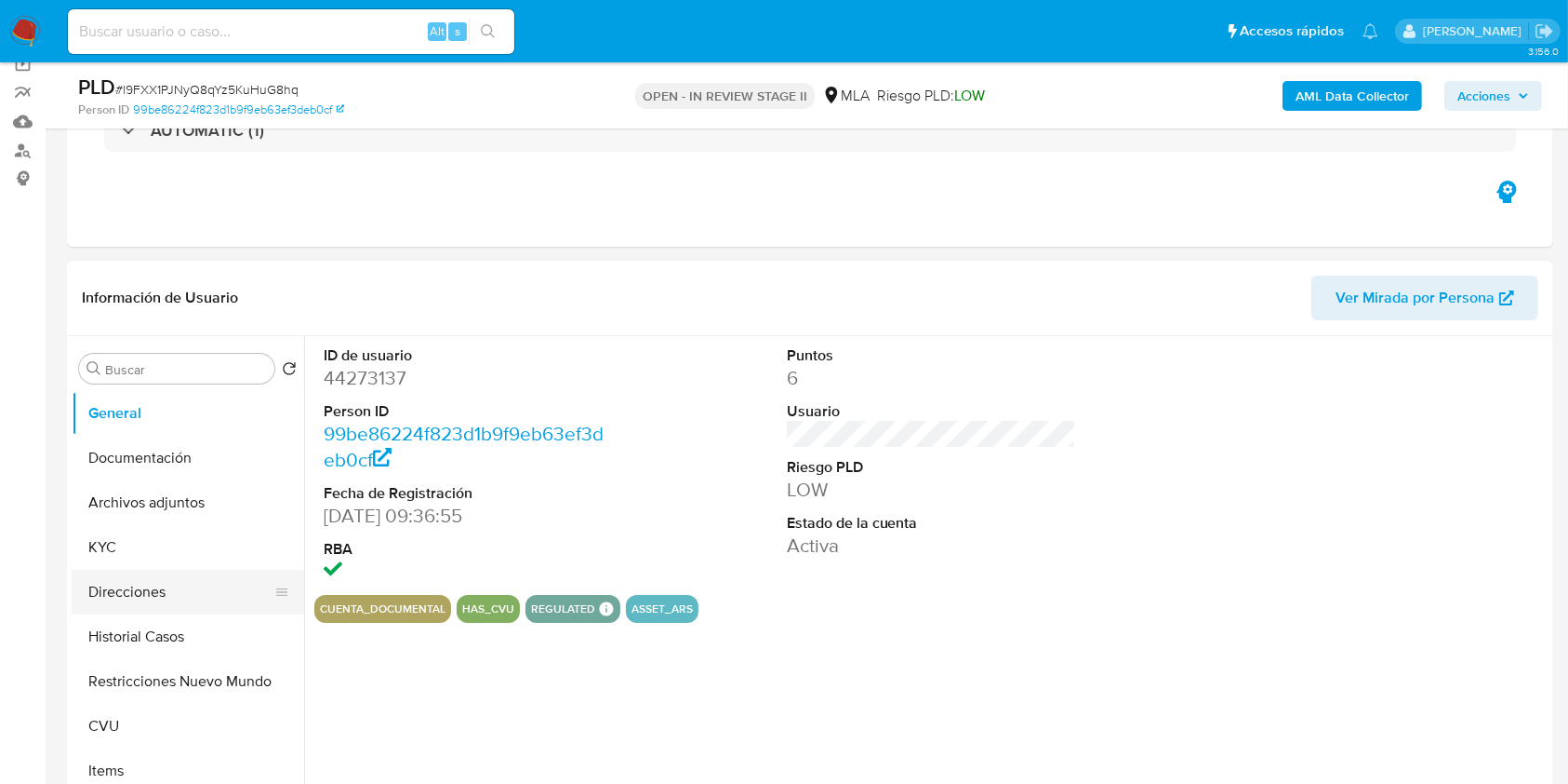
select select "10"
click at [149, 514] on button "Archivos adjuntos" at bounding box center [180, 502] width 217 height 45
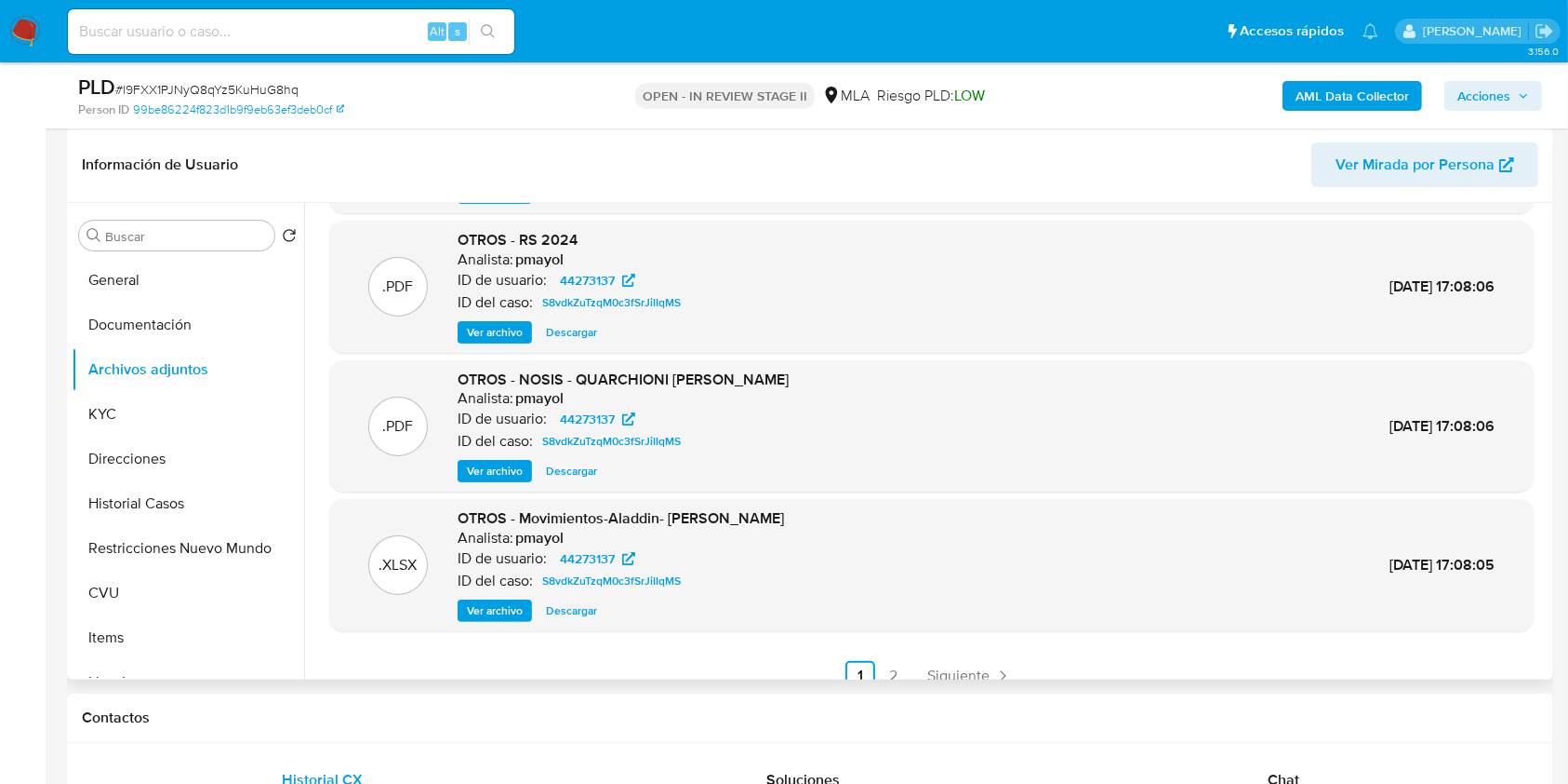
scroll to position [157, 0]
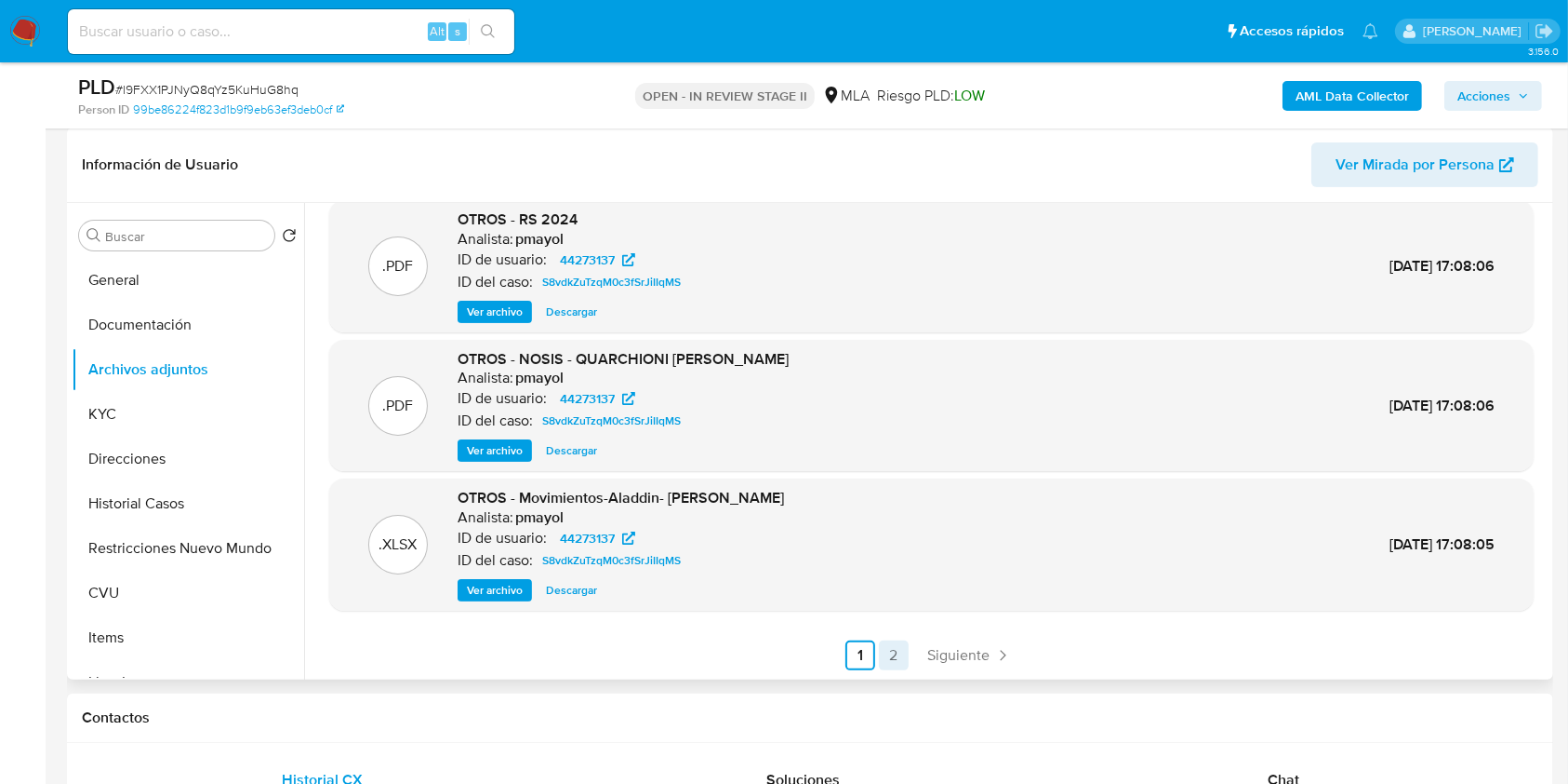
click at [881, 651] on link "2" at bounding box center [894, 655] width 30 height 30
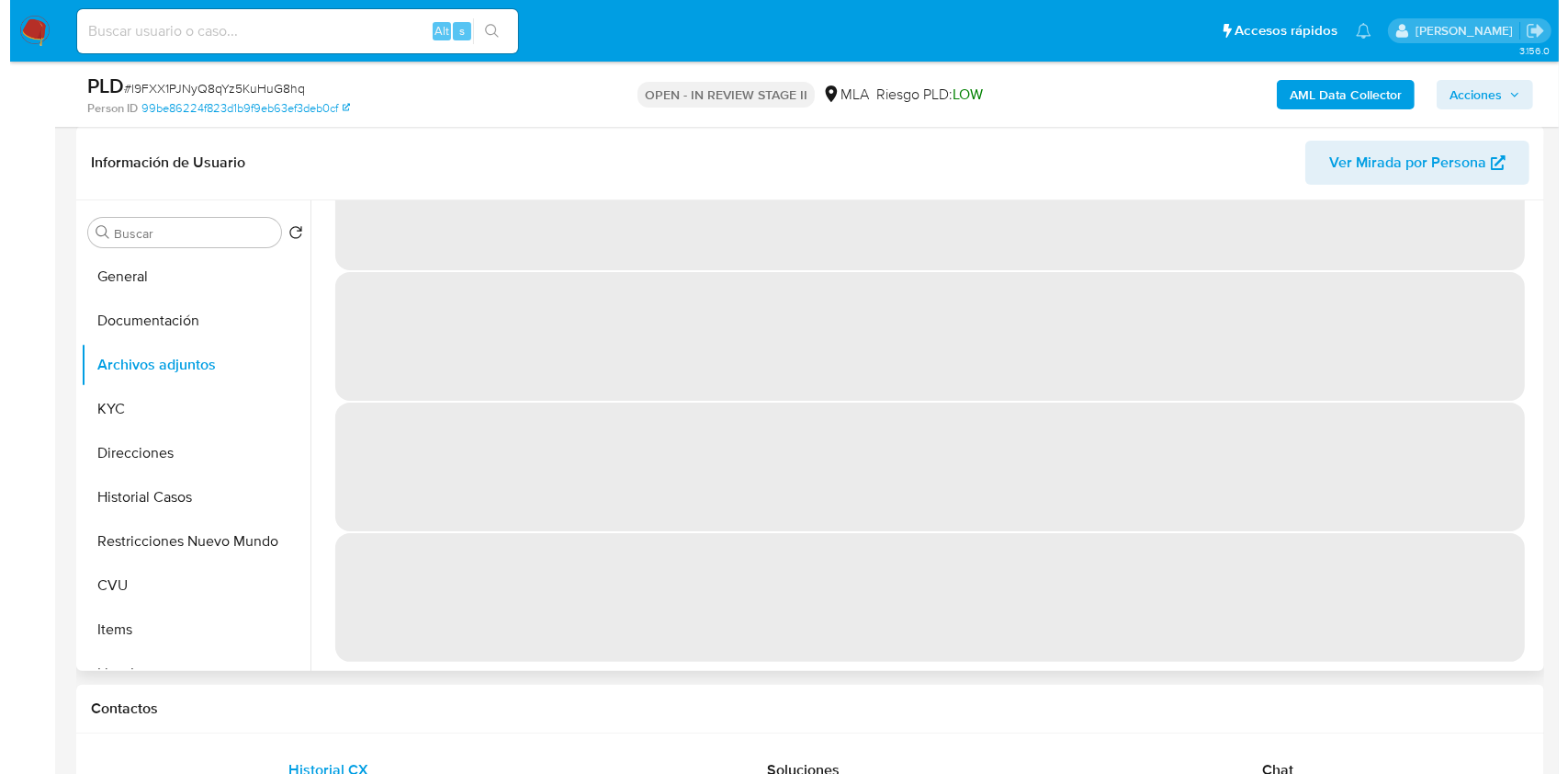
scroll to position [0, 0]
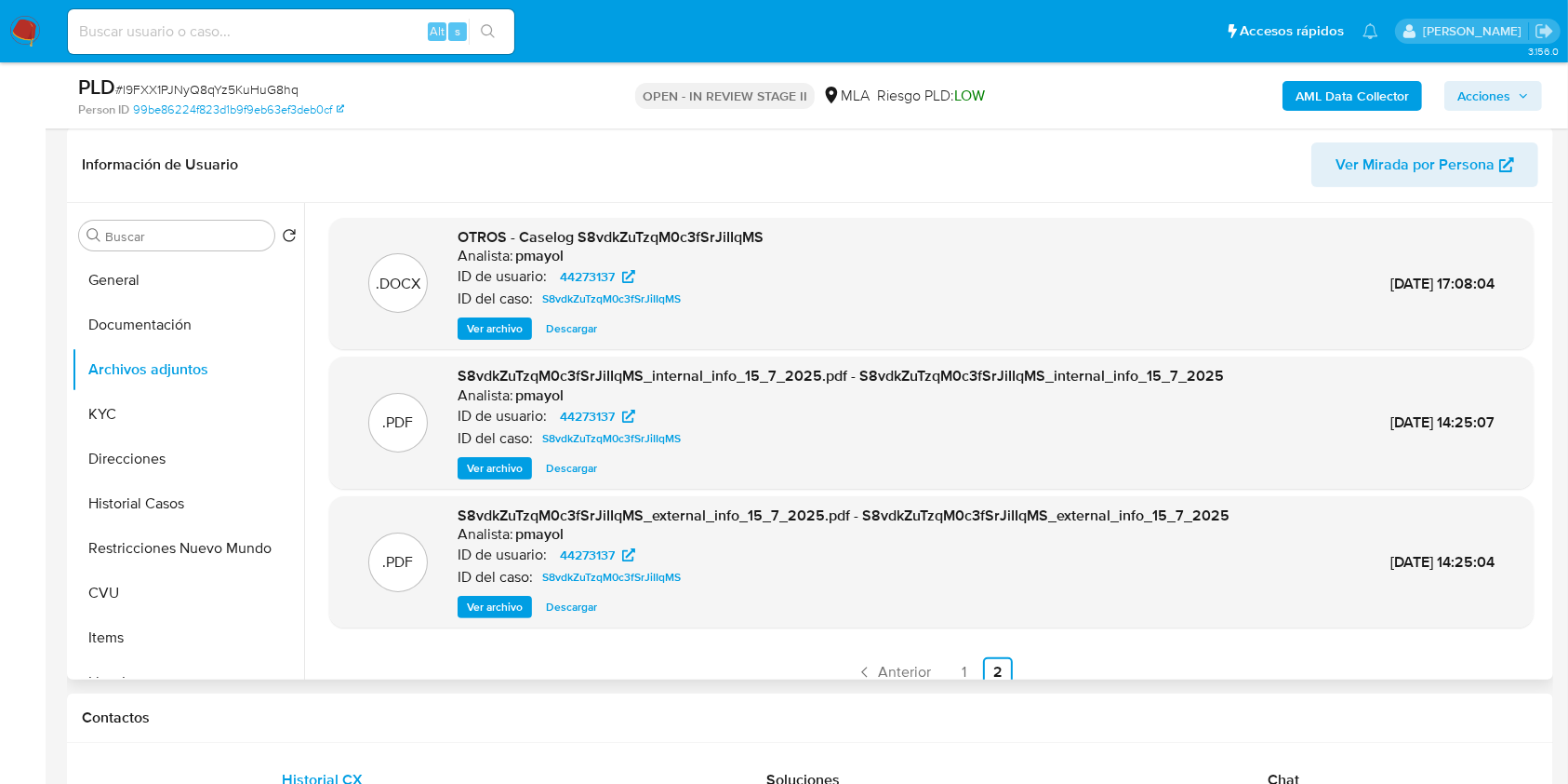
click at [488, 326] on span "Ver archivo" at bounding box center [494, 328] width 56 height 19
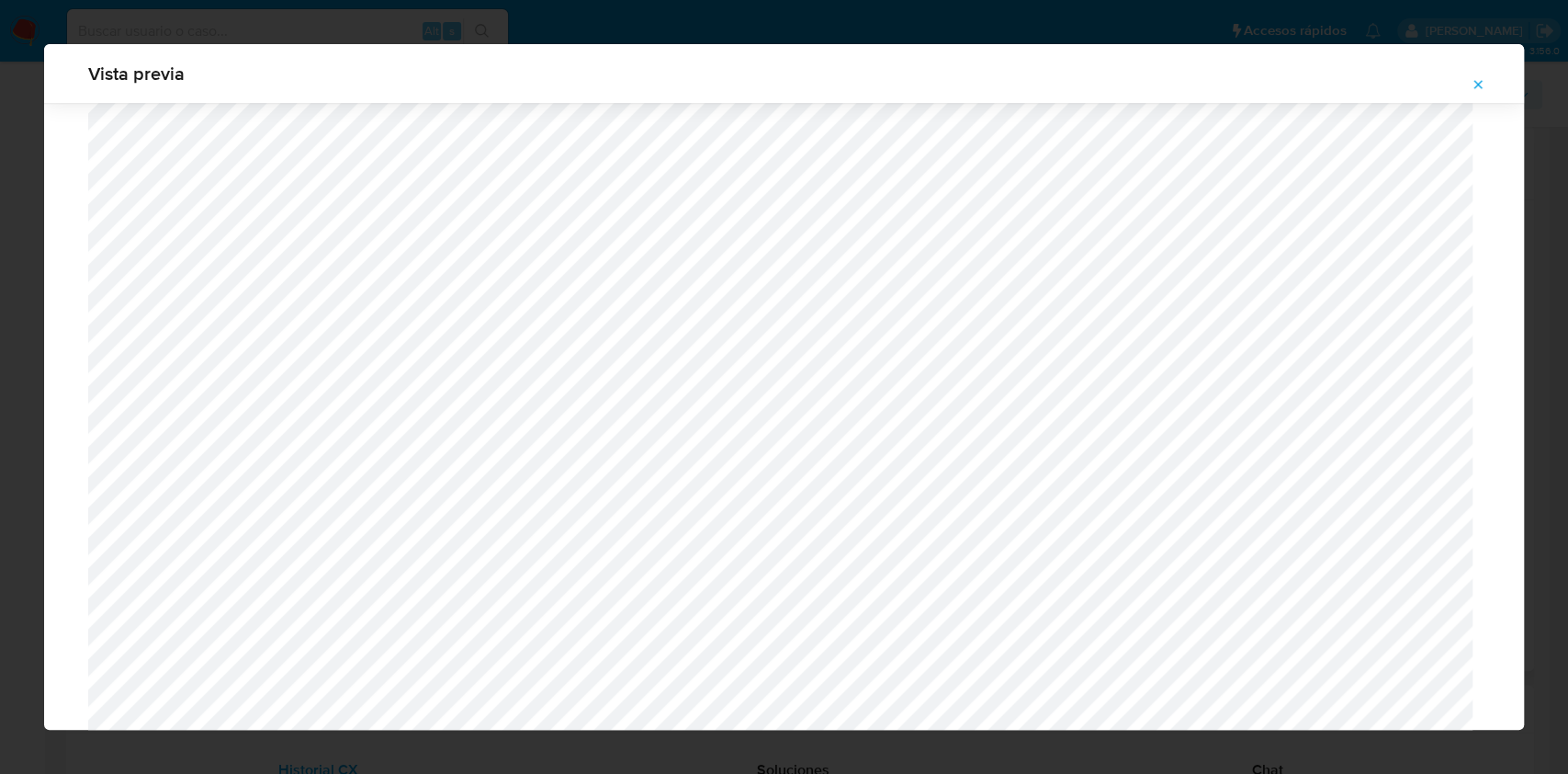
scroll to position [554, 0]
click at [1483, 88] on icon "Attachment preview" at bounding box center [1478, 84] width 15 height 15
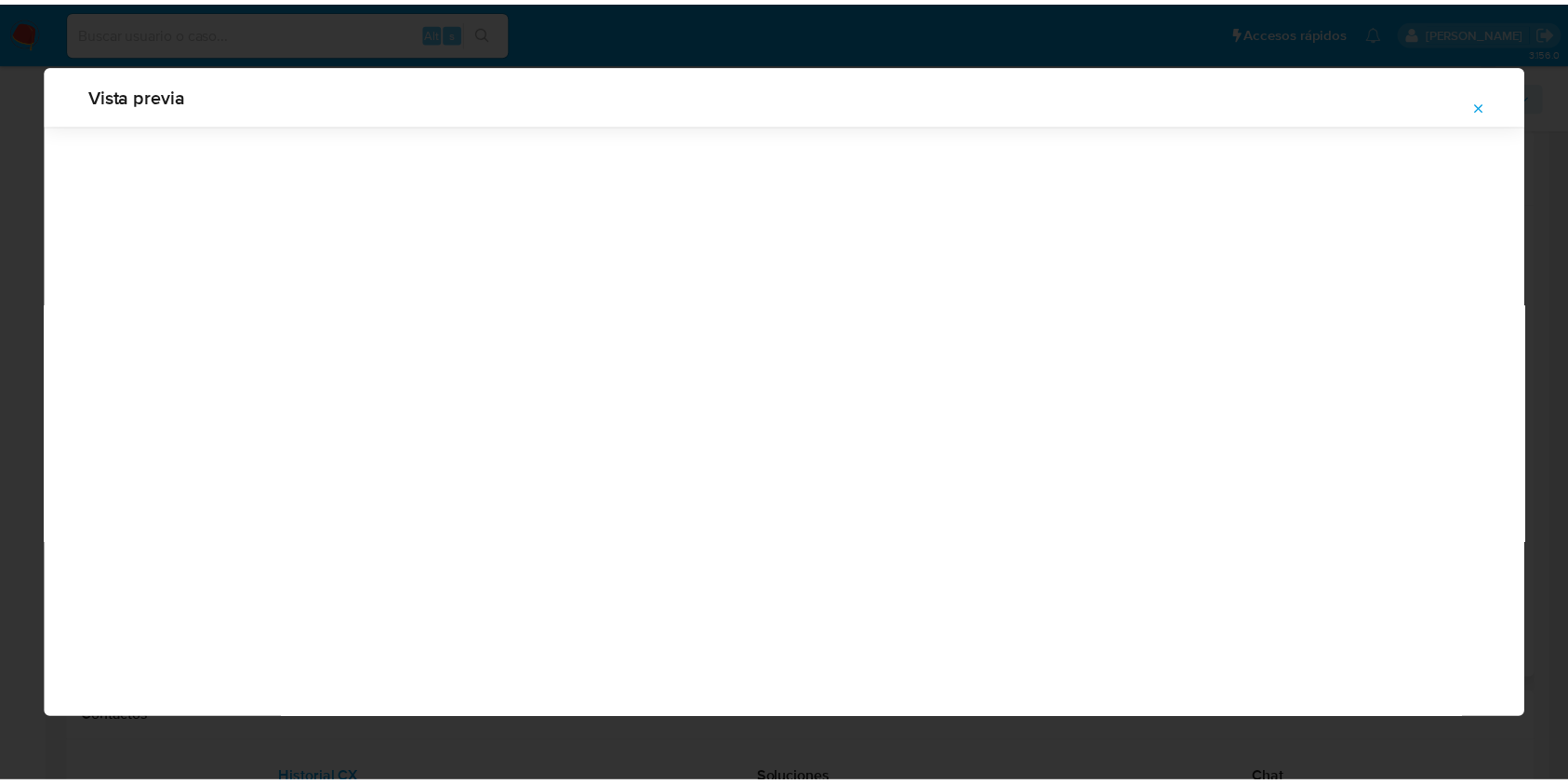
scroll to position [0, 0]
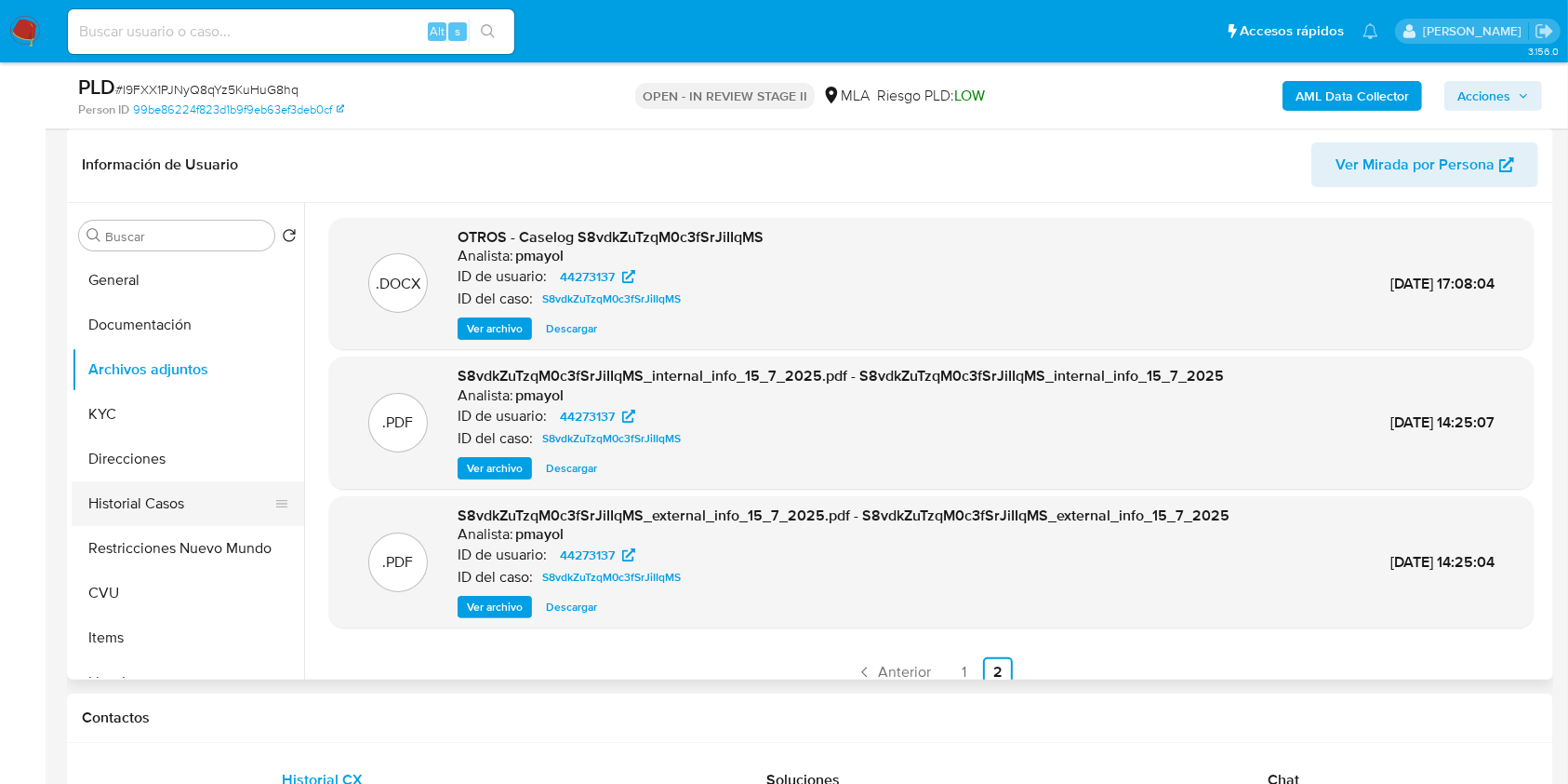
click at [146, 508] on button "Historial Casos" at bounding box center [180, 503] width 217 height 45
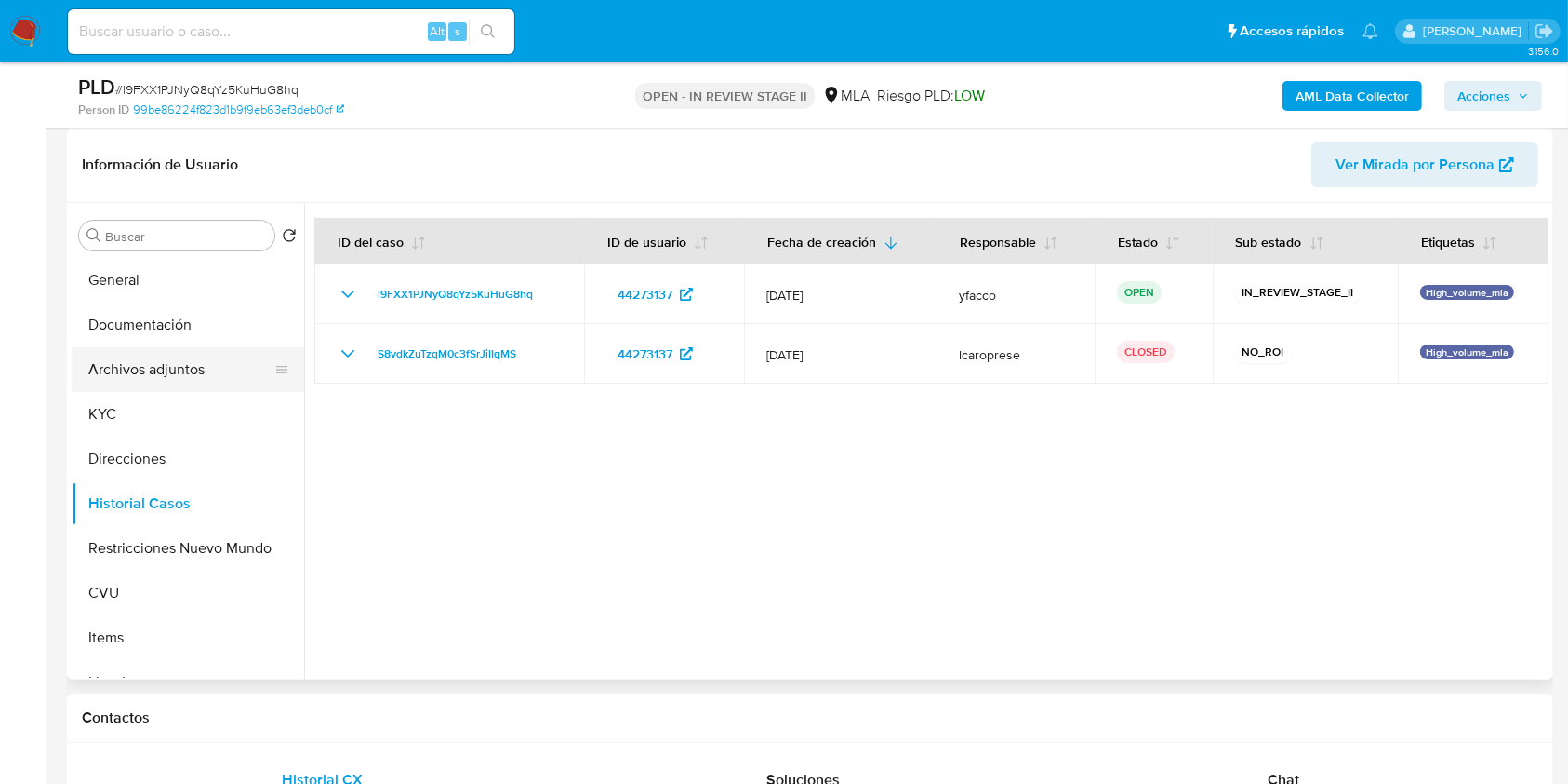
click at [191, 365] on button "Archivos adjuntos" at bounding box center [180, 369] width 217 height 45
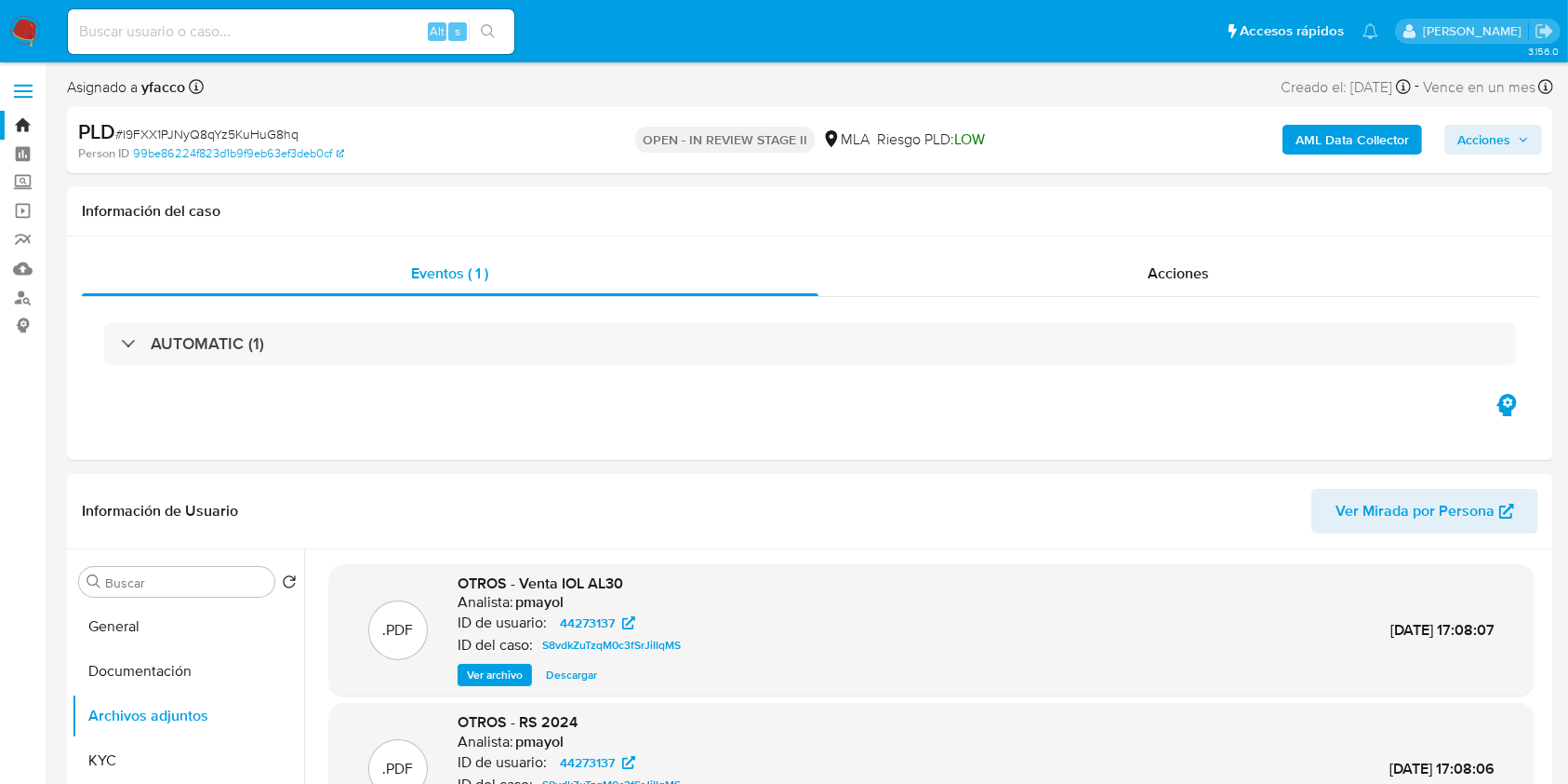
click at [244, 131] on span "# l9FXX1PJNyQ8qYz5KuHuG8hq" at bounding box center [207, 134] width 183 height 19
copy span "l9FXX1PJNyQ8qYz5KuHuG8hq"
click at [12, 35] on img at bounding box center [25, 32] width 32 height 32
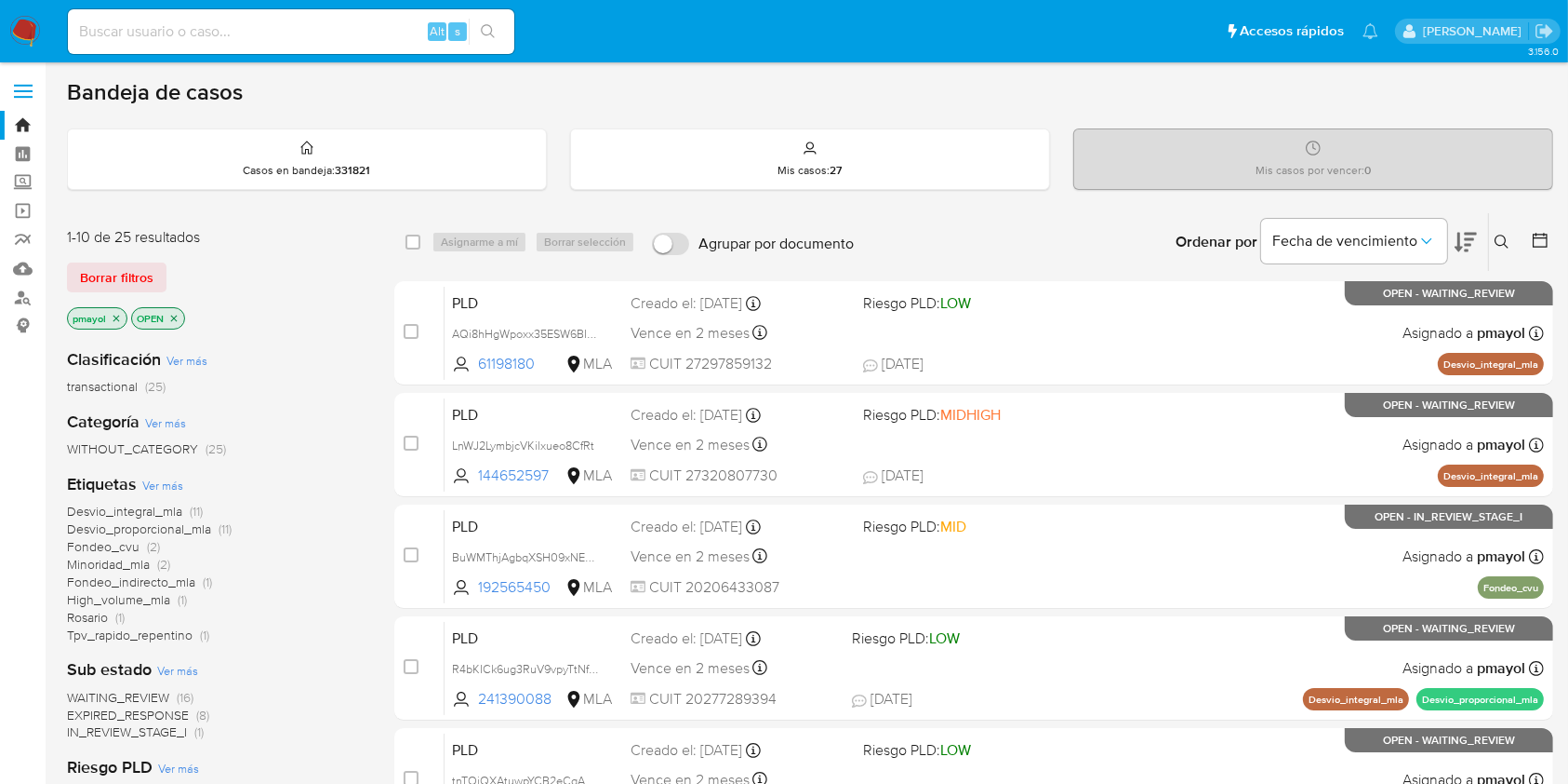
click at [1494, 241] on icon at bounding box center [1501, 241] width 15 height 15
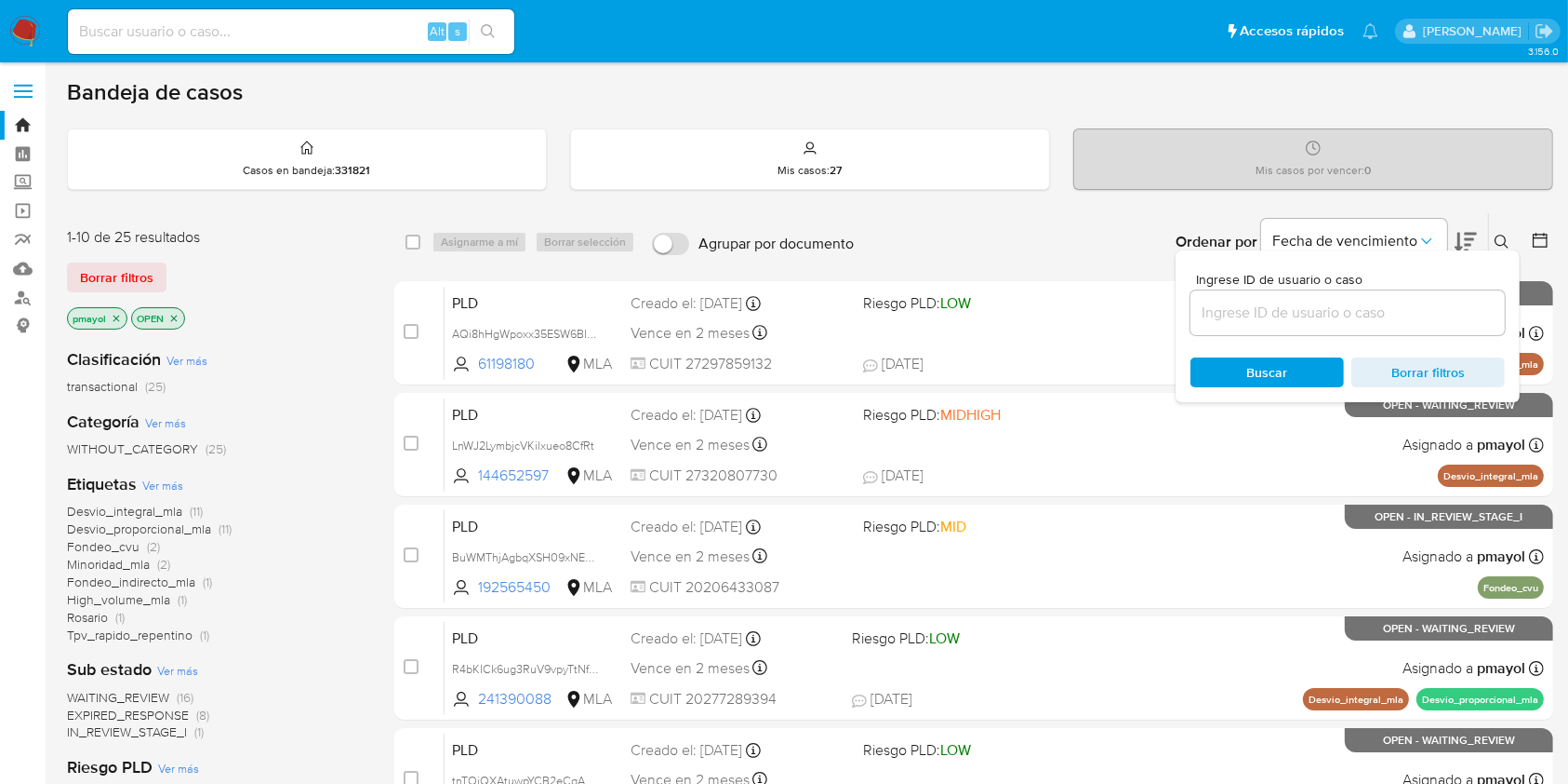
click at [1325, 319] on input at bounding box center [1347, 312] width 314 height 24
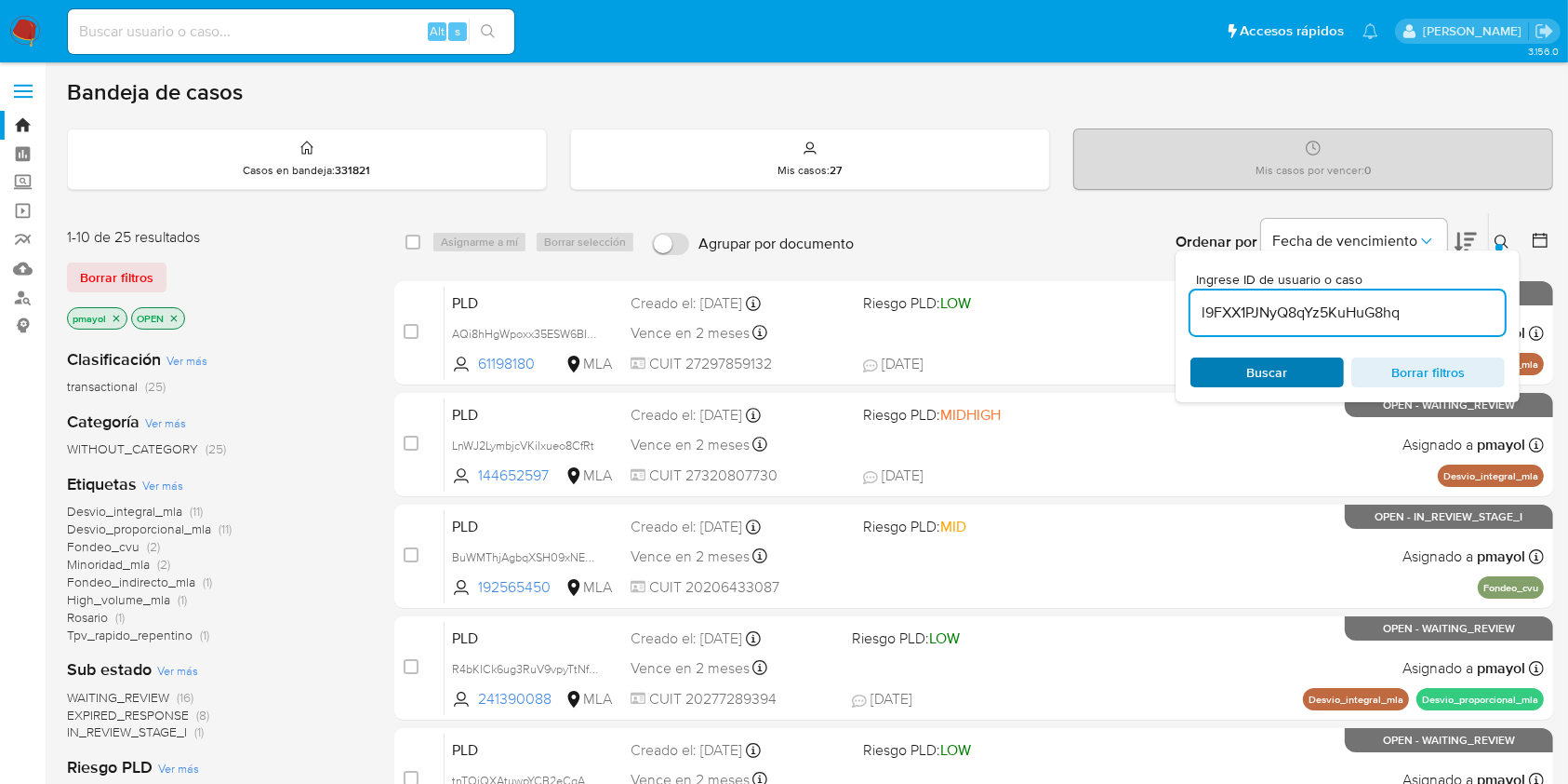
type input "l9FXX1PJNyQ8qYz5KuHuG8hq"
click at [1252, 365] on span "Buscar" at bounding box center [1267, 372] width 41 height 30
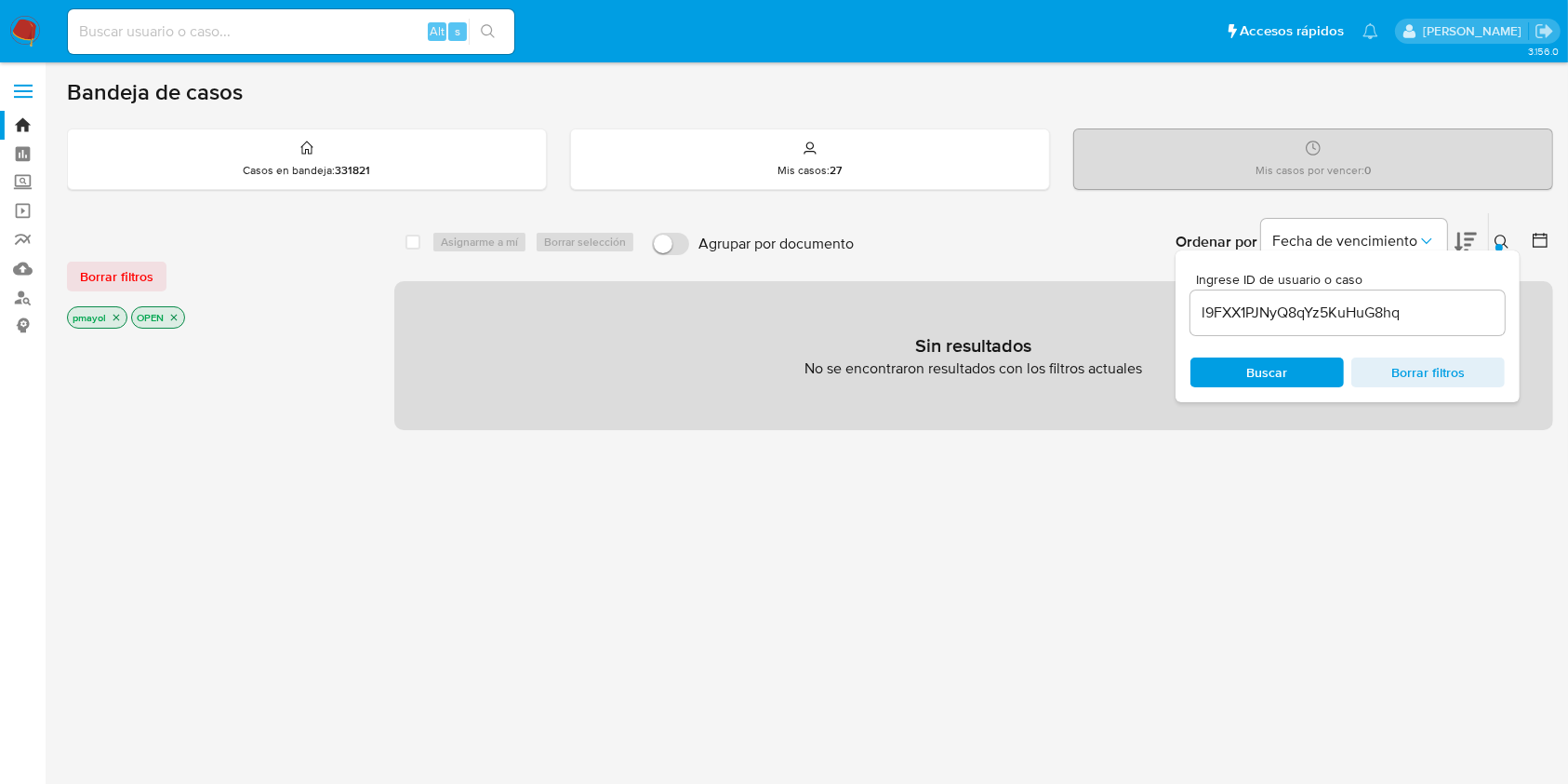
click at [115, 317] on icon "close-filter" at bounding box center [116, 317] width 11 height 11
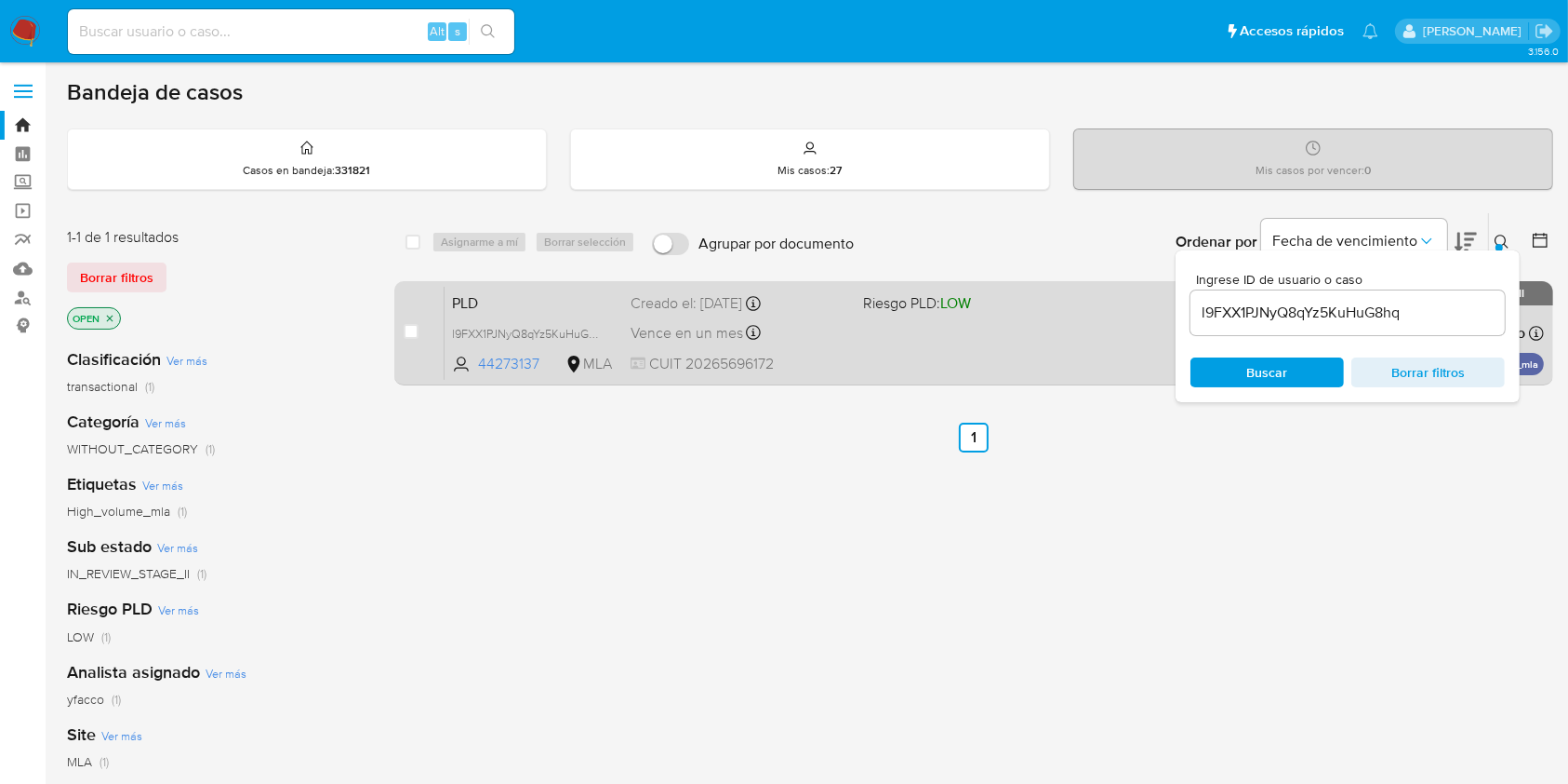
click at [830, 341] on div "Vence en un mes Vence el [DATE] 03:05:43" at bounding box center [739, 332] width 216 height 25
click at [1024, 355] on div "PLD l9FXX1PJNyQ8qYz5KuHuG8hq 44273137 MLA Riesgo PLD: LOW Creado el: [DATE] Cre…" at bounding box center [994, 332] width 1099 height 94
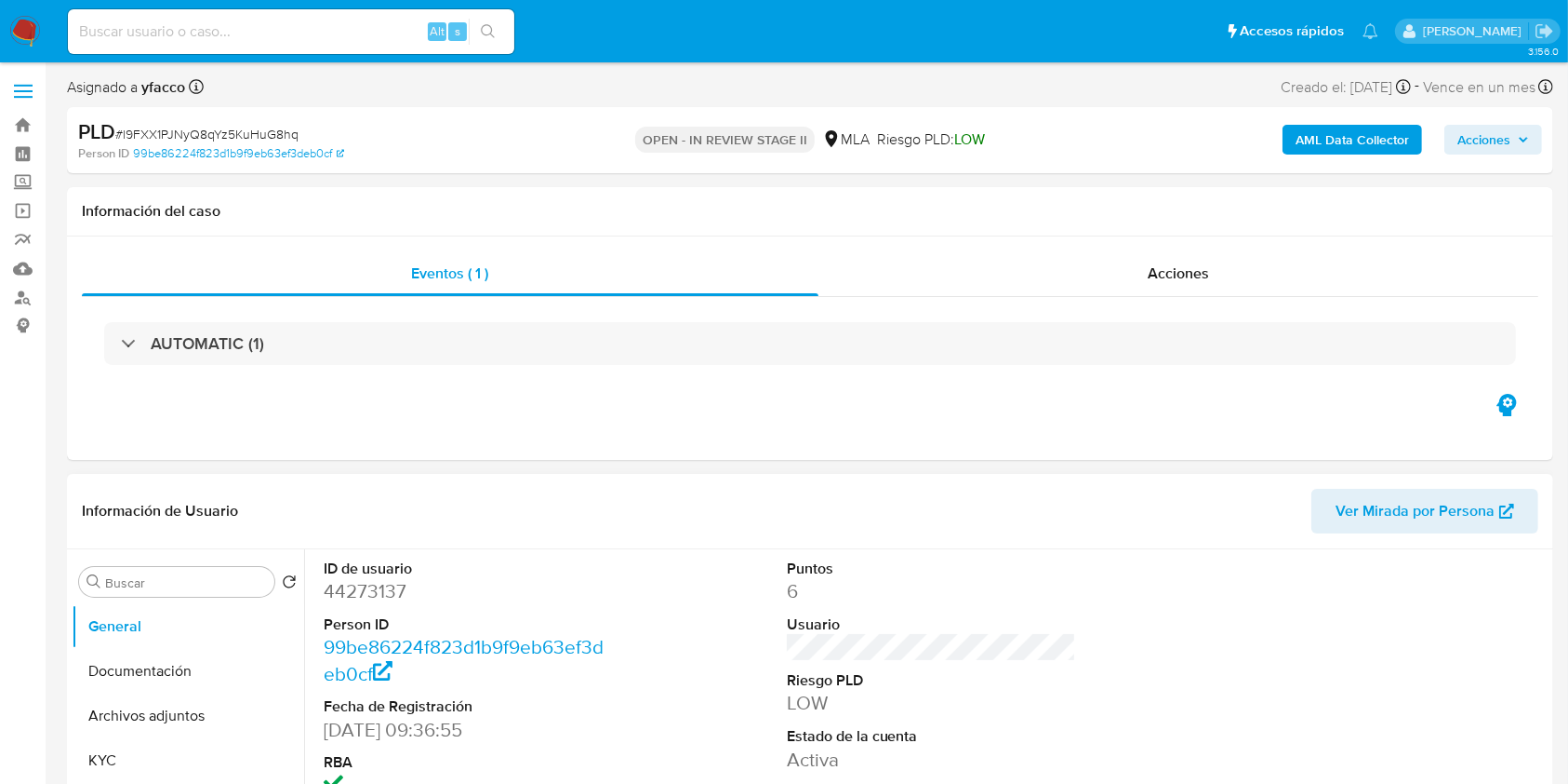
select select "10"
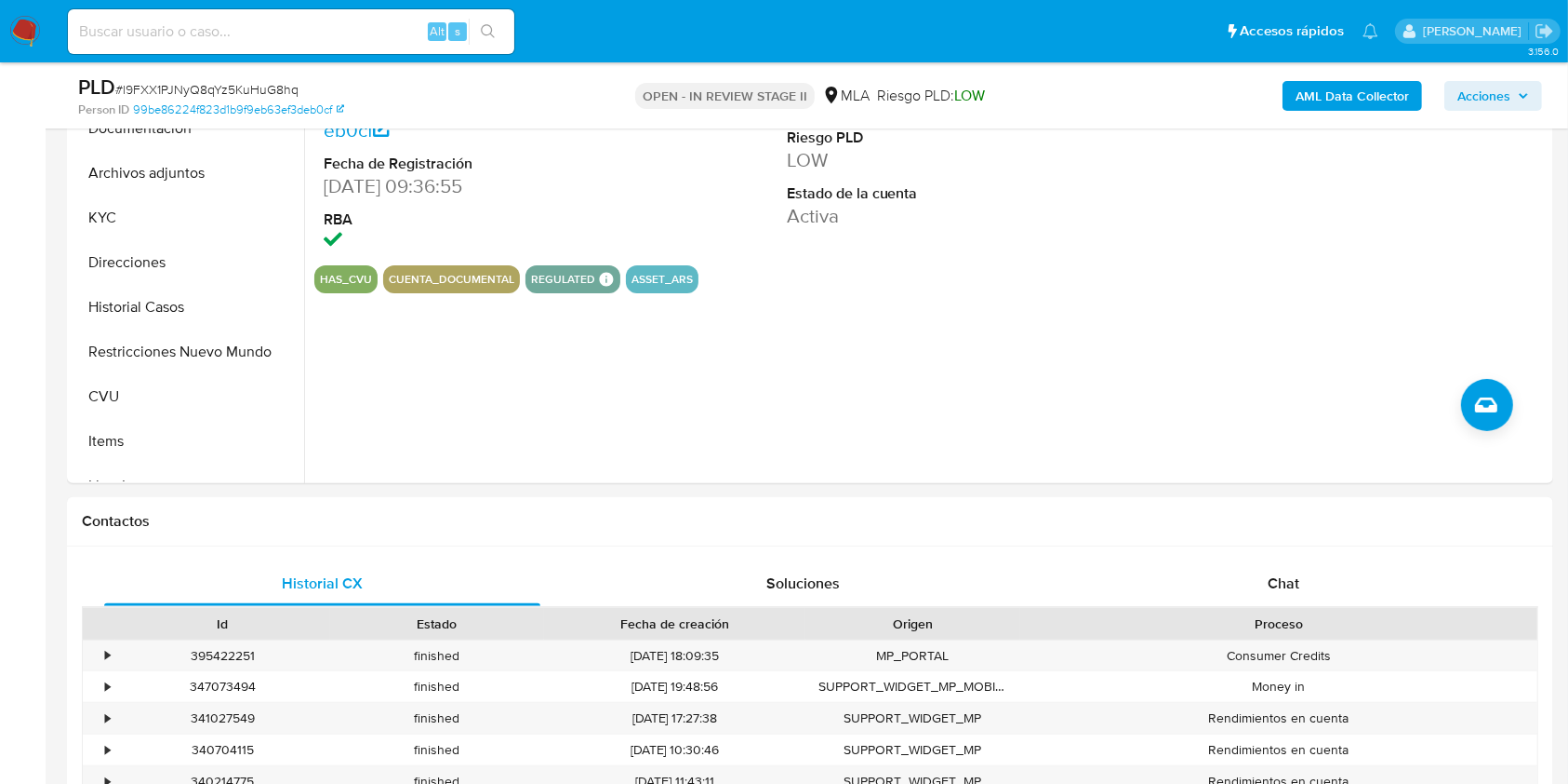
scroll to position [430, 0]
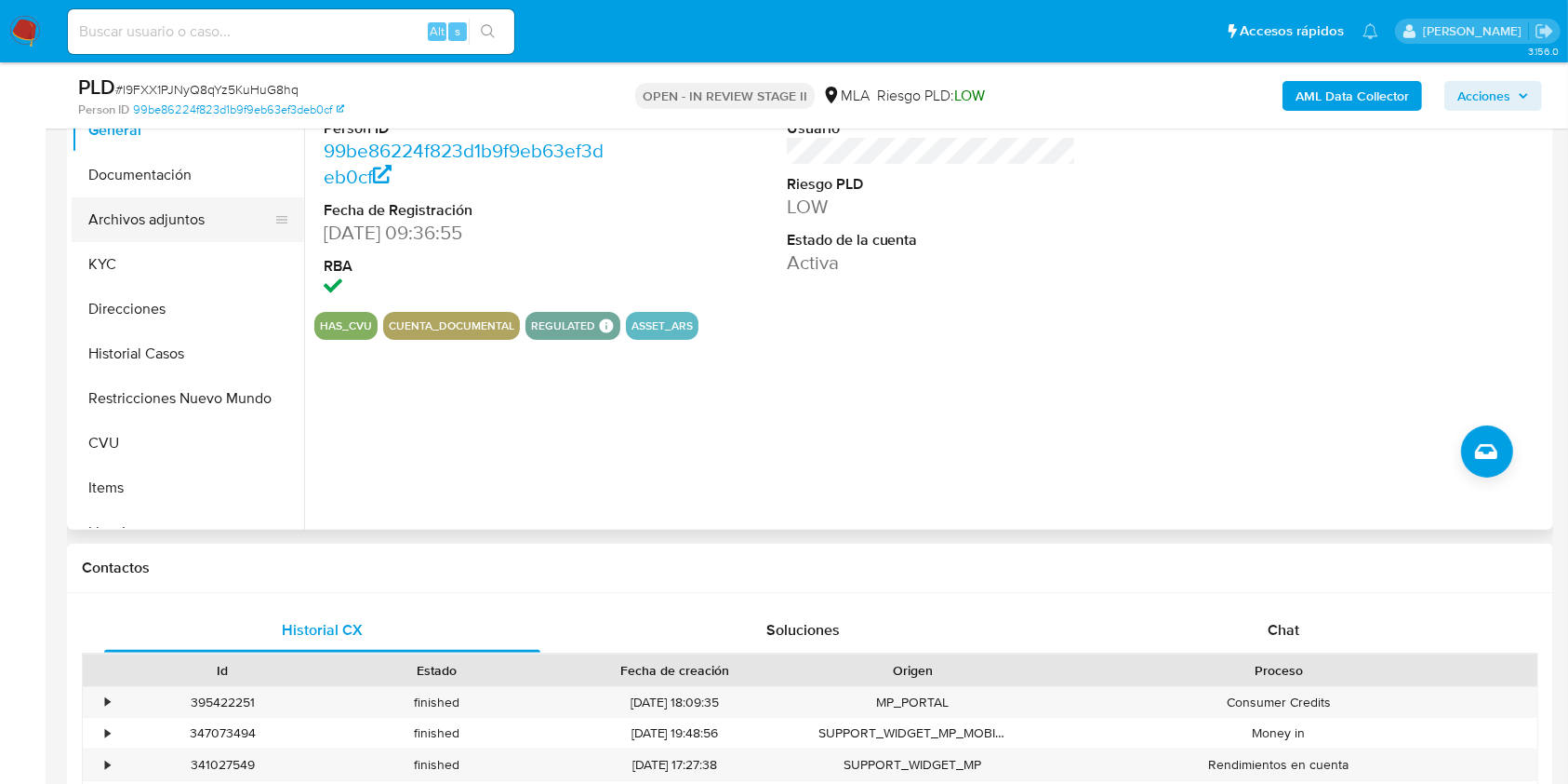
click at [160, 207] on button "Archivos adjuntos" at bounding box center [180, 219] width 217 height 45
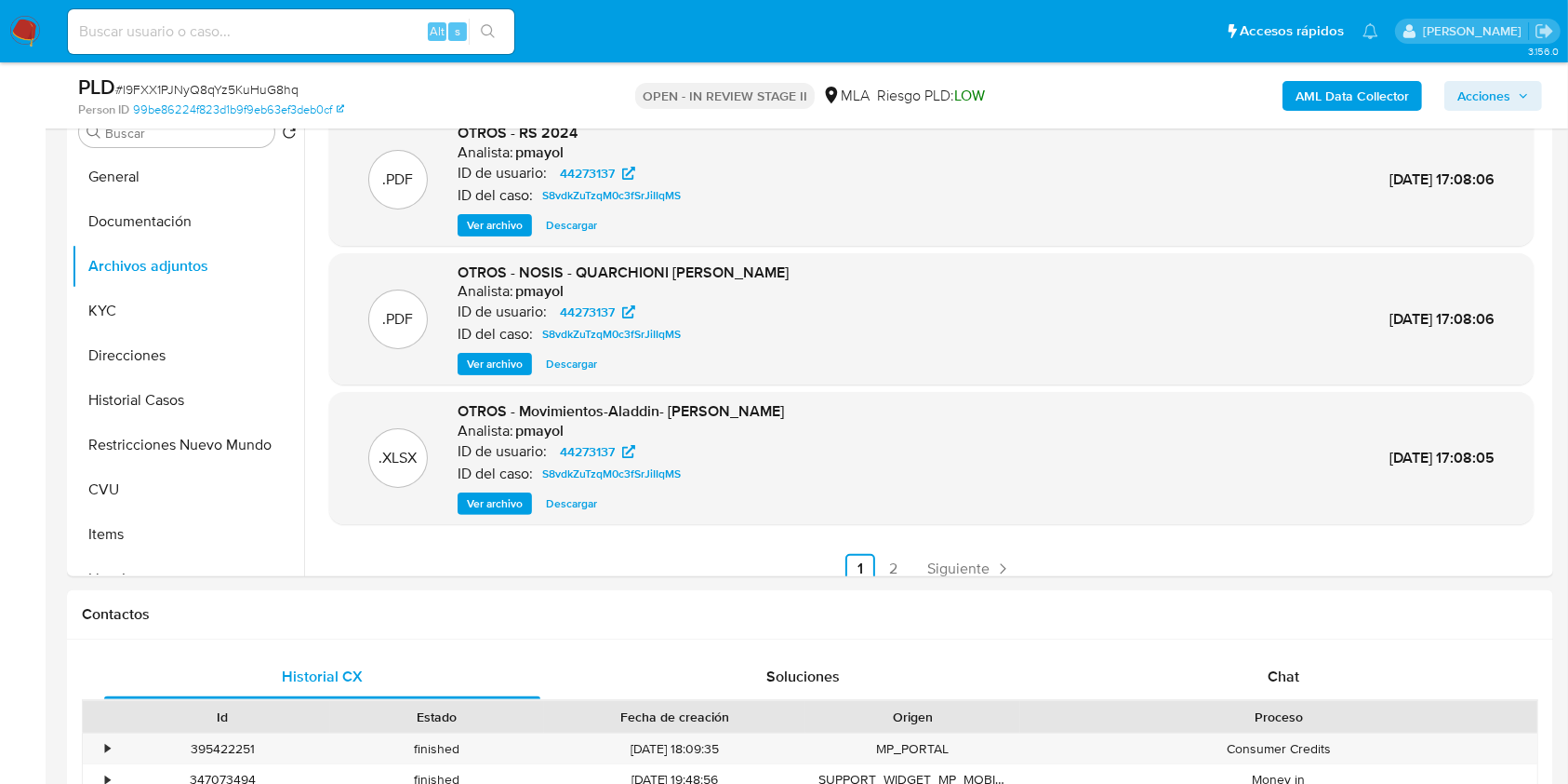
scroll to position [149, 0]
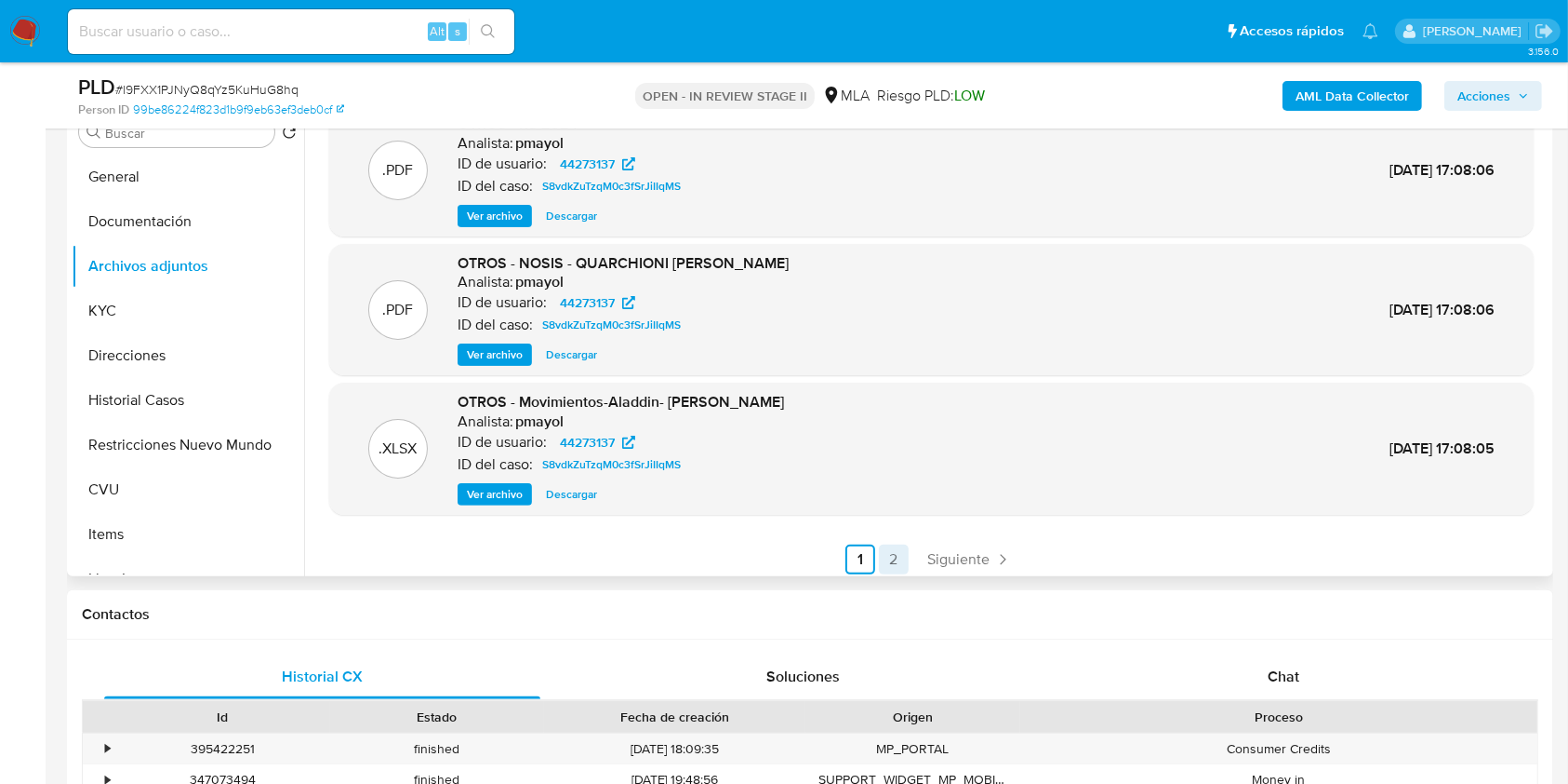
click at [900, 549] on link "2" at bounding box center [894, 560] width 30 height 30
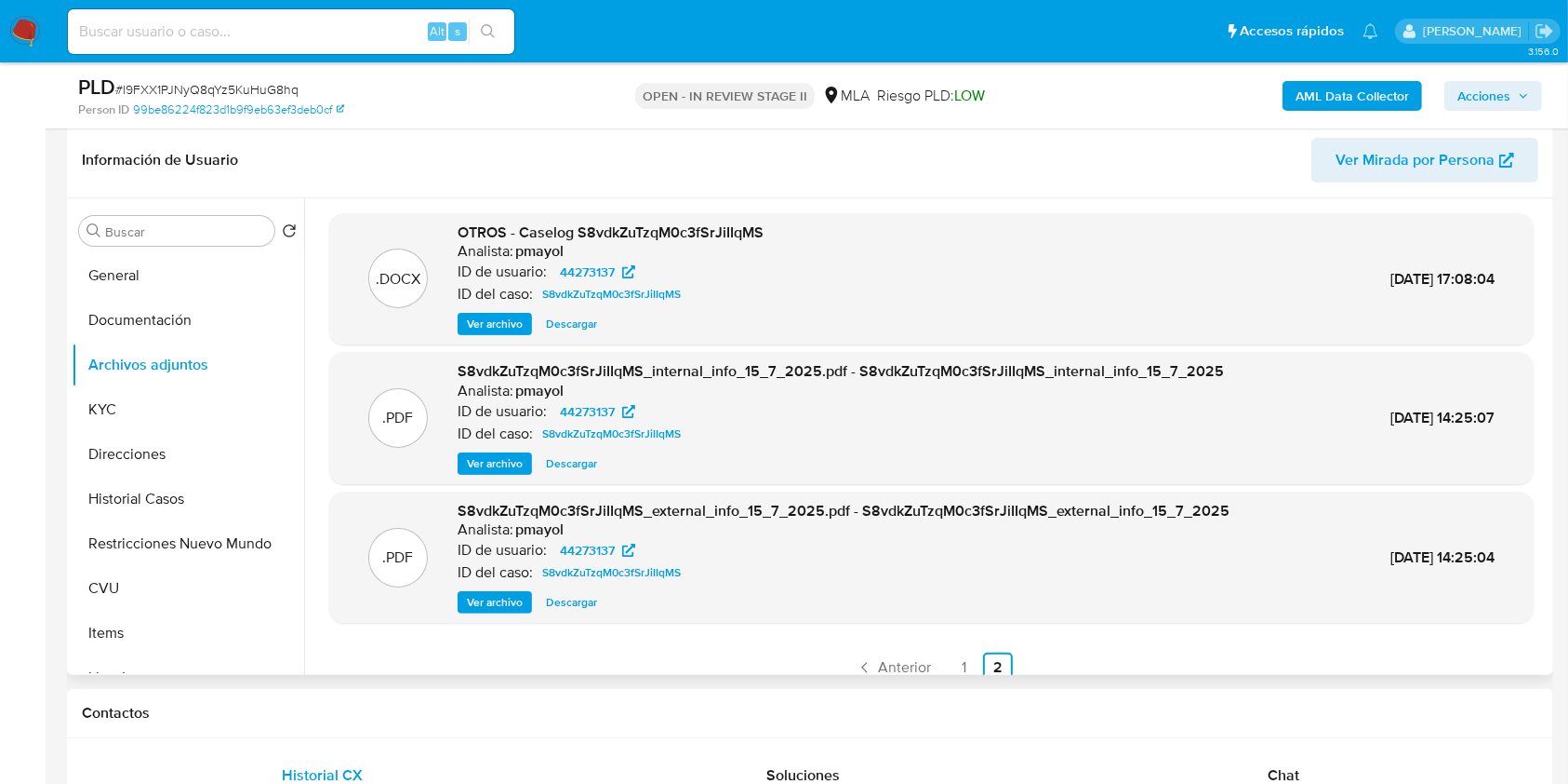
scroll to position [264, 0]
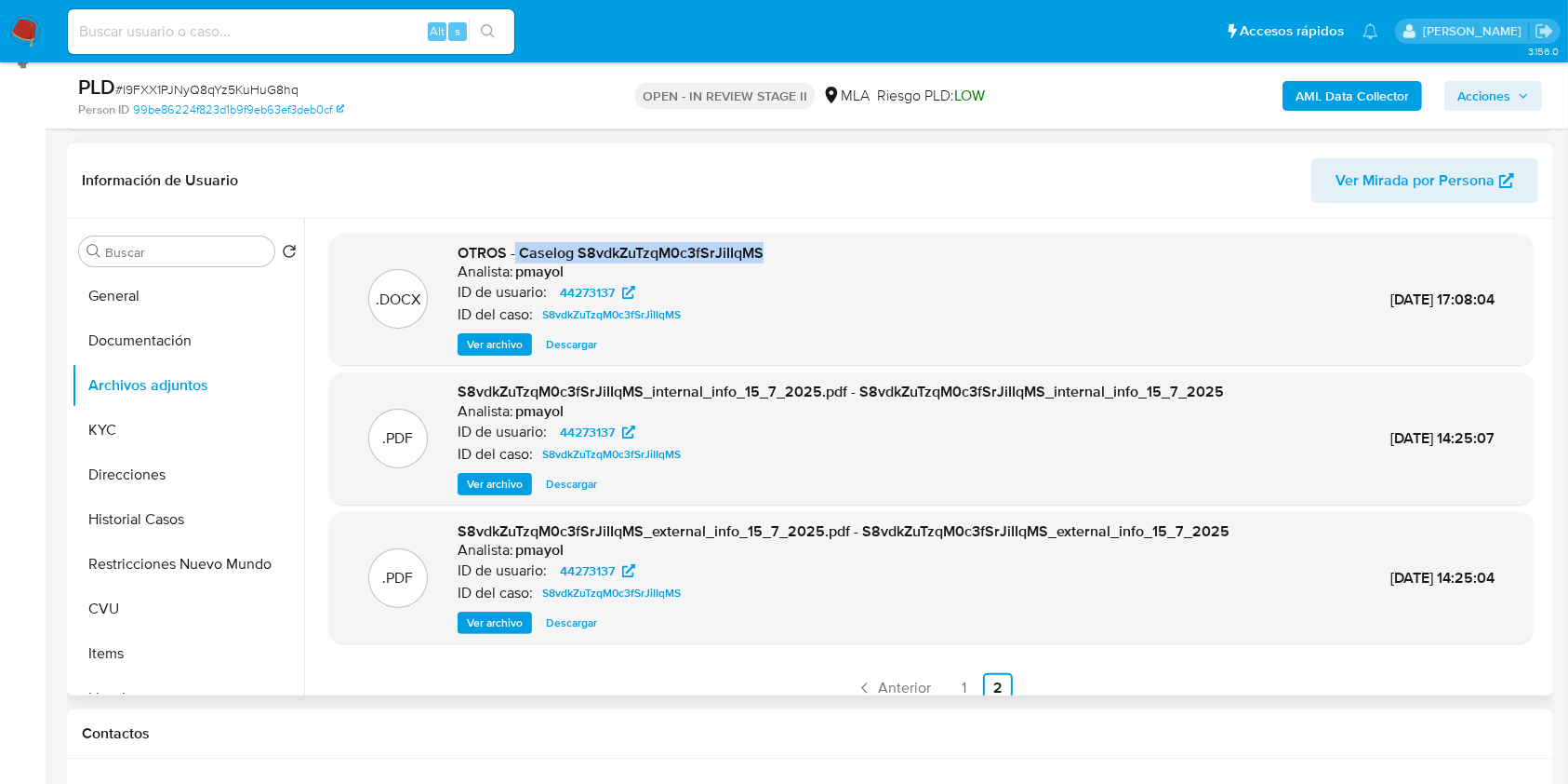
drag, startPoint x: 788, startPoint y: 259, endPoint x: 516, endPoint y: 249, distance: 272.2
click at [516, 249] on div ".DOCX OTROS - Caselog S8vdkZuTzqM0c3fSrJiIIqMS Analista: pmayol ID de usuario: …" at bounding box center [931, 299] width 1185 height 114
copy span "Caselog S8vdkZuTzqM0c3fSrJiIIqMS"
click at [428, 377] on div ".PDF S8vdkZuTzqM0c3fSrJiIIqMS_internal_info_15_7_2025.pdf - S8vdkZuTzqM0c3fSrJi…" at bounding box center [931, 438] width 1204 height 132
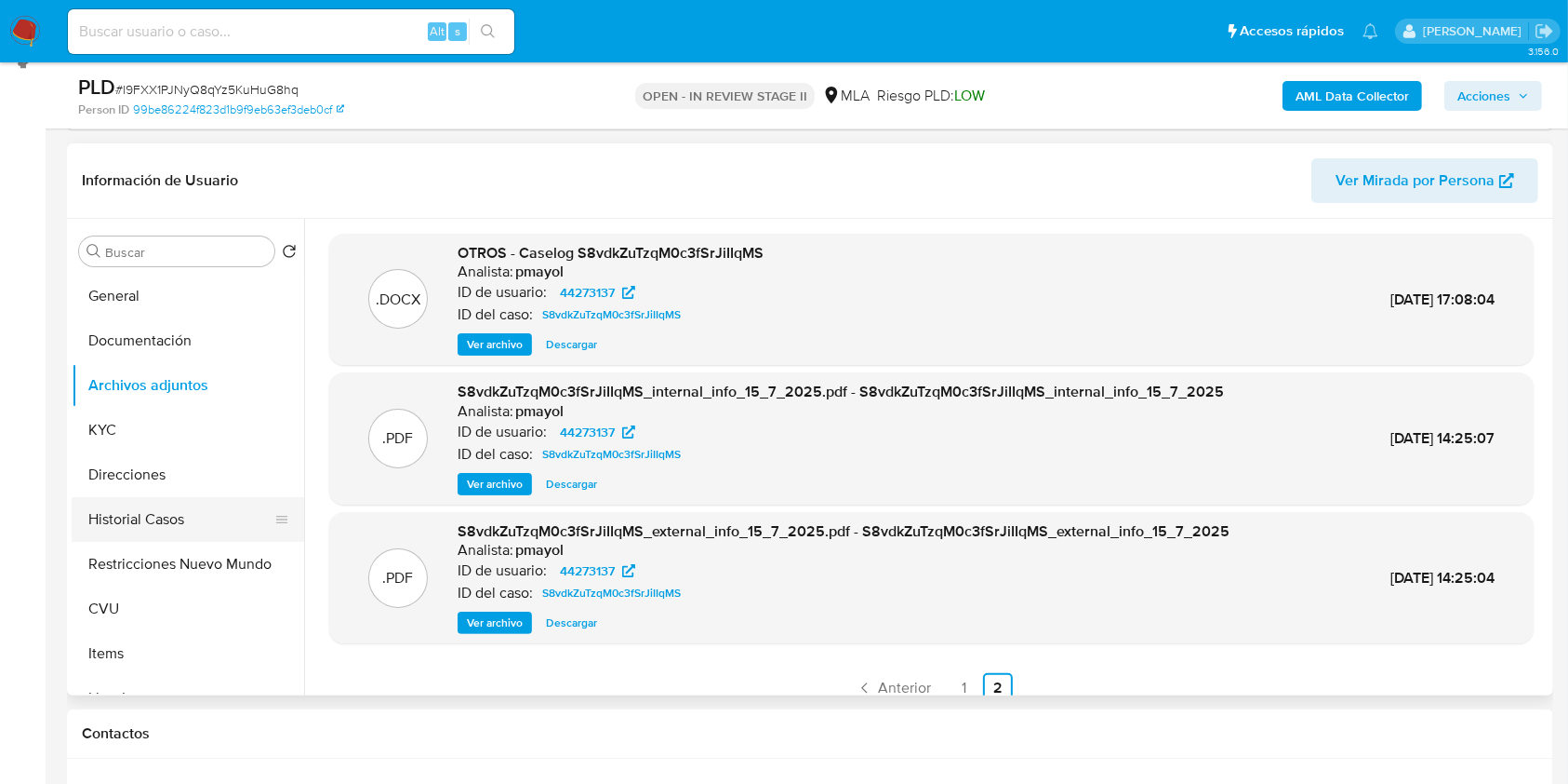
click at [170, 525] on button "Historial Casos" at bounding box center [180, 519] width 217 height 45
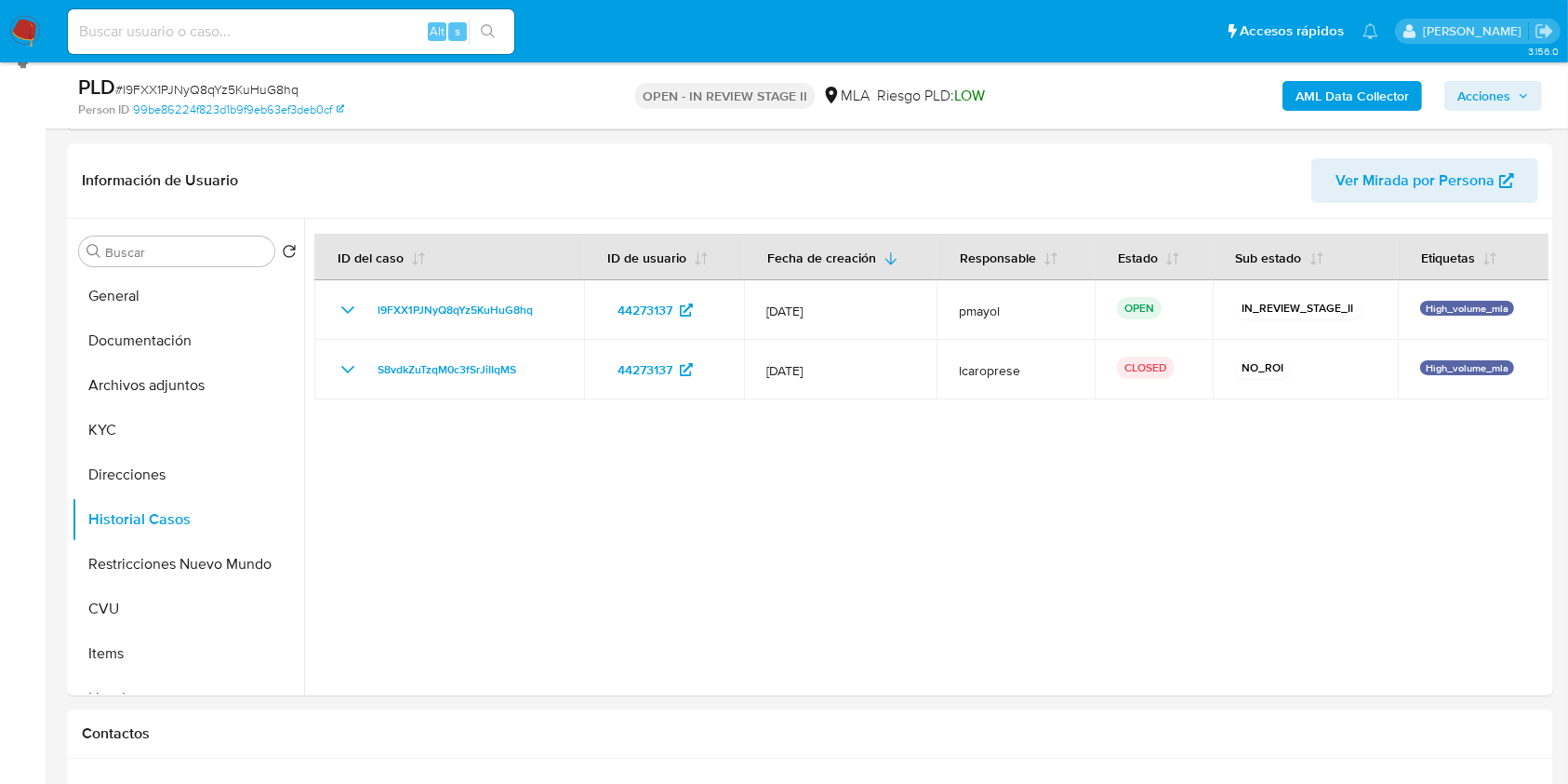
click at [1475, 93] on span "Acciones" at bounding box center [1483, 96] width 53 height 30
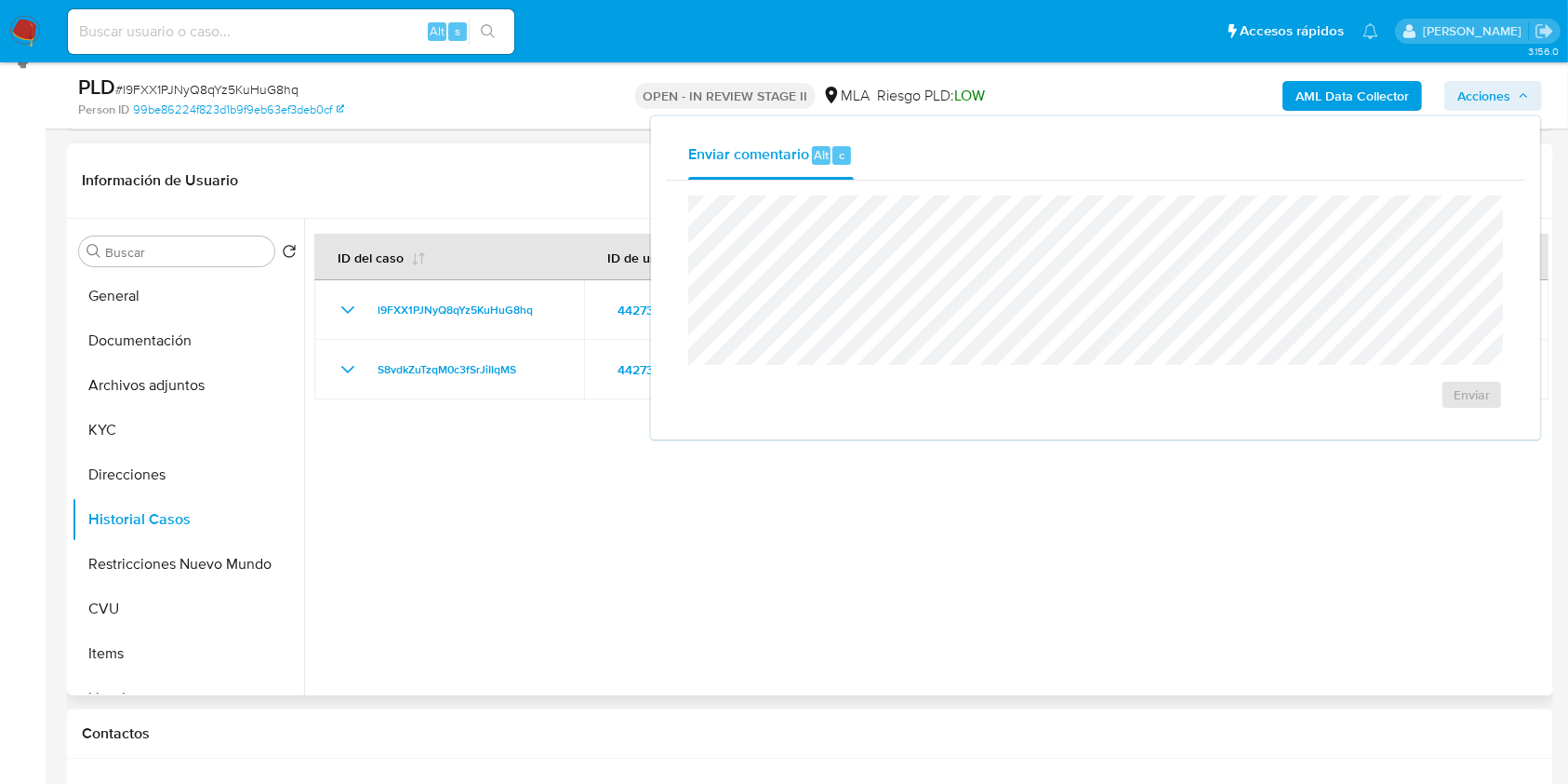
click at [732, 528] on div at bounding box center [926, 457] width 1244 height 477
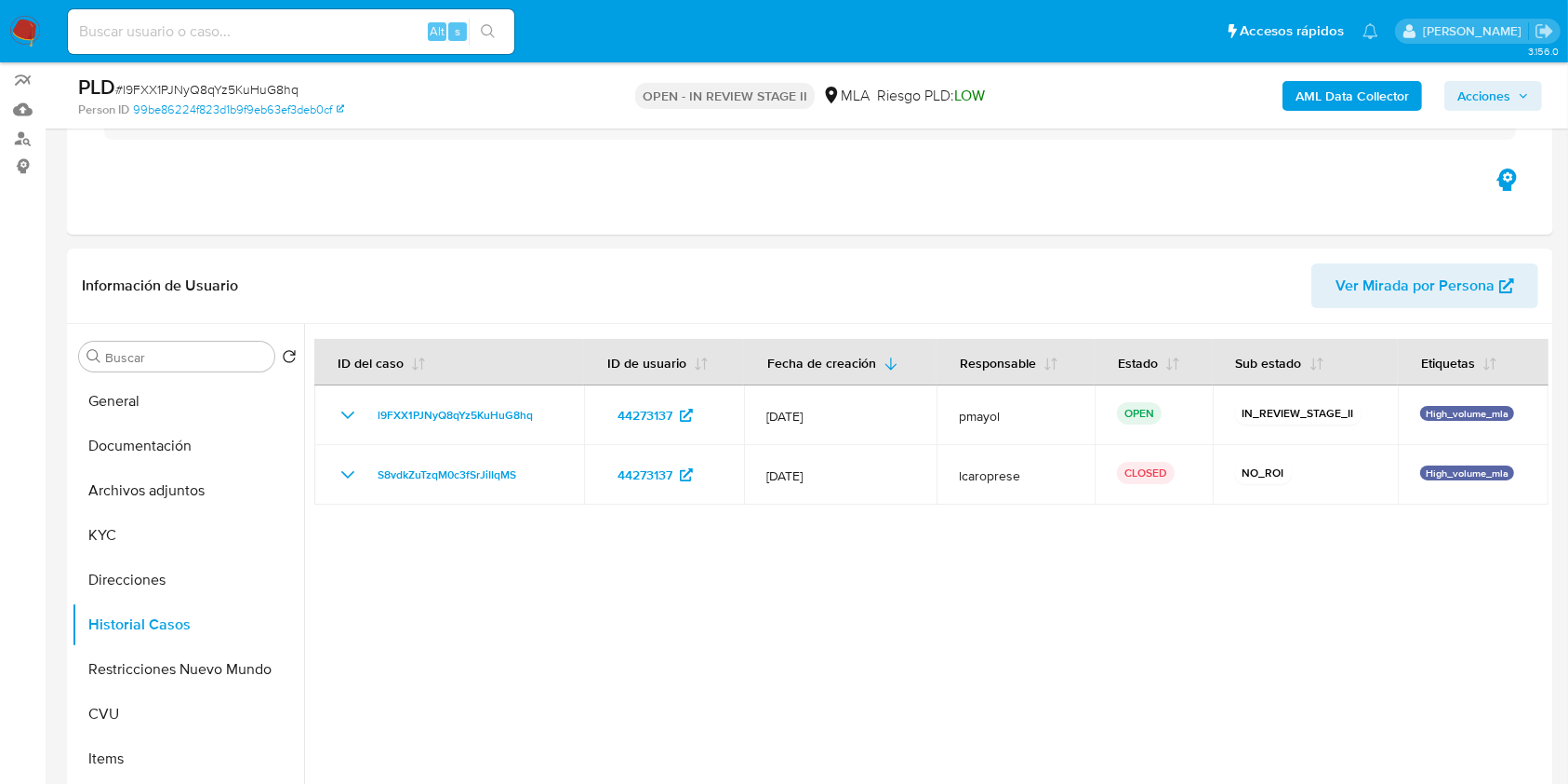
scroll to position [7, 0]
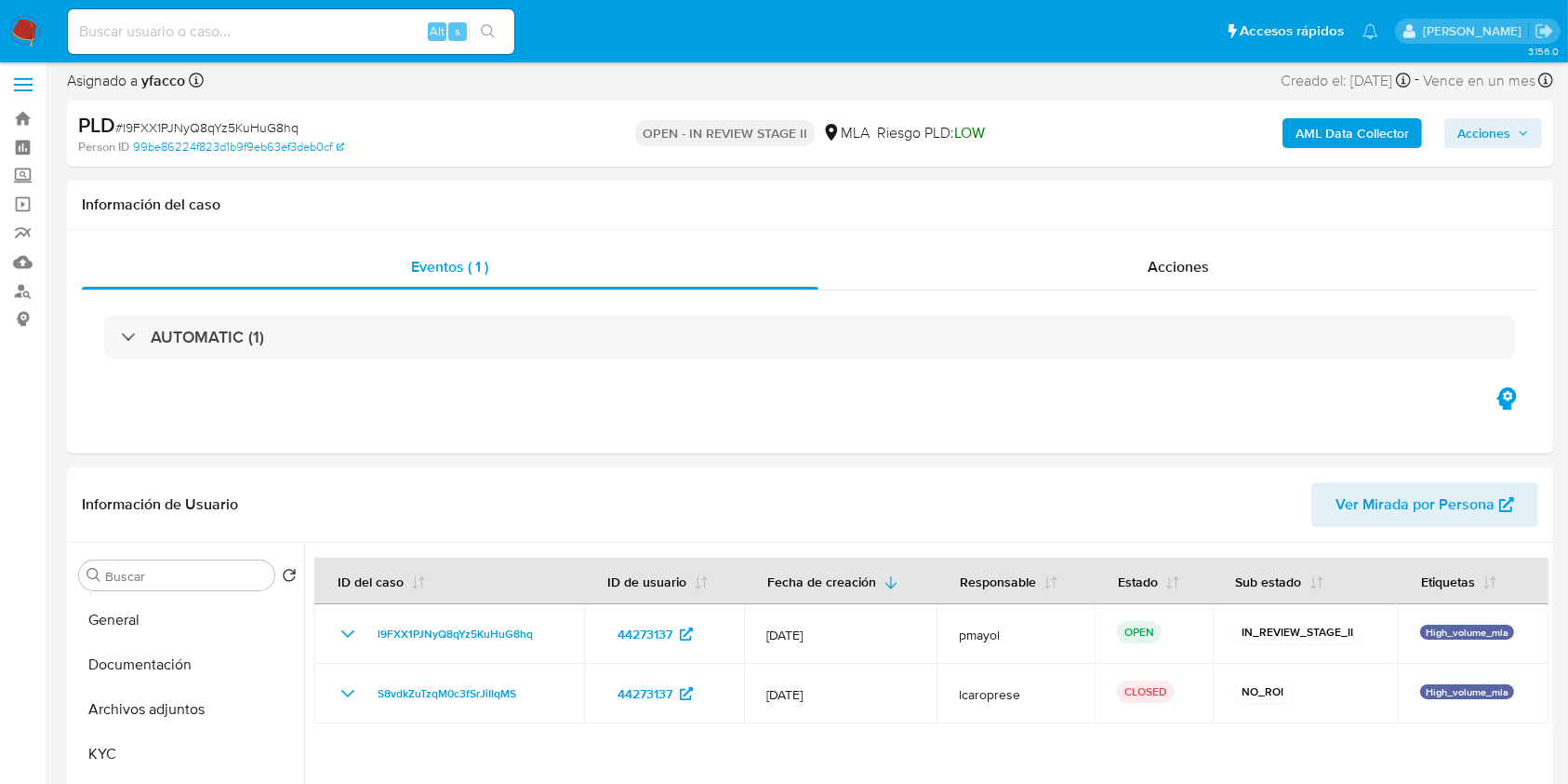
click at [23, 33] on img at bounding box center [25, 32] width 32 height 32
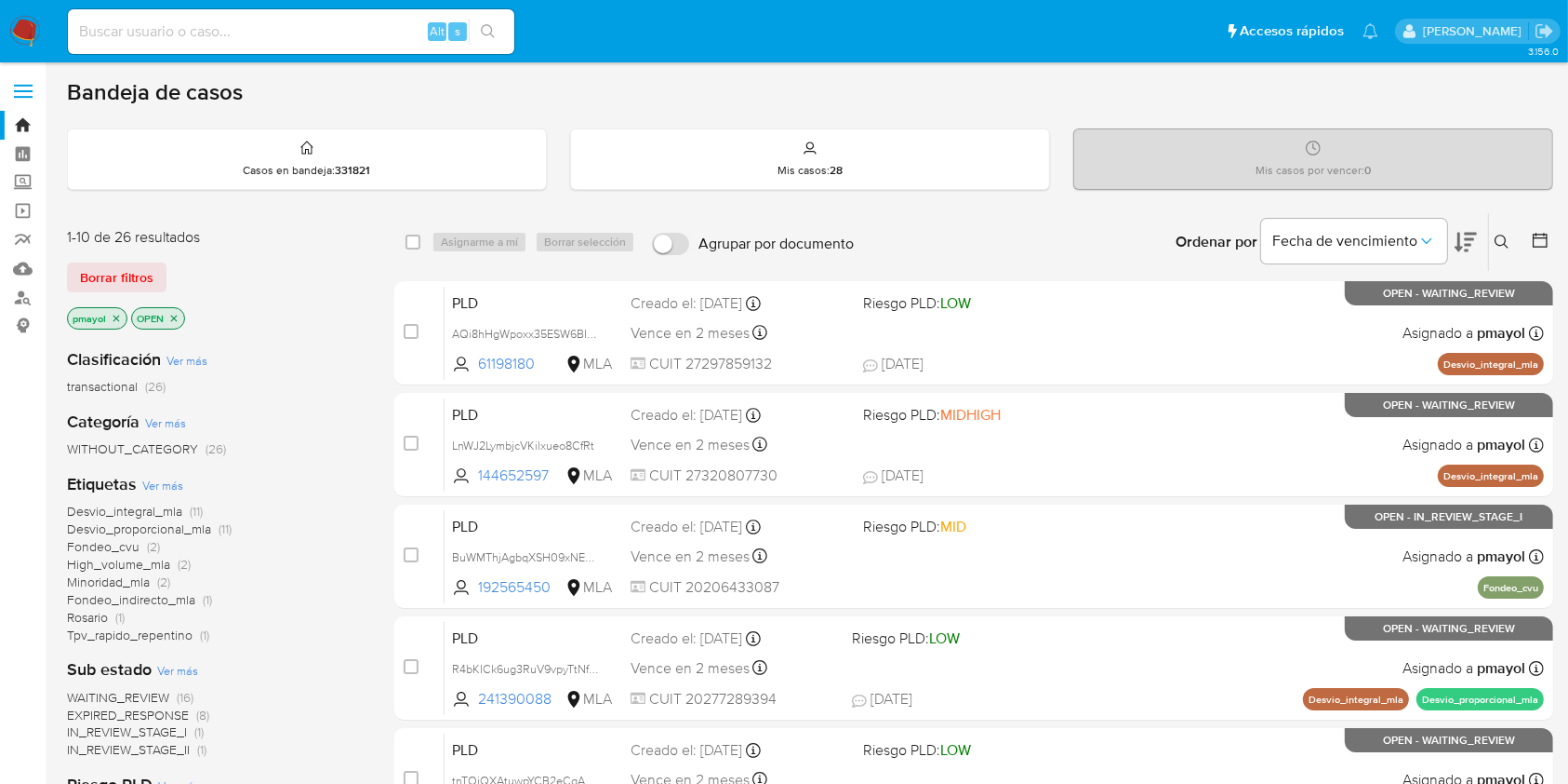
click at [1494, 223] on div "Ingrese ID de usuario o caso Buscar Borrar filtros" at bounding box center [1504, 242] width 32 height 58
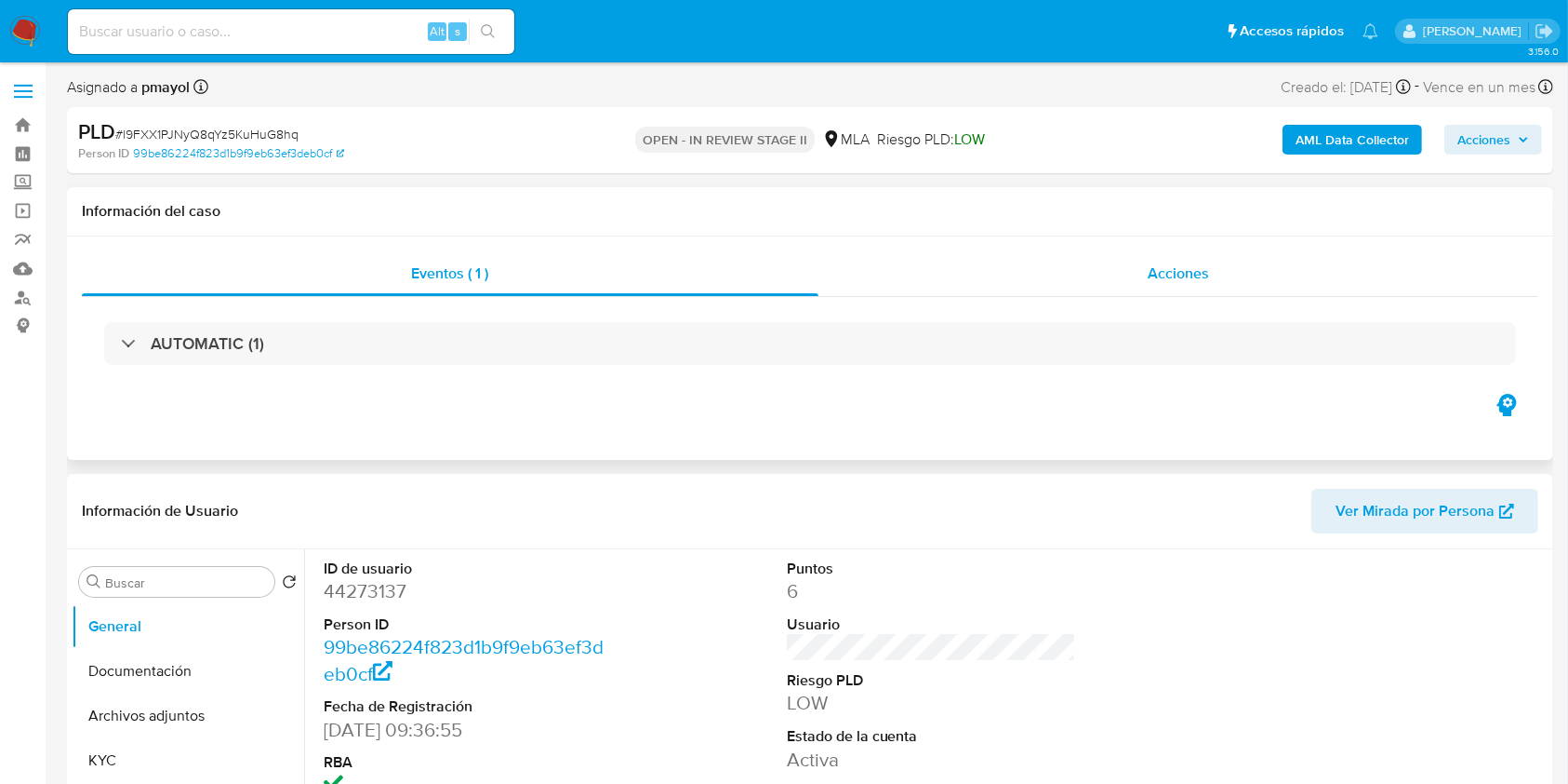
click at [1165, 289] on div "Acciones" at bounding box center [1178, 273] width 721 height 45
select select "10"
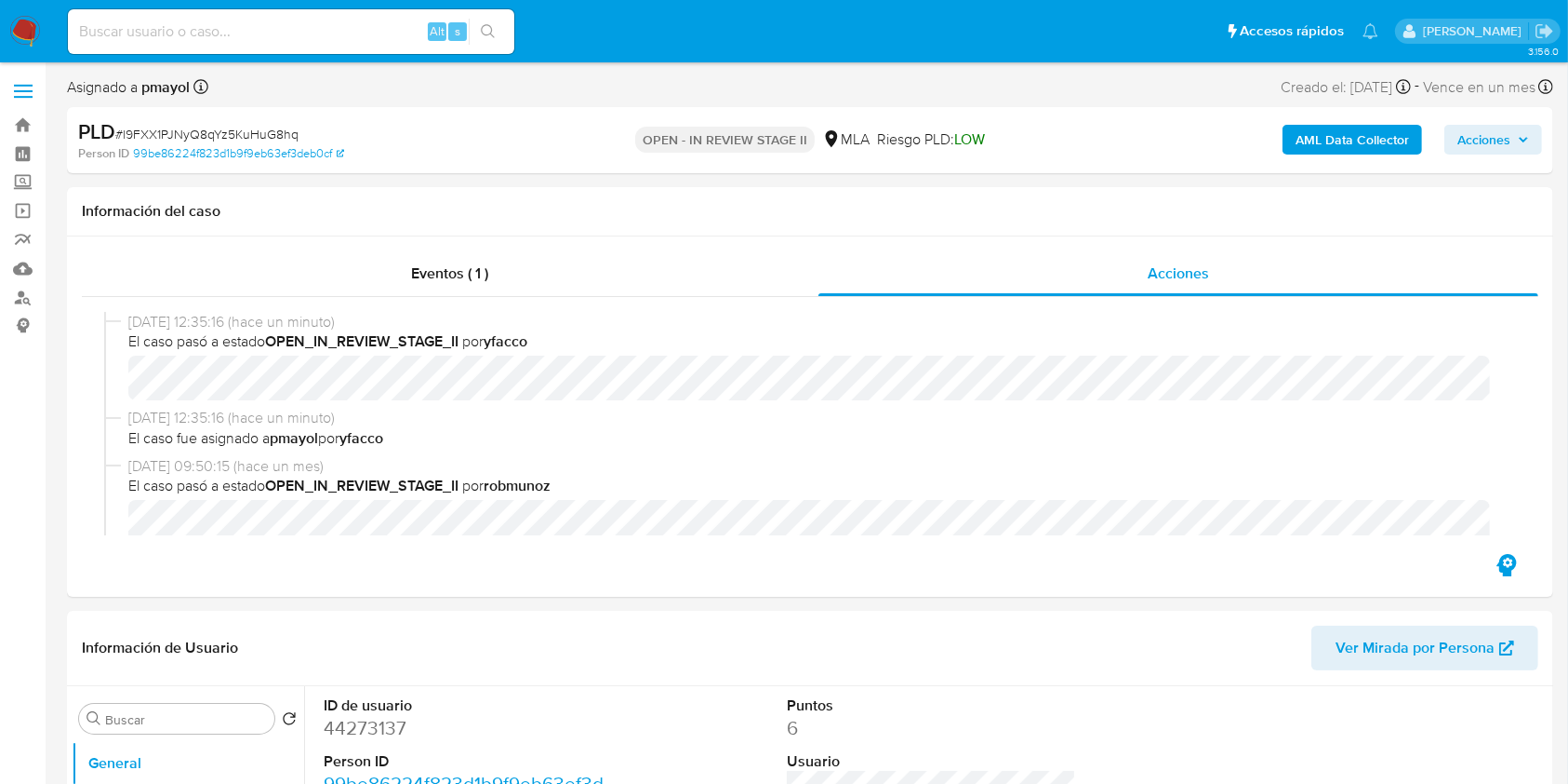
click at [1465, 138] on span "Acciones" at bounding box center [1483, 140] width 53 height 30
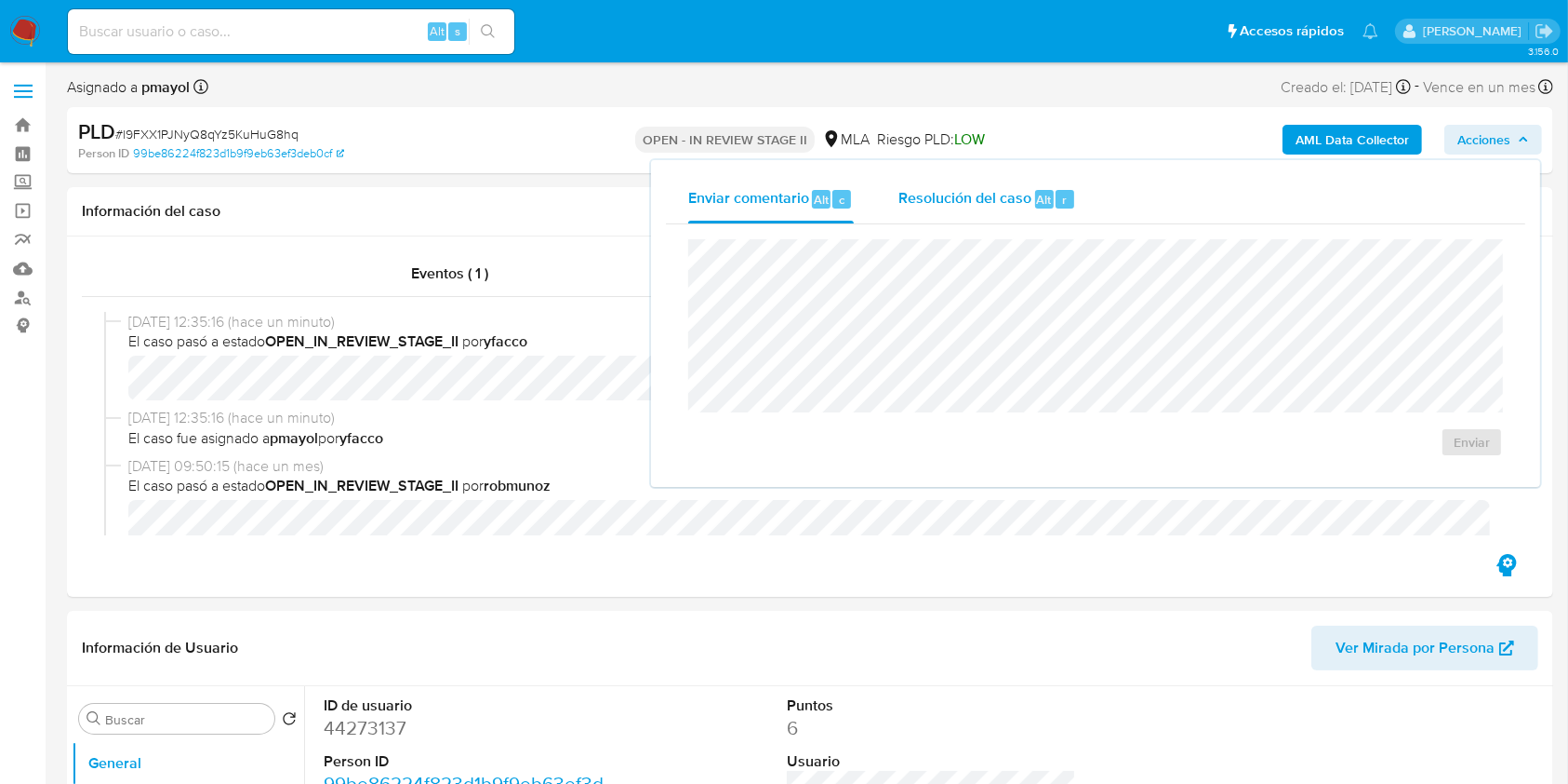
click at [979, 206] on span "Resolución del caso" at bounding box center [964, 197] width 133 height 21
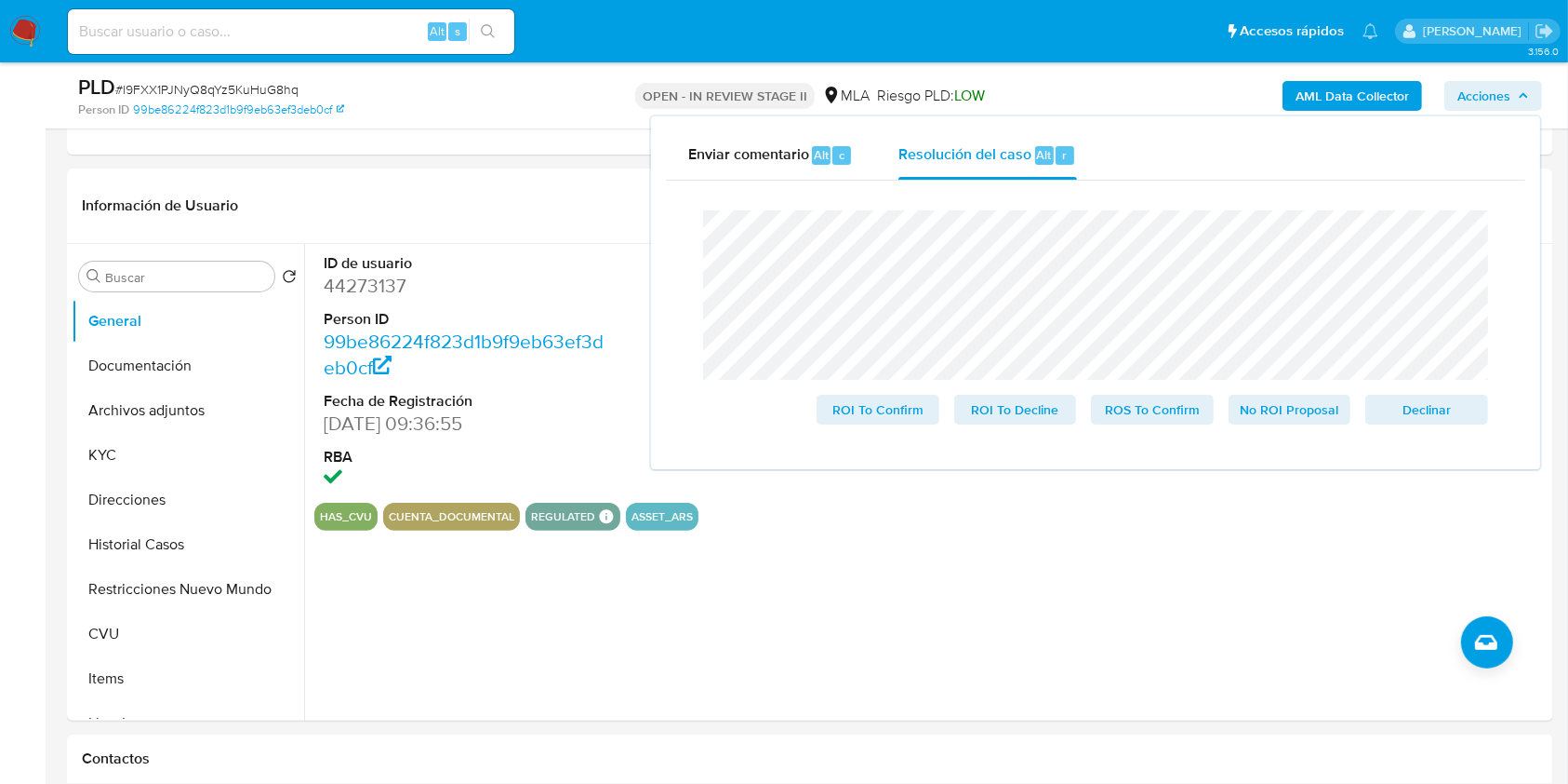
scroll to position [380, 0]
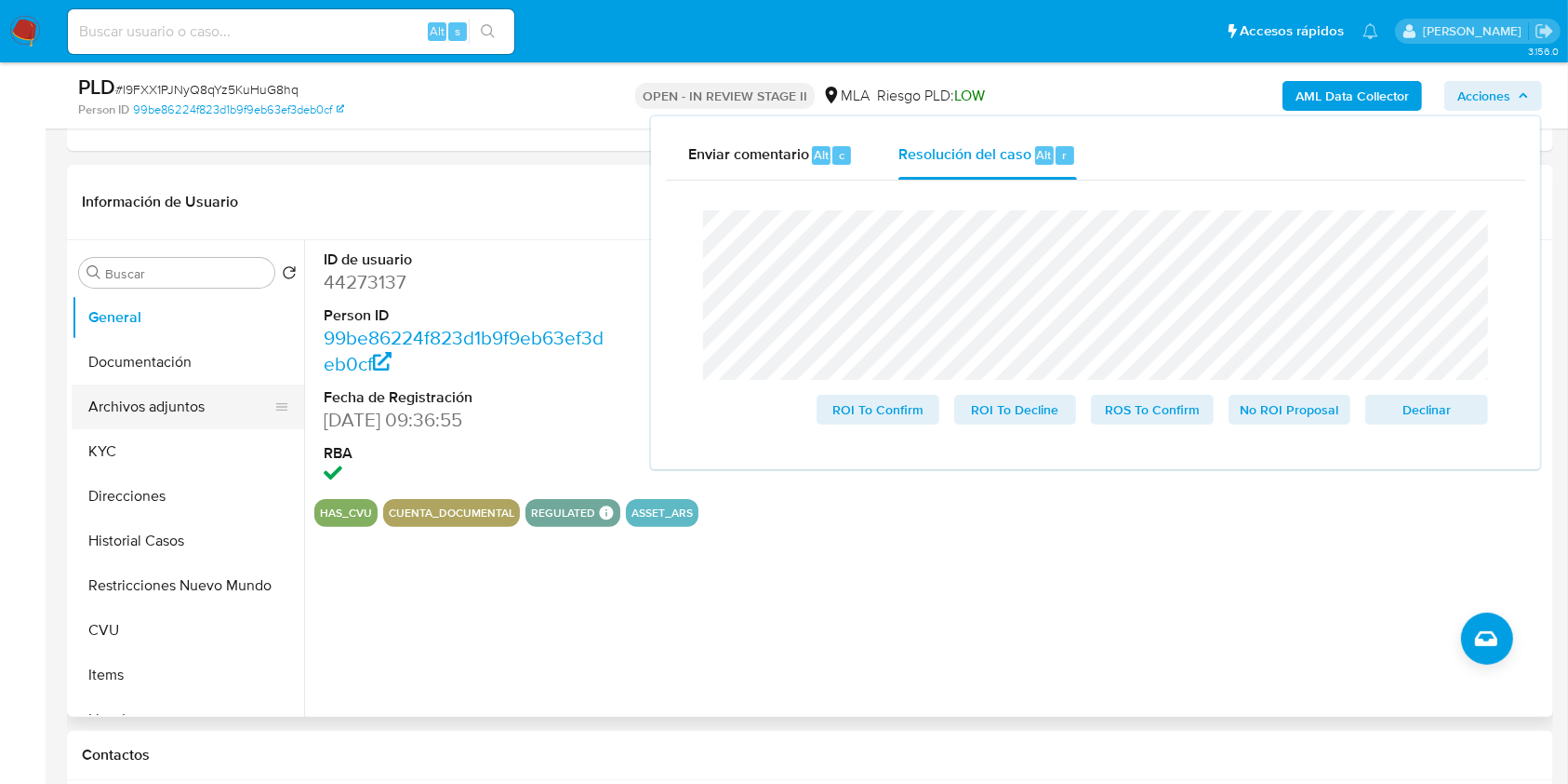
click at [165, 406] on button "Archivos adjuntos" at bounding box center [180, 406] width 217 height 45
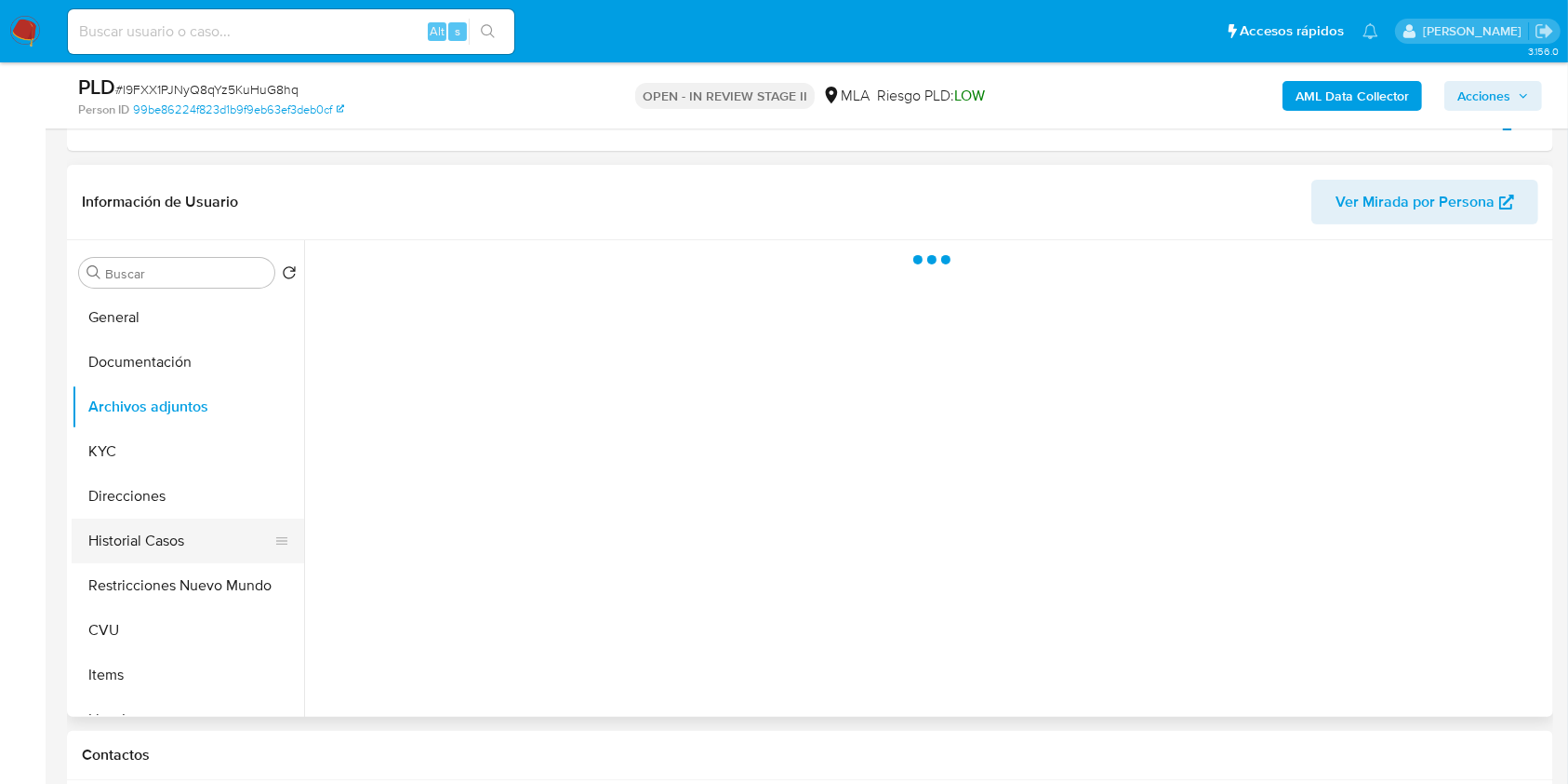
click at [181, 530] on button "Historial Casos" at bounding box center [180, 541] width 217 height 45
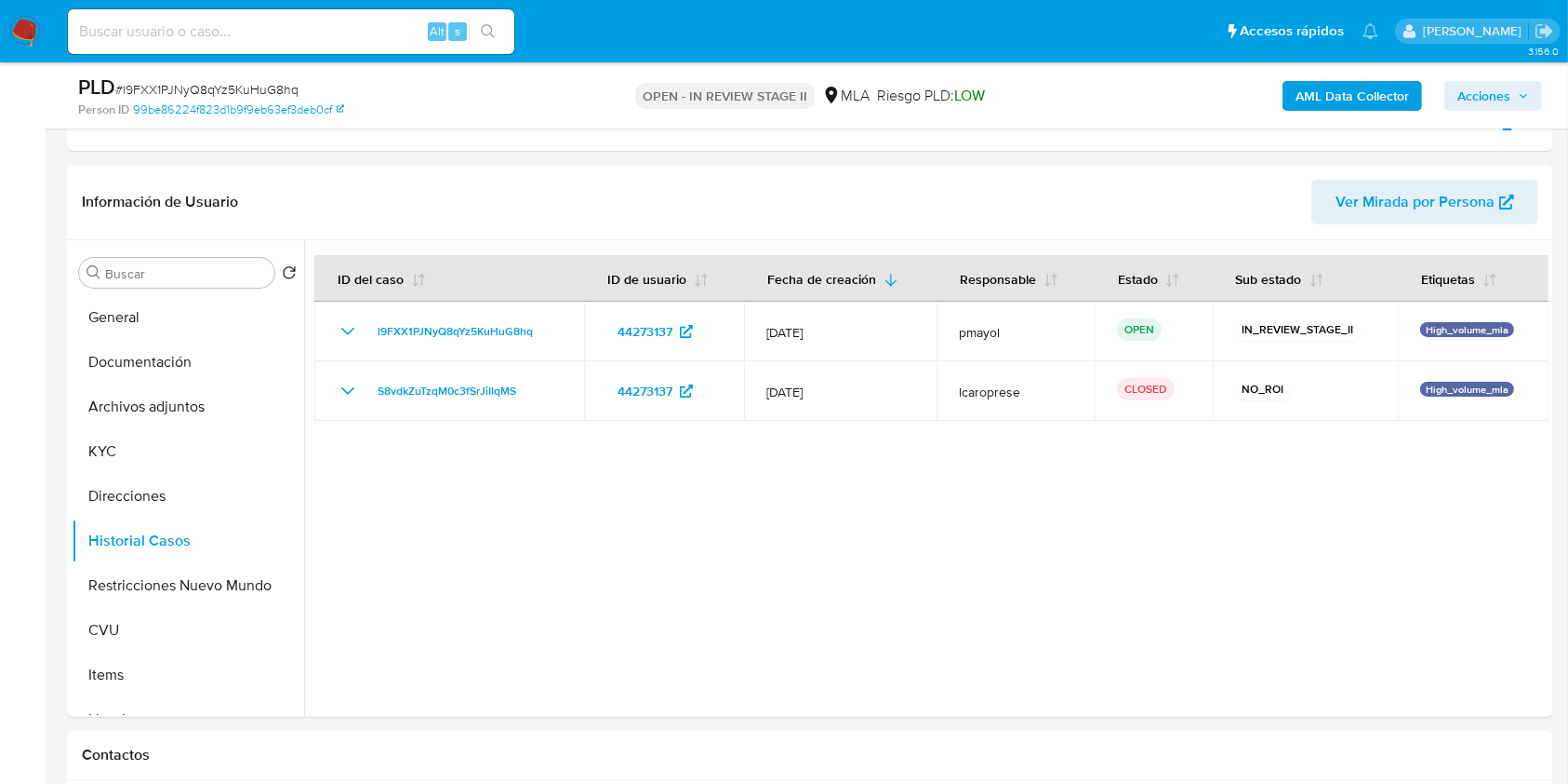
click at [1483, 94] on span "Acciones" at bounding box center [1483, 96] width 53 height 30
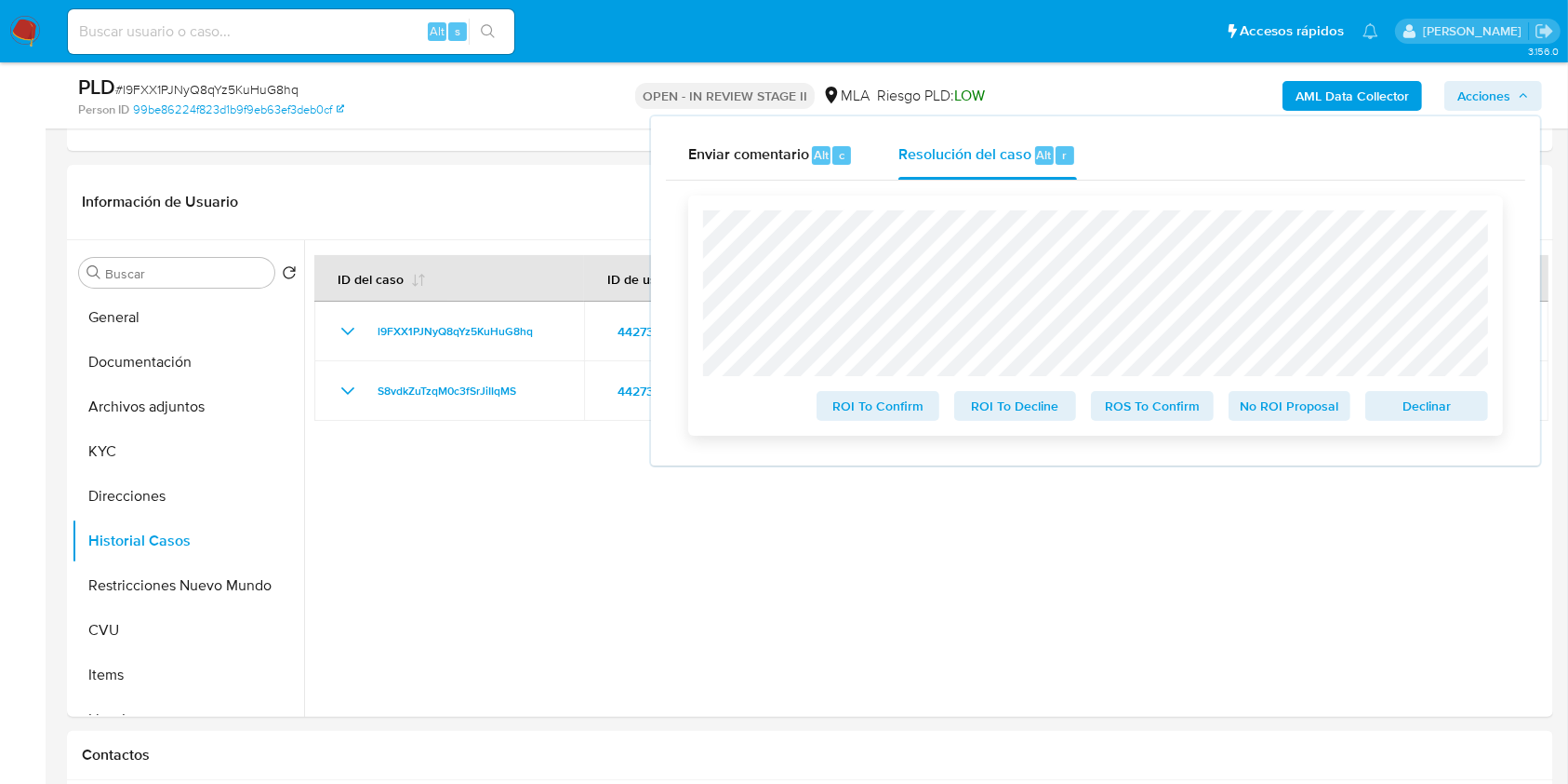
click at [1286, 406] on span "No ROI Proposal" at bounding box center [1289, 406] width 97 height 26
